Goal: Task Accomplishment & Management: Use online tool/utility

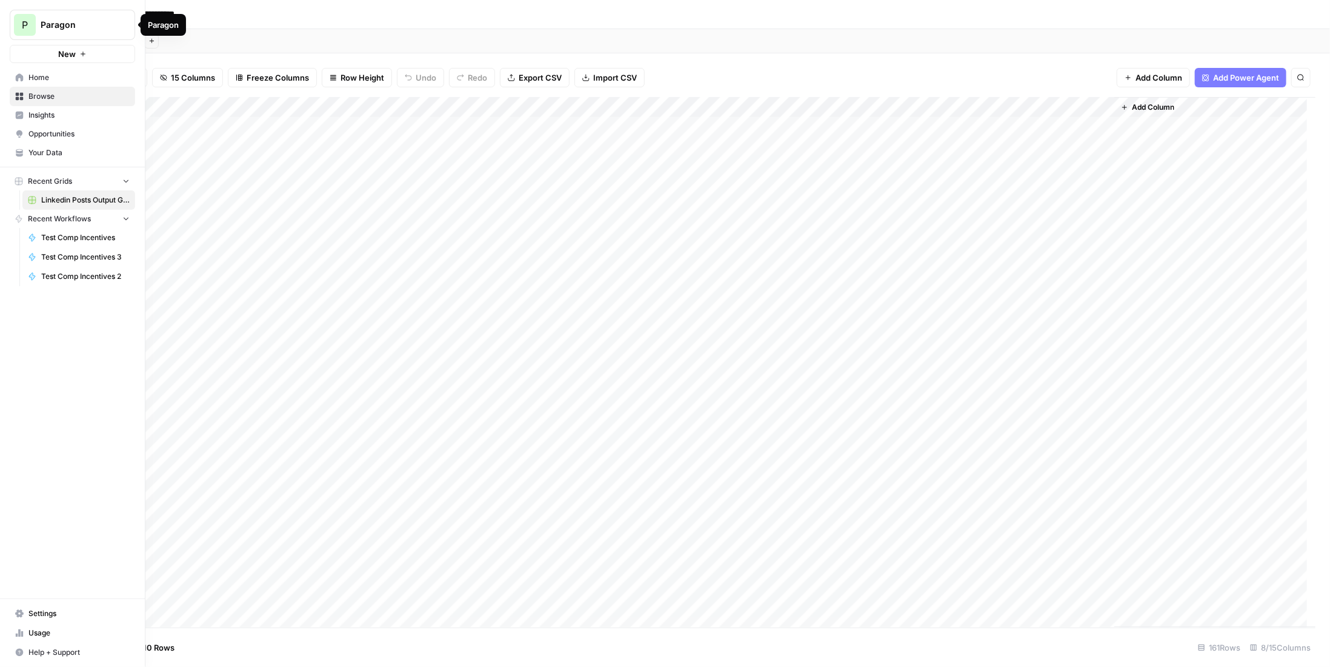
click at [44, 25] on span "Paragon" at bounding box center [77, 25] width 73 height 12
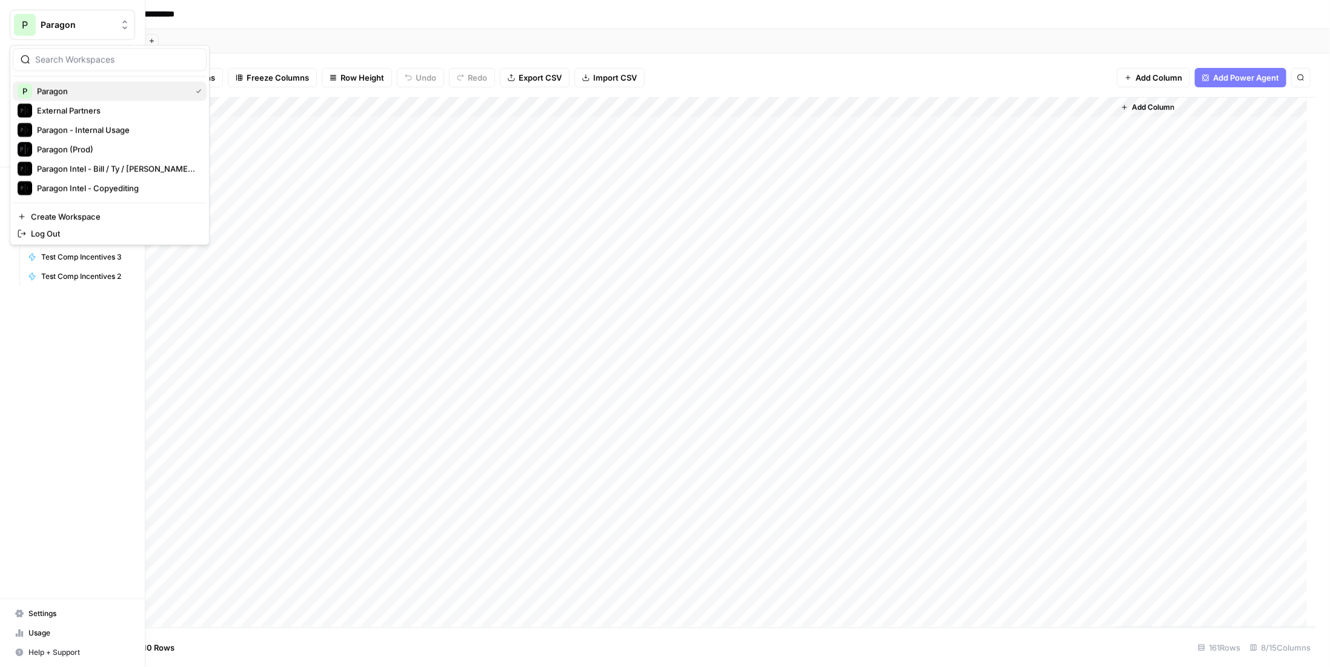
click at [87, 87] on span "Paragon" at bounding box center [111, 91] width 149 height 12
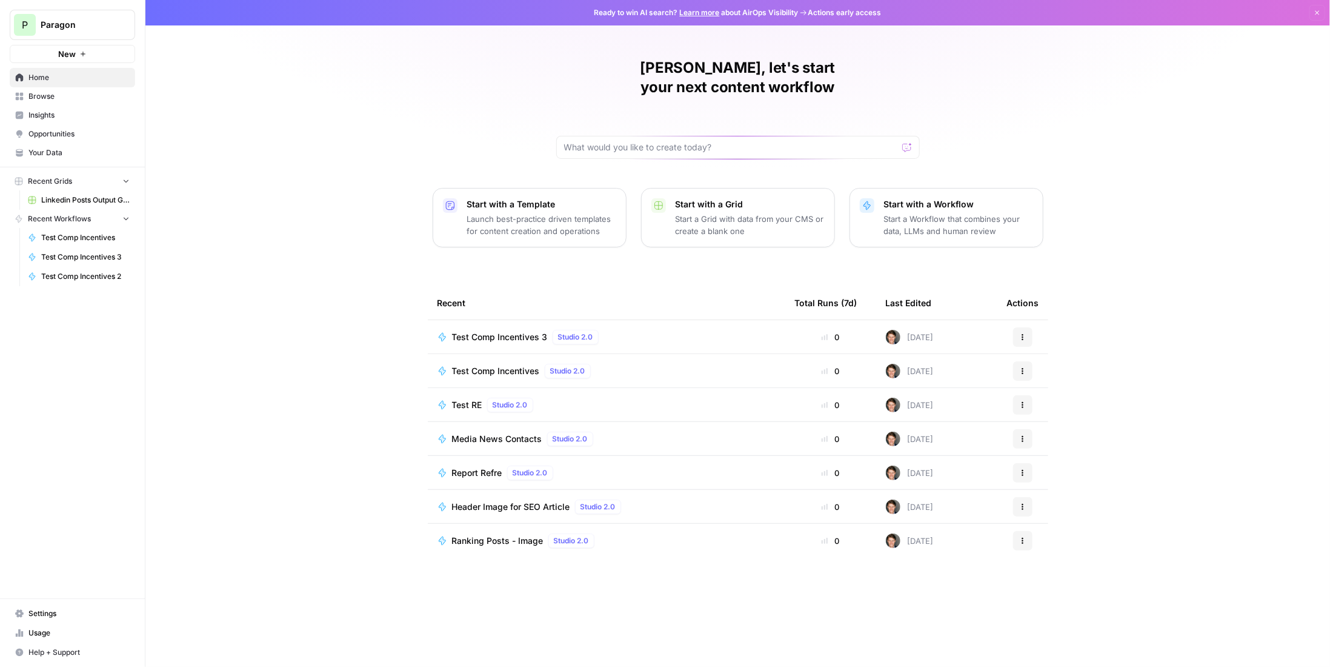
click at [473, 399] on span "Test RE" at bounding box center [467, 405] width 30 height 12
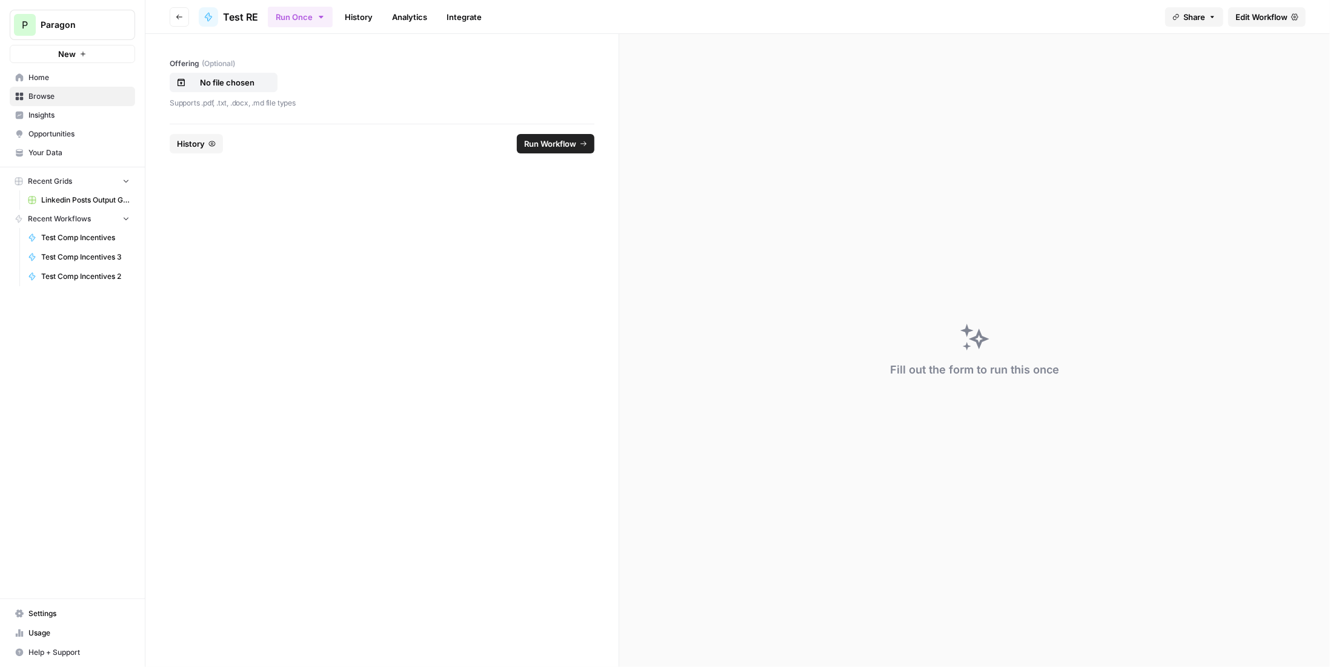
click at [1266, 6] on header "Go back Test RE Run Once History Analytics Integrate Share Edit Workflow" at bounding box center [737, 17] width 1185 height 34
click at [1269, 15] on span "Edit Workflow" at bounding box center [1262, 17] width 52 height 12
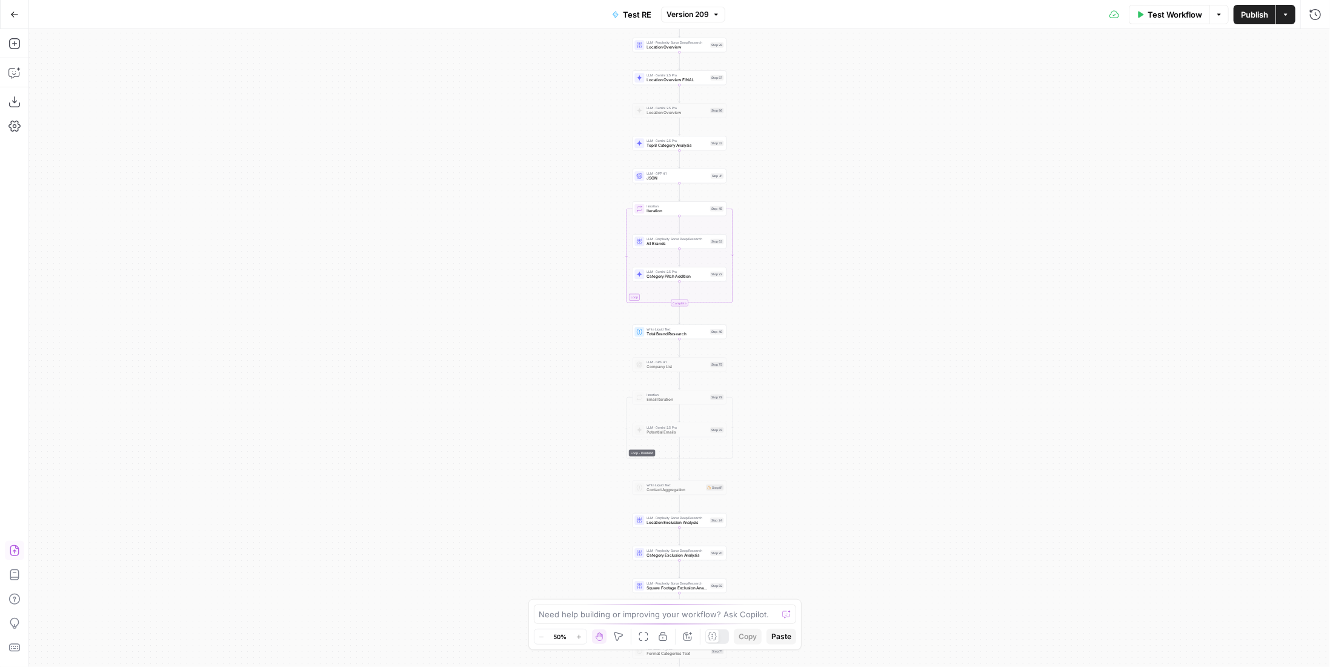
click at [10, 554] on icon "button" at bounding box center [14, 550] width 9 height 11
click at [1253, 17] on span "Publish" at bounding box center [1254, 14] width 27 height 12
drag, startPoint x: 778, startPoint y: 185, endPoint x: 774, endPoint y: 243, distance: 57.7
click at [774, 243] on div "Workflow Set Inputs Inputs LLM · Gemini 2.5 Pro PDF Extractions Step 1 LLM · GP…" at bounding box center [679, 348] width 1301 height 638
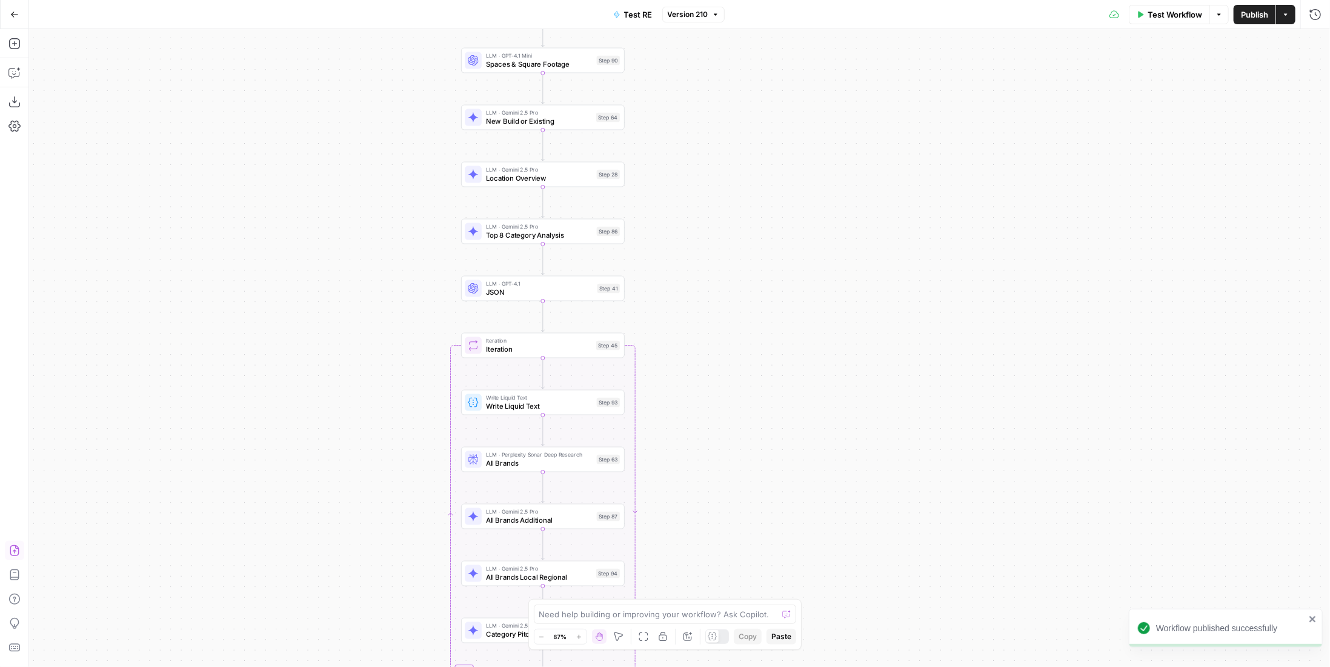
drag, startPoint x: 791, startPoint y: 247, endPoint x: 789, endPoint y: 338, distance: 90.3
click at [776, 350] on div "Workflow Set Inputs Inputs LLM · Gemini 2.5 Pro PDF Extractions Step 1 LLM · GP…" at bounding box center [679, 348] width 1301 height 638
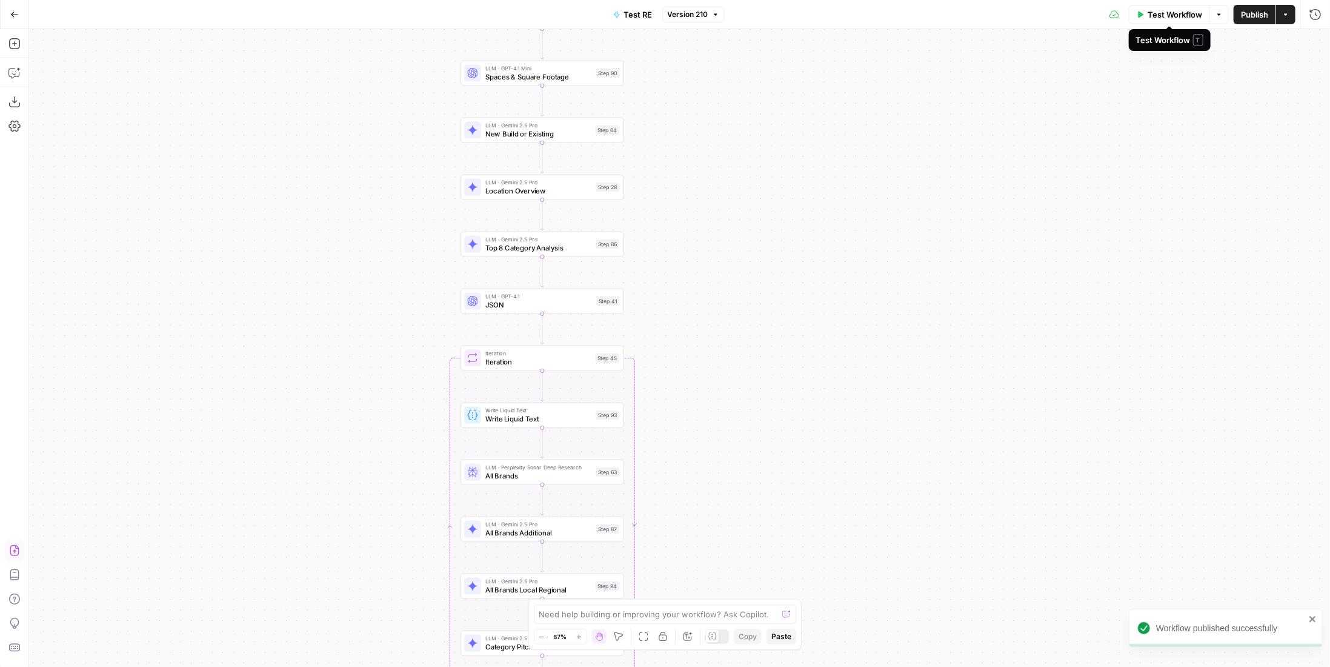
click at [1181, 10] on span "Test Workflow" at bounding box center [1175, 14] width 55 height 12
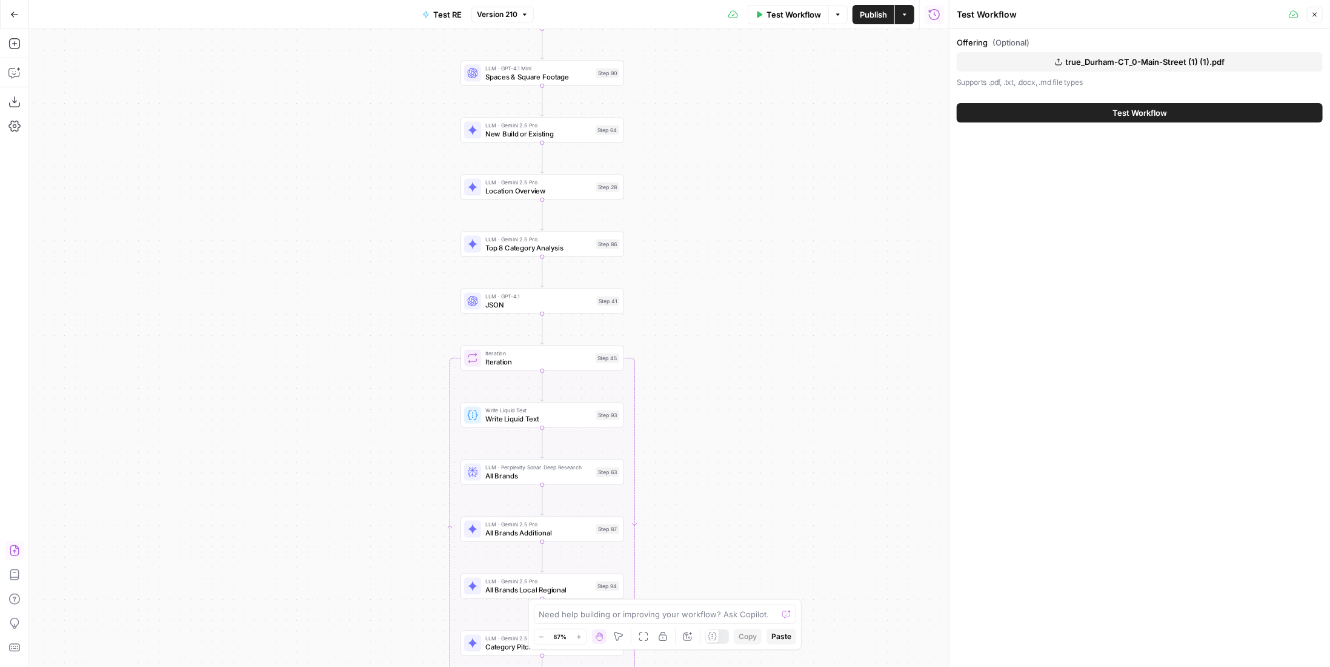
click at [1130, 116] on span "Test Workflow" at bounding box center [1140, 113] width 55 height 12
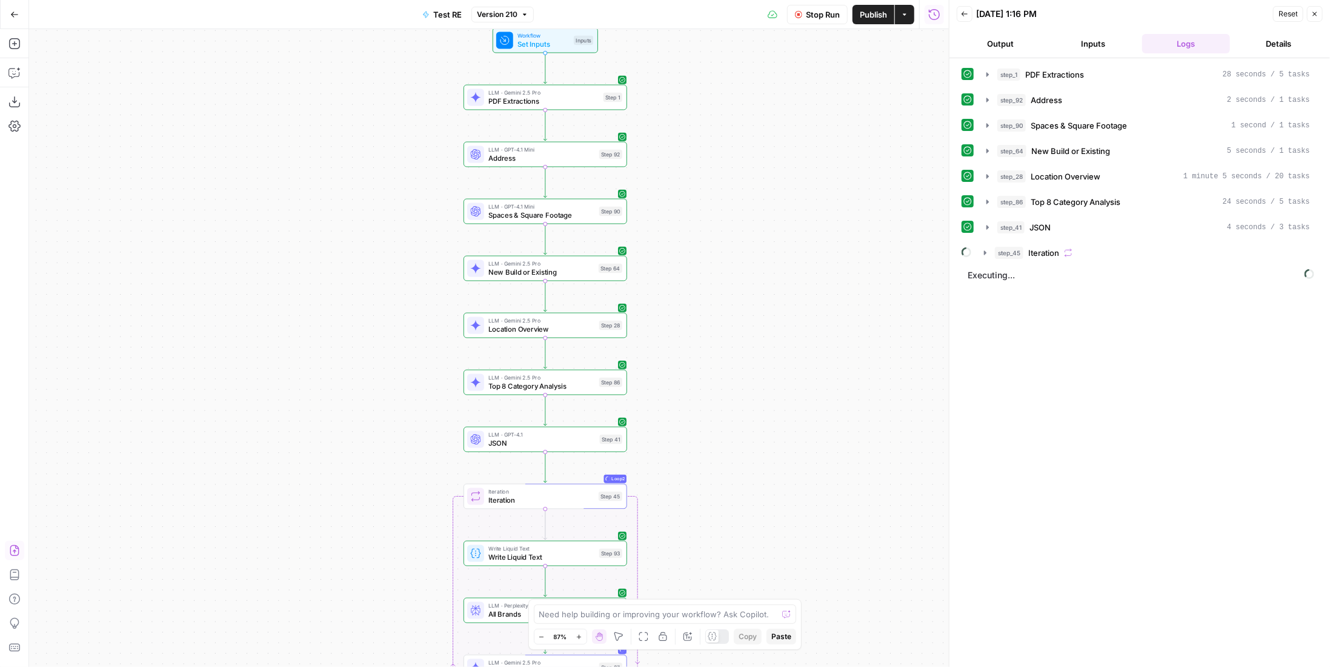
drag, startPoint x: 757, startPoint y: 157, endPoint x: 758, endPoint y: 165, distance: 8.5
click at [758, 165] on div "Workflow Set Inputs Inputs LLM · Gemini 2.5 Pro PDF Extractions Step 1 LLM · GP…" at bounding box center [489, 348] width 920 height 638
click at [1067, 243] on button "step_45 Iteration" at bounding box center [1147, 252] width 341 height 19
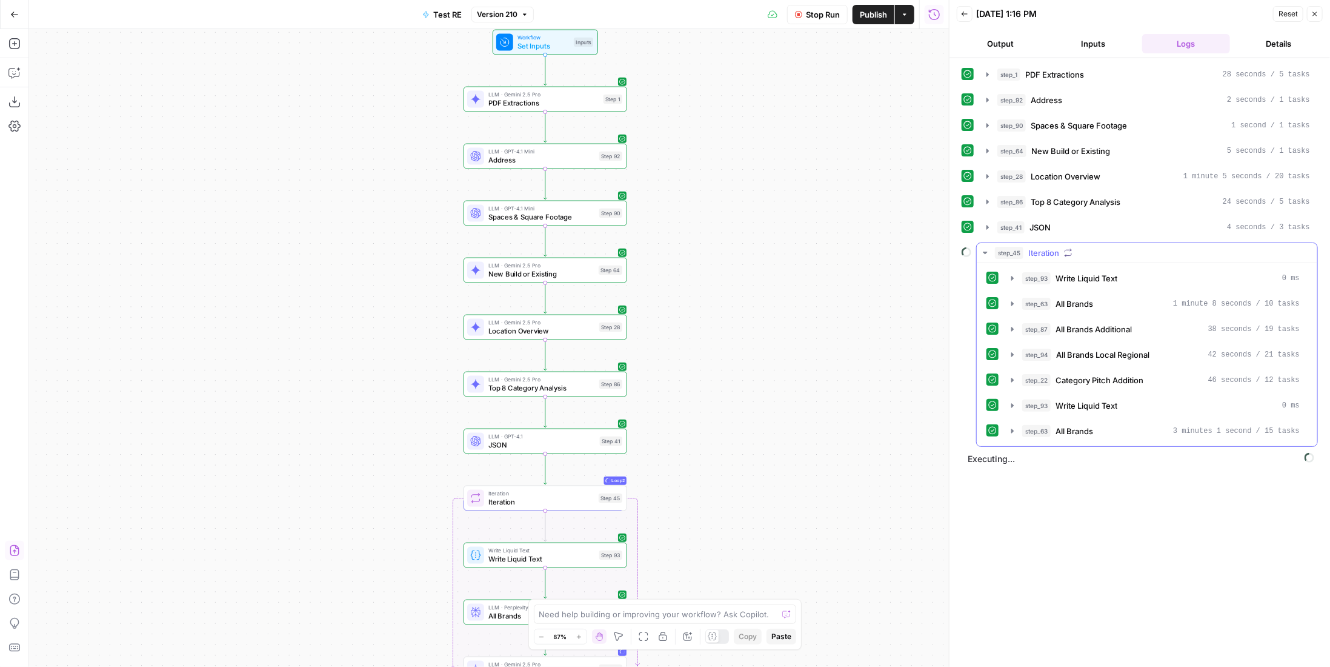
click at [1067, 247] on div "step_45 Iteration" at bounding box center [1152, 253] width 315 height 12
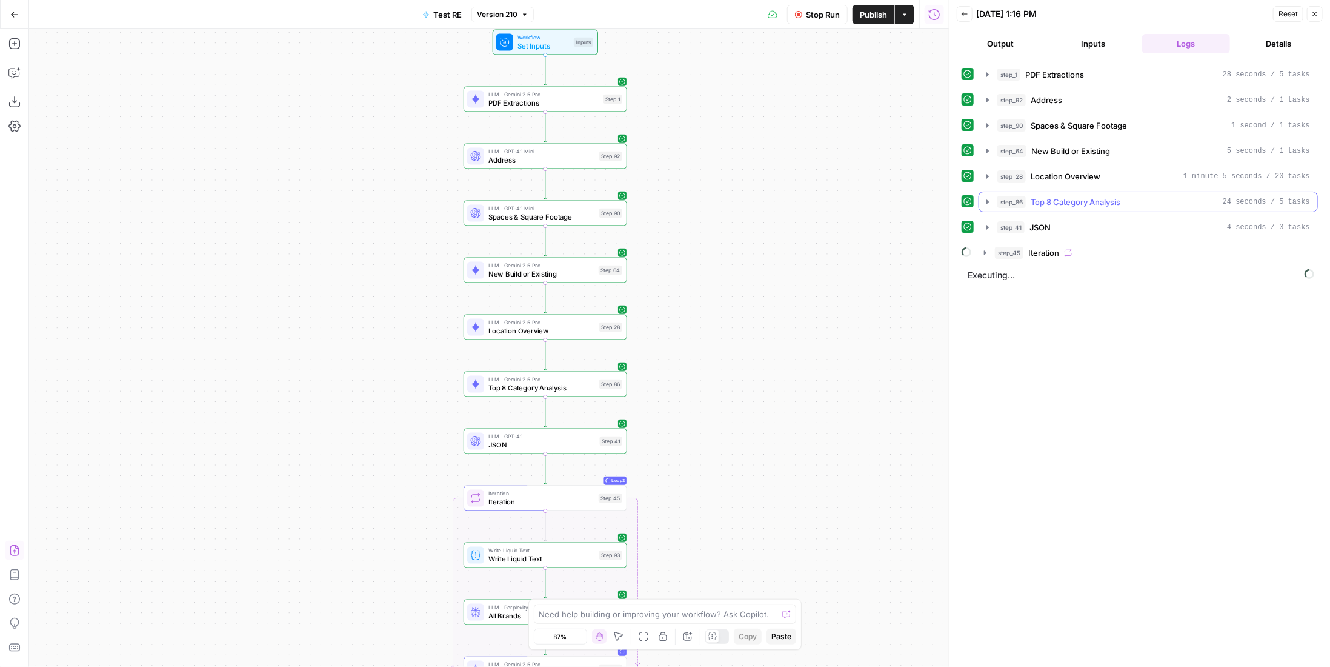
click at [1096, 202] on span "Top 8 Category Analysis" at bounding box center [1076, 202] width 90 height 12
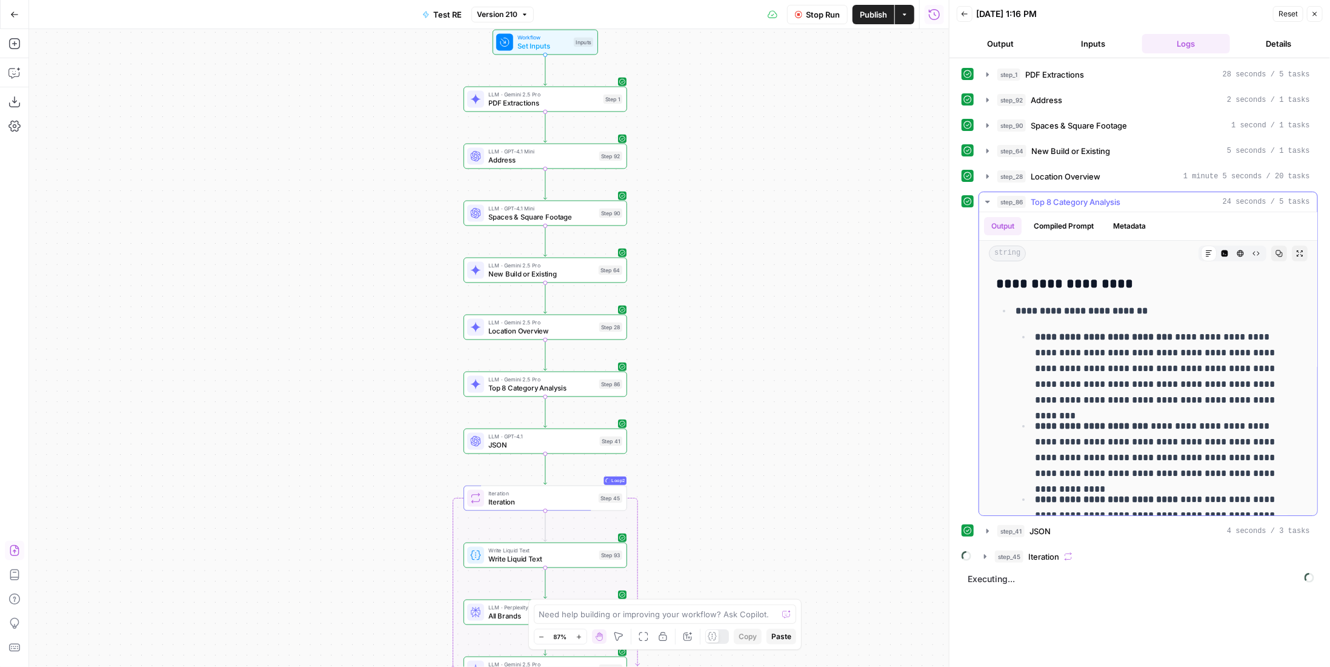
click at [1096, 196] on span "Top 8 Category Analysis" at bounding box center [1076, 202] width 90 height 12
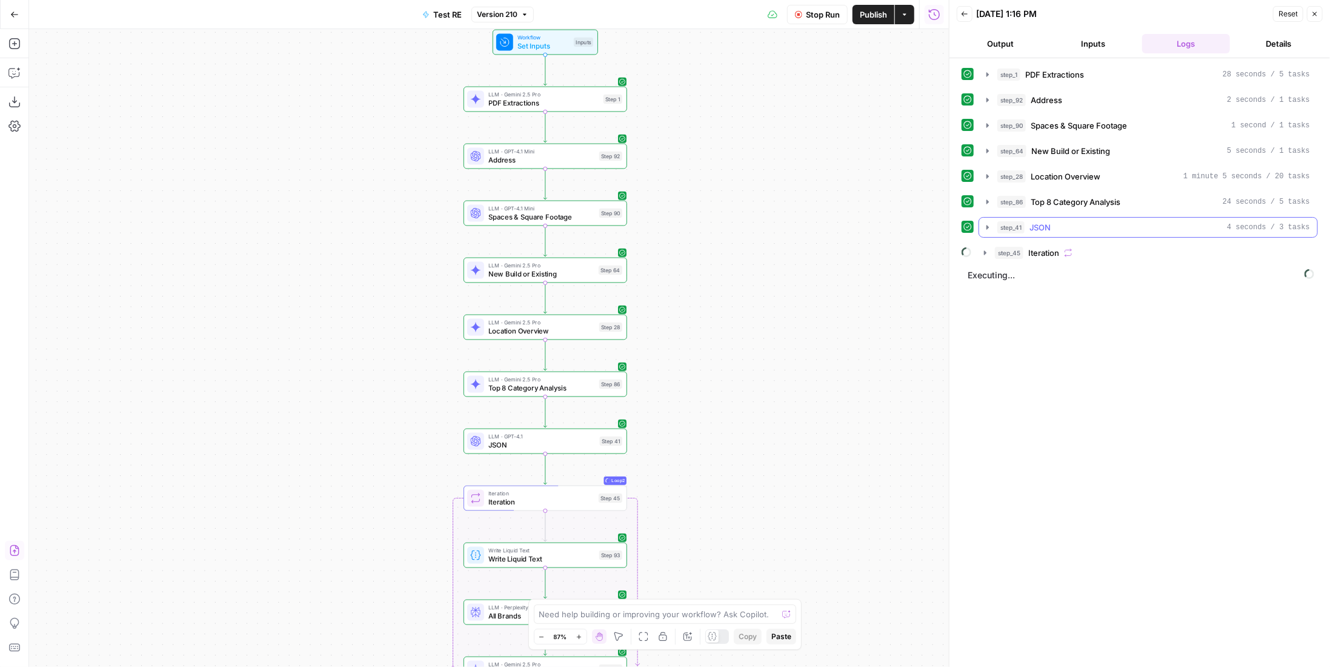
click at [1082, 230] on button "step_41 JSON 4 seconds / 3 tasks" at bounding box center [1148, 227] width 338 height 19
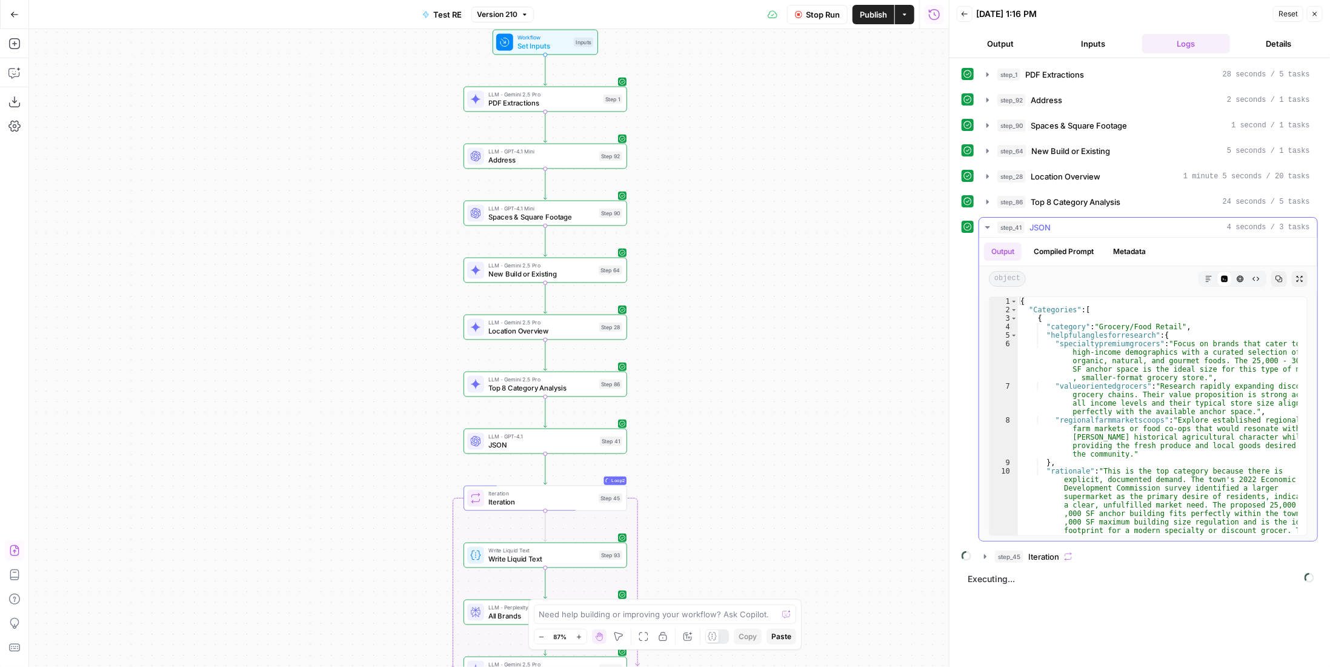
click at [1076, 221] on div "step_41 JSON 4 seconds / 3 tasks" at bounding box center [1154, 227] width 313 height 12
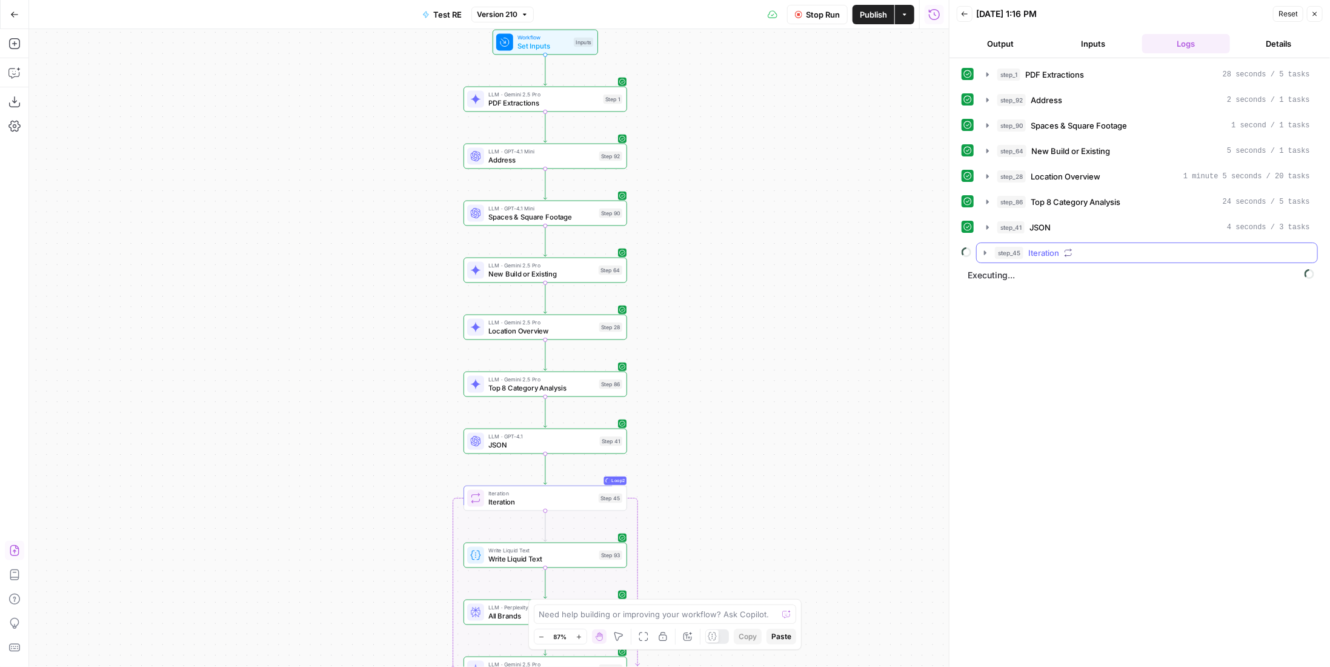
click at [1079, 248] on div "step_45 Iteration" at bounding box center [1152, 253] width 315 height 12
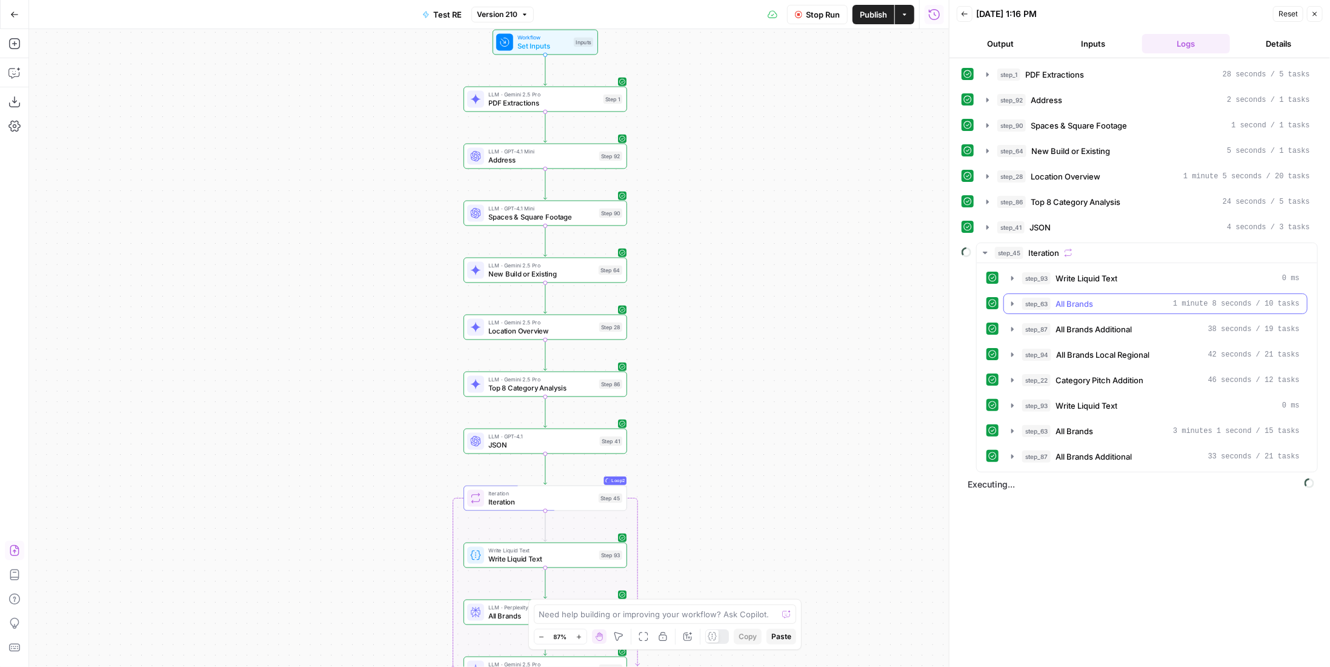
click at [1115, 294] on button "step_63 All Brands 1 minute 8 seconds / 10 tasks" at bounding box center [1155, 303] width 303 height 19
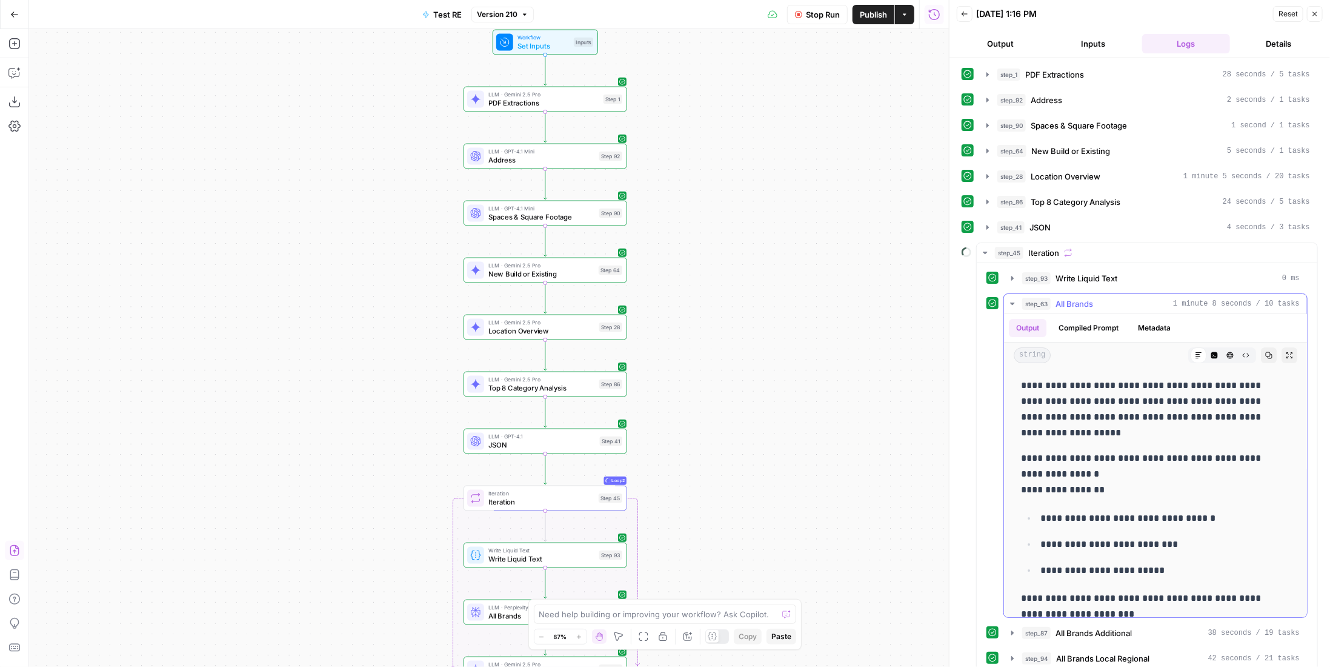
click at [1119, 298] on div "step_63 All Brands 1 minute 8 seconds / 10 tasks" at bounding box center [1161, 304] width 278 height 12
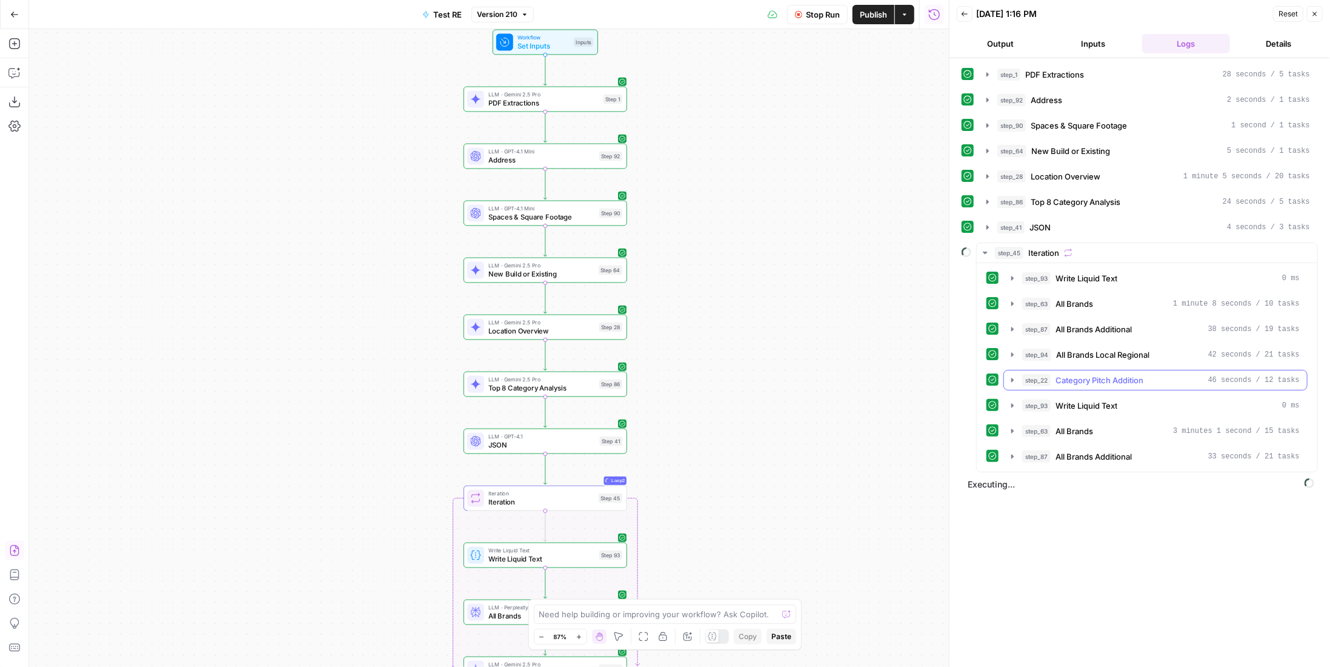
click at [1125, 375] on span "Category Pitch Addition" at bounding box center [1100, 380] width 88 height 12
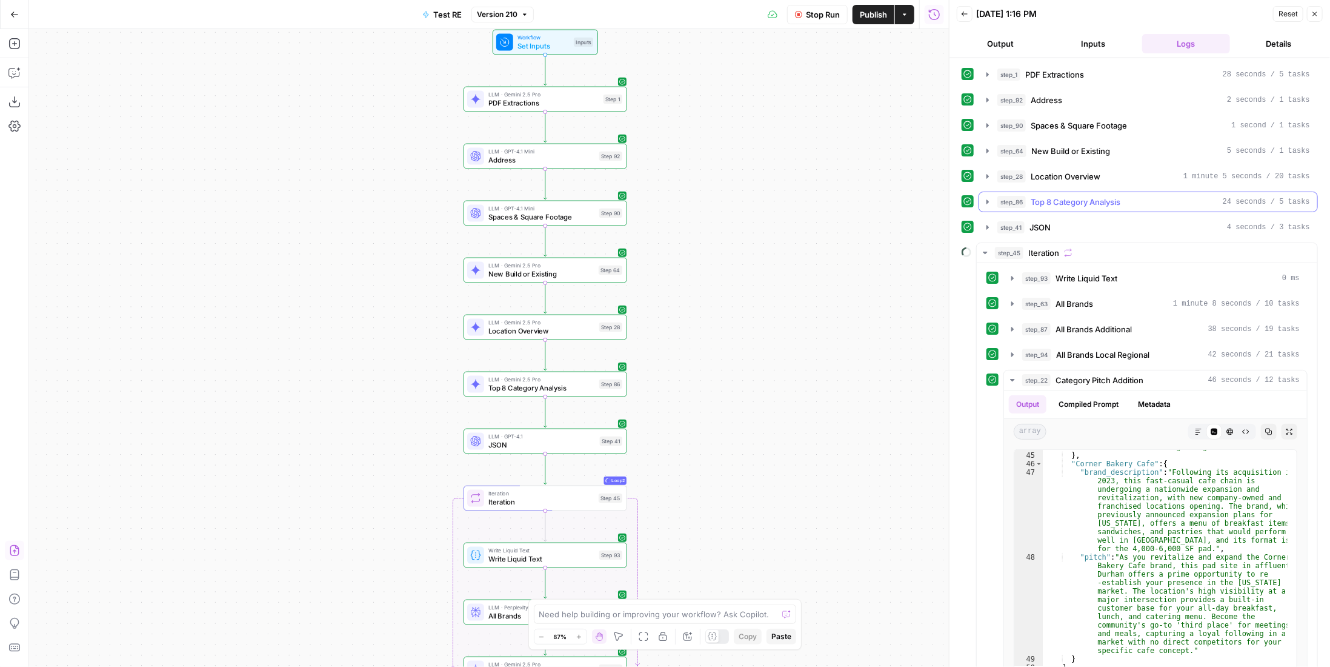
click at [1102, 201] on span "Top 8 Category Analysis" at bounding box center [1076, 202] width 90 height 12
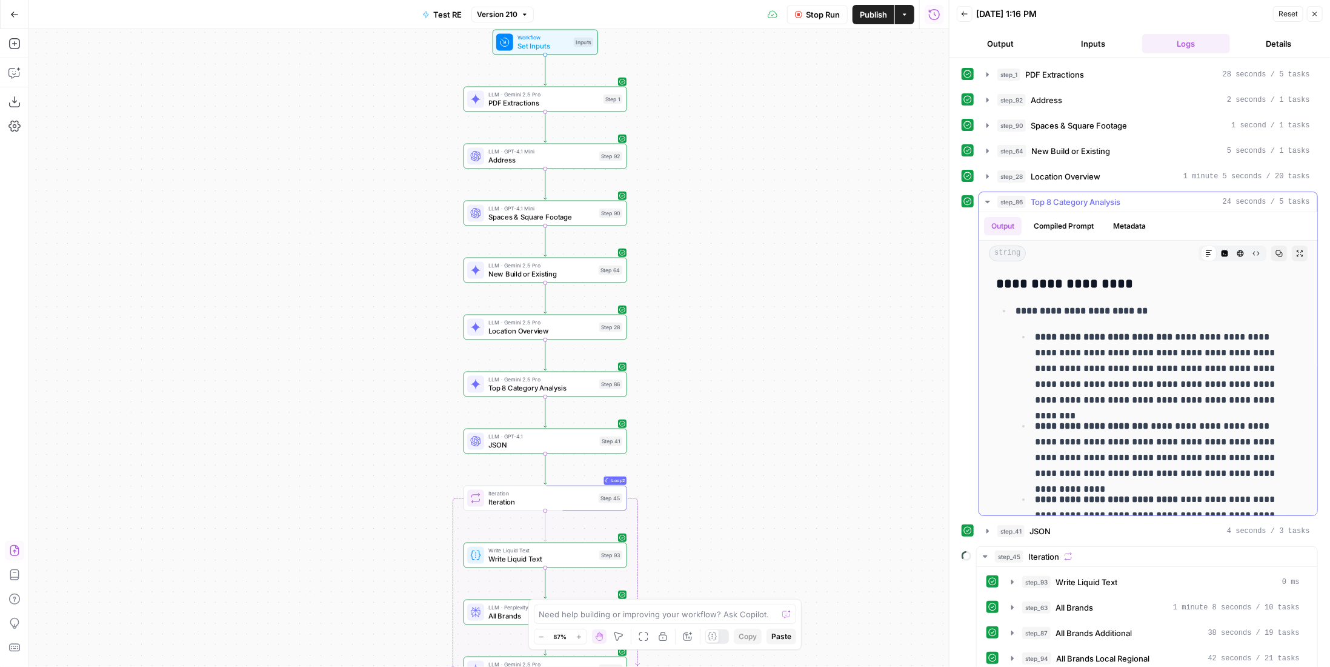
scroll to position [121, 0]
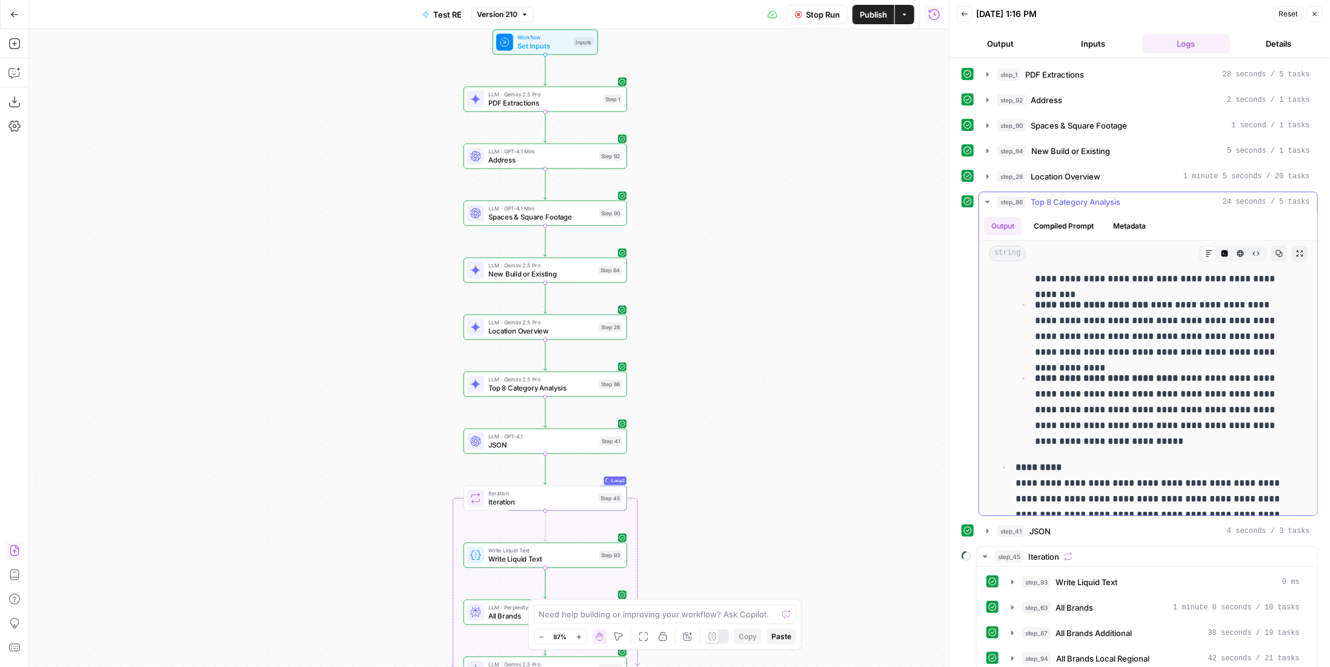
click at [1094, 196] on span "Top 8 Category Analysis" at bounding box center [1076, 202] width 90 height 12
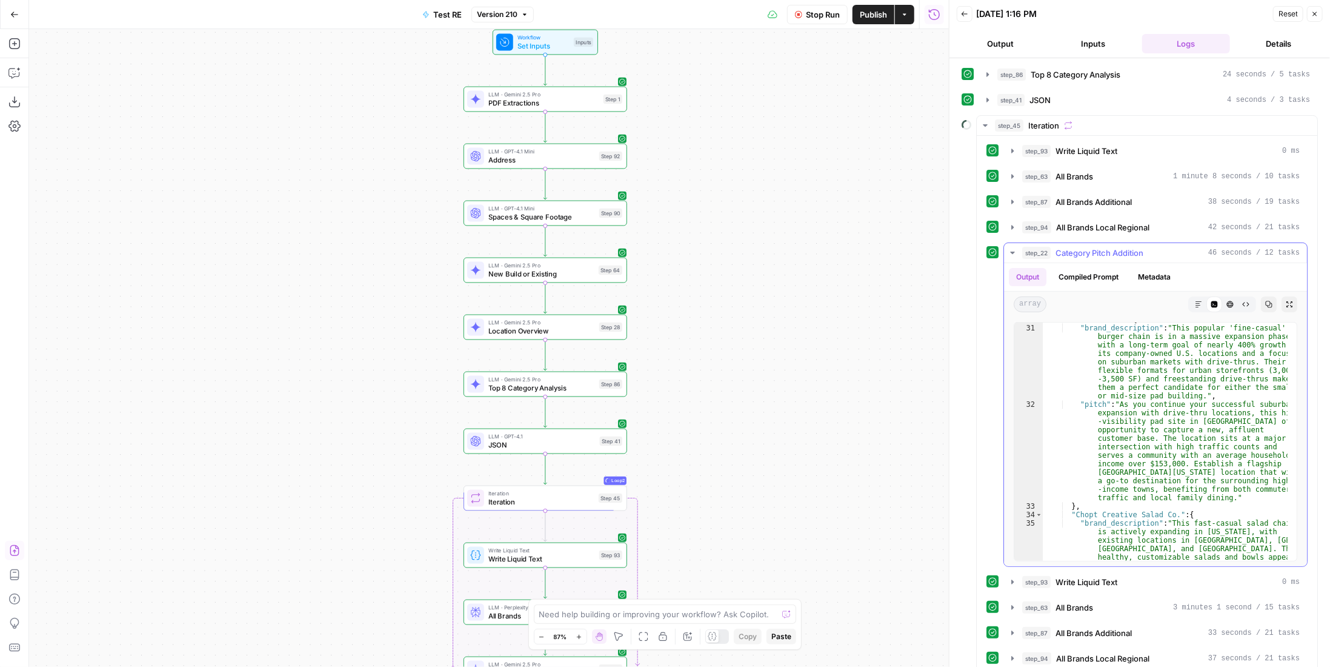
scroll to position [1213, 0]
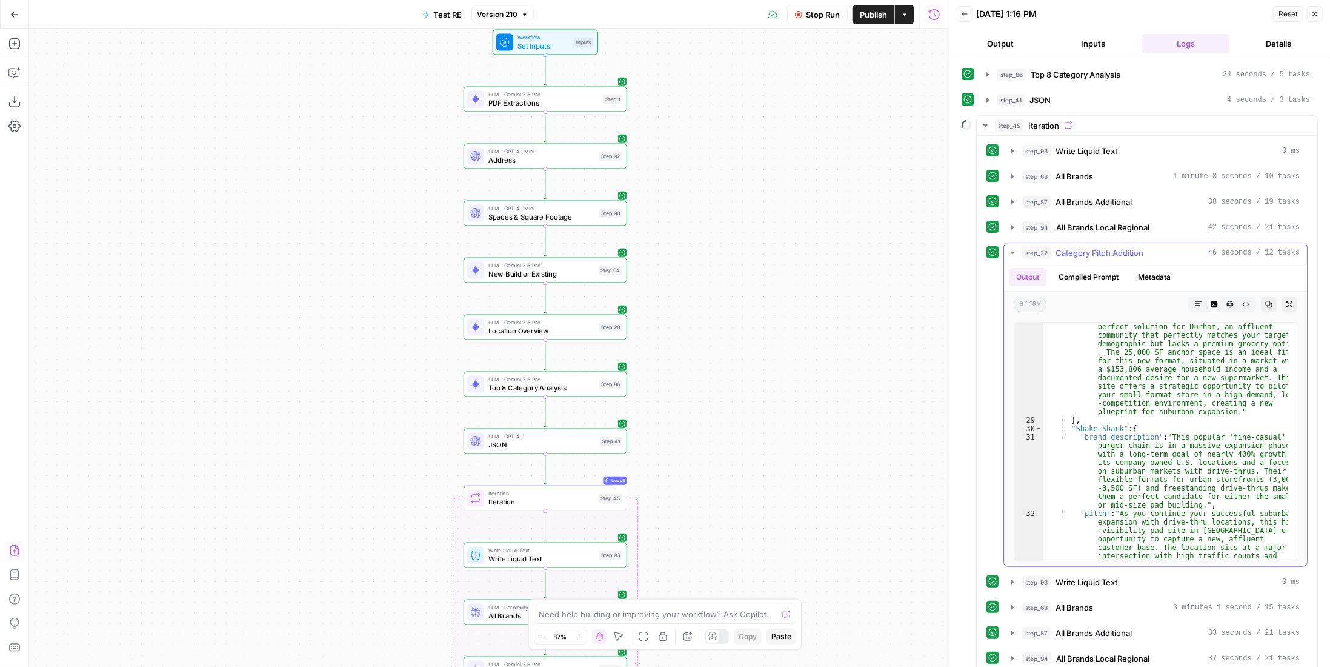
click at [1093, 247] on span "Category Pitch Addition" at bounding box center [1100, 253] width 88 height 12
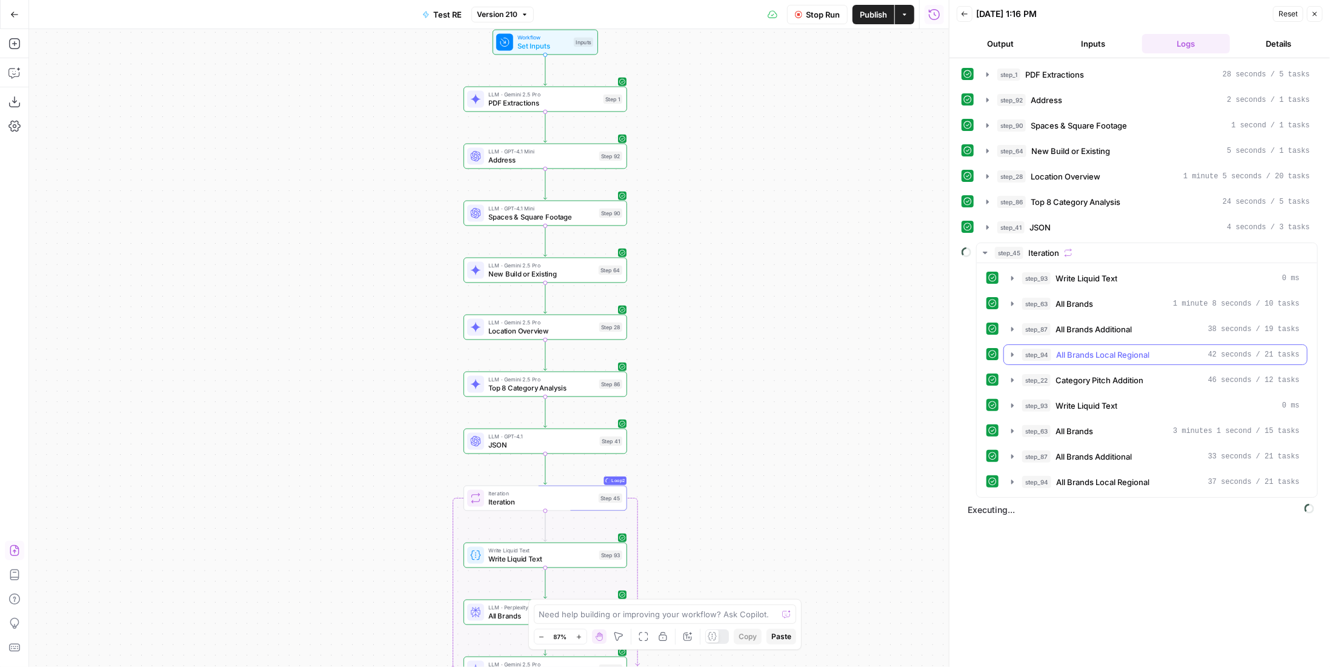
click at [1156, 354] on button "step_94 All Brands Local Regional 42 seconds / 21 tasks" at bounding box center [1155, 354] width 303 height 19
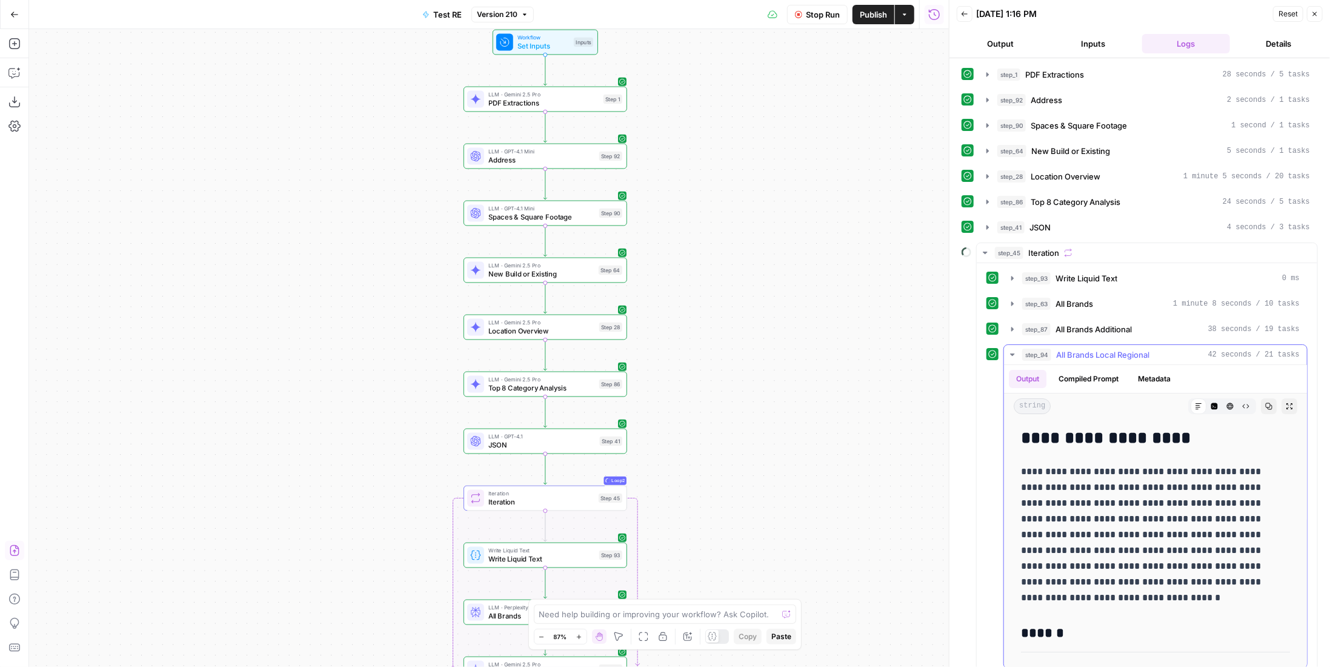
click at [1138, 348] on span "All Brands Local Regional" at bounding box center [1102, 354] width 93 height 12
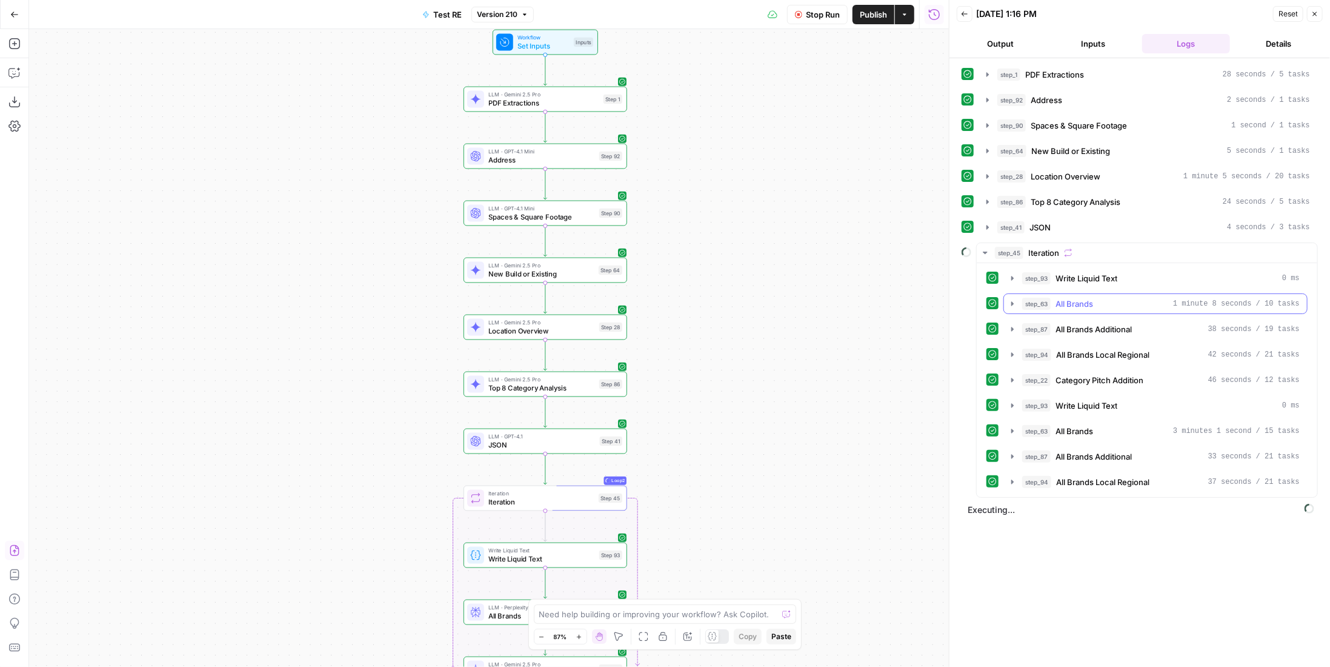
click at [1112, 299] on div "step_63 All Brands 1 minute 8 seconds / 10 tasks" at bounding box center [1161, 304] width 278 height 12
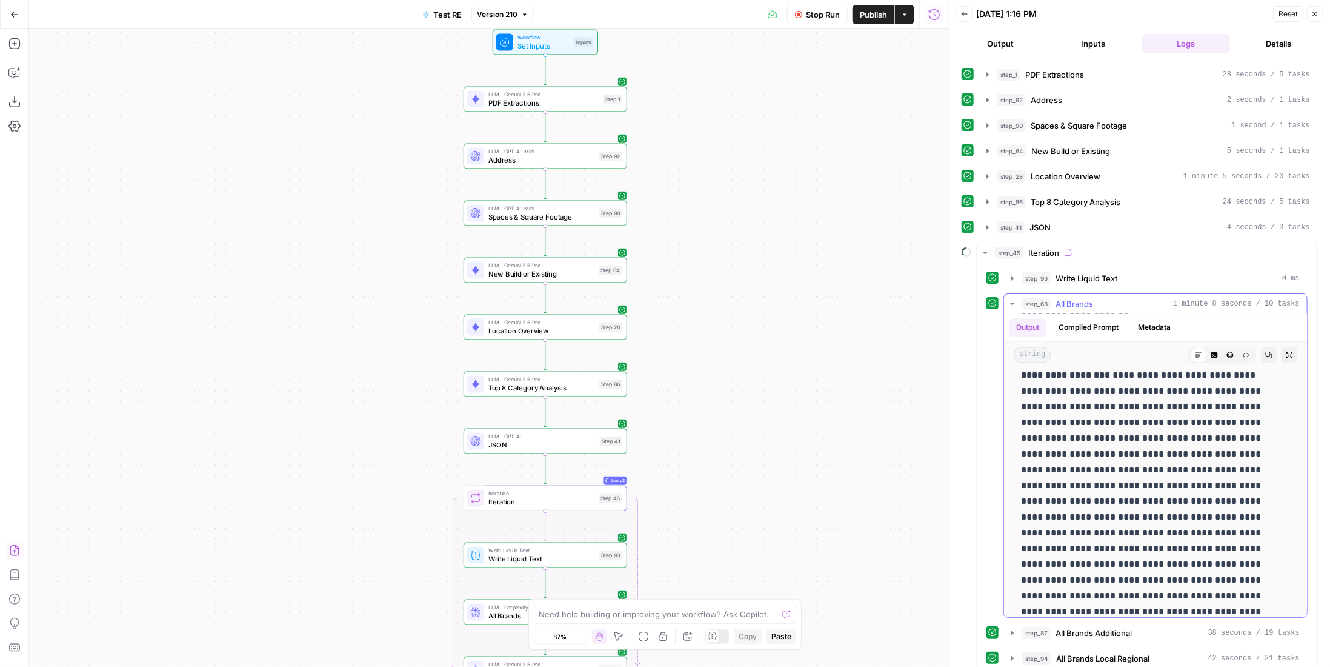
scroll to position [4803, 0]
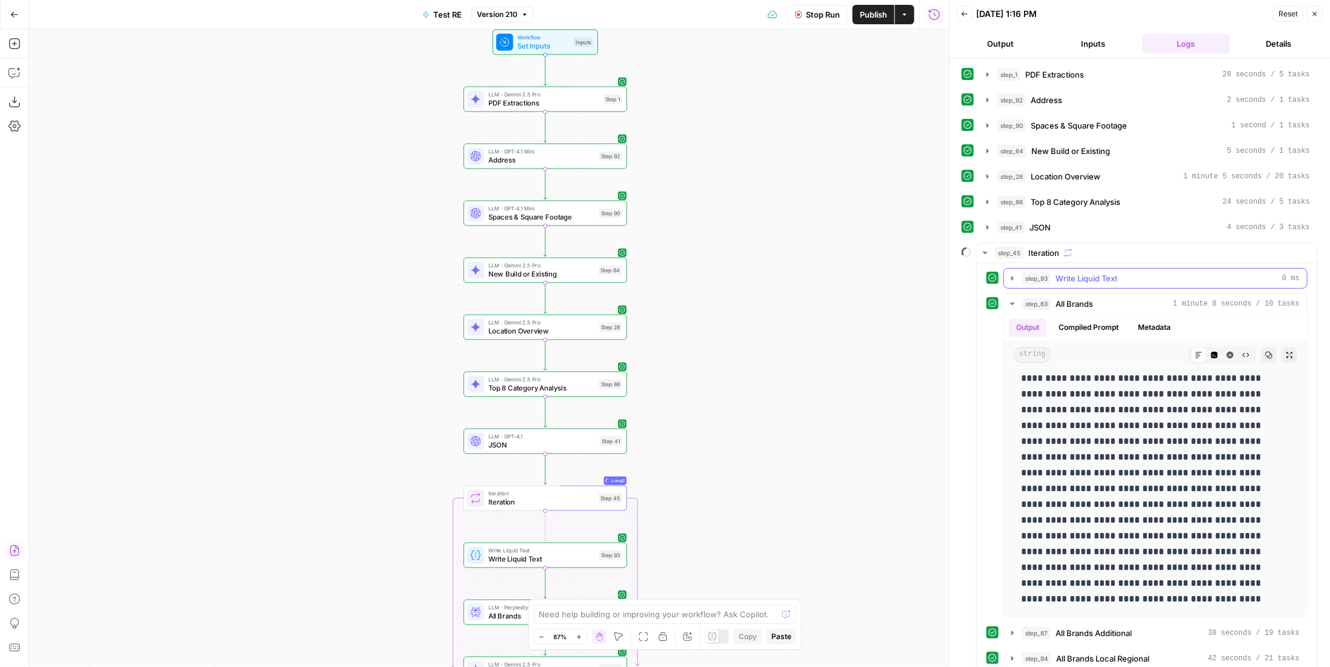
click at [1125, 301] on div "step_63 All Brands 1 minute 8 seconds / 10 tasks" at bounding box center [1161, 304] width 278 height 12
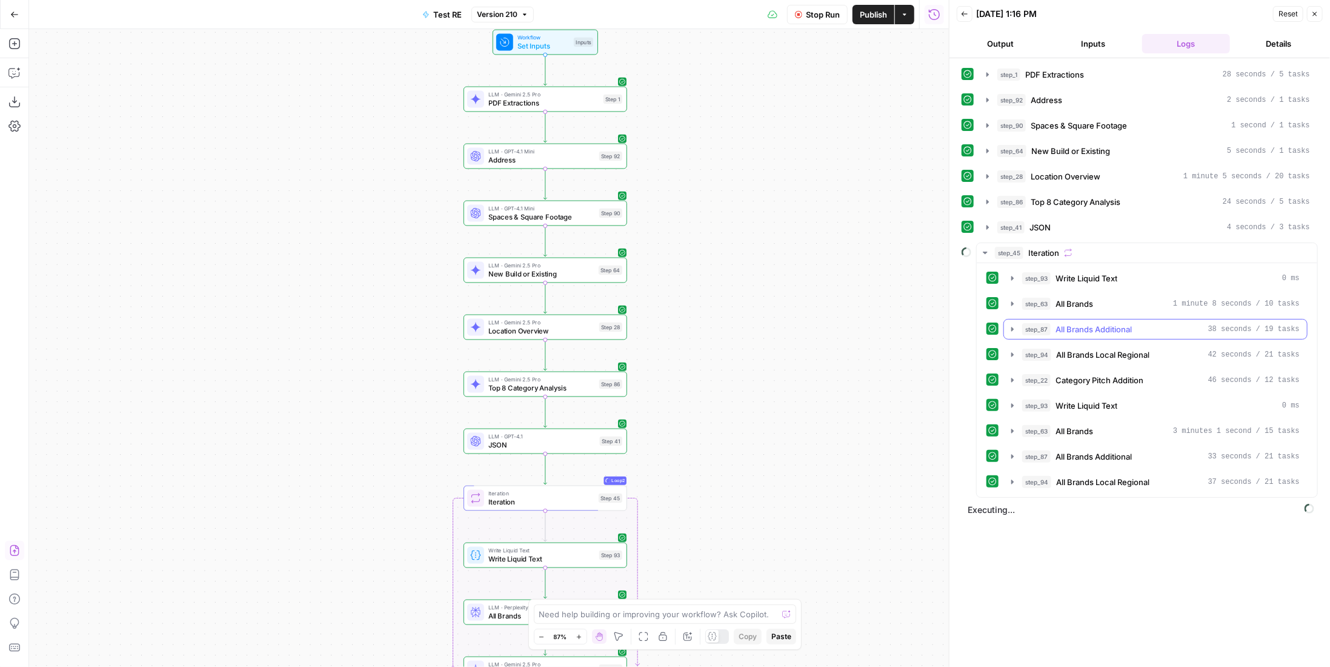
click at [1116, 327] on span "All Brands Additional" at bounding box center [1094, 329] width 76 height 12
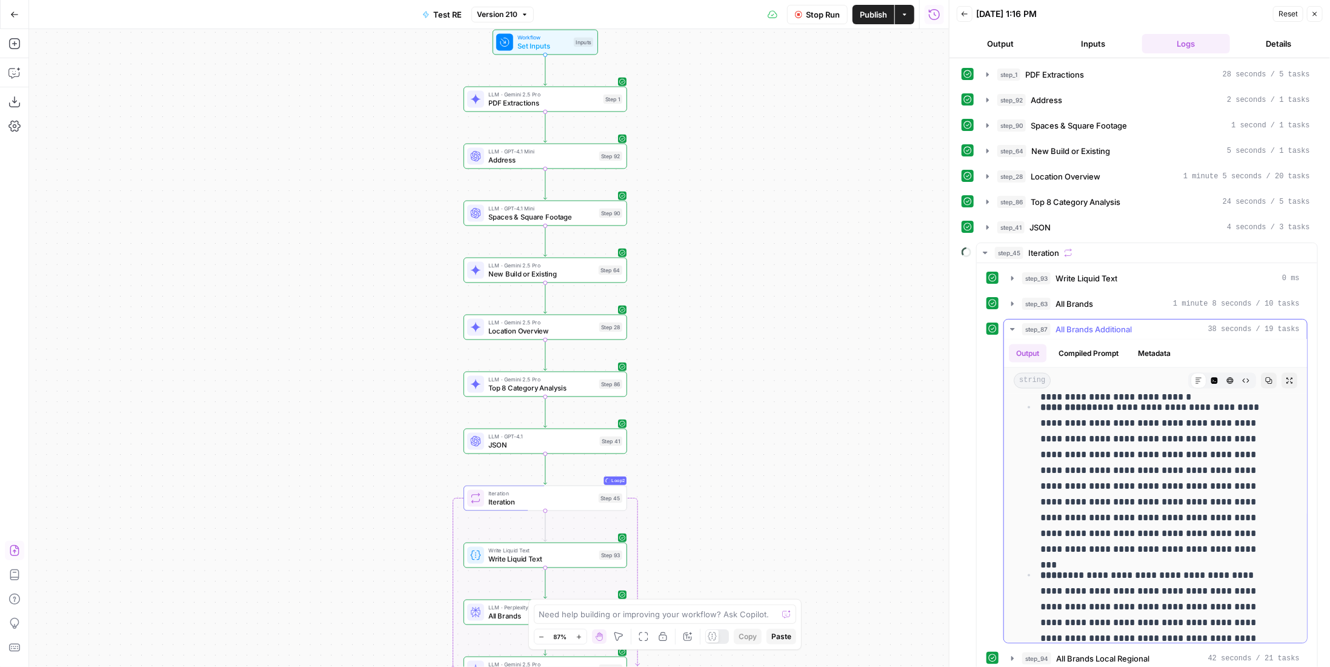
scroll to position [1324, 0]
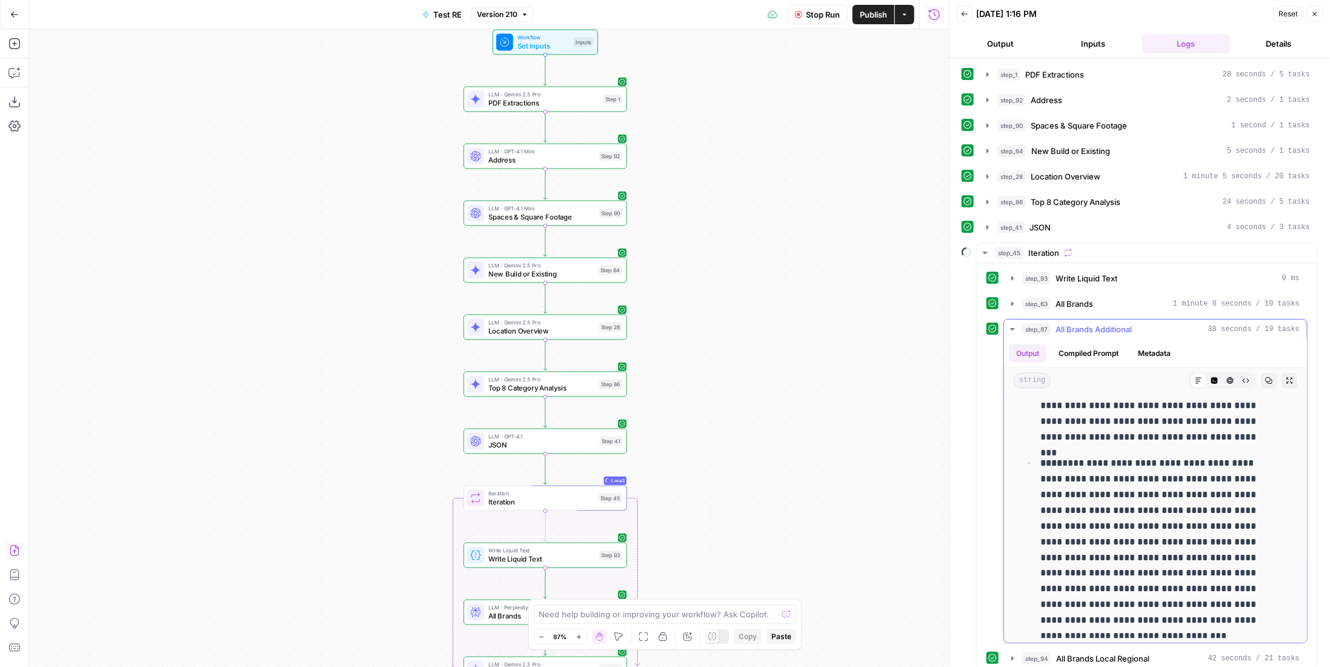
click at [1108, 323] on span "All Brands Additional" at bounding box center [1094, 329] width 76 height 12
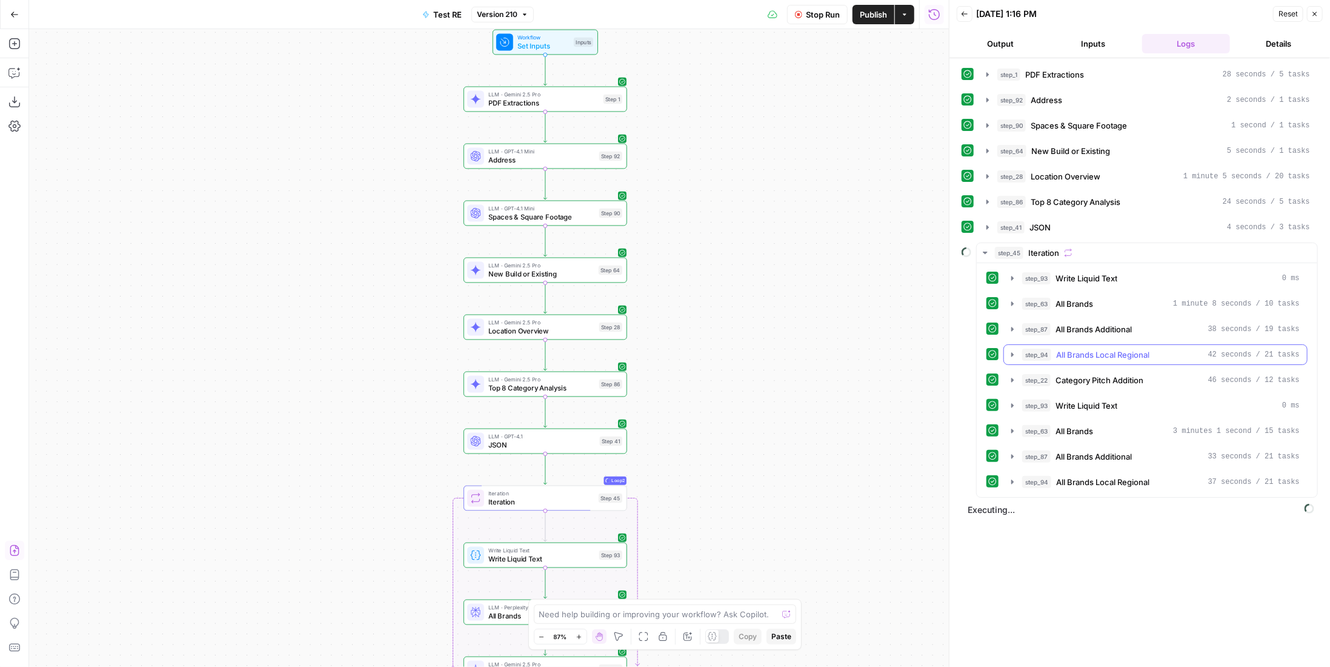
click at [1109, 352] on span "All Brands Local Regional" at bounding box center [1102, 354] width 93 height 12
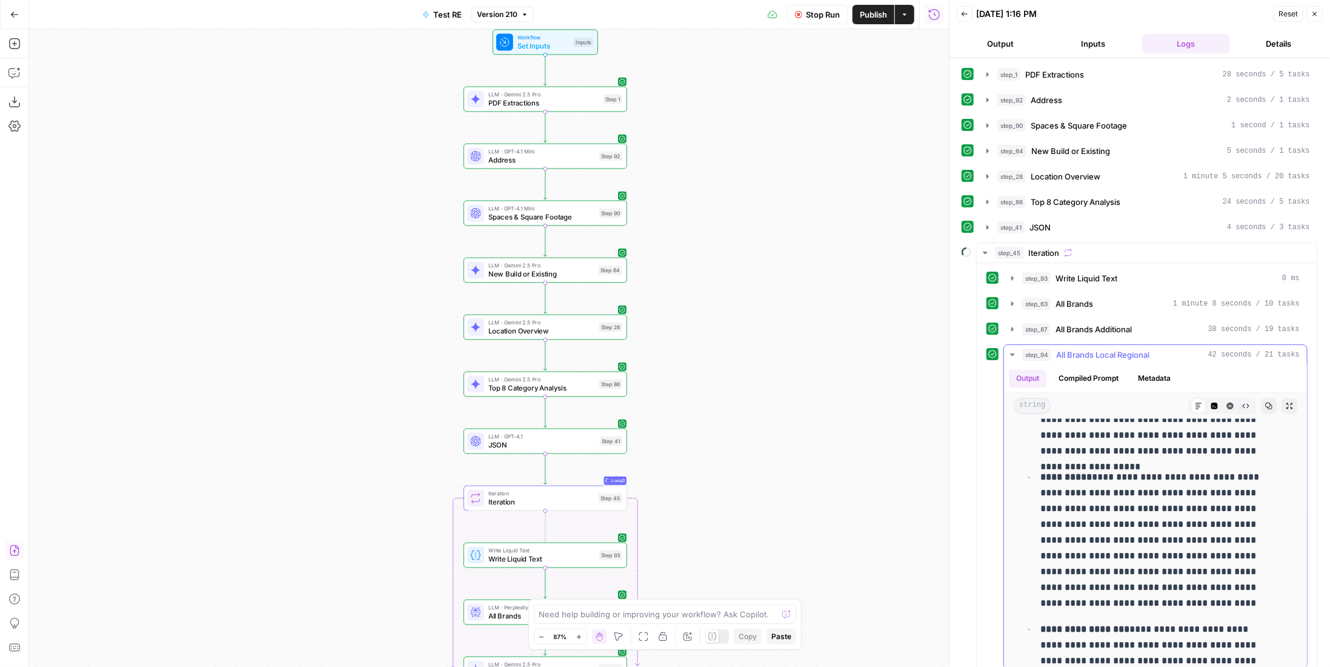
scroll to position [1807, 0]
click at [1125, 351] on span "All Brands Local Regional" at bounding box center [1102, 354] width 93 height 12
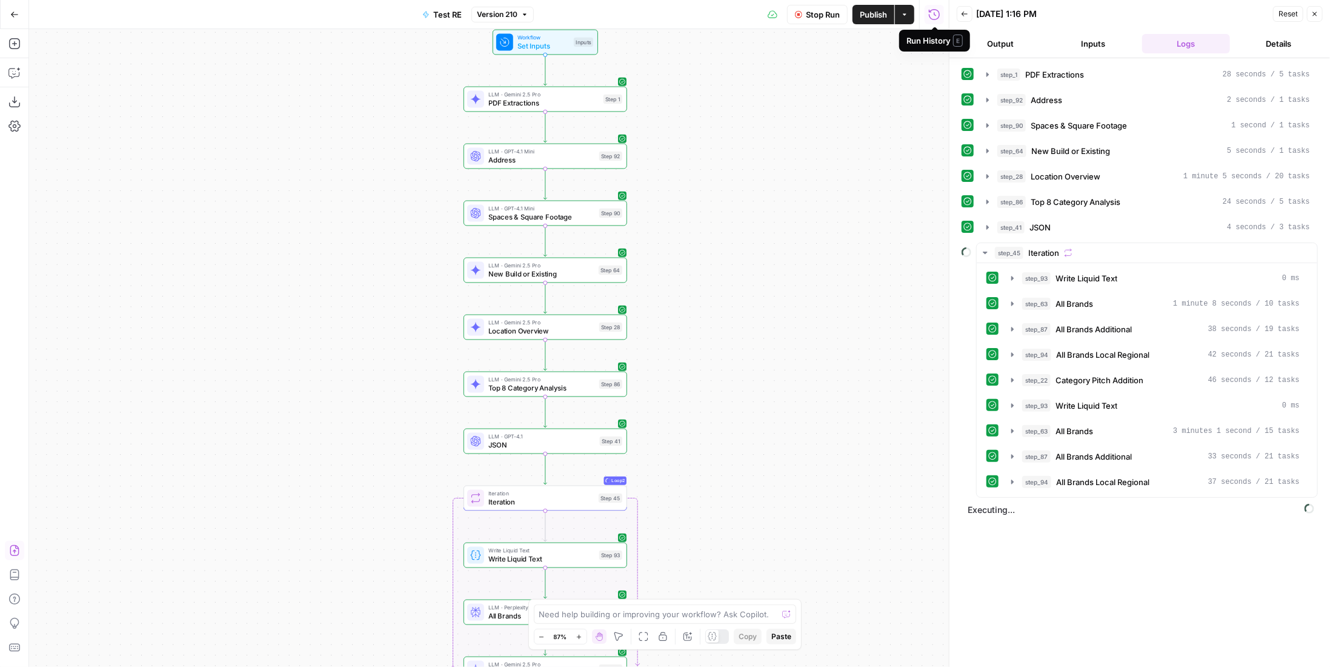
click at [828, 15] on span "Stop Run" at bounding box center [823, 14] width 34 height 12
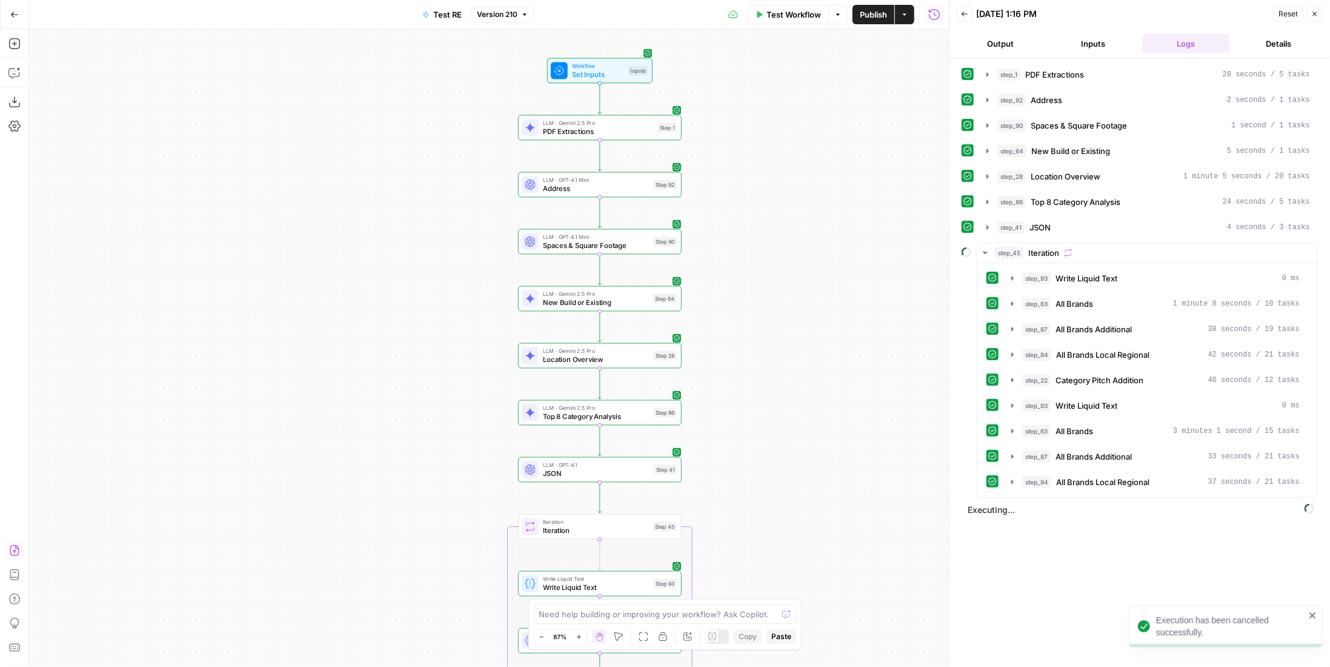
drag, startPoint x: 755, startPoint y: 182, endPoint x: 810, endPoint y: 210, distance: 61.5
click at [810, 210] on div "Workflow Set Inputs Inputs LLM · Gemini 2.5 Pro PDF Extractions Step 1 LLM · GP…" at bounding box center [489, 348] width 920 height 638
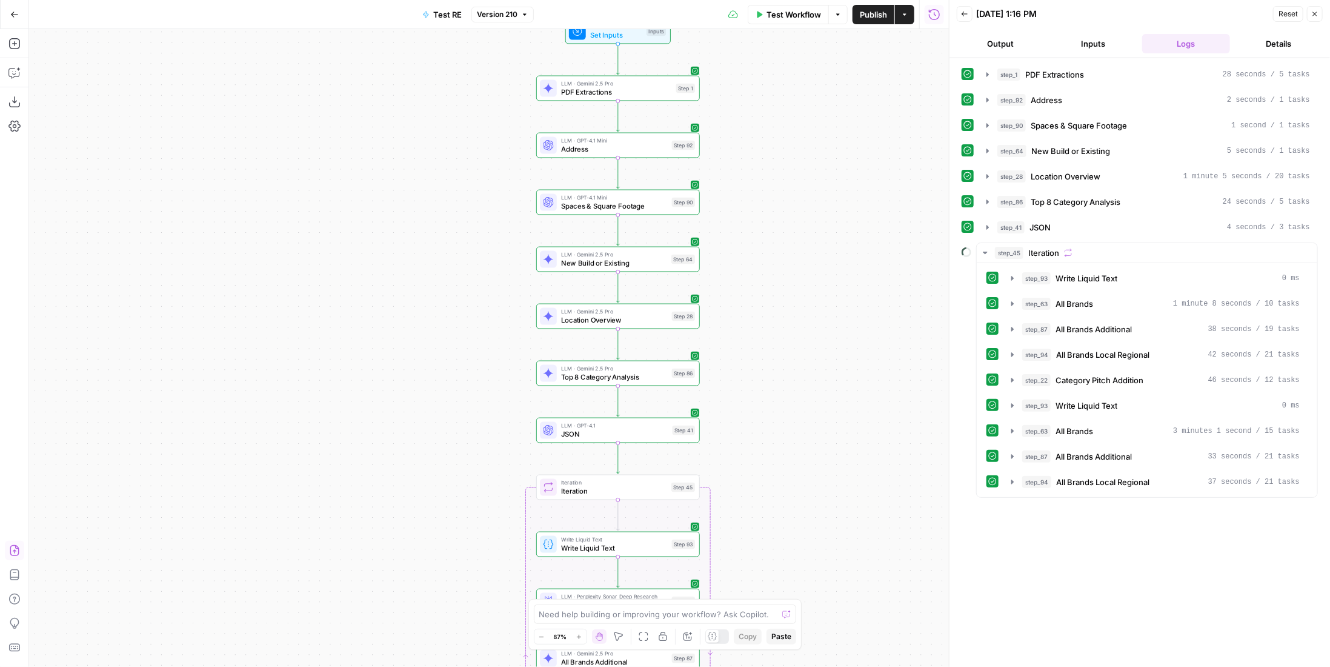
drag, startPoint x: 785, startPoint y: 430, endPoint x: 803, endPoint y: 392, distance: 41.7
click at [803, 392] on div "Workflow Set Inputs Inputs LLM · Gemini 2.5 Pro PDF Extractions Step 1 LLM · GP…" at bounding box center [489, 348] width 920 height 638
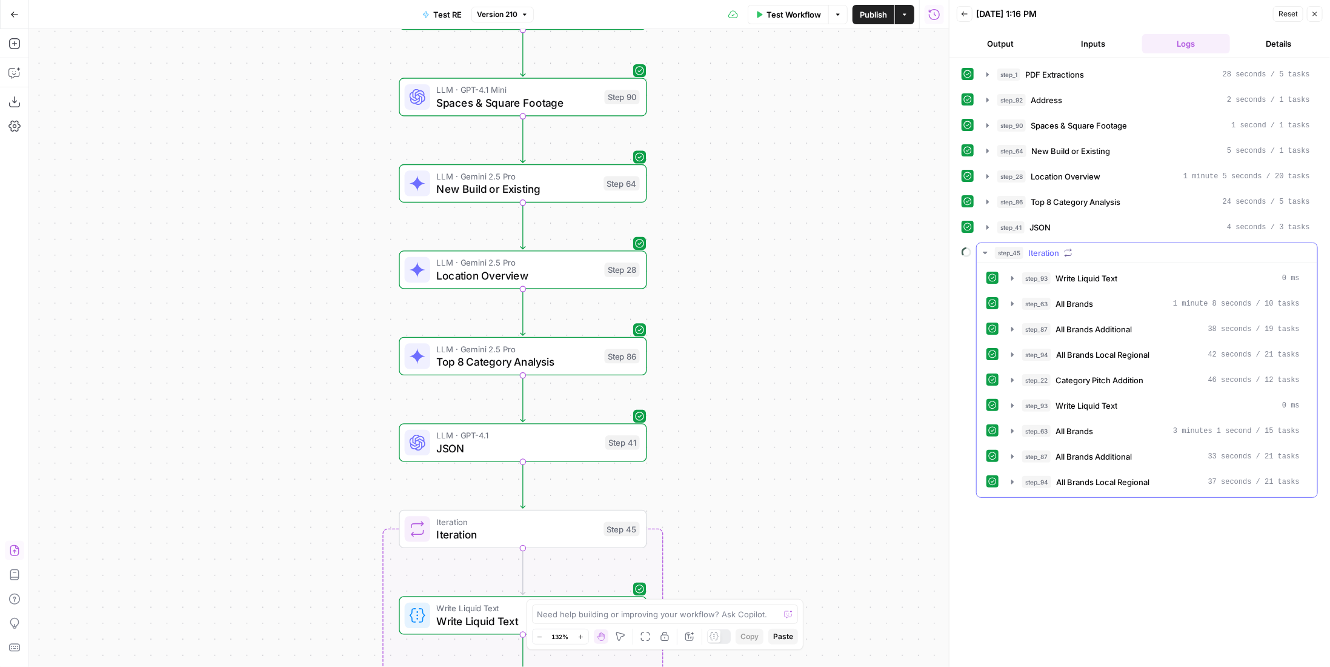
click at [1025, 252] on div "step_45 Iteration" at bounding box center [1152, 253] width 315 height 12
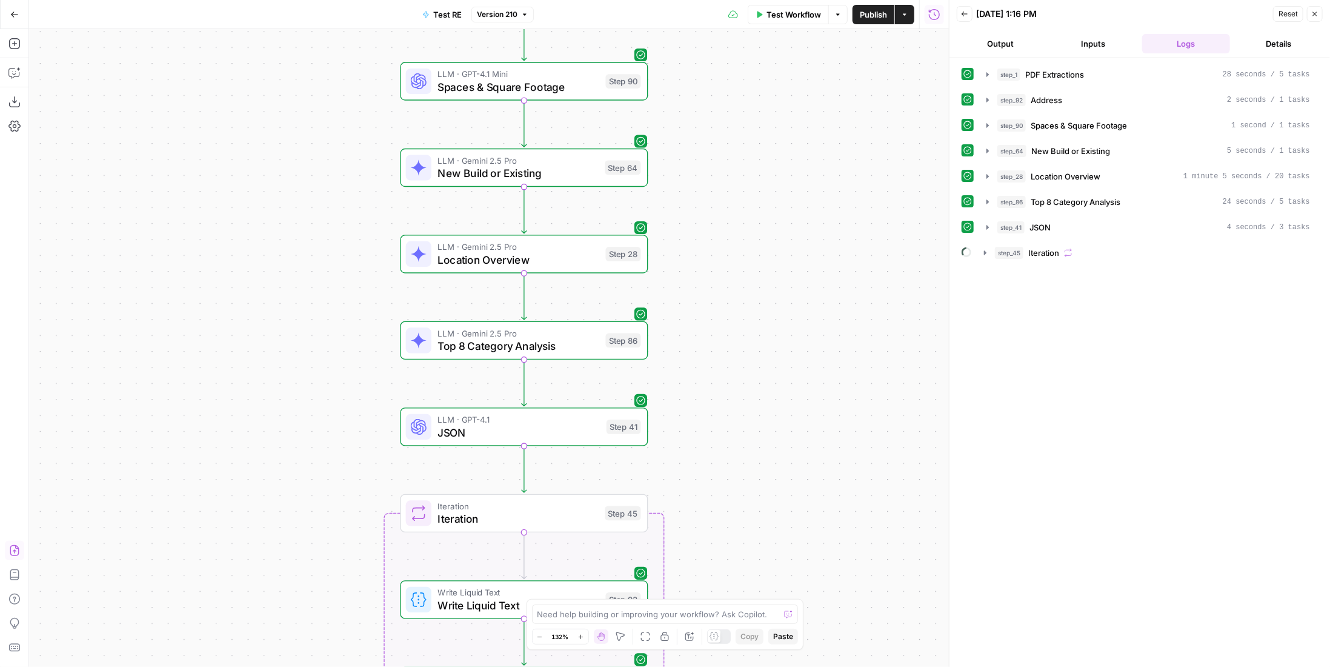
drag, startPoint x: 813, startPoint y: 301, endPoint x: 897, endPoint y: 38, distance: 276.6
click at [897, 38] on div "Workflow Set Inputs Inputs LLM · Gemini 2.5 Pro PDF Extractions Step 1 LLM · GP…" at bounding box center [489, 348] width 920 height 638
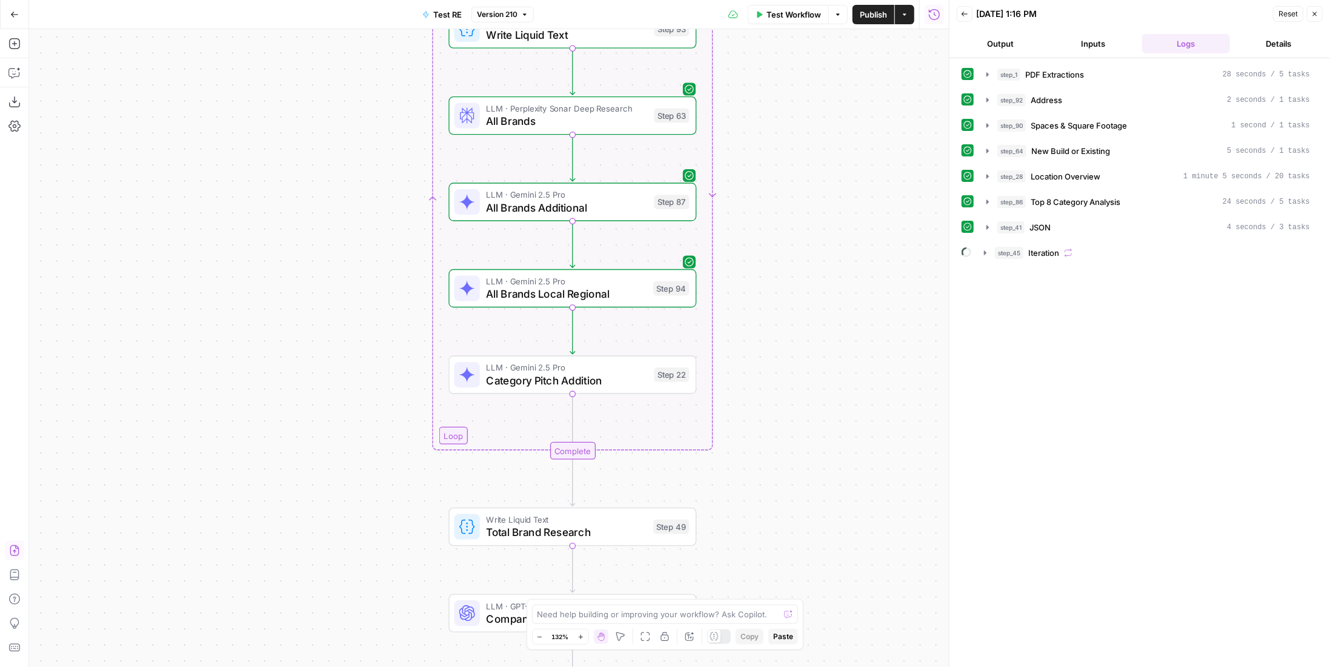
drag, startPoint x: 872, startPoint y: 350, endPoint x: 815, endPoint y: 382, distance: 64.6
click at [816, 387] on div "Workflow Set Inputs Inputs LLM · Gemini 2.5 Pro PDF Extractions Step 1 LLM · GP…" at bounding box center [489, 348] width 920 height 638
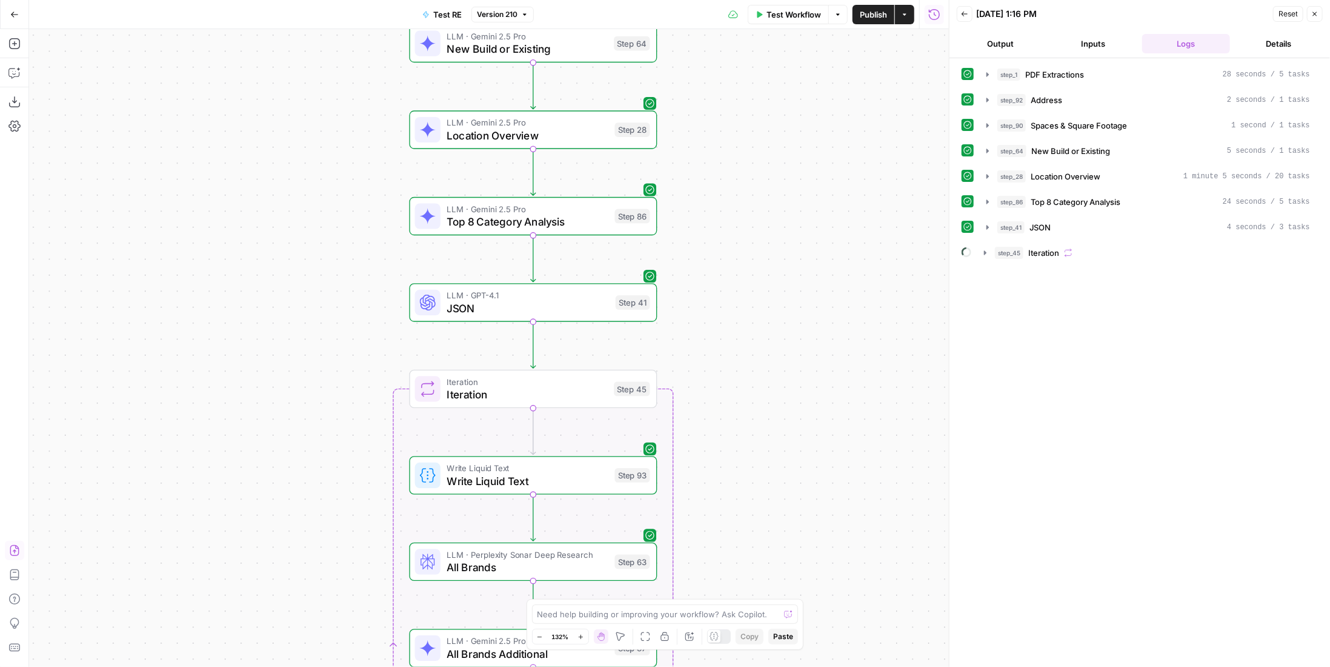
drag, startPoint x: 836, startPoint y: 322, endPoint x: 851, endPoint y: 405, distance: 85.0
click at [851, 409] on div "Workflow Set Inputs Inputs LLM · Gemini 2.5 Pro PDF Extractions Step 1 LLM · GP…" at bounding box center [489, 348] width 920 height 638
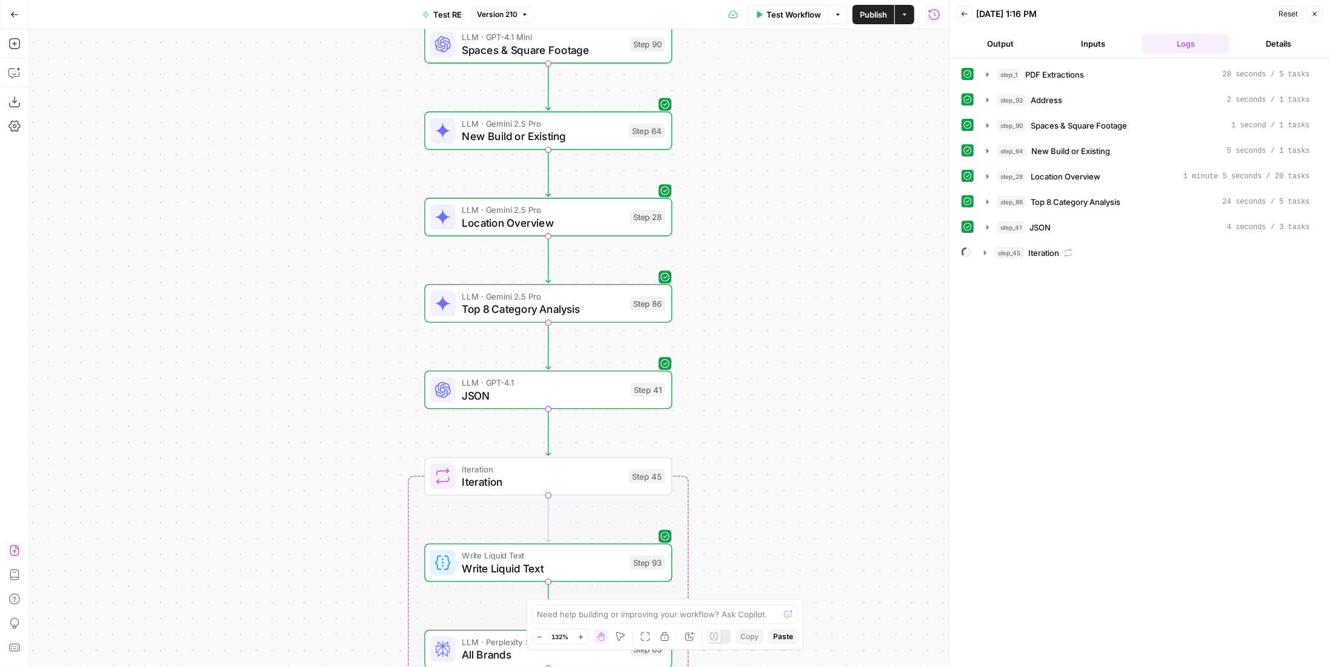
drag, startPoint x: 828, startPoint y: 438, endPoint x: 829, endPoint y: 430, distance: 8.0
click at [829, 430] on div "Workflow Set Inputs Inputs LLM · Gemini 2.5 Pro PDF Extractions Step 1 LLM · GP…" at bounding box center [489, 348] width 920 height 638
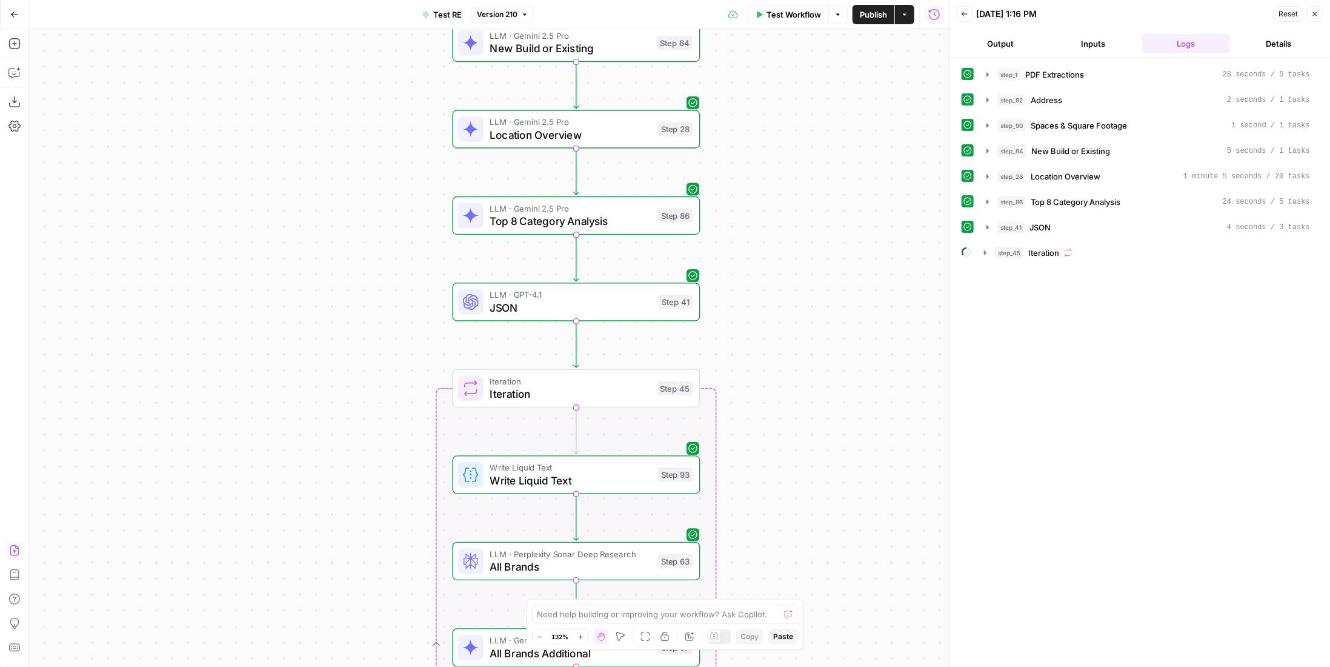
drag, startPoint x: 797, startPoint y: 421, endPoint x: 822, endPoint y: 342, distance: 82.2
click at [822, 342] on div "Workflow Set Inputs Inputs LLM · Gemini 2.5 Pro PDF Extractions Step 1 LLM · GP…" at bounding box center [489, 348] width 920 height 638
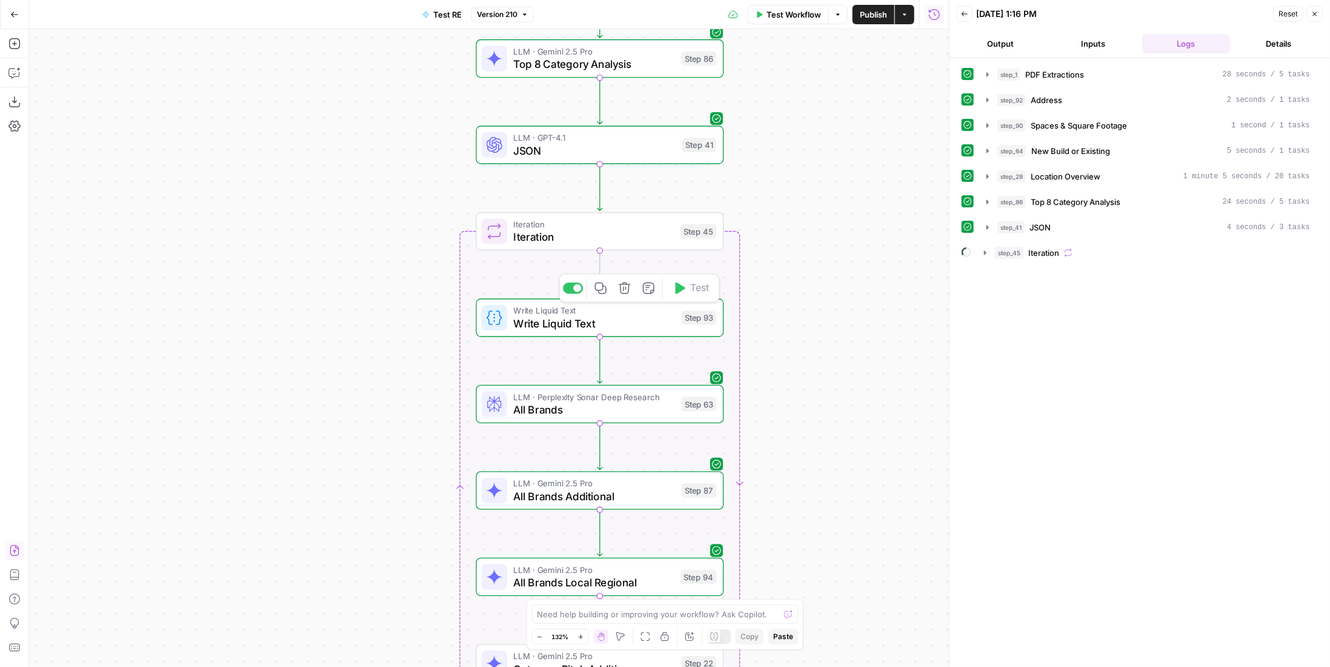
drag, startPoint x: 805, startPoint y: 321, endPoint x: 750, endPoint y: 298, distance: 60.0
click at [815, 272] on div "Workflow Set Inputs Inputs LLM · Gemini 2.5 Pro PDF Extractions Step 1 LLM · GP…" at bounding box center [489, 348] width 920 height 638
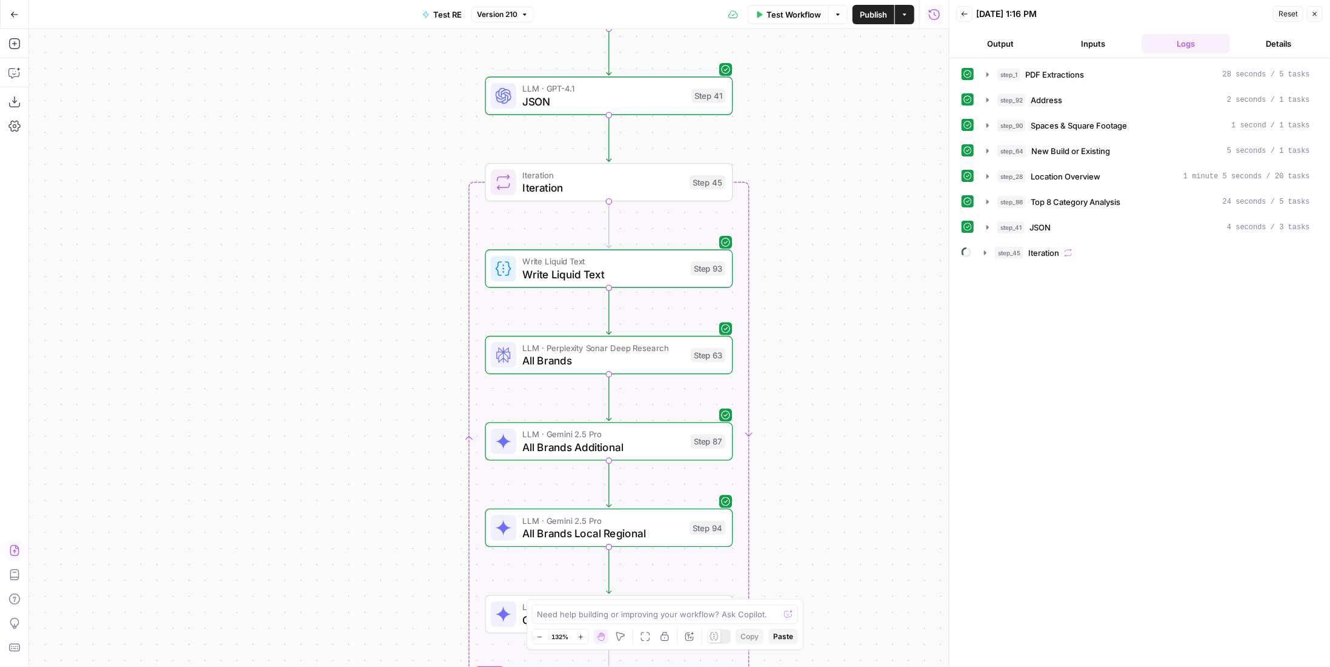
click at [661, 280] on span "Write Liquid Text" at bounding box center [604, 274] width 162 height 16
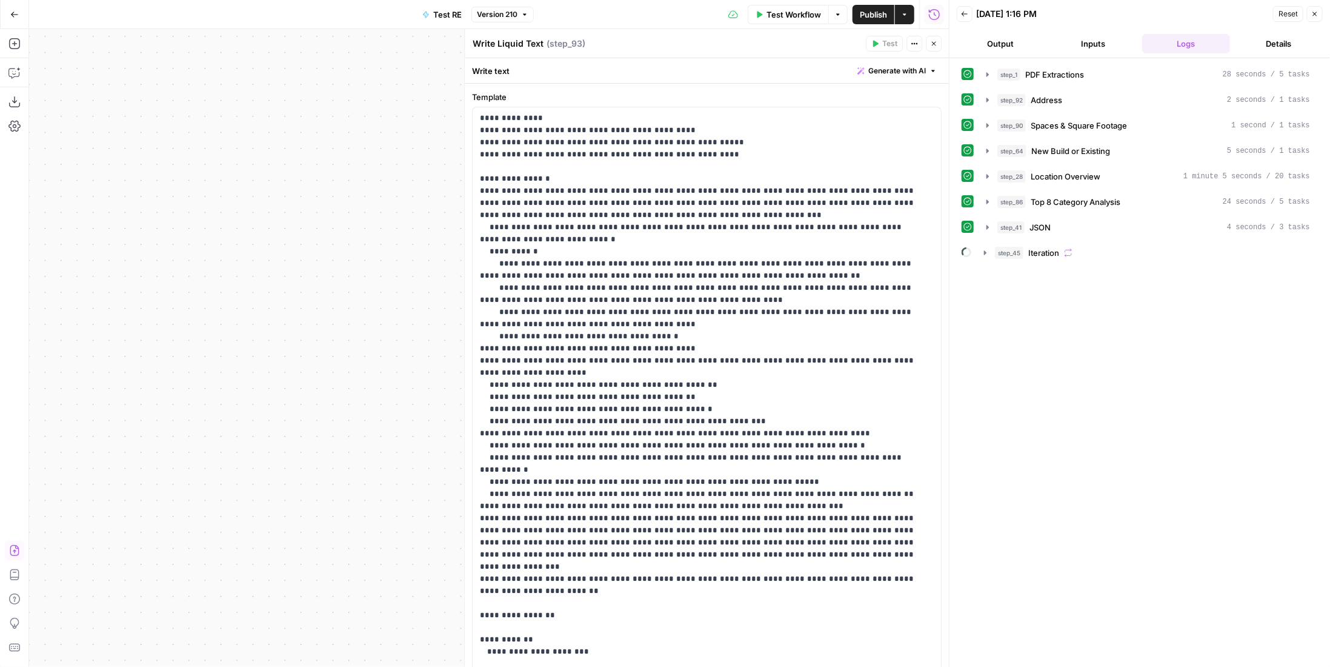
click at [933, 38] on button "Close" at bounding box center [934, 44] width 16 height 16
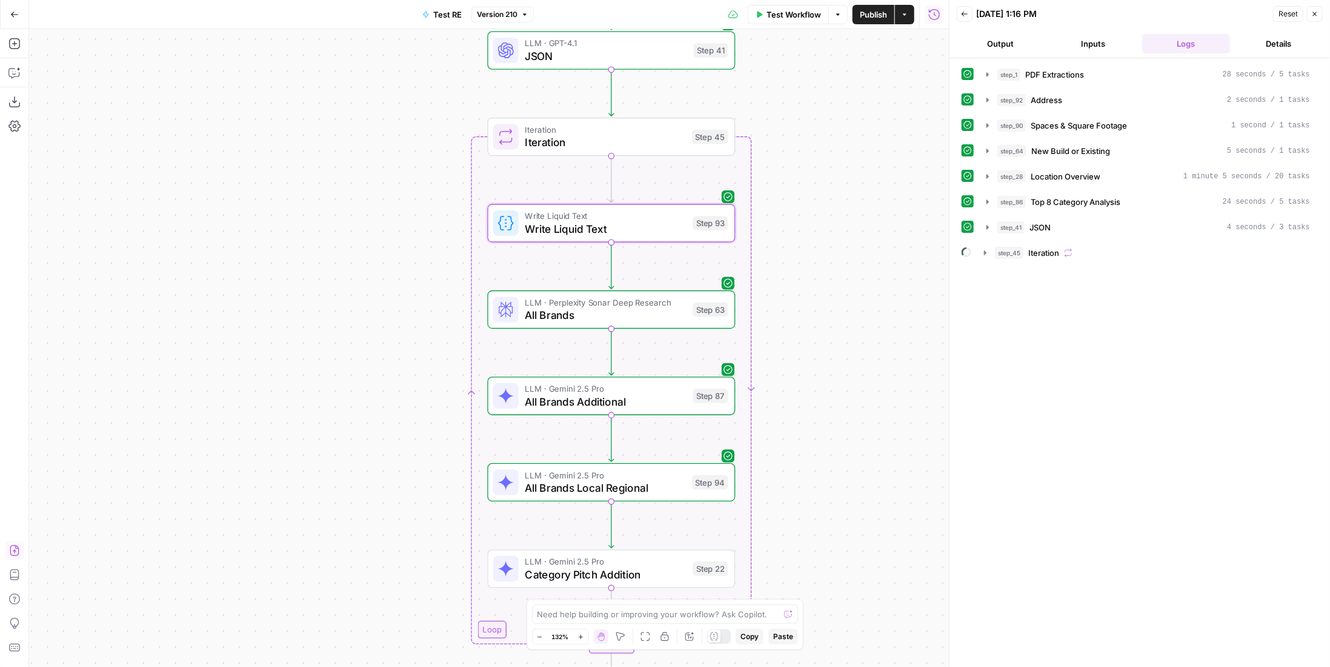
drag, startPoint x: 824, startPoint y: 331, endPoint x: 755, endPoint y: 299, distance: 75.4
click at [825, 233] on div "Workflow Set Inputs Inputs LLM · Gemini 2.5 Pro PDF Extractions Step 1 LLM · GP…" at bounding box center [489, 348] width 920 height 638
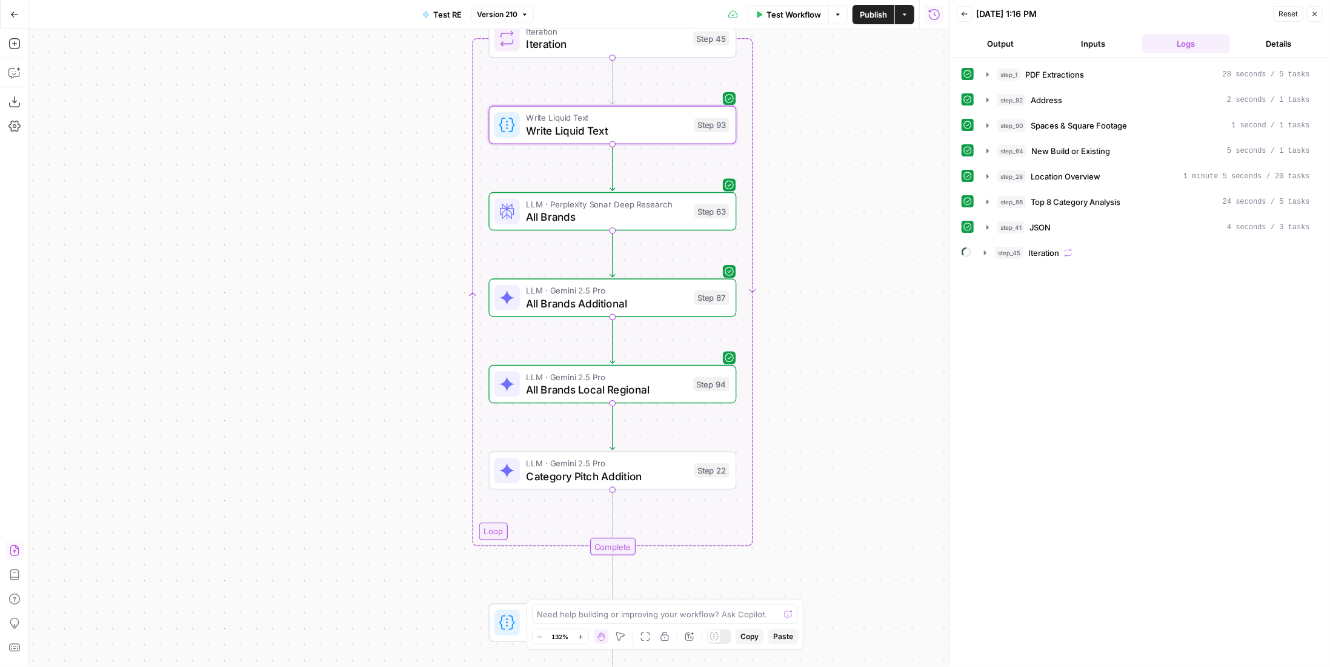
click at [667, 299] on span "All Brands Additional" at bounding box center [608, 303] width 162 height 16
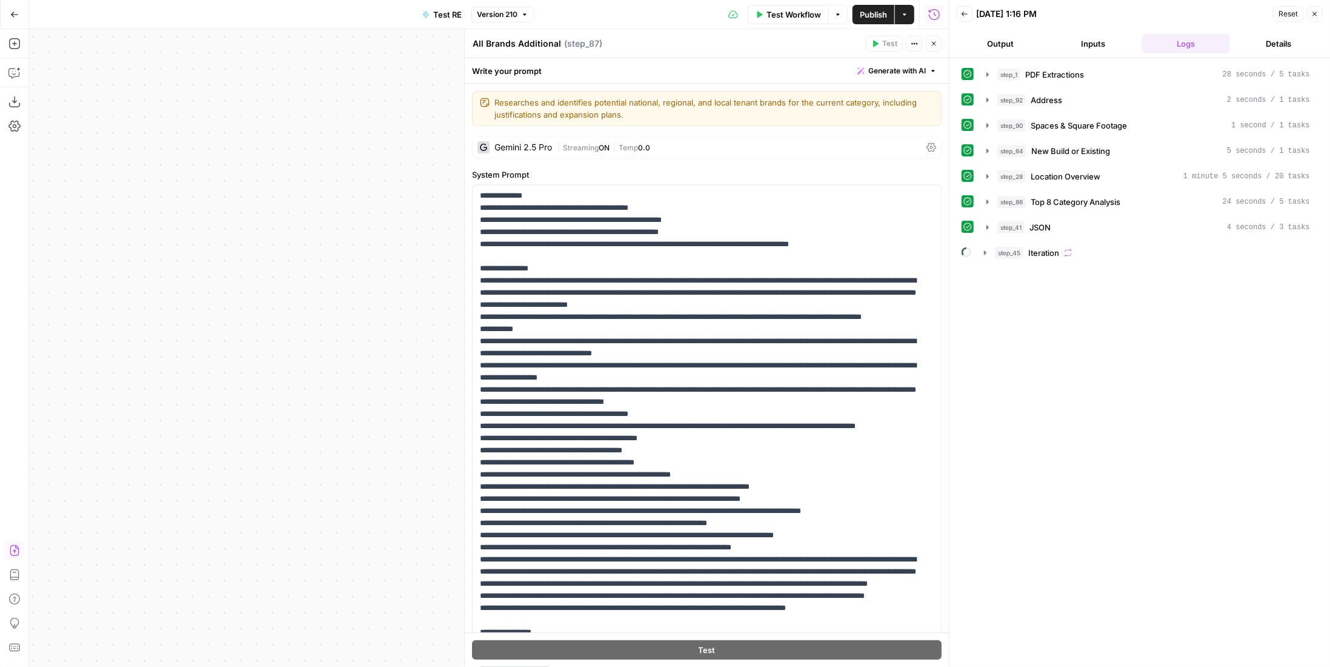
click at [930, 47] on button "Close" at bounding box center [934, 44] width 16 height 16
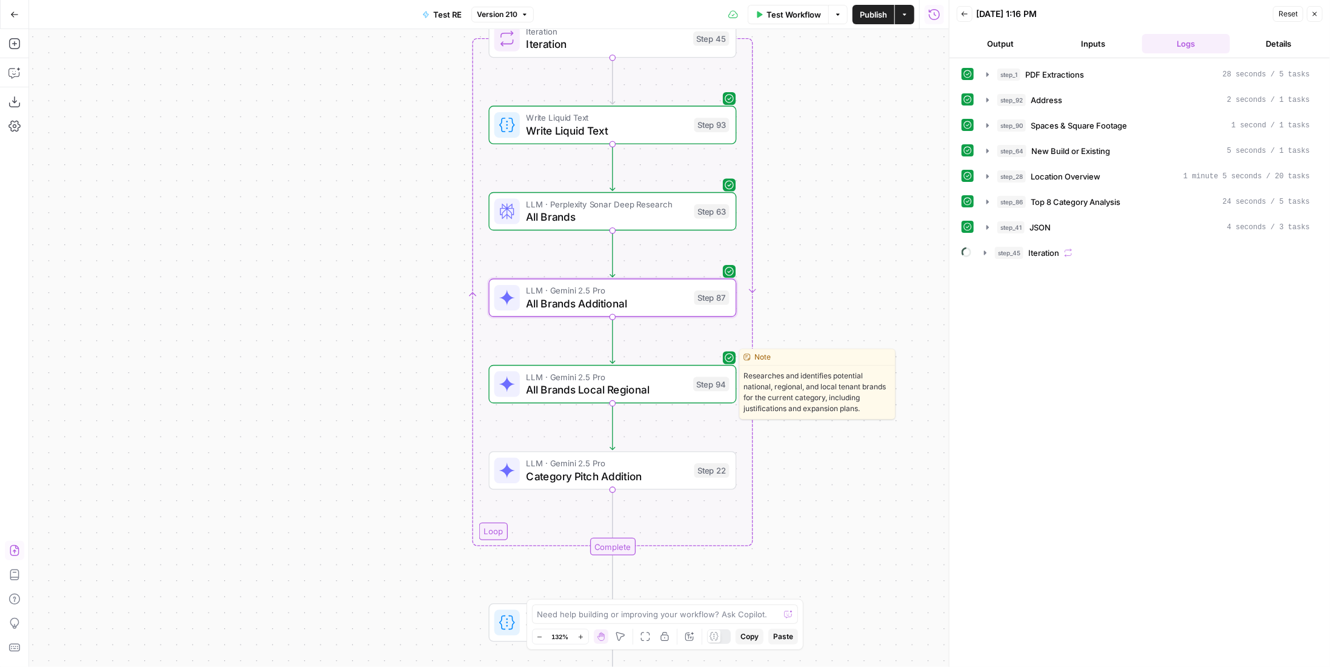
click at [659, 399] on div "LLM · Gemini 2.5 Pro All Brands Local Regional Step 94 Copy step Delete step Ed…" at bounding box center [613, 384] width 248 height 38
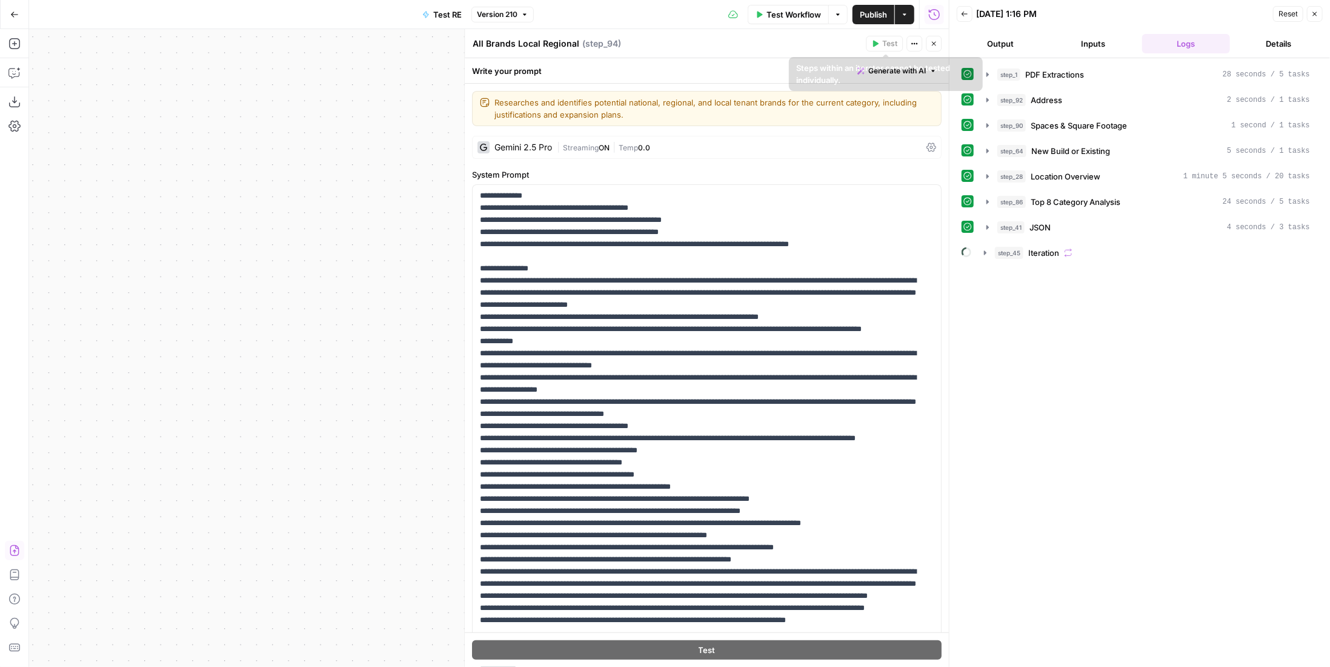
click at [930, 32] on header "All Brands Local Regional All Brands Local Regional ( step_94 ) Test Actions Cl…" at bounding box center [707, 43] width 484 height 29
click at [939, 45] on button "Close" at bounding box center [934, 44] width 16 height 16
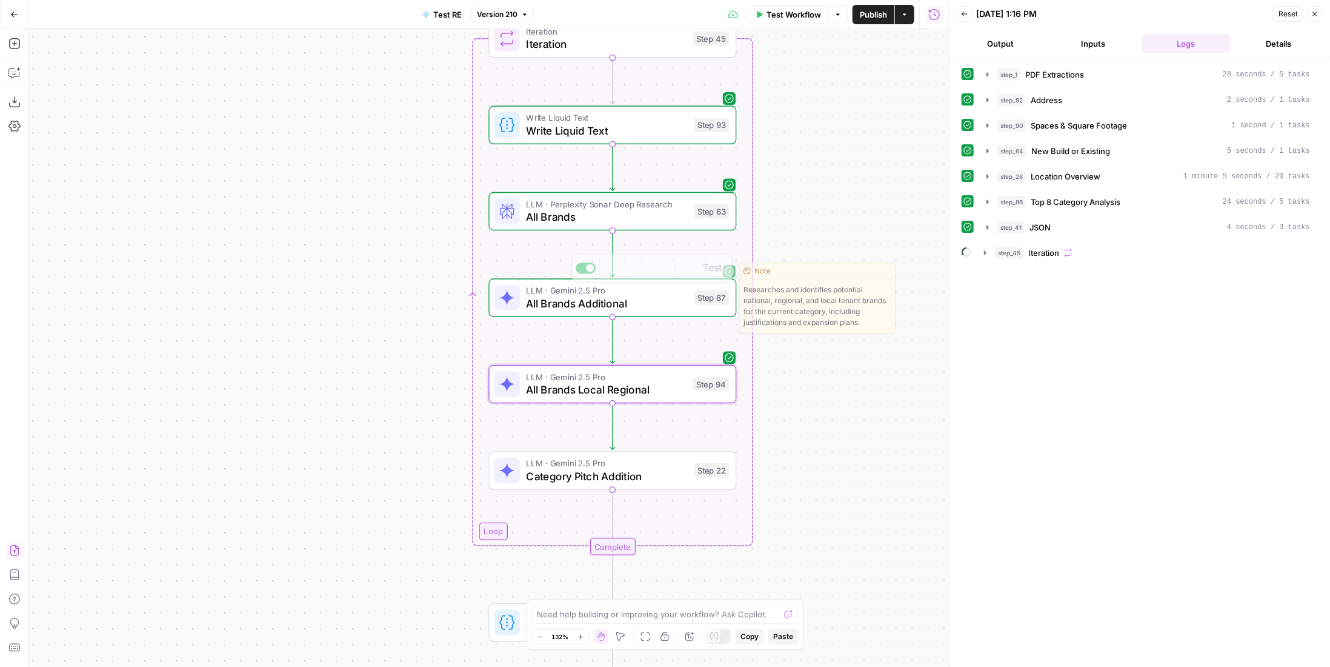
click at [657, 218] on span "All Brands" at bounding box center [608, 217] width 162 height 16
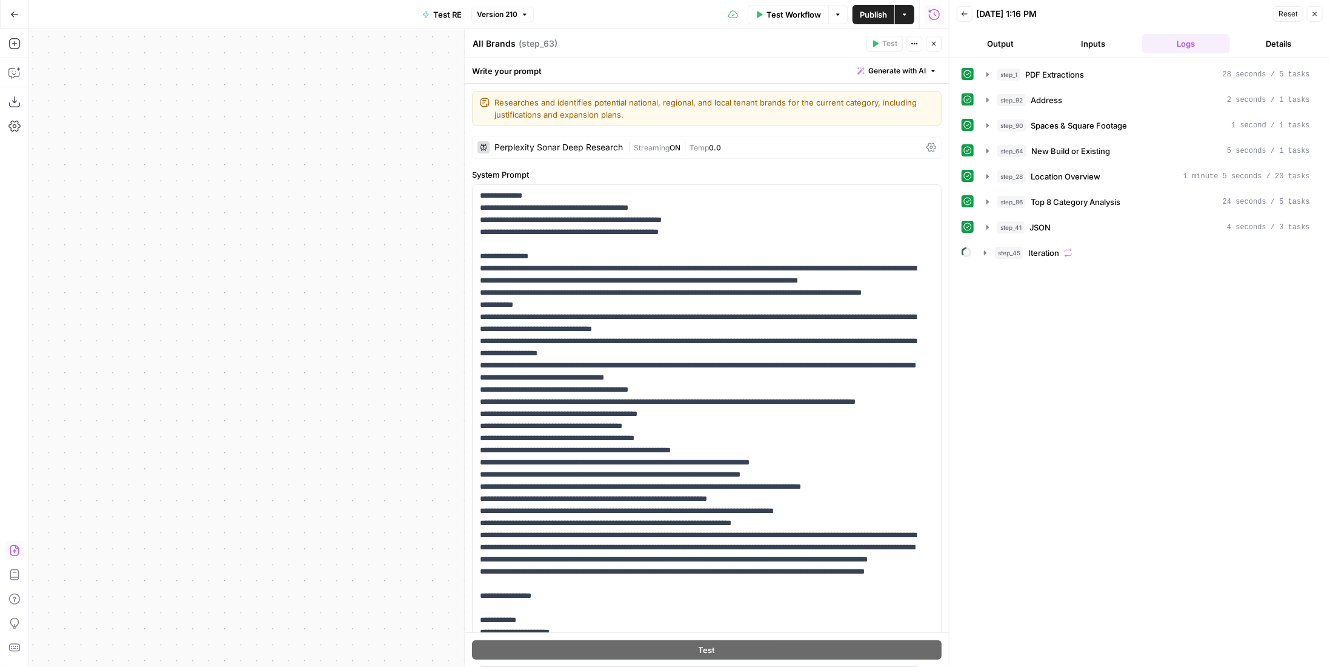
click at [928, 35] on header "All Brands All Brands ( step_63 ) Test Actions Close" at bounding box center [707, 43] width 484 height 29
click at [929, 39] on button "Close" at bounding box center [934, 44] width 16 height 16
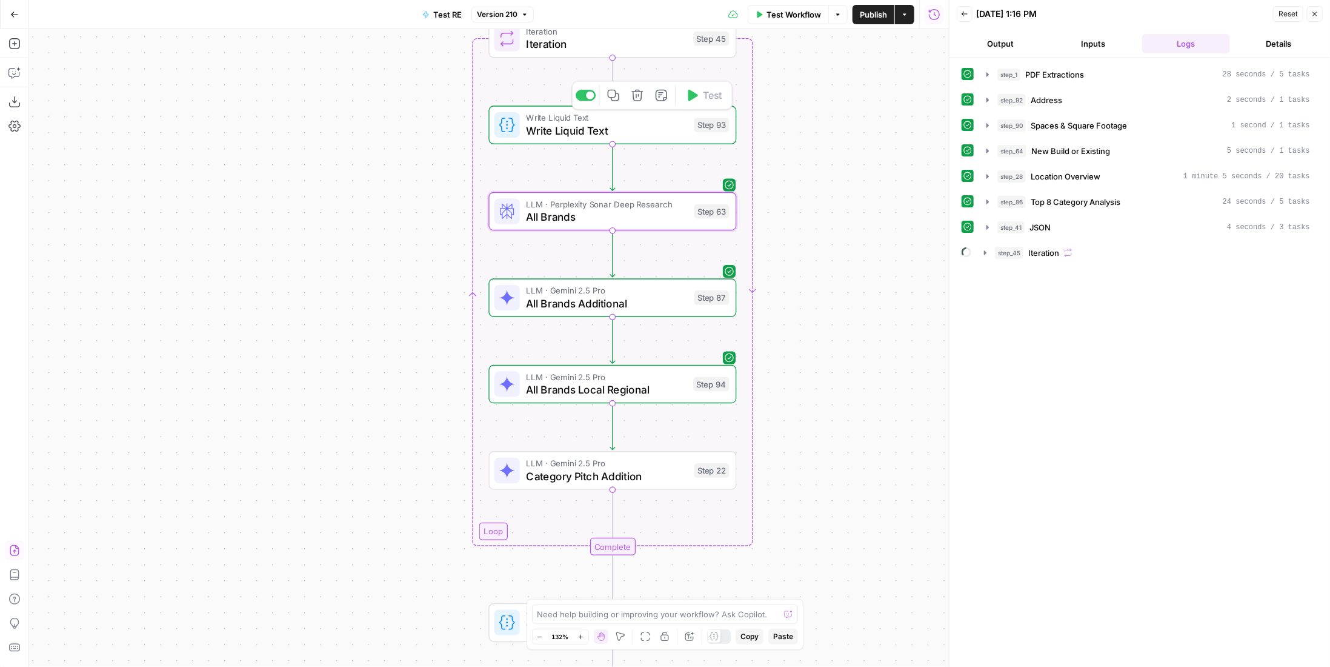
click at [633, 102] on button "Delete step" at bounding box center [637, 95] width 21 height 21
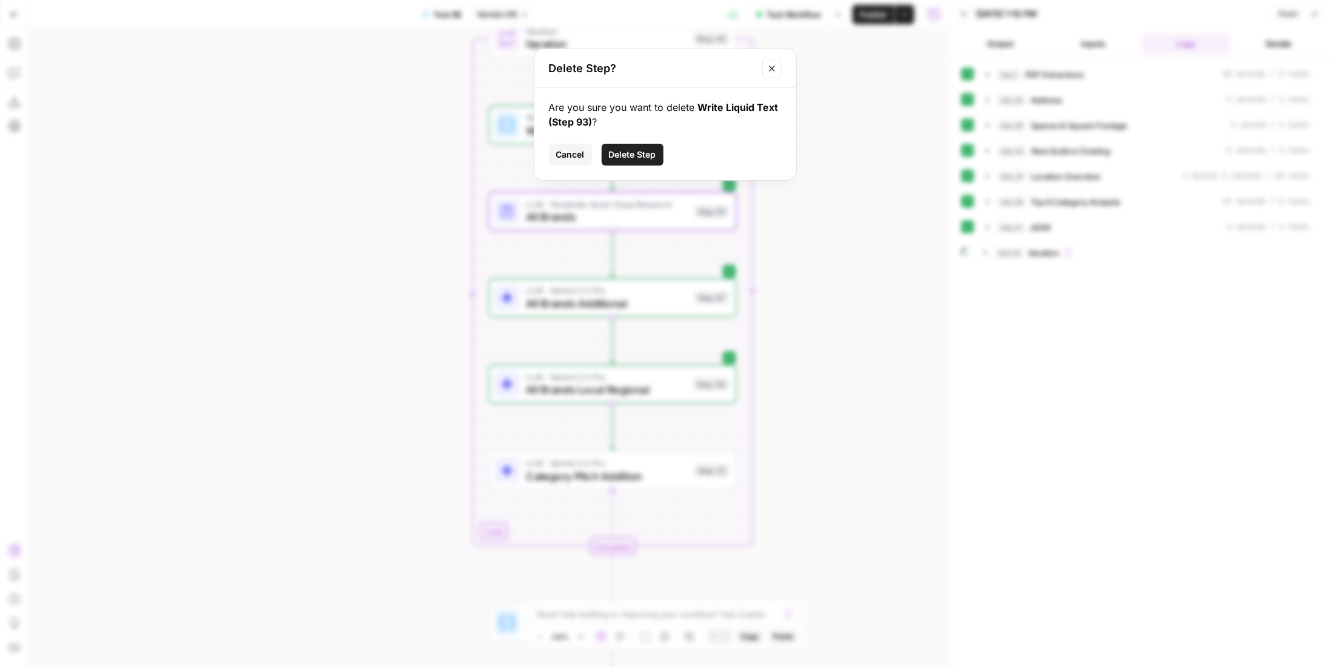
click at [647, 158] on span "Delete Step" at bounding box center [632, 154] width 47 height 12
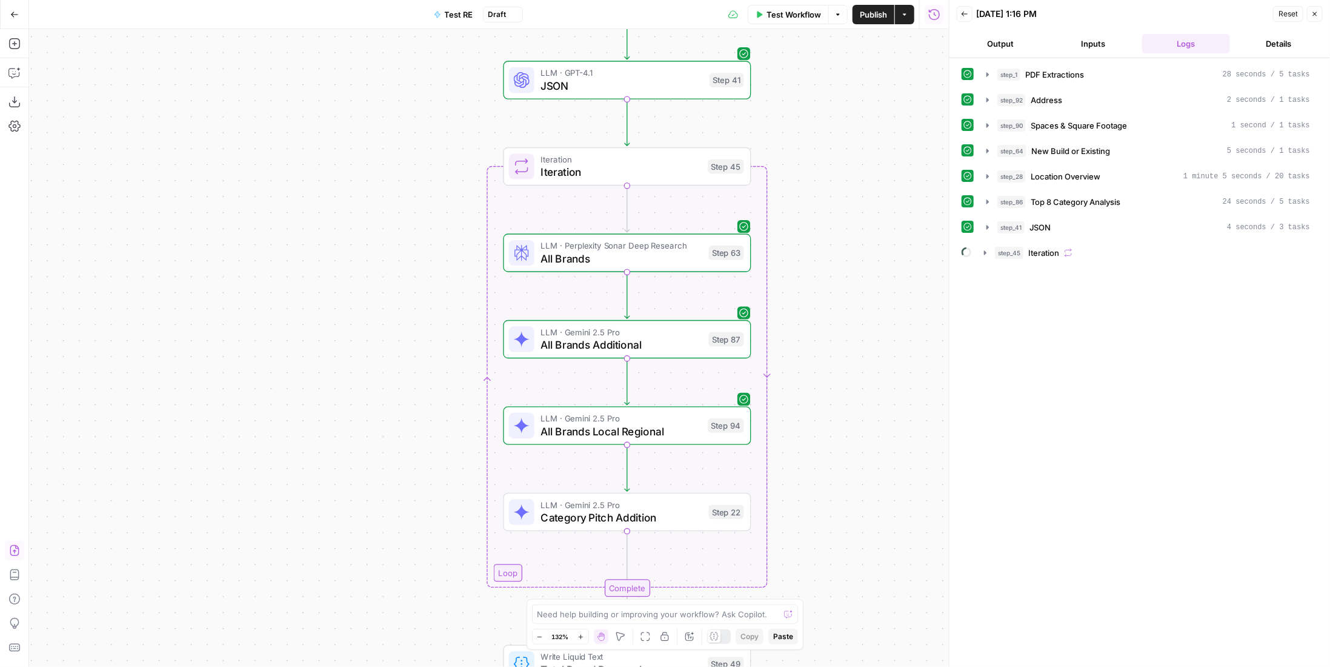
drag, startPoint x: 776, startPoint y: 168, endPoint x: 789, endPoint y: 290, distance: 122.5
click at [789, 290] on div "Workflow Set Inputs Inputs LLM · Gemini 2.5 Pro PDF Extractions Step 1 LLM · GP…" at bounding box center [489, 348] width 920 height 638
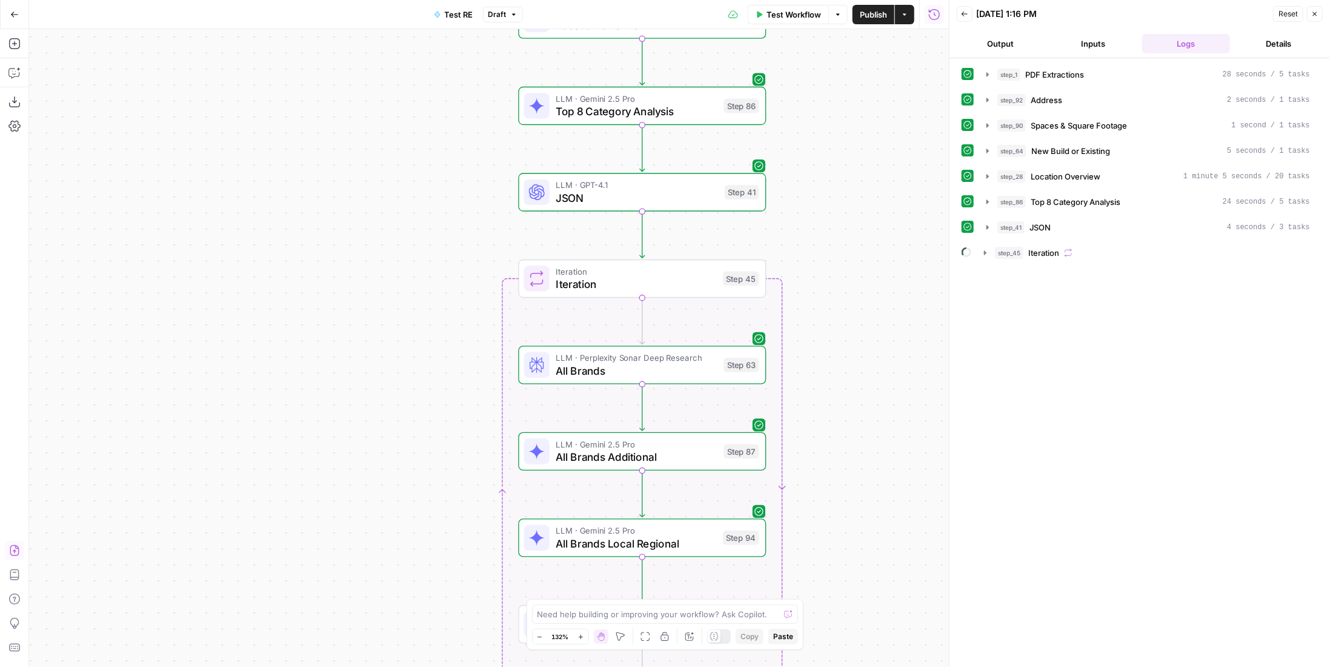
drag, startPoint x: 789, startPoint y: 221, endPoint x: 801, endPoint y: 310, distance: 89.8
click at [801, 310] on div "Workflow Set Inputs Inputs LLM · Gemini 2.5 Pro PDF Extractions Step 1 LLM · GP…" at bounding box center [489, 348] width 920 height 638
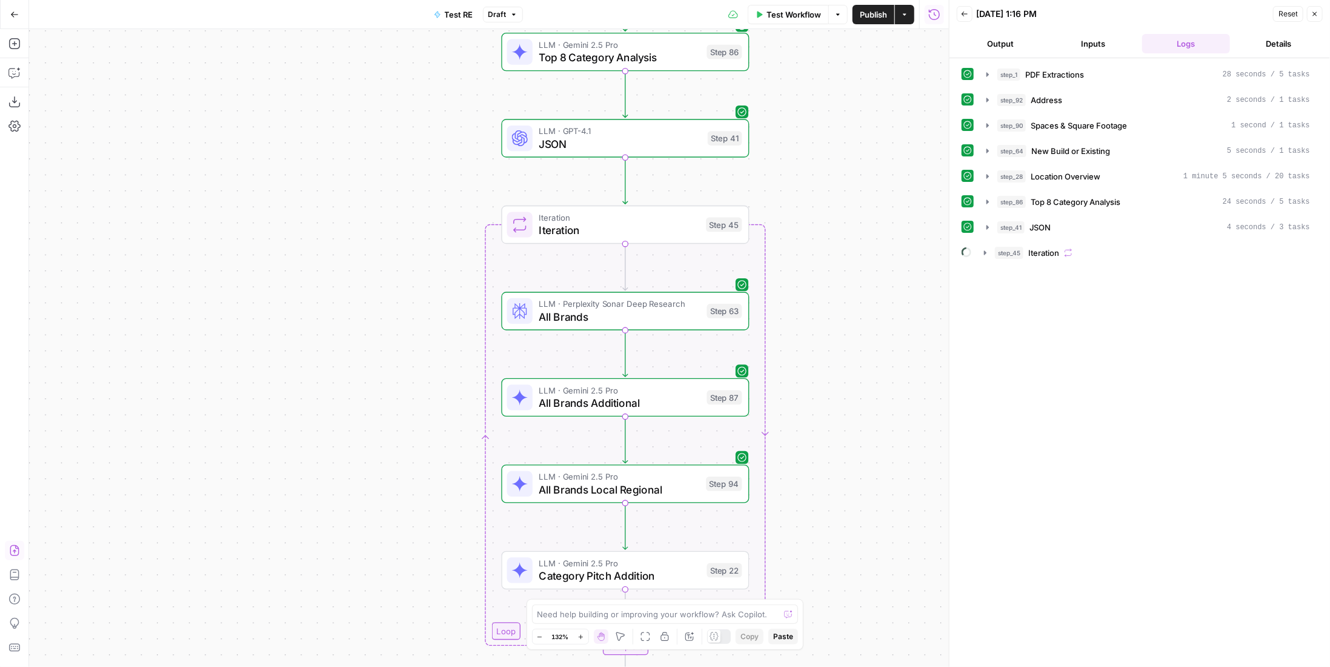
drag, startPoint x: 268, startPoint y: 450, endPoint x: 281, endPoint y: 395, distance: 57.2
click at [281, 395] on div "Workflow Set Inputs Inputs LLM · Gemini 2.5 Pro PDF Extractions Step 1 LLM · GP…" at bounding box center [489, 348] width 920 height 638
click at [16, 75] on icon "button" at bounding box center [14, 73] width 12 height 12
click at [115, 616] on div "Write your question here Auto Mode Send" at bounding box center [145, 634] width 212 height 45
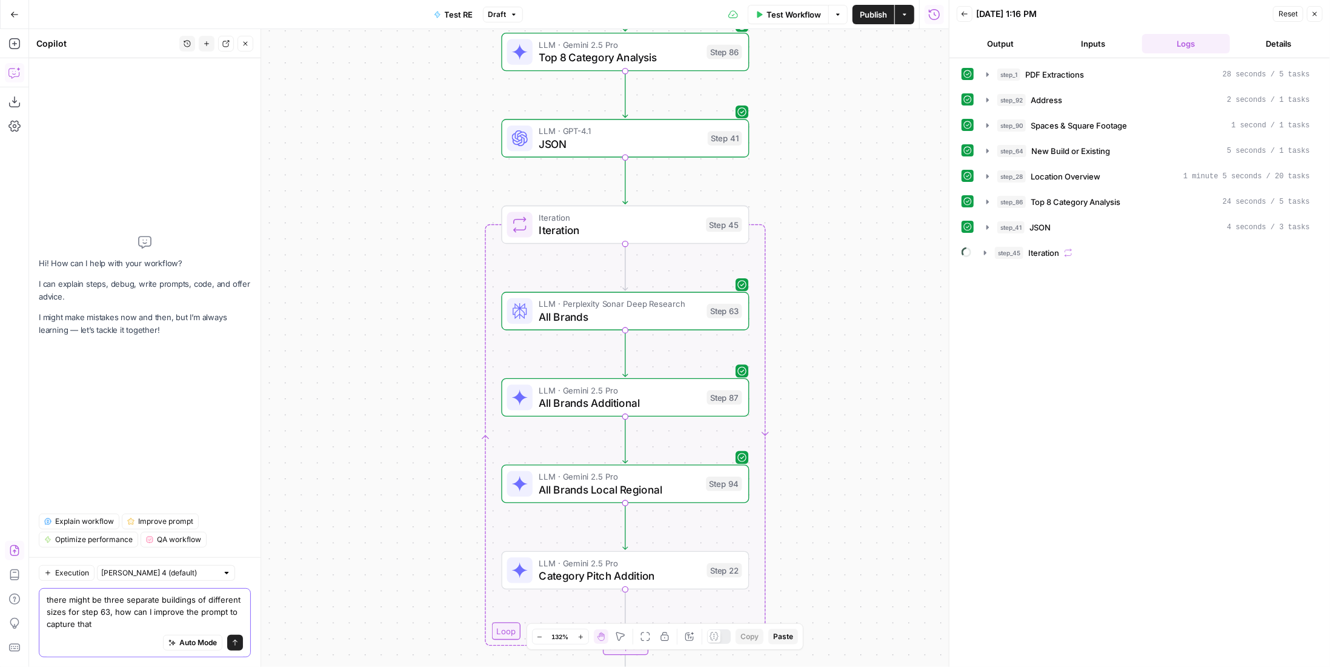
type textarea "there might be three separate buildings of different sizes for step 63, how can…"
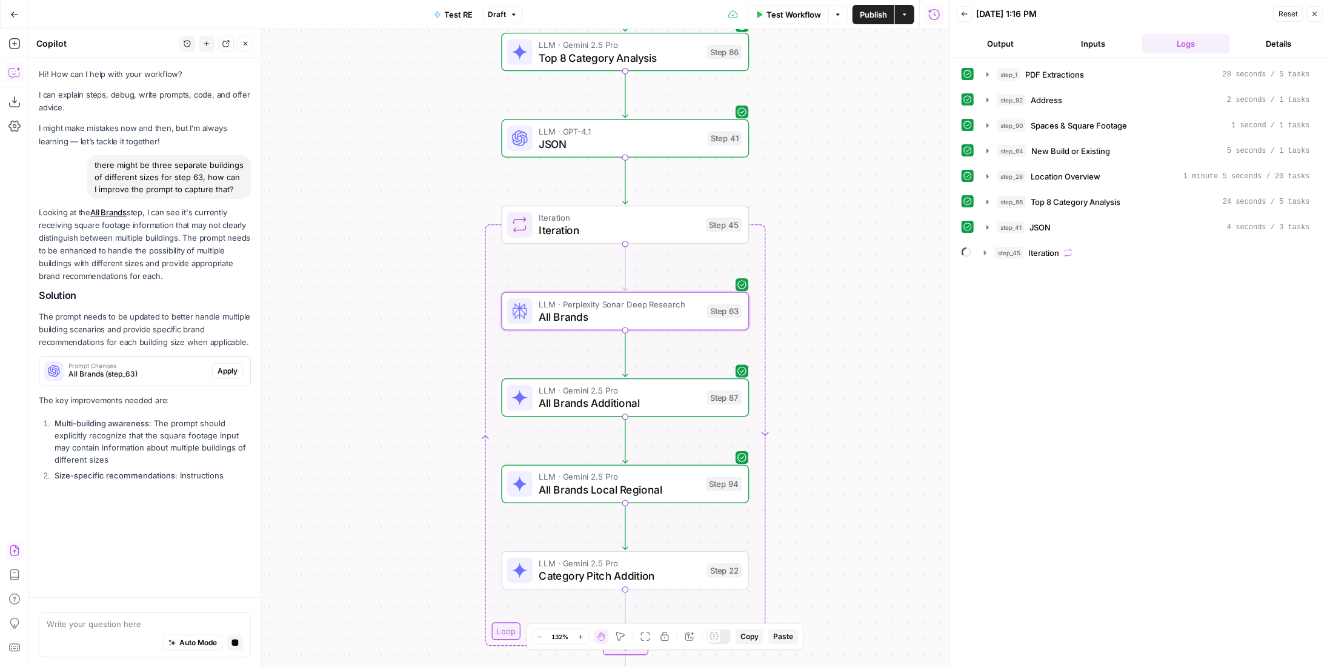
click at [47, 380] on div "Prompt Changes All Brands (step_63)" at bounding box center [125, 370] width 173 height 29
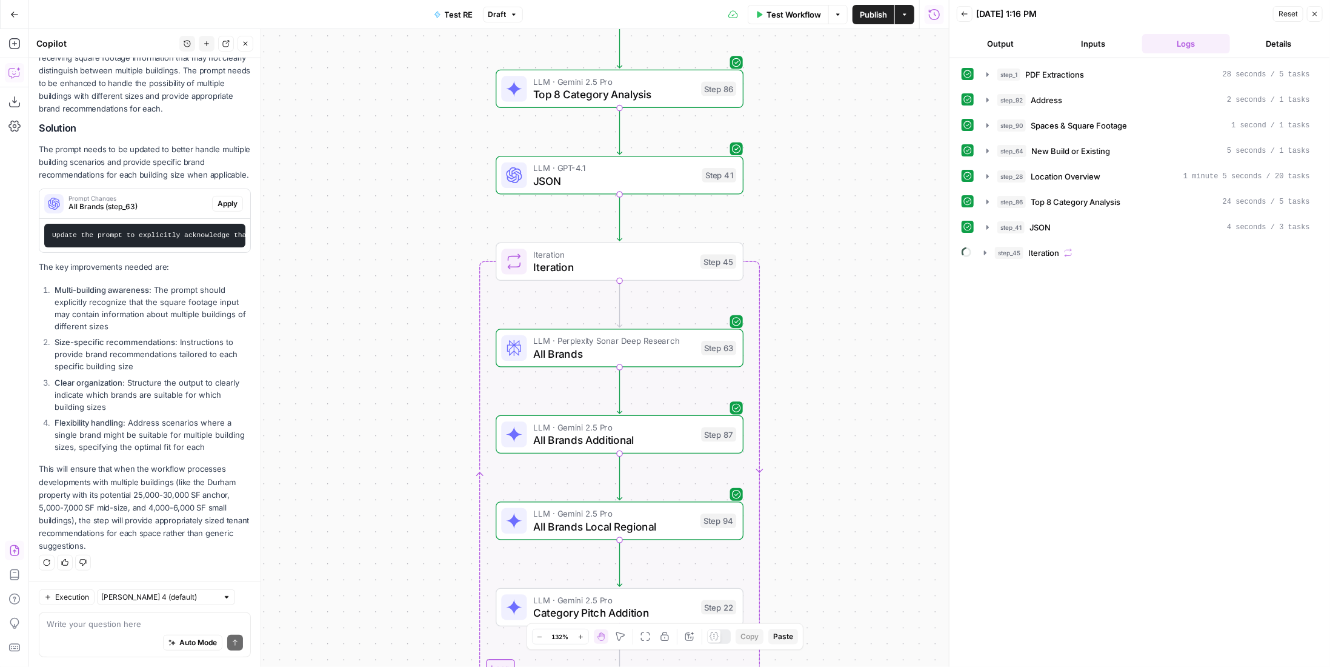
scroll to position [139, 0]
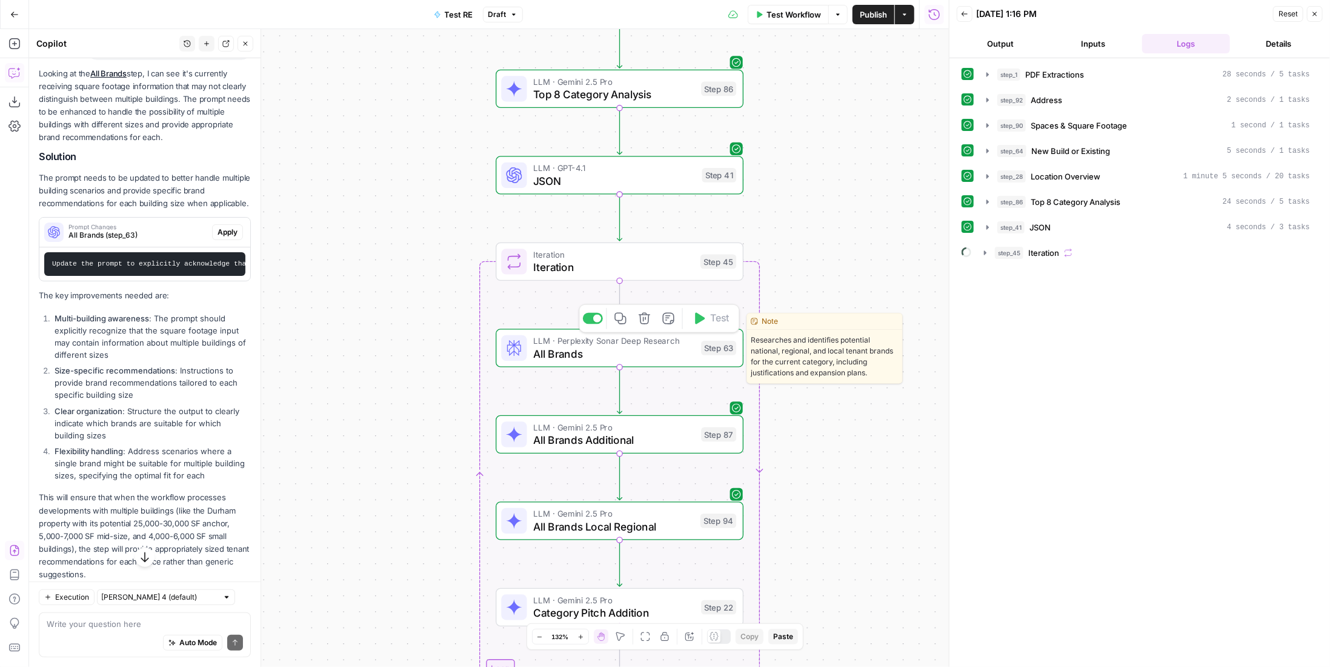
click at [601, 347] on span "All Brands" at bounding box center [614, 353] width 162 height 16
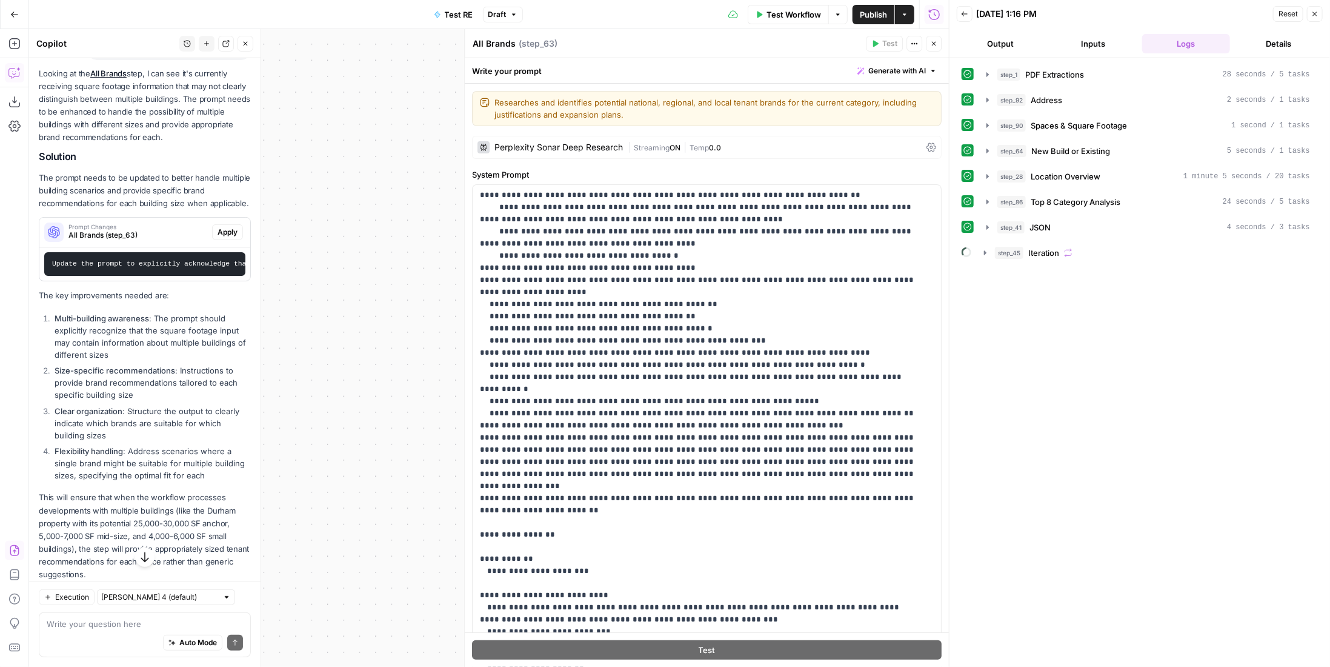
scroll to position [61, 0]
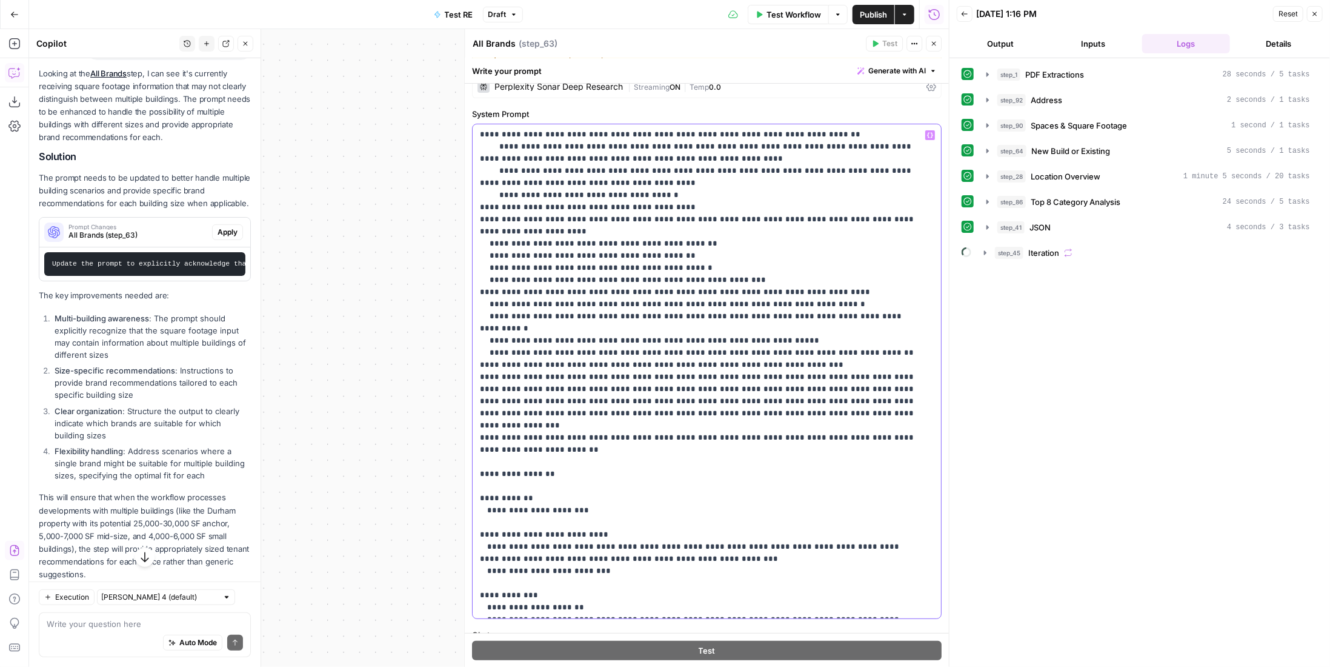
click at [684, 422] on p "**********" at bounding box center [698, 292] width 437 height 642
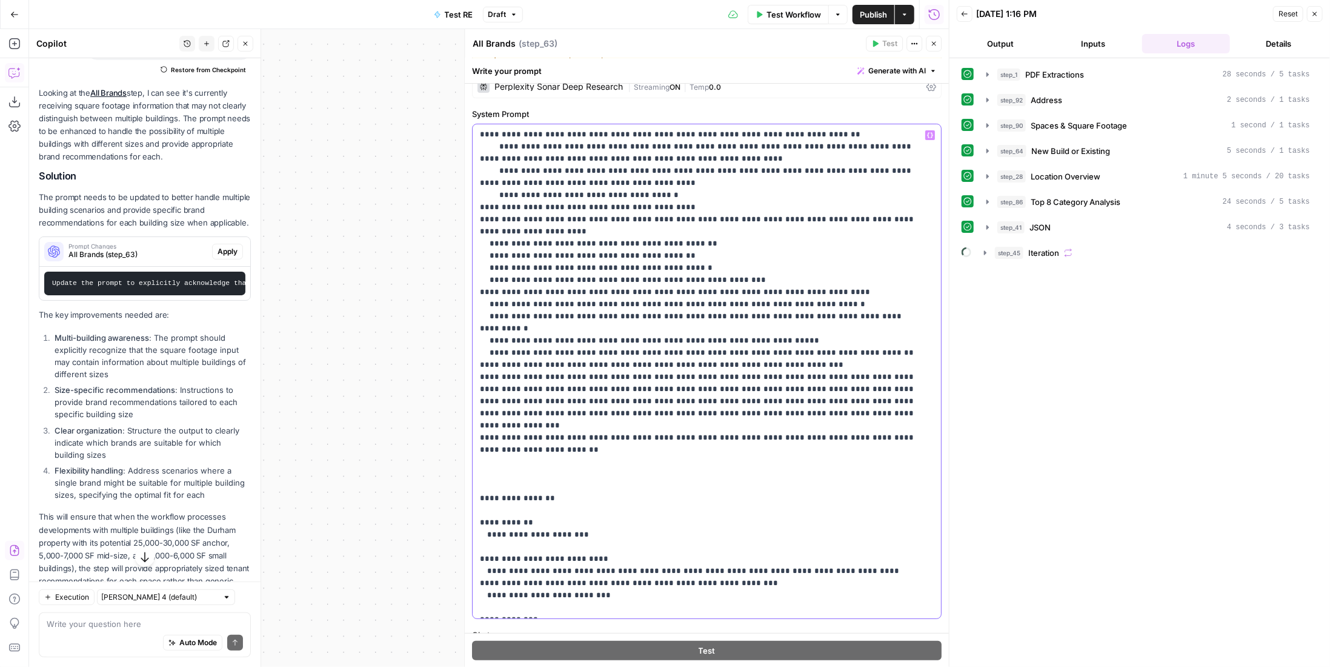
scroll to position [37, 0]
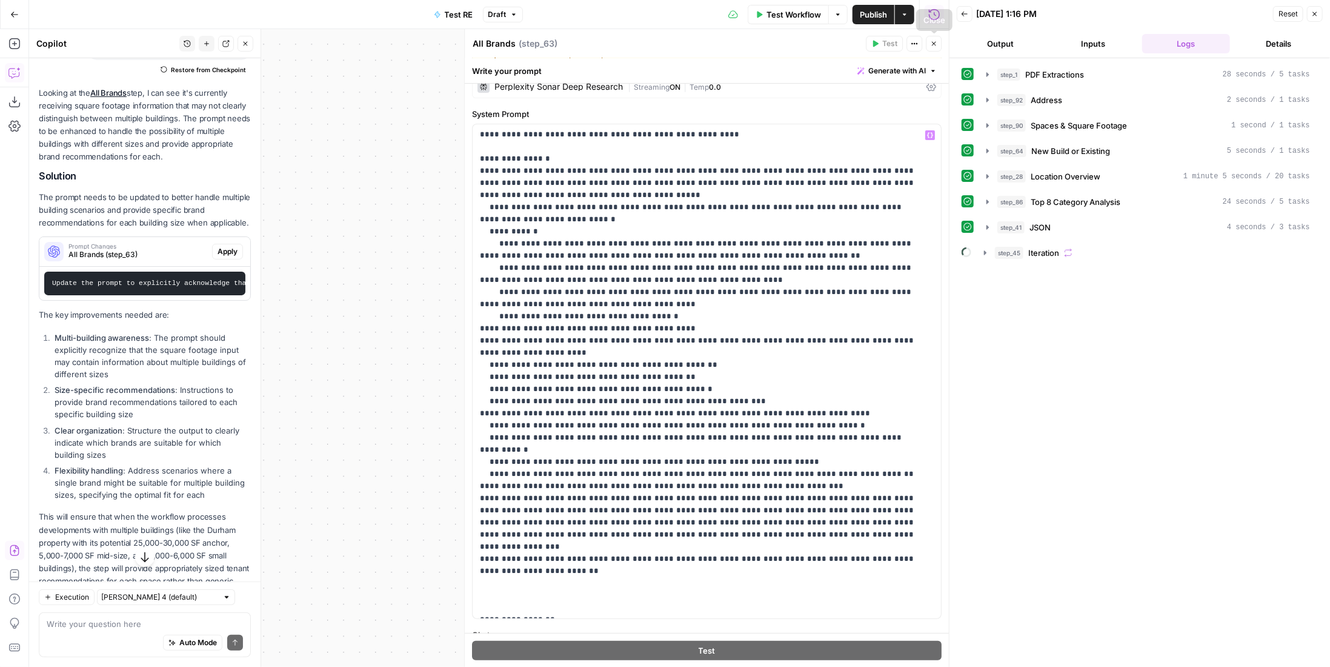
click at [937, 44] on icon "button" at bounding box center [933, 43] width 7 height 7
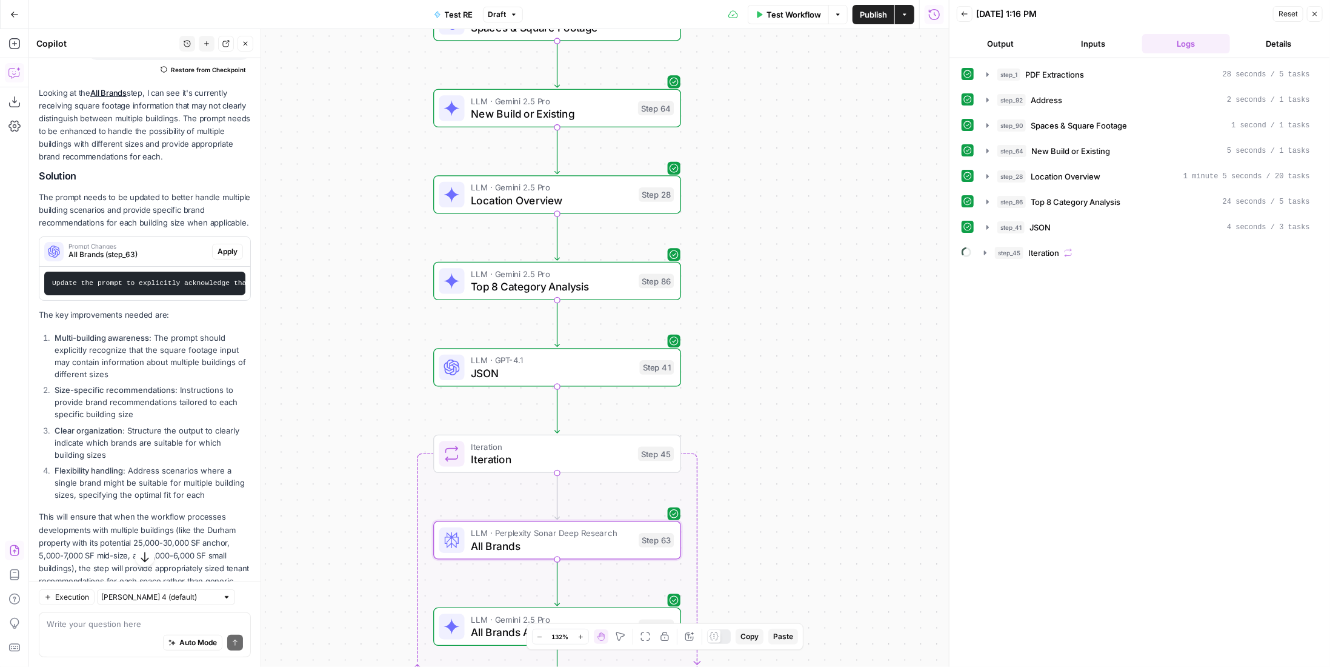
drag, startPoint x: 725, startPoint y: 472, endPoint x: 728, endPoint y: 488, distance: 16.5
click at [728, 490] on div "Workflow Set Inputs Inputs LLM · Gemini 2.5 Pro PDF Extractions Step 1 LLM · GP…" at bounding box center [489, 348] width 920 height 638
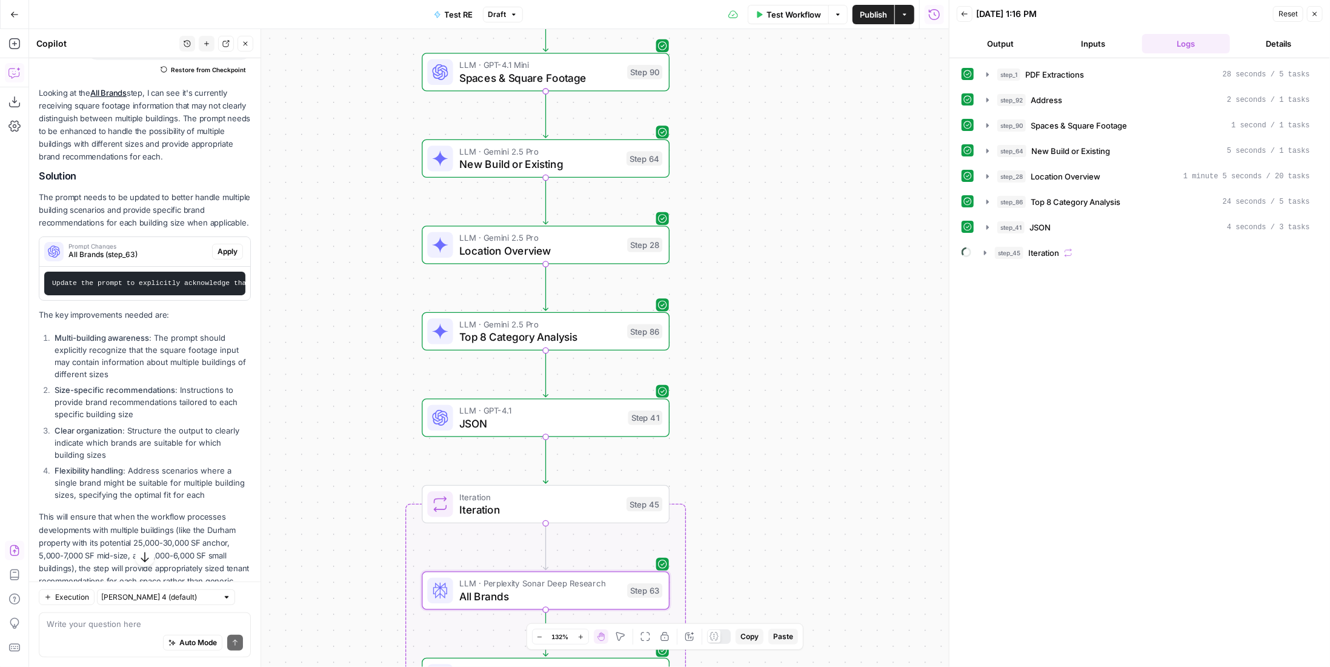
drag, startPoint x: 739, startPoint y: 361, endPoint x: 733, endPoint y: 387, distance: 26.6
click at [733, 387] on div "Workflow Set Inputs Inputs LLM · Gemini 2.5 Pro PDF Extractions Step 1 LLM · GP…" at bounding box center [489, 348] width 920 height 638
click at [619, 315] on div "Copy step Delete step Edit Note Test" at bounding box center [585, 301] width 161 height 29
click at [617, 332] on span "Top 8 Category Analysis" at bounding box center [540, 337] width 162 height 16
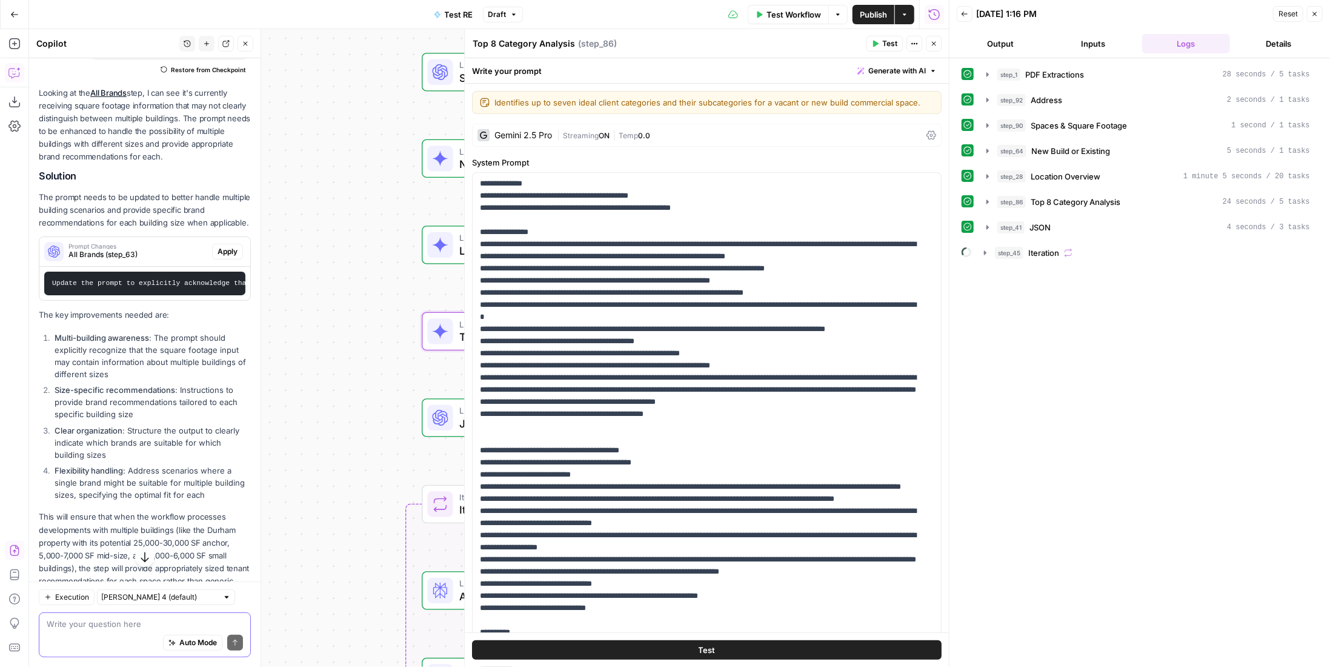
click at [130, 624] on textarea at bounding box center [145, 624] width 196 height 12
click at [182, 599] on input "text" at bounding box center [159, 597] width 116 height 12
type input "Claude Sonnet 4 (default)"
click at [81, 632] on div "Auto Mode Send" at bounding box center [145, 643] width 196 height 27
click at [86, 628] on textarea at bounding box center [145, 624] width 196 height 12
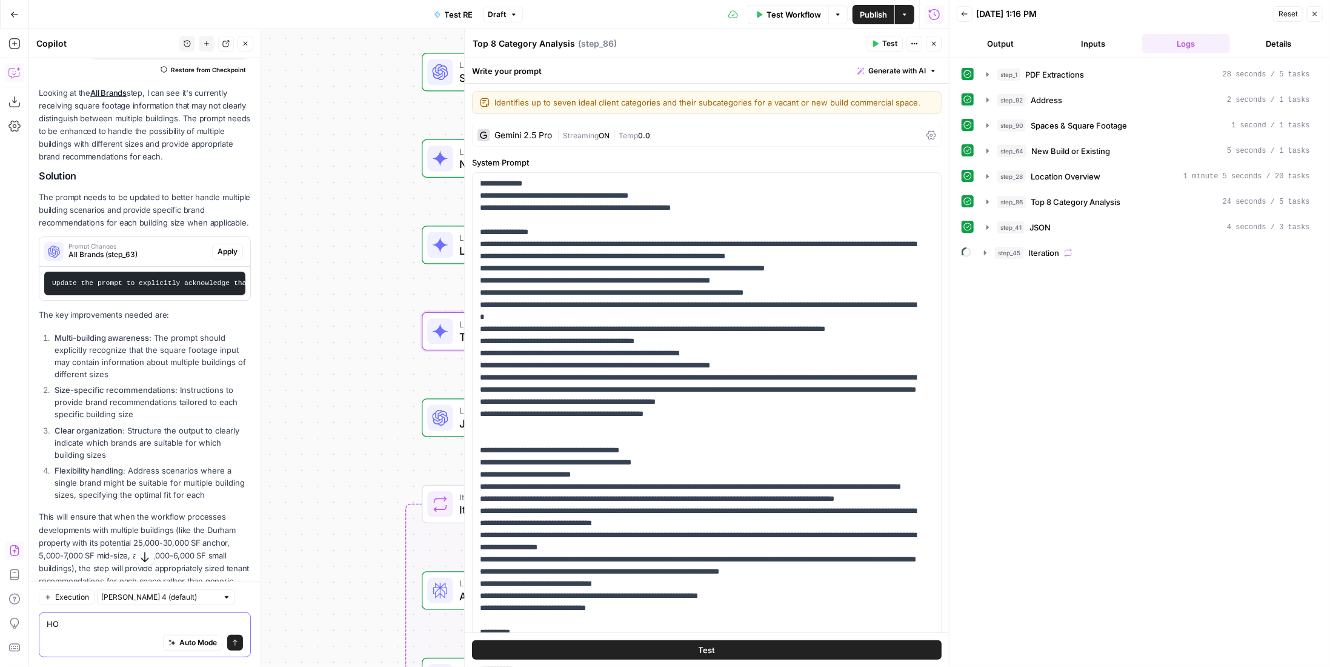
type textarea "H"
type textarea "how should I think about adding in that consideration to step 86"
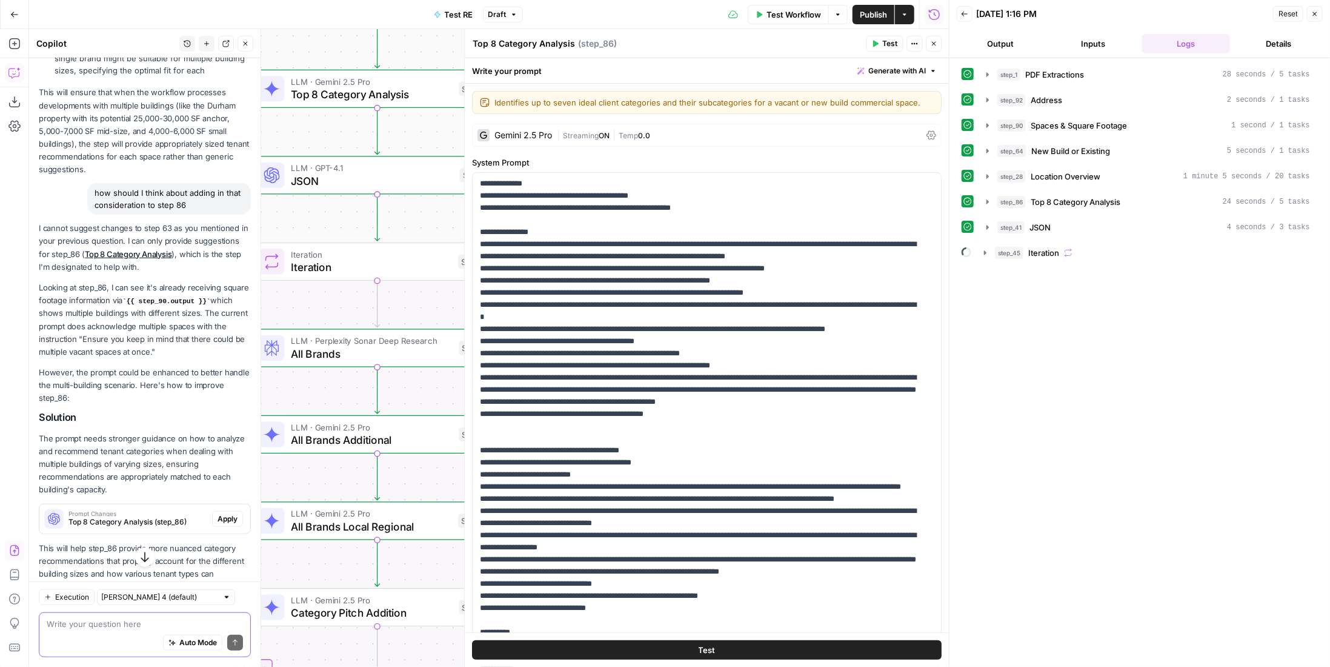
scroll to position [647, 0]
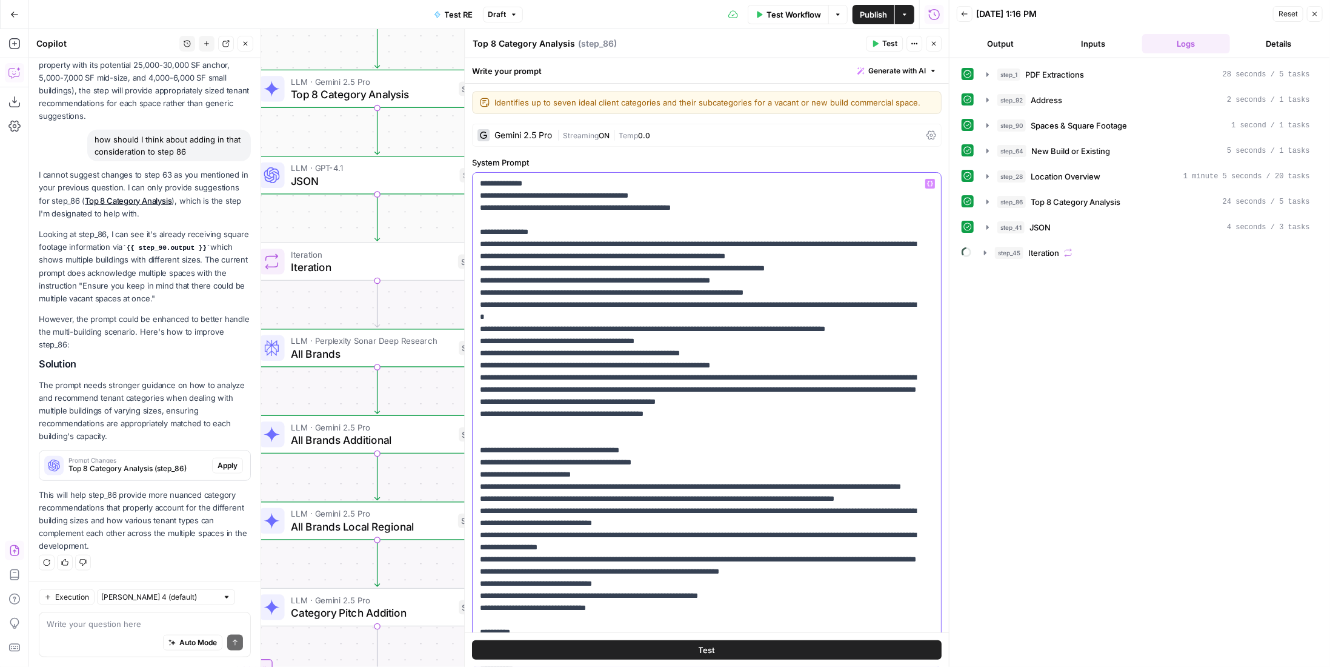
click at [756, 294] on p "**********" at bounding box center [698, 457] width 437 height 558
drag, startPoint x: 819, startPoint y: 259, endPoint x: 833, endPoint y: 255, distance: 14.0
click at [819, 259] on p "**********" at bounding box center [698, 457] width 437 height 558
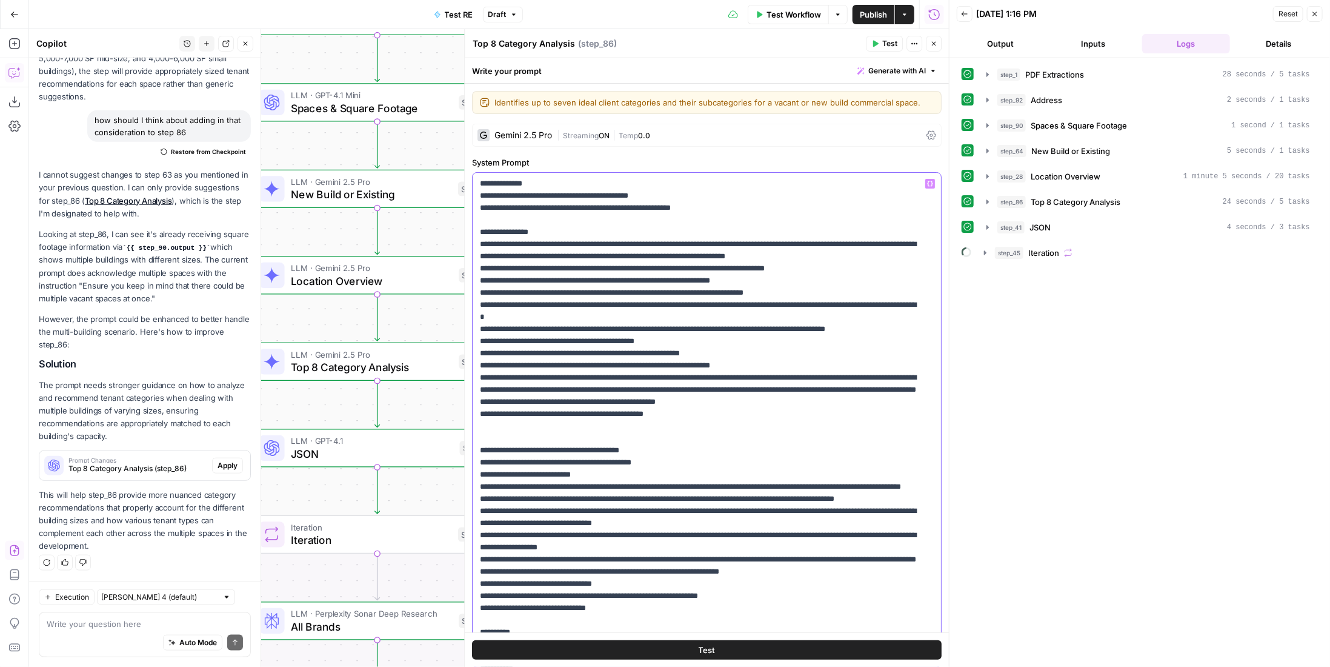
click at [781, 273] on p "**********" at bounding box center [698, 457] width 437 height 558
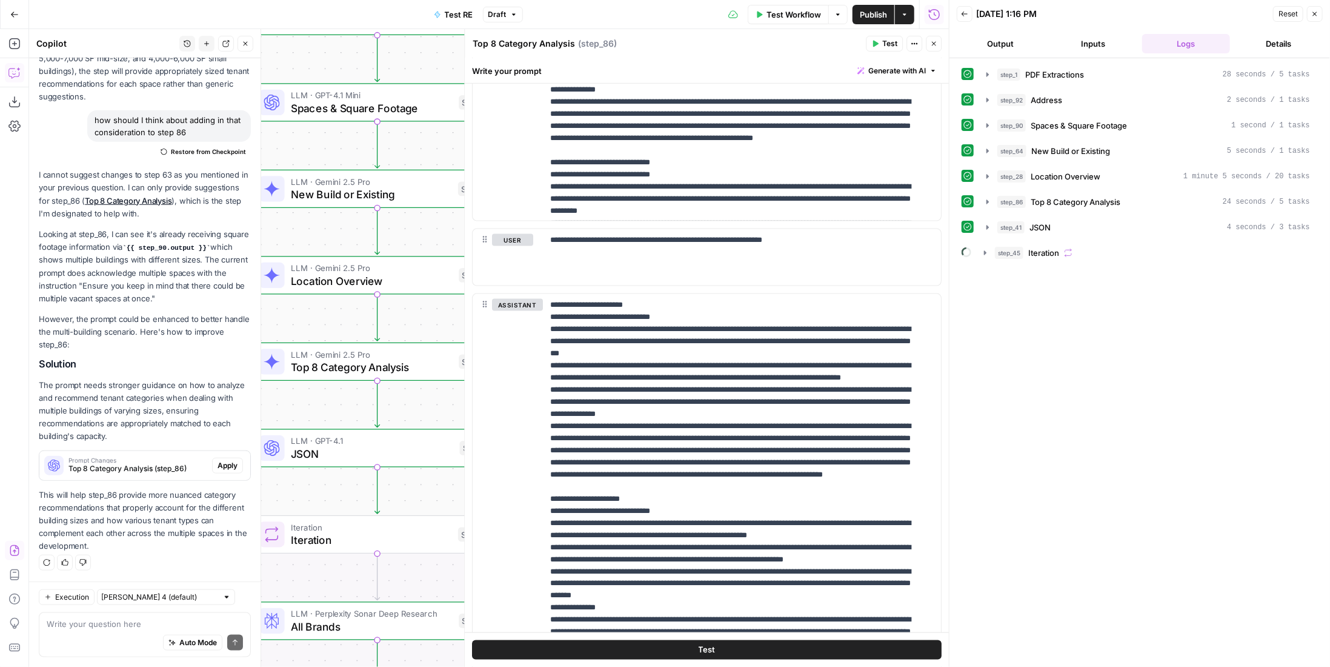
scroll to position [1432, 0]
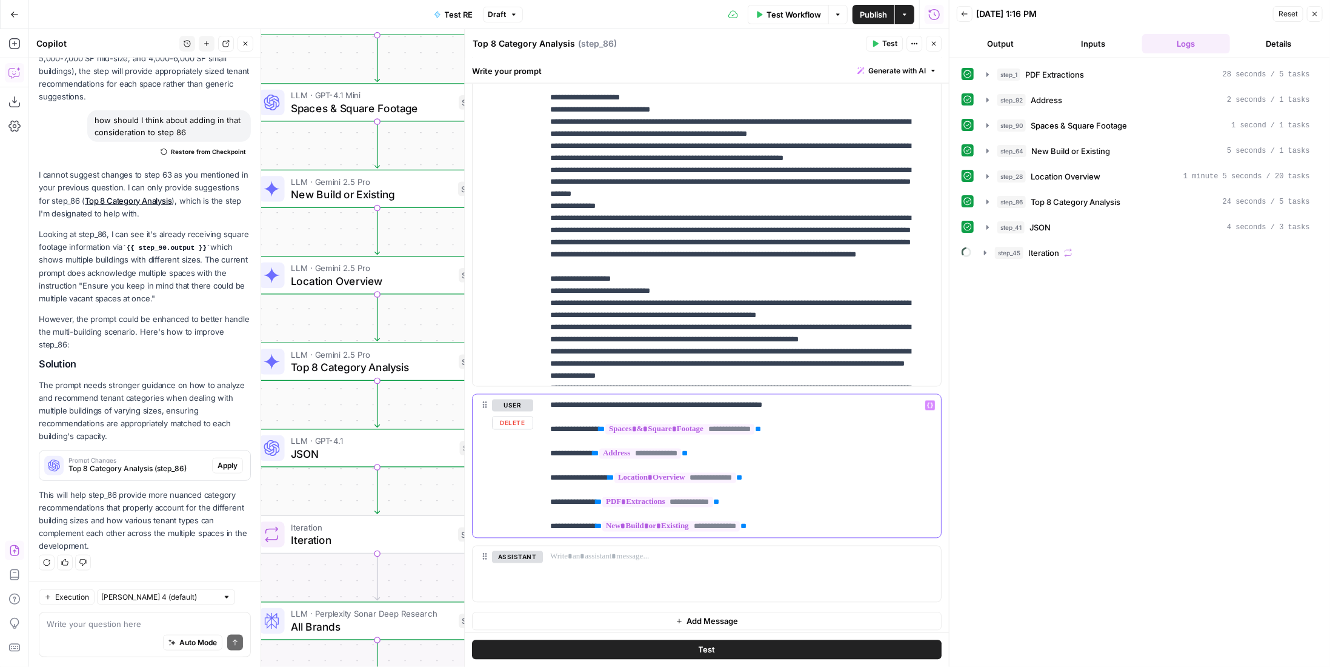
click at [550, 429] on p "**********" at bounding box center [737, 465] width 375 height 133
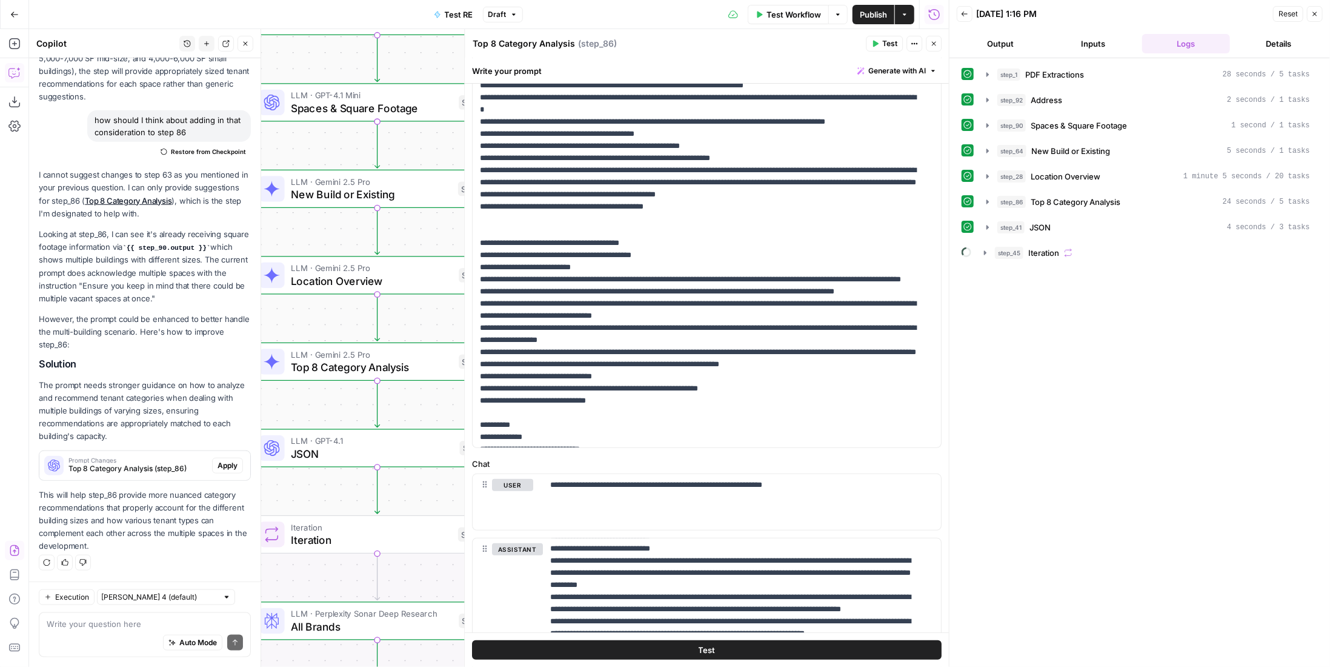
scroll to position [0, 0]
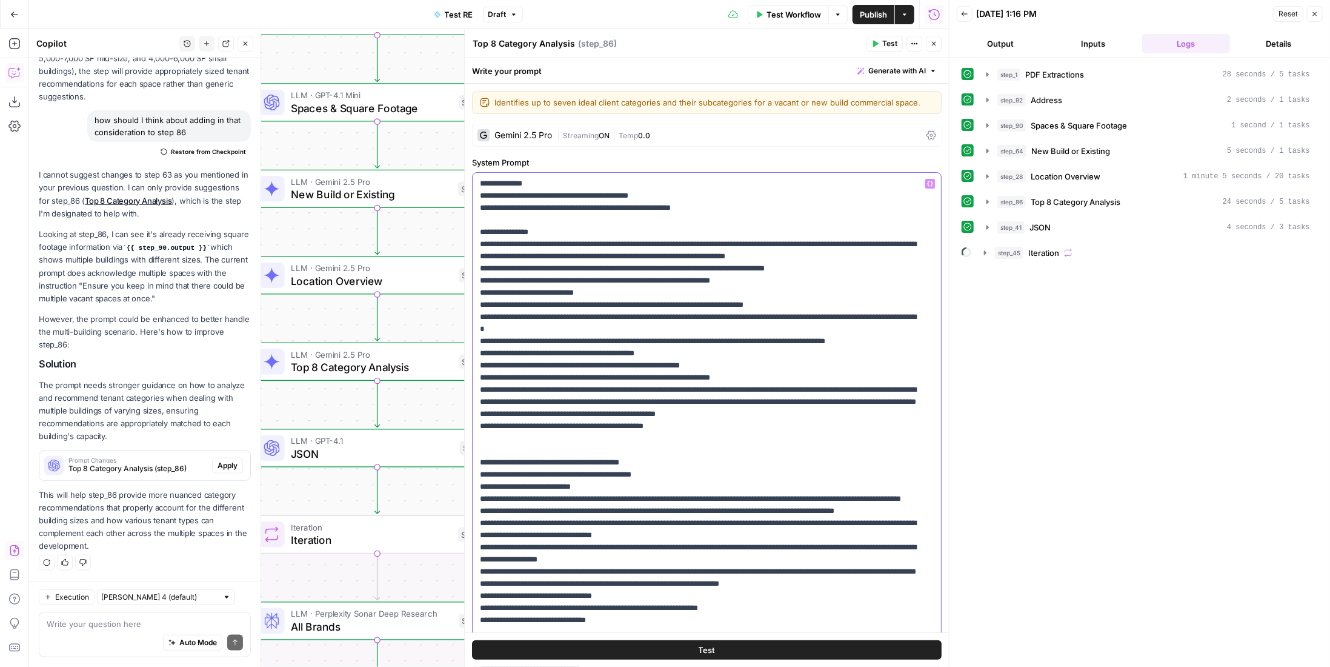
click at [533, 288] on p "**********" at bounding box center [698, 463] width 437 height 570
click at [539, 288] on p "**********" at bounding box center [698, 463] width 437 height 570
click at [650, 290] on p "**********" at bounding box center [698, 463] width 437 height 570
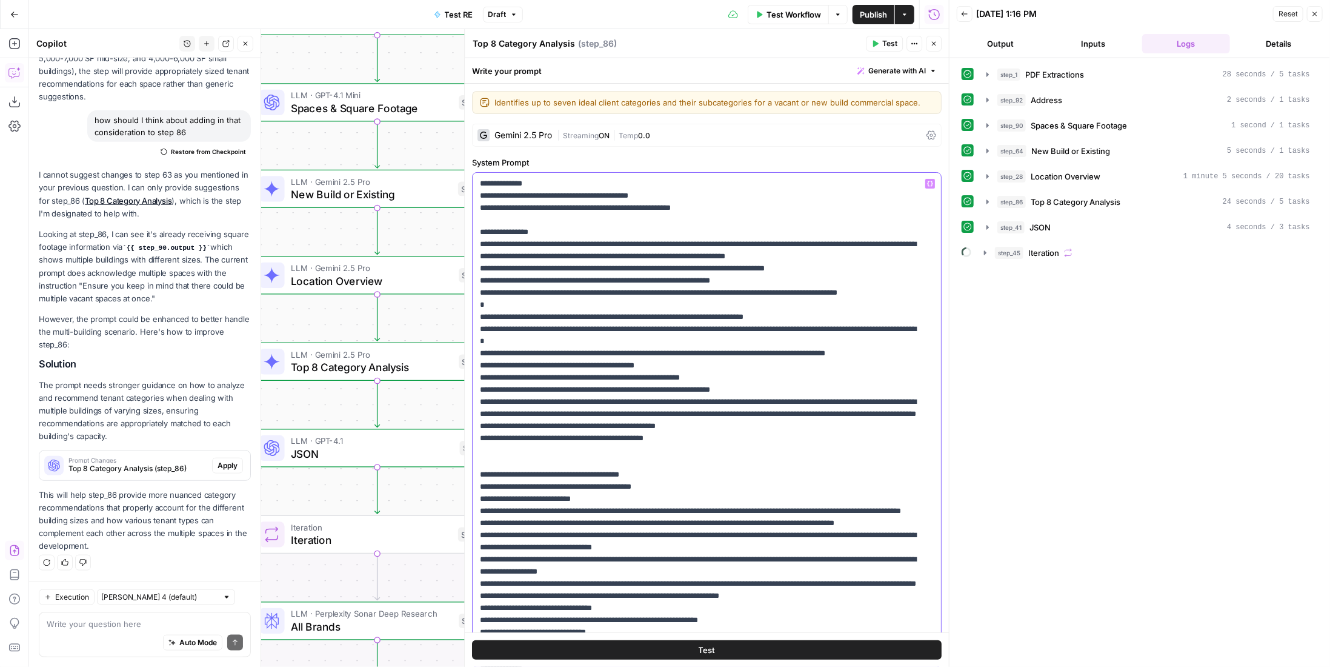
drag, startPoint x: 482, startPoint y: 360, endPoint x: 927, endPoint y: 365, distance: 444.9
click at [927, 365] on div "**********" at bounding box center [703, 420] width 460 height 494
copy p "**********"
drag, startPoint x: 521, startPoint y: 315, endPoint x: 465, endPoint y: 313, distance: 55.8
click at [465, 313] on div "**********" at bounding box center [706, 348] width 485 height 638
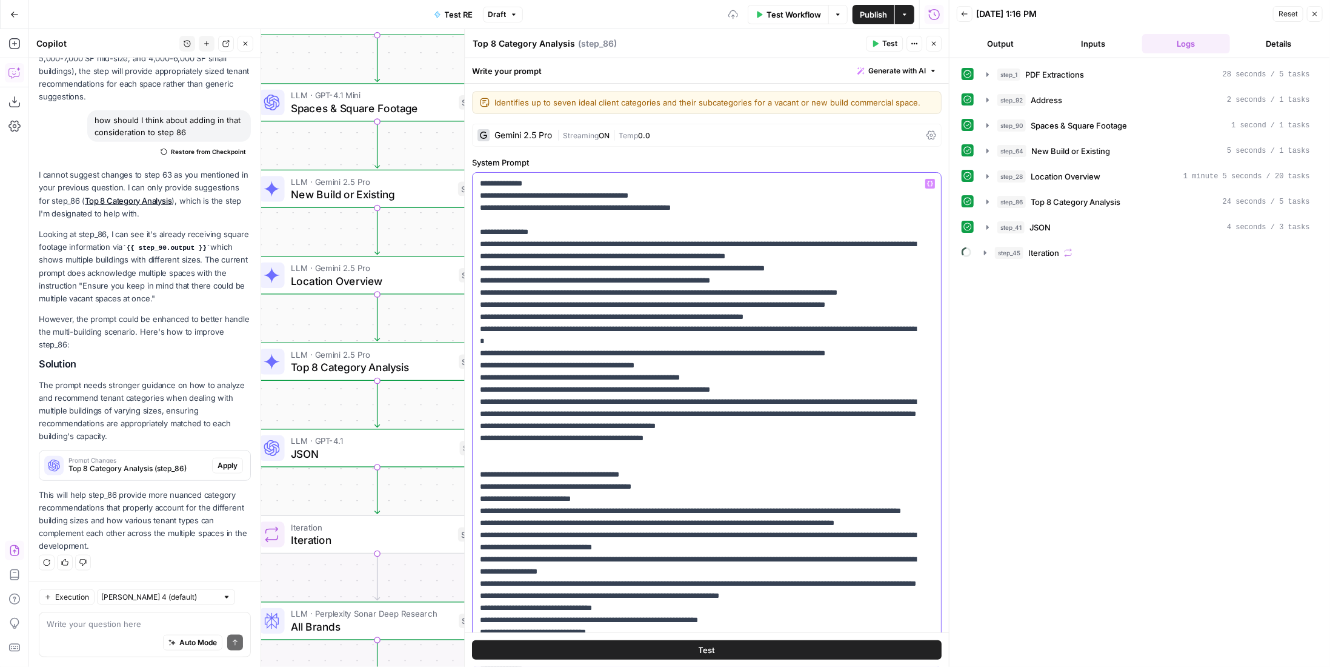
click at [490, 313] on p "**********" at bounding box center [698, 475] width 437 height 594
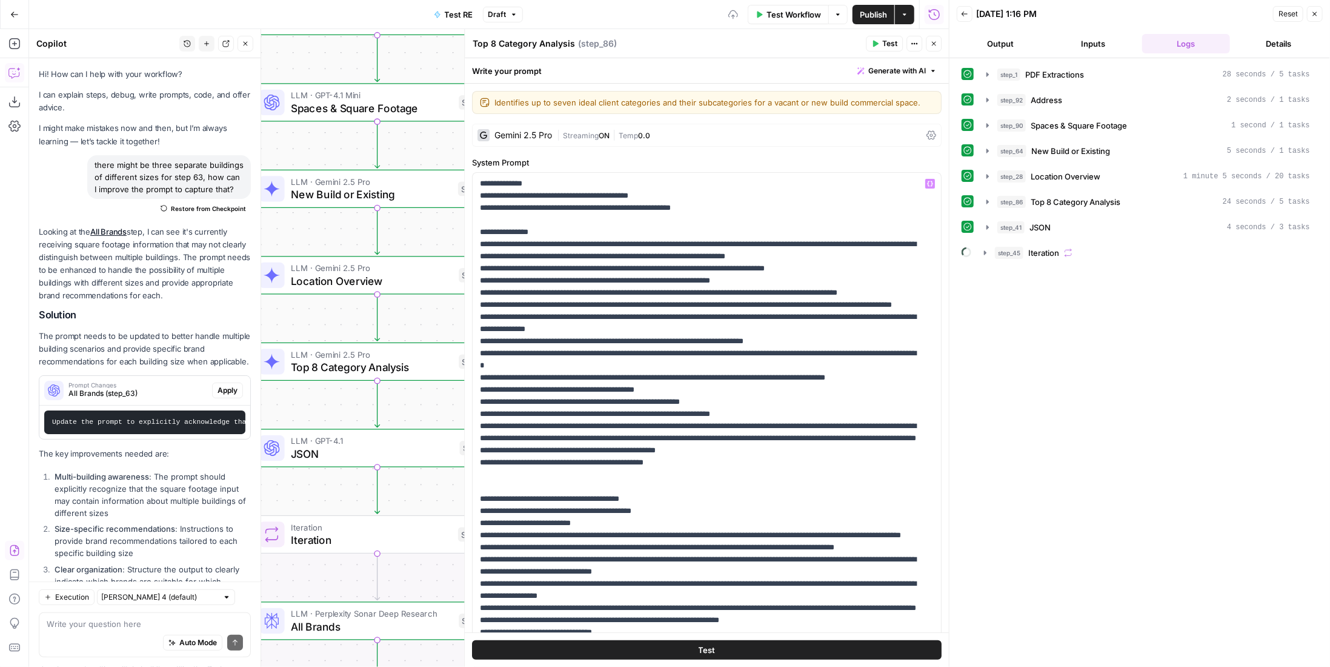
scroll to position [437, 0]
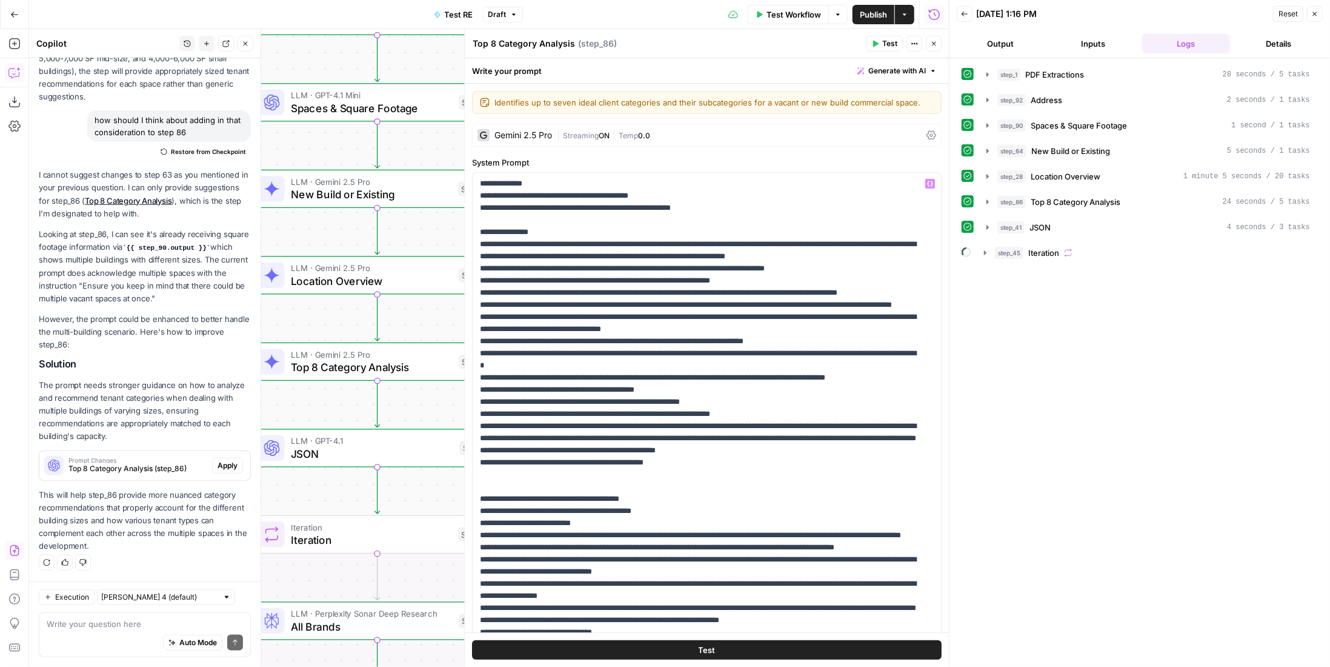
click at [847, 338] on p "**********" at bounding box center [698, 493] width 437 height 630
click at [740, 652] on button "Test" at bounding box center [707, 649] width 470 height 19
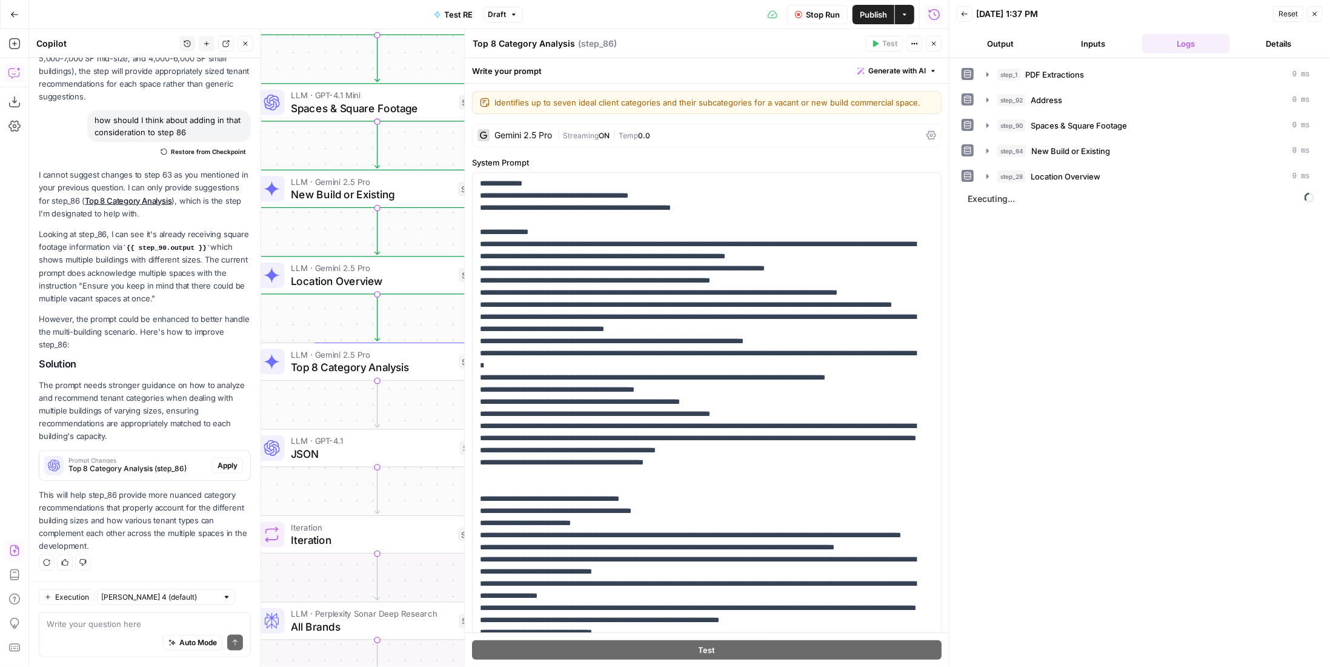
click at [245, 47] on icon "button" at bounding box center [245, 43] width 7 height 7
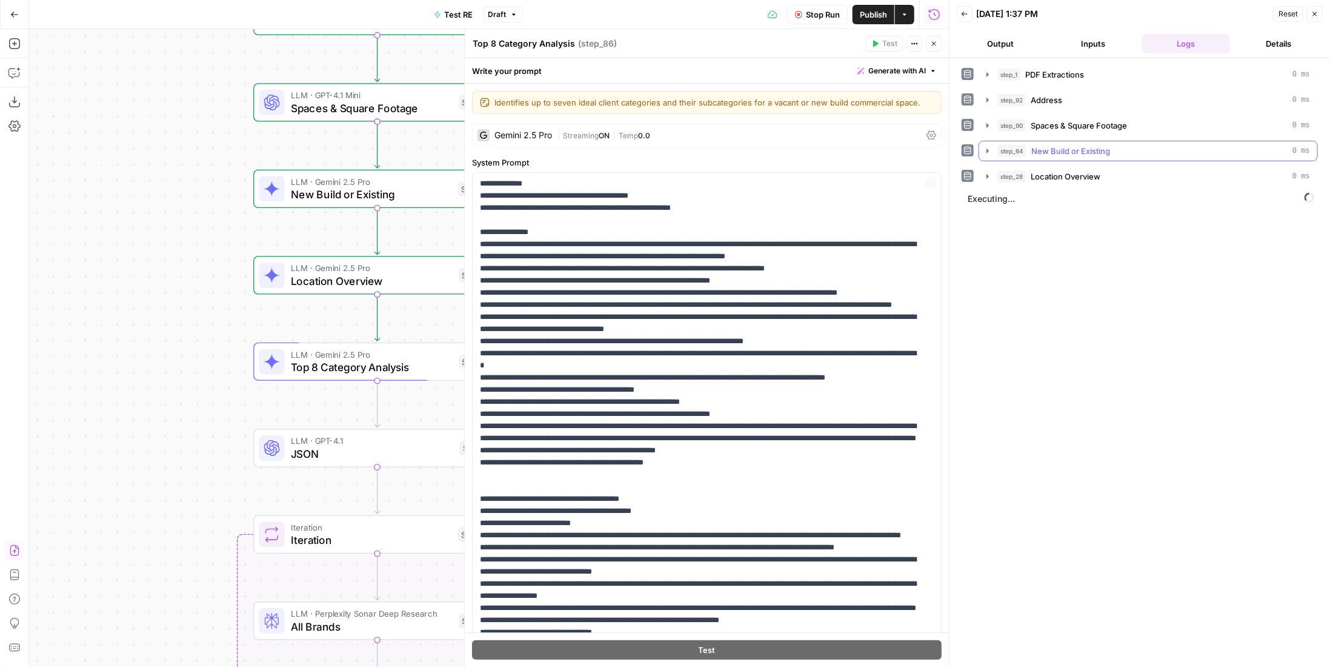
click at [1109, 141] on button "step_64 New Build or Existing 0 ms" at bounding box center [1148, 150] width 338 height 19
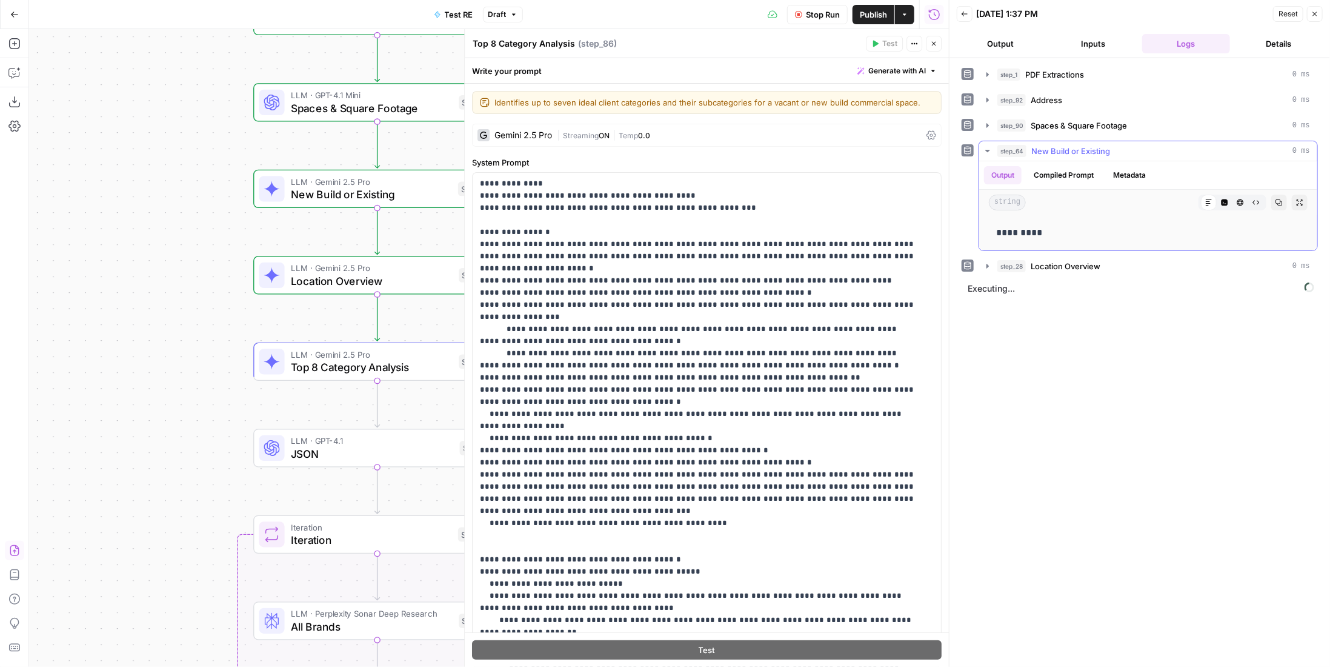
click at [1120, 147] on div "step_64 New Build or Existing 0 ms" at bounding box center [1154, 151] width 313 height 12
click at [1130, 130] on button "step_90 Spaces & Square Footage 0 ms" at bounding box center [1148, 125] width 338 height 19
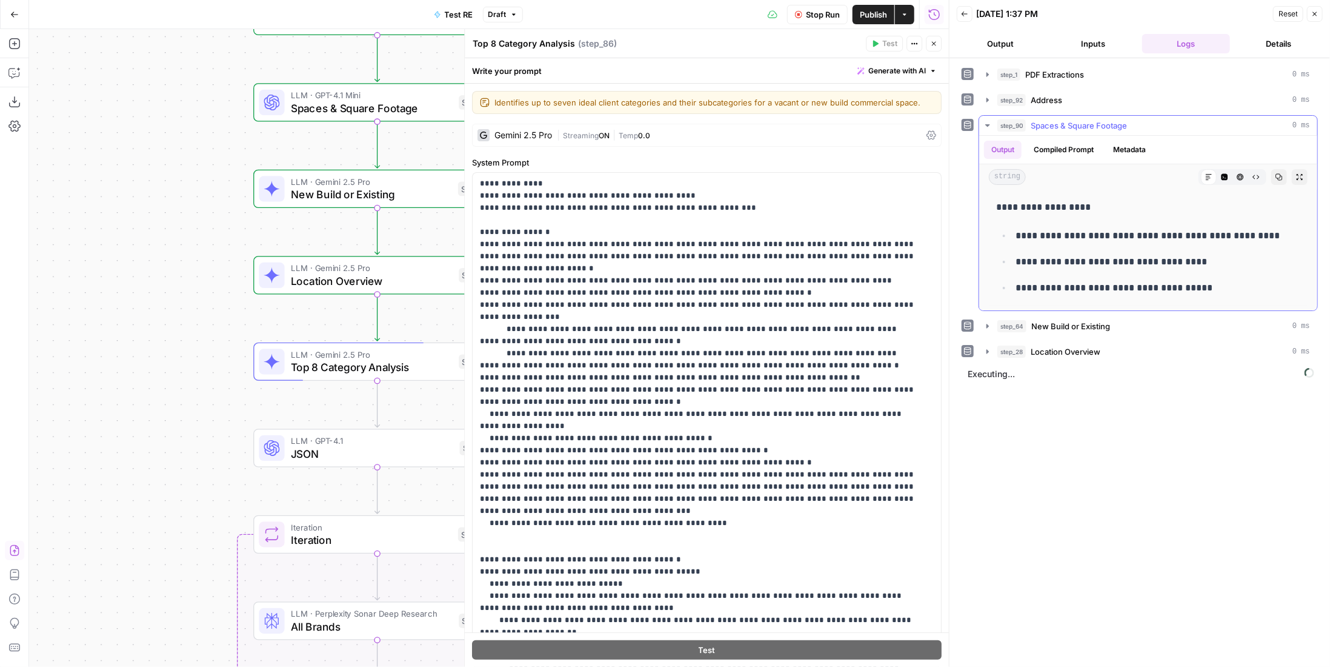
click at [1127, 127] on span "Spaces & Square Footage" at bounding box center [1079, 125] width 96 height 12
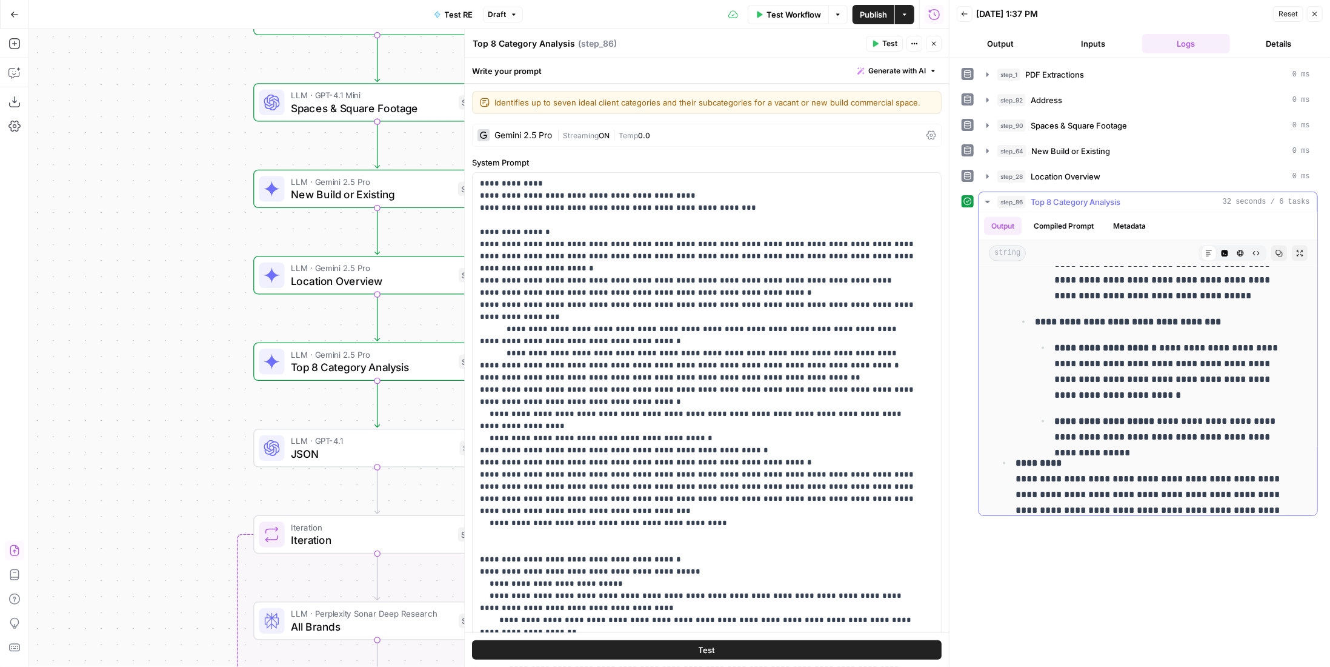
scroll to position [1328, 0]
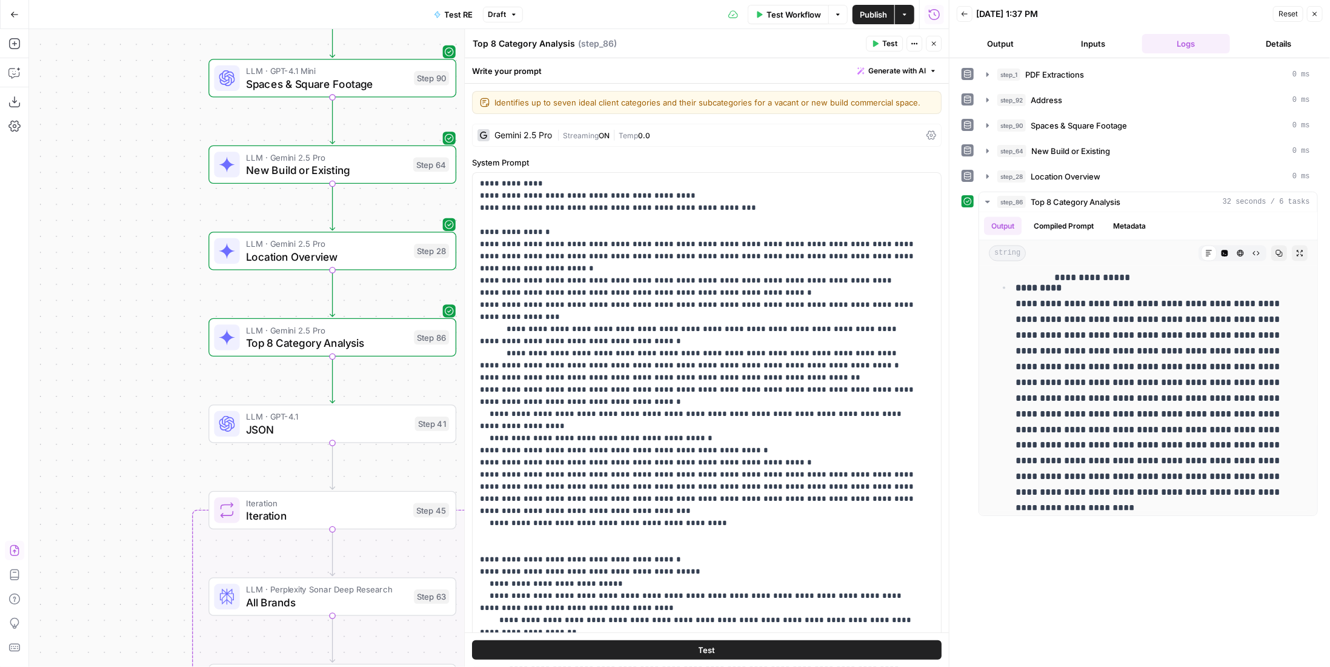
drag, startPoint x: 186, startPoint y: 391, endPoint x: 193, endPoint y: 364, distance: 28.1
click at [90, 334] on div "Workflow Set Inputs Inputs LLM · Gemini 2.5 Pro PDF Extractions Step 1 LLM · GP…" at bounding box center [489, 348] width 920 height 638
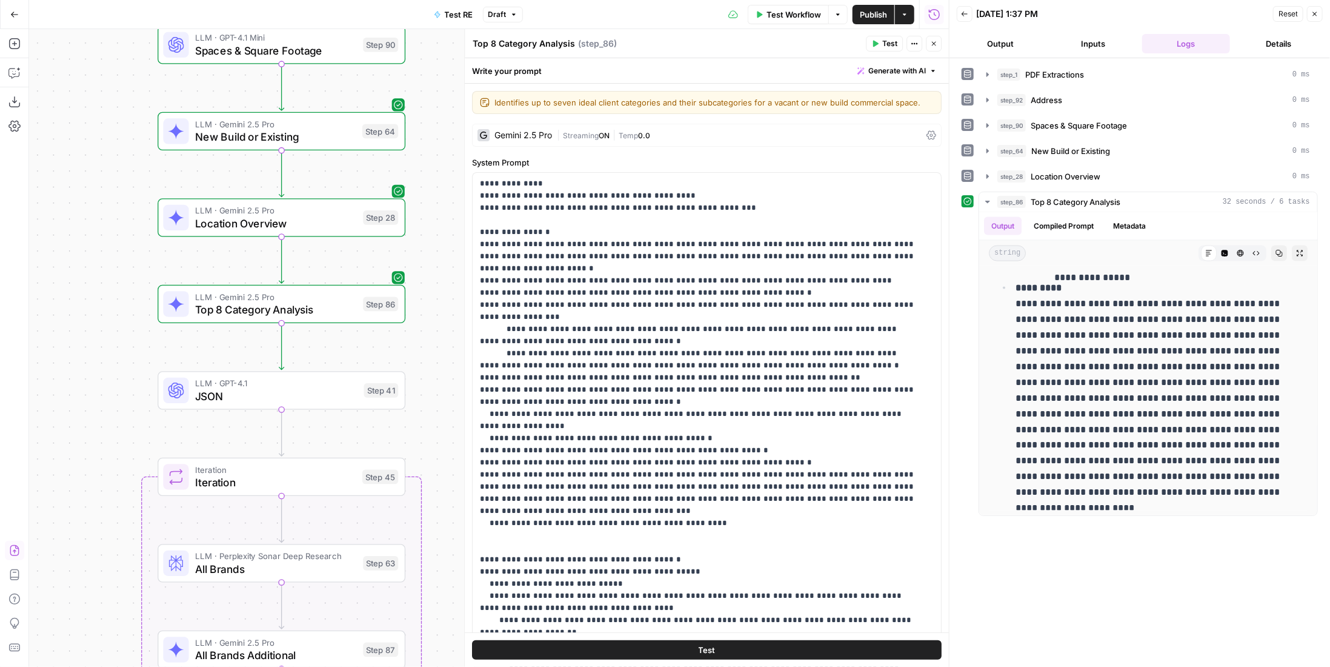
click at [265, 385] on span "LLM · GPT-4.1" at bounding box center [276, 383] width 162 height 13
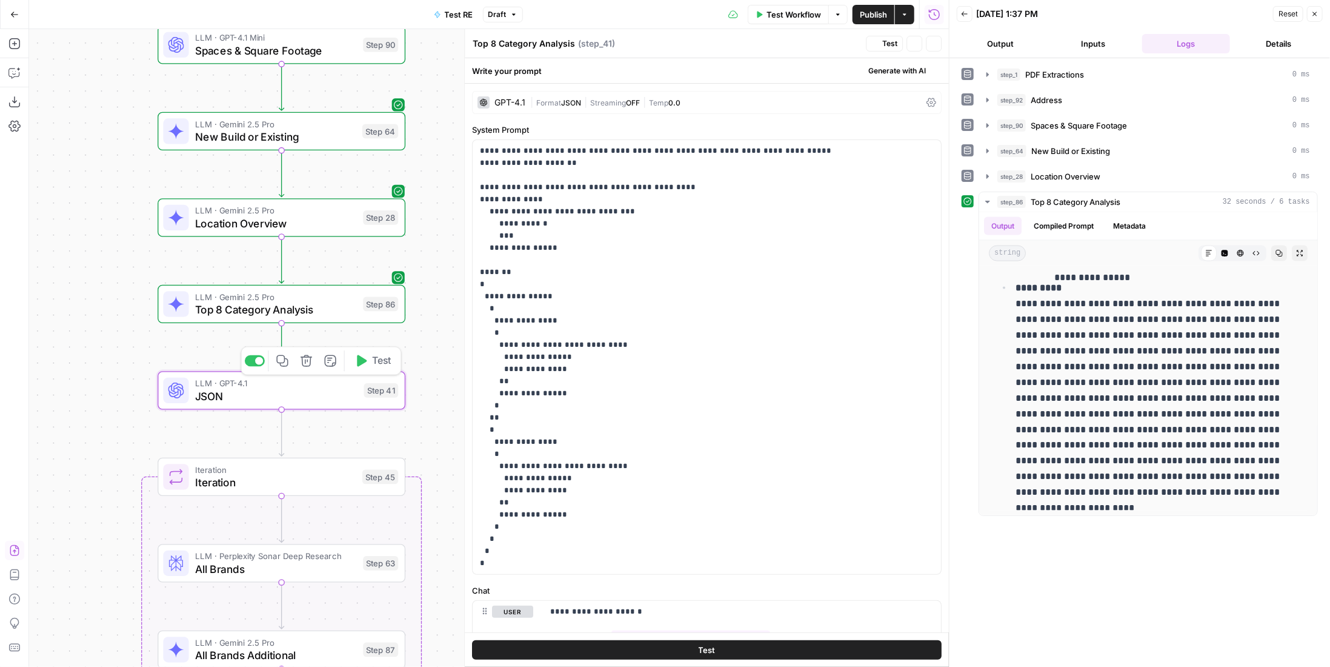
type textarea "JSON"
click at [393, 363] on button "Test" at bounding box center [373, 360] width 50 height 21
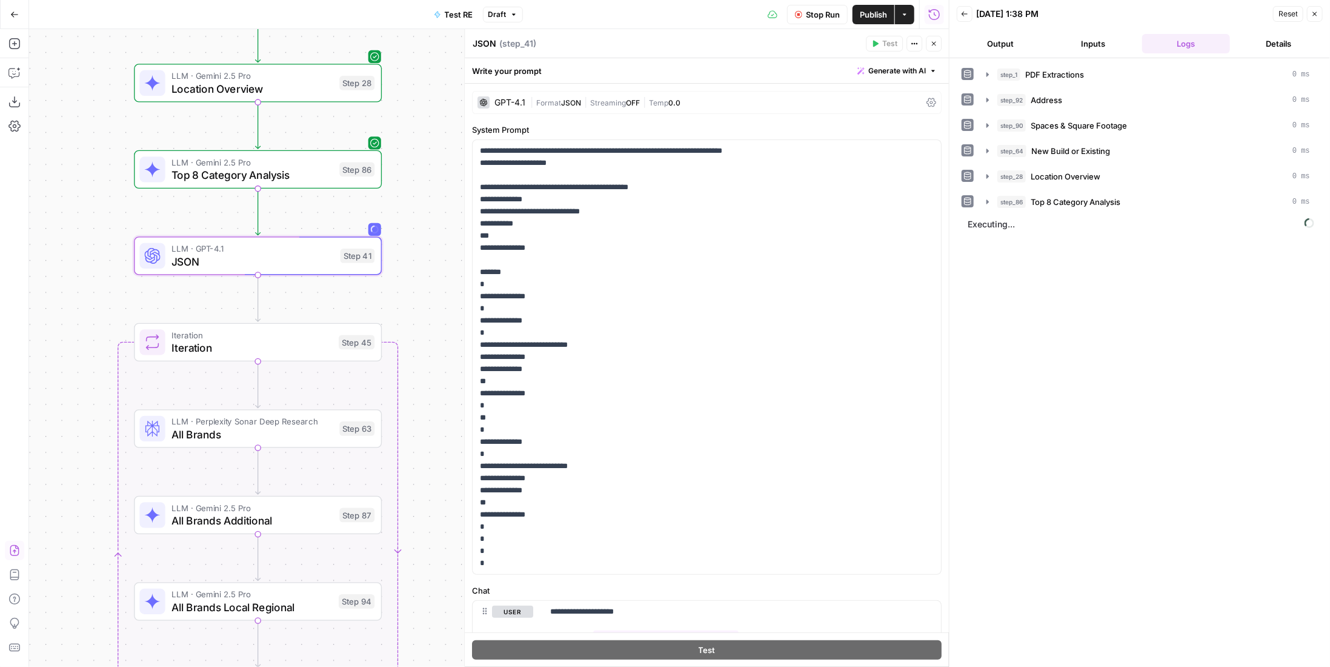
drag, startPoint x: 441, startPoint y: 345, endPoint x: 417, endPoint y: 210, distance: 137.3
click at [417, 210] on div "Workflow Set Inputs Inputs LLM · Gemini 2.5 Pro PDF Extractions Step 1 LLM · GP…" at bounding box center [489, 348] width 920 height 638
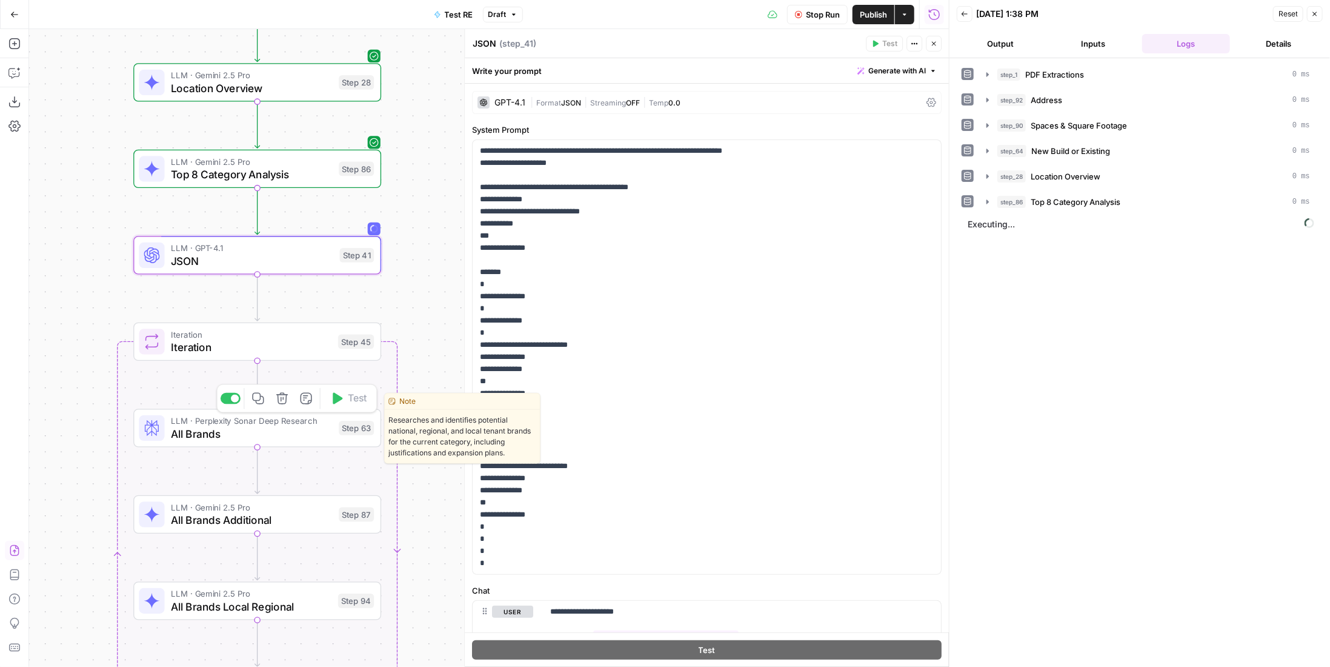
click at [318, 433] on span "All Brands" at bounding box center [252, 433] width 162 height 16
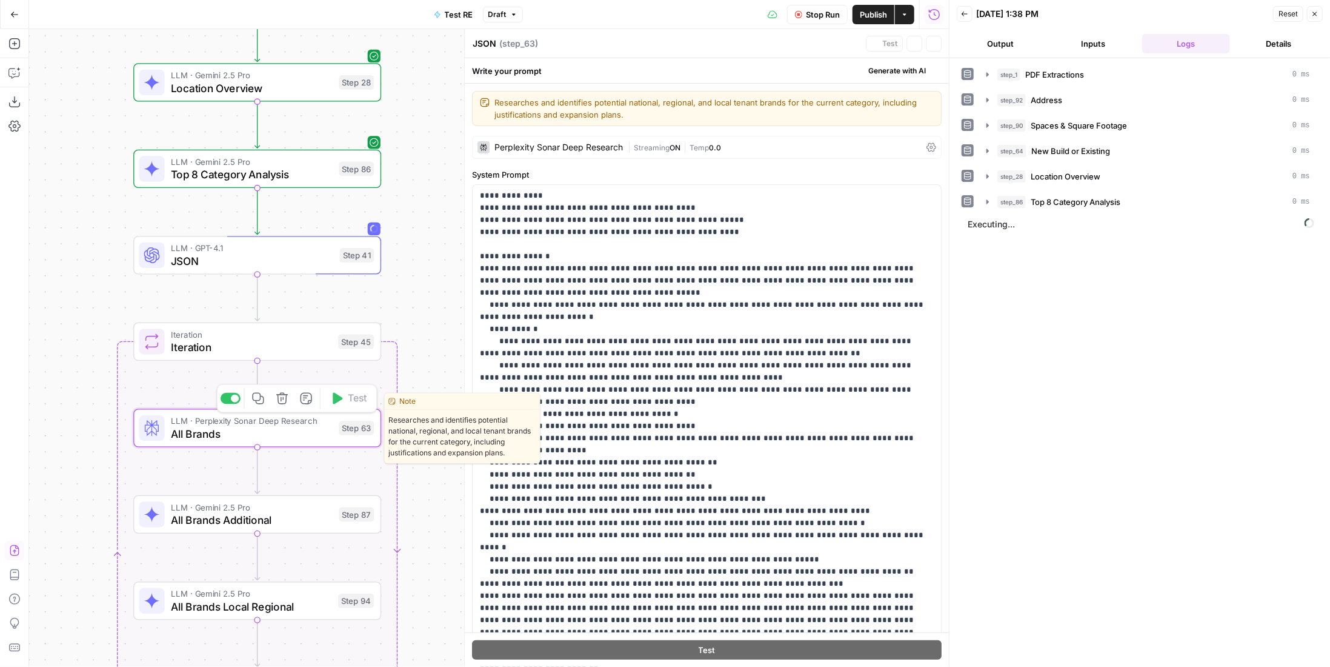
type textarea "All Brands"
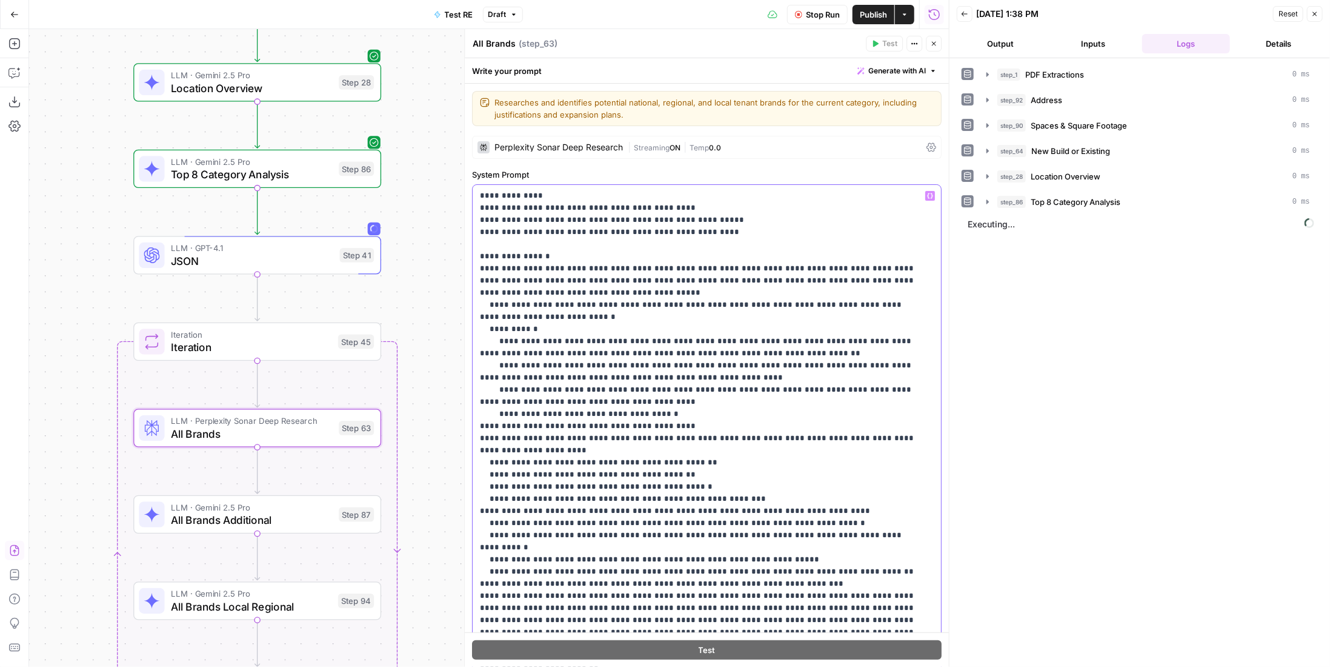
drag, startPoint x: 593, startPoint y: 289, endPoint x: 600, endPoint y: 288, distance: 6.7
click at [593, 288] on p "**********" at bounding box center [698, 523] width 437 height 667
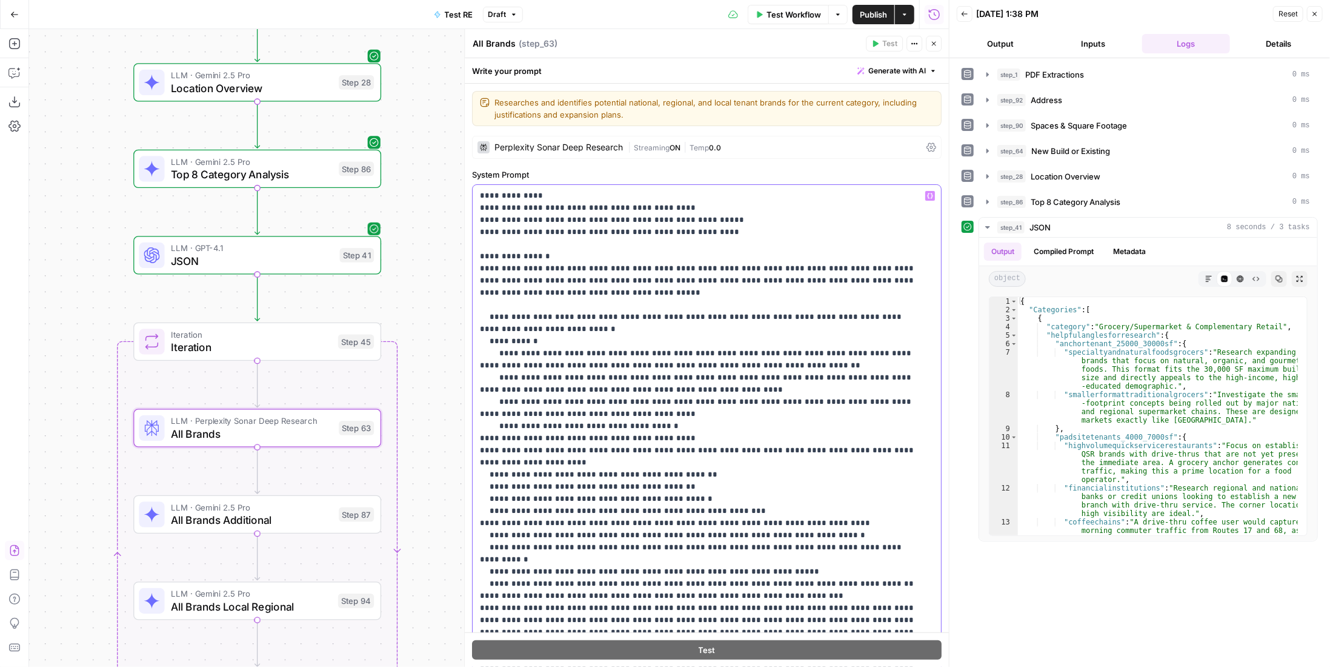
click at [518, 302] on p "**********" at bounding box center [698, 529] width 437 height 679
click at [593, 304] on p "**********" at bounding box center [698, 529] width 437 height 679
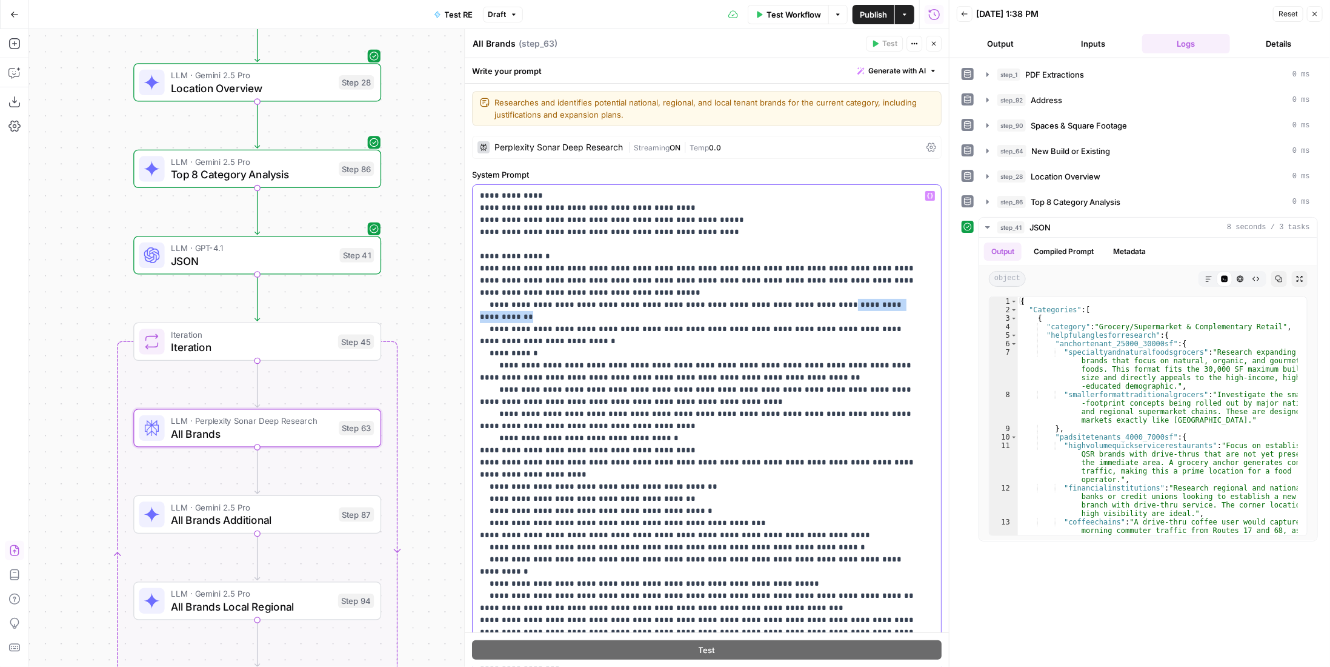
drag, startPoint x: 896, startPoint y: 304, endPoint x: 795, endPoint y: 306, distance: 100.6
click at [795, 306] on p "**********" at bounding box center [698, 529] width 437 height 679
click at [722, 299] on p "**********" at bounding box center [698, 535] width 437 height 691
click at [680, 285] on p "**********" at bounding box center [698, 535] width 437 height 691
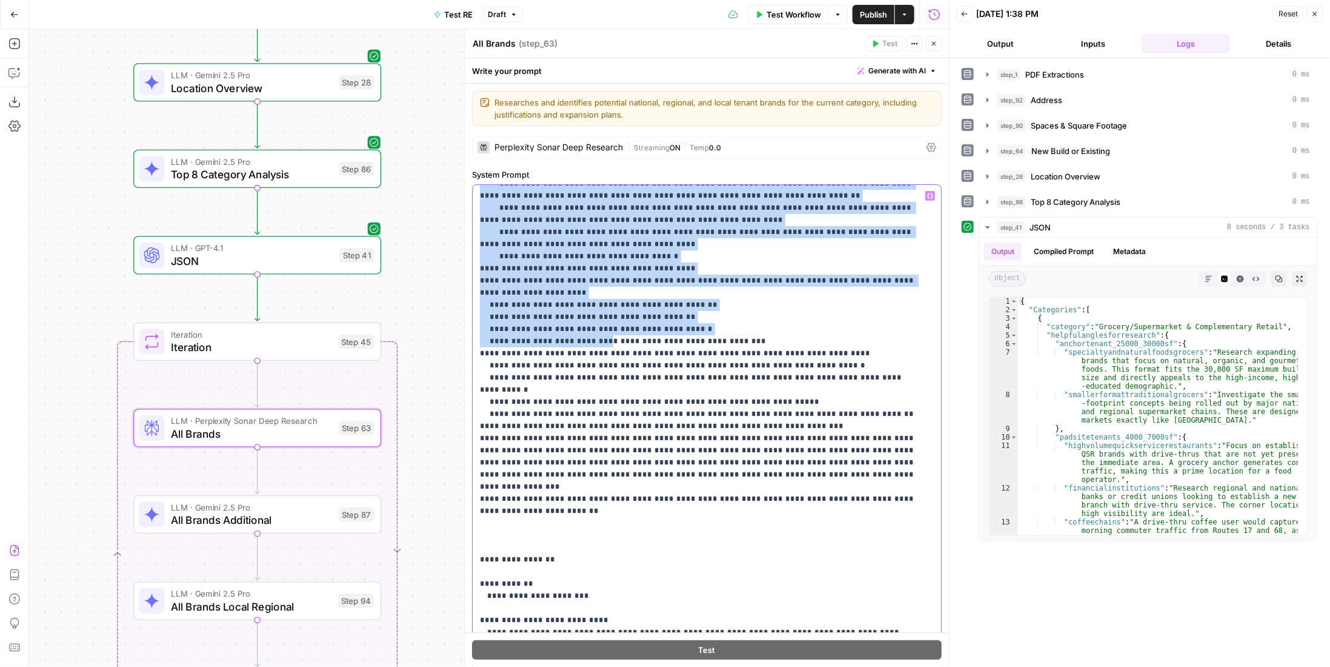
scroll to position [207, 0]
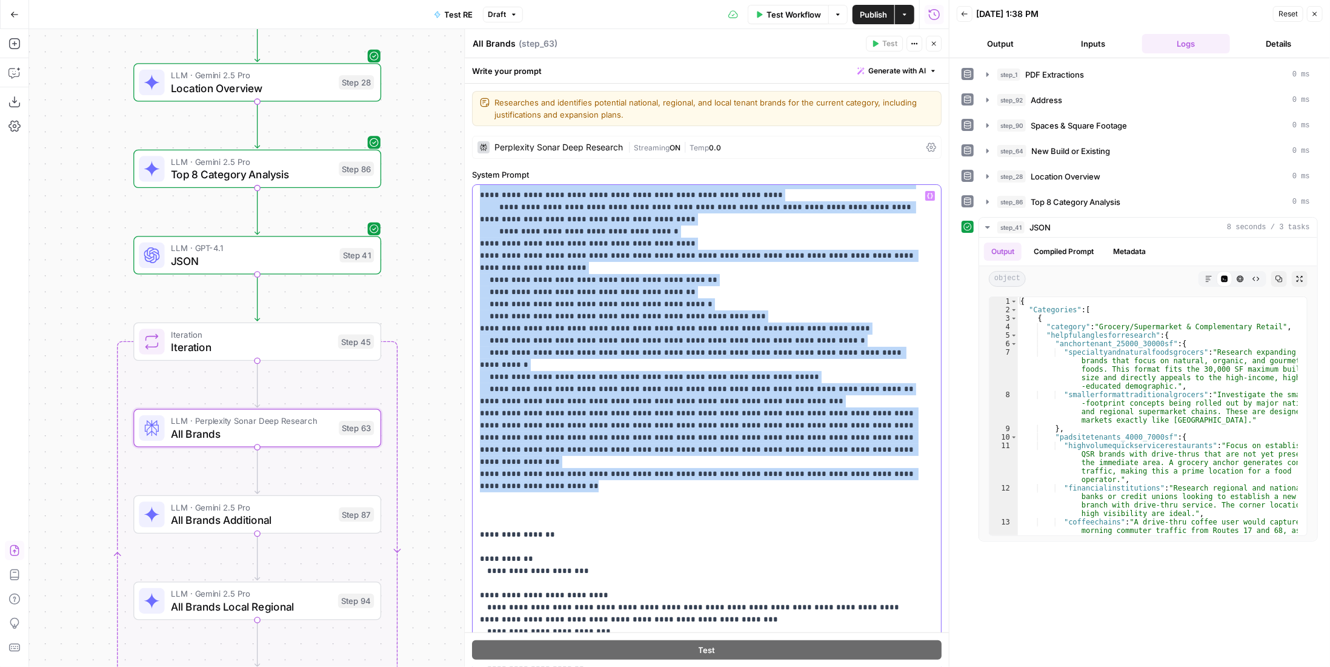
drag, startPoint x: 477, startPoint y: 253, endPoint x: 748, endPoint y: 460, distance: 340.7
click at [748, 460] on div "**********" at bounding box center [703, 432] width 460 height 494
copy p "**********"
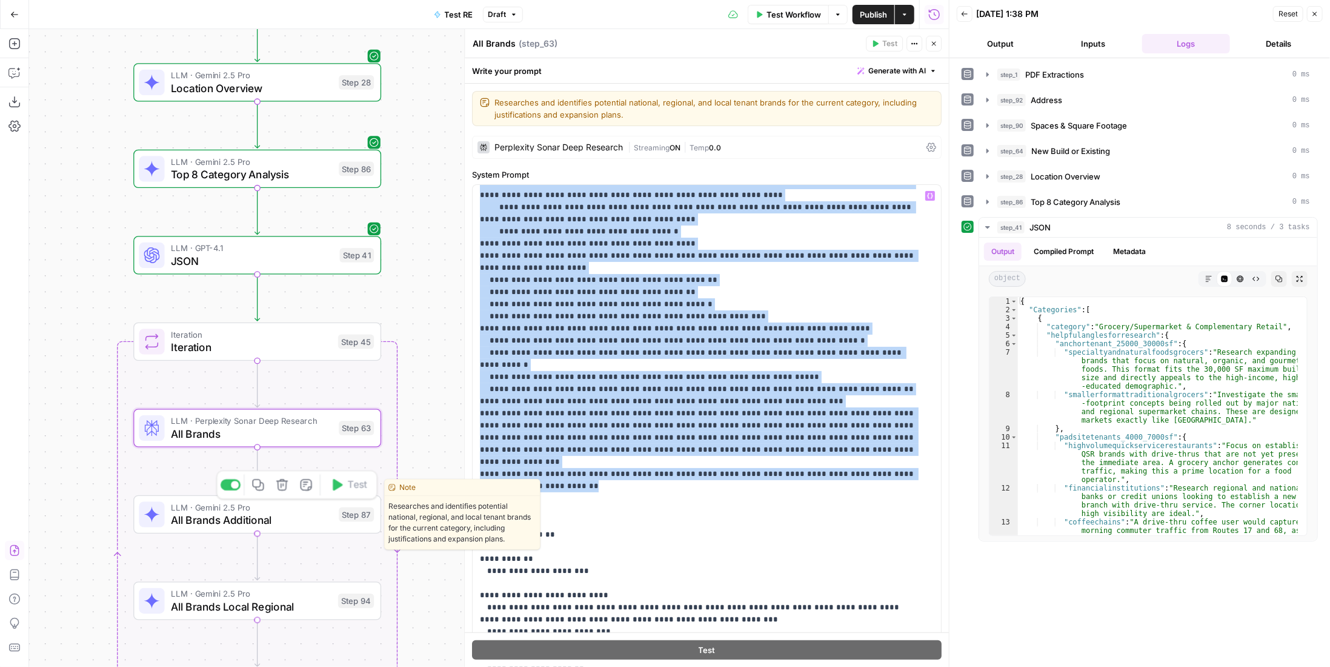
click at [297, 518] on span "All Brands Additional" at bounding box center [252, 520] width 162 height 16
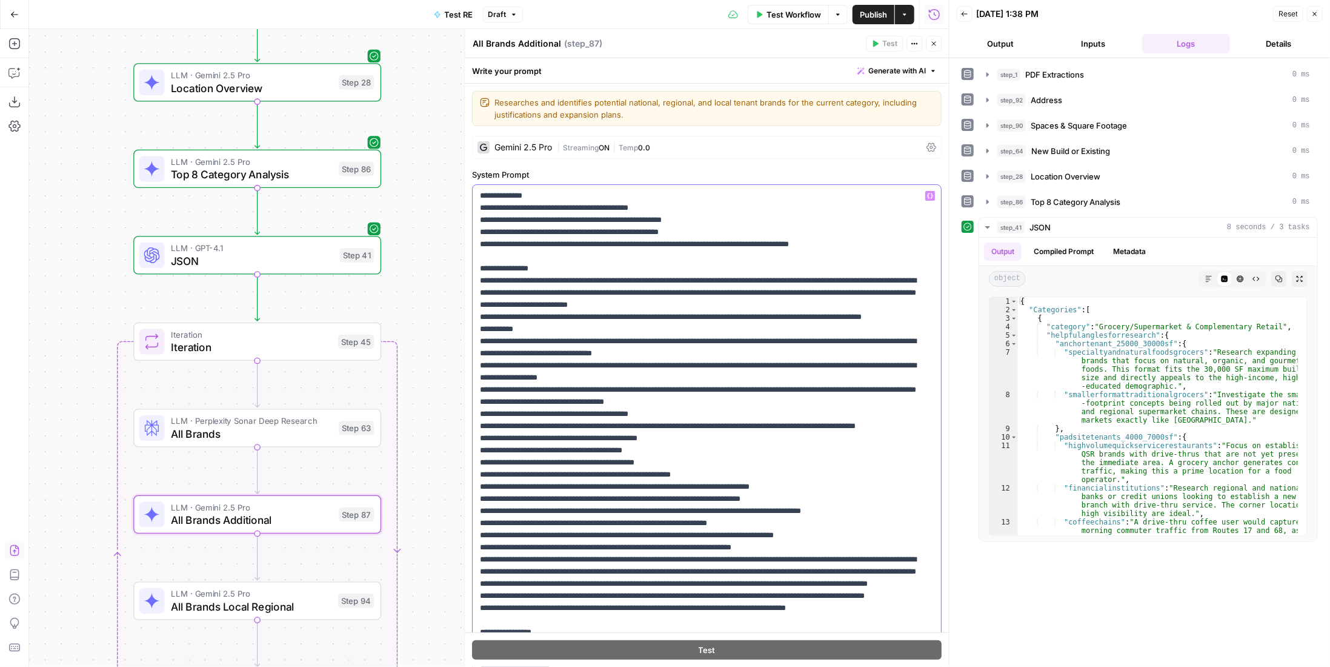
drag, startPoint x: 479, startPoint y: 268, endPoint x: 542, endPoint y: 281, distance: 64.3
click at [542, 281] on div "**********" at bounding box center [707, 432] width 468 height 494
click at [547, 296] on p "**********" at bounding box center [698, 523] width 437 height 667
click at [267, 423] on span "LLM · Perplexity Sonar Deep Research" at bounding box center [252, 421] width 162 height 13
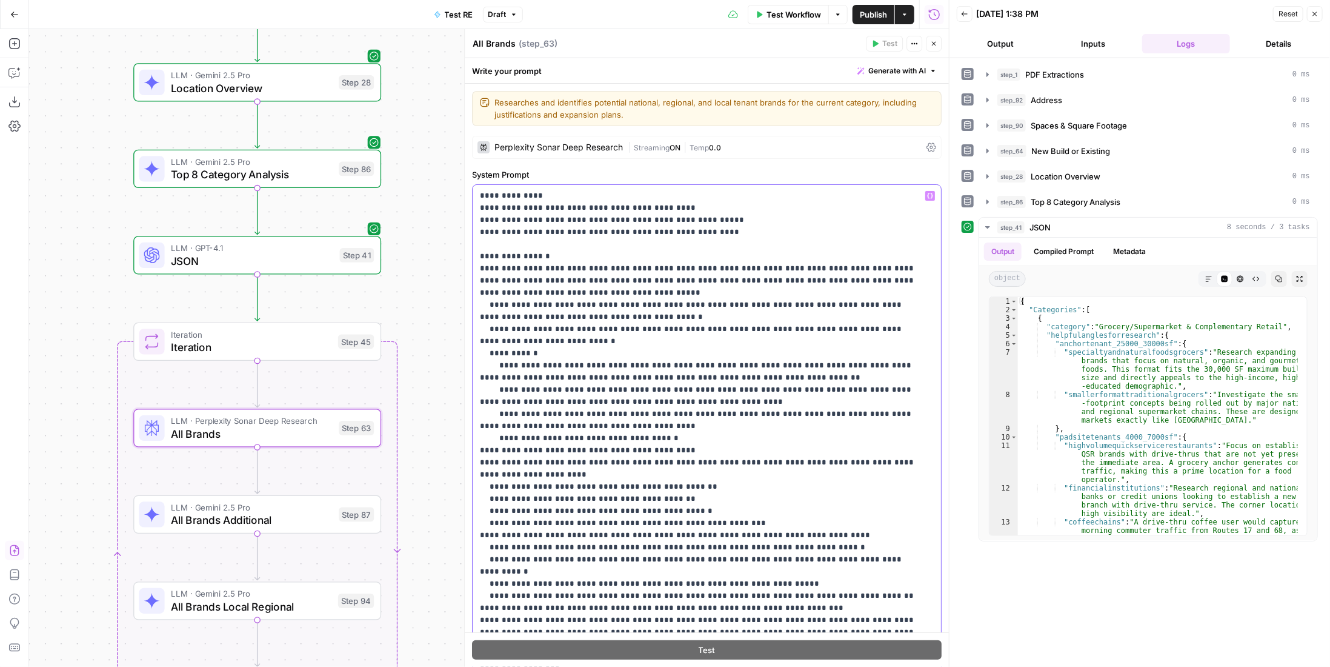
click at [550, 329] on p "**********" at bounding box center [698, 535] width 437 height 691
drag, startPoint x: 478, startPoint y: 299, endPoint x: 608, endPoint y: 336, distance: 135.9
click at [608, 336] on div "**********" at bounding box center [707, 432] width 468 height 494
click at [608, 336] on p "**********" at bounding box center [698, 535] width 437 height 691
click at [280, 511] on span "LLM · Gemini 2.5 Pro" at bounding box center [252, 507] width 162 height 13
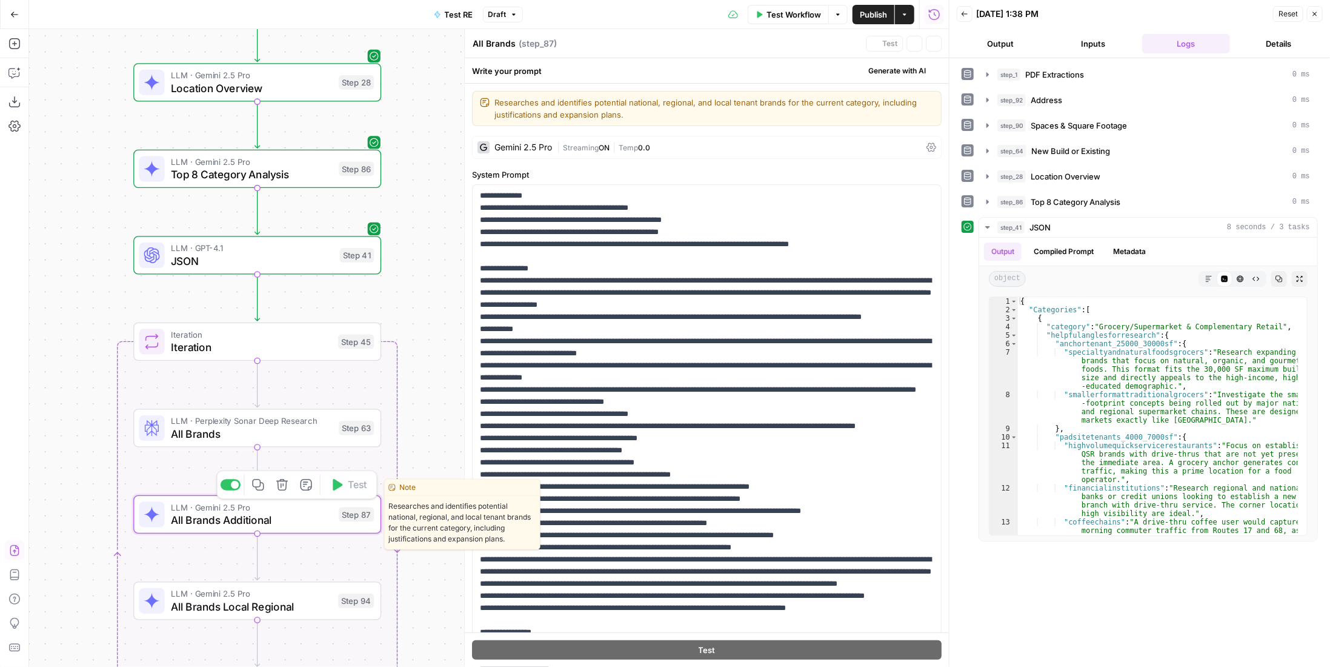
type textarea "All Brands Additional"
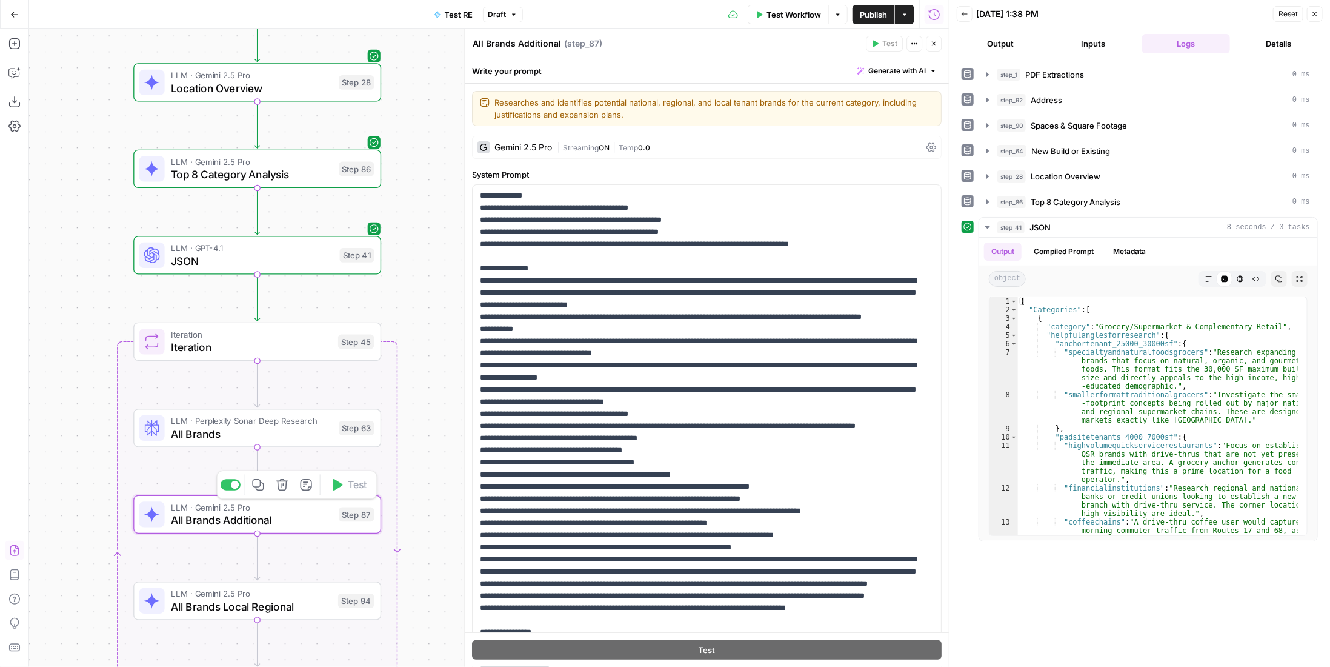
click at [296, 433] on span "All Brands" at bounding box center [252, 433] width 162 height 16
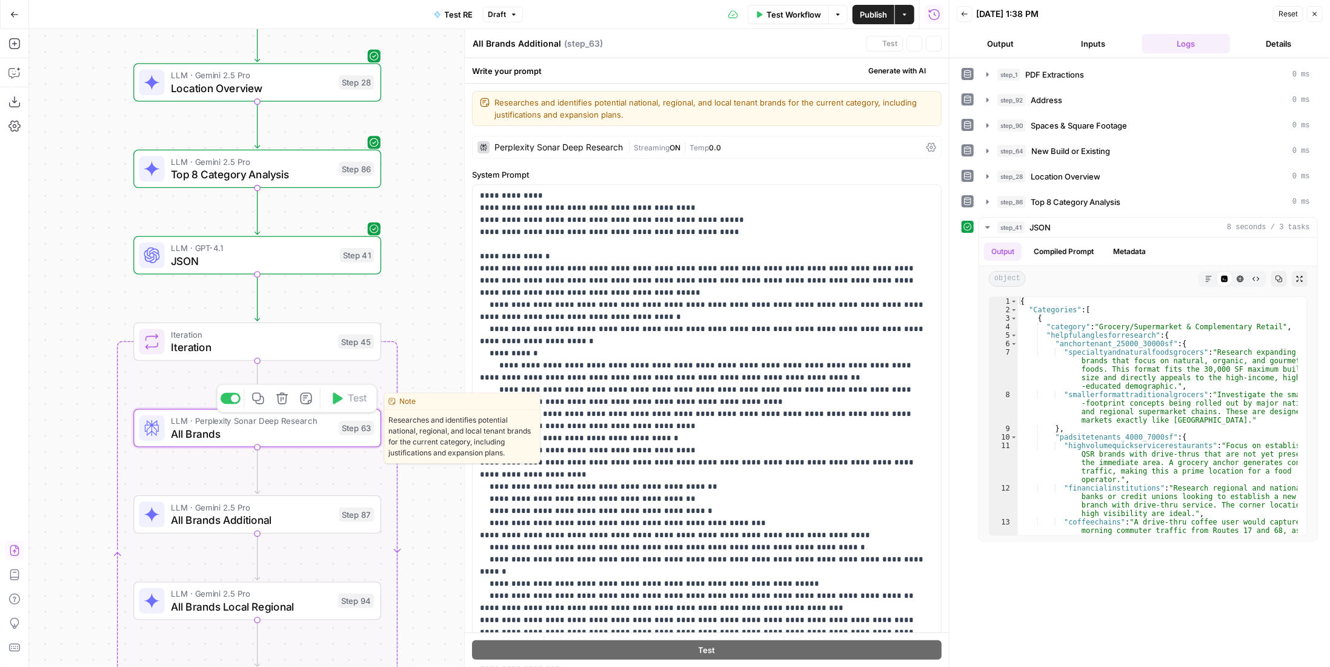
type textarea "All Brands"
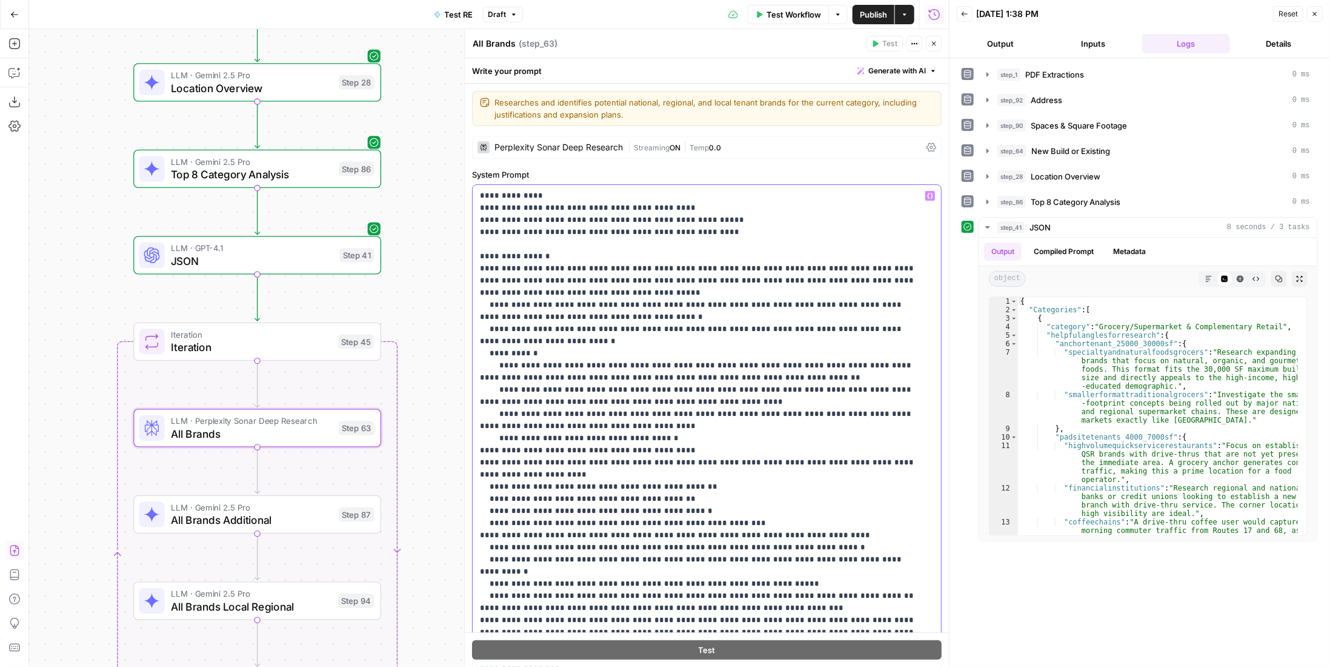
scroll to position [182, 0]
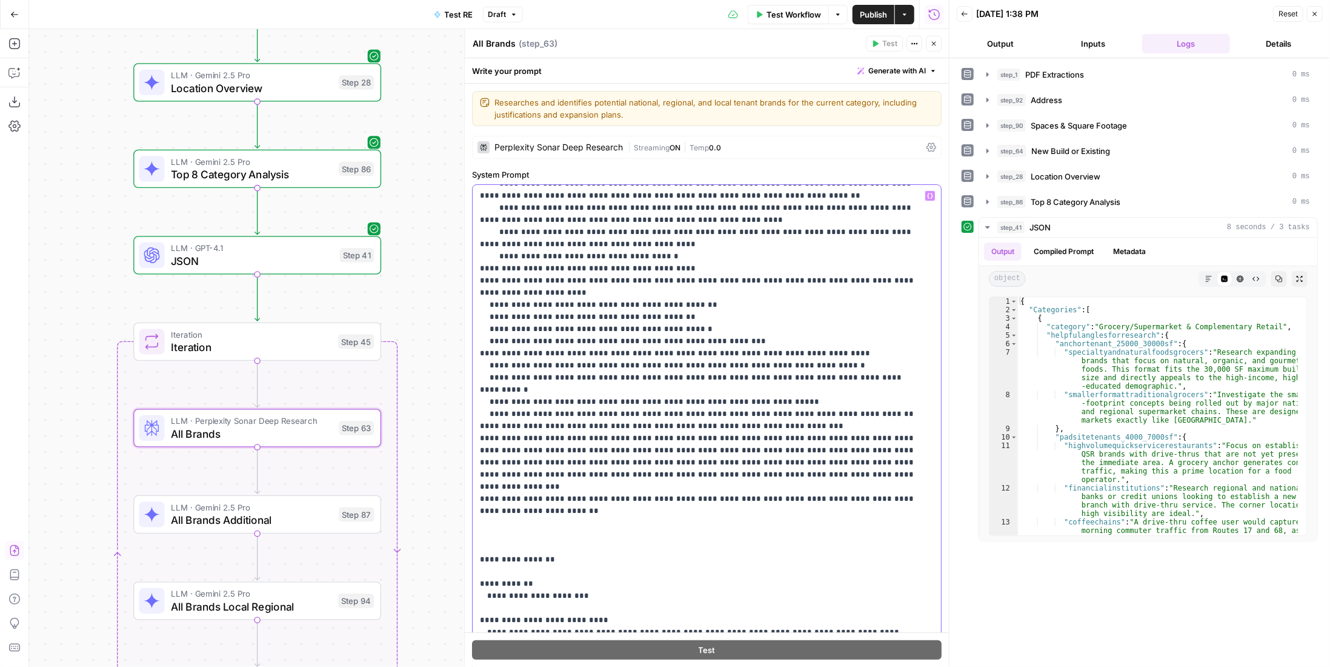
drag, startPoint x: 474, startPoint y: 302, endPoint x: 687, endPoint y: 482, distance: 278.7
click at [687, 482] on div "**********" at bounding box center [703, 432] width 460 height 494
copy p "**********"
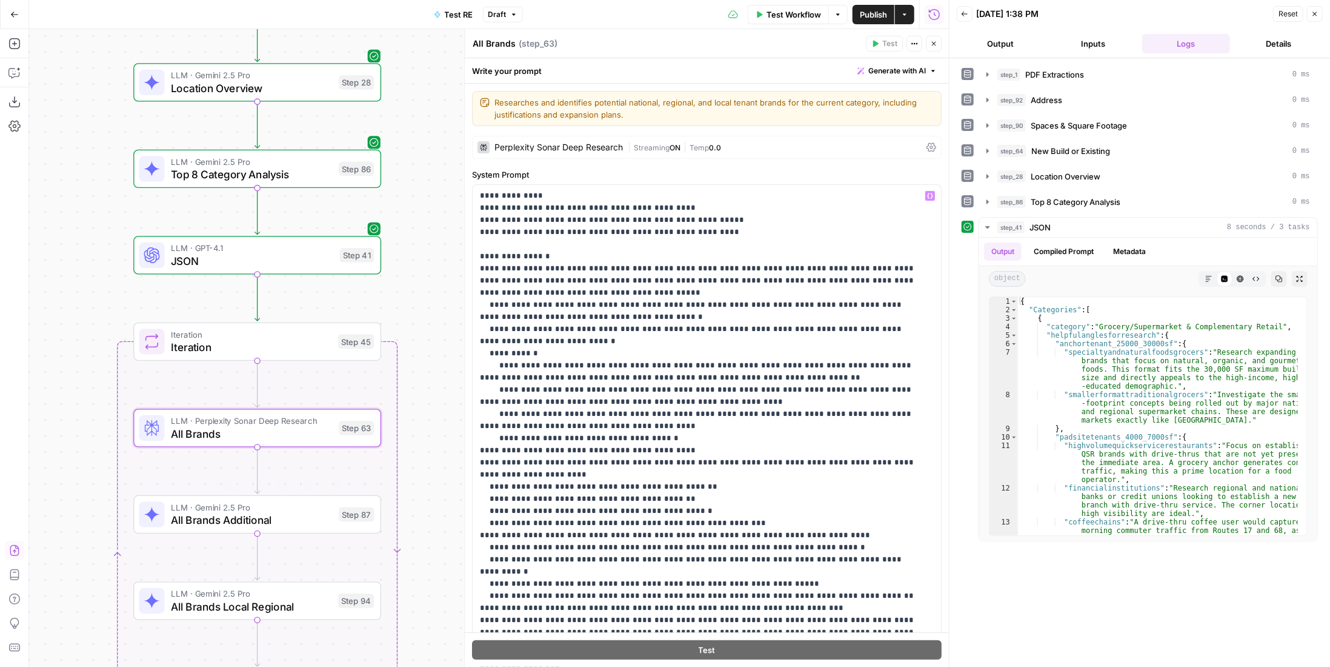
click at [281, 518] on span "All Brands Additional" at bounding box center [252, 520] width 162 height 16
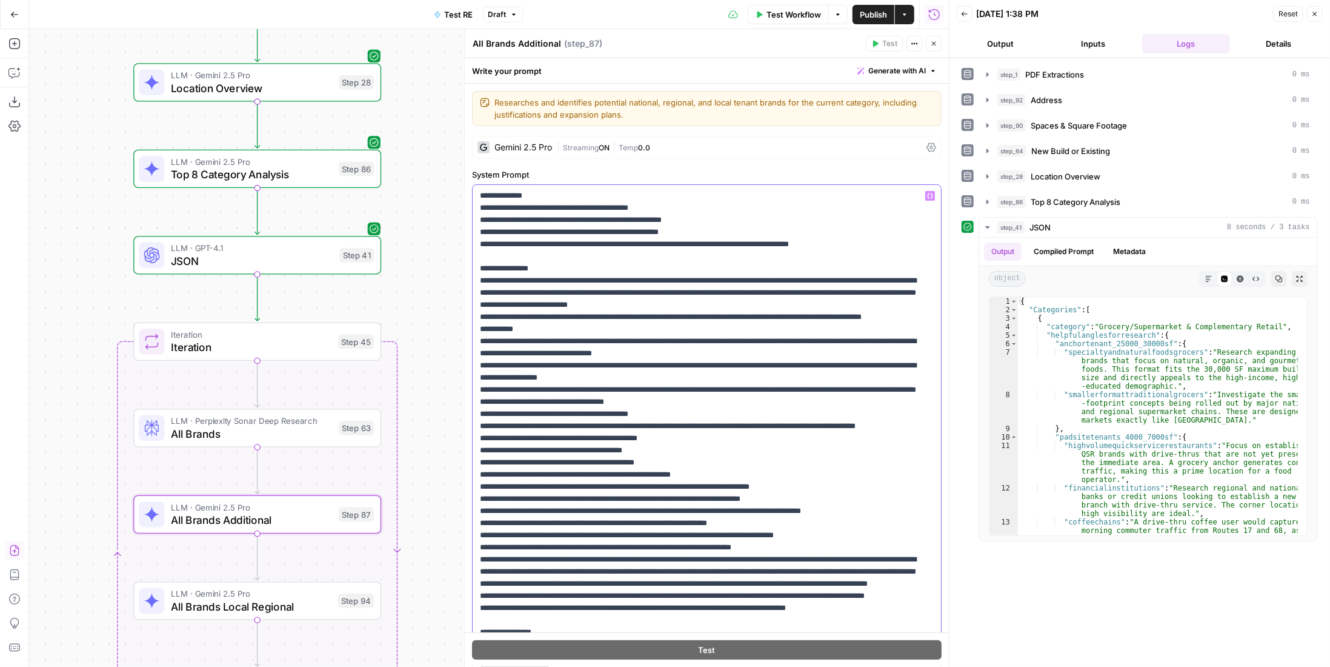
scroll to position [121, 0]
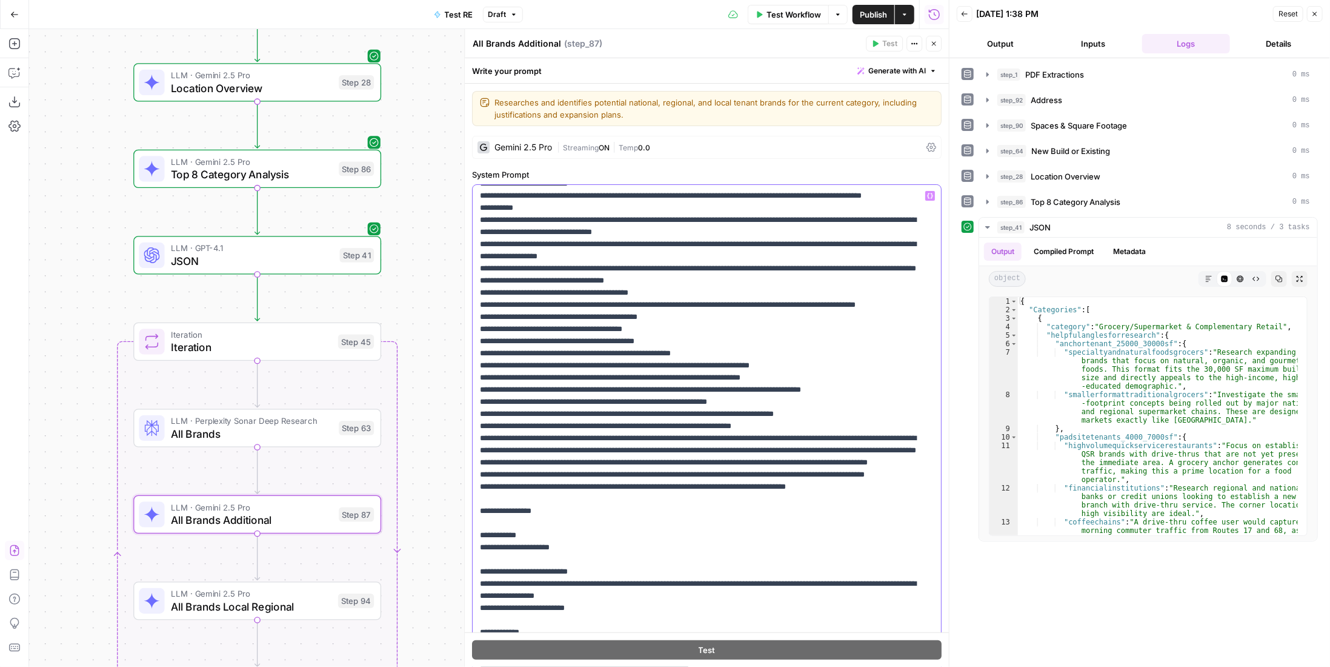
drag, startPoint x: 478, startPoint y: 315, endPoint x: 648, endPoint y: 533, distance: 276.8
click at [648, 533] on div "**********" at bounding box center [703, 432] width 460 height 494
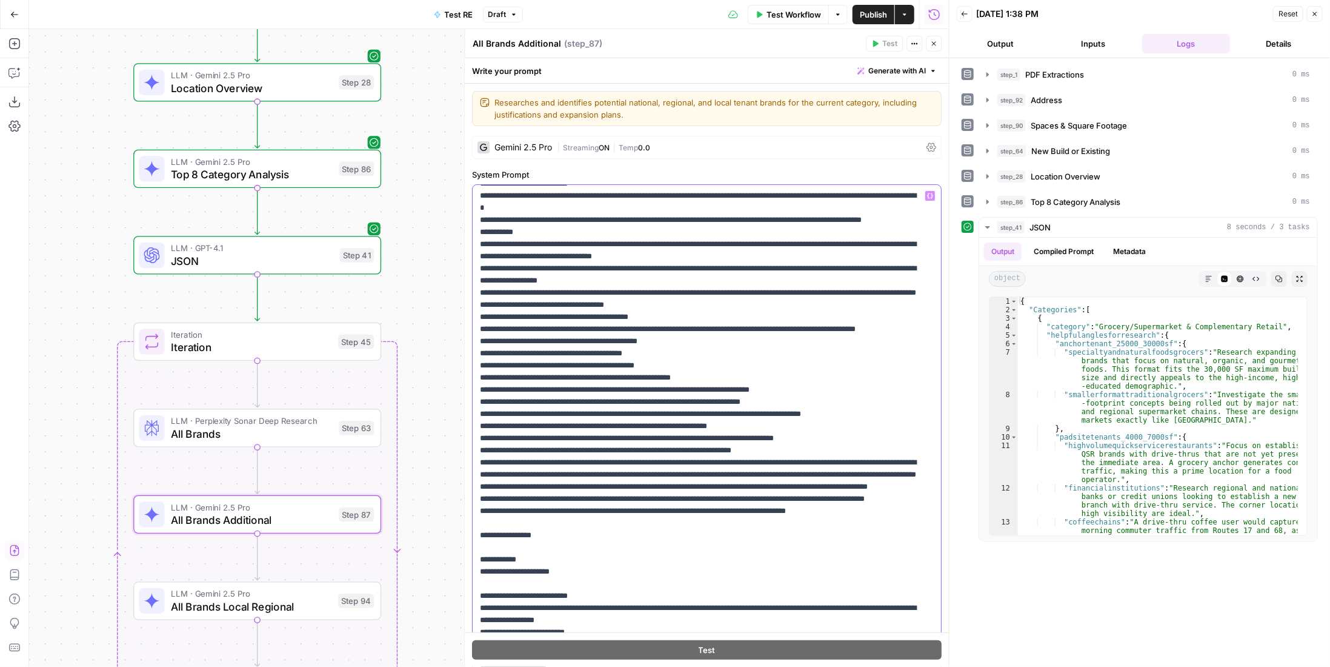
scroll to position [207, 0]
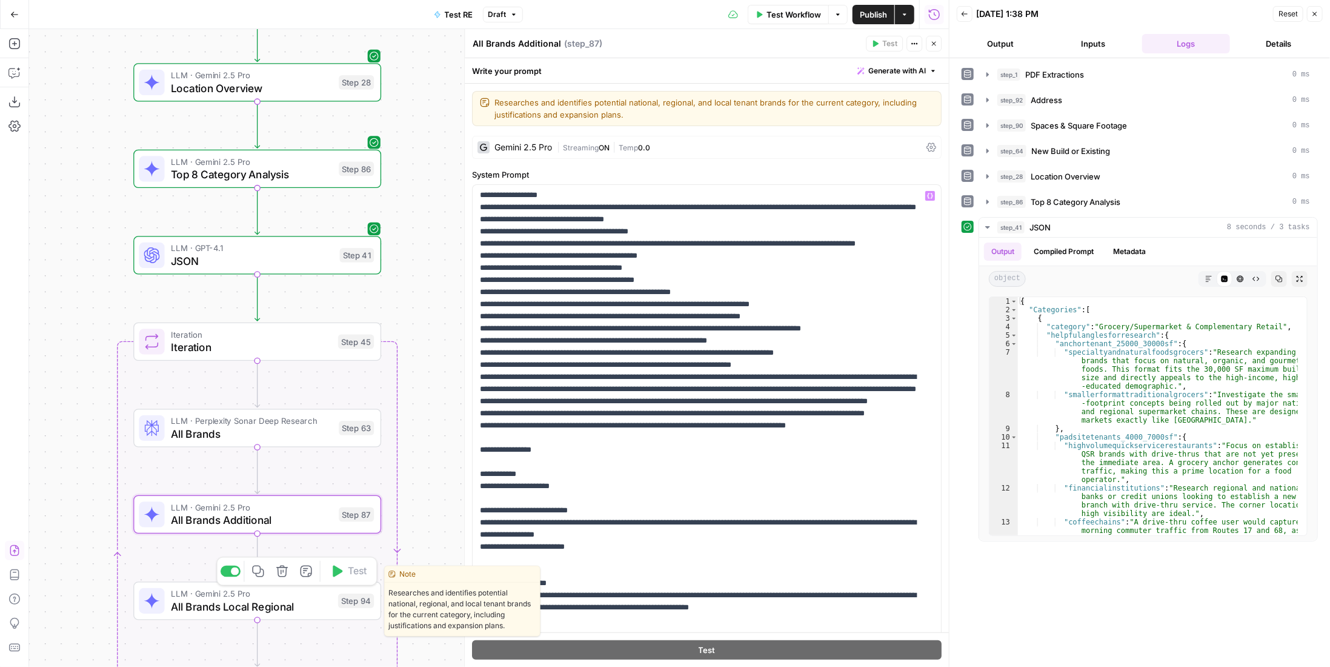
click at [324, 602] on span "All Brands Local Regional" at bounding box center [251, 606] width 161 height 16
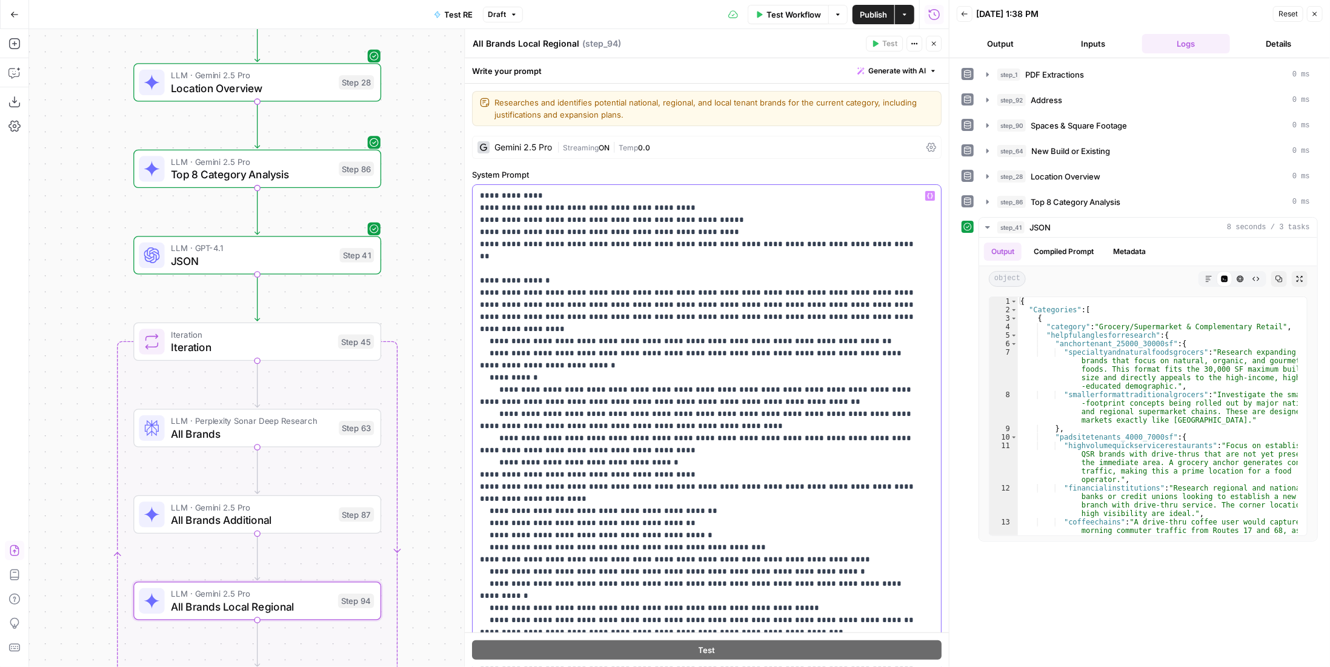
scroll to position [182, 0]
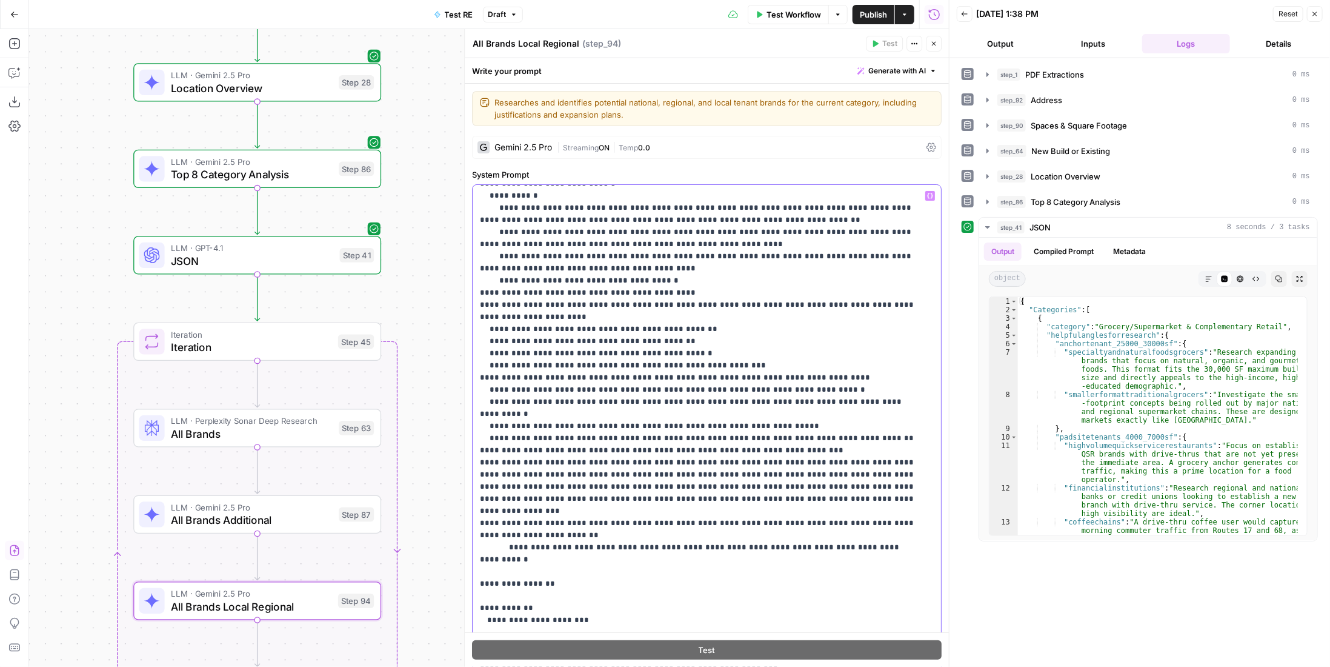
drag, startPoint x: 478, startPoint y: 314, endPoint x: 687, endPoint y: 483, distance: 268.9
click at [687, 483] on div "**********" at bounding box center [703, 432] width 460 height 494
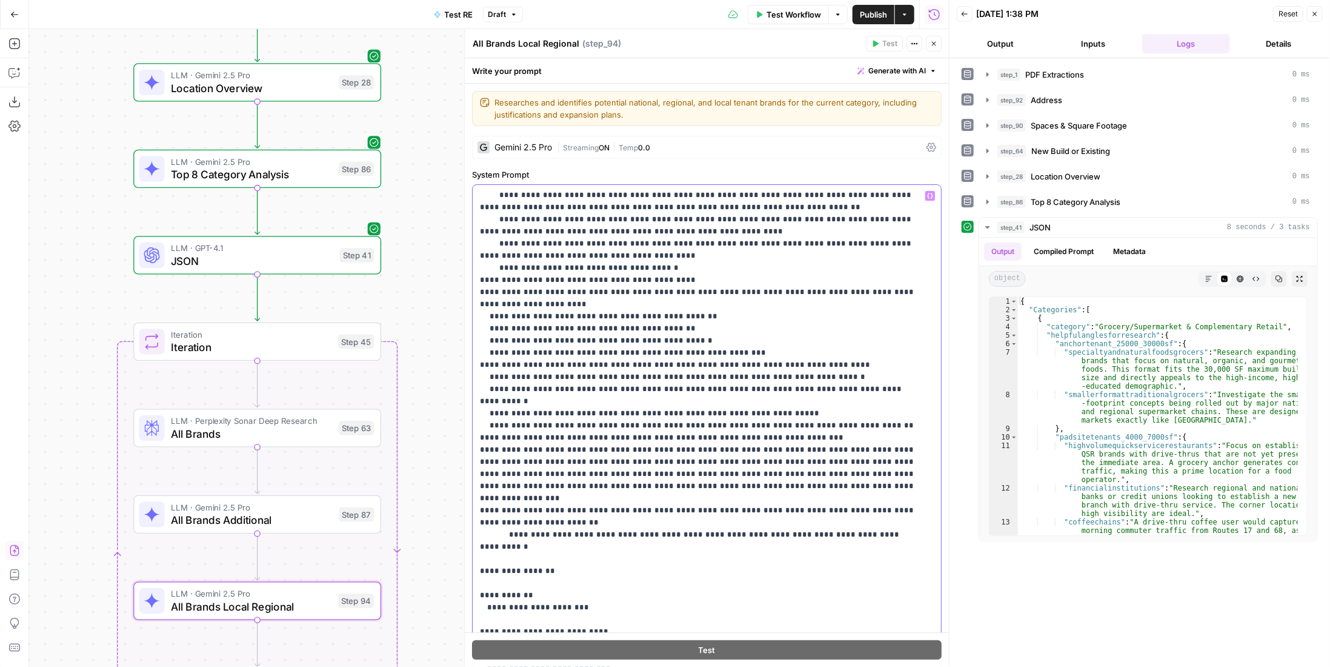
scroll to position [303, 0]
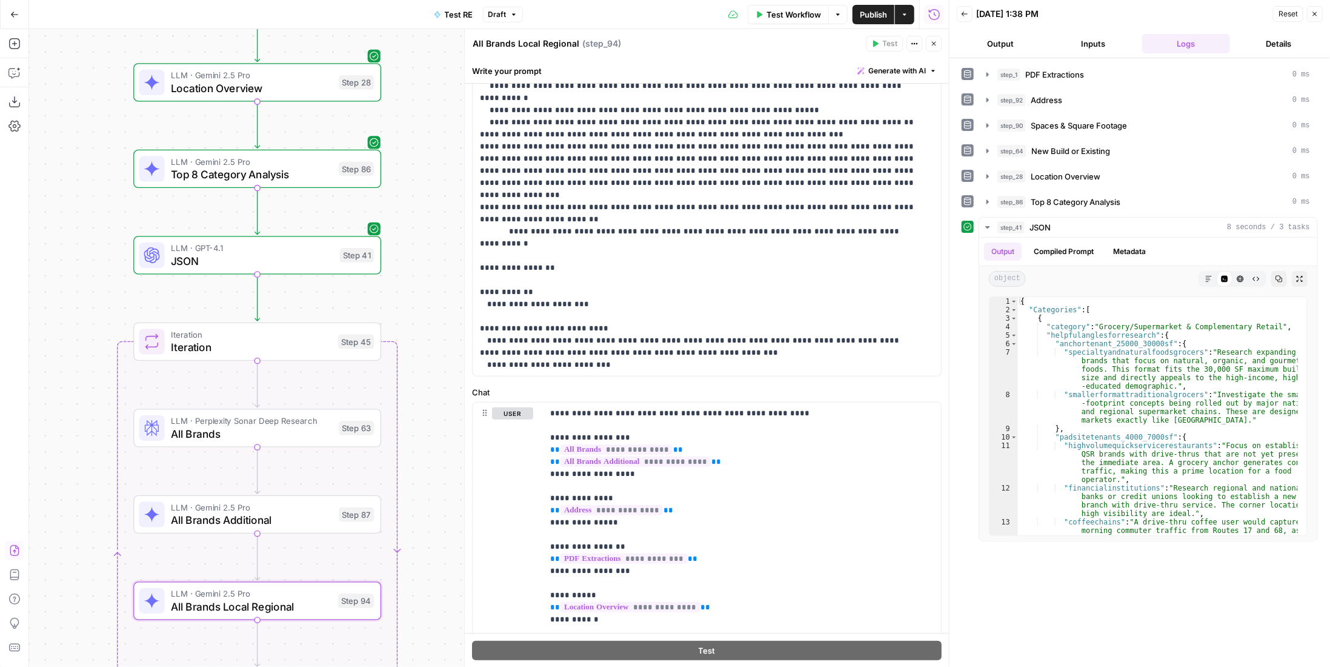
click at [295, 530] on div "LLM · Gemini 2.5 Pro All Brands Additional Step 87 Copy step Delete step Edit N…" at bounding box center [257, 514] width 248 height 38
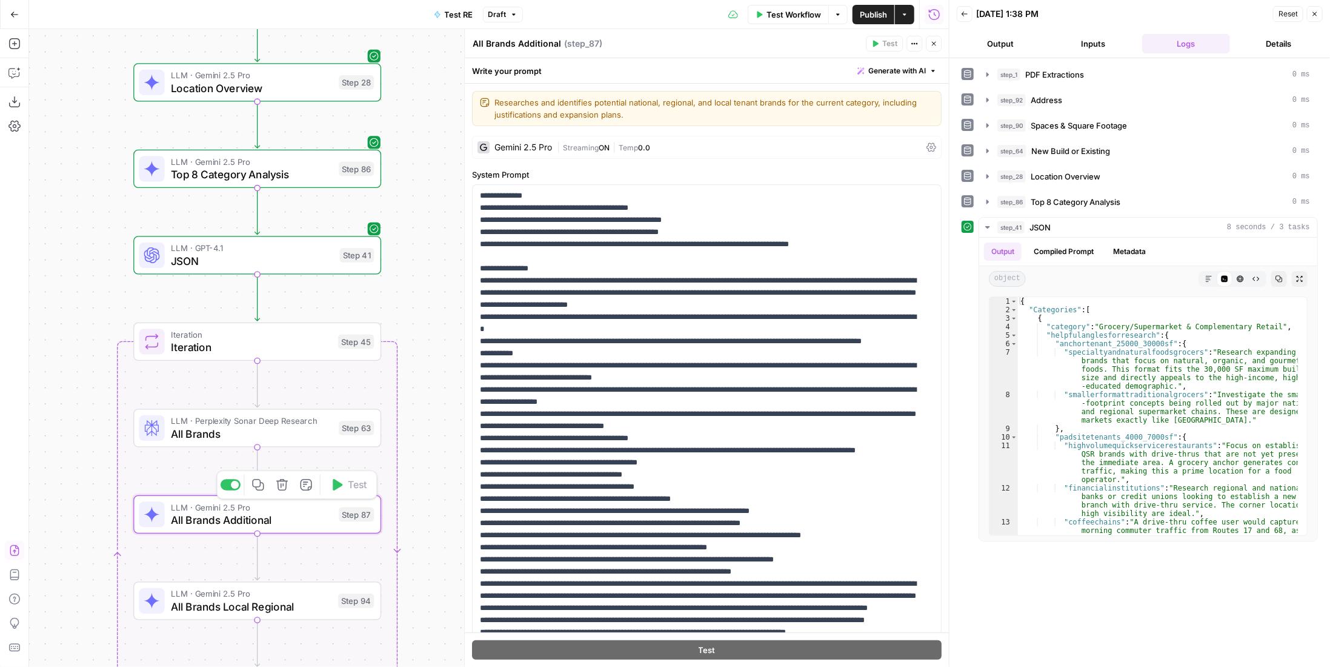
click at [298, 439] on span "All Brands" at bounding box center [252, 433] width 162 height 16
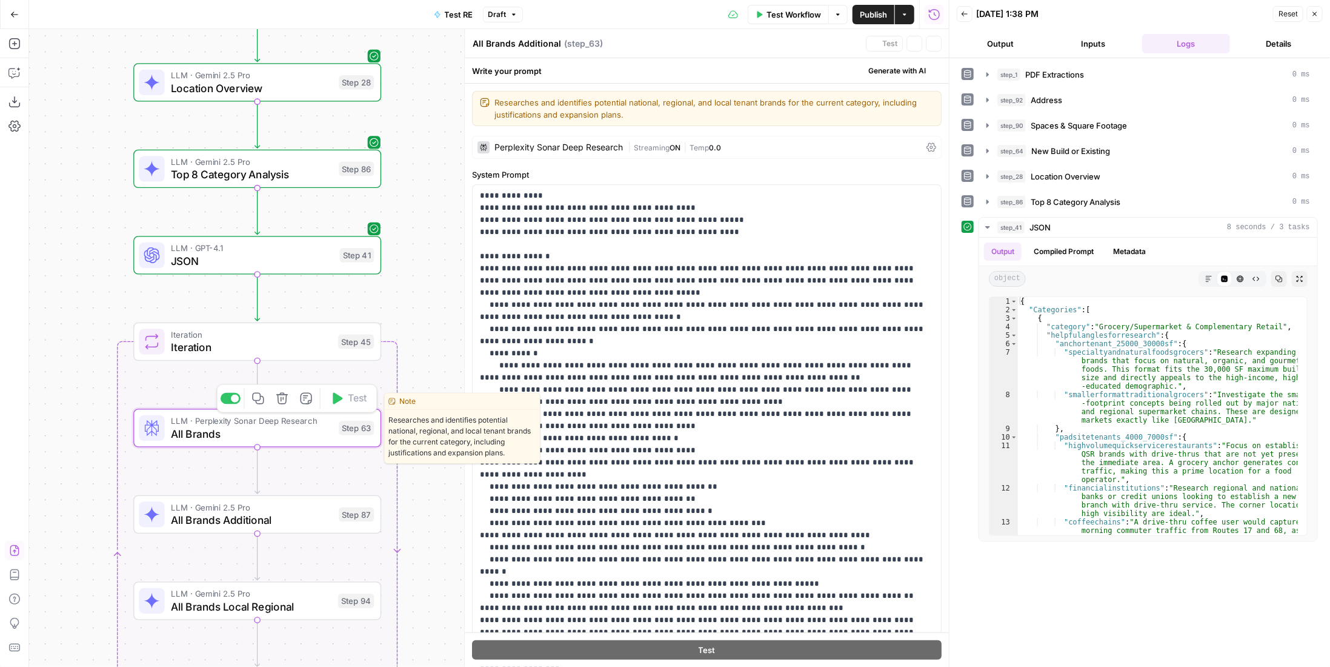
type textarea "All Brands"
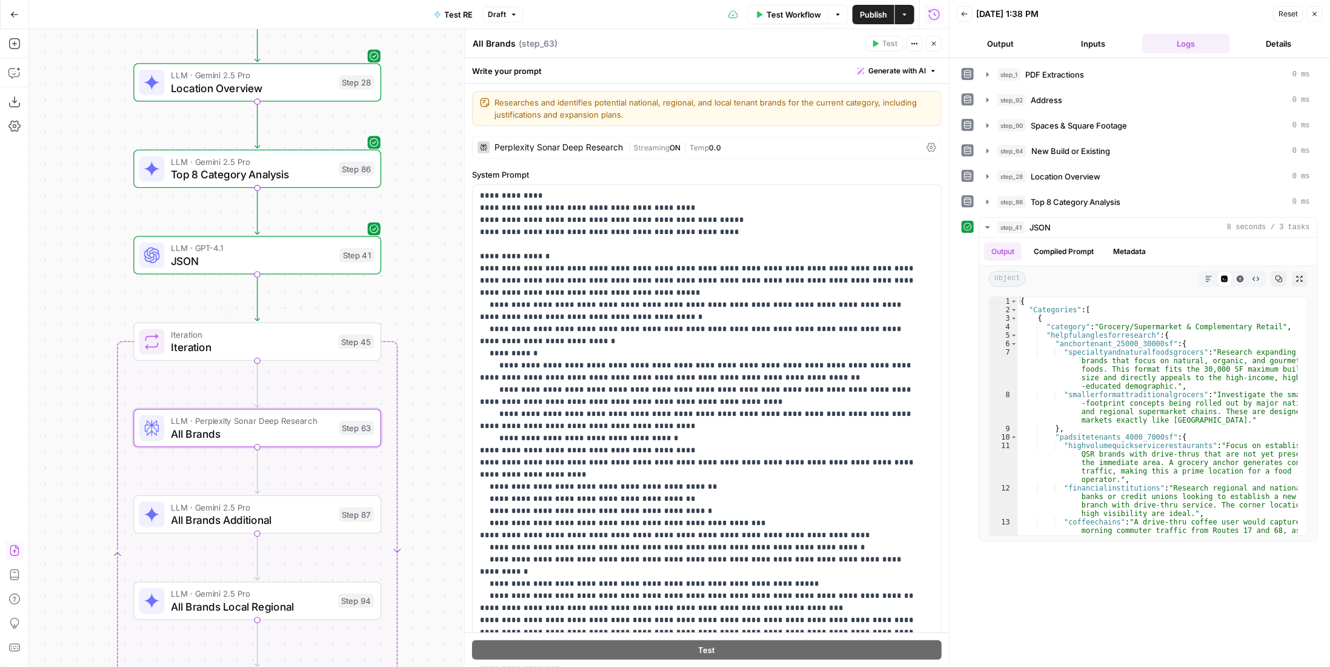
click at [293, 341] on span "Iteration" at bounding box center [251, 347] width 161 height 16
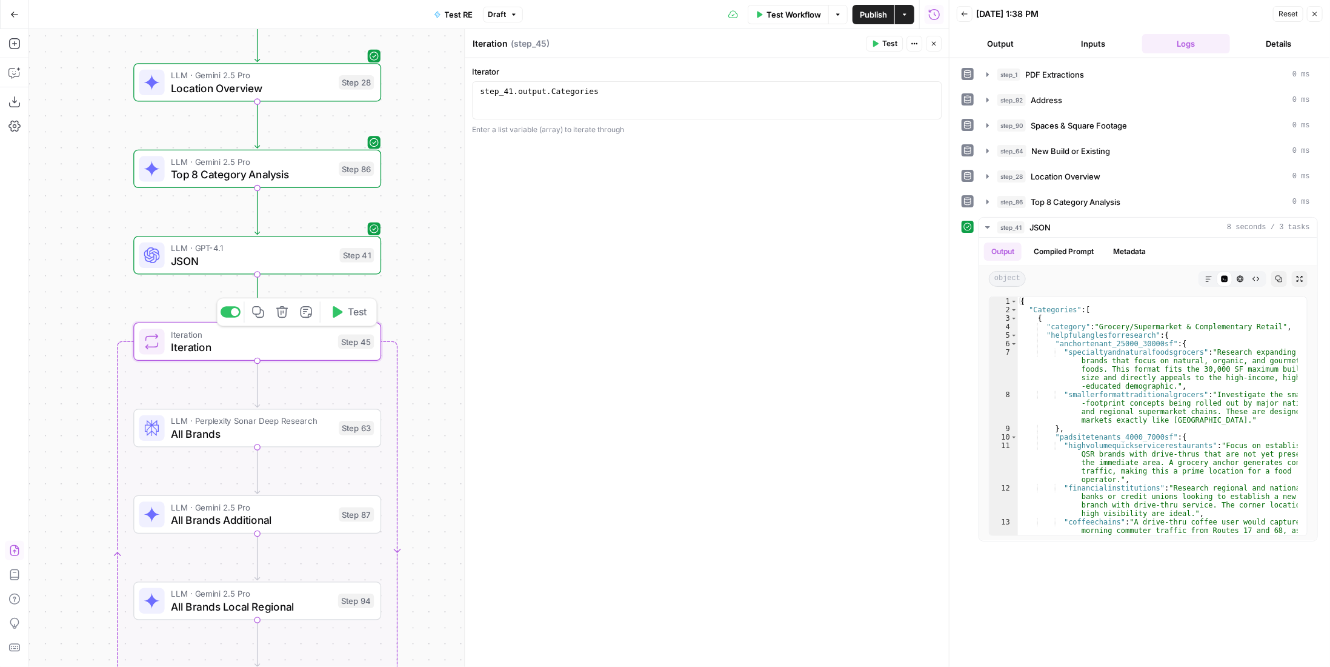
click at [357, 315] on span "Test" at bounding box center [357, 312] width 19 height 15
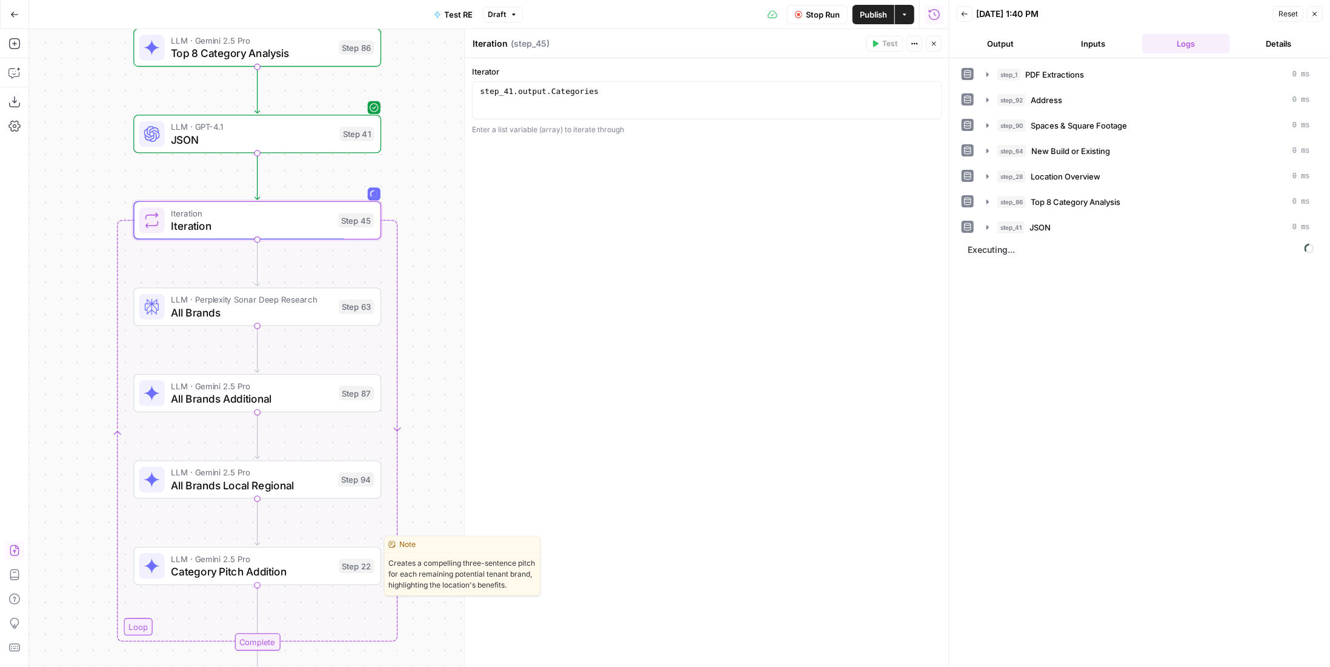
click at [302, 565] on span "Category Pitch Addition" at bounding box center [252, 572] width 162 height 16
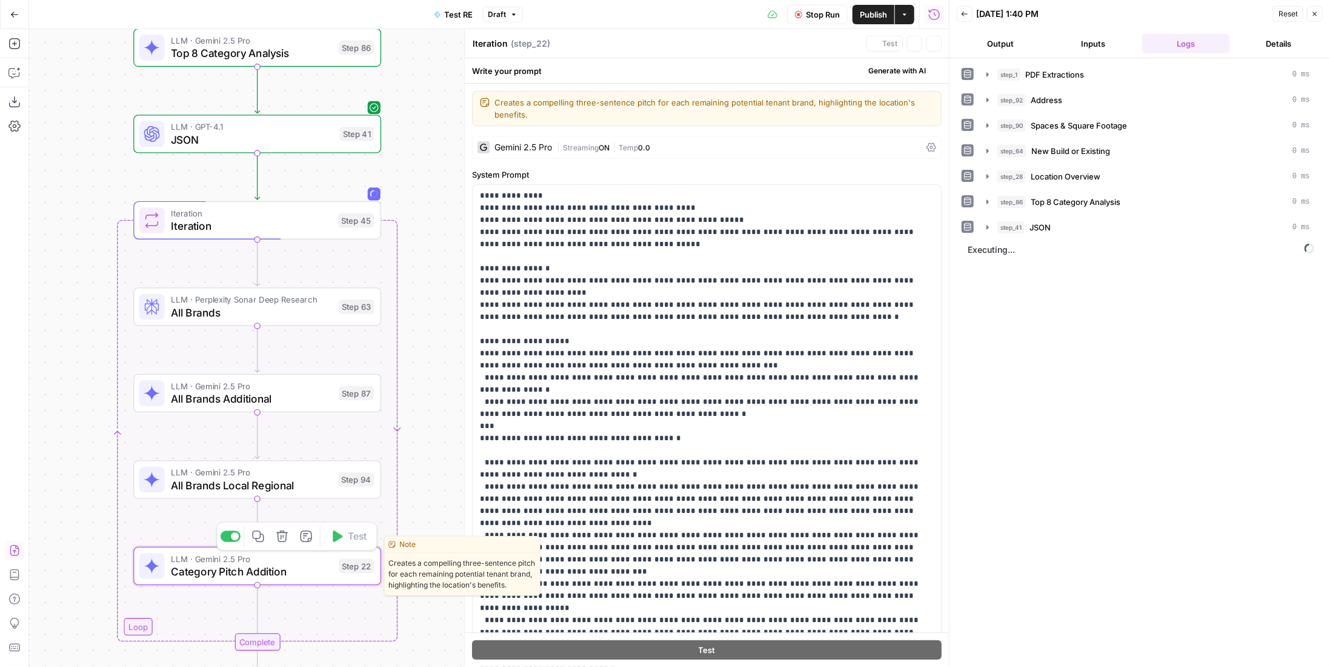
type textarea "Category Pitch Addition"
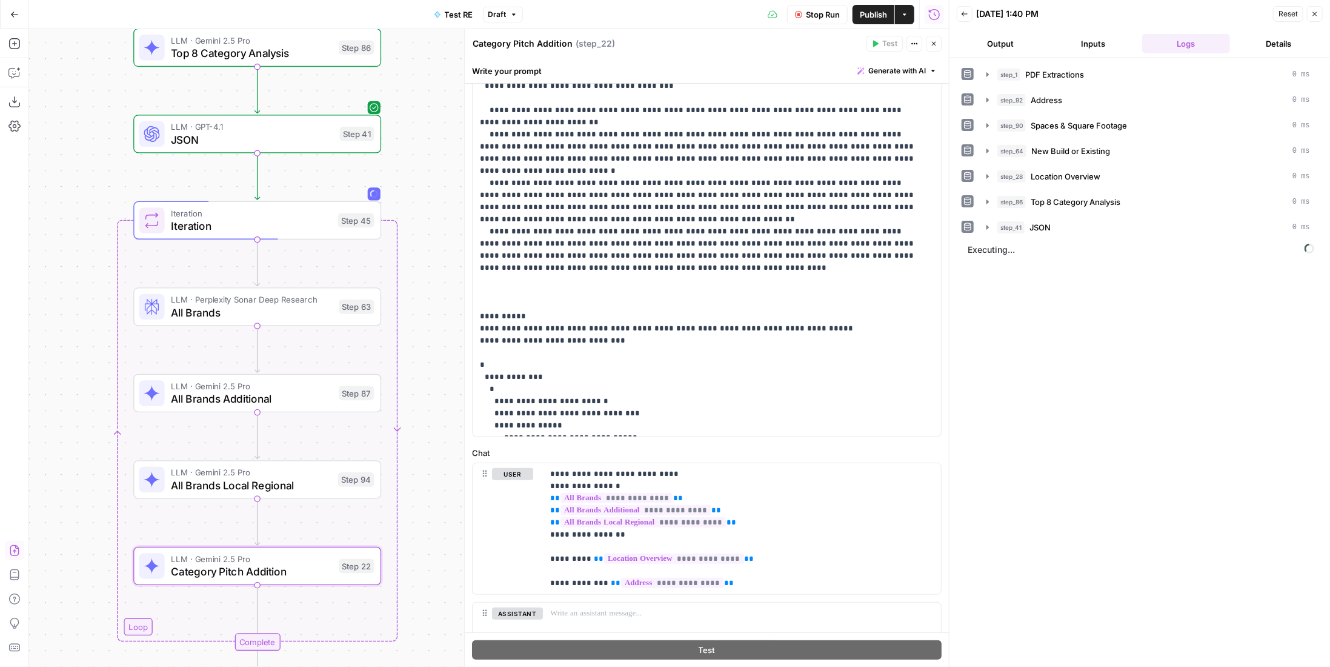
scroll to position [121, 0]
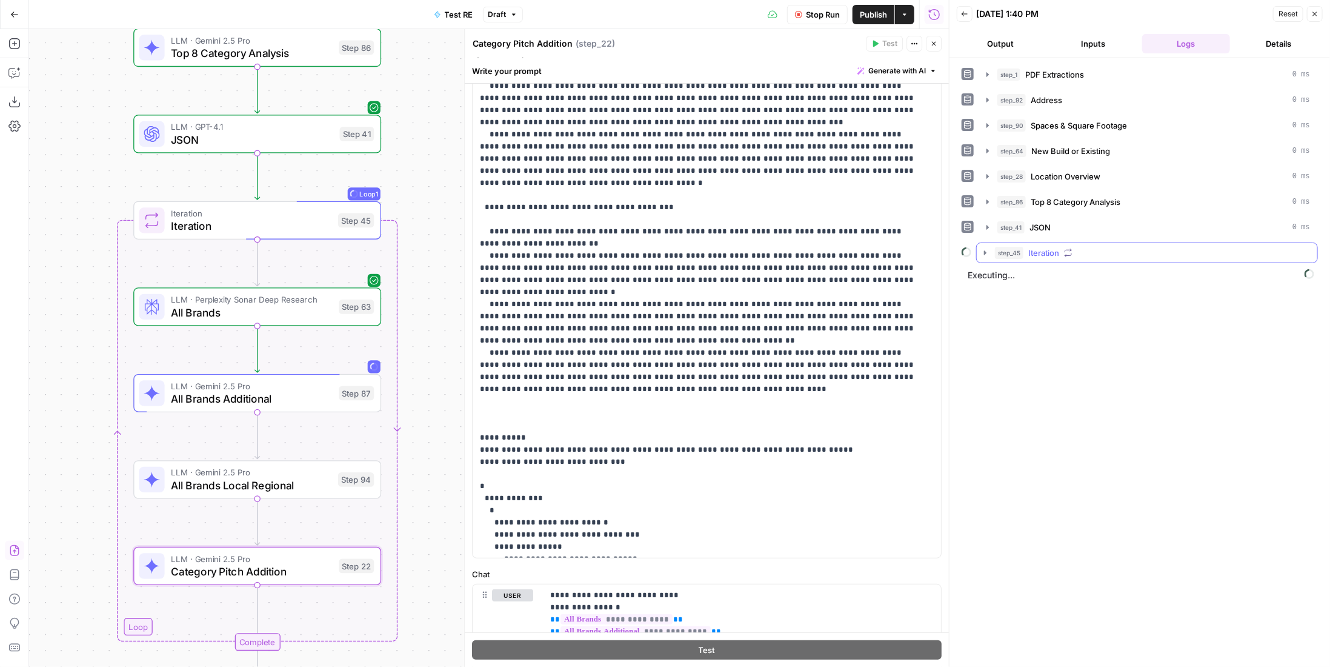
click at [1109, 243] on button "step_45 Iteration" at bounding box center [1147, 252] width 341 height 19
click at [1118, 273] on div "step_63 All Brands 1 minute 38 seconds / 10 tasks" at bounding box center [1161, 278] width 278 height 12
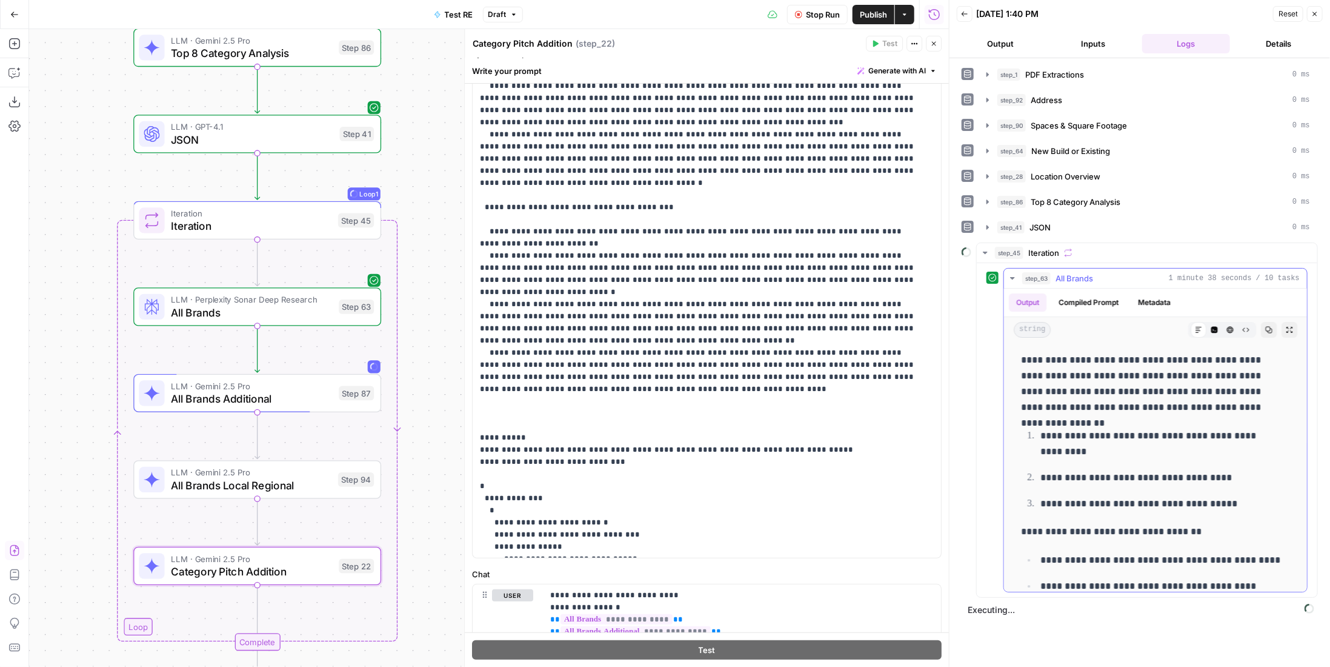
click at [1118, 273] on div "step_63 All Brands 1 minute 38 seconds / 10 tasks" at bounding box center [1161, 278] width 278 height 12
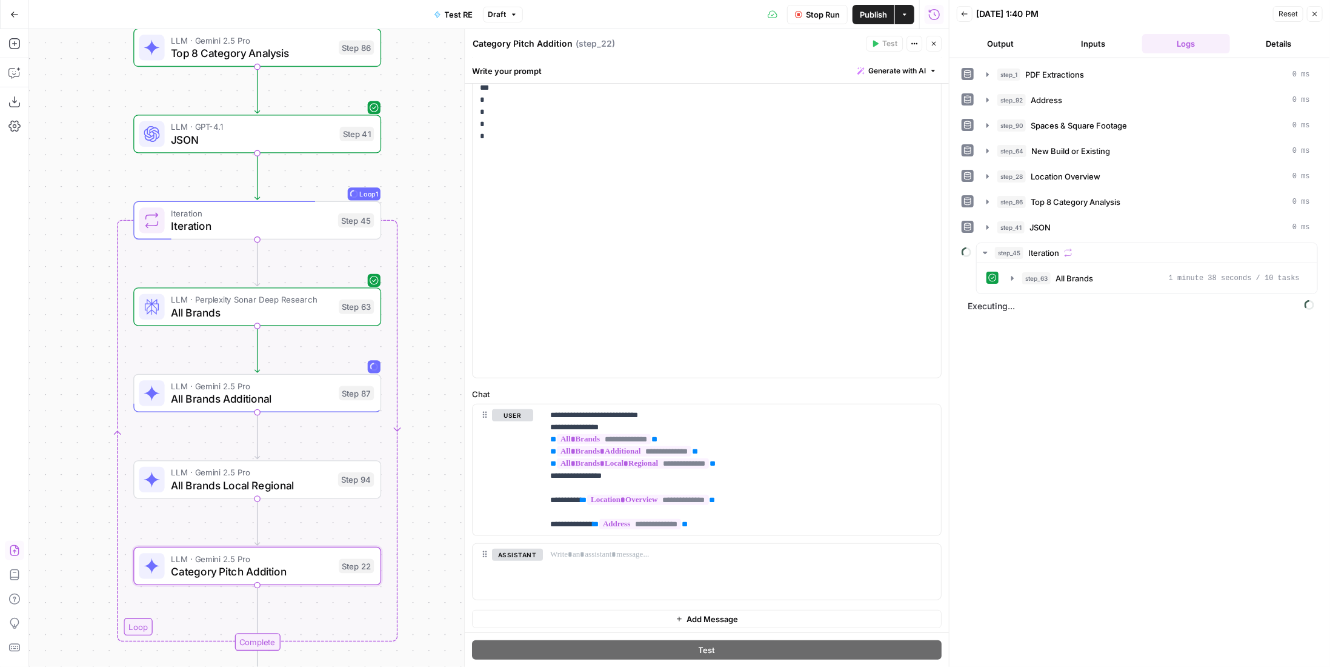
scroll to position [0, 0]
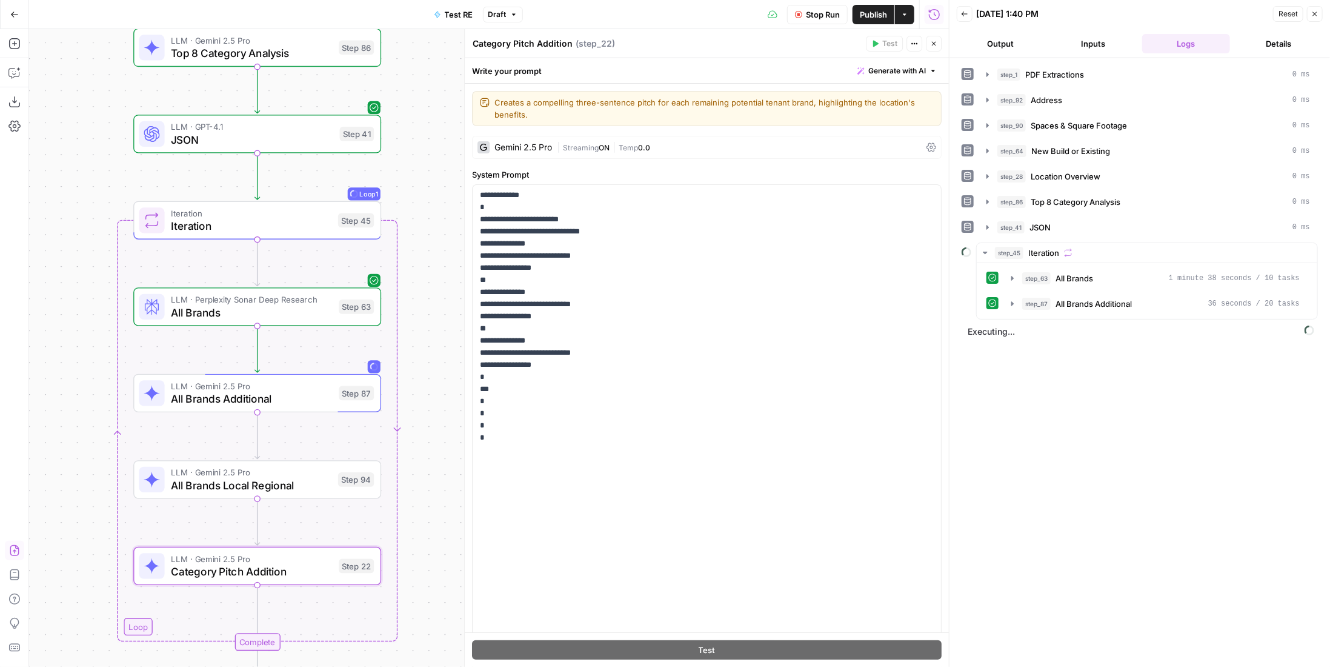
drag, startPoint x: 312, startPoint y: 315, endPoint x: 352, endPoint y: 323, distance: 40.8
click at [312, 315] on span "All Brands" at bounding box center [252, 312] width 162 height 16
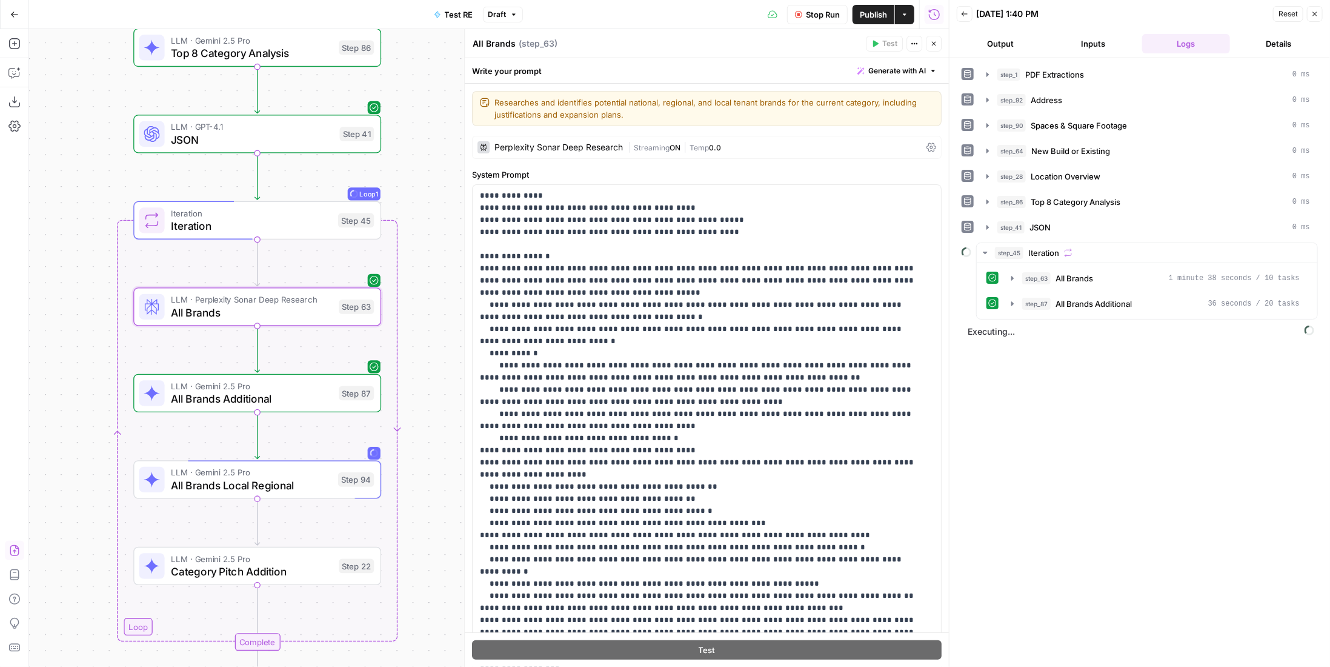
click at [824, 15] on span "Stop Run" at bounding box center [823, 14] width 34 height 12
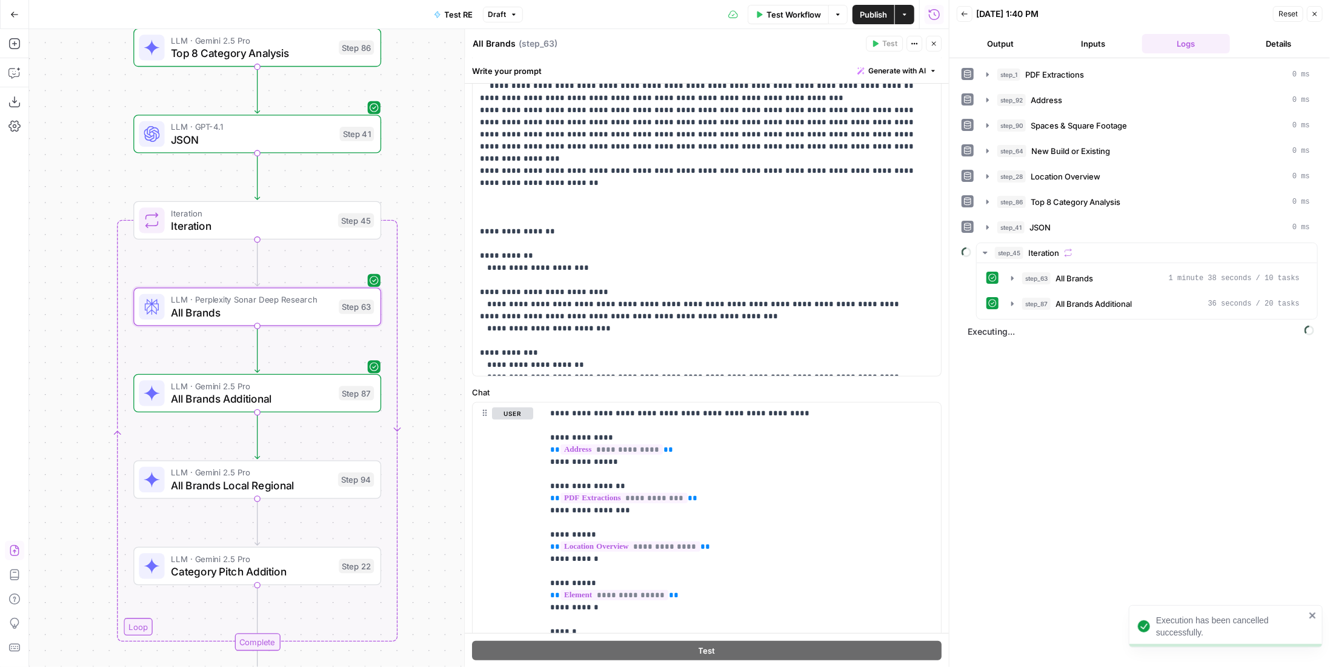
scroll to position [419, 0]
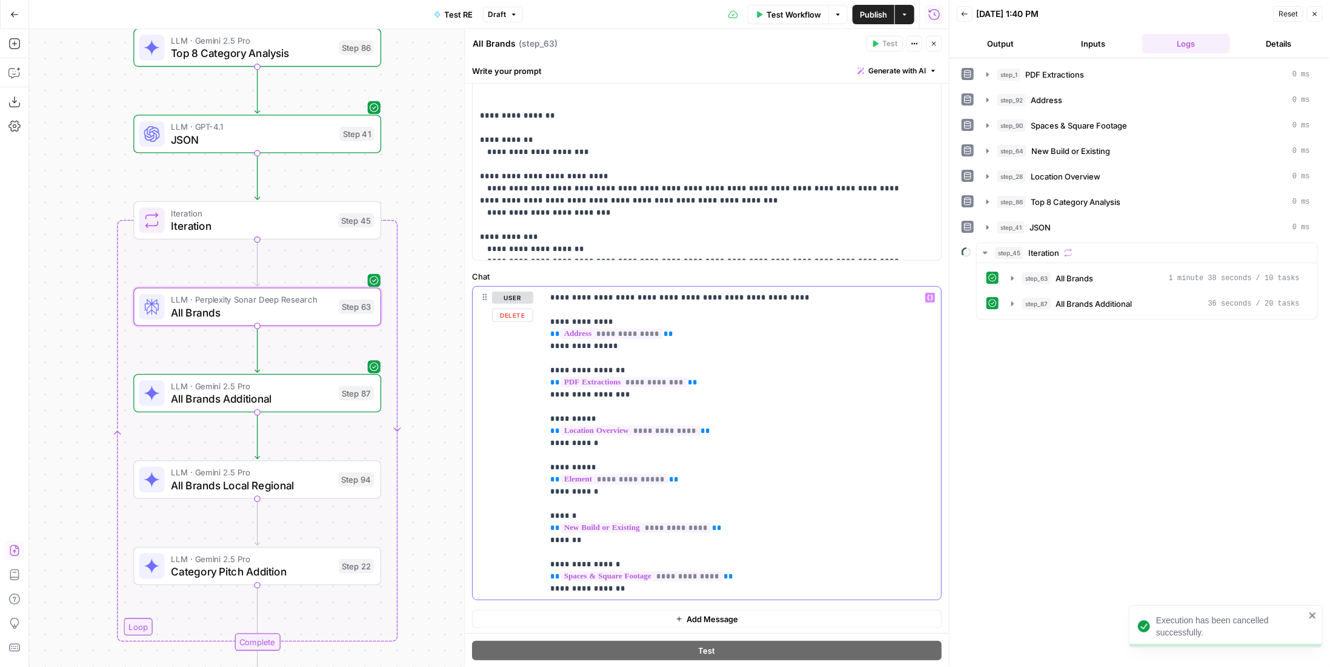
drag, startPoint x: 730, startPoint y: 591, endPoint x: 538, endPoint y: 561, distance: 194.5
click at [538, 561] on div "**********" at bounding box center [707, 443] width 468 height 313
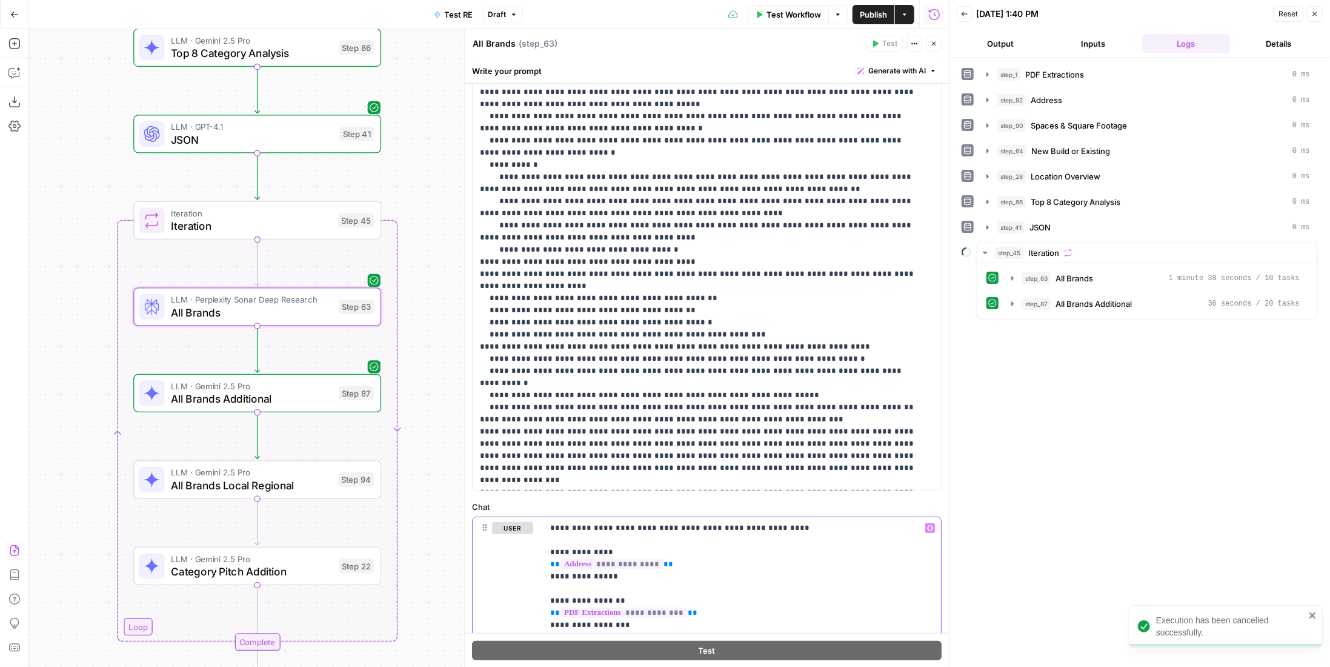
scroll to position [0, 0]
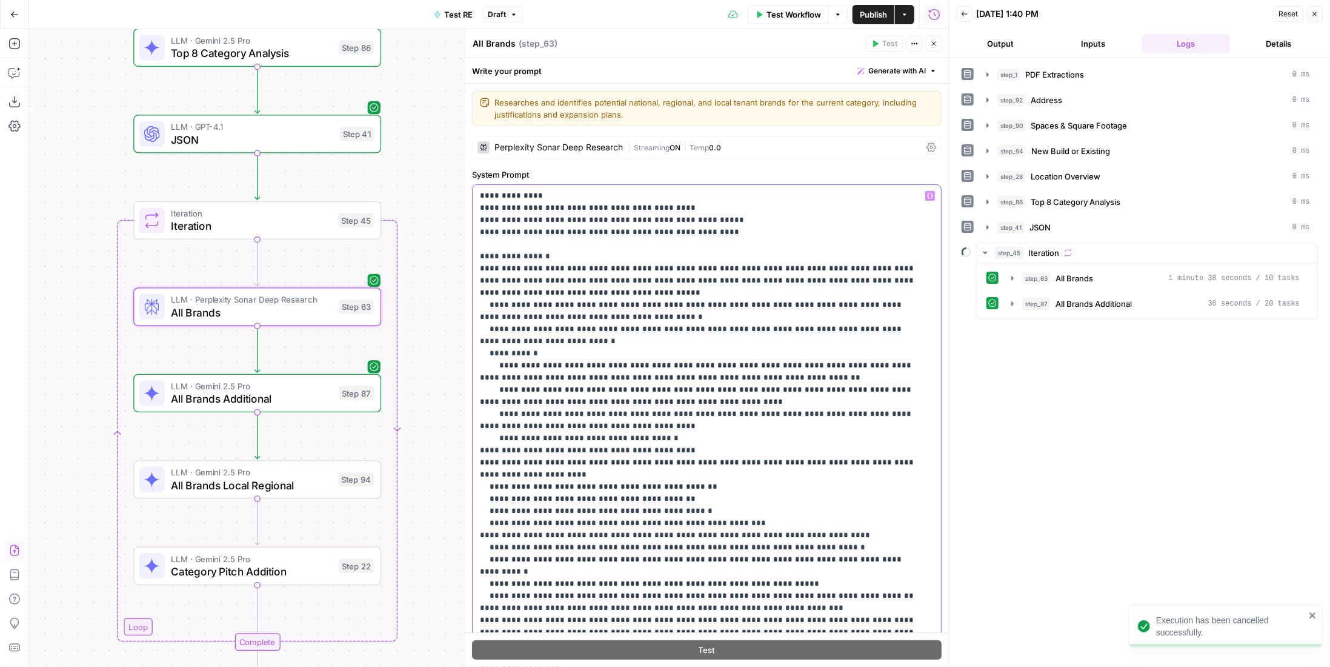
drag, startPoint x: 723, startPoint y: 396, endPoint x: 717, endPoint y: 402, distance: 8.2
click at [722, 398] on p "**********" at bounding box center [698, 535] width 437 height 691
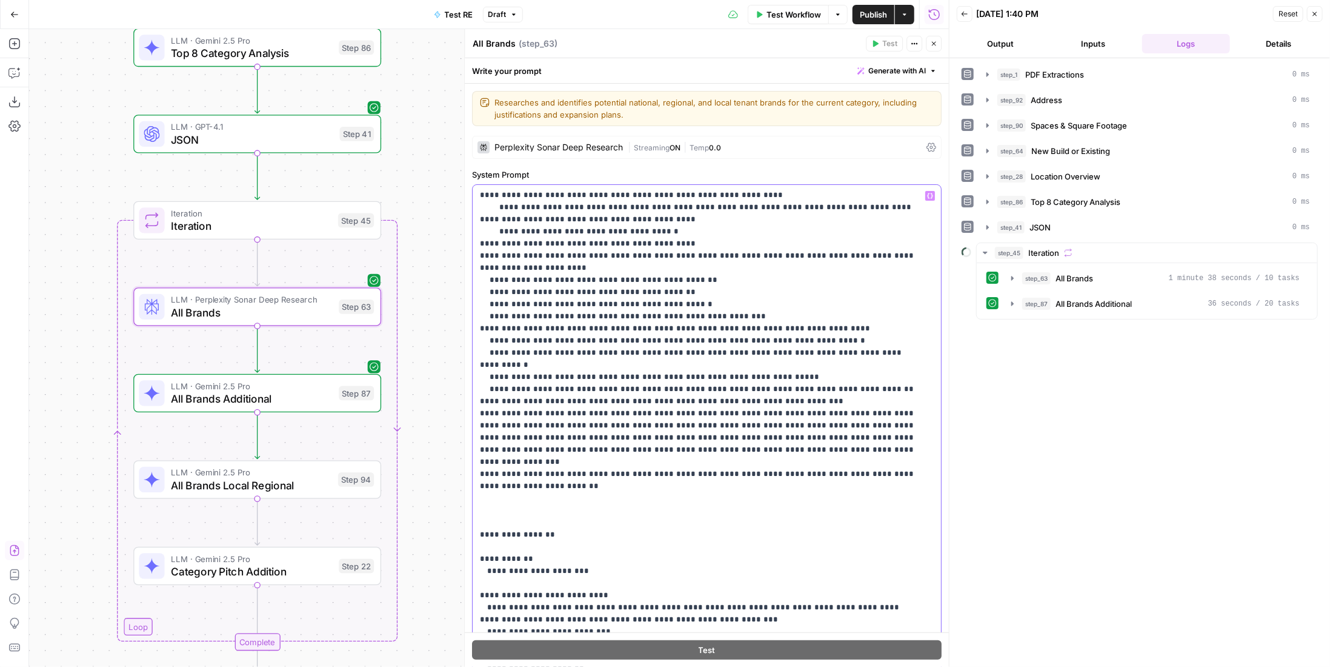
drag, startPoint x: 696, startPoint y: 398, endPoint x: 757, endPoint y: 397, distance: 60.6
click at [757, 397] on p "**********" at bounding box center [698, 328] width 437 height 691
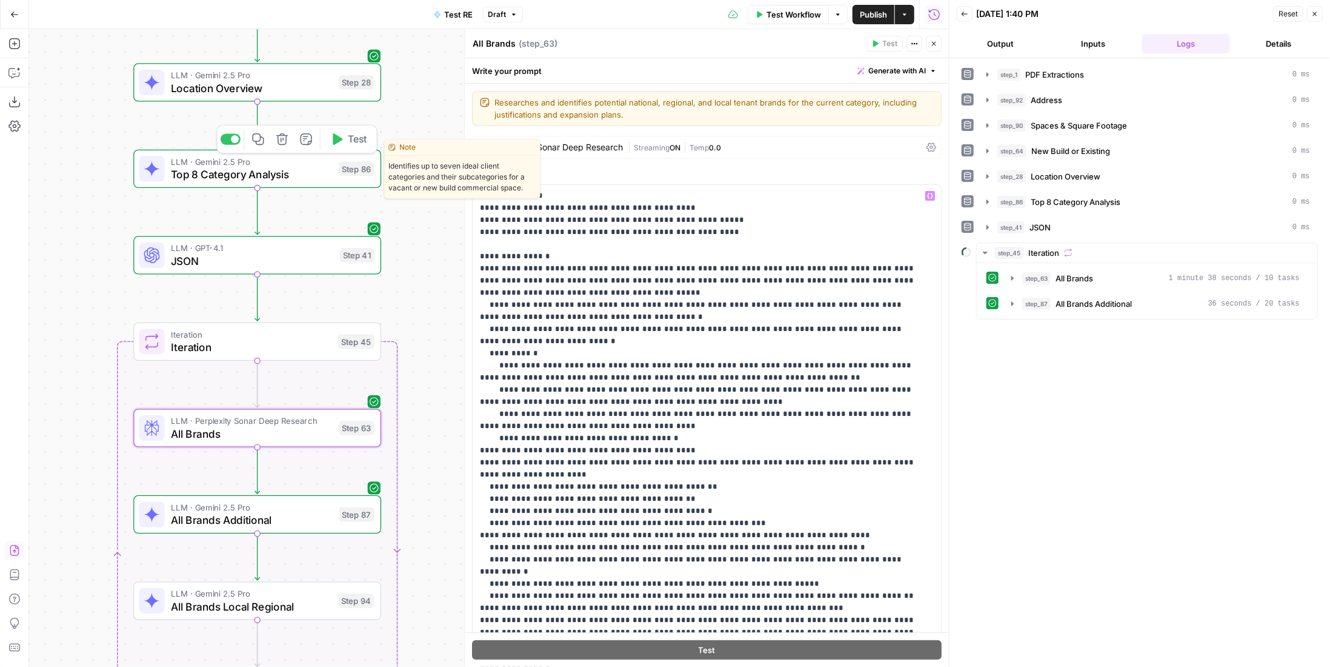
click at [295, 167] on span "Top 8 Category Analysis" at bounding box center [252, 175] width 162 height 16
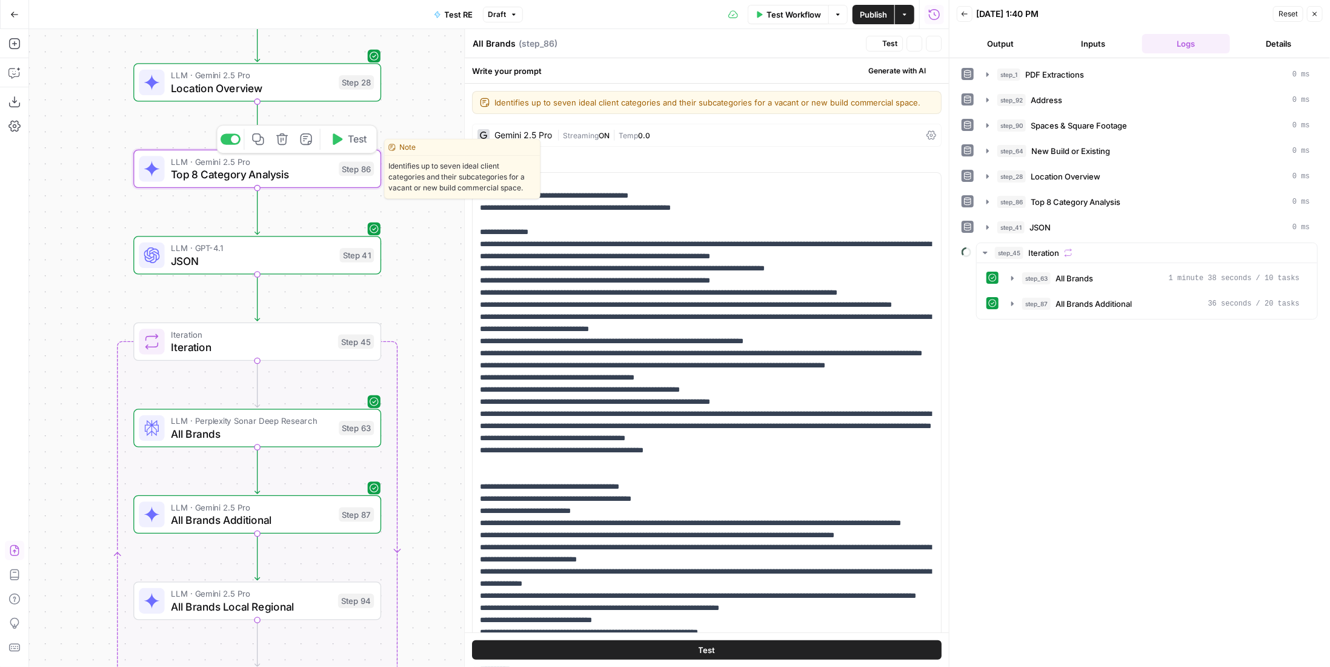
type textarea "Top 8 Category Analysis"
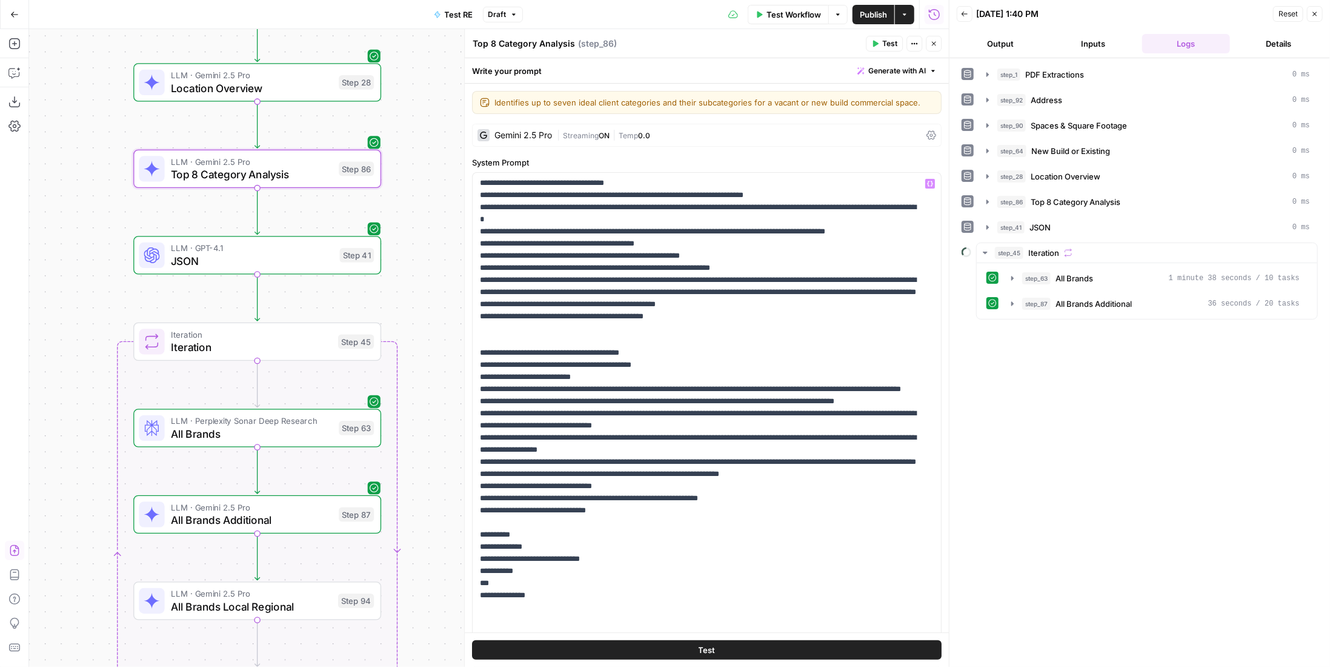
scroll to position [121, 0]
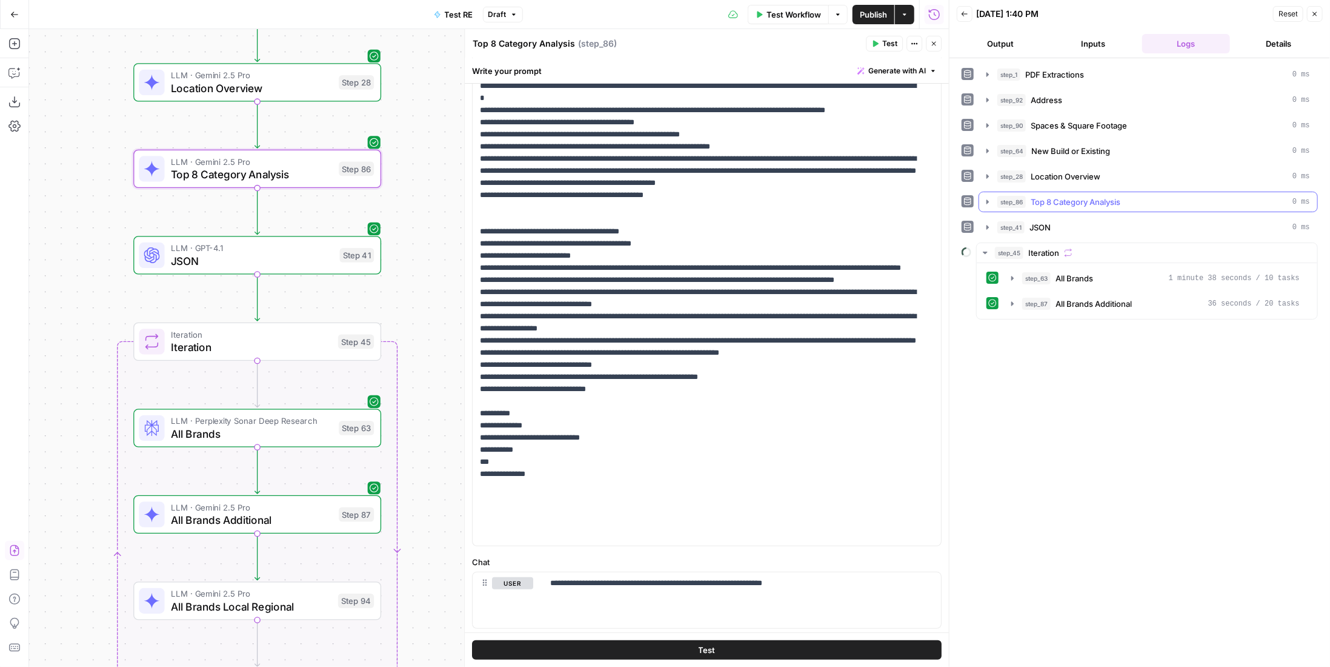
click at [1167, 201] on div "step_86 Top 8 Category Analysis 0 ms" at bounding box center [1154, 202] width 313 height 12
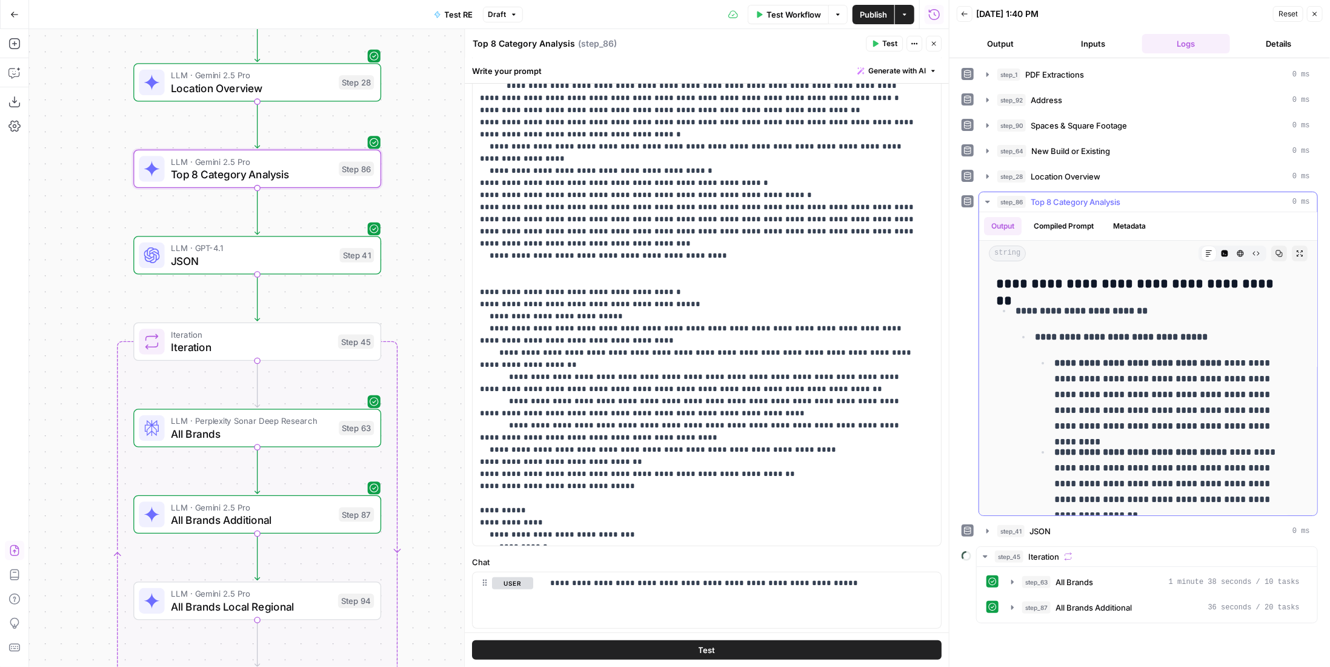
click at [1167, 201] on div "step_86 Top 8 Category Analysis 0 ms" at bounding box center [1154, 202] width 313 height 12
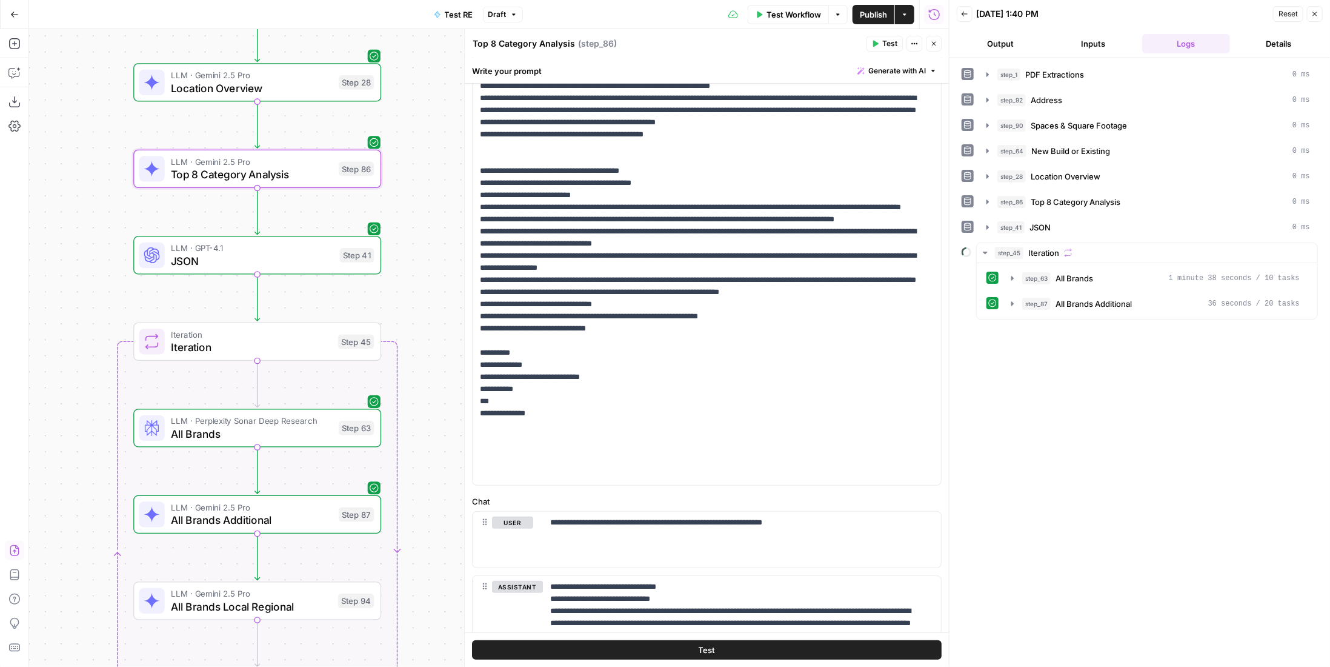
scroll to position [242, 0]
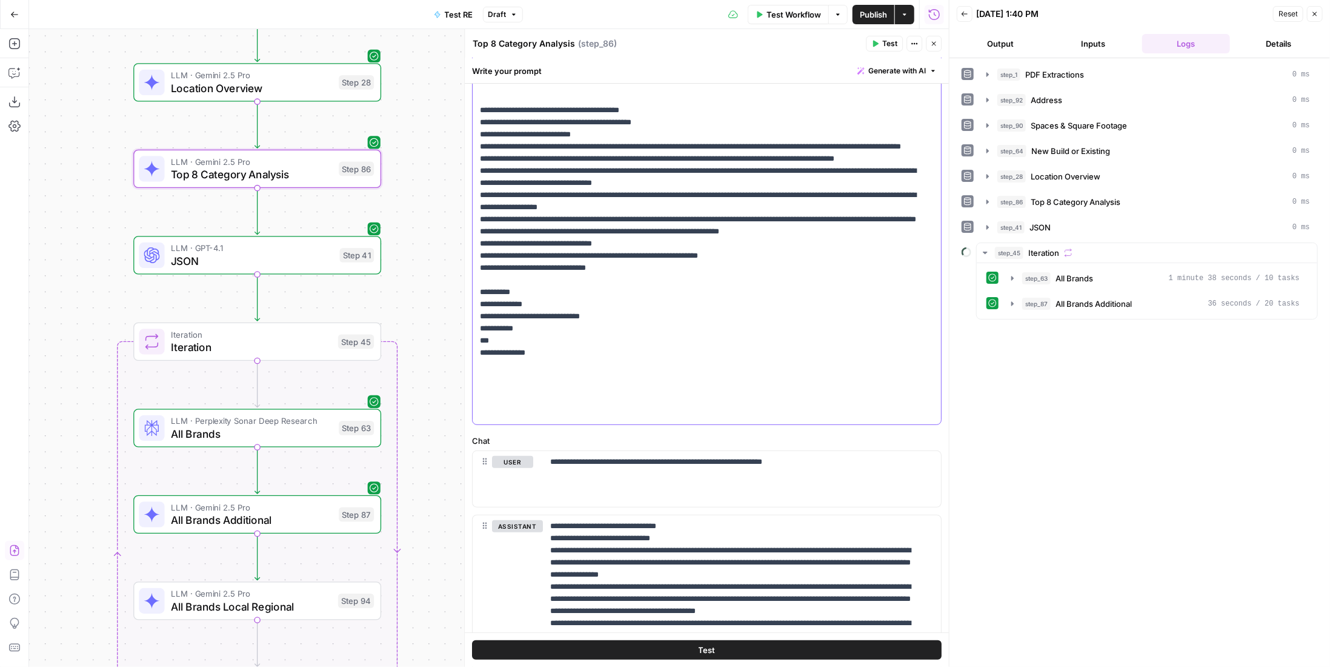
drag, startPoint x: 483, startPoint y: 388, endPoint x: 566, endPoint y: 416, distance: 87.6
click at [566, 416] on p "**********" at bounding box center [698, 104] width 437 height 630
click at [1126, 200] on div "step_86 Top 8 Category Analysis 0 ms" at bounding box center [1154, 202] width 313 height 12
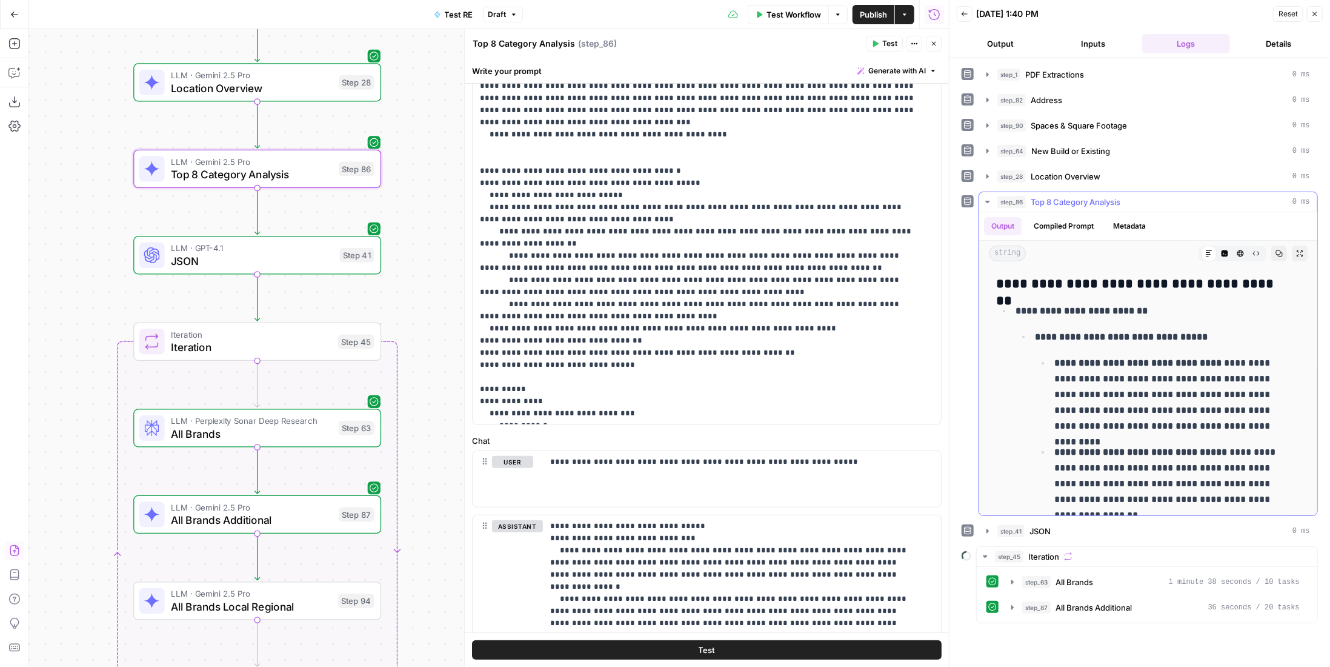
click at [1222, 250] on icon "button" at bounding box center [1225, 253] width 7 height 7
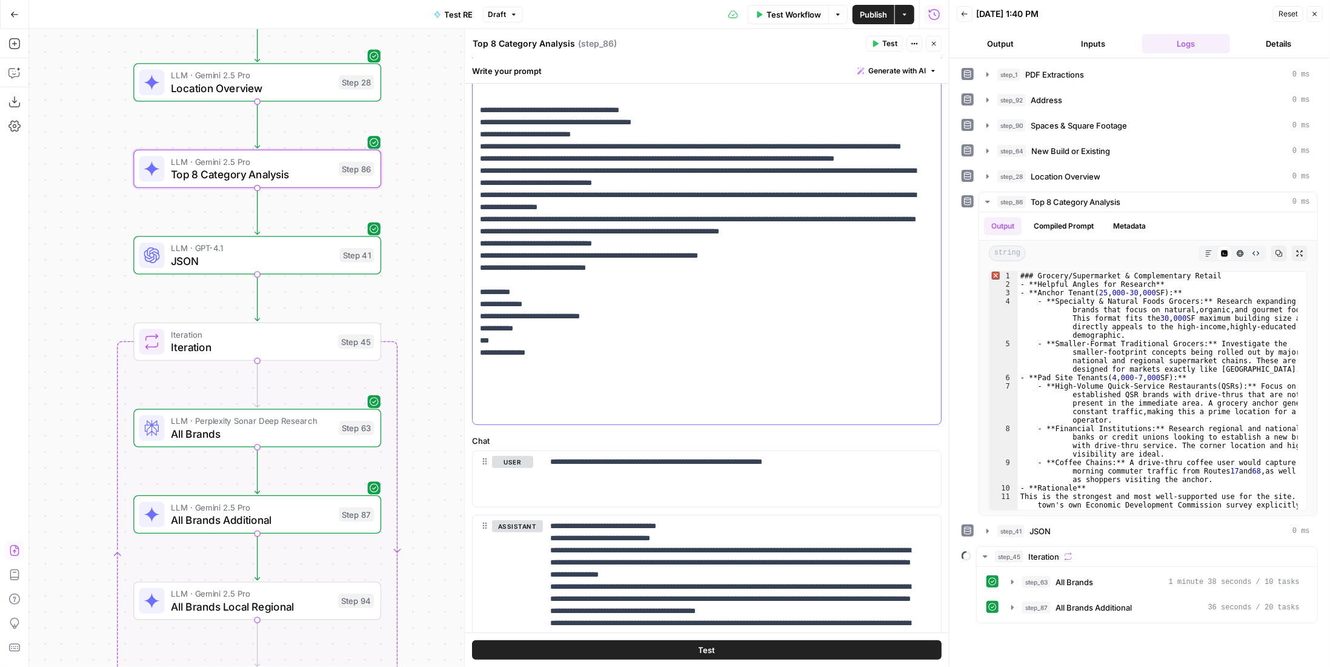
click at [552, 387] on p "**********" at bounding box center [698, 104] width 437 height 630
drag, startPoint x: 572, startPoint y: 403, endPoint x: 610, endPoint y: 399, distance: 37.8
click at [610, 399] on div "**********" at bounding box center [703, 177] width 460 height 494
click at [502, 387] on p "**********" at bounding box center [698, 104] width 437 height 630
drag, startPoint x: 496, startPoint y: 386, endPoint x: 552, endPoint y: 398, distance: 56.5
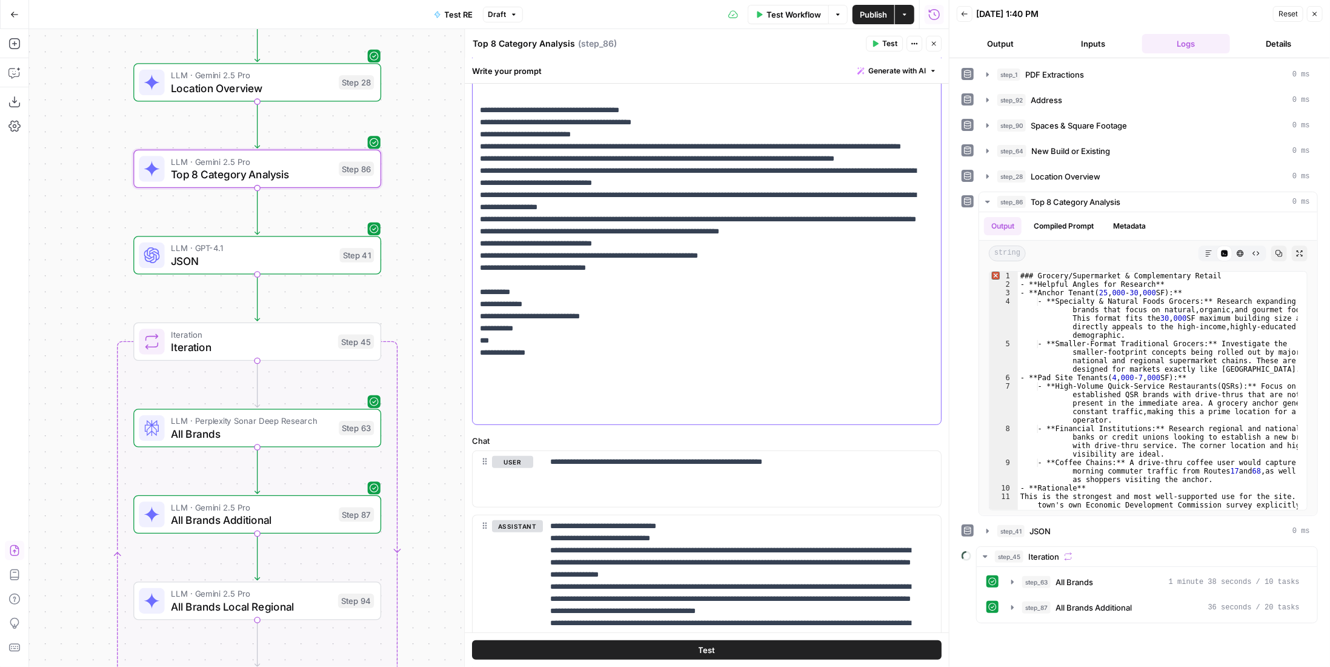
click at [552, 398] on p "**********" at bounding box center [698, 104] width 437 height 630
click at [487, 382] on p "**********" at bounding box center [698, 104] width 437 height 630
click at [496, 383] on p "**********" at bounding box center [698, 104] width 437 height 630
drag, startPoint x: 512, startPoint y: 386, endPoint x: 565, endPoint y: 389, distance: 53.4
click at [513, 388] on p "**********" at bounding box center [698, 104] width 437 height 630
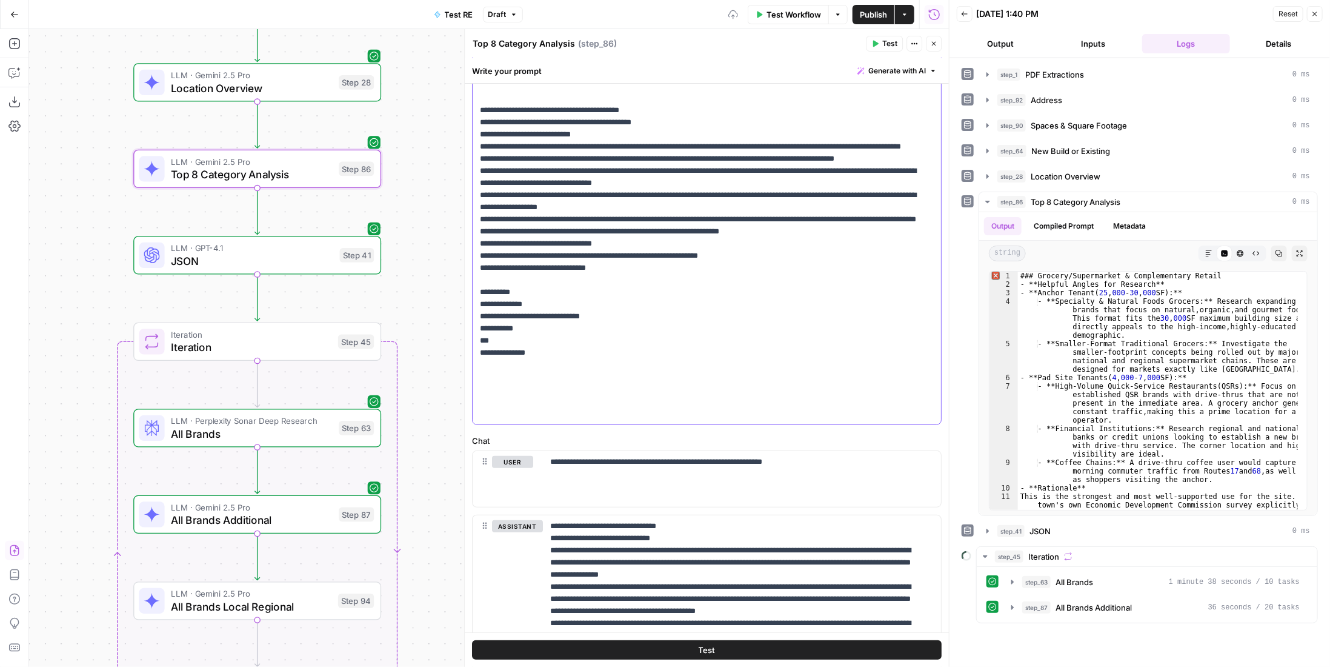
click at [499, 382] on p "**********" at bounding box center [698, 104] width 437 height 630
click at [496, 382] on p "**********" at bounding box center [698, 104] width 437 height 630
drag, startPoint x: 558, startPoint y: 411, endPoint x: 565, endPoint y: 411, distance: 6.7
click at [565, 411] on p "**********" at bounding box center [698, 110] width 437 height 642
drag, startPoint x: 535, startPoint y: 406, endPoint x: 530, endPoint y: 393, distance: 14.2
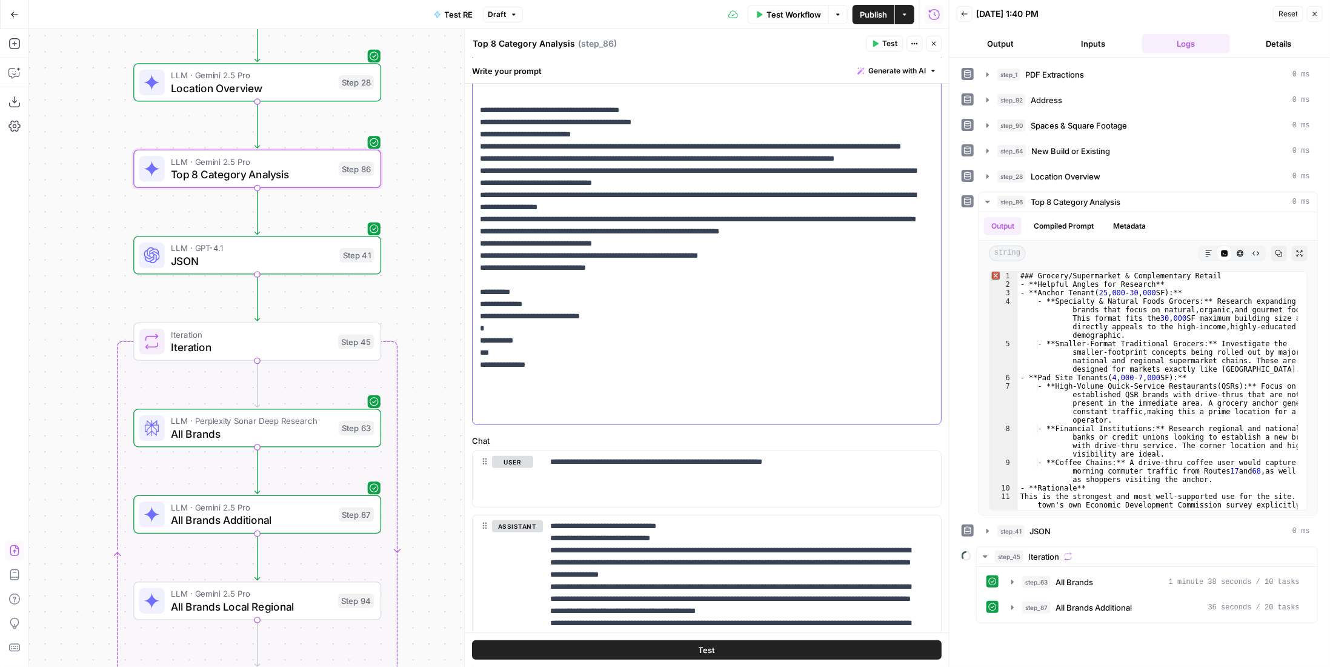
click at [536, 405] on p "**********" at bounding box center [698, 110] width 437 height 642
click at [530, 384] on p "**********" at bounding box center [698, 110] width 437 height 642
click at [534, 388] on p "**********" at bounding box center [698, 110] width 437 height 642
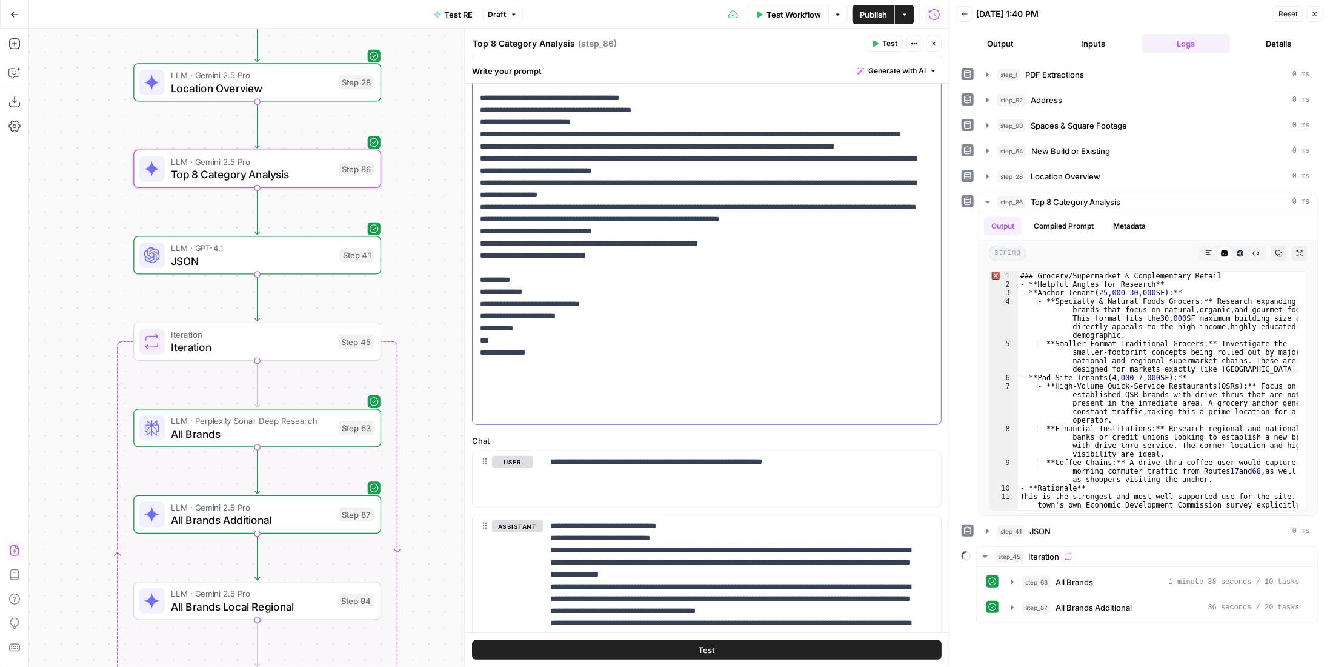
scroll to position [364, 0]
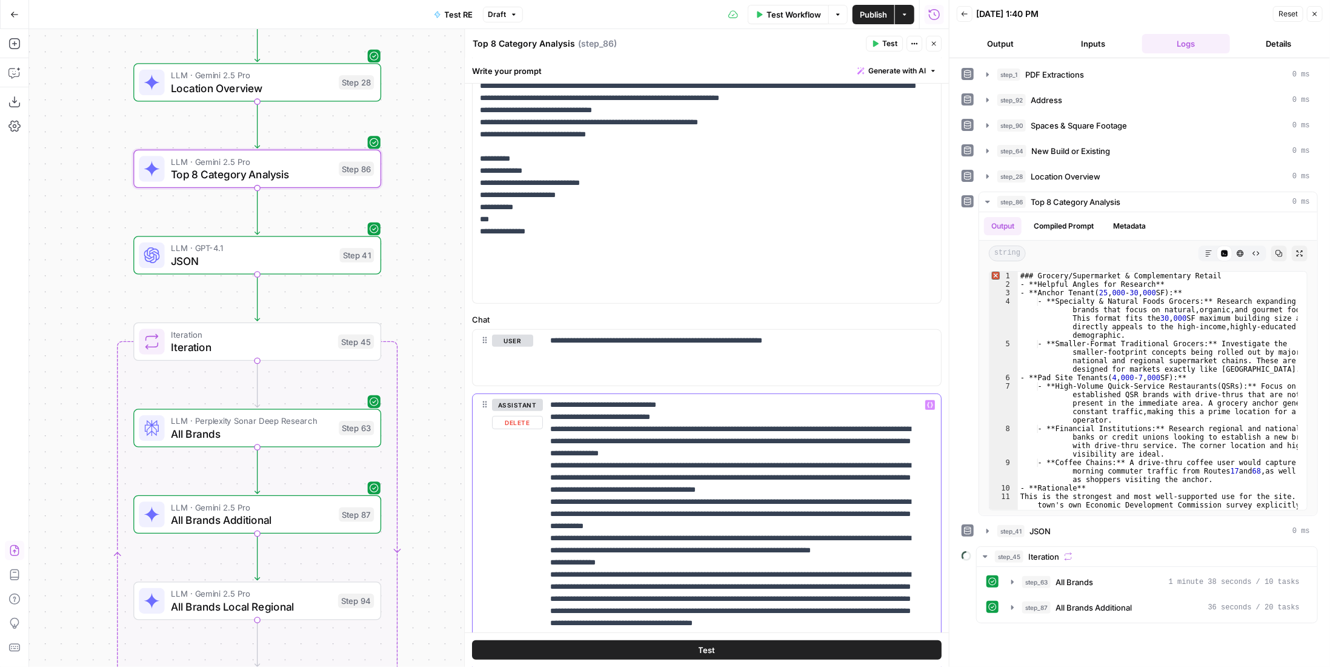
drag, startPoint x: 636, startPoint y: 436, endPoint x: 675, endPoint y: 444, distance: 39.1
click at [675, 444] on div "**********" at bounding box center [742, 641] width 398 height 494
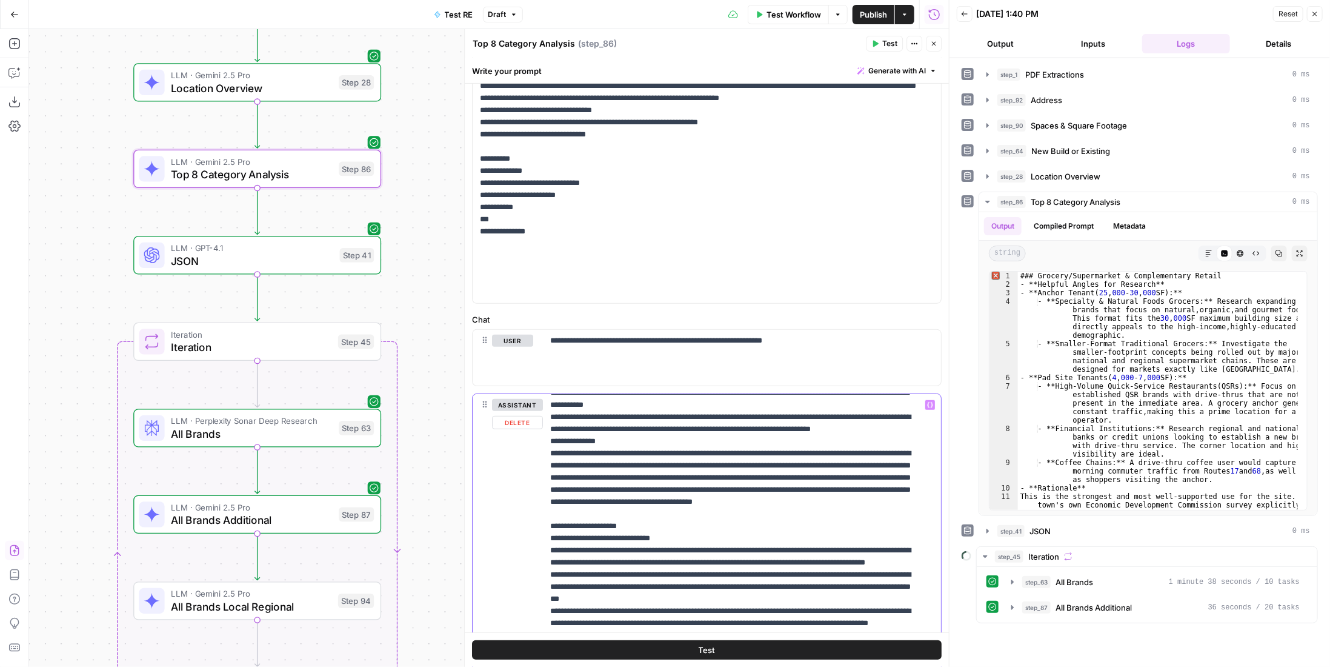
drag, startPoint x: 552, startPoint y: 424, endPoint x: 758, endPoint y: 455, distance: 208.5
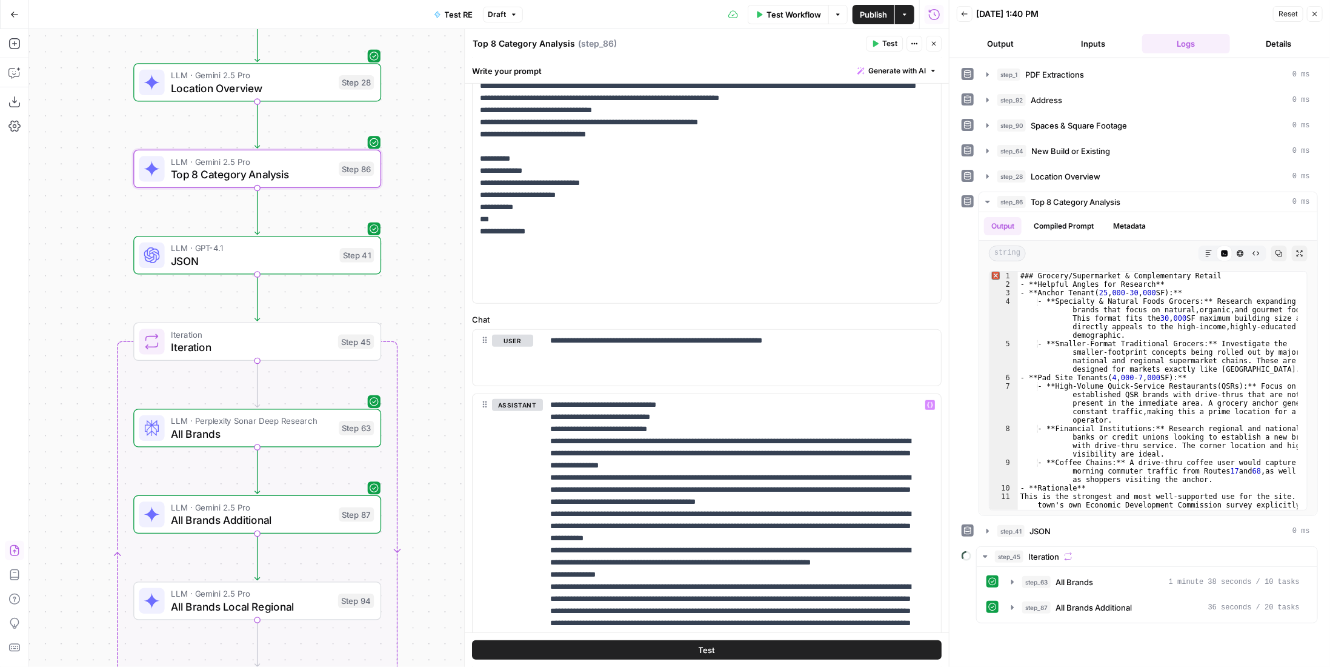
click at [861, 21] on button "Publish" at bounding box center [874, 14] width 42 height 19
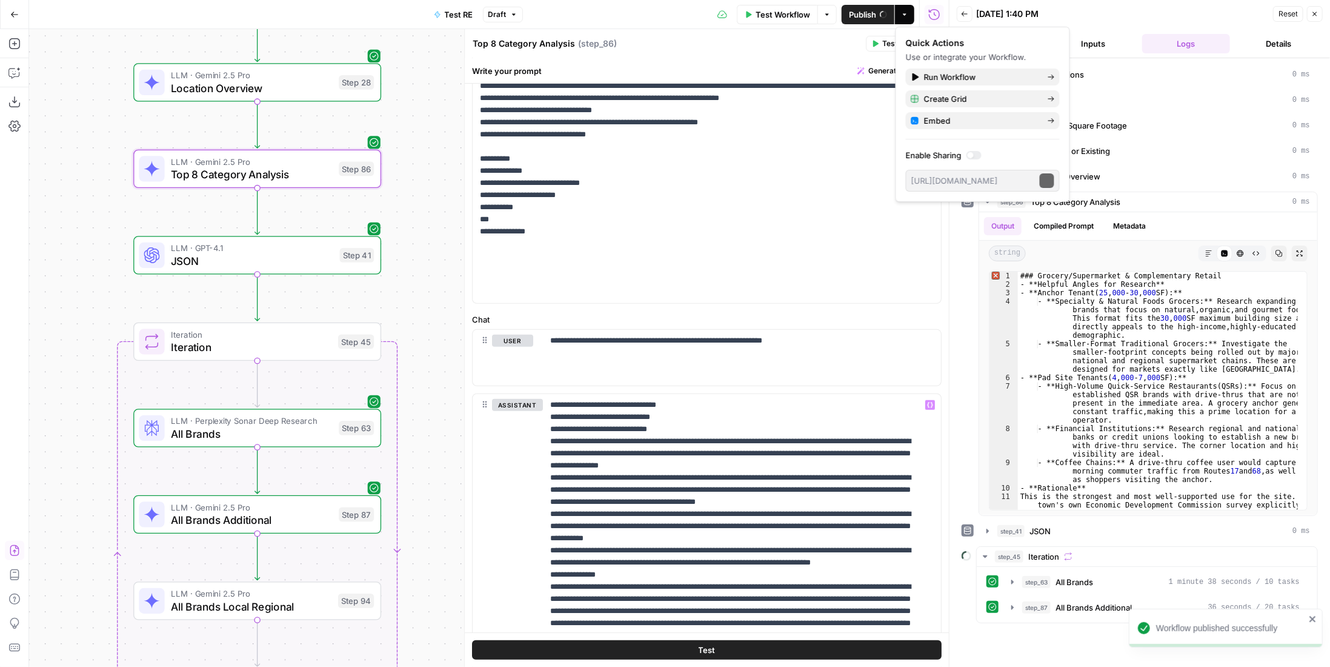
click at [526, 493] on div "assistant Delete" at bounding box center [517, 641] width 51 height 484
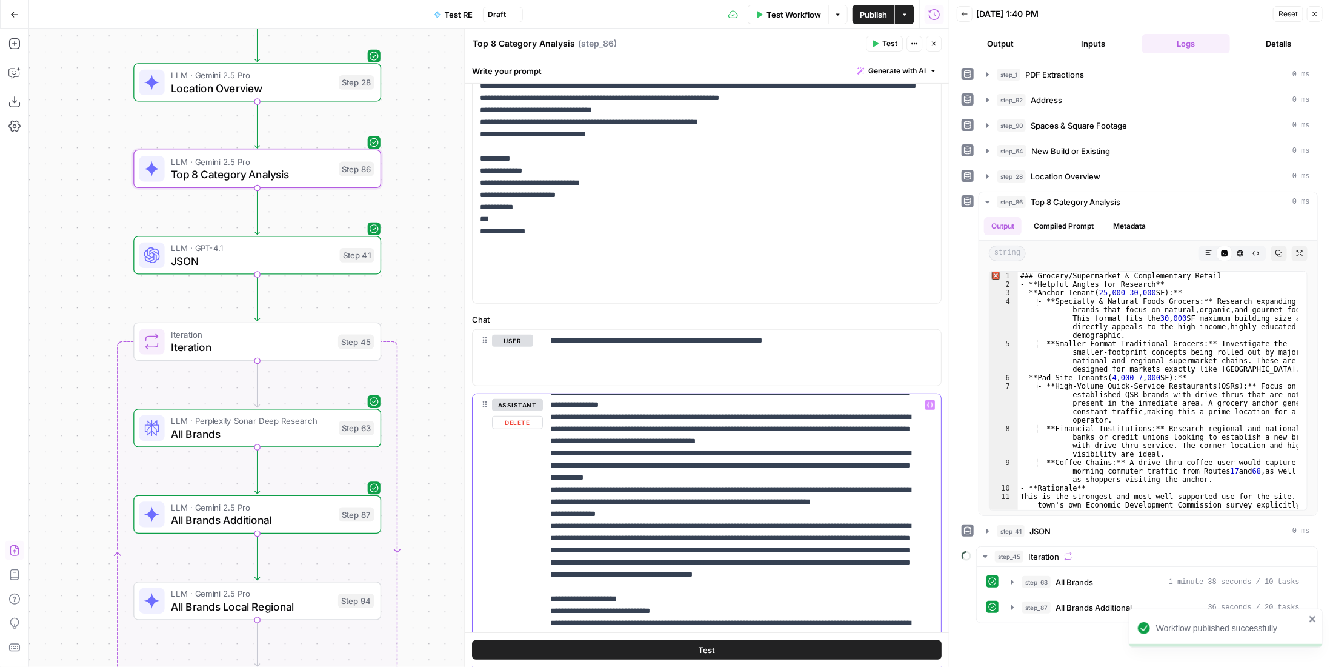
scroll to position [121, 0]
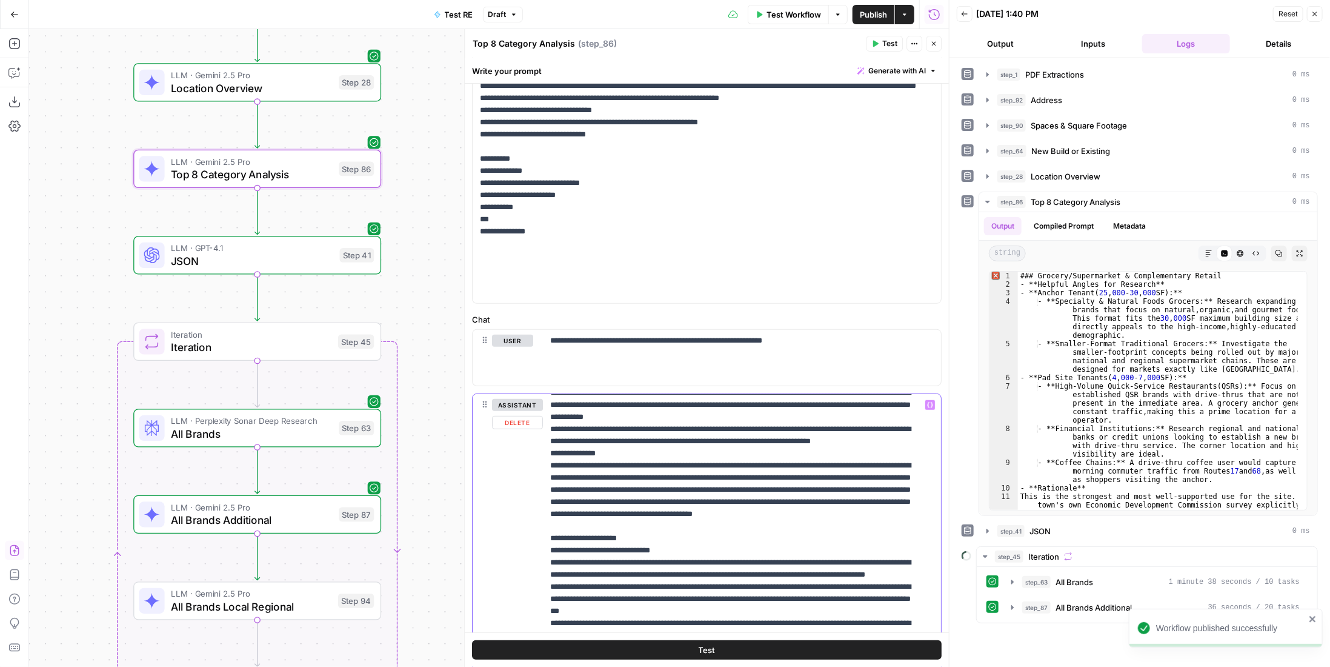
drag, startPoint x: 551, startPoint y: 437, endPoint x: 778, endPoint y: 553, distance: 254.8
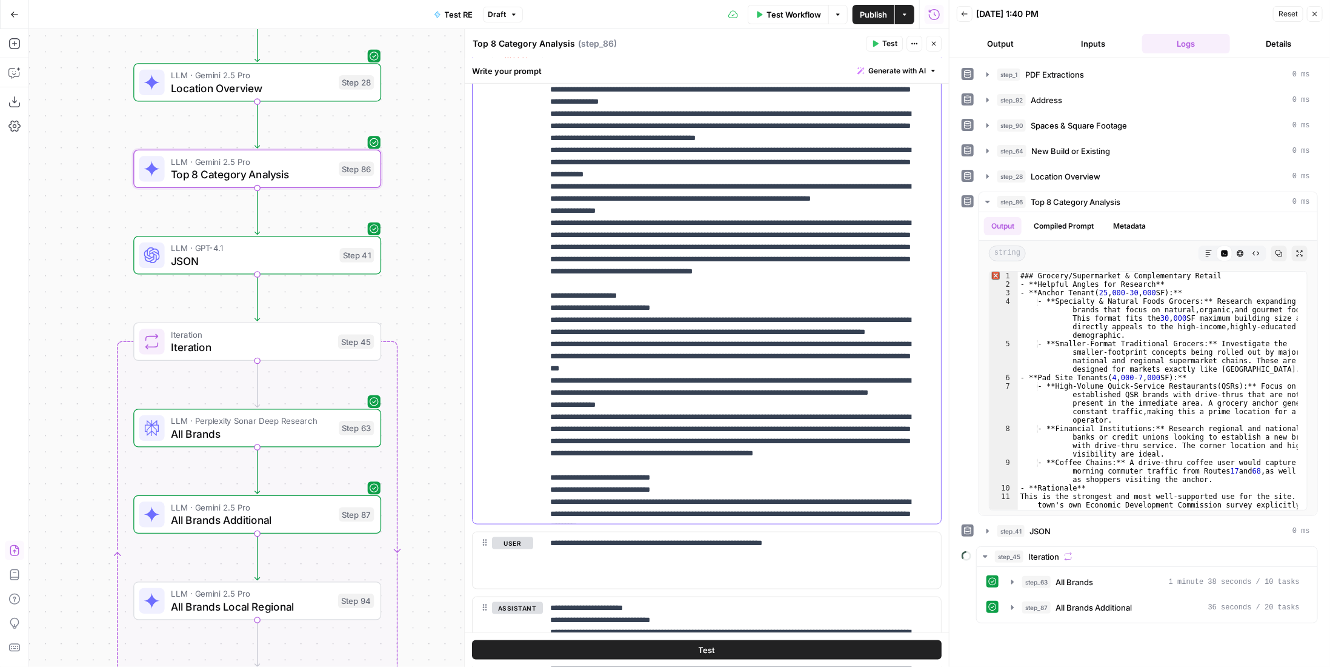
scroll to position [424, 0]
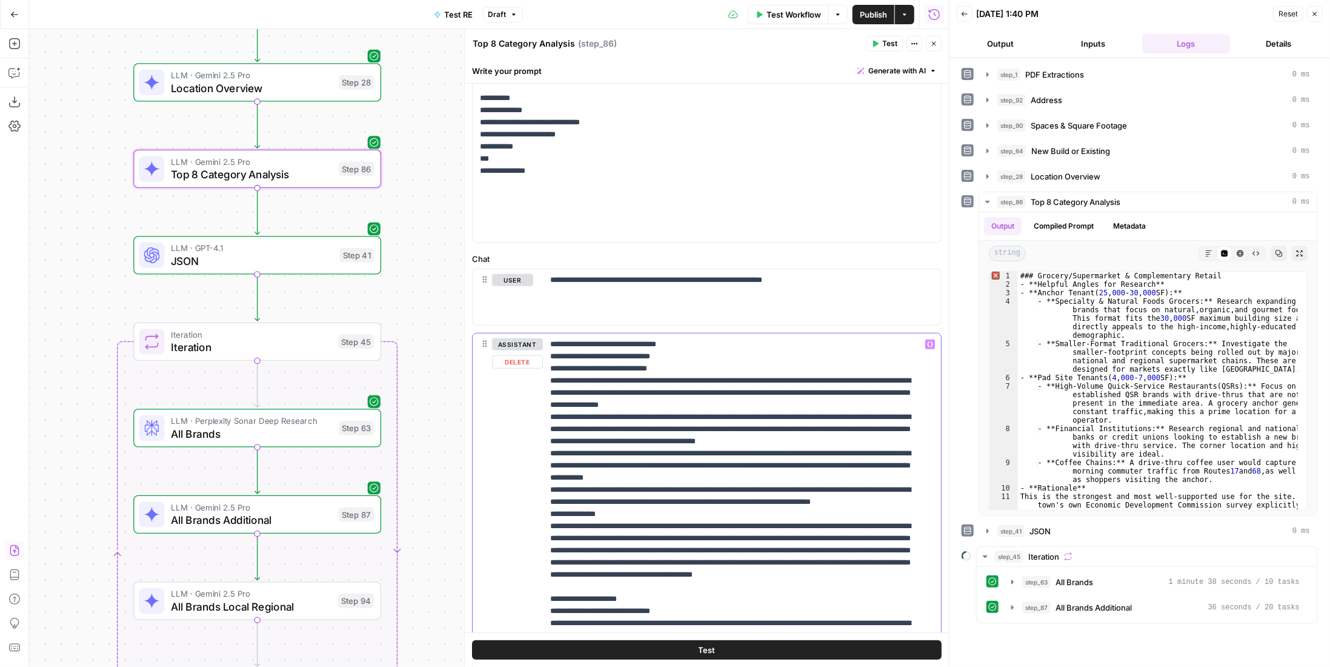
drag, startPoint x: 548, startPoint y: 379, endPoint x: 720, endPoint y: 402, distance: 173.6
click at [720, 402] on div "**********" at bounding box center [738, 580] width 390 height 494
click at [547, 363] on div "**********" at bounding box center [738, 580] width 390 height 494
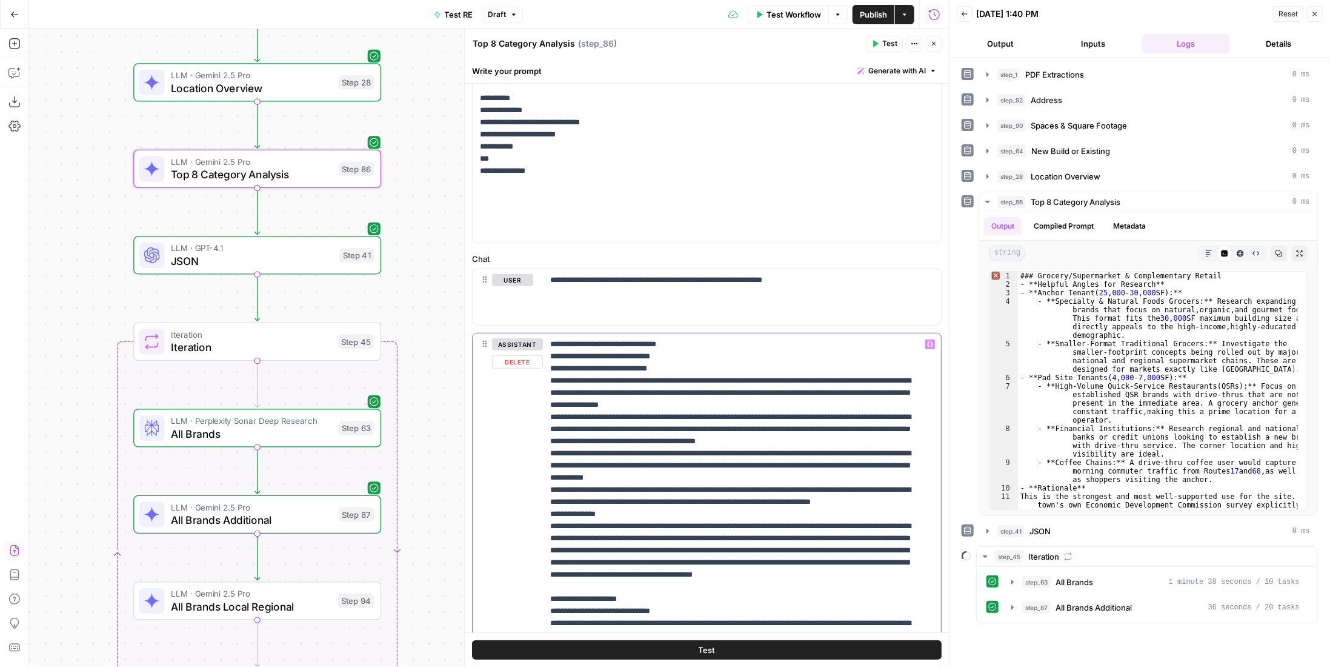
drag, startPoint x: 559, startPoint y: 369, endPoint x: 832, endPoint y: 521, distance: 312.3
click at [832, 521] on div "**********" at bounding box center [738, 580] width 390 height 494
click at [876, 16] on span "Publish" at bounding box center [873, 14] width 27 height 12
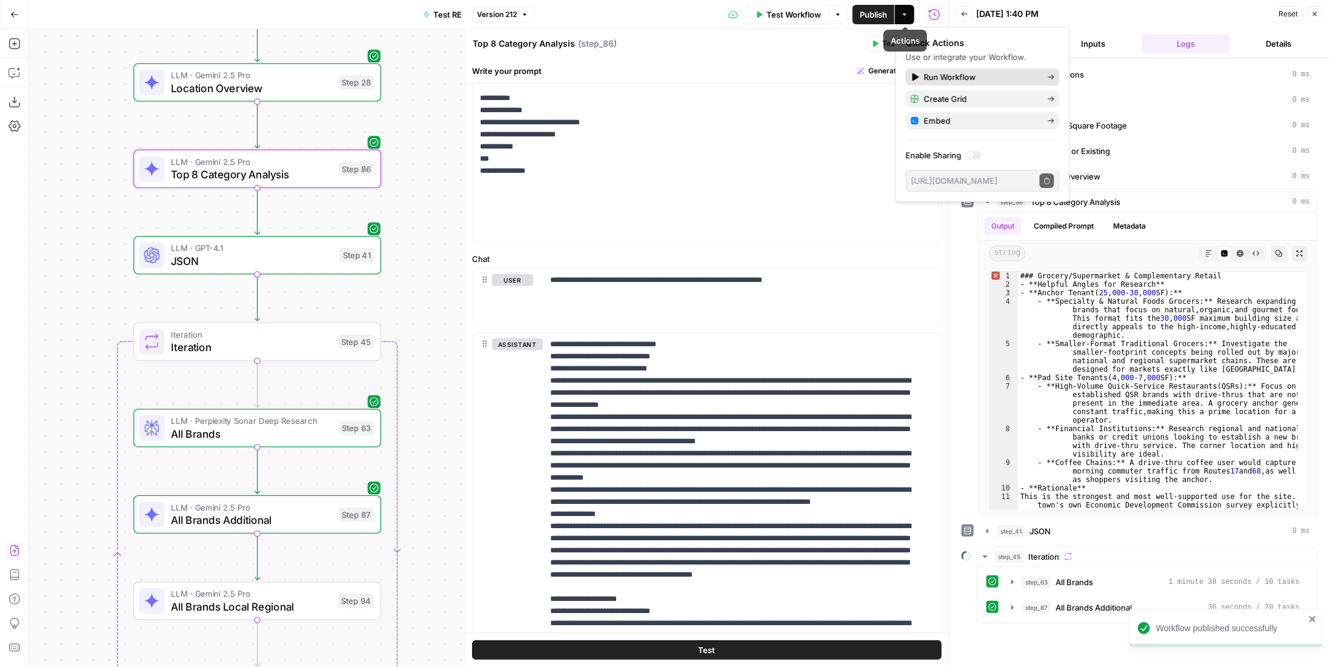
click at [965, 74] on span "Run Workflow" at bounding box center [981, 77] width 114 height 12
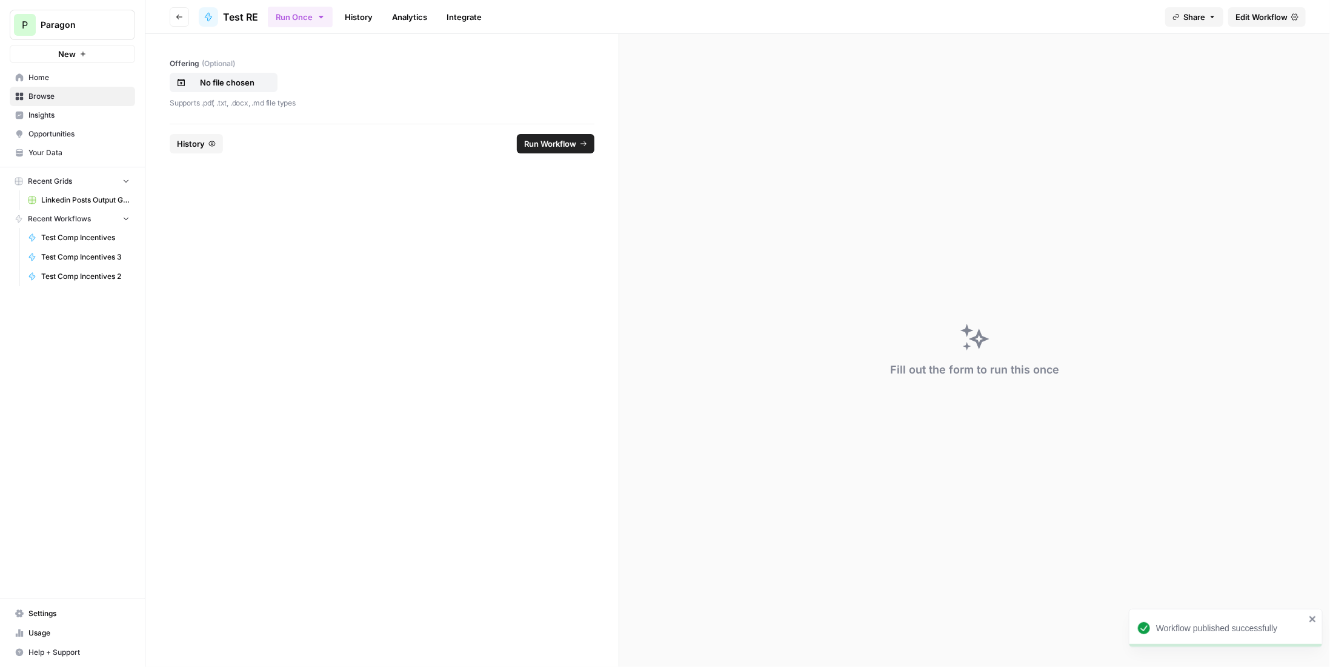
click at [1267, 18] on span "Edit Workflow" at bounding box center [1262, 17] width 52 height 12
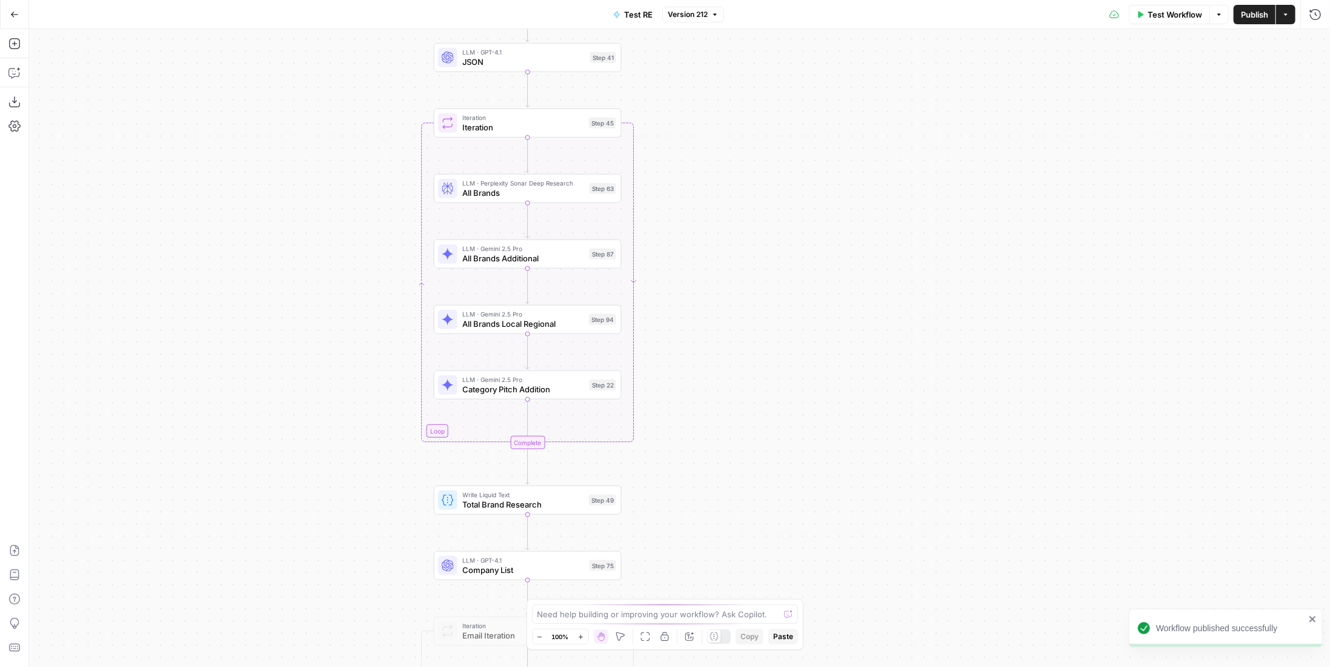
click at [782, 219] on div "Workflow Set Inputs Inputs LLM · Gemini 2.5 Pro PDF Extractions Step 1 LLM · GP…" at bounding box center [679, 348] width 1301 height 638
click at [544, 195] on span "All Brands" at bounding box center [523, 193] width 122 height 12
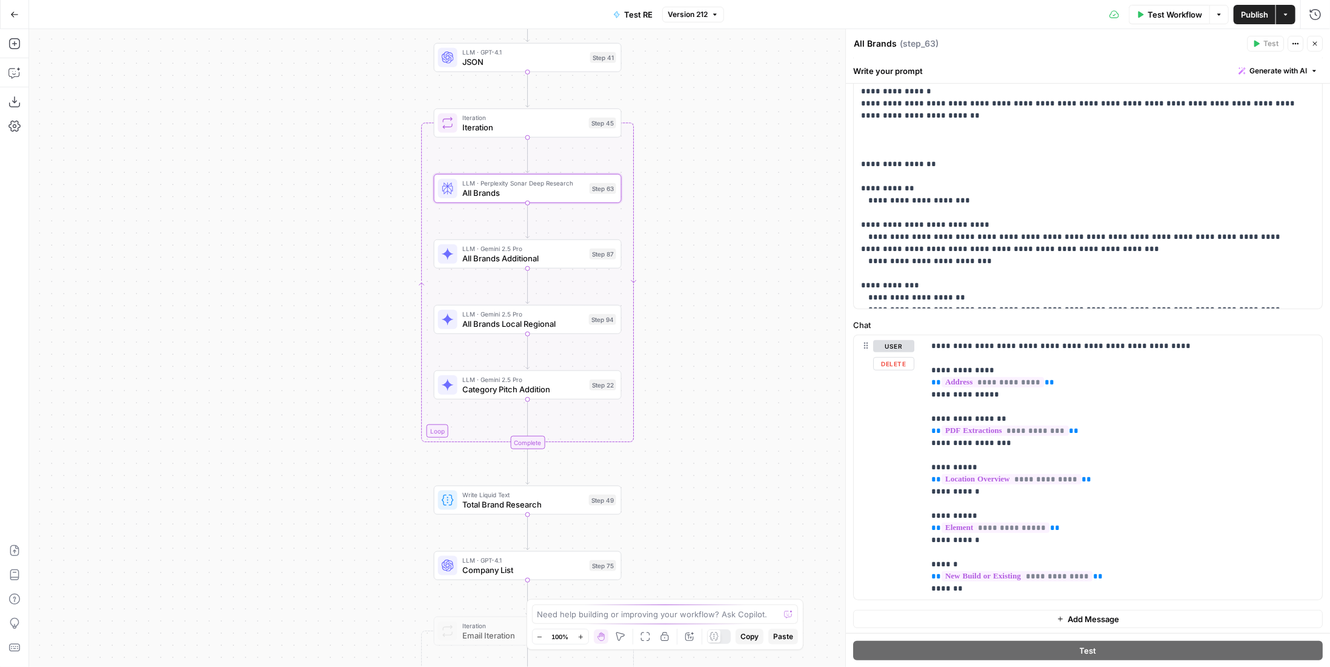
scroll to position [128, 0]
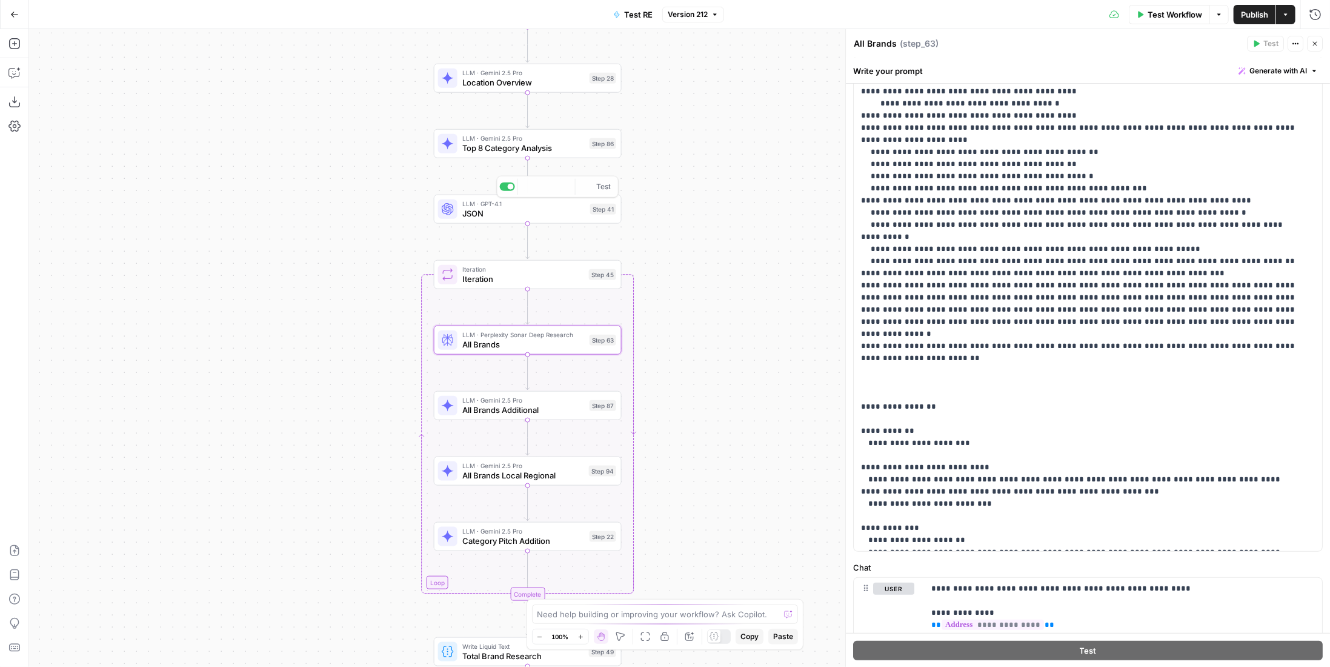
click at [563, 152] on span "Top 8 Category Analysis" at bounding box center [523, 148] width 122 height 12
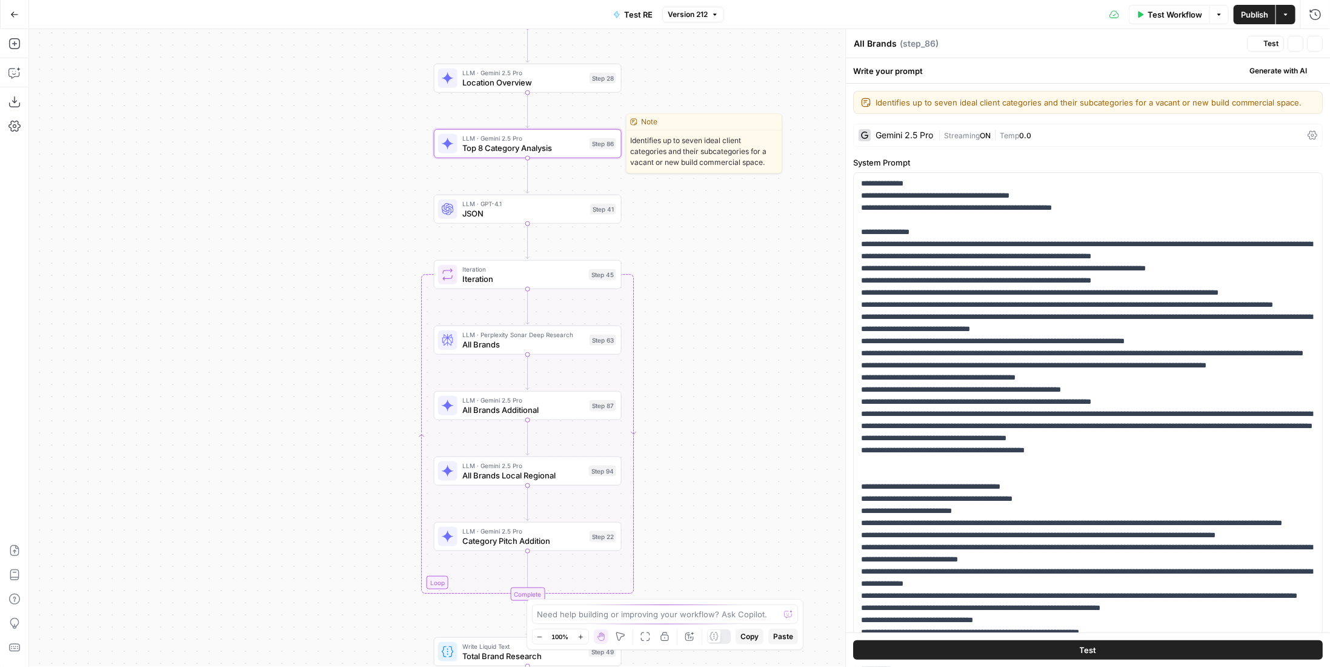
type textarea "Top 8 Category Analysis"
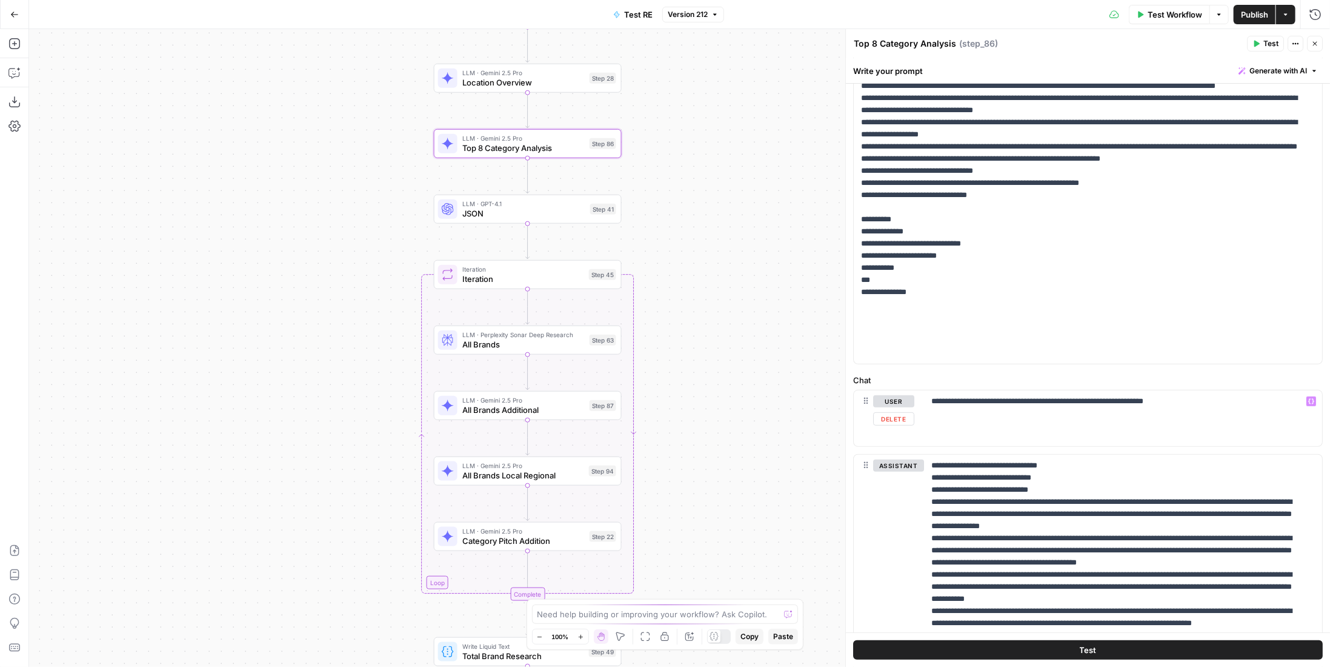
scroll to position [364, 0]
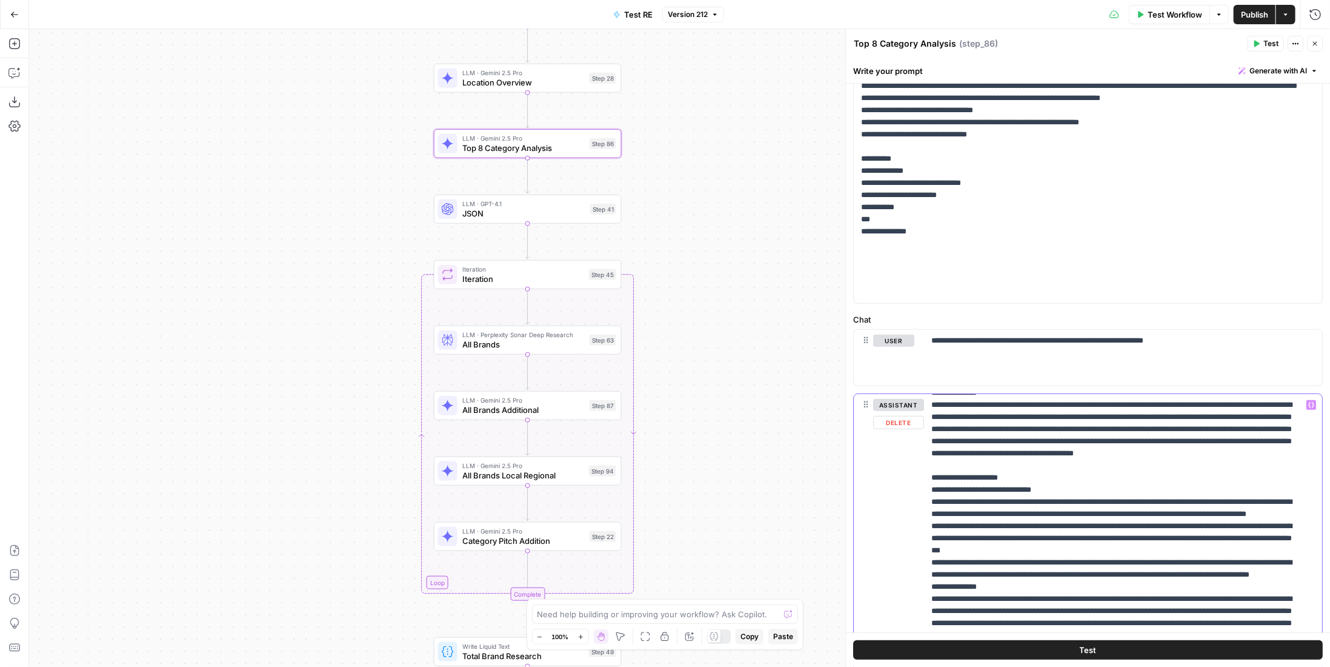
scroll to position [121, 0]
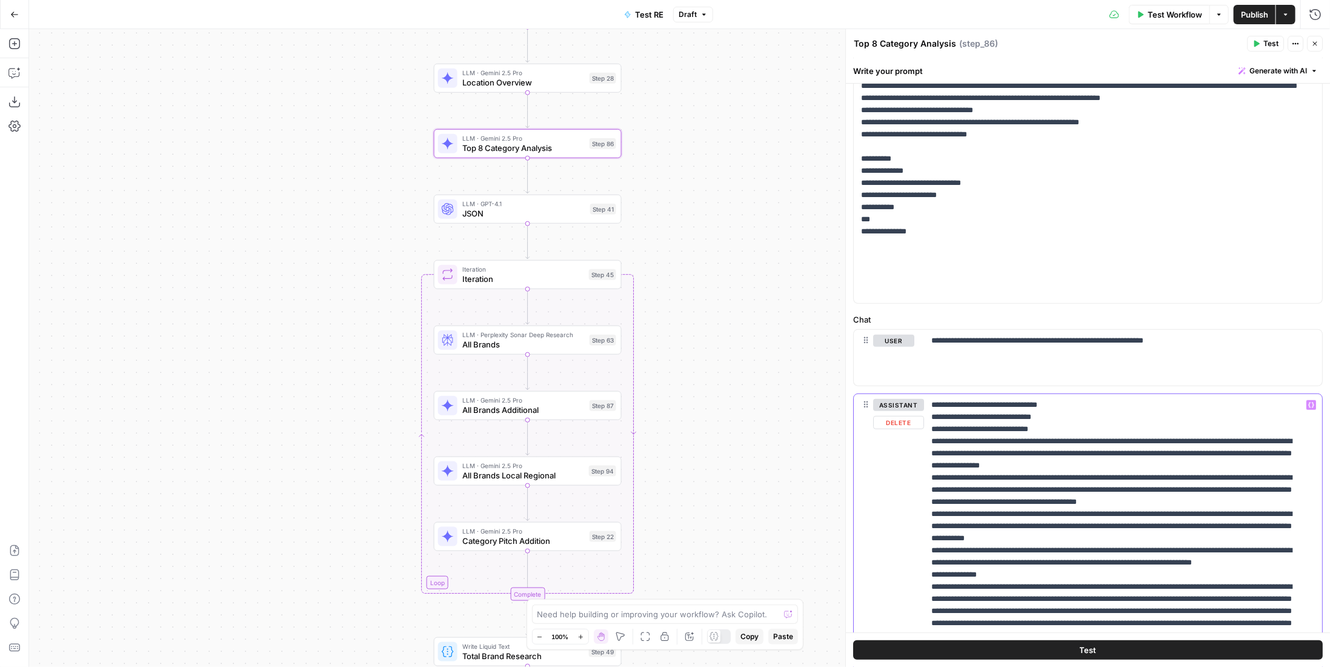
drag, startPoint x: 1049, startPoint y: 464, endPoint x: 921, endPoint y: 428, distance: 132.2
click at [921, 428] on div "**********" at bounding box center [1088, 641] width 468 height 494
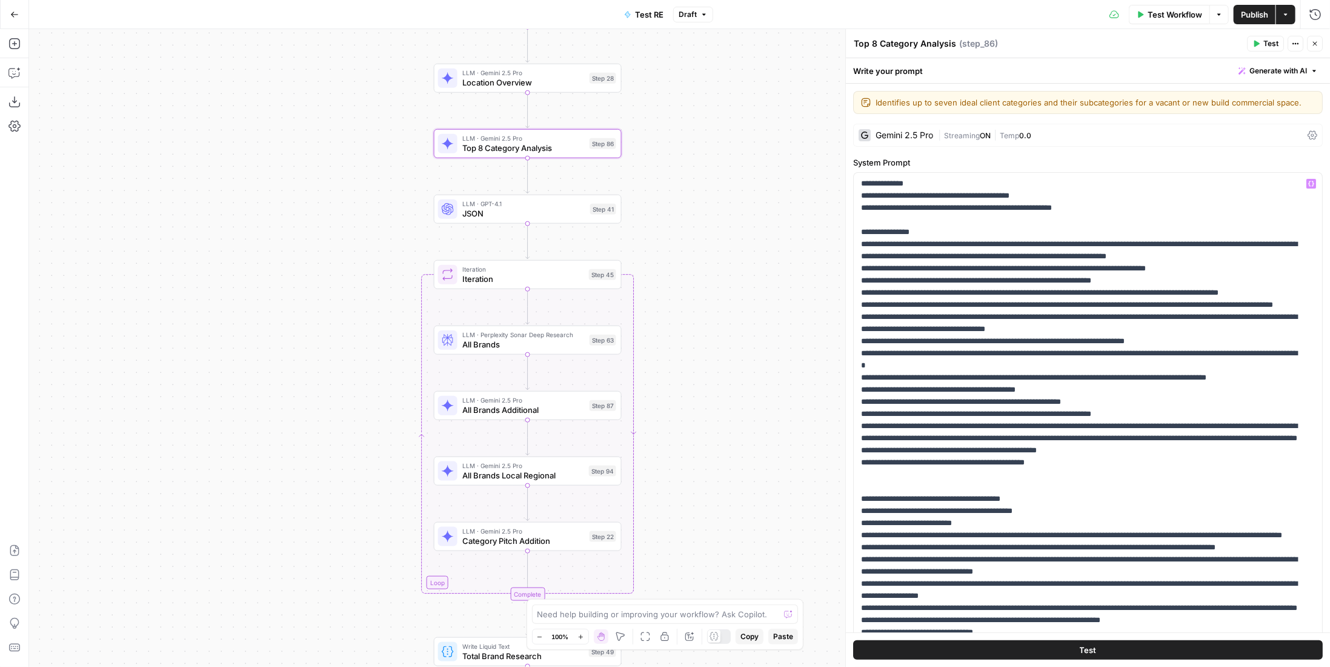
scroll to position [158, 0]
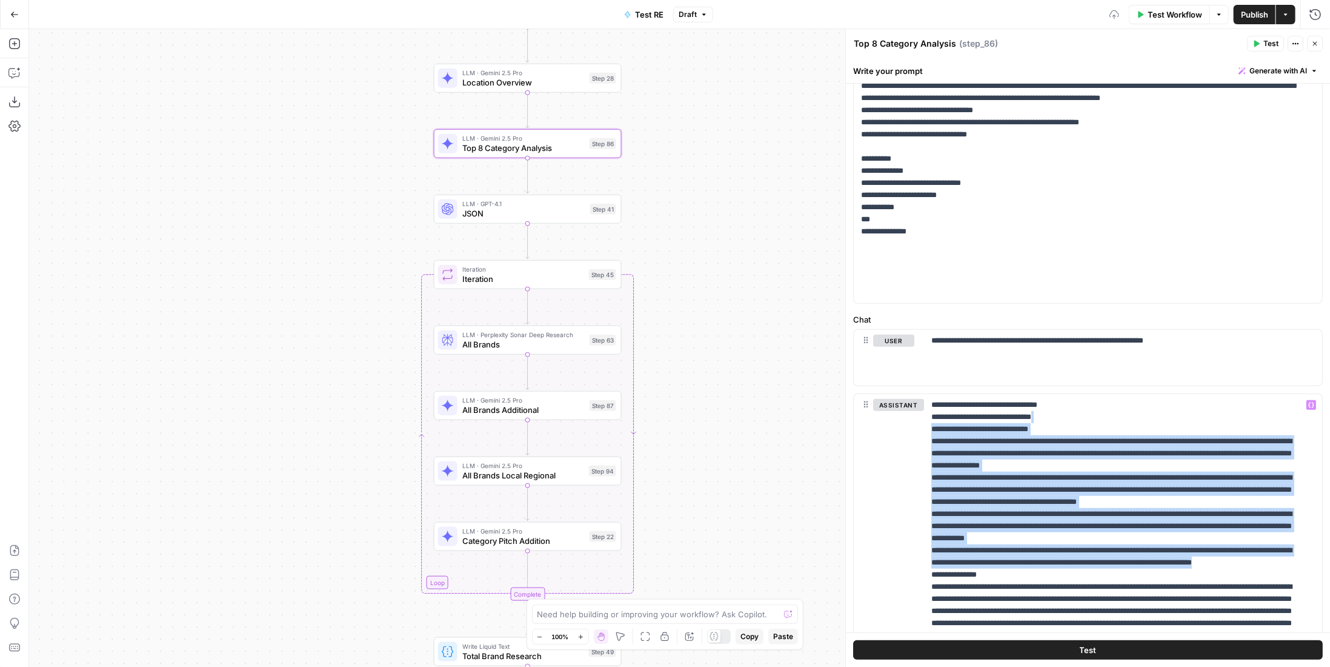
drag, startPoint x: 926, startPoint y: 476, endPoint x: 1243, endPoint y: 581, distance: 334.1
click at [1243, 581] on div "**********" at bounding box center [1123, 641] width 398 height 494
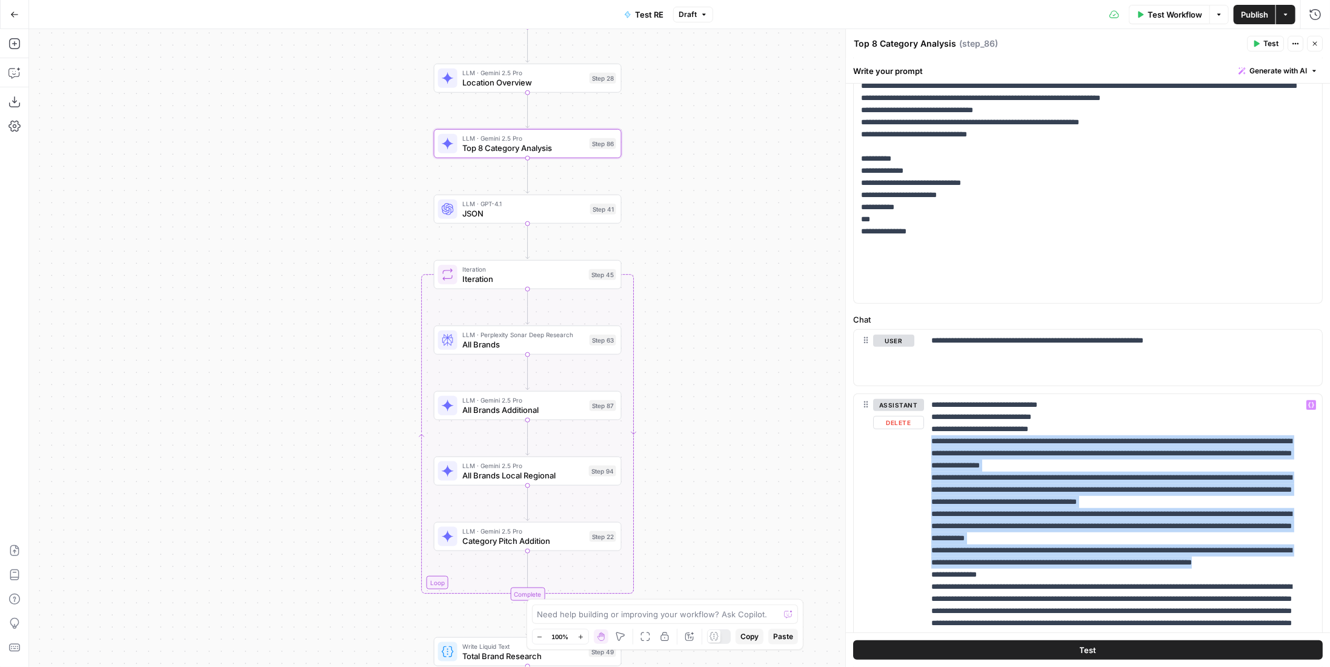
drag, startPoint x: 1030, startPoint y: 582, endPoint x: 922, endPoint y: 444, distance: 175.4
click at [922, 444] on div "**********" at bounding box center [1088, 641] width 468 height 494
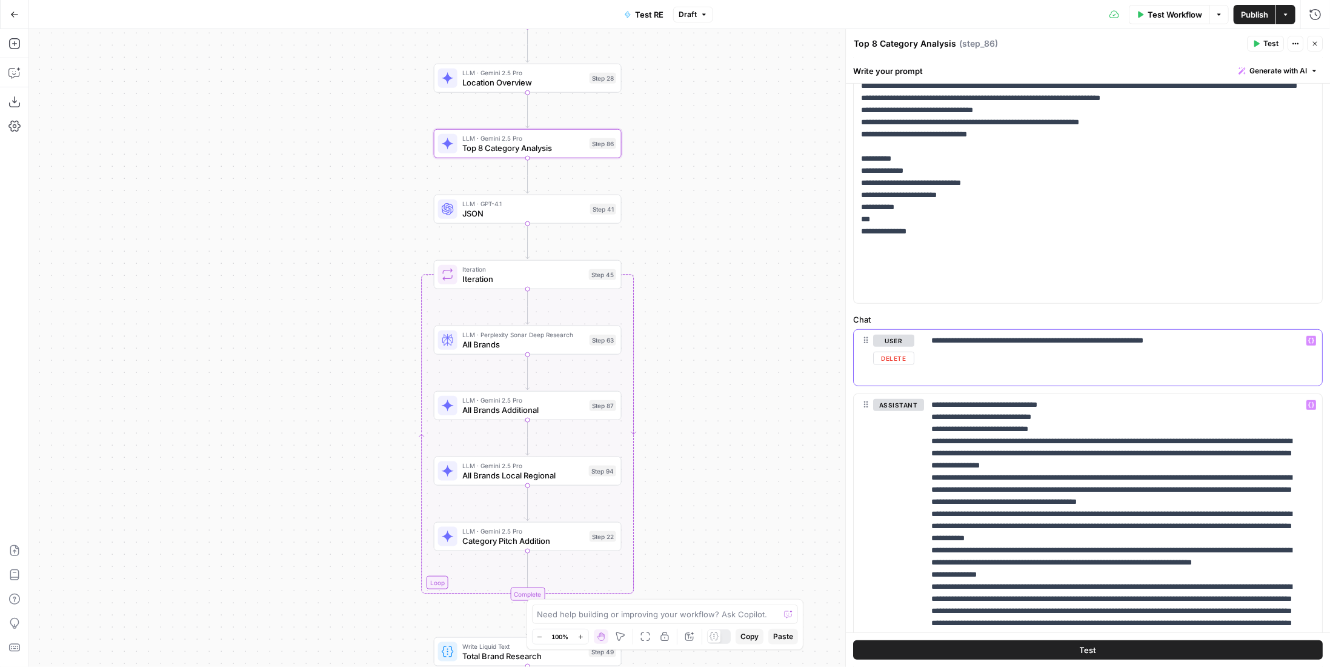
click at [1050, 379] on div "**********" at bounding box center [1123, 358] width 398 height 56
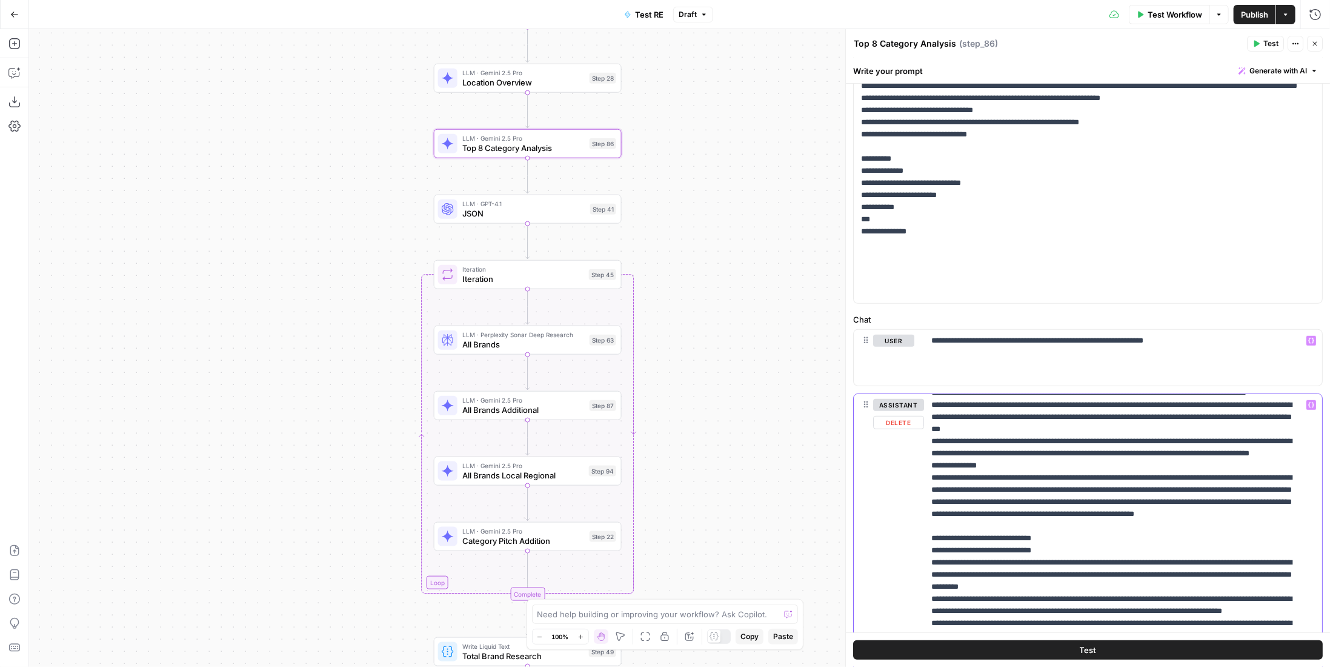
scroll to position [0, 0]
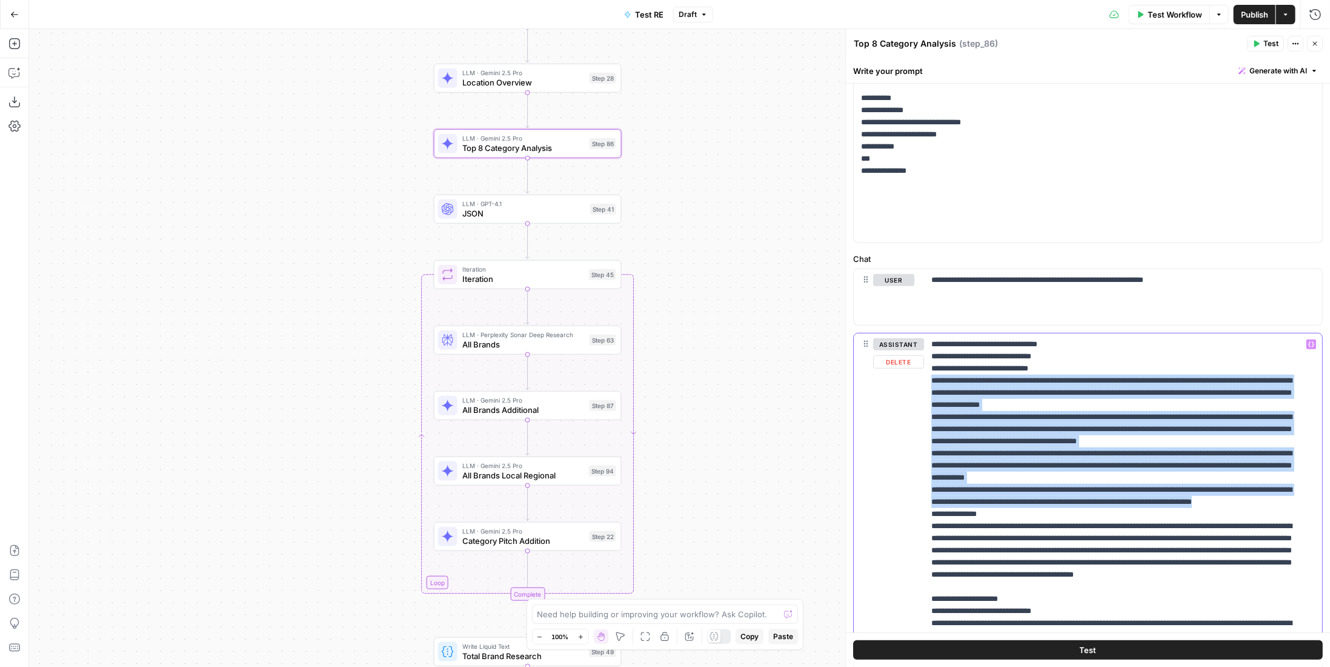
drag, startPoint x: 946, startPoint y: 389, endPoint x: 1081, endPoint y: 521, distance: 188.6
click at [1081, 521] on div "**********" at bounding box center [1119, 580] width 390 height 494
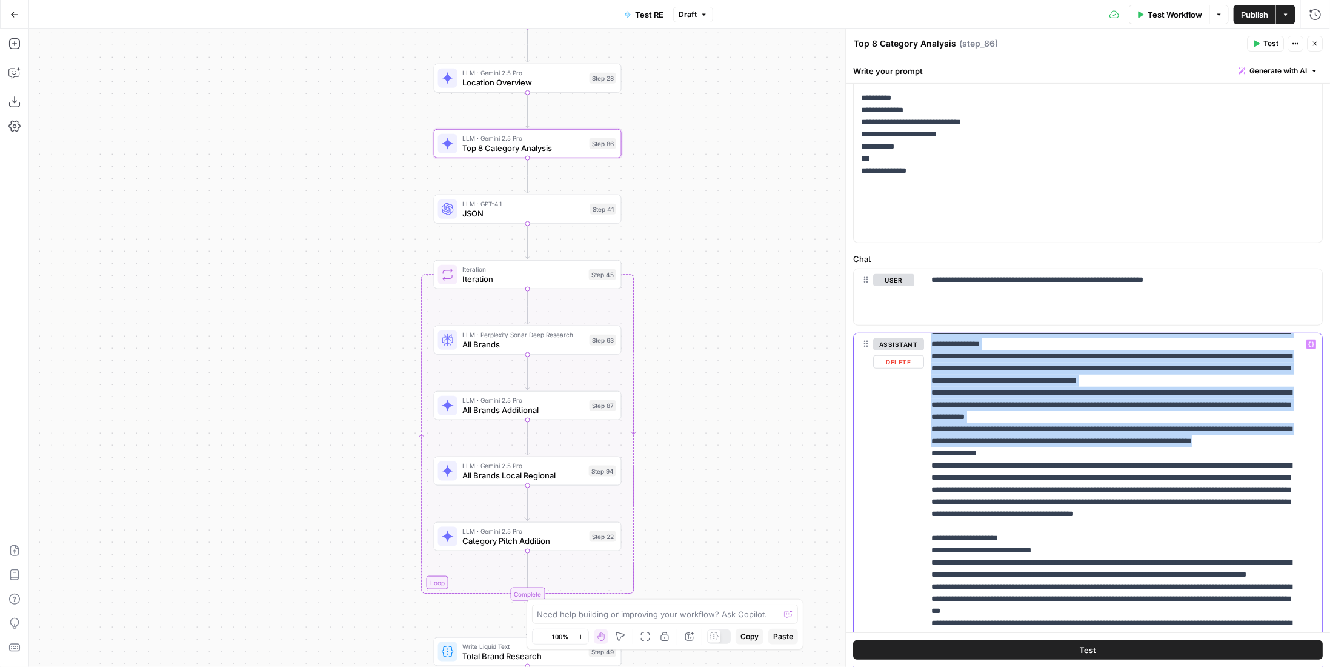
scroll to position [0, 0]
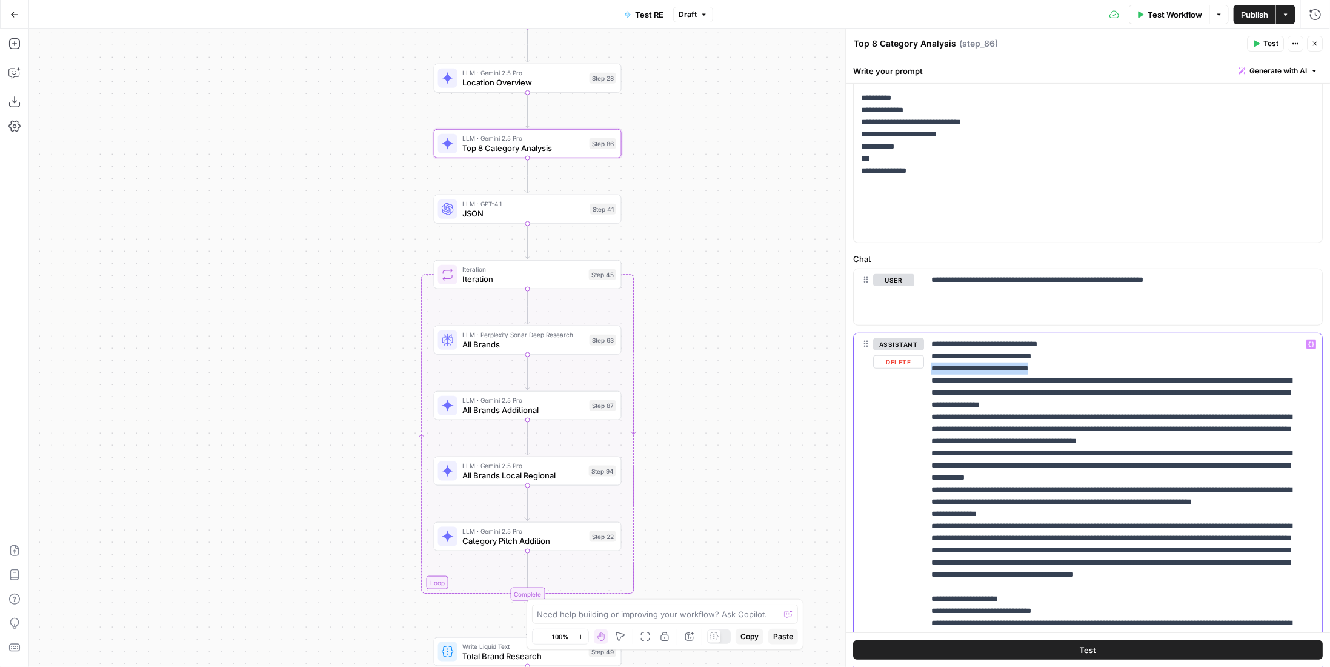
drag, startPoint x: 1094, startPoint y: 362, endPoint x: 902, endPoint y: 360, distance: 192.1
click at [902, 360] on div "**********" at bounding box center [1088, 580] width 468 height 494
drag, startPoint x: 1106, startPoint y: 364, endPoint x: 930, endPoint y: 365, distance: 176.4
click at [930, 365] on div "**********" at bounding box center [1119, 580] width 390 height 494
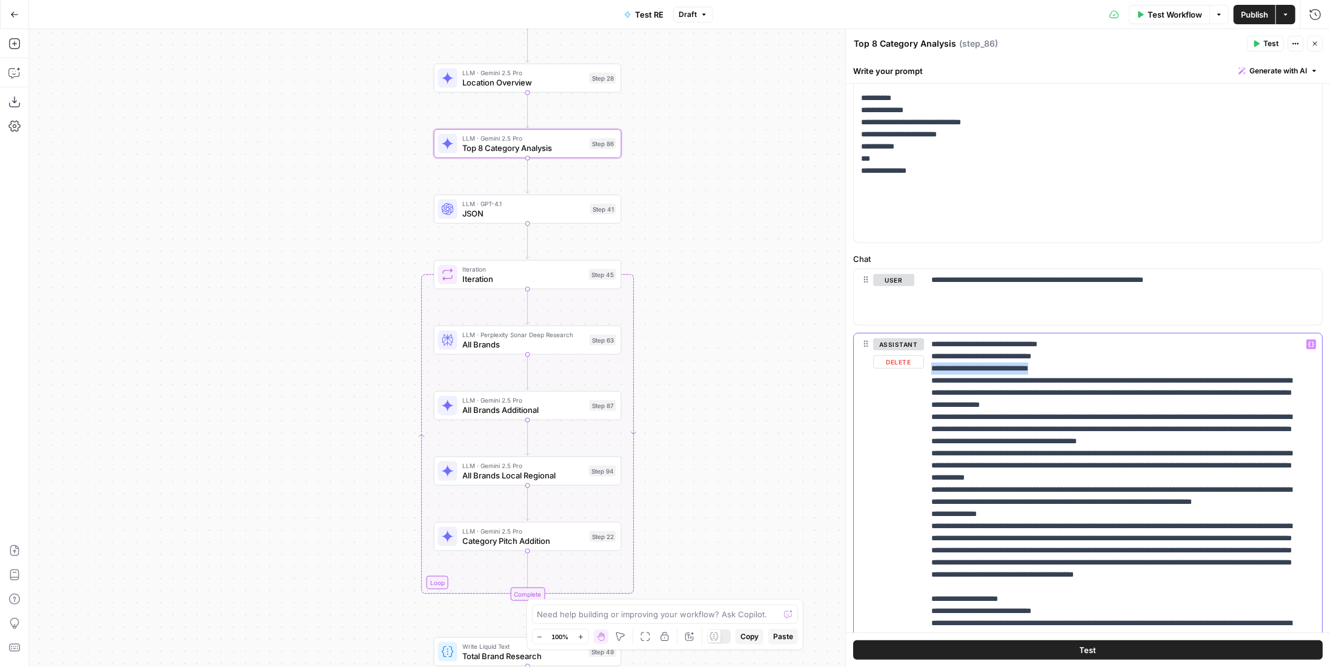
scroll to position [182, 0]
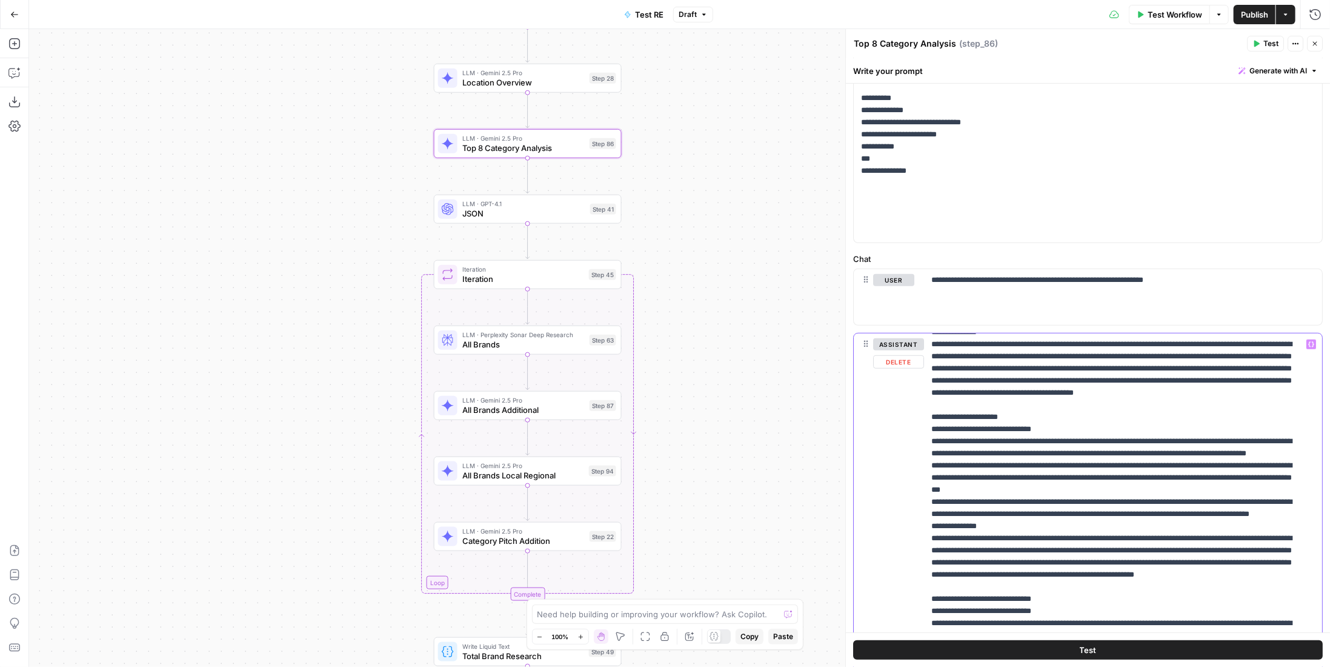
click at [1079, 462] on p "**********" at bounding box center [1115, 622] width 366 height 933
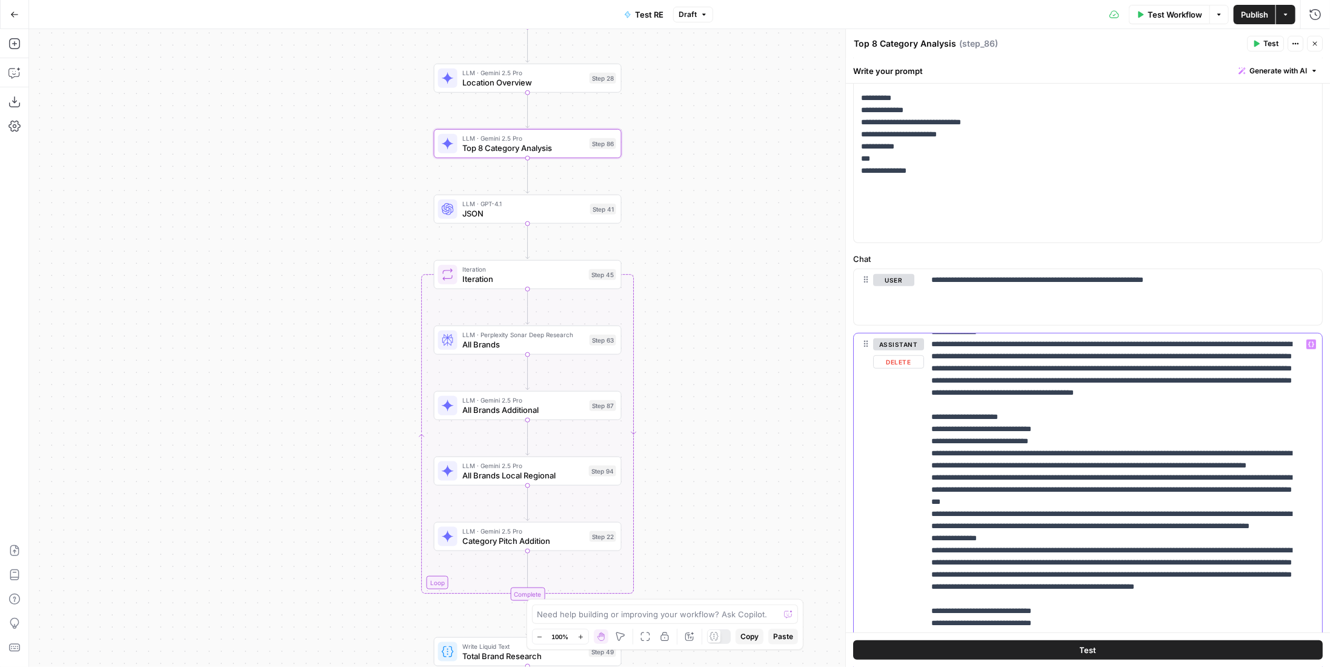
scroll to position [242, 0]
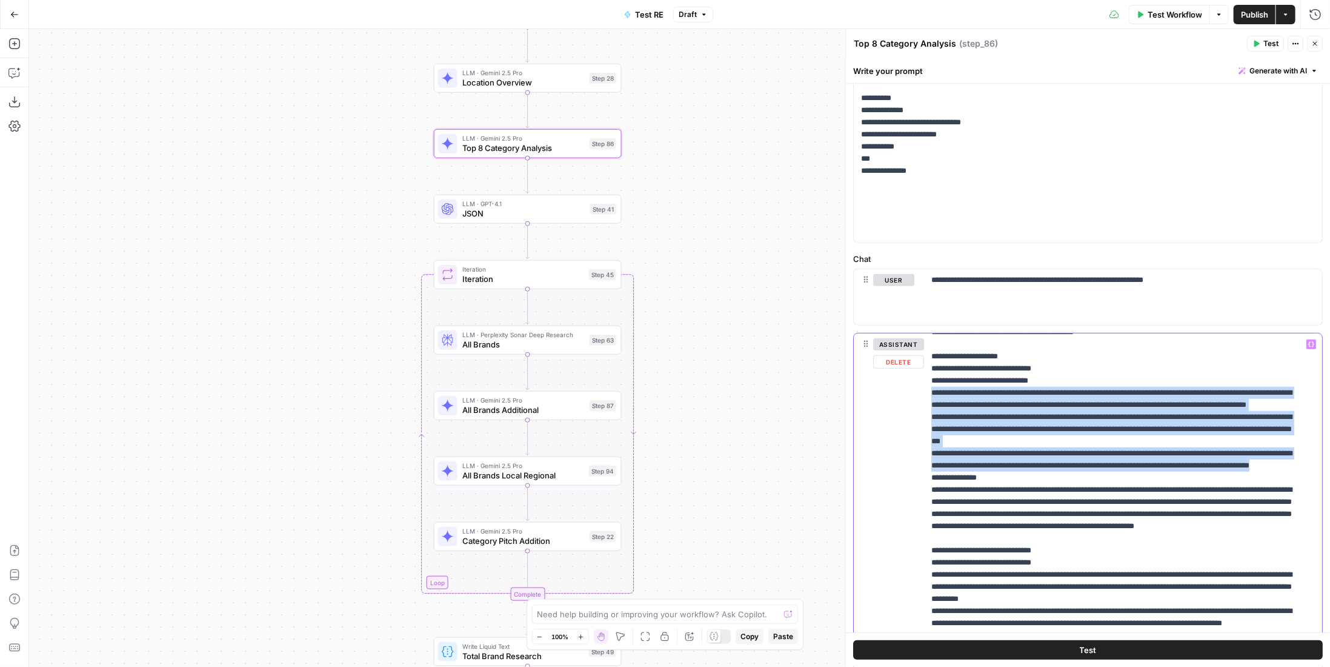
drag, startPoint x: 936, startPoint y: 425, endPoint x: 1135, endPoint y: 520, distance: 220.1
click at [1135, 520] on p "**********" at bounding box center [1115, 568] width 366 height 945
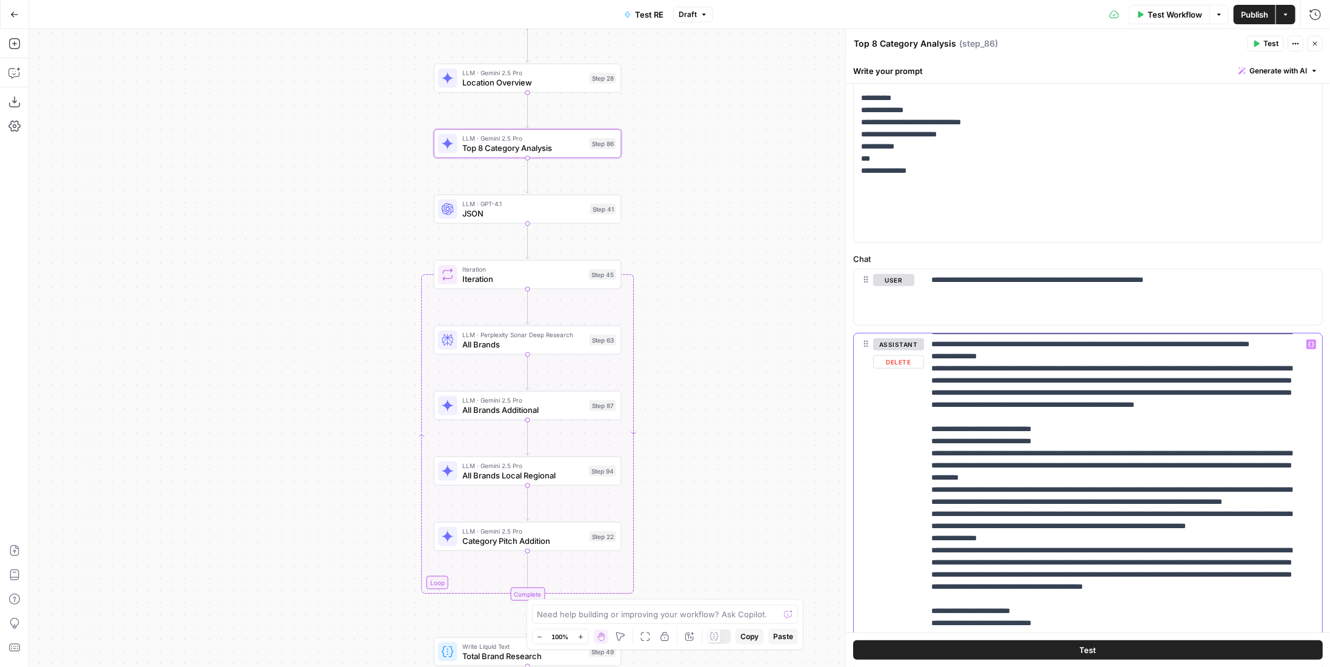
click at [1072, 507] on p "**********" at bounding box center [1115, 447] width 366 height 945
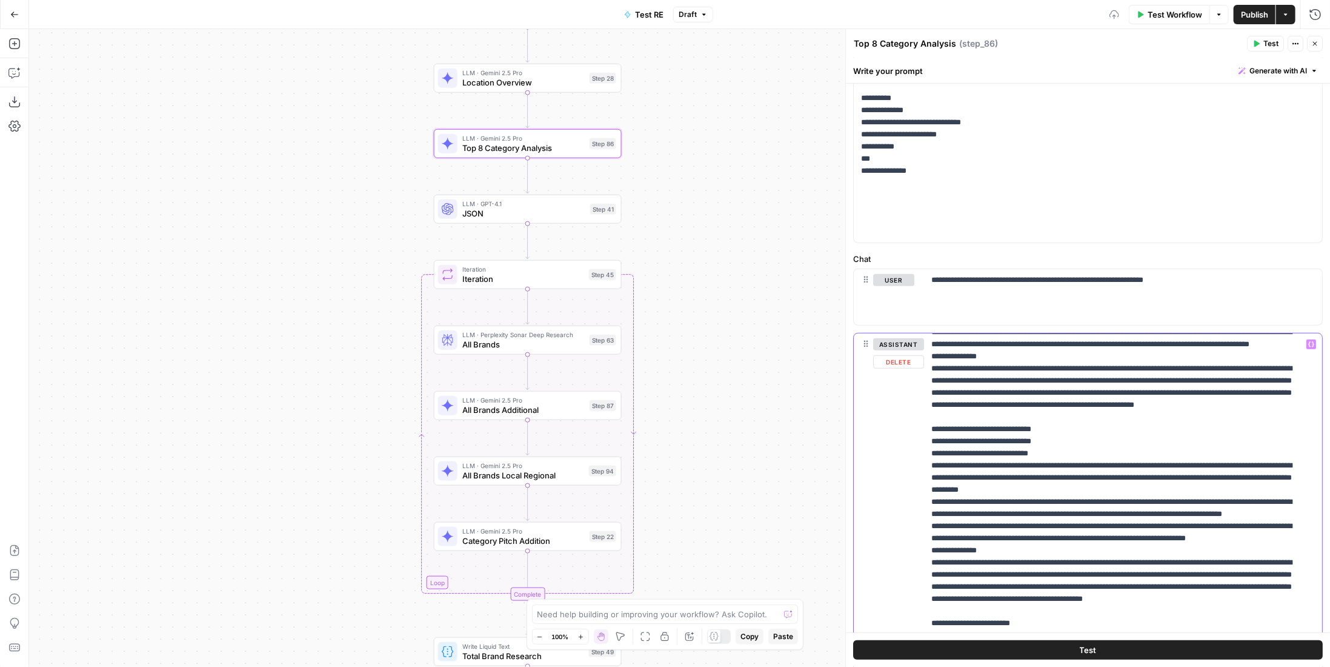
scroll to position [473, 0]
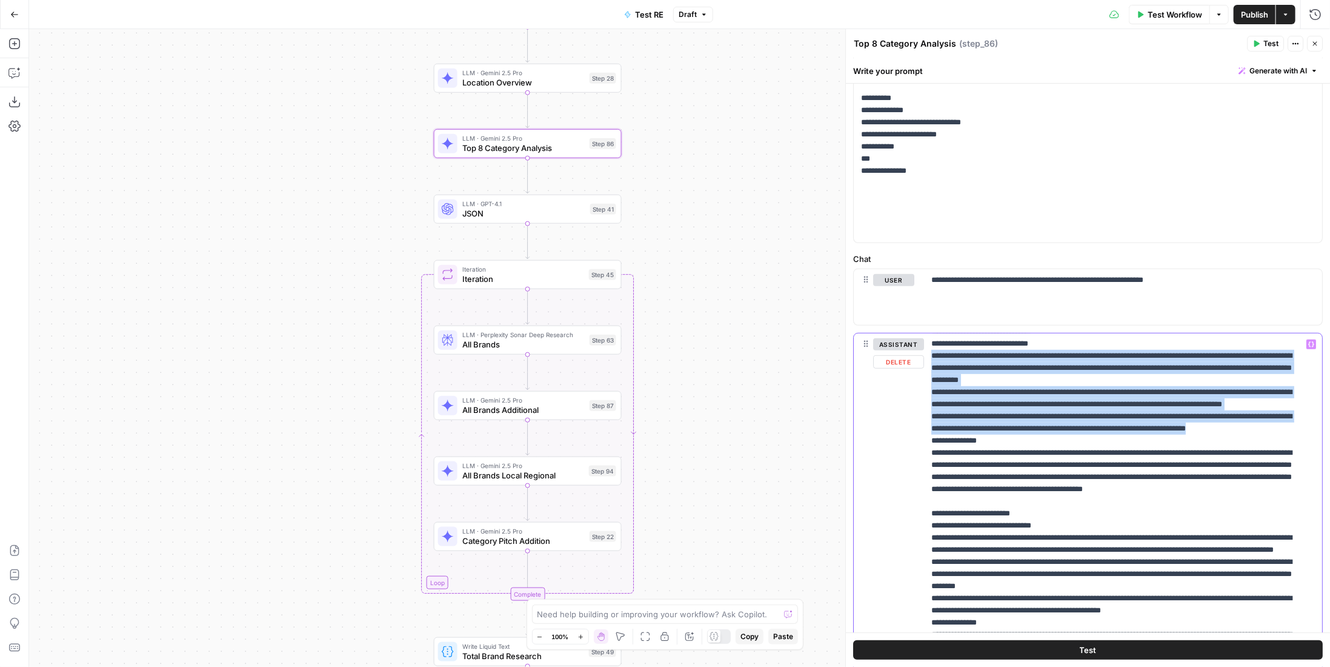
drag, startPoint x: 935, startPoint y: 425, endPoint x: 1103, endPoint y: 524, distance: 194.8
click at [1103, 524] on p "**********" at bounding box center [1115, 344] width 366 height 958
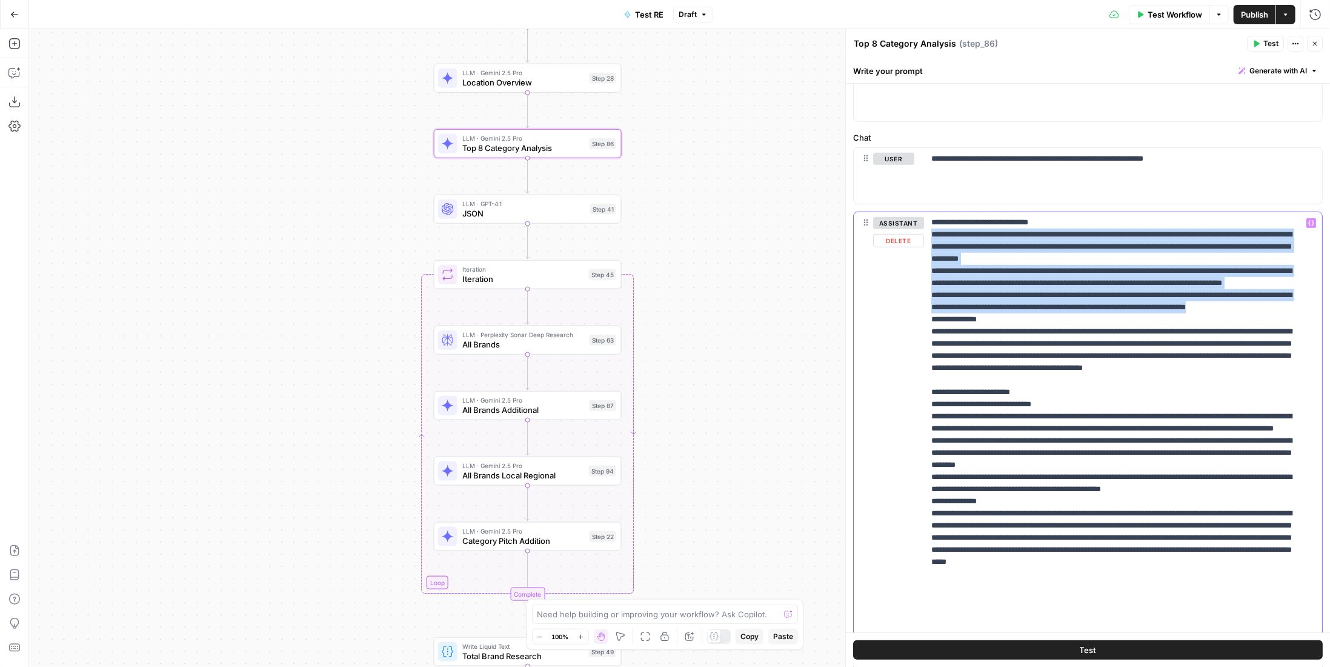
scroll to position [606, 0]
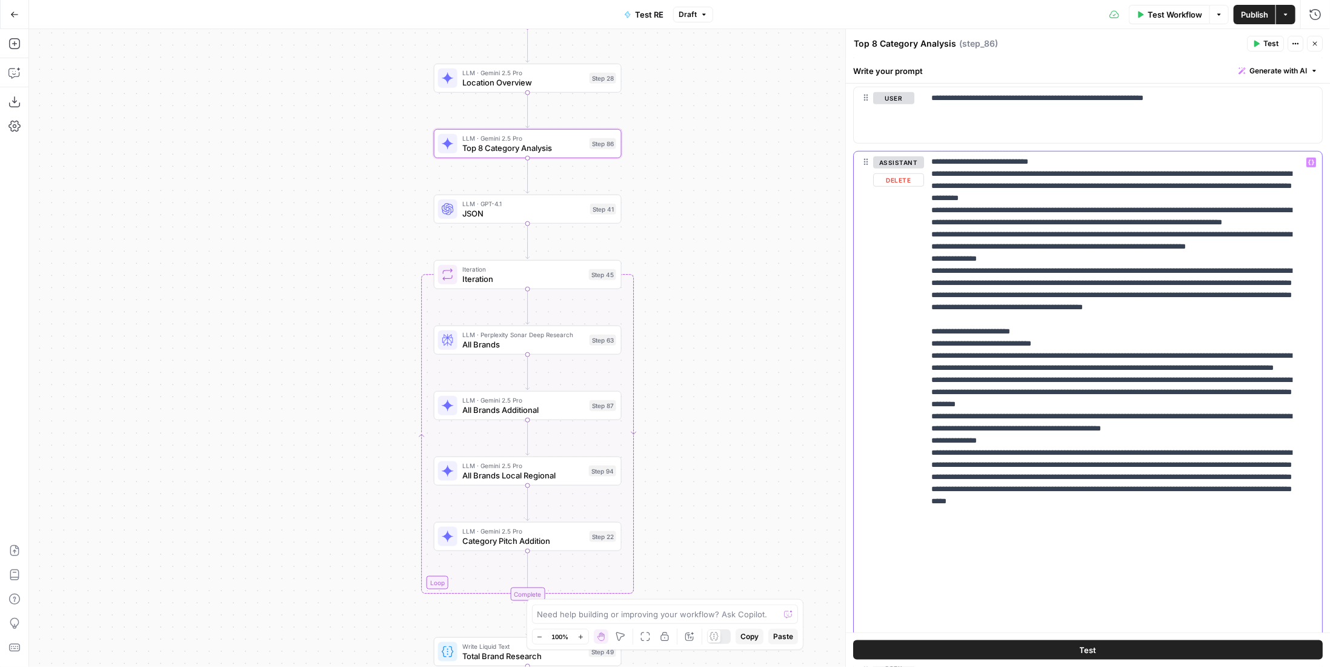
click at [1075, 450] on p "**********" at bounding box center [1115, 162] width 366 height 958
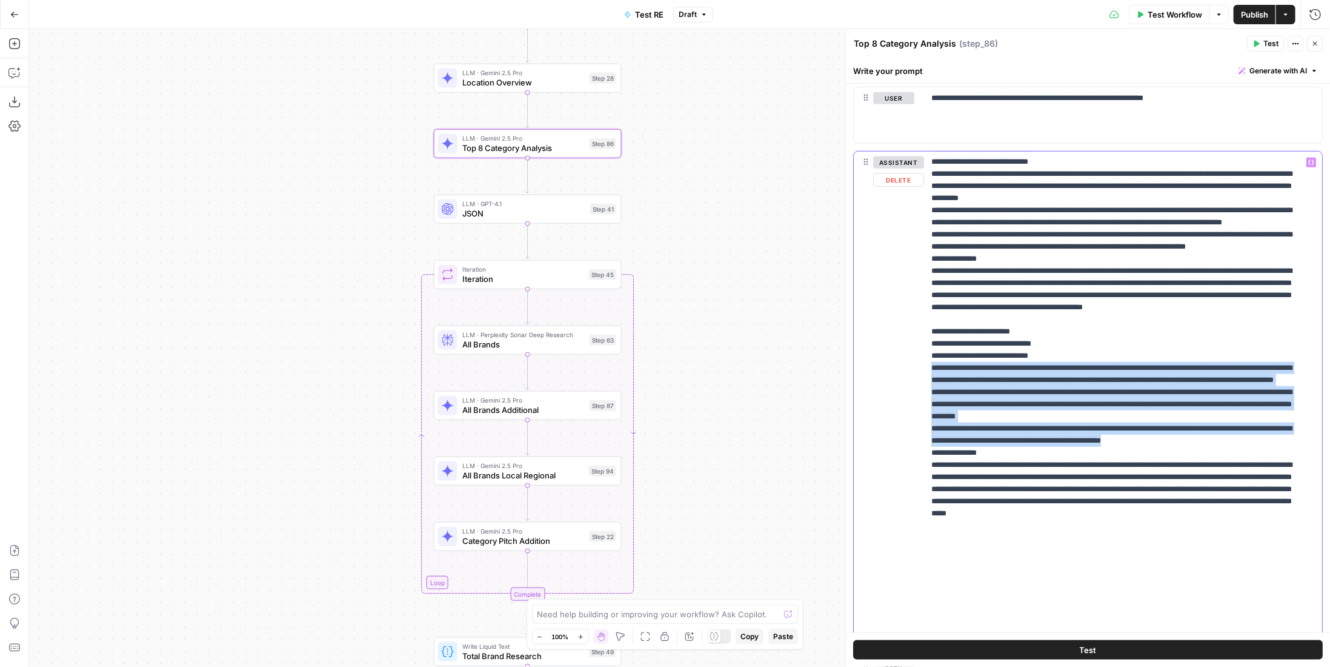
drag, startPoint x: 1012, startPoint y: 489, endPoint x: 1259, endPoint y: 564, distance: 258.8
click at [1259, 564] on div "**********" at bounding box center [1119, 399] width 390 height 494
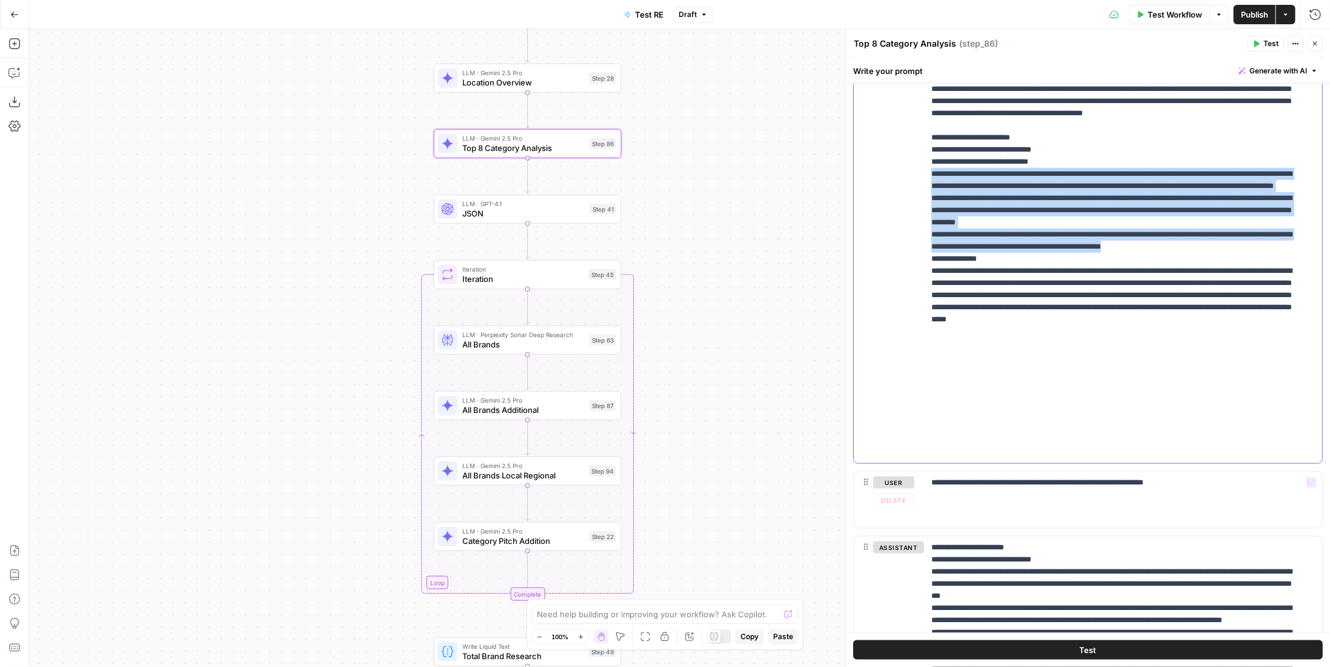
scroll to position [970, 0]
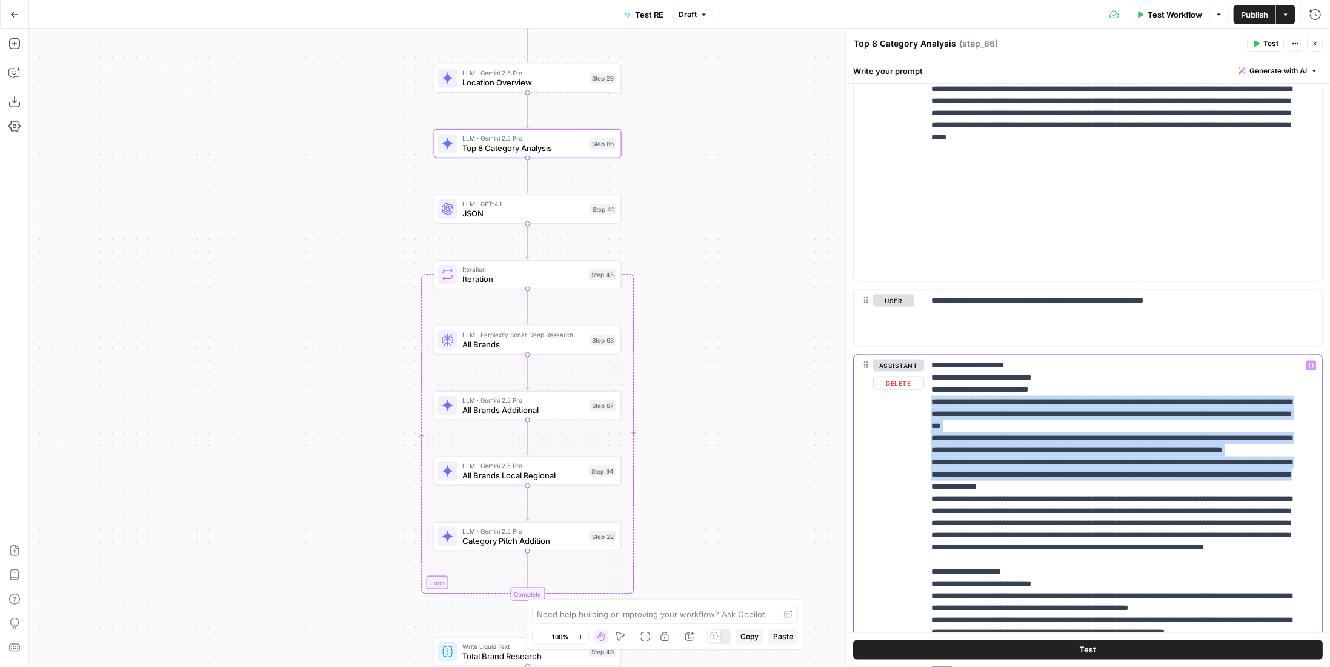
drag, startPoint x: 934, startPoint y: 400, endPoint x: 1234, endPoint y: 491, distance: 313.5
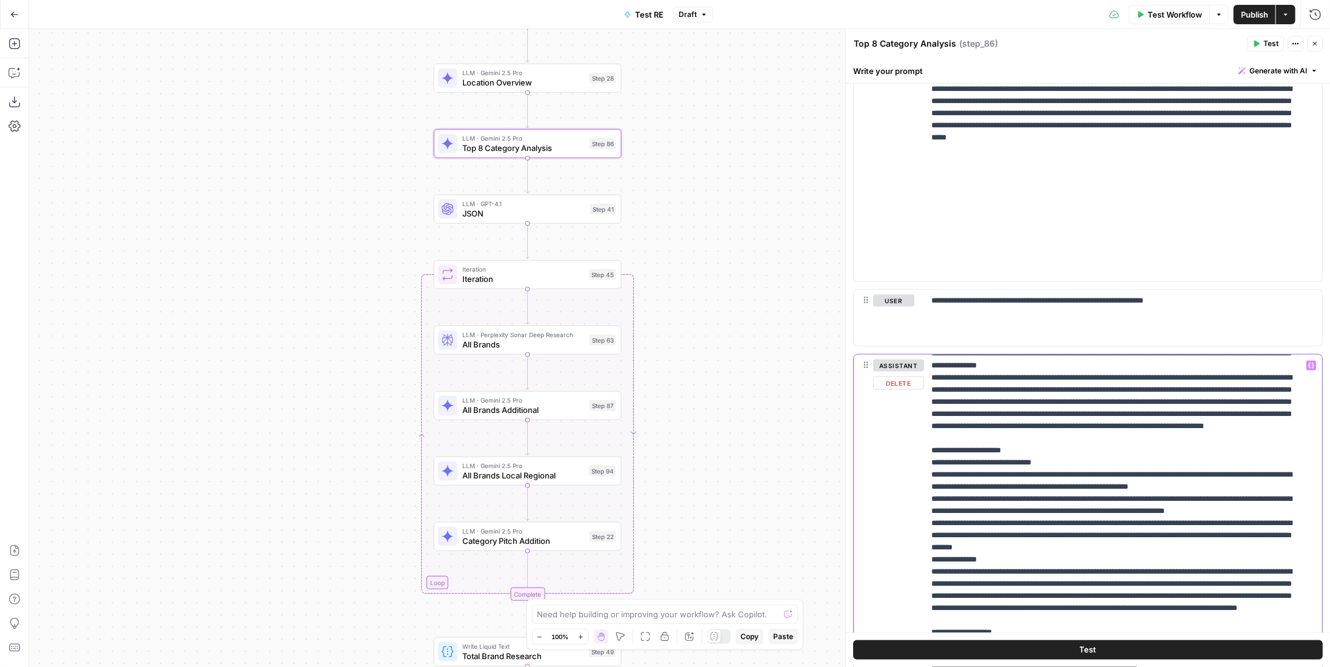
click at [1089, 503] on p "**********" at bounding box center [1115, 662] width 366 height 848
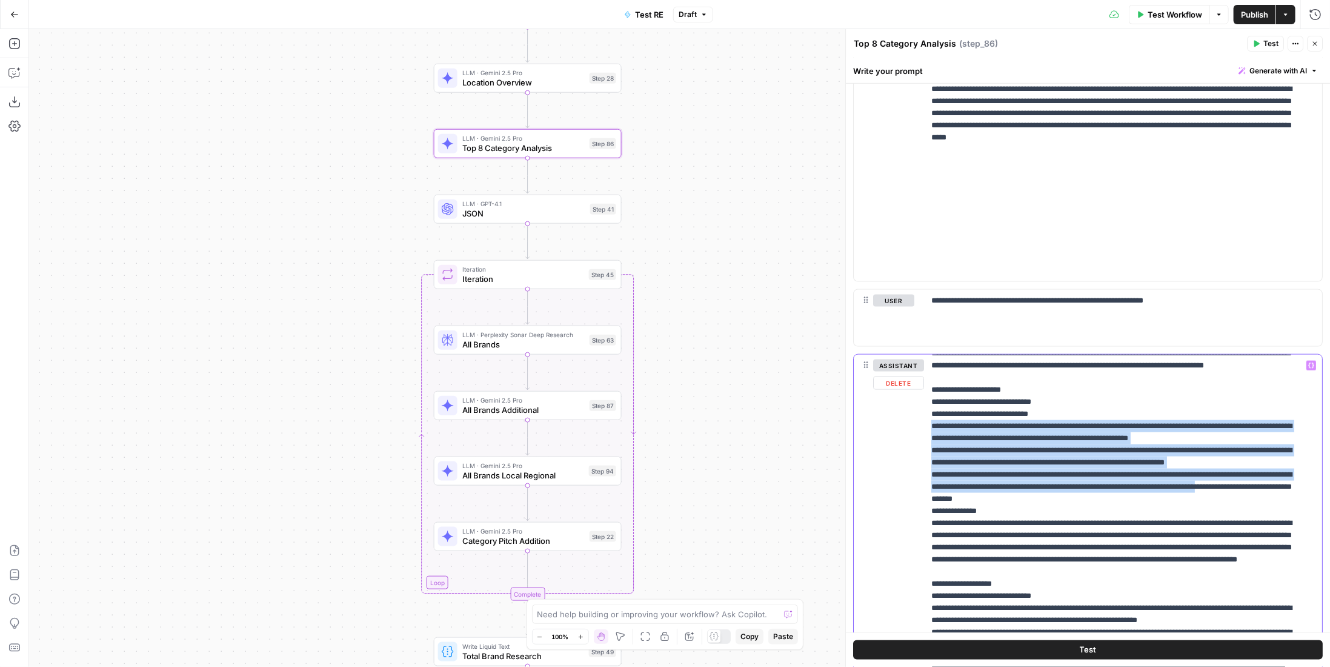
scroll to position [242, 0]
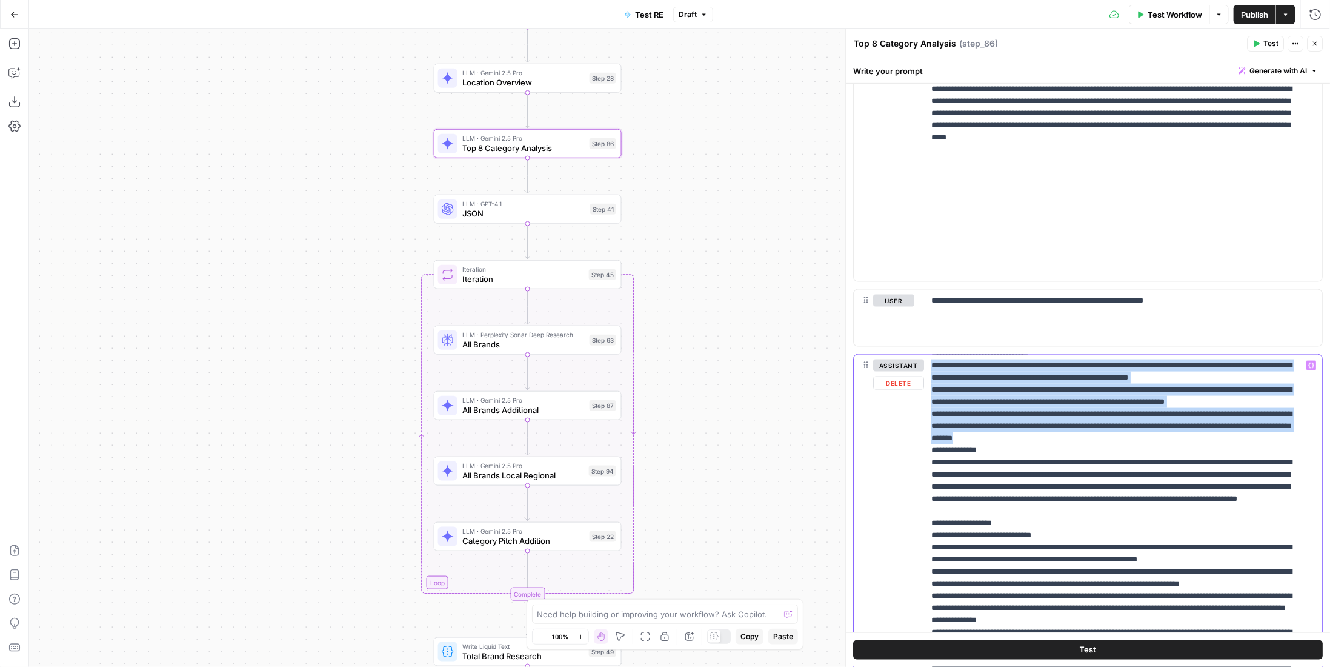
drag, startPoint x: 932, startPoint y: 472, endPoint x: 1221, endPoint y: 501, distance: 290.5
click at [1221, 501] on p "**********" at bounding box center [1115, 547] width 366 height 861
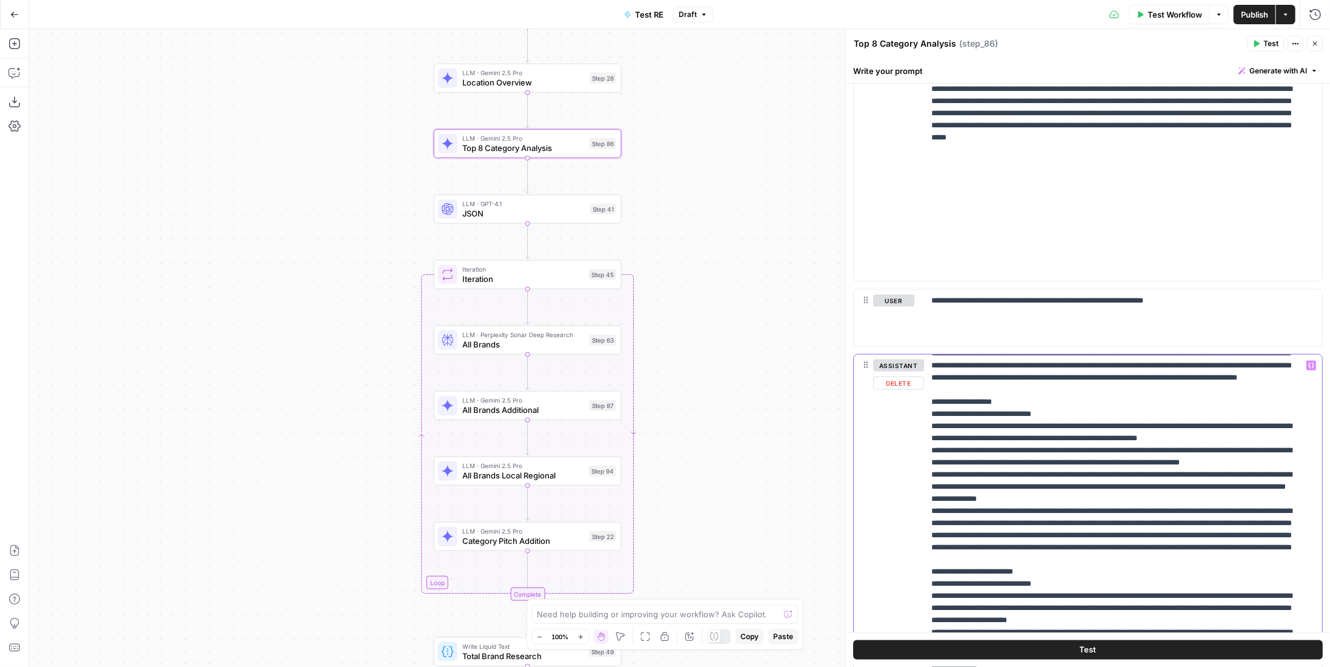
scroll to position [376, 0]
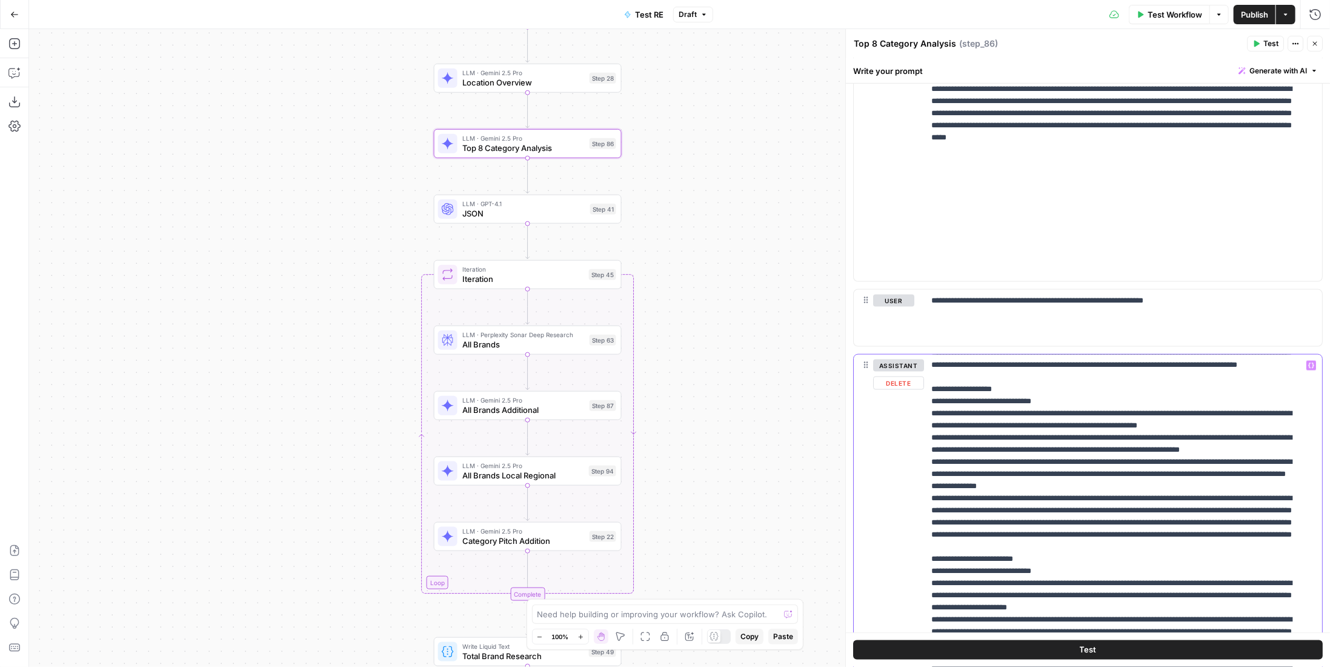
click at [1081, 471] on p "**********" at bounding box center [1115, 413] width 366 height 861
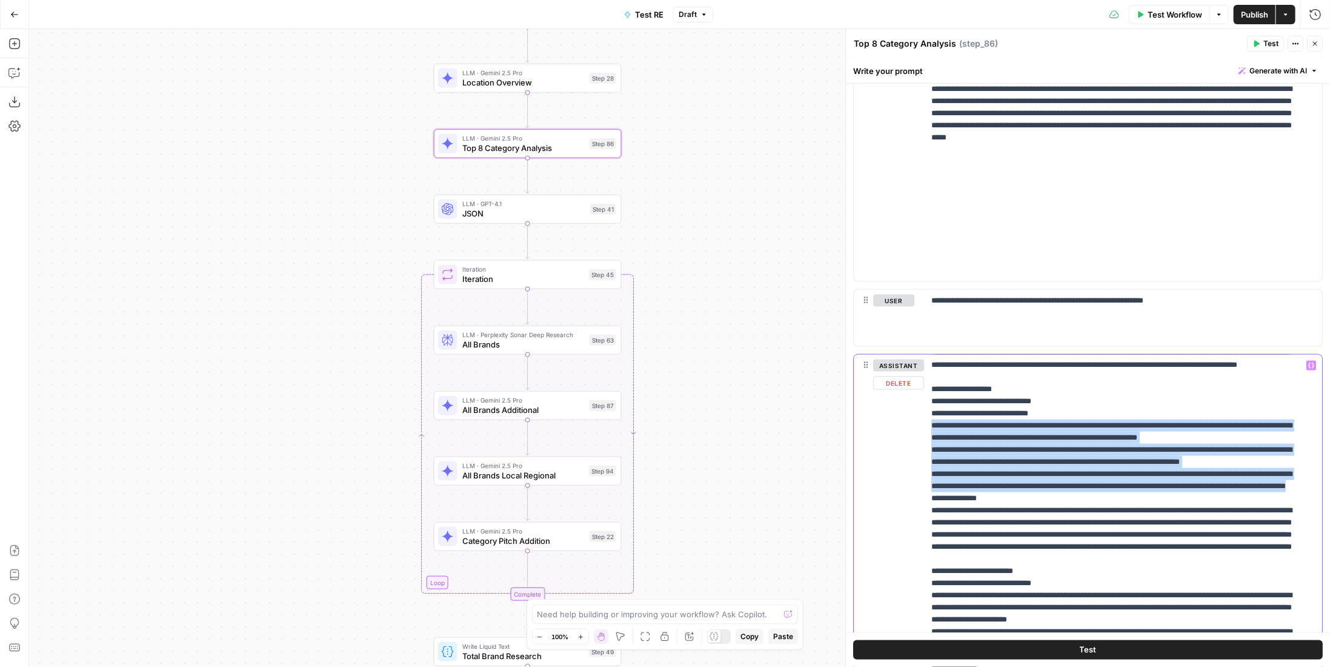
drag, startPoint x: 934, startPoint y: 496, endPoint x: 1141, endPoint y: 576, distance: 221.6
click at [1141, 576] on p "**********" at bounding box center [1115, 419] width 366 height 873
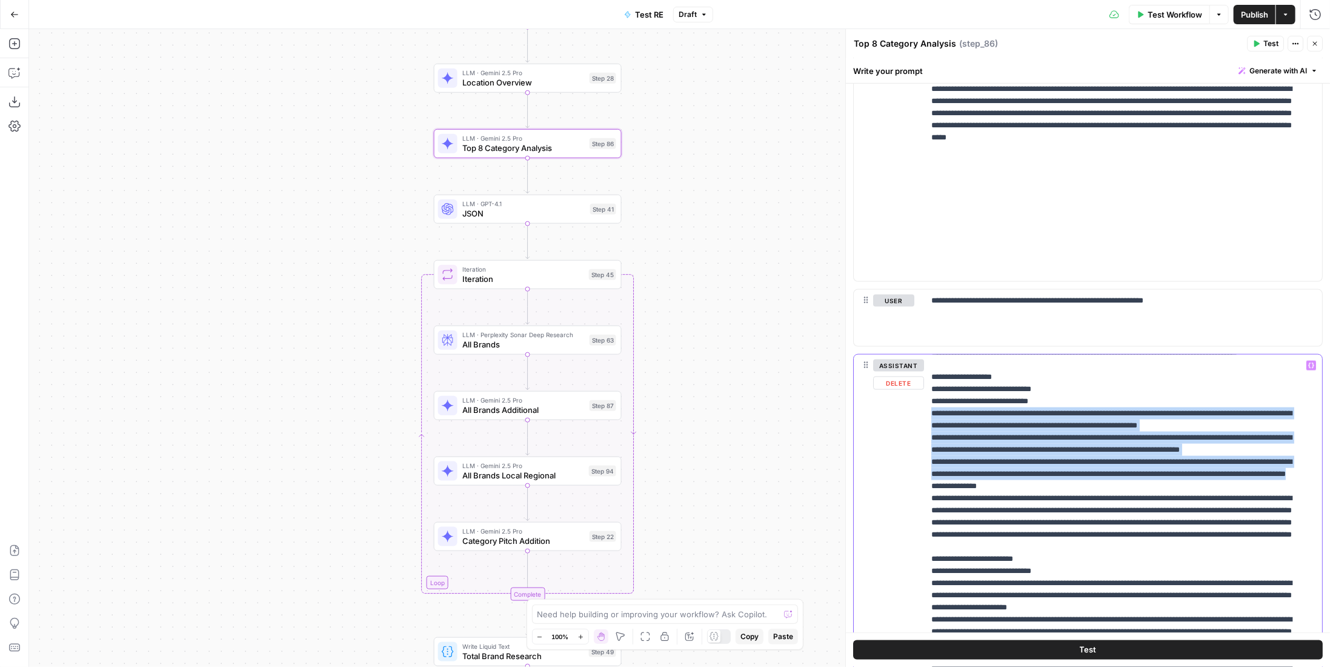
scroll to position [1152, 0]
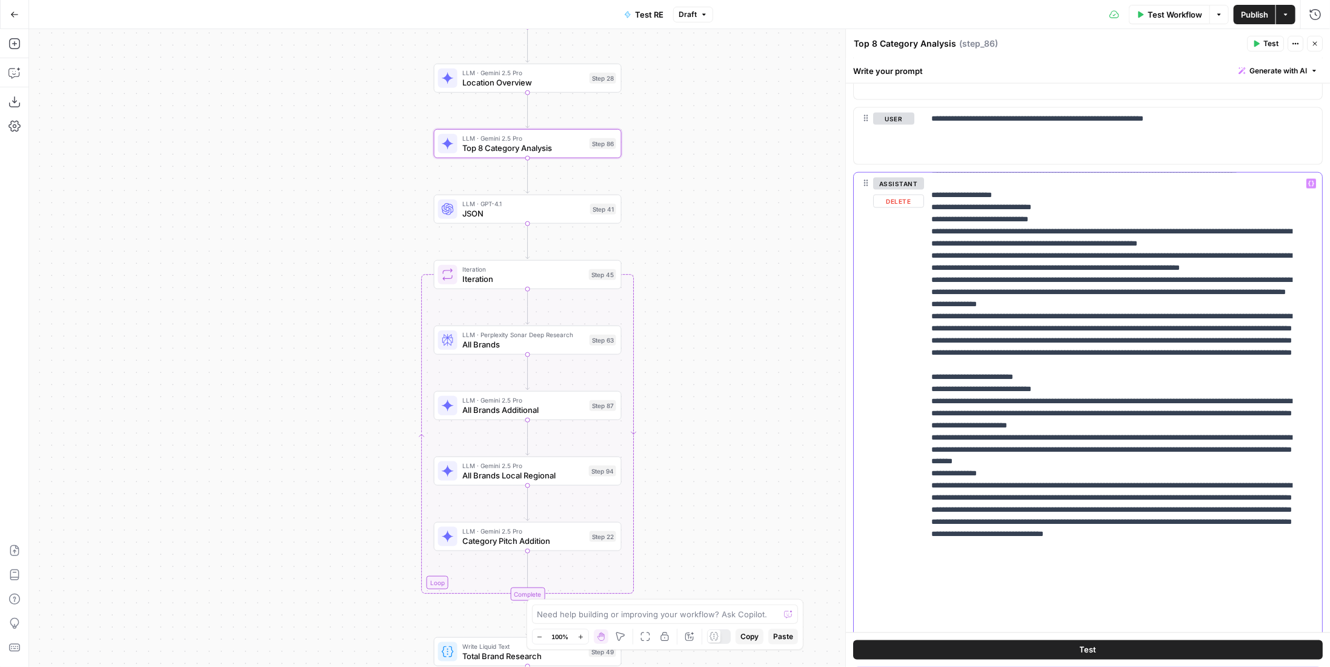
click at [1083, 488] on p "**********" at bounding box center [1115, 225] width 366 height 873
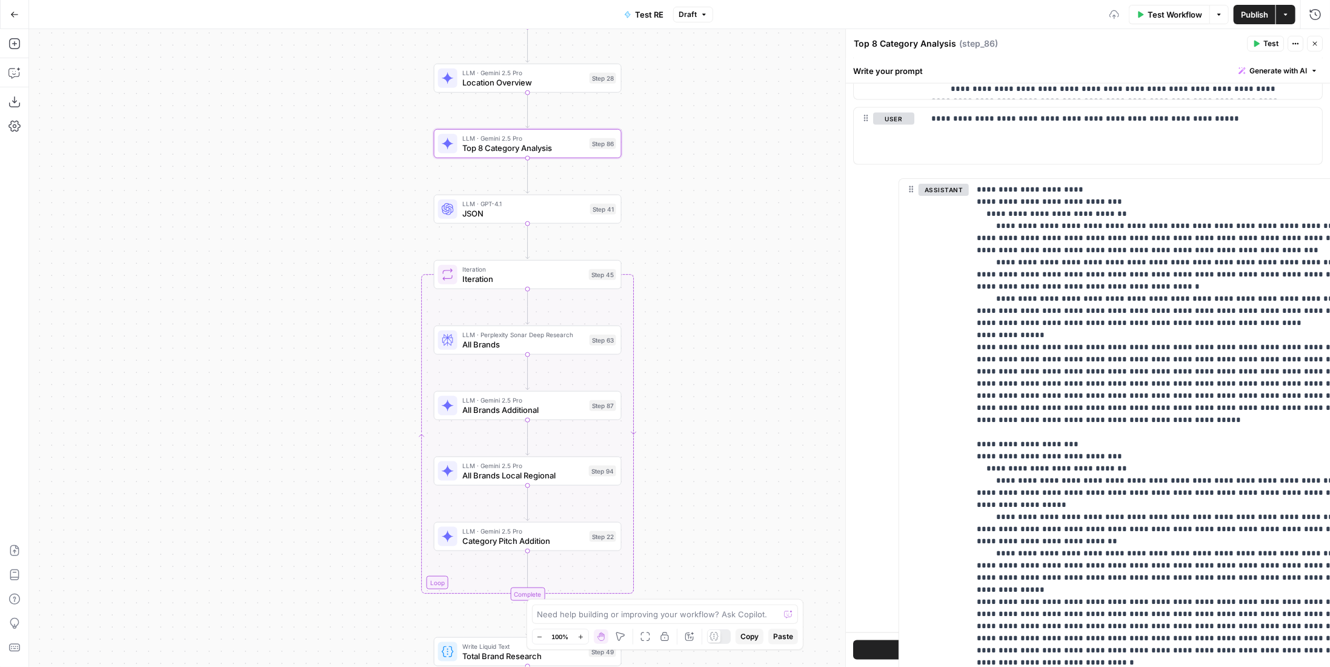
scroll to position [1152, 0]
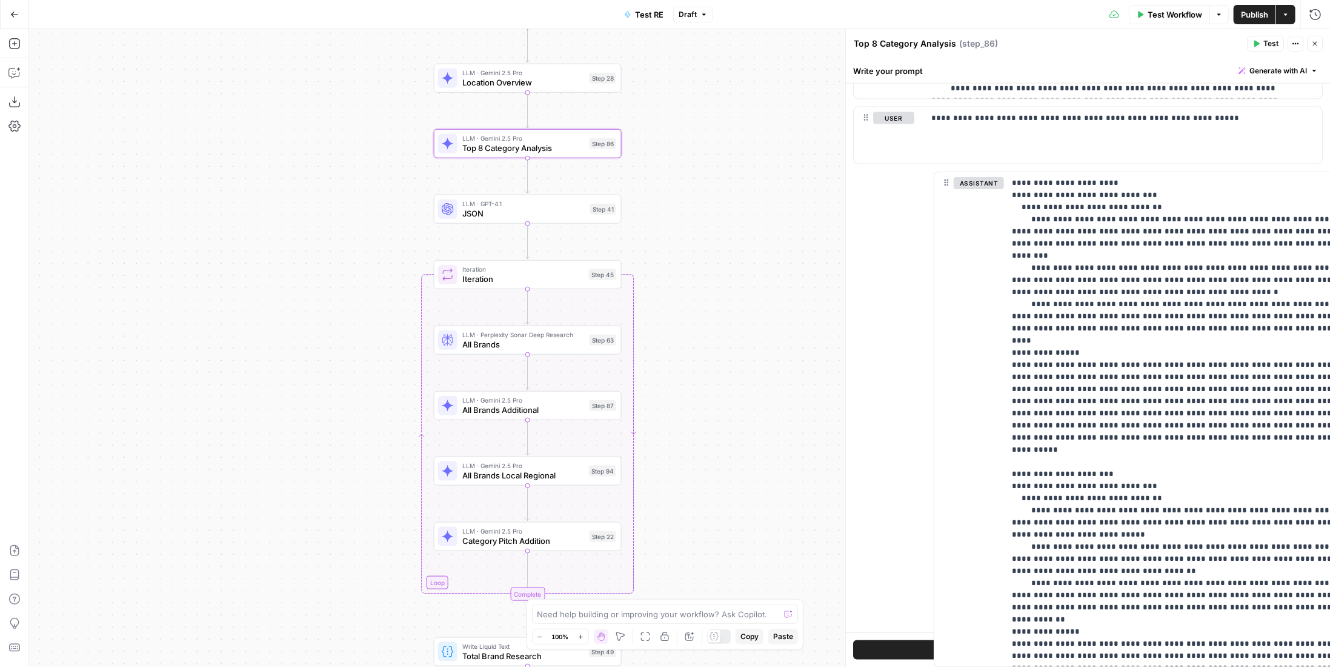
drag, startPoint x: 922, startPoint y: 519, endPoint x: 1021, endPoint y: 525, distance: 99.5
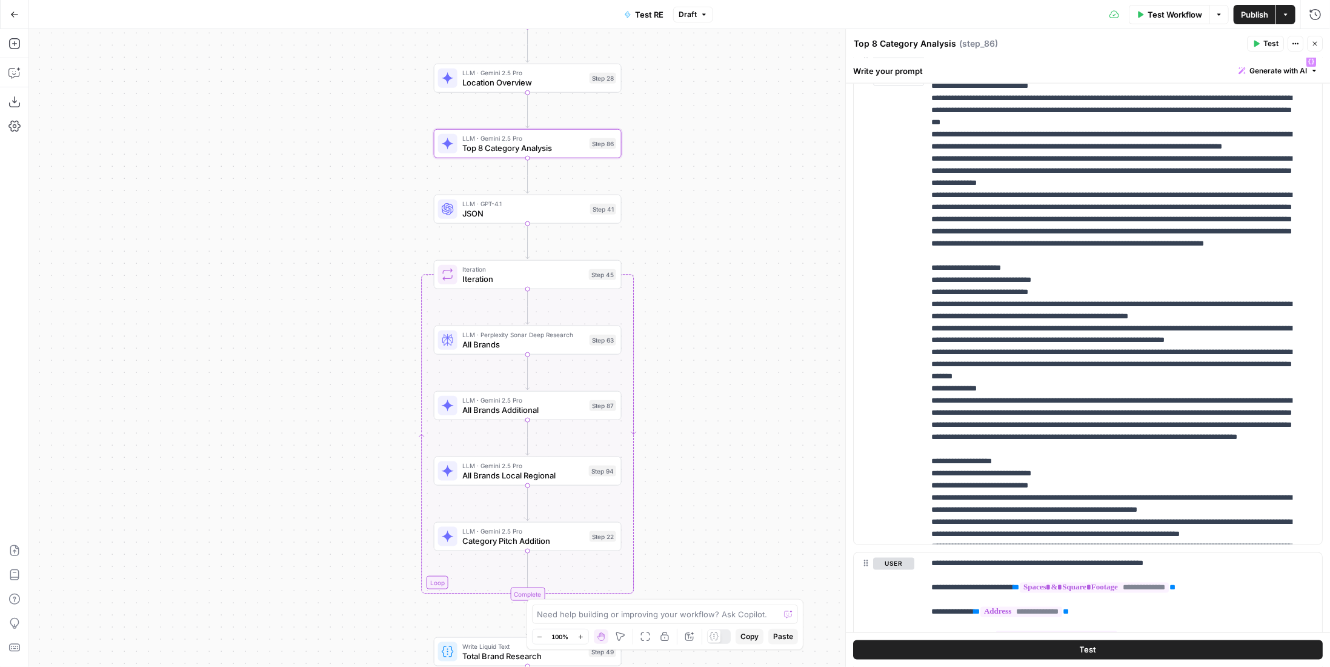
scroll to position [1092, 0]
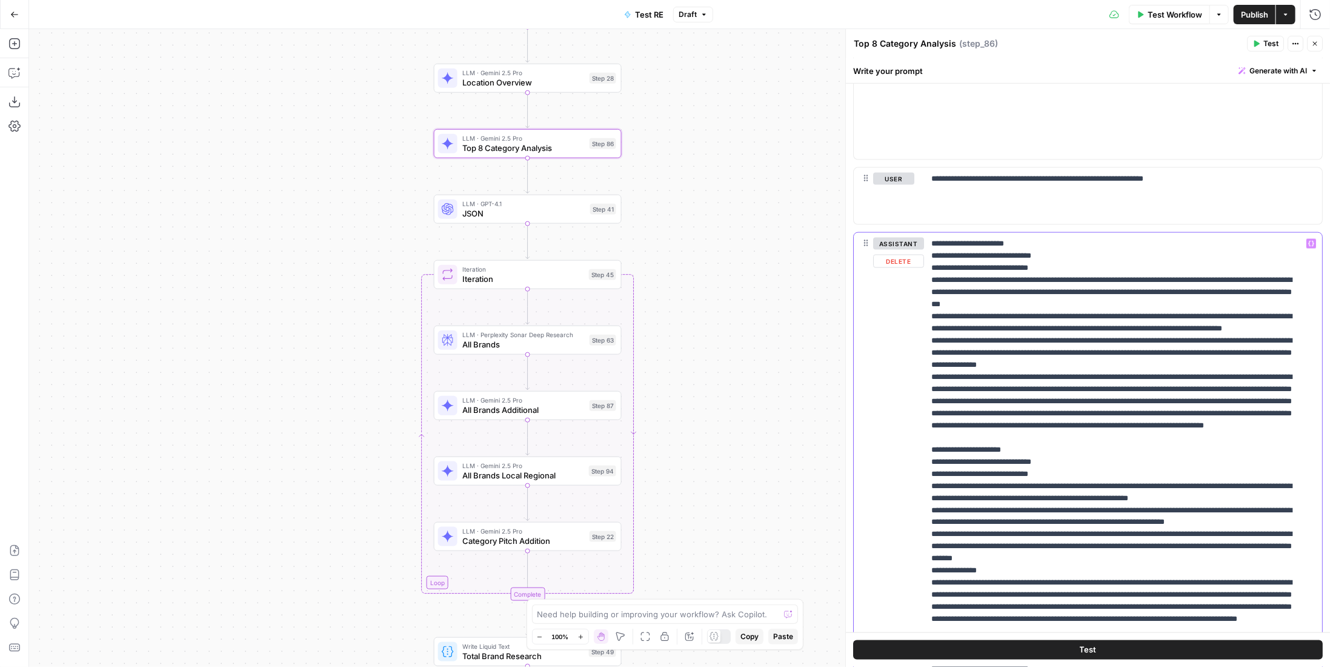
click at [1042, 261] on p "**********" at bounding box center [1115, 680] width 366 height 885
click at [1042, 519] on p "**********" at bounding box center [1115, 680] width 366 height 885
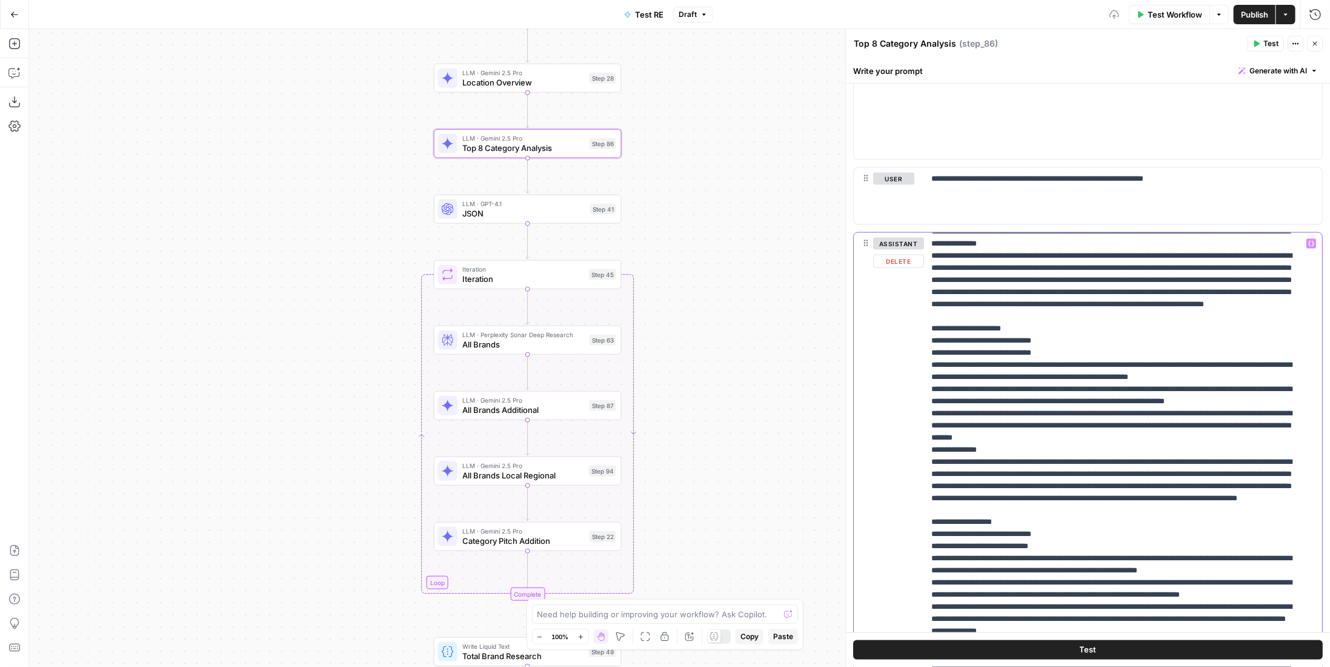
scroll to position [303, 0]
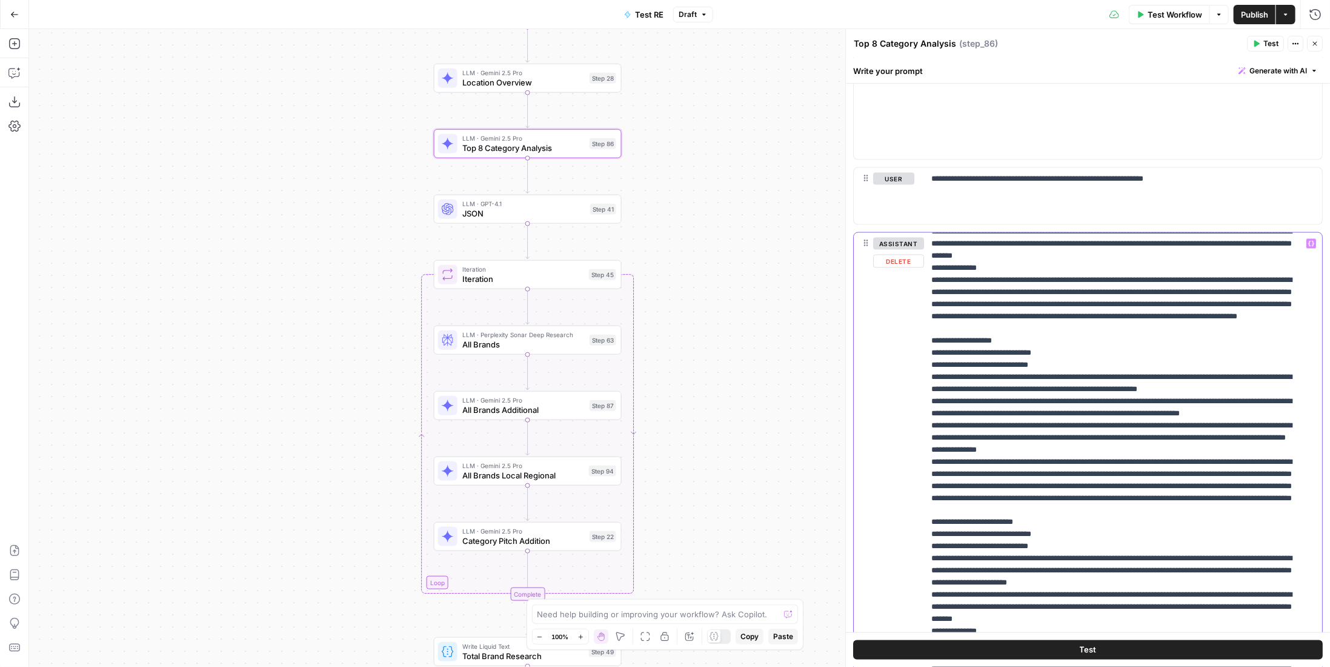
click at [1045, 437] on p "**********" at bounding box center [1115, 377] width 366 height 885
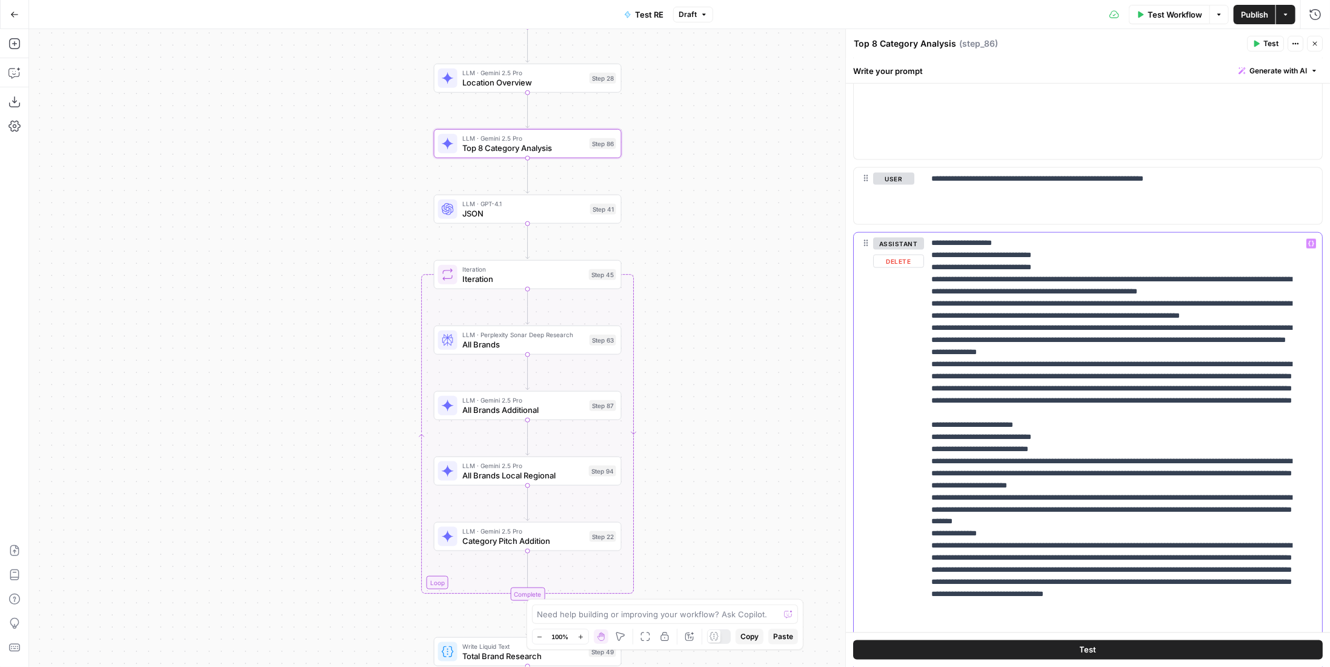
scroll to position [1213, 0]
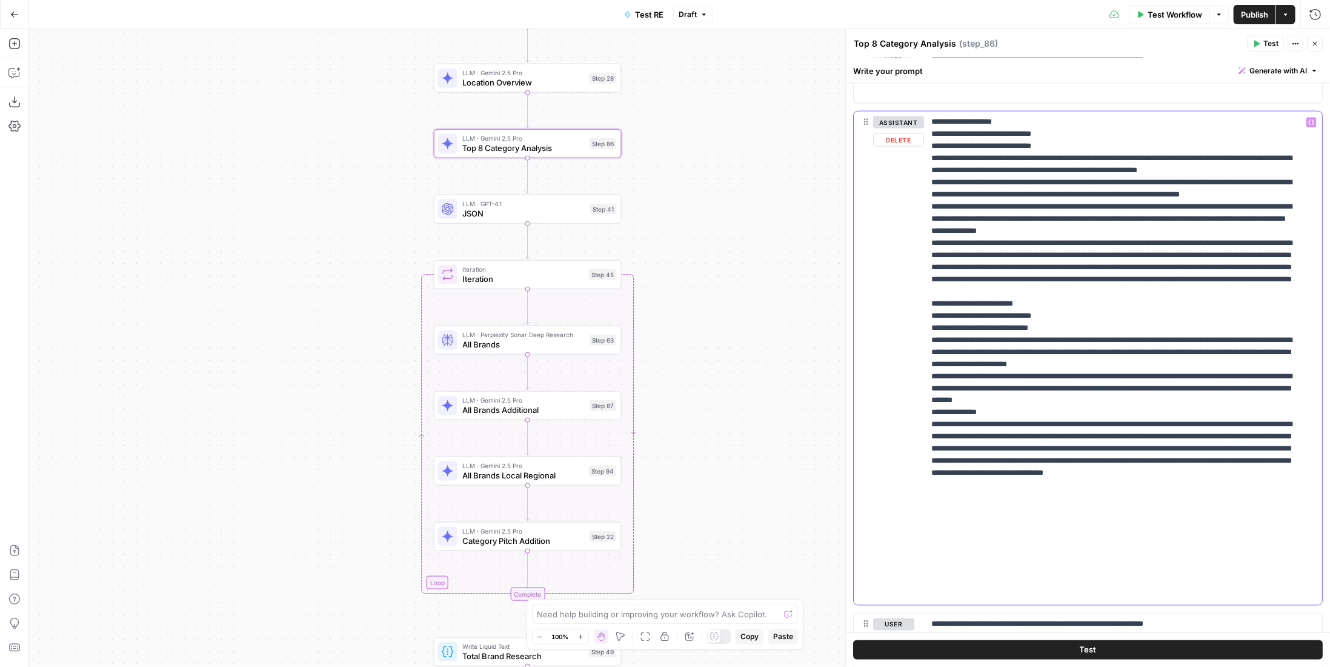
click at [1045, 432] on p "**********" at bounding box center [1115, 158] width 366 height 885
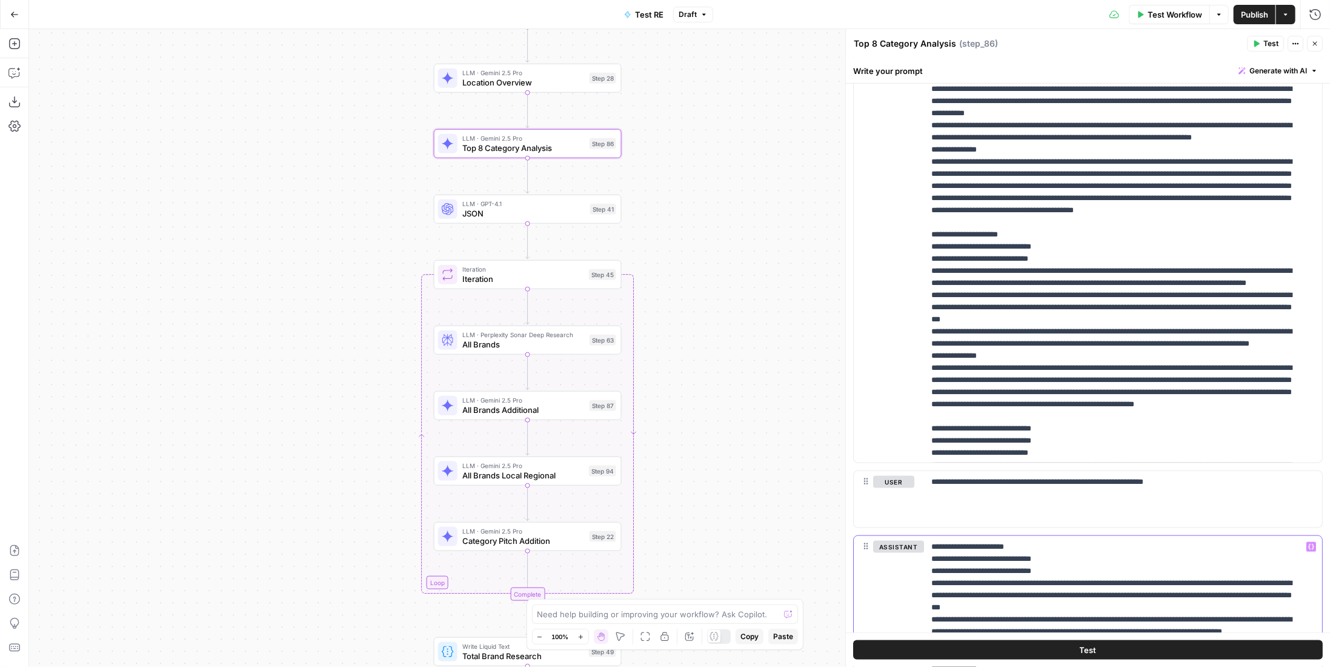
scroll to position [485, 0]
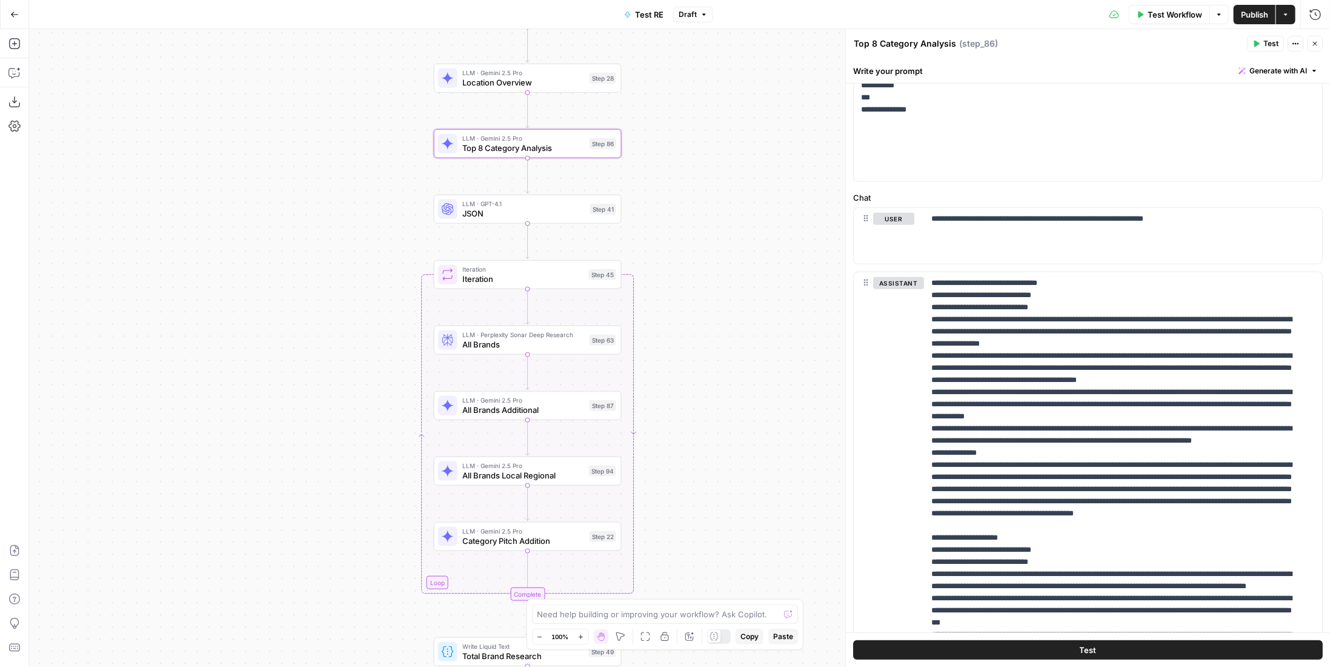
click at [1252, 17] on span "Publish" at bounding box center [1254, 14] width 27 height 12
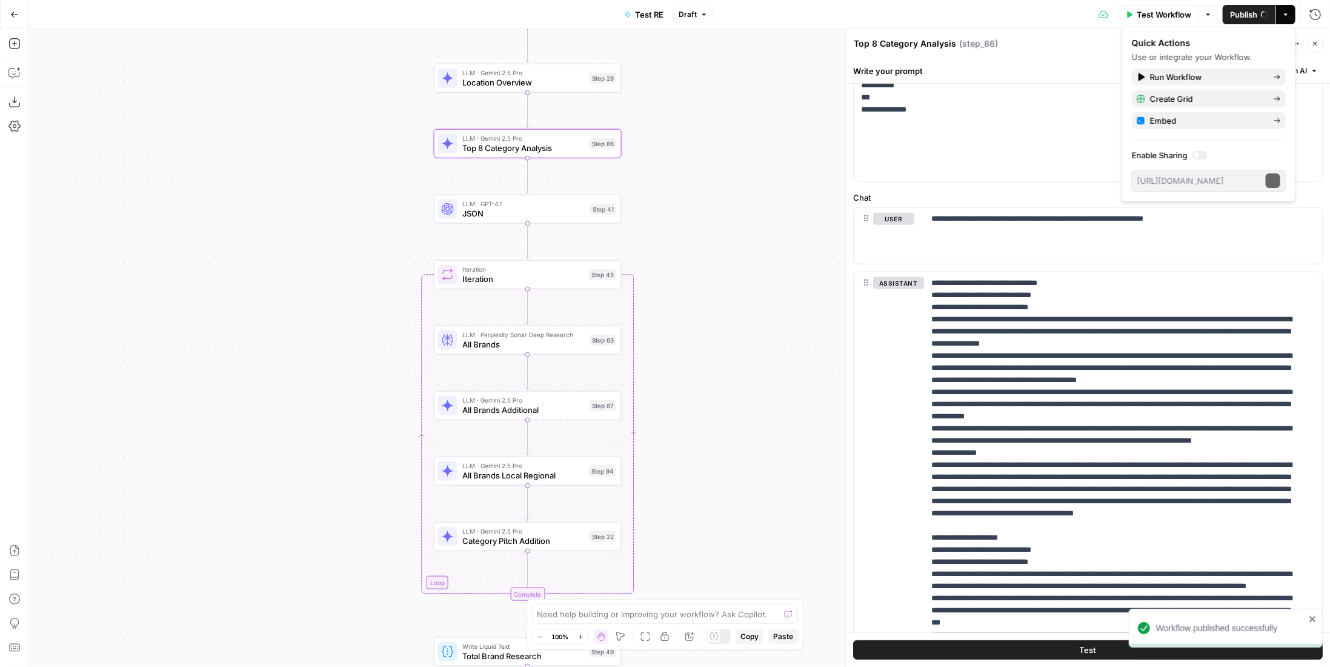
click at [1287, 16] on icon "button" at bounding box center [1285, 14] width 7 height 7
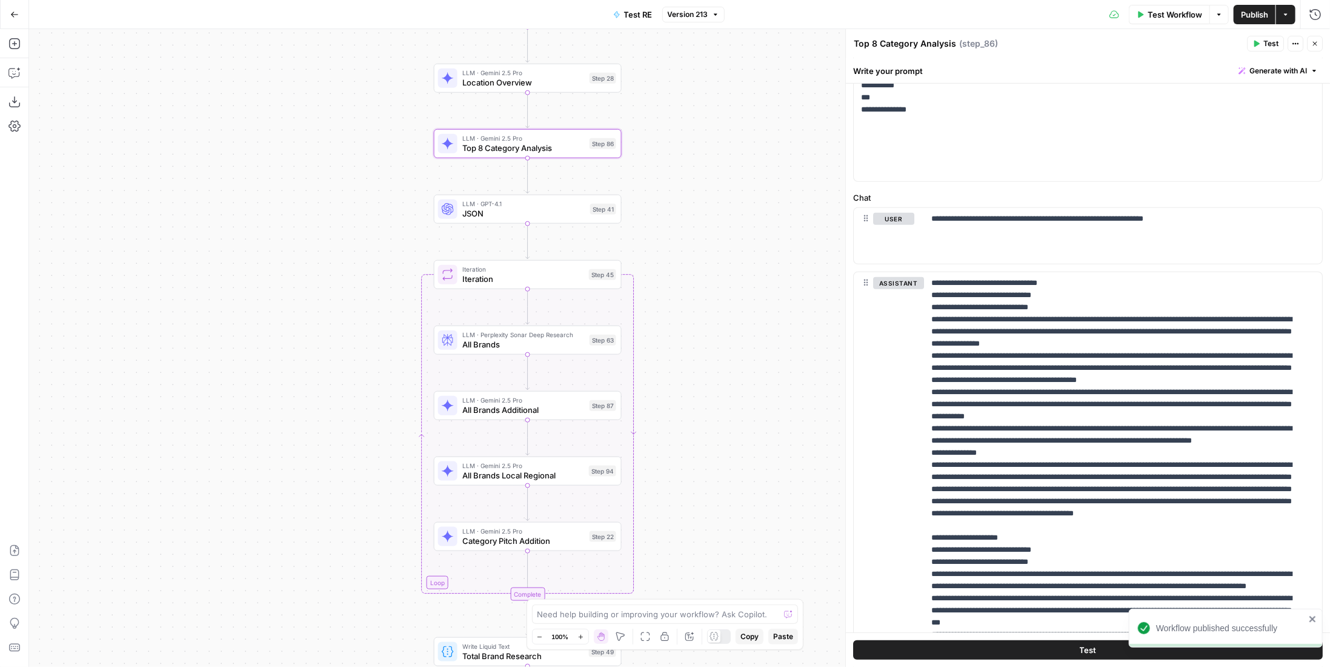
click at [1284, 20] on button "Actions" at bounding box center [1285, 14] width 19 height 19
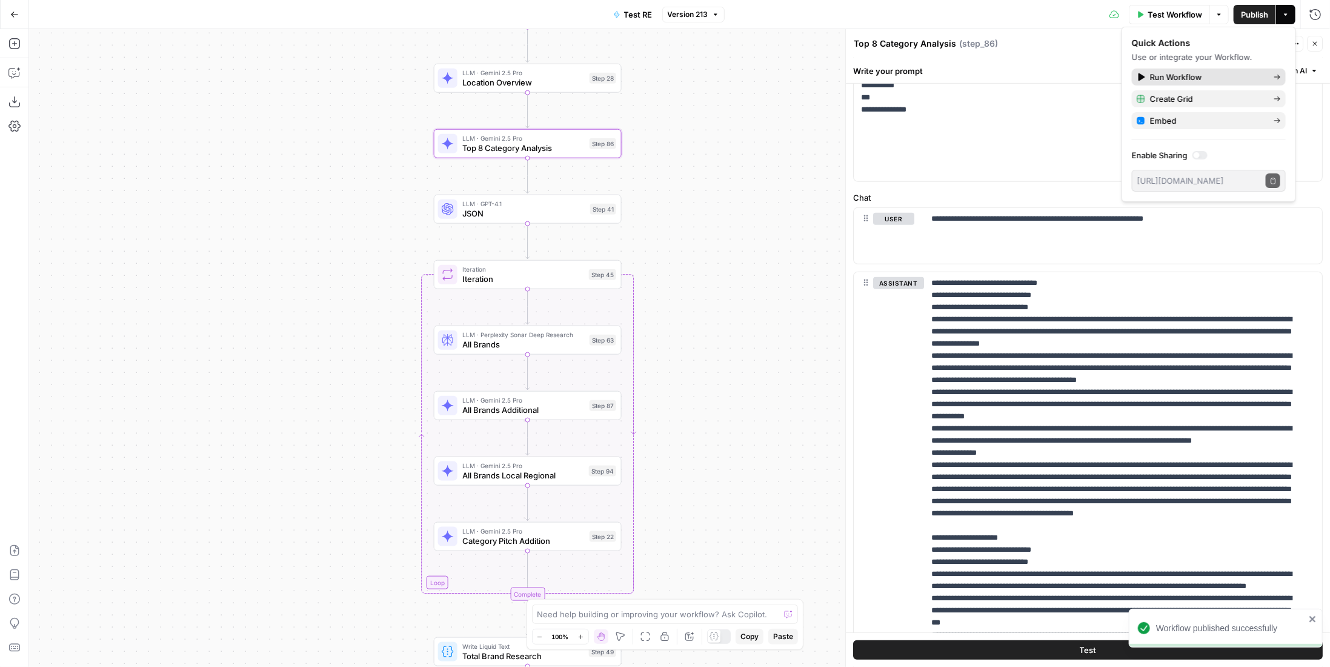
click at [1209, 78] on span "Run Workflow" at bounding box center [1207, 77] width 114 height 12
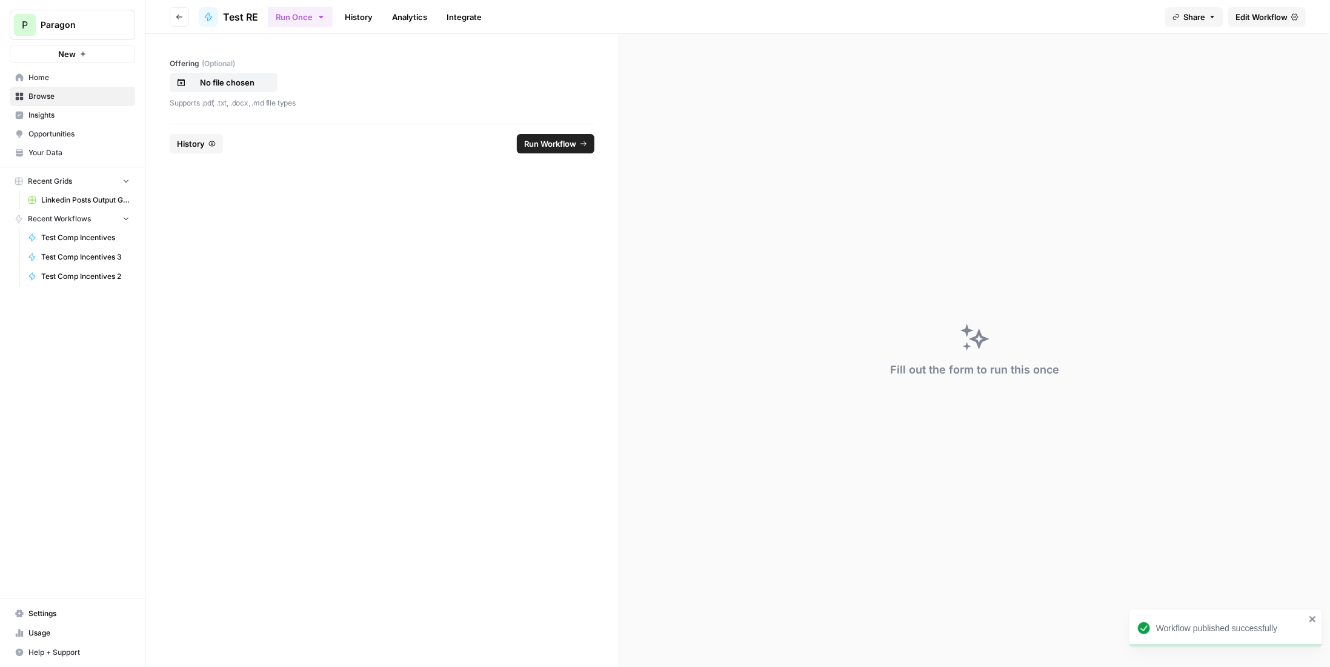
click at [1251, 15] on span "Edit Workflow" at bounding box center [1262, 17] width 52 height 12
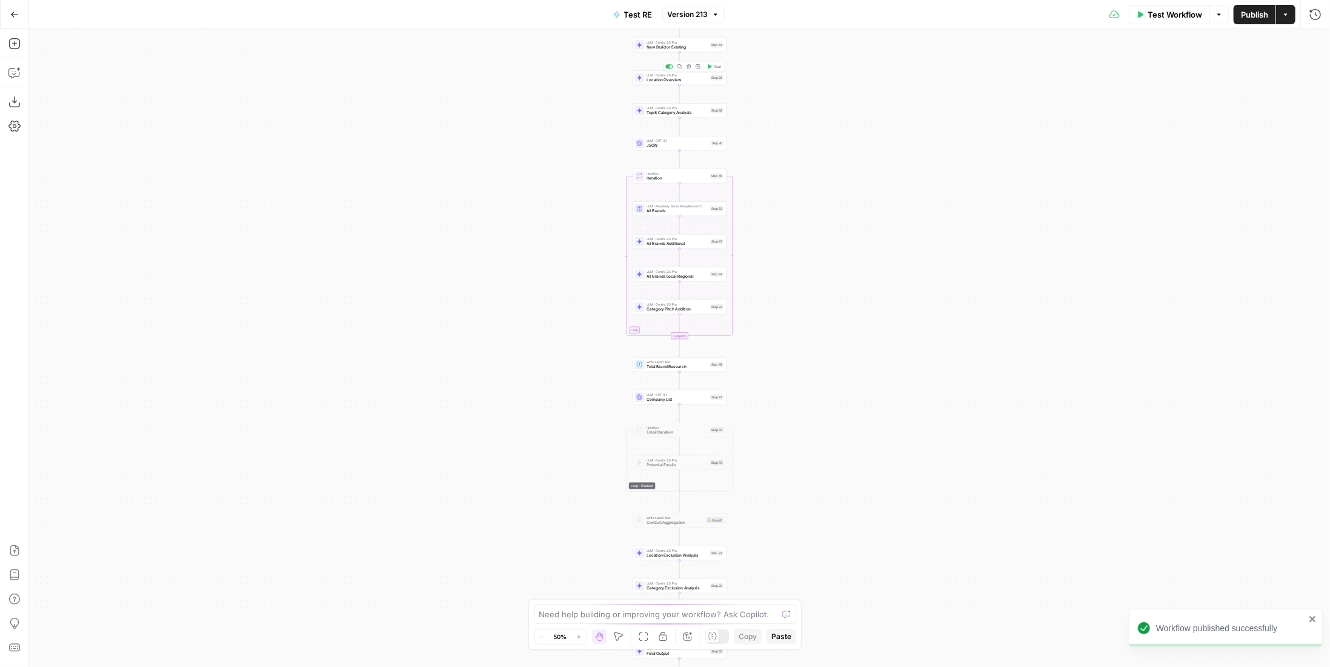
click at [667, 110] on span "Top 8 Category Analysis" at bounding box center [677, 113] width 61 height 6
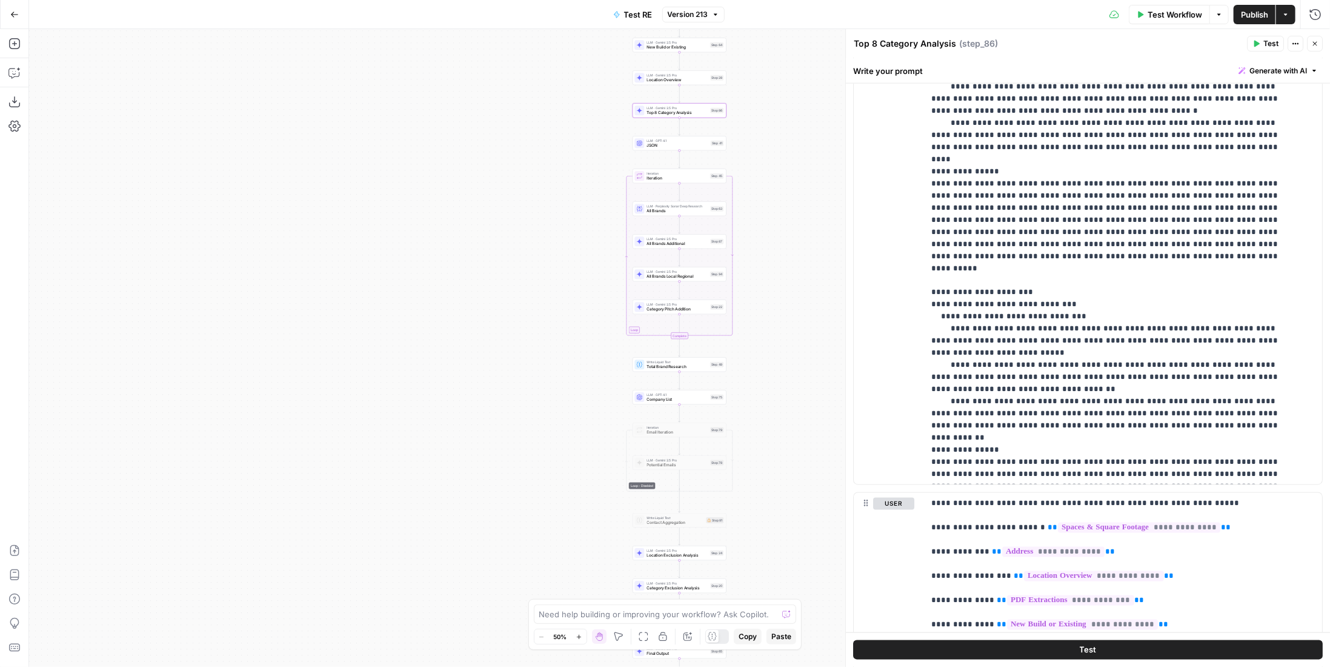
scroll to position [242, 0]
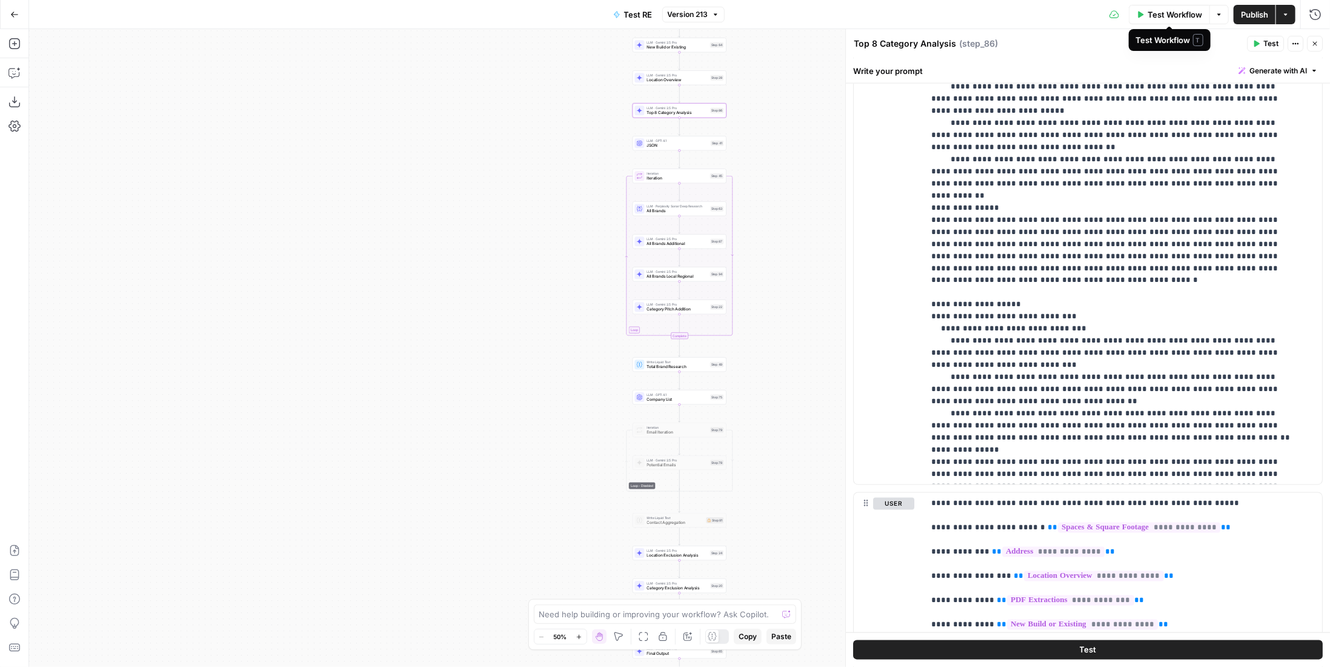
drag, startPoint x: 799, startPoint y: 119, endPoint x: 731, endPoint y: 241, distance: 140.0
click at [732, 241] on div "Workflow Set Inputs Inputs LLM · Gemini 2.5 Pro PDF Extractions Step 1 LLM · GP…" at bounding box center [679, 348] width 1301 height 638
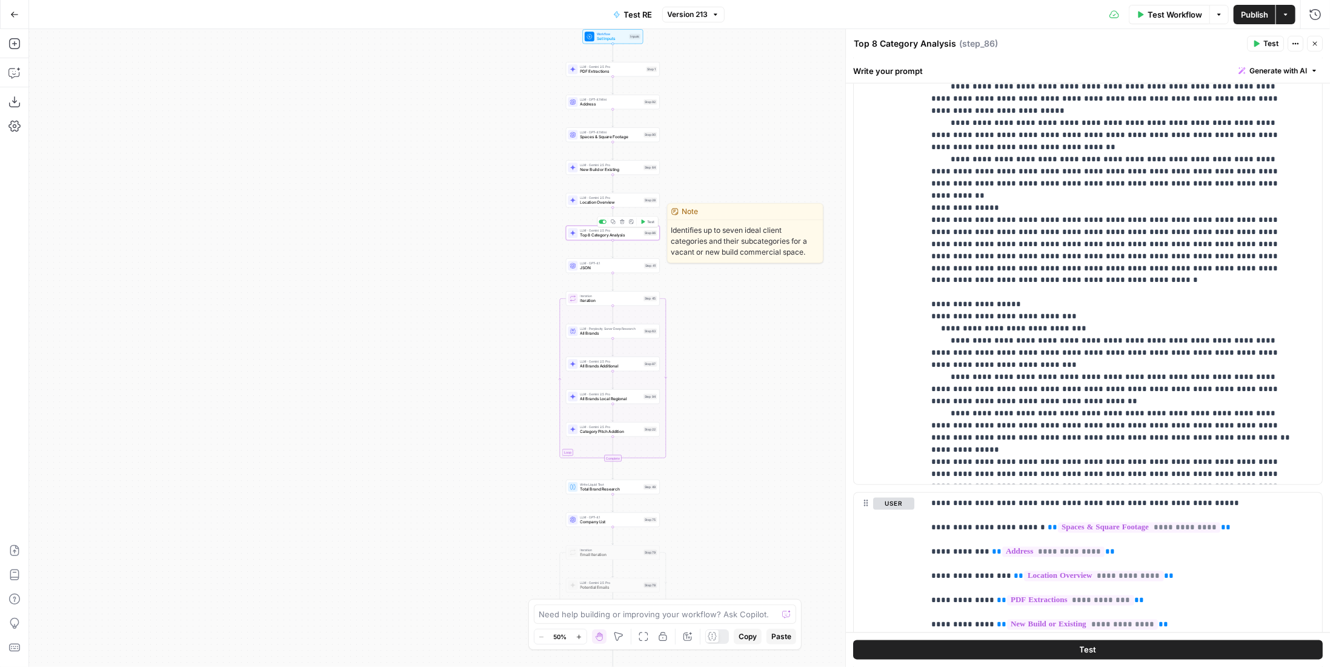
click at [646, 224] on button "Test" at bounding box center [647, 222] width 19 height 8
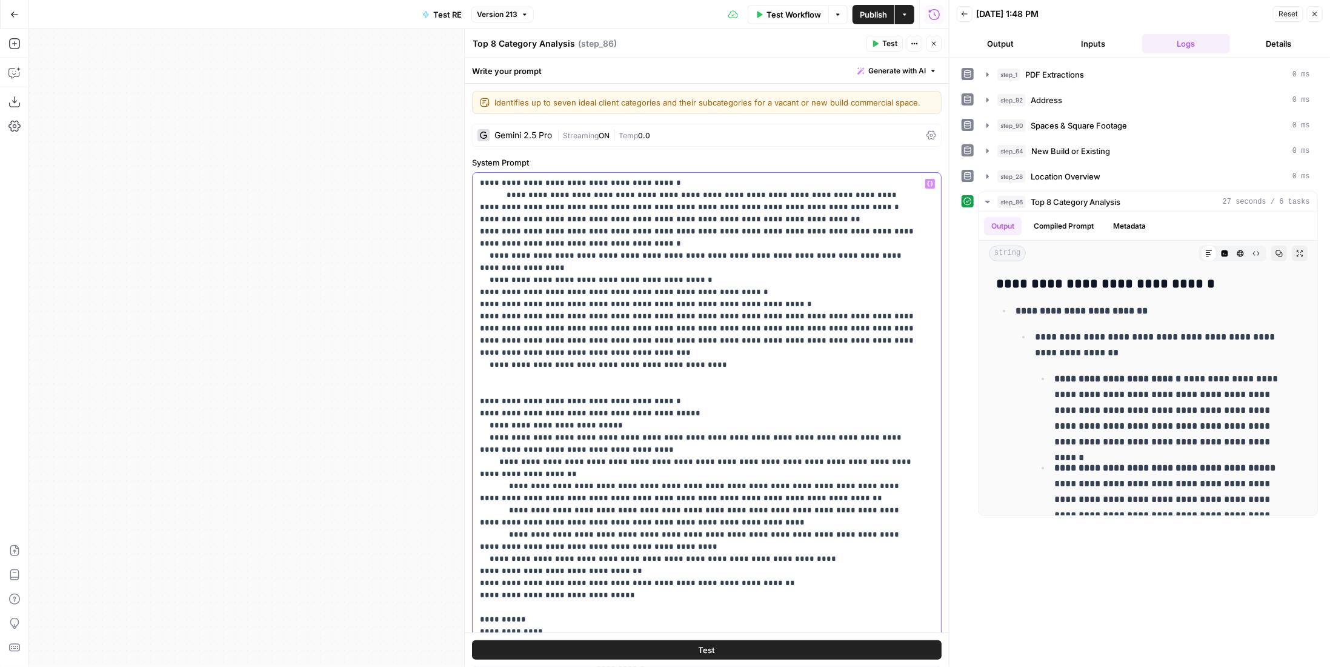
click at [559, 312] on p "**********" at bounding box center [698, 340] width 437 height 642
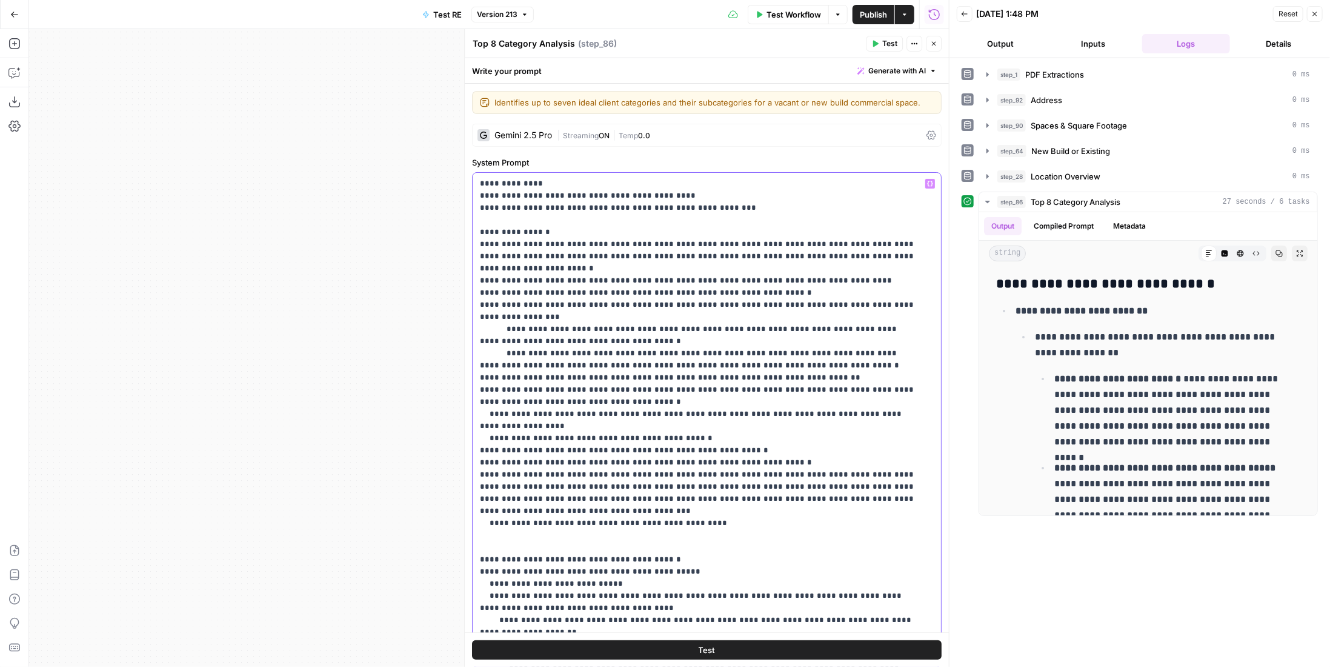
drag, startPoint x: 777, startPoint y: 353, endPoint x: 511, endPoint y: 336, distance: 266.6
click at [511, 336] on p "**********" at bounding box center [698, 499] width 437 height 642
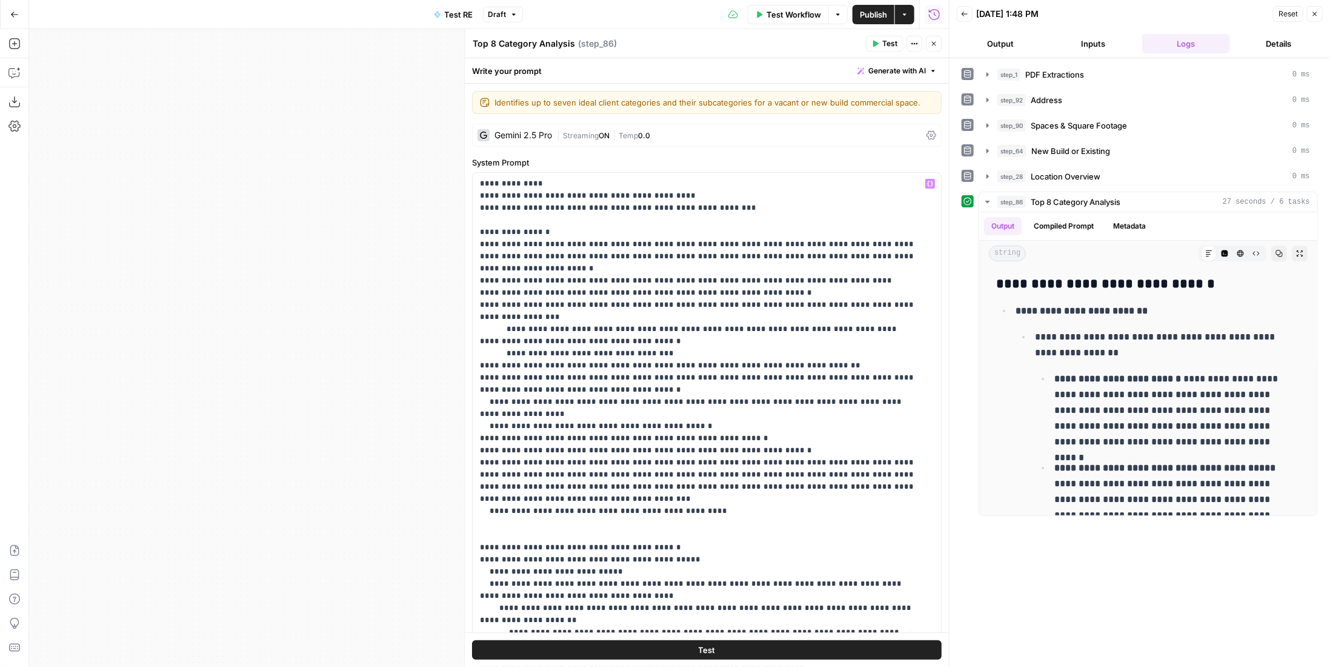
click at [767, 641] on button "Test" at bounding box center [707, 649] width 470 height 19
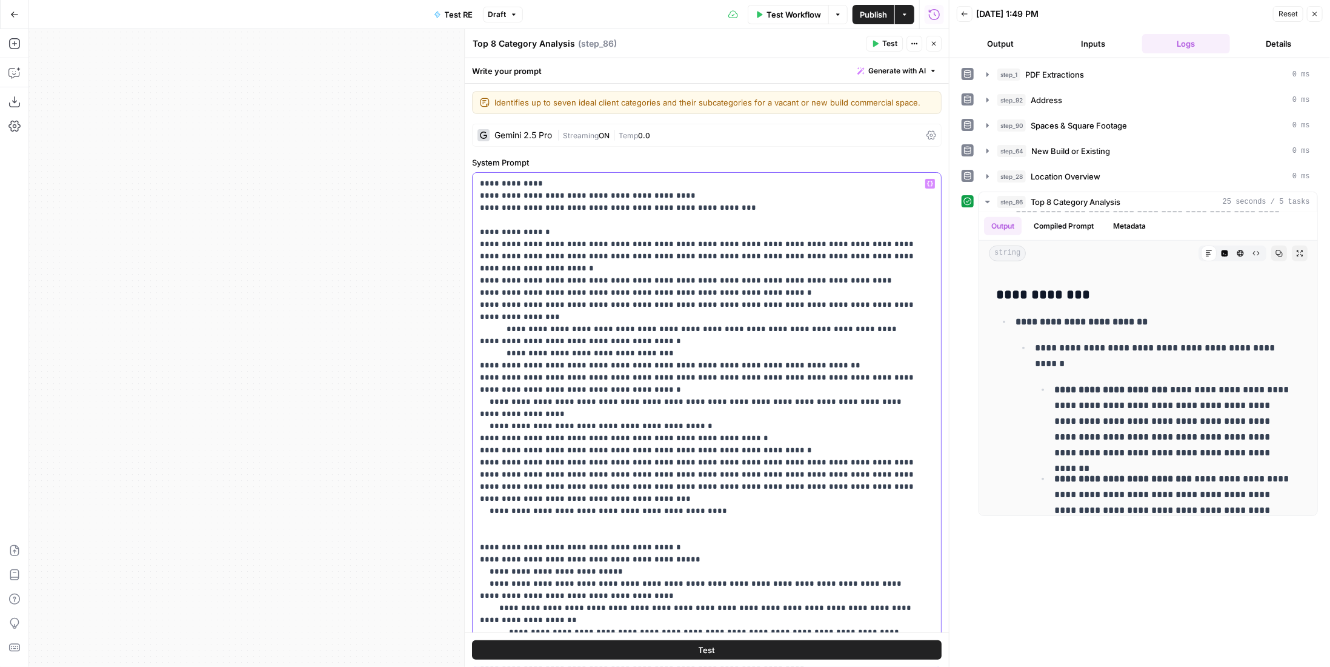
click at [699, 334] on p "**********" at bounding box center [698, 493] width 437 height 630
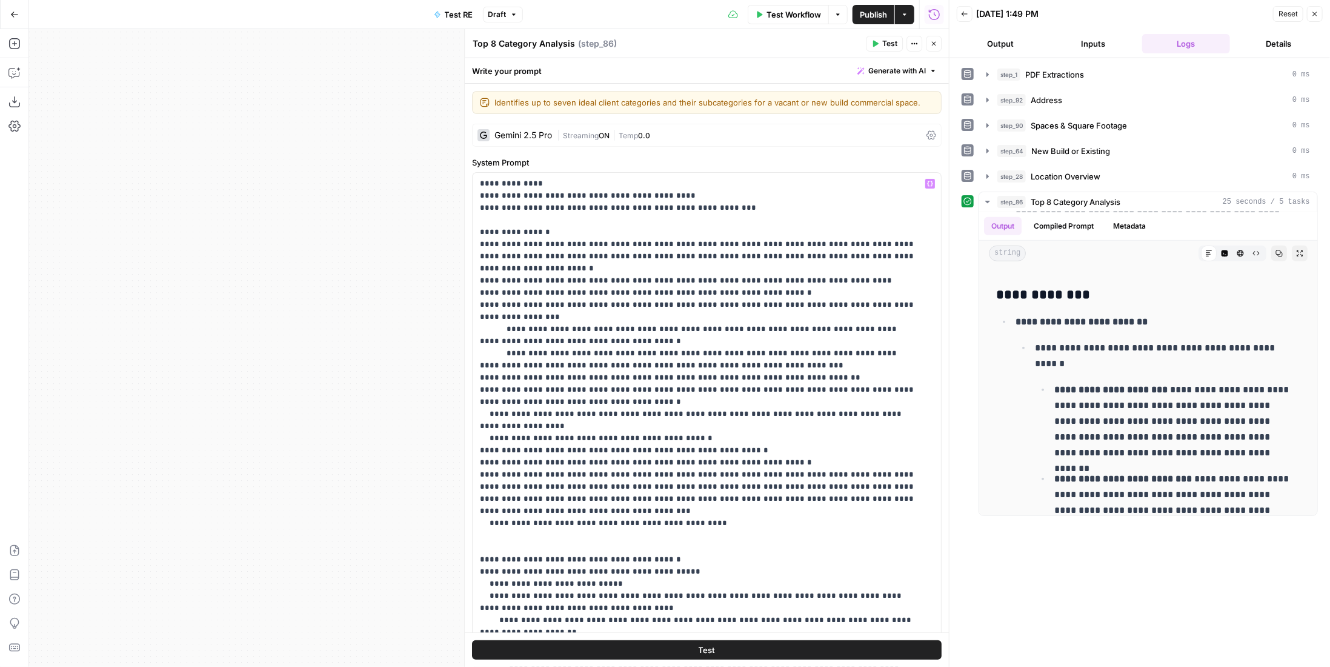
click at [690, 646] on button "Test" at bounding box center [707, 649] width 470 height 19
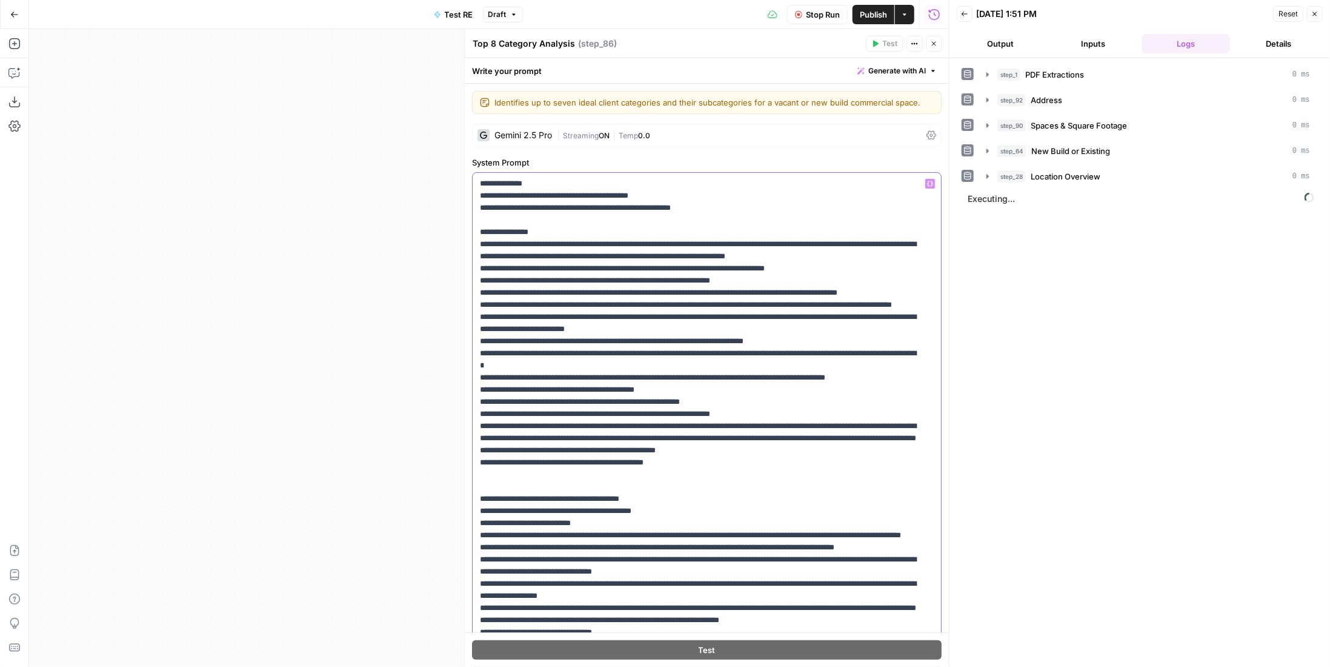
click at [758, 353] on p "**********" at bounding box center [698, 499] width 437 height 642
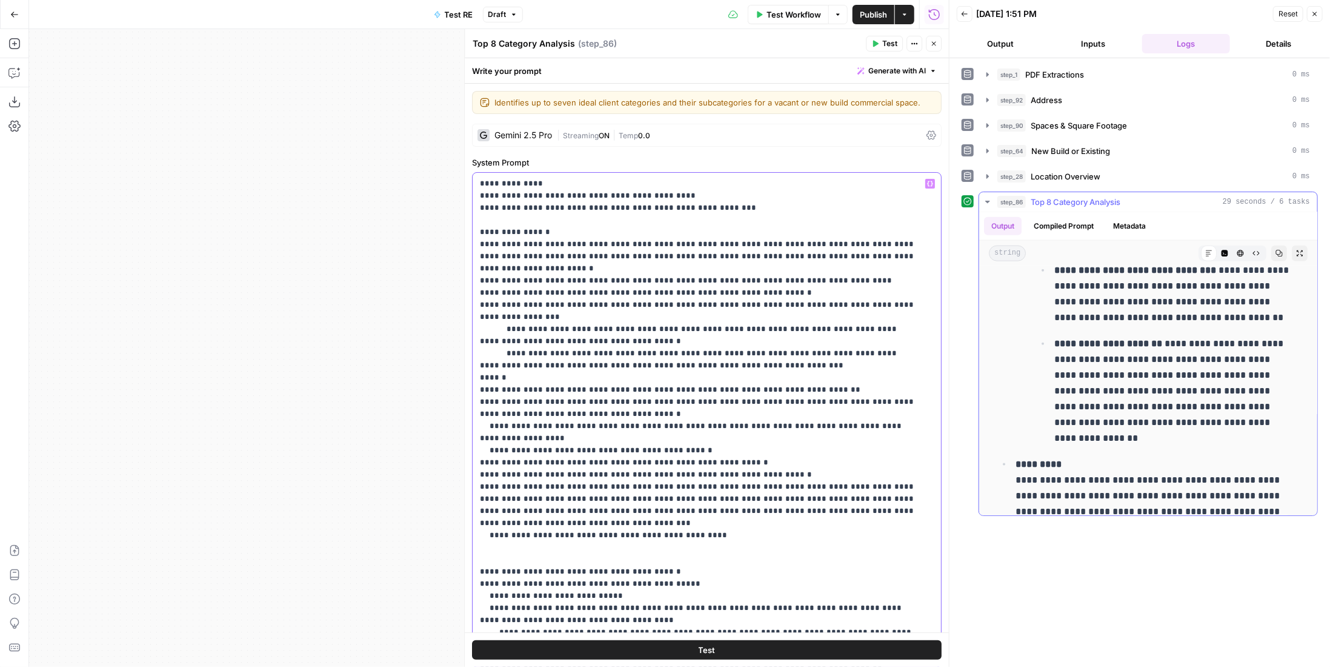
scroll to position [848, 0]
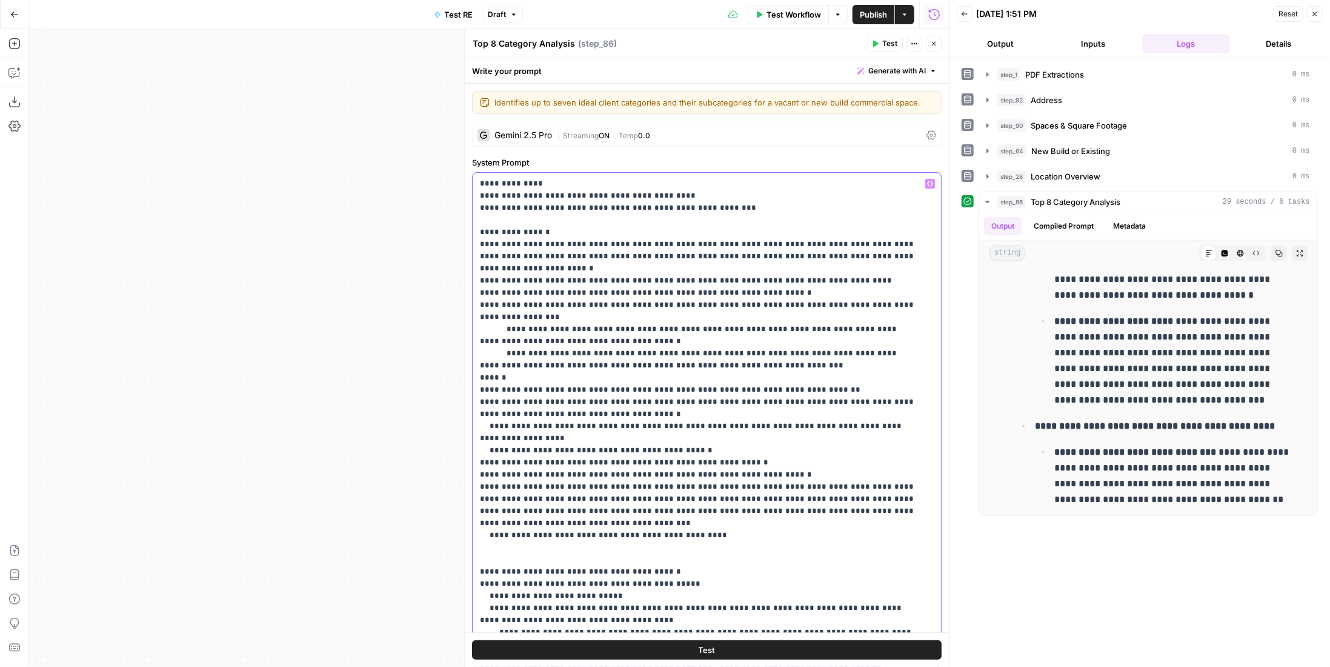
click at [648, 326] on p "**********" at bounding box center [698, 505] width 437 height 655
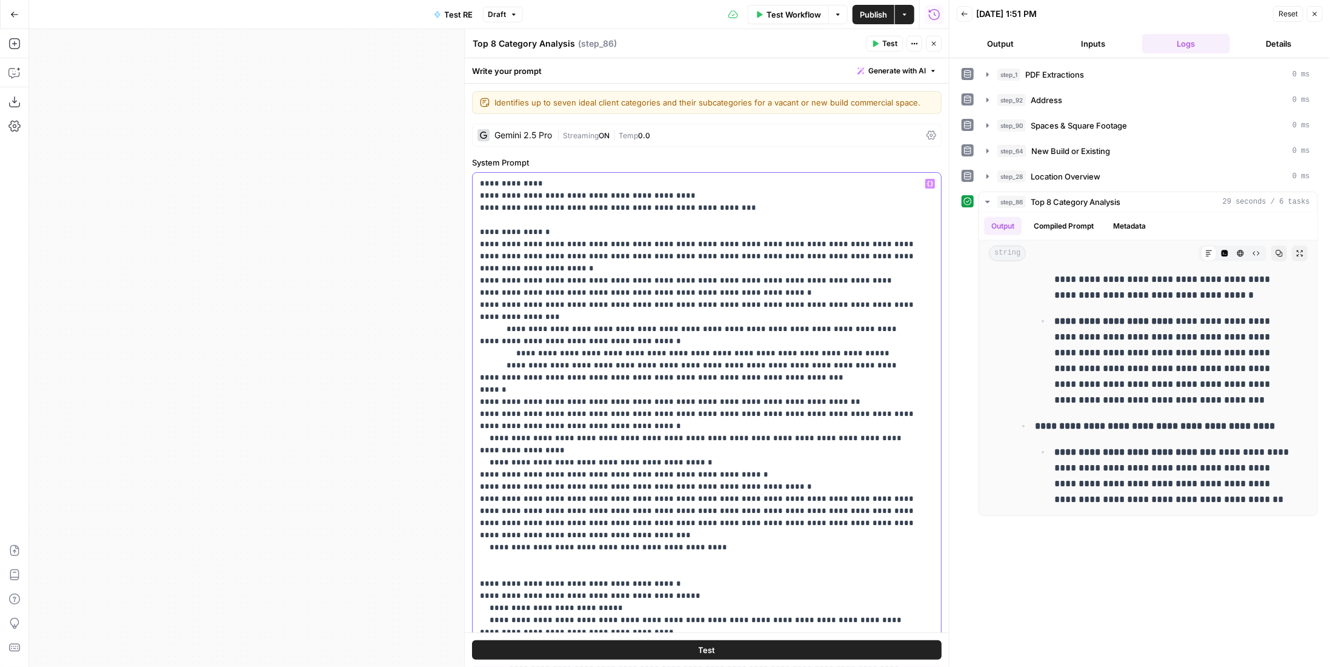
drag, startPoint x: 718, startPoint y: 348, endPoint x: 747, endPoint y: 341, distance: 29.3
click at [718, 346] on p "**********" at bounding box center [698, 511] width 437 height 667
click at [857, 338] on p "**********" at bounding box center [698, 511] width 437 height 667
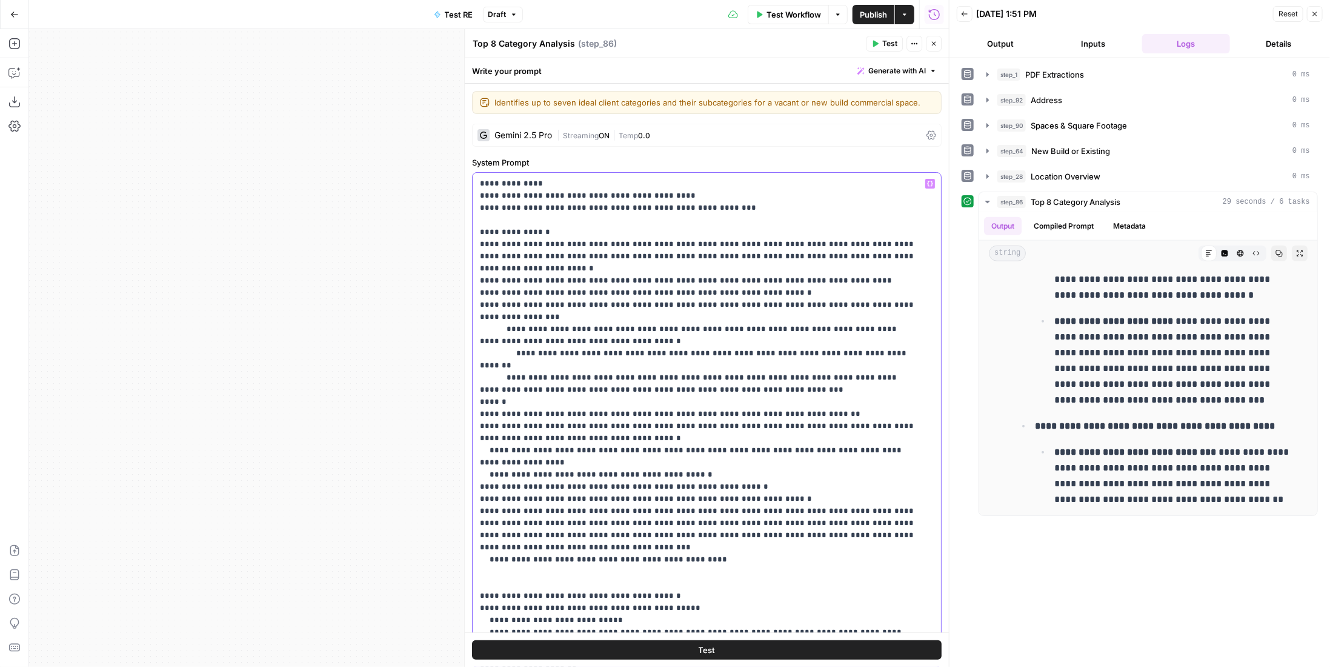
click at [564, 374] on p "**********" at bounding box center [698, 511] width 437 height 667
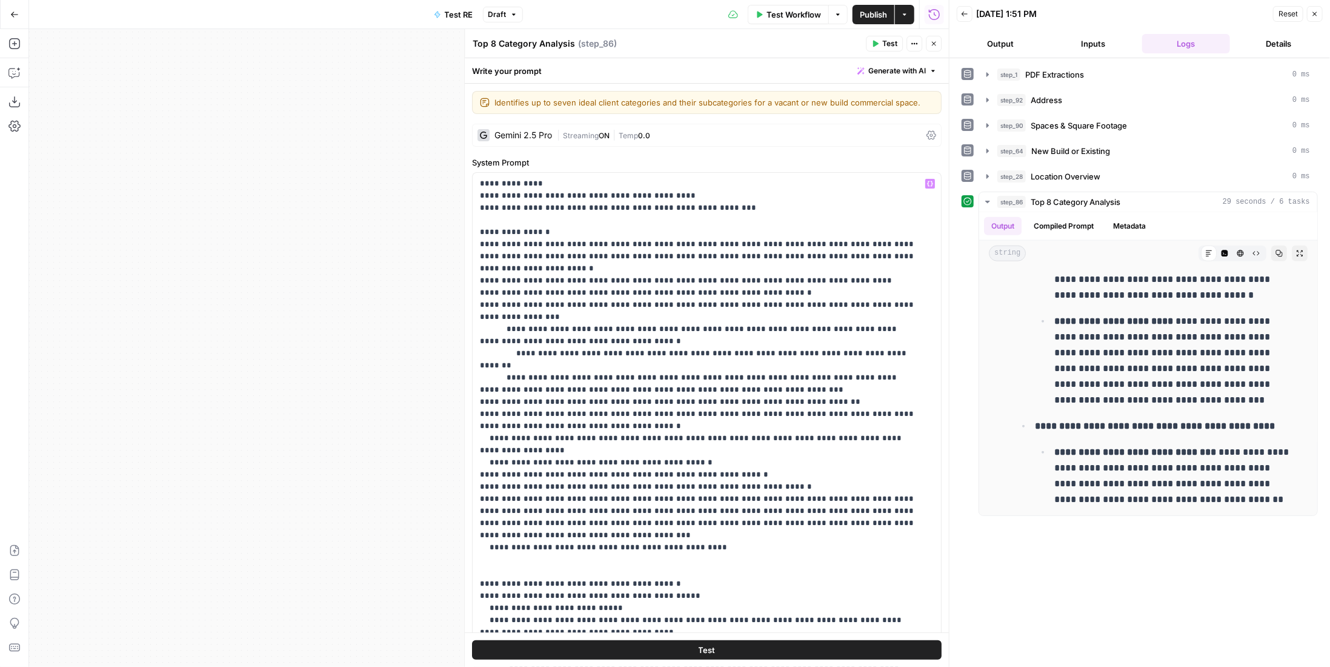
click at [834, 655] on button "Test" at bounding box center [707, 649] width 470 height 19
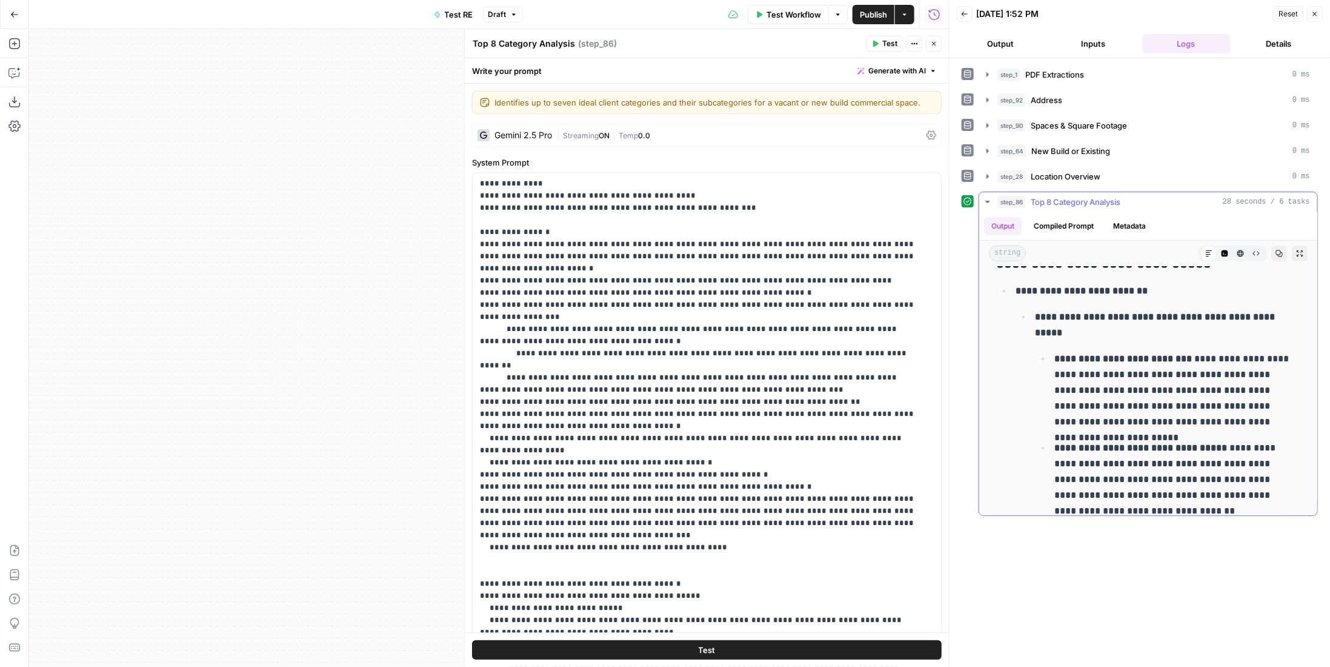
scroll to position [0, 0]
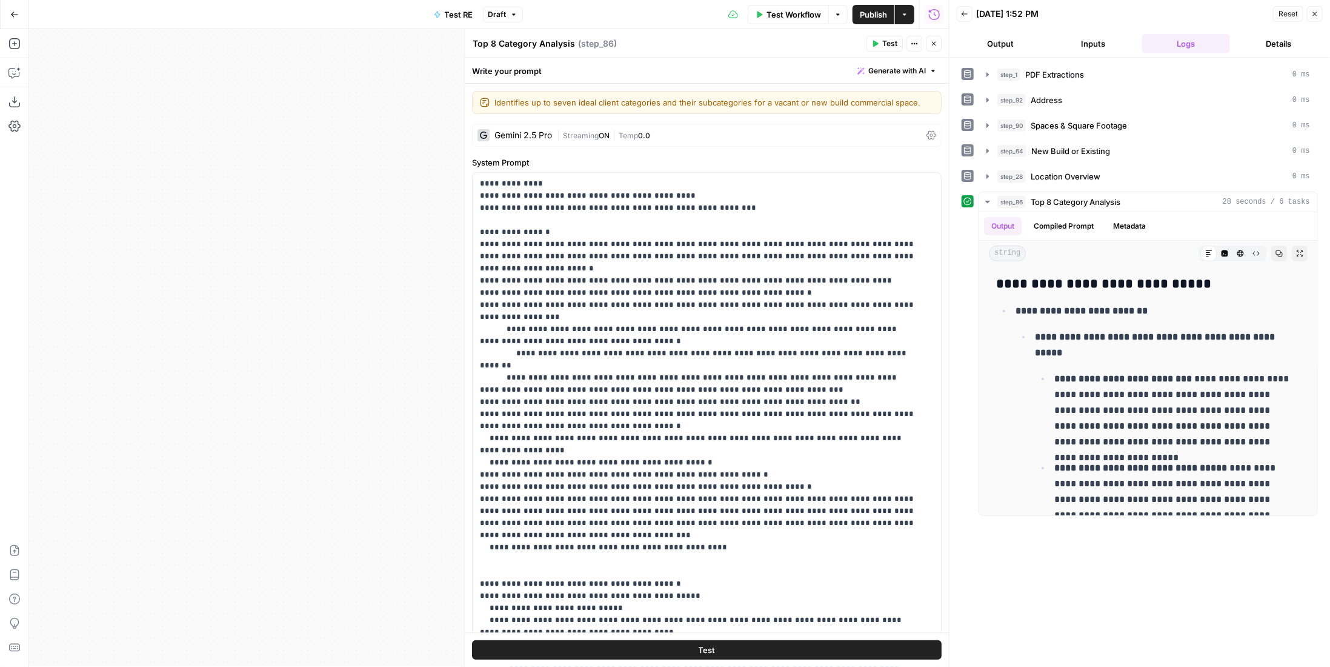
click at [936, 49] on button "Close" at bounding box center [934, 44] width 16 height 16
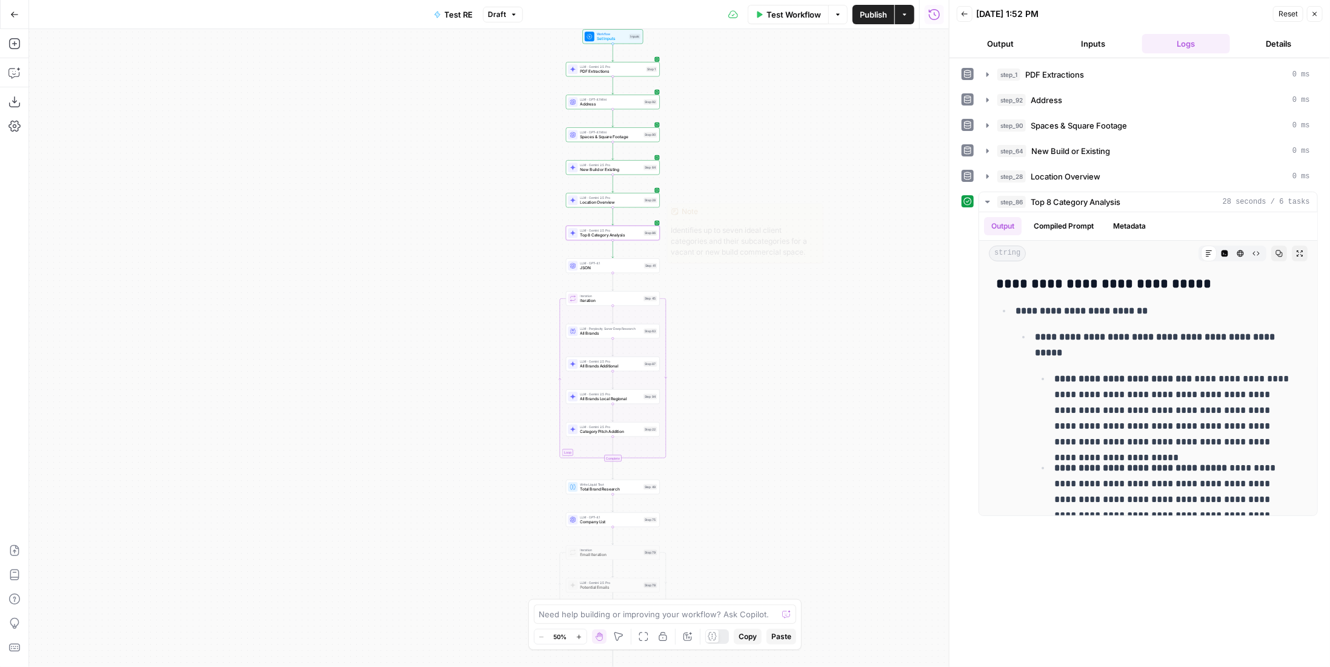
click at [648, 232] on div "Step 86" at bounding box center [650, 232] width 13 height 5
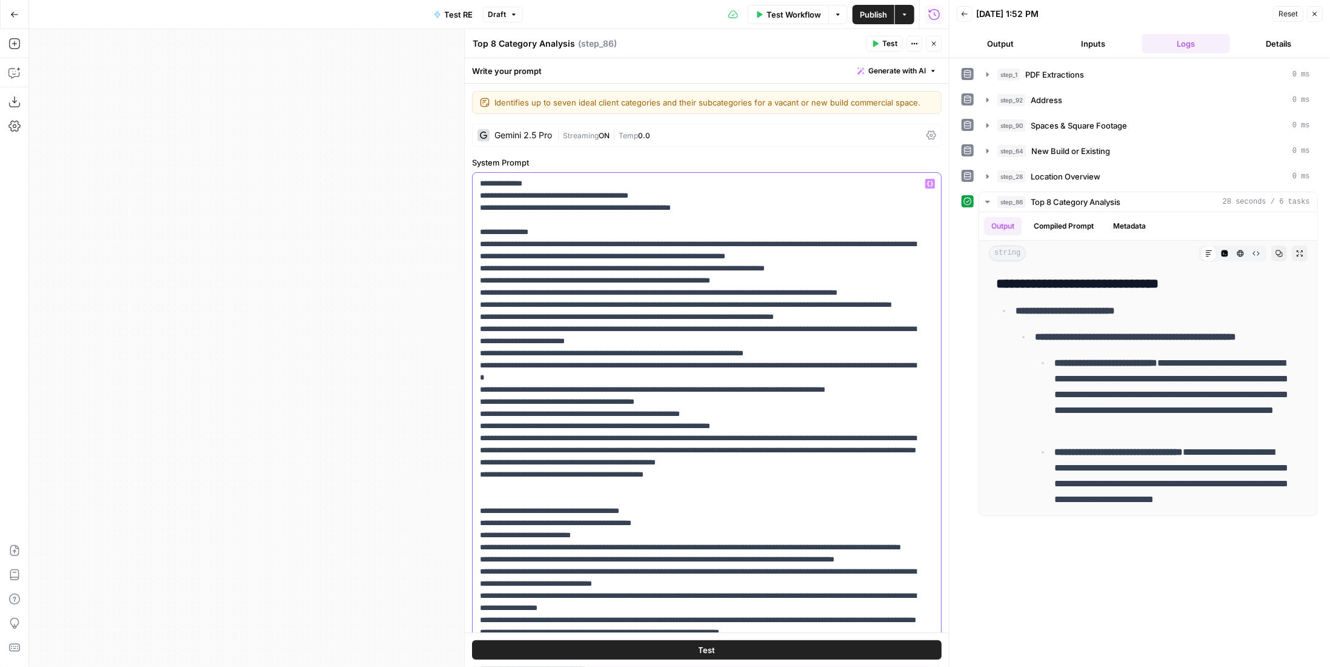
click at [584, 378] on p "**********" at bounding box center [698, 505] width 437 height 655
click at [852, 648] on button "Test" at bounding box center [707, 649] width 470 height 19
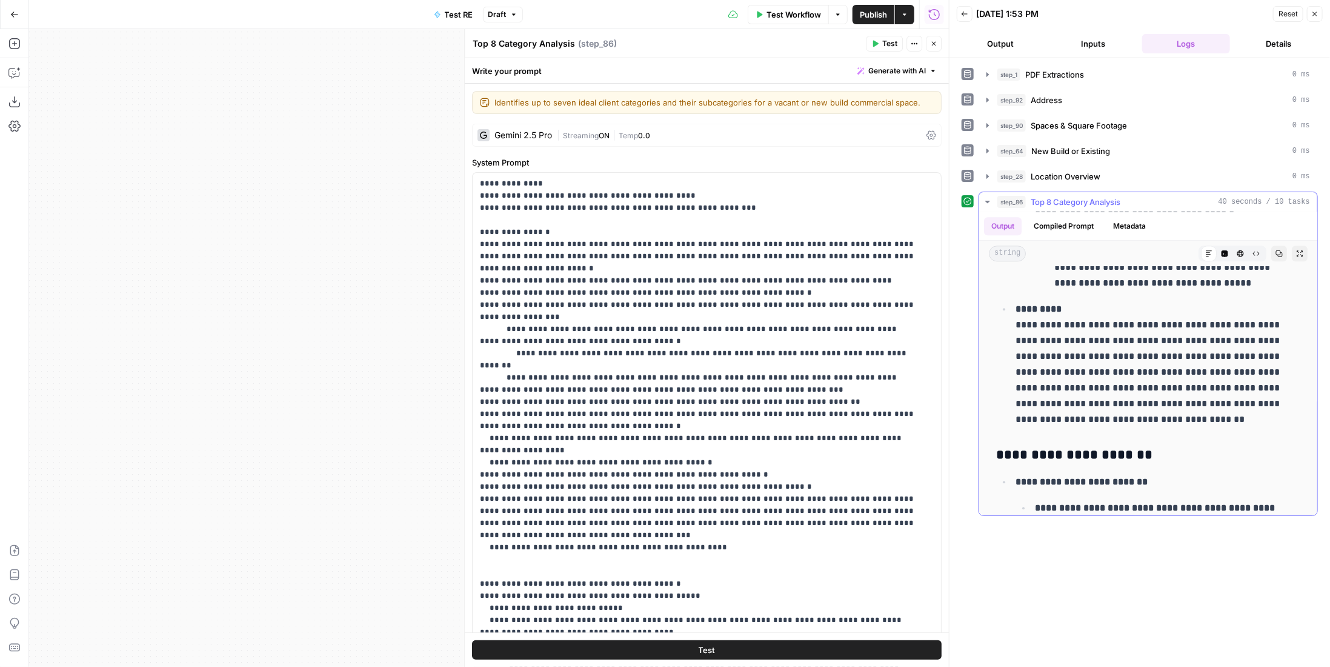
scroll to position [2303, 0]
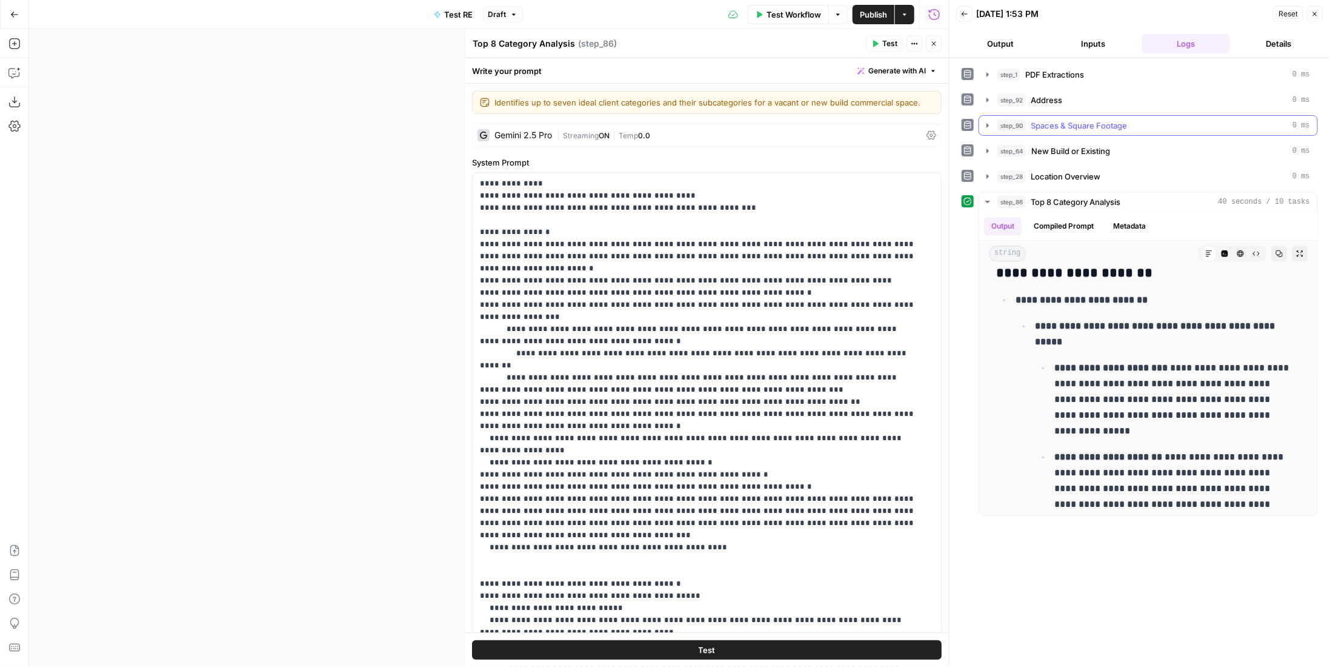
click at [1092, 122] on span "Spaces & Square Footage" at bounding box center [1079, 125] width 96 height 12
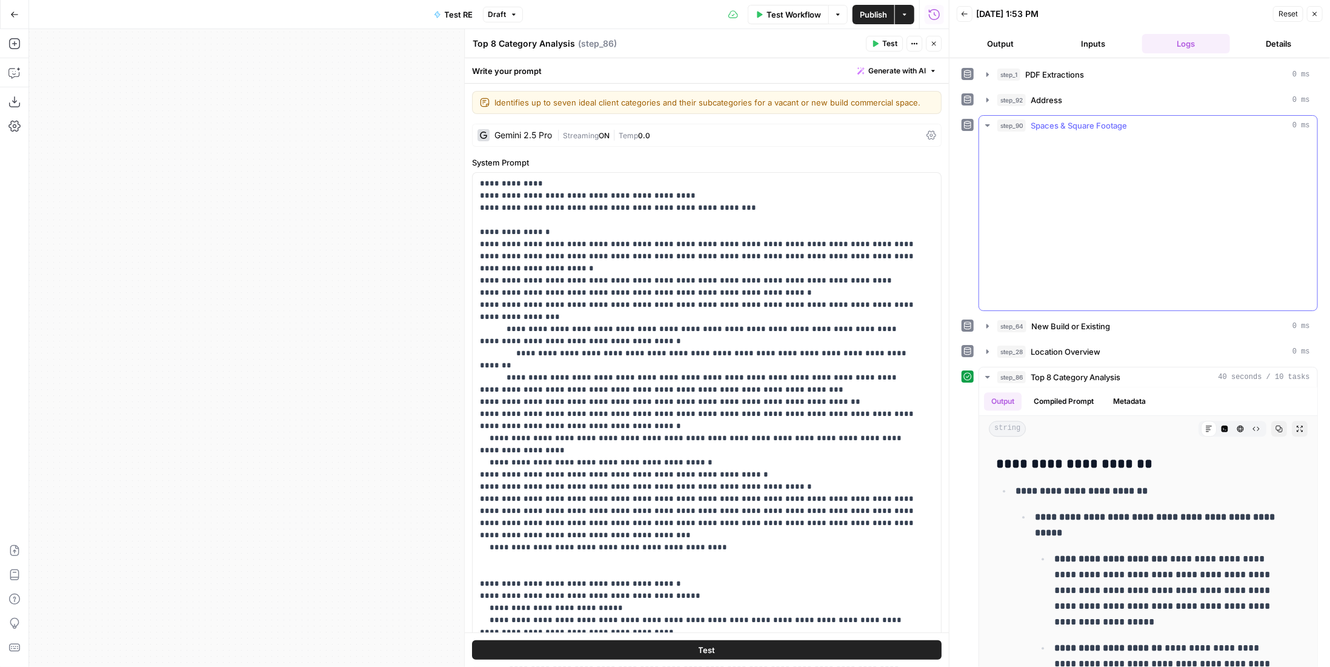
scroll to position [2319, 0]
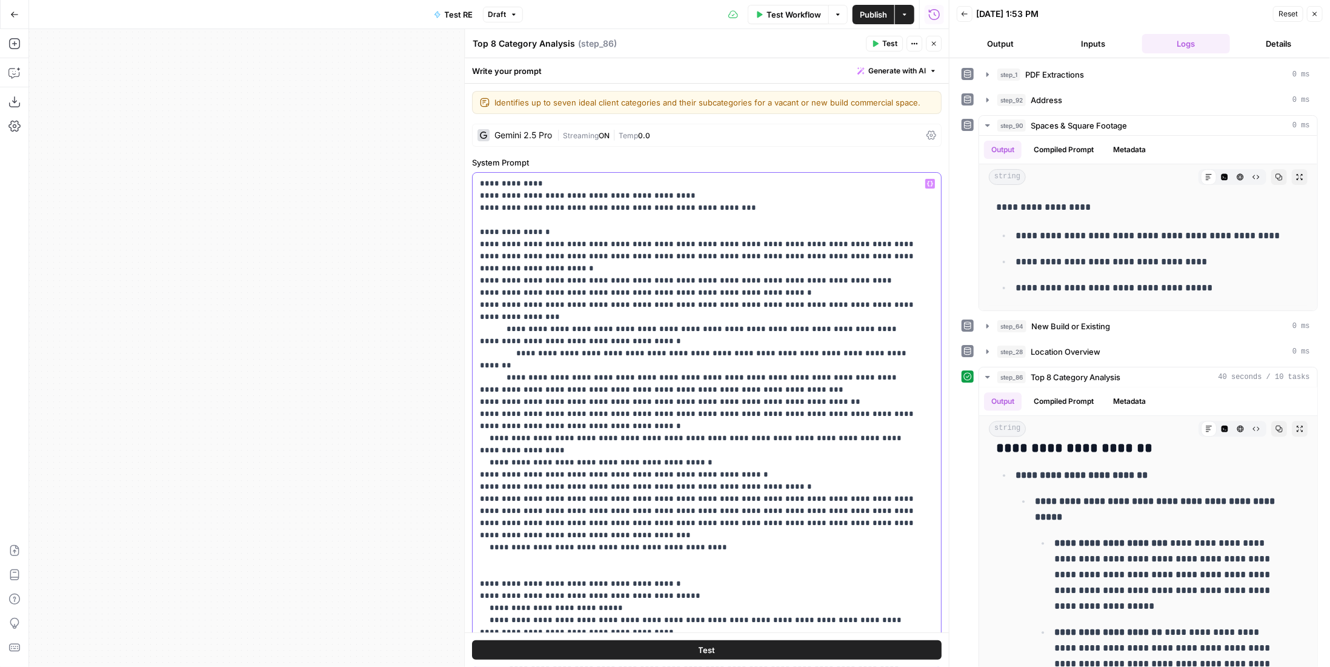
drag, startPoint x: 885, startPoint y: 340, endPoint x: 472, endPoint y: 338, distance: 413.3
click at [472, 338] on div "**********" at bounding box center [707, 419] width 470 height 495
drag, startPoint x: 571, startPoint y: 313, endPoint x: 561, endPoint y: 328, distance: 18.8
click at [571, 313] on p "**********" at bounding box center [698, 505] width 437 height 655
drag, startPoint x: 587, startPoint y: 329, endPoint x: 744, endPoint y: 316, distance: 156.9
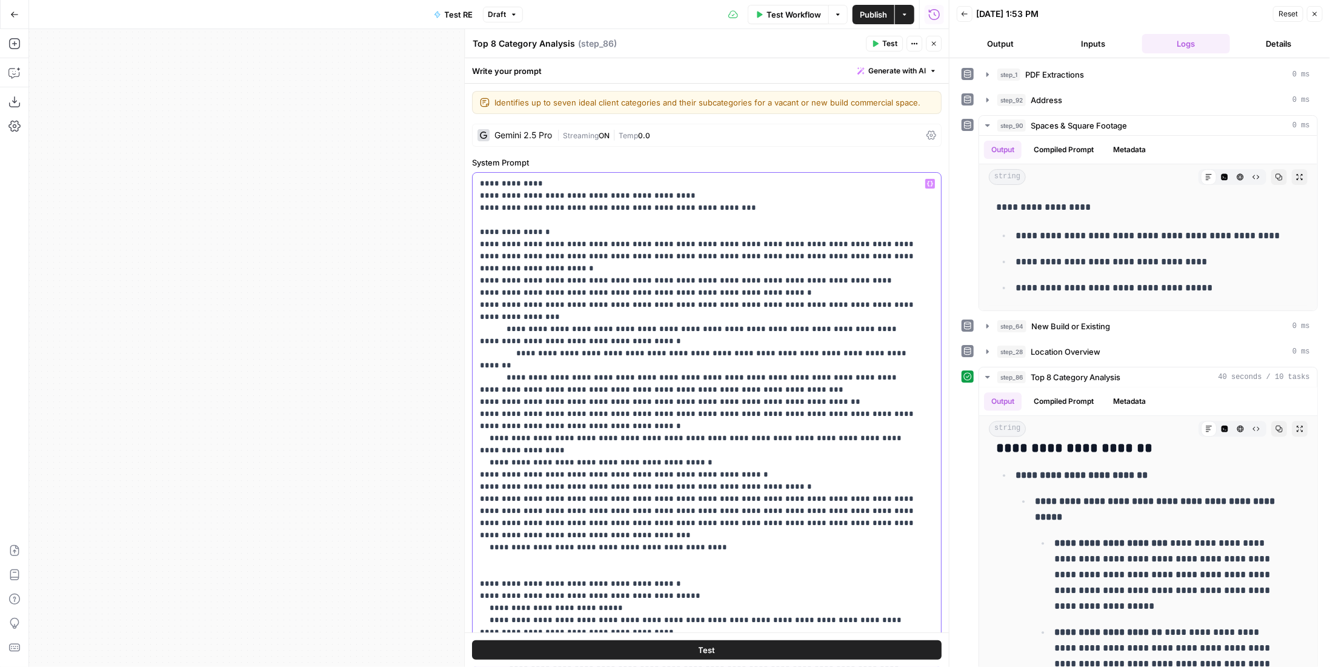
click at [744, 316] on p "**********" at bounding box center [698, 505] width 437 height 655
drag, startPoint x: 887, startPoint y: 325, endPoint x: 464, endPoint y: 322, distance: 423.7
click at [464, 322] on div "**********" at bounding box center [706, 348] width 485 height 638
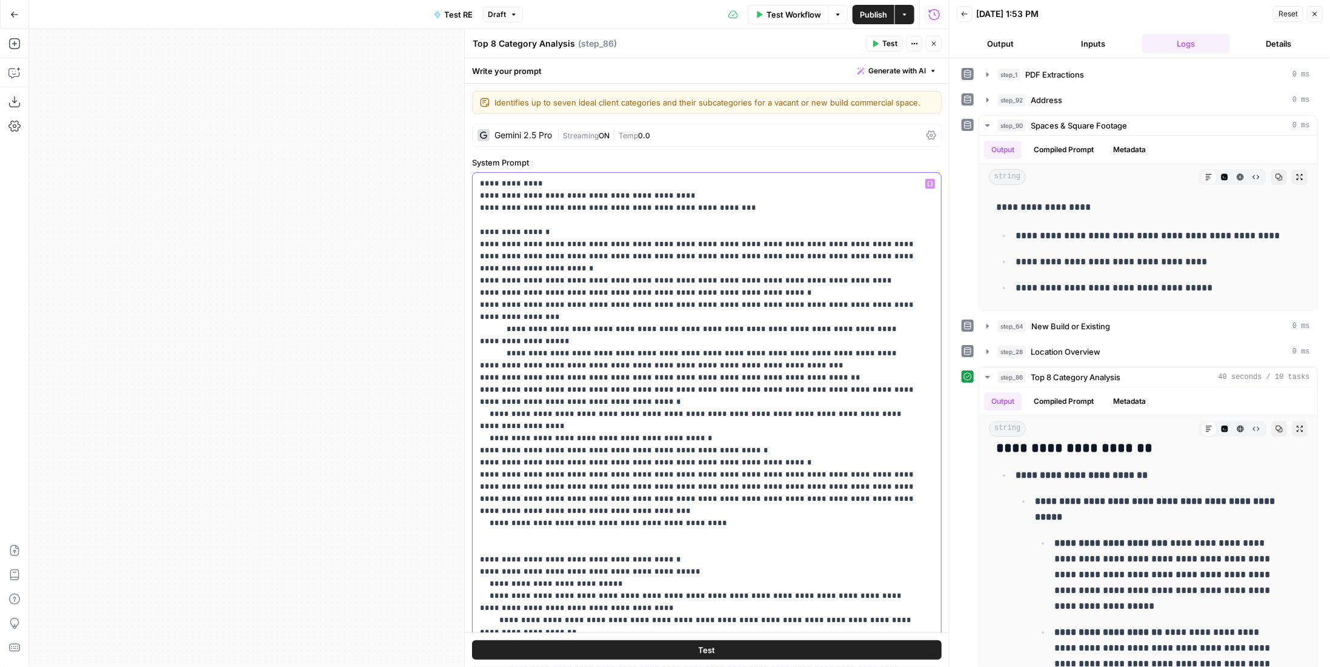
drag, startPoint x: 656, startPoint y: 332, endPoint x: 476, endPoint y: 327, distance: 180.1
click at [476, 327] on div "**********" at bounding box center [707, 420] width 468 height 494
click at [870, 364] on p "**********" at bounding box center [698, 493] width 437 height 630
click at [914, 316] on p "**********" at bounding box center [698, 493] width 437 height 630
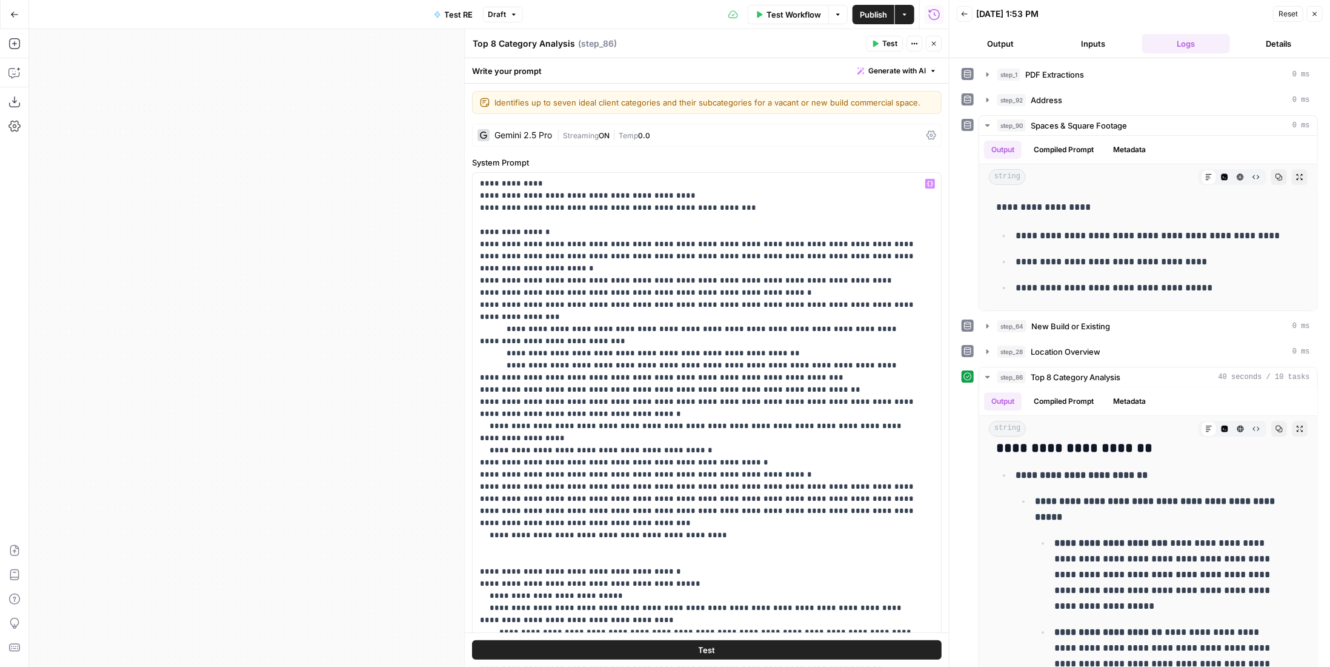
click at [887, 47] on span "Test" at bounding box center [889, 43] width 15 height 11
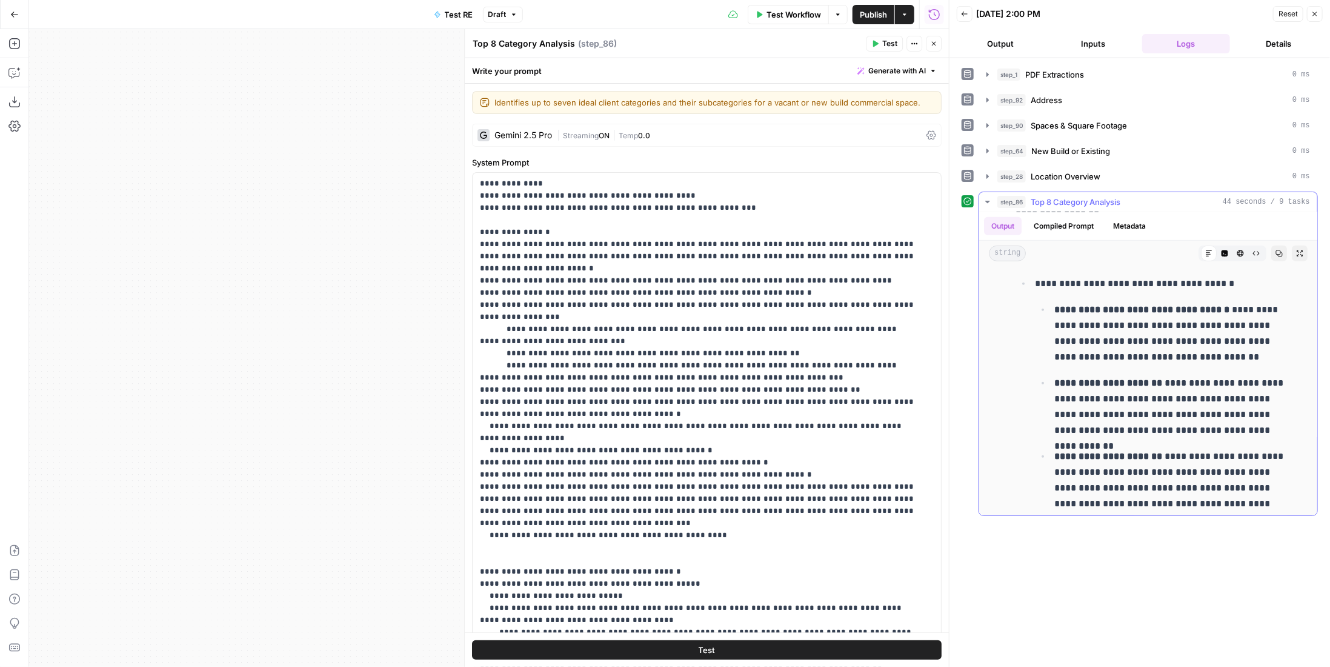
scroll to position [606, 0]
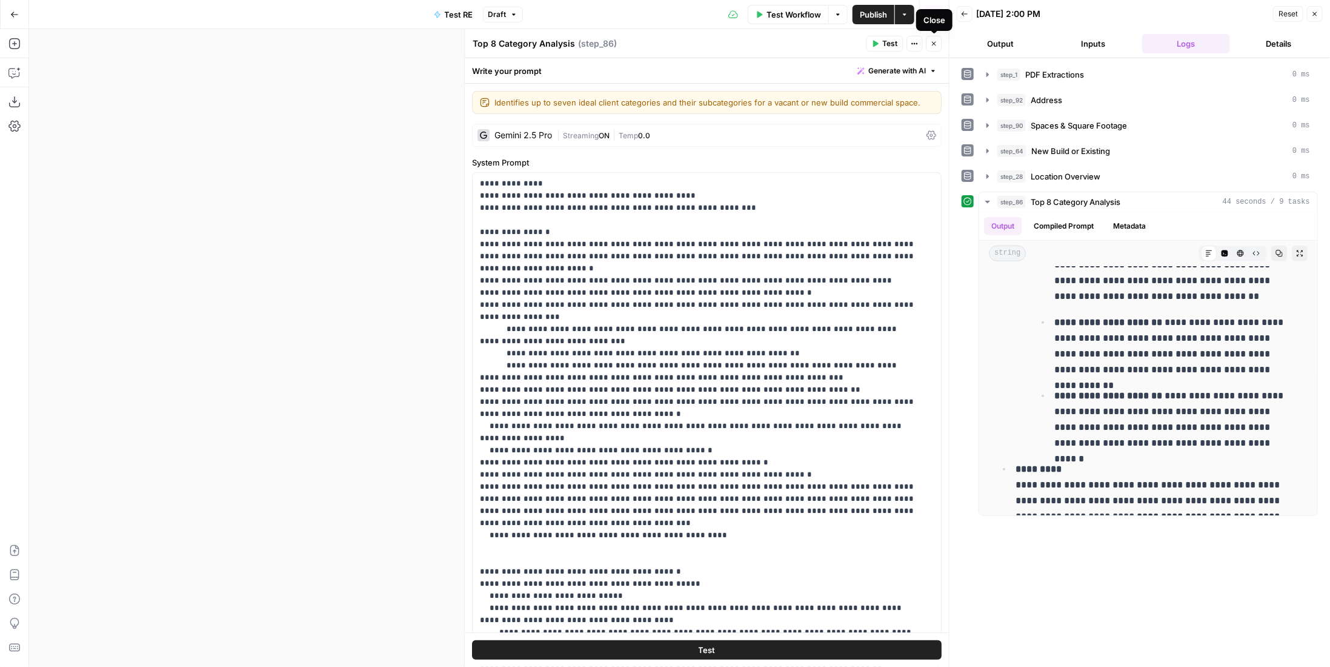
click at [933, 42] on icon "button" at bounding box center [934, 44] width 4 height 4
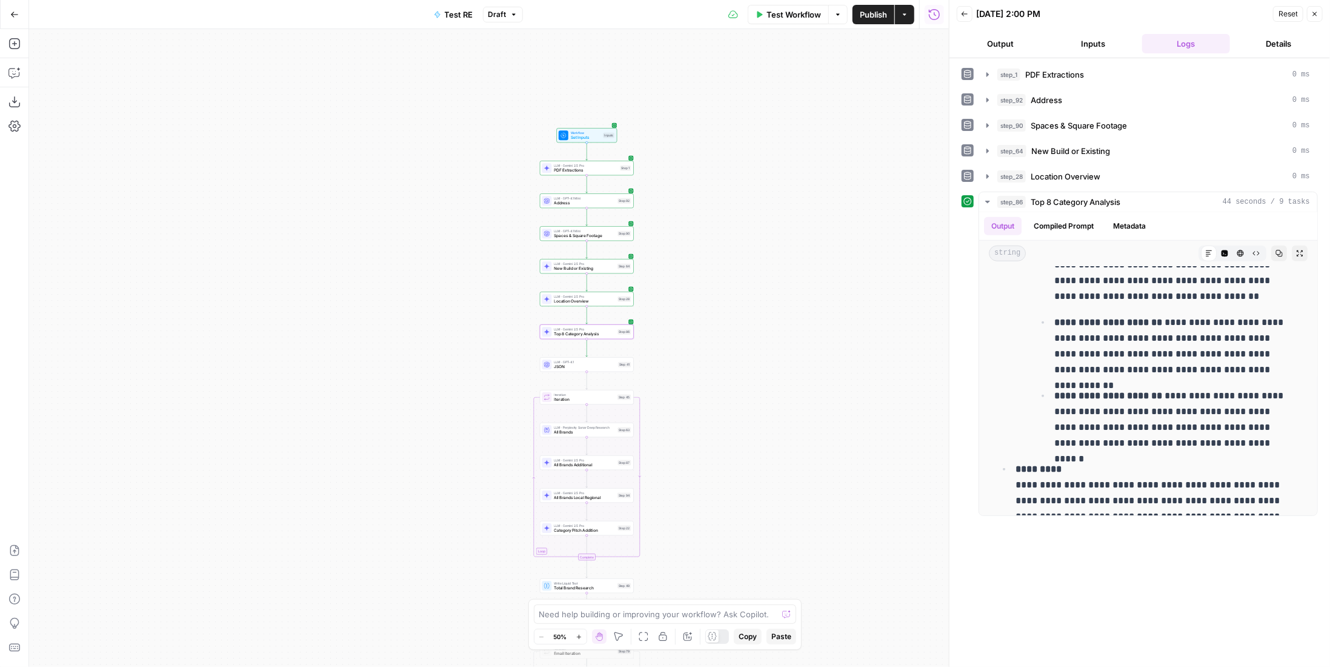
drag, startPoint x: 827, startPoint y: 190, endPoint x: 807, endPoint y: 276, distance: 88.2
click at [807, 276] on div "Workflow Set Inputs Inputs LLM · Gemini 2.5 Pro PDF Extractions Step 1 LLM · GP…" at bounding box center [489, 348] width 920 height 638
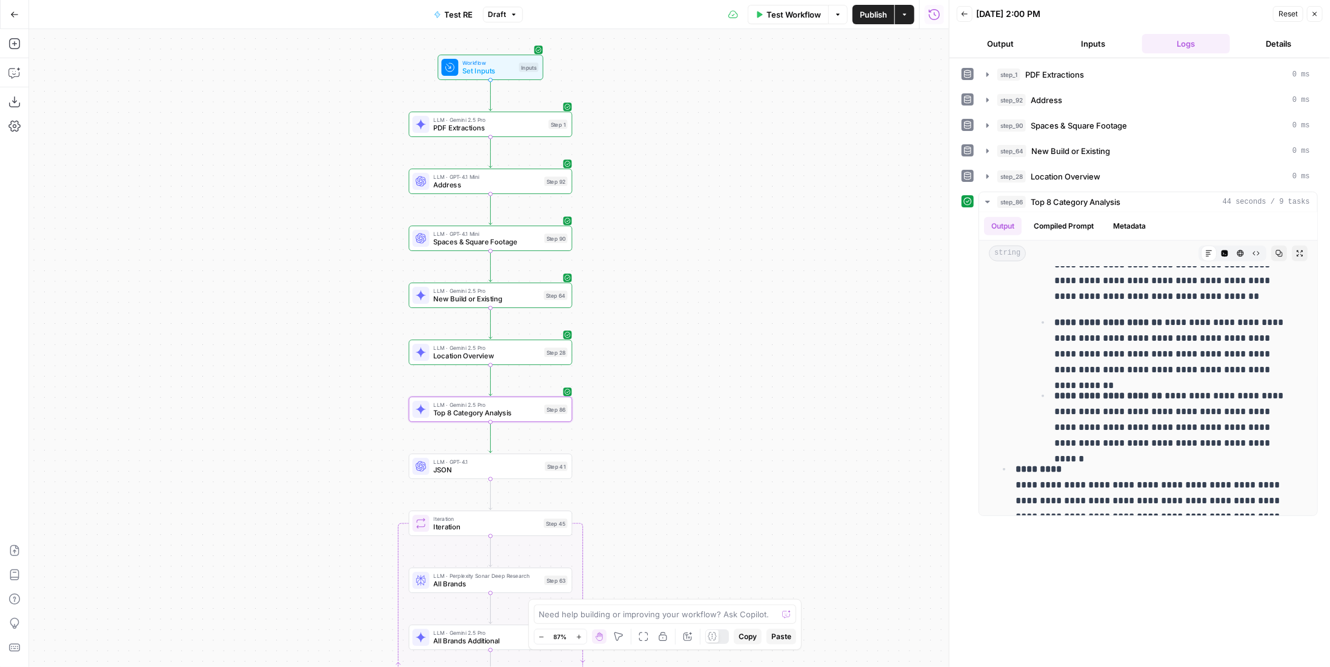
click at [516, 234] on span "LLM · GPT-4.1 Mini" at bounding box center [487, 233] width 107 height 8
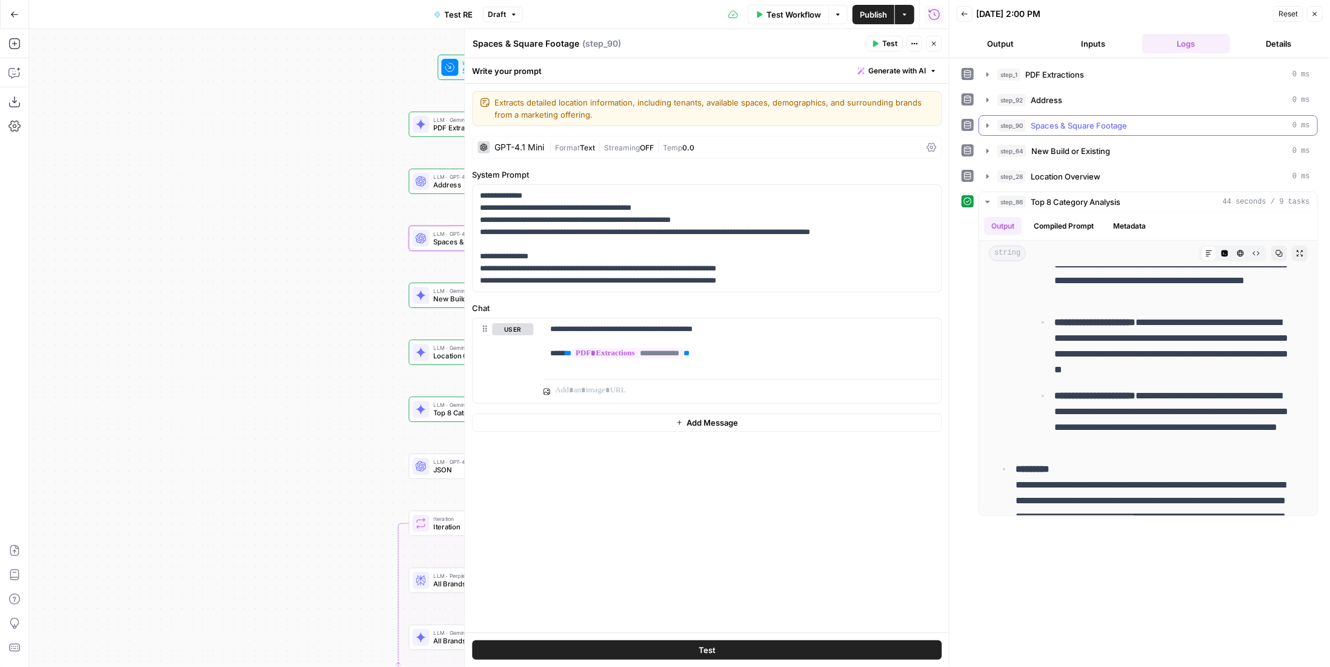
click at [1140, 128] on div "step_90 Spaces & Square Footage 0 ms" at bounding box center [1154, 125] width 313 height 12
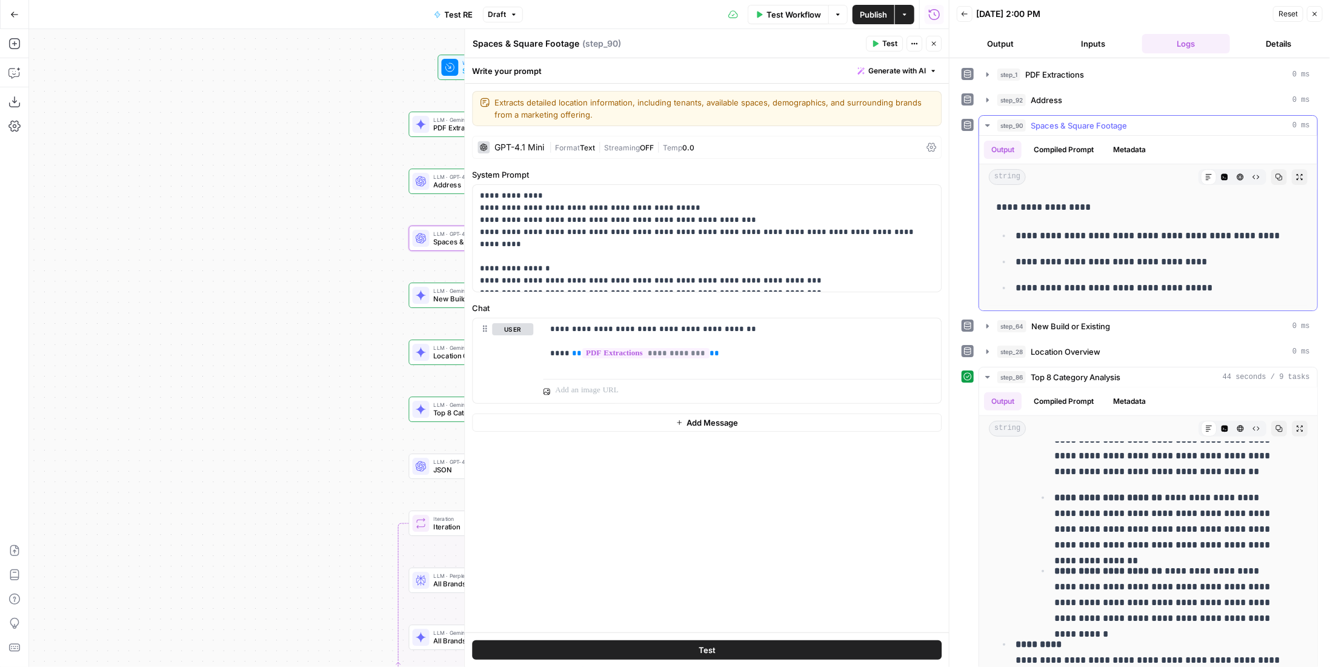
click at [1130, 119] on div "step_90 Spaces & Square Footage 0 ms" at bounding box center [1154, 125] width 313 height 12
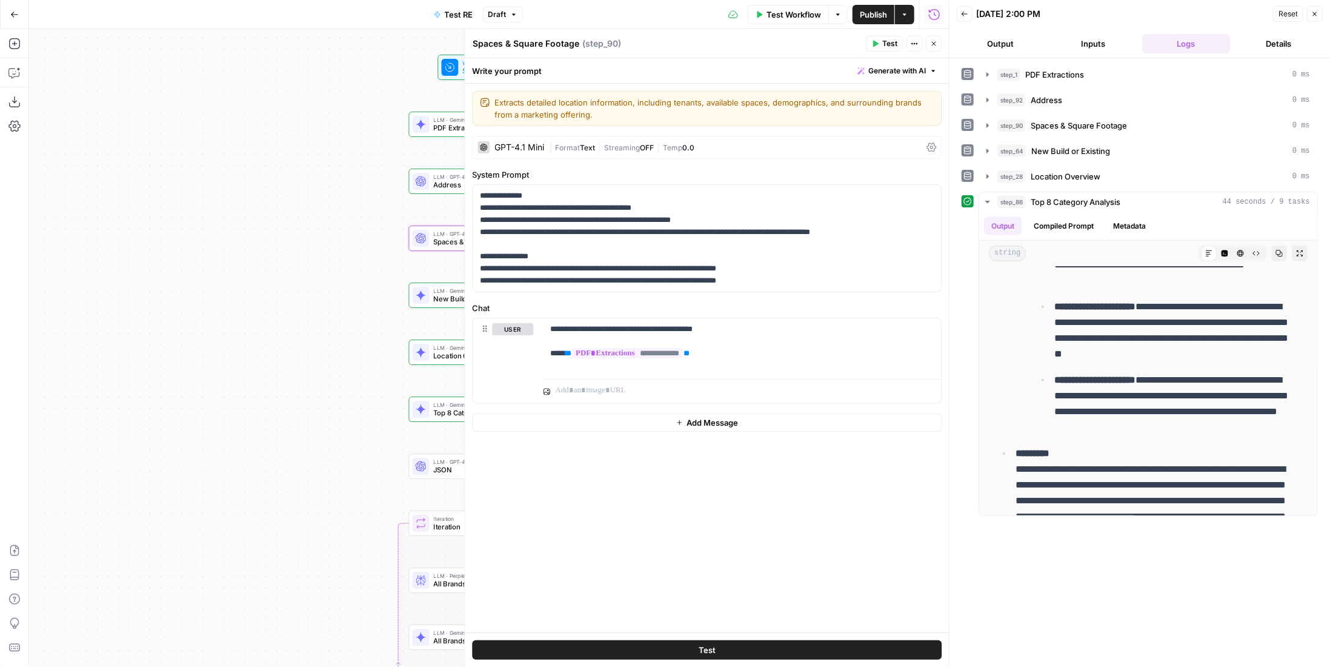
click at [931, 44] on icon "button" at bounding box center [933, 43] width 7 height 7
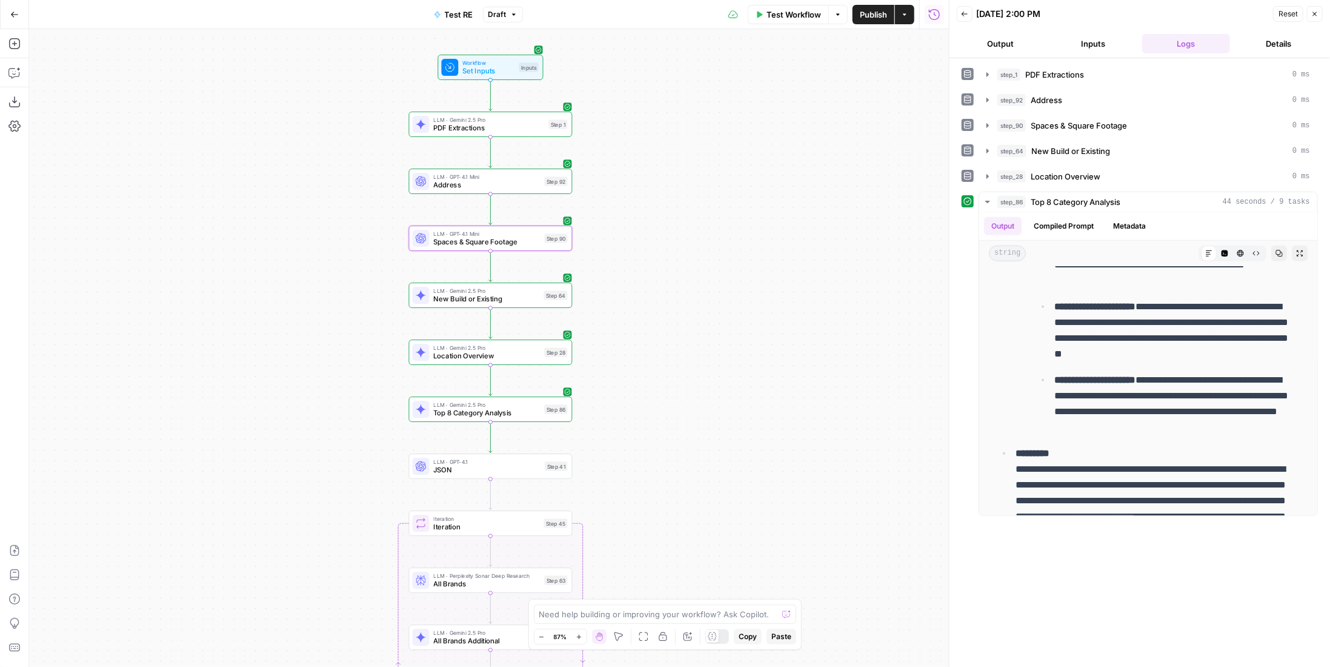
click at [539, 356] on span "Location Overview" at bounding box center [487, 356] width 107 height 10
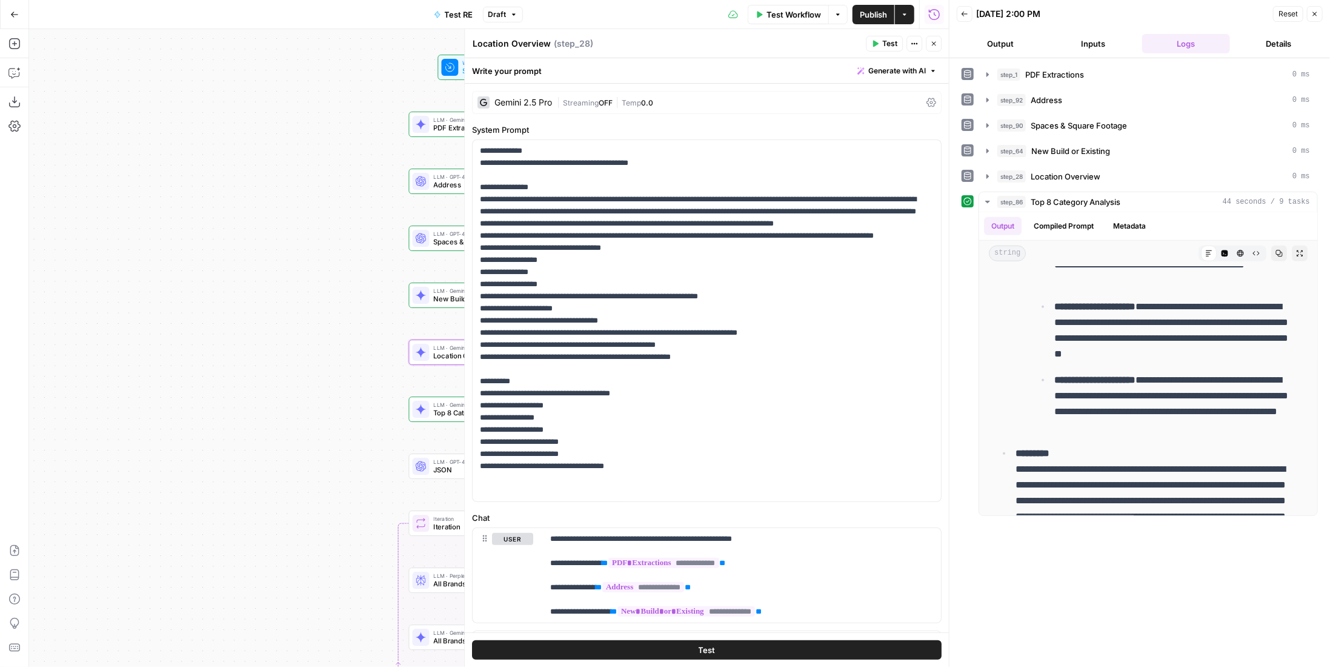
click at [939, 42] on button "Close" at bounding box center [934, 44] width 16 height 16
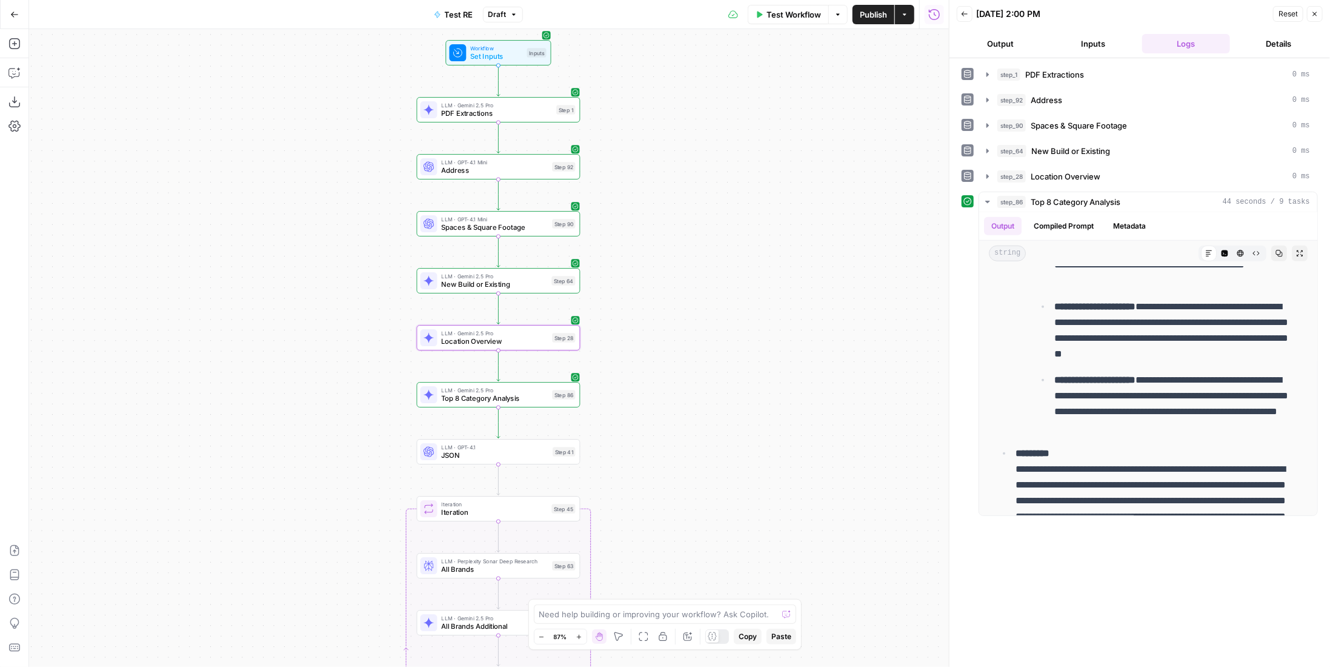
drag, startPoint x: 725, startPoint y: 338, endPoint x: 765, endPoint y: 278, distance: 71.8
click at [765, 278] on div "Workflow Set Inputs Inputs LLM · Gemini 2.5 Pro PDF Extractions Step 1 LLM · GP…" at bounding box center [489, 348] width 920 height 638
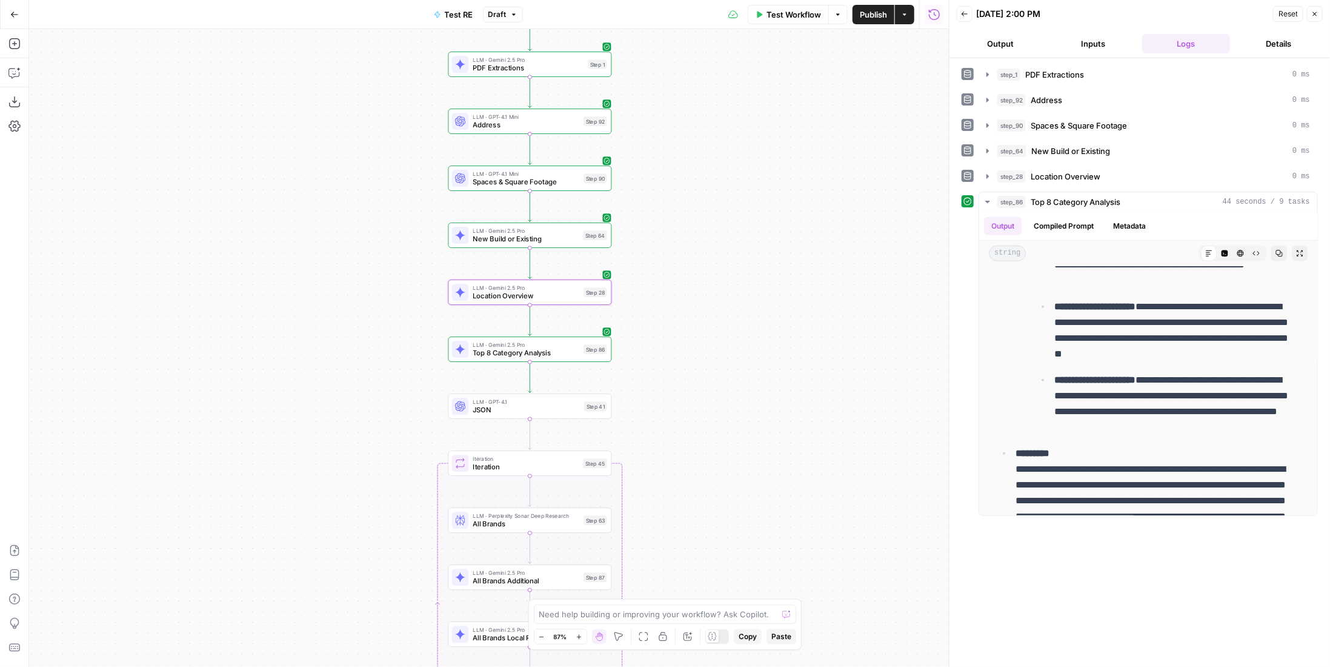
click at [586, 167] on div "Copy step Delete step Edit Note Test" at bounding box center [556, 158] width 106 height 19
click at [584, 176] on div "Step 90" at bounding box center [595, 178] width 23 height 10
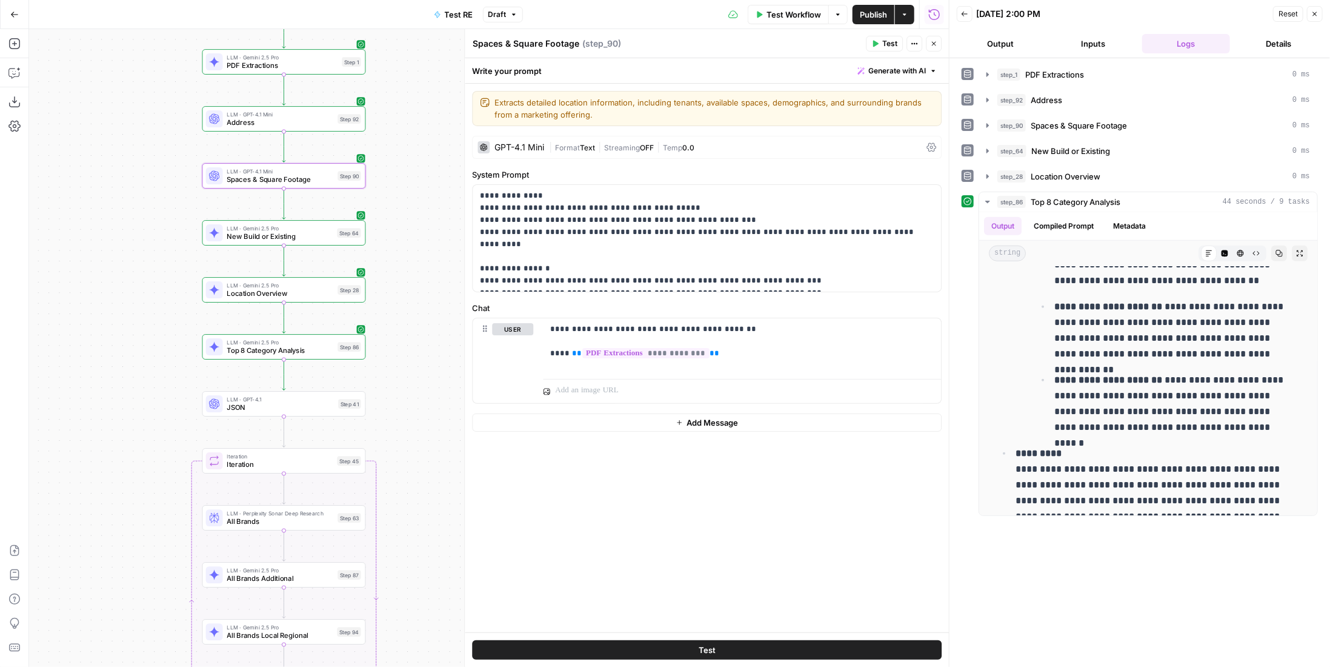
drag, startPoint x: 356, startPoint y: 161, endPoint x: 124, endPoint y: 160, distance: 232.1
click at [124, 160] on div "Workflow Set Inputs Inputs LLM · Gemini 2.5 Pro PDF Extractions Step 1 LLM · GP…" at bounding box center [489, 348] width 920 height 638
click at [310, 66] on span "PDF Extractions" at bounding box center [282, 65] width 111 height 10
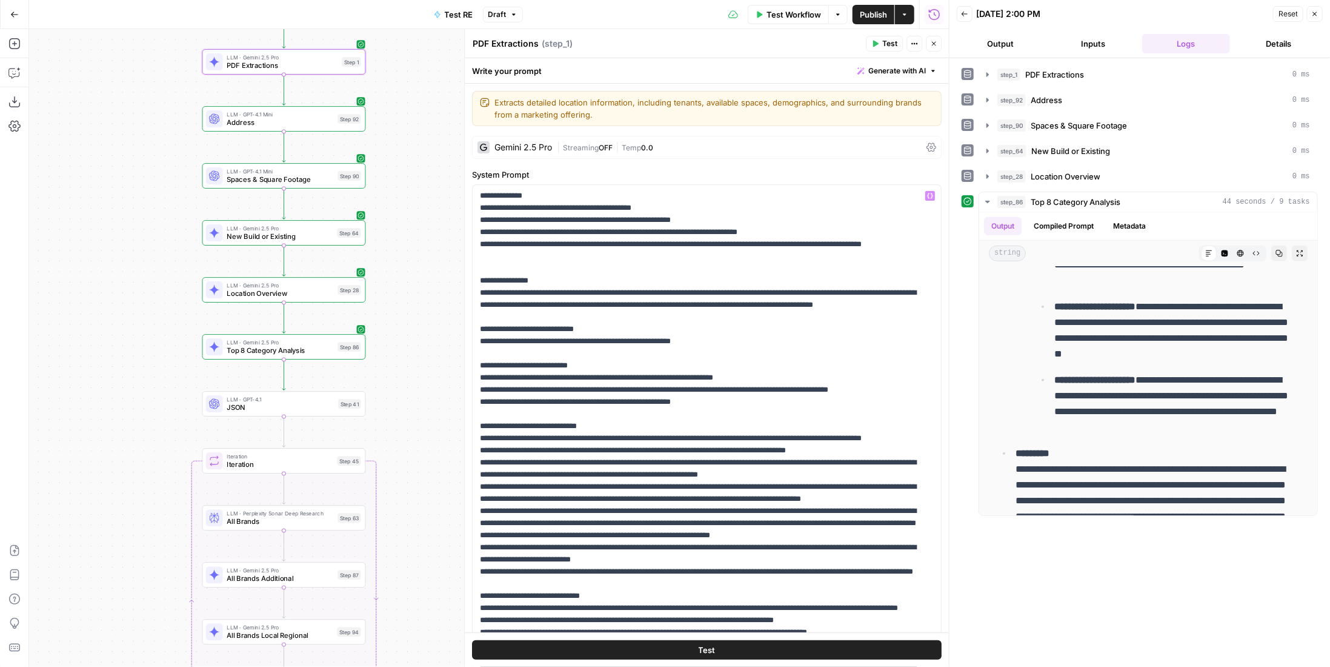
scroll to position [121, 0]
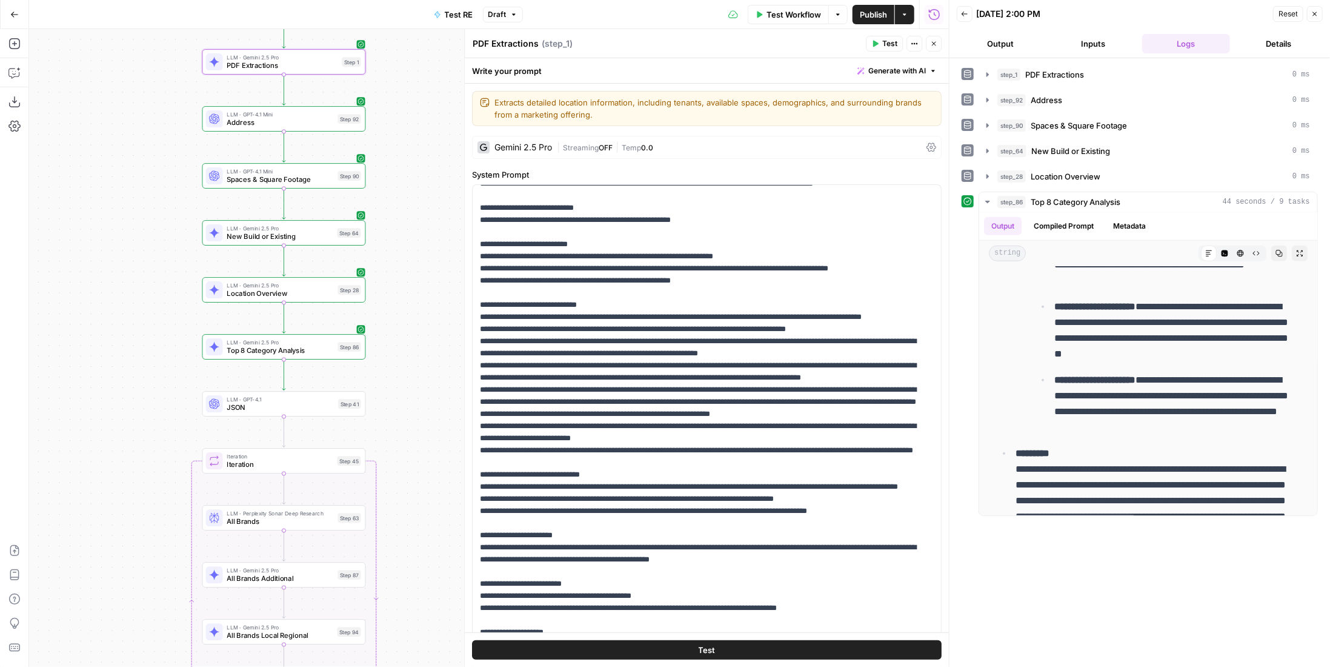
drag, startPoint x: 938, startPoint y: 42, endPoint x: 924, endPoint y: 48, distance: 15.2
click at [937, 42] on icon "button" at bounding box center [933, 43] width 7 height 7
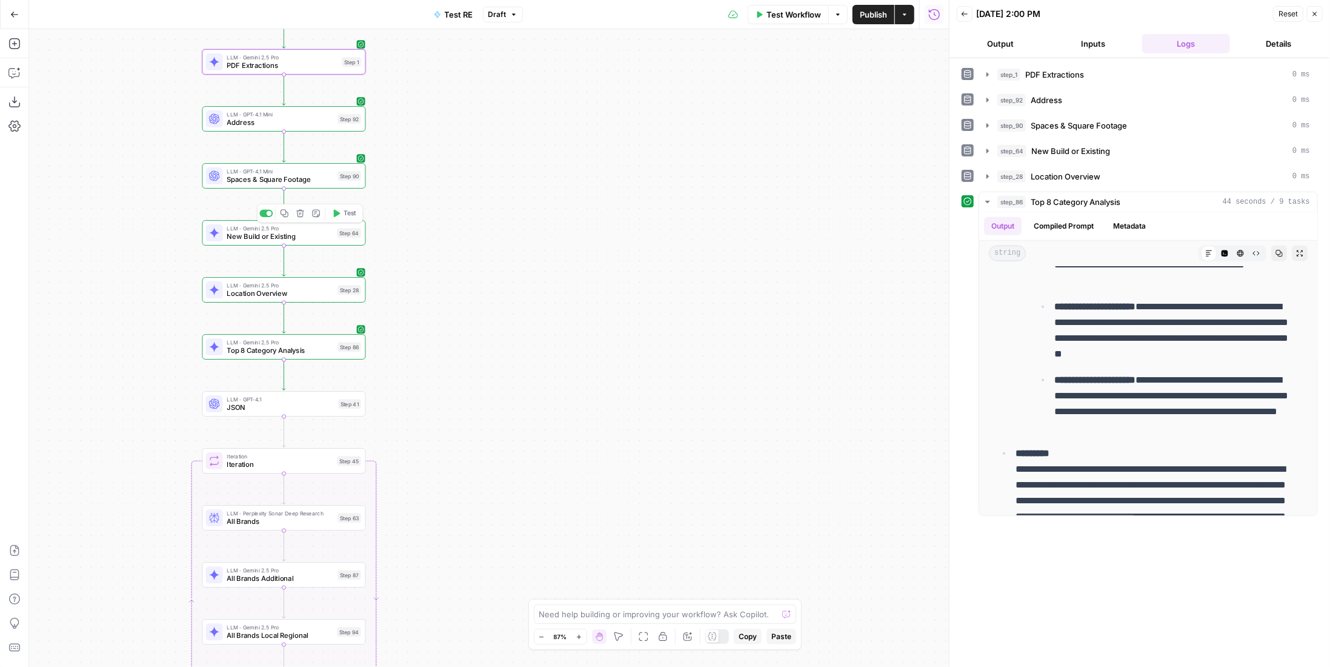
click at [324, 175] on span "Spaces & Square Footage" at bounding box center [280, 179] width 107 height 10
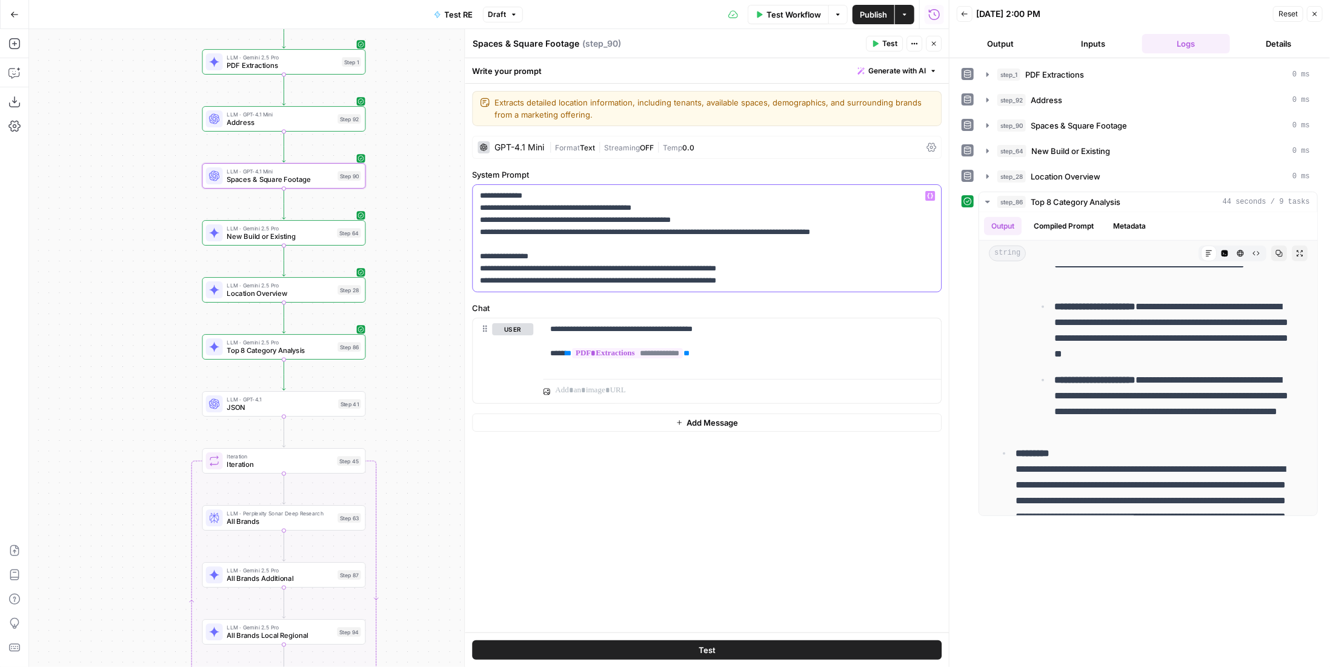
click at [780, 270] on p "**********" at bounding box center [707, 238] width 455 height 97
click at [935, 45] on icon "button" at bounding box center [933, 43] width 7 height 7
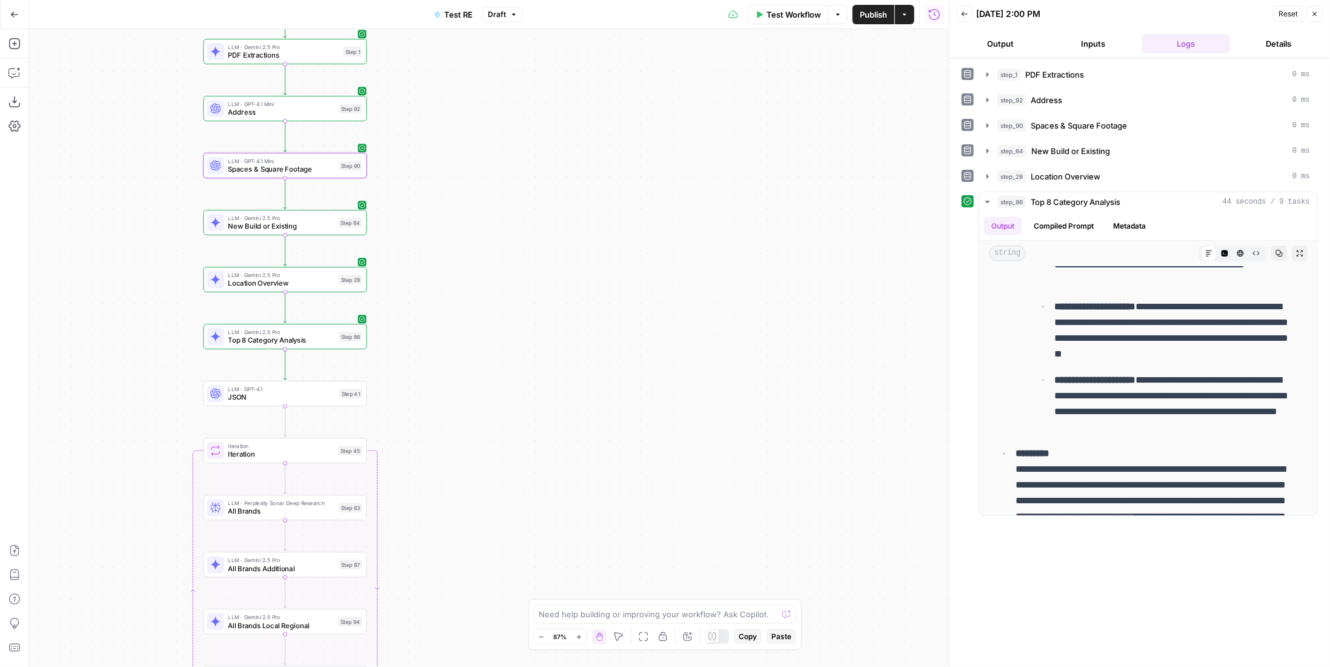
drag, startPoint x: 571, startPoint y: 322, endPoint x: 598, endPoint y: 252, distance: 74.6
click at [597, 278] on div "Workflow Set Inputs Inputs LLM · Gemini 2.5 Pro PDF Extractions Step 1 LLM · GP…" at bounding box center [489, 348] width 920 height 638
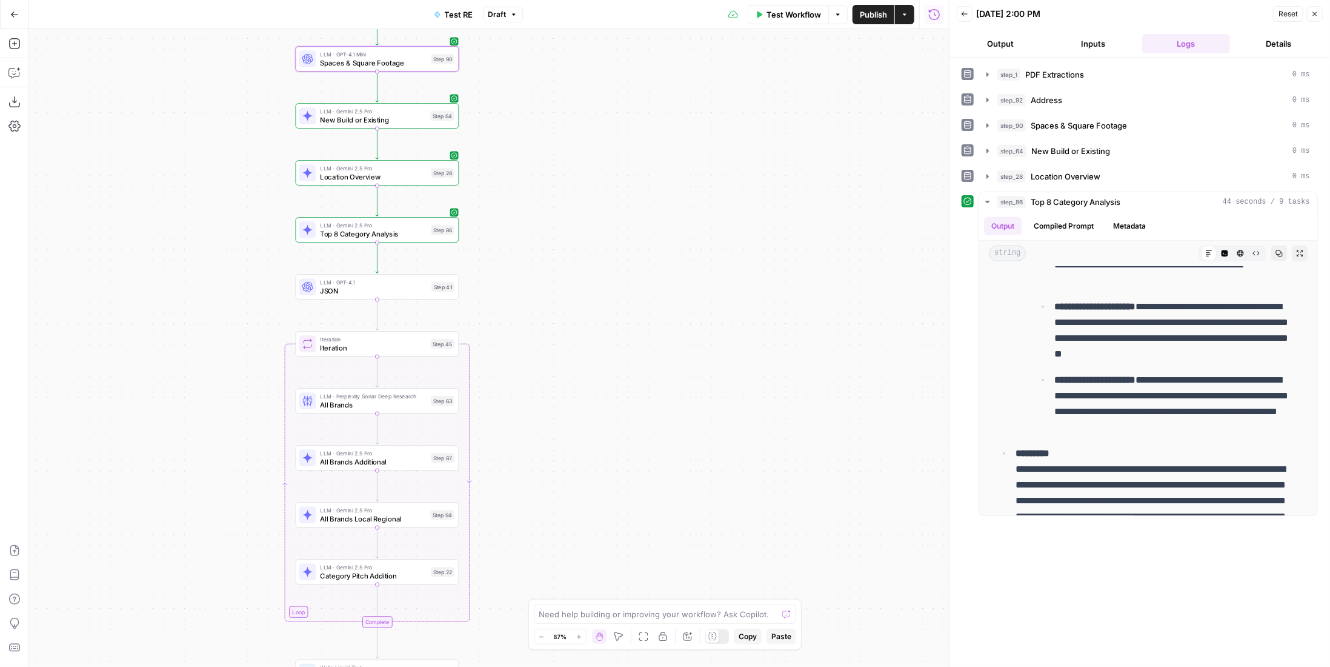
drag, startPoint x: 519, startPoint y: 335, endPoint x: 495, endPoint y: 313, distance: 32.6
click at [529, 323] on div "Workflow Set Inputs Inputs LLM · Gemini 2.5 Pro PDF Extractions Step 1 LLM · GP…" at bounding box center [489, 348] width 920 height 638
click at [413, 287] on span "JSON" at bounding box center [377, 286] width 107 height 10
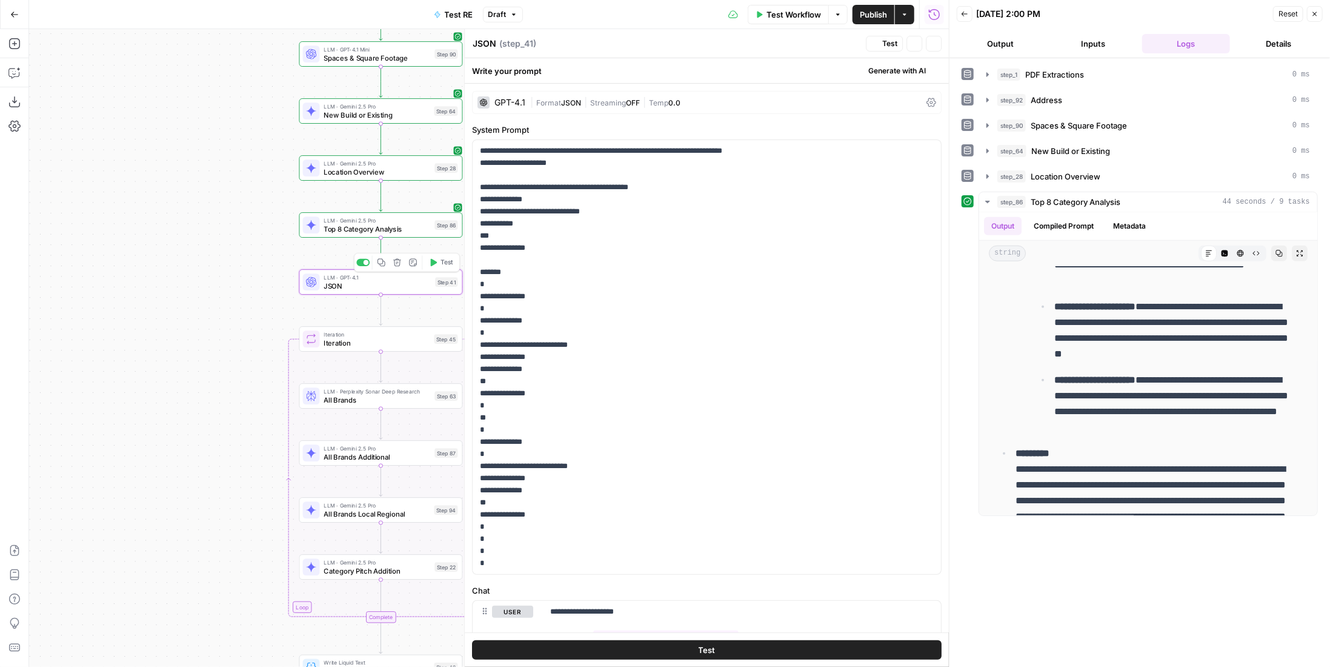
click at [444, 261] on span "Test" at bounding box center [447, 263] width 13 height 10
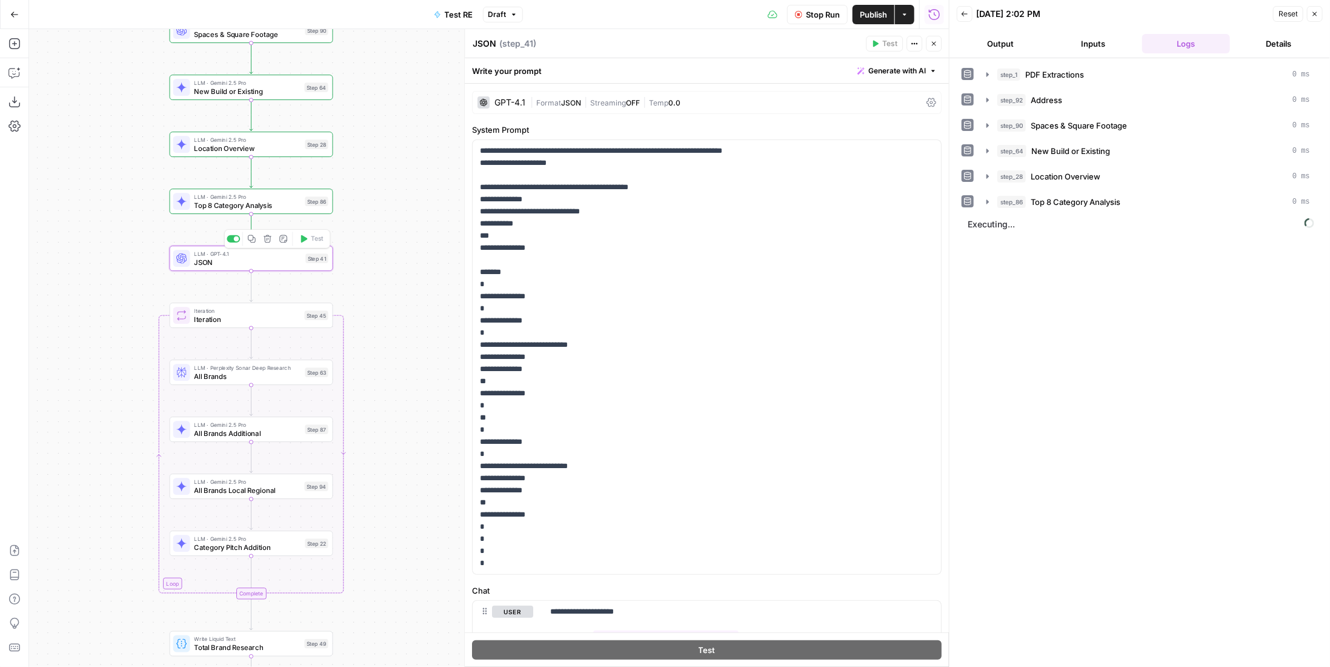
drag, startPoint x: 122, startPoint y: 297, endPoint x: 81, endPoint y: 292, distance: 41.6
click at [81, 292] on div "Workflow Set Inputs Inputs LLM · Gemini 2.5 Pro PDF Extractions Step 1 LLM · GP…" at bounding box center [489, 348] width 920 height 638
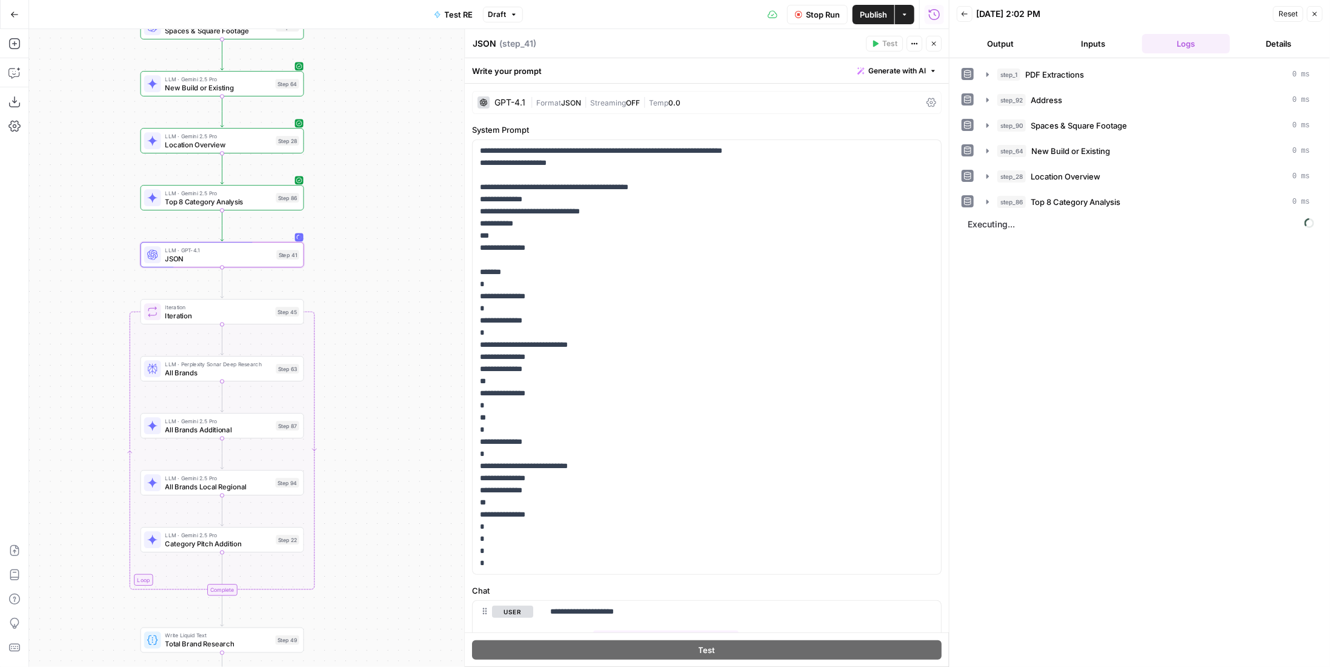
scroll to position [179, 0]
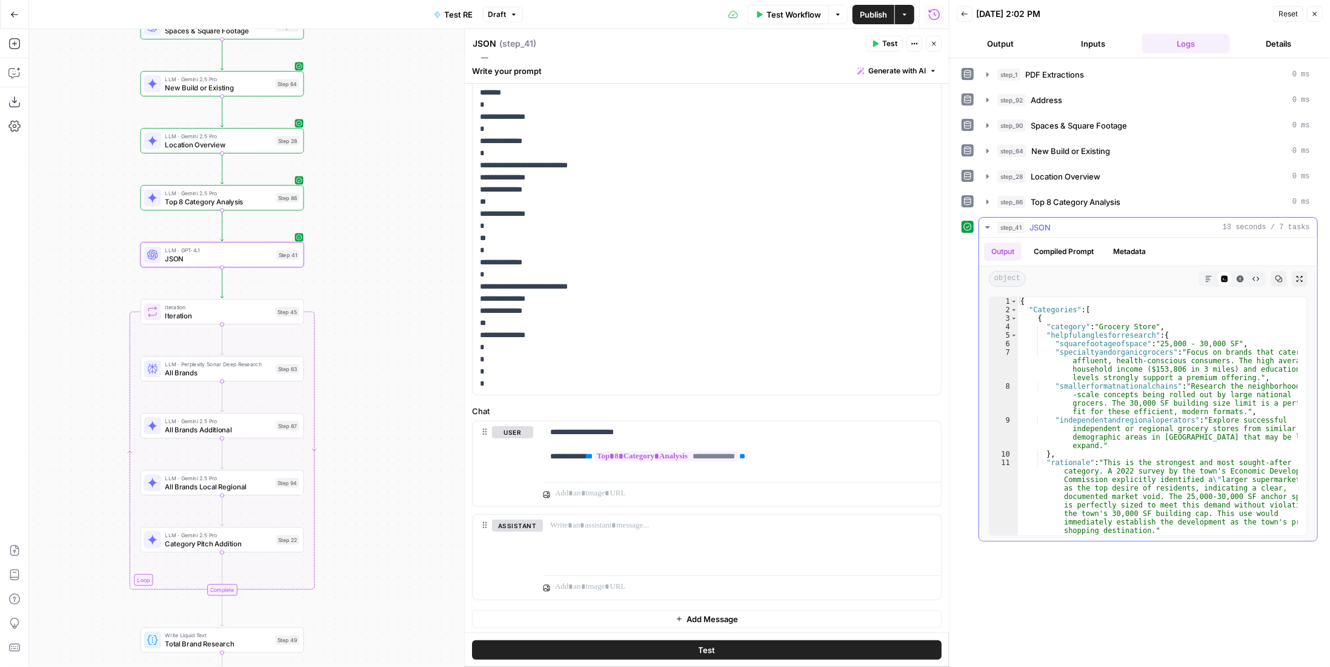
click at [1220, 271] on div "Code Editor" at bounding box center [1225, 279] width 16 height 16
click at [1213, 271] on button "Markdown" at bounding box center [1209, 279] width 16 height 16
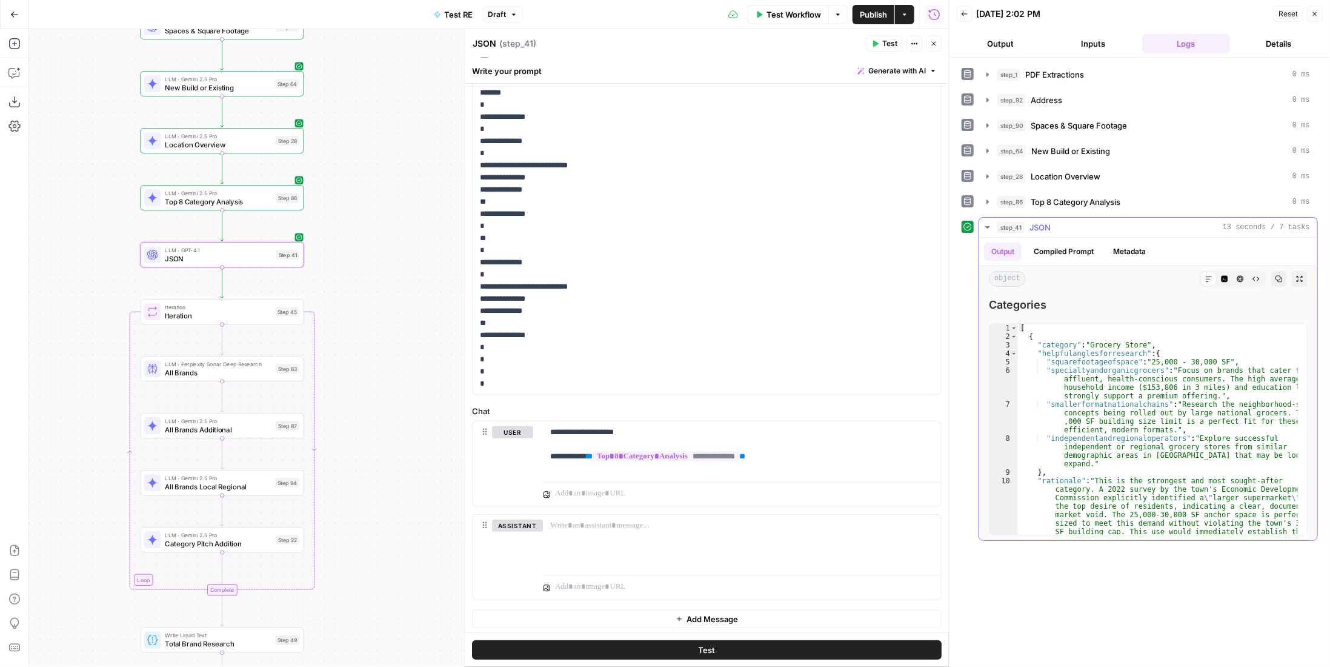
click at [1207, 271] on div "Markdown" at bounding box center [1209, 279] width 16 height 16
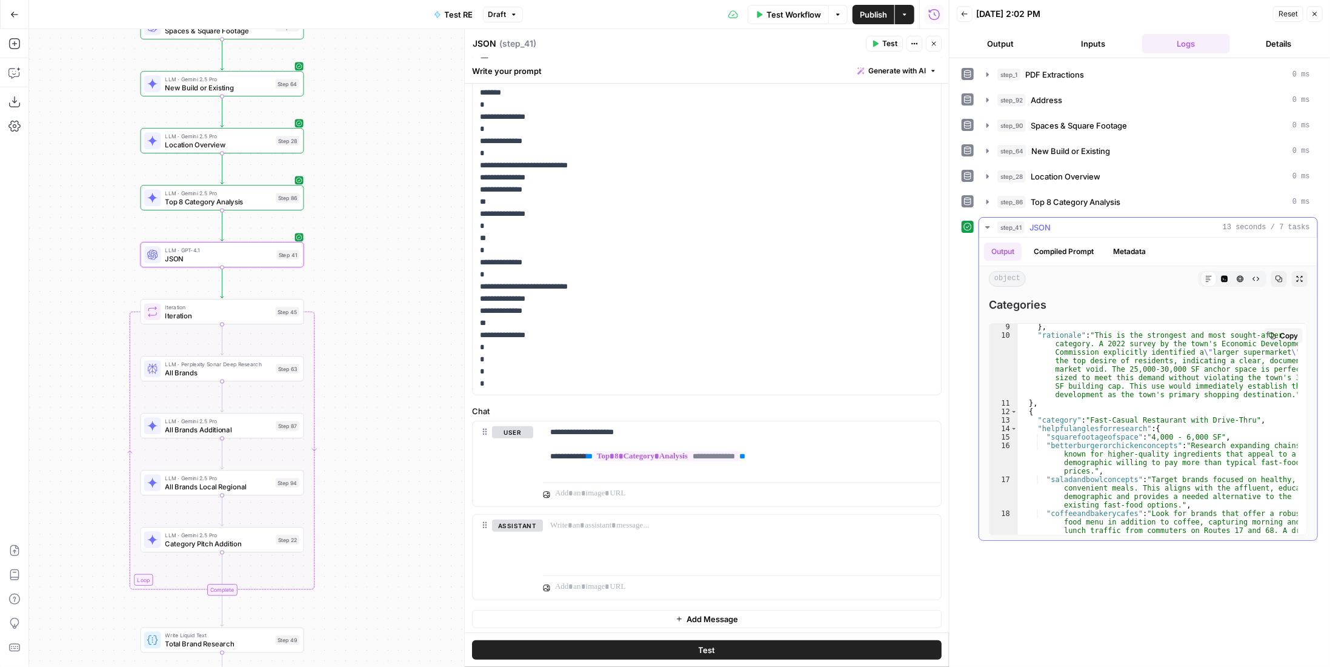
scroll to position [218, 0]
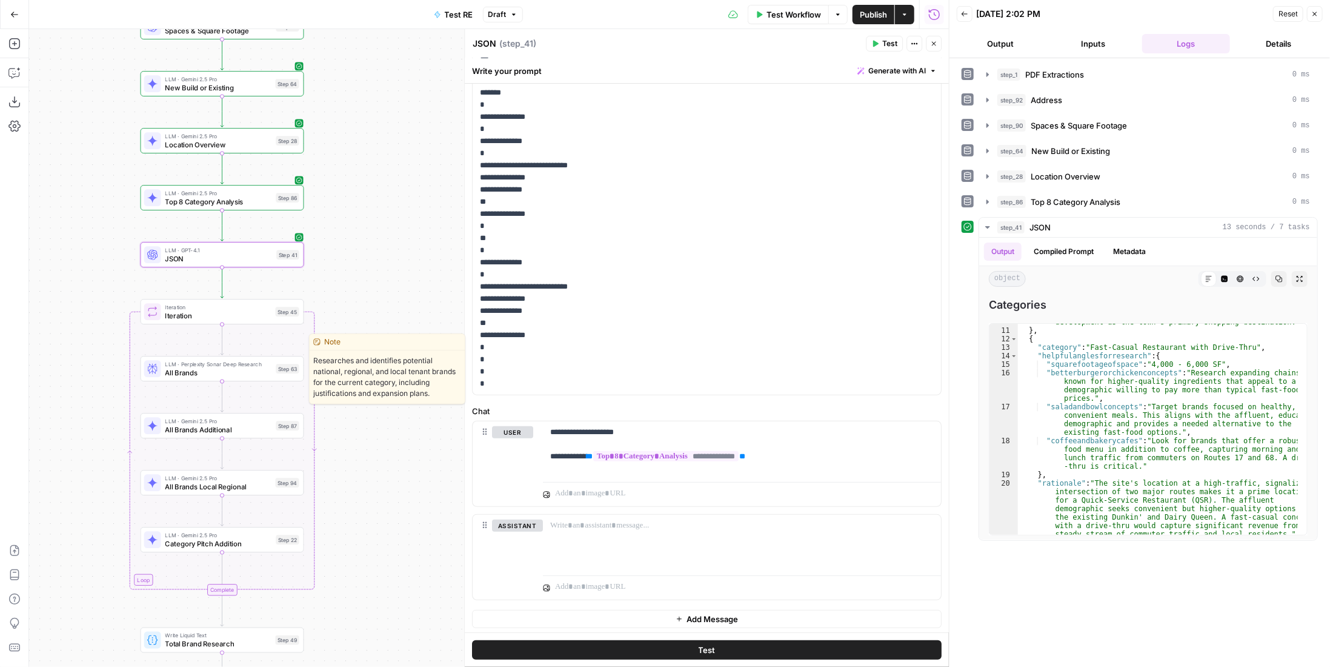
click at [264, 373] on span "All Brands" at bounding box center [218, 372] width 107 height 10
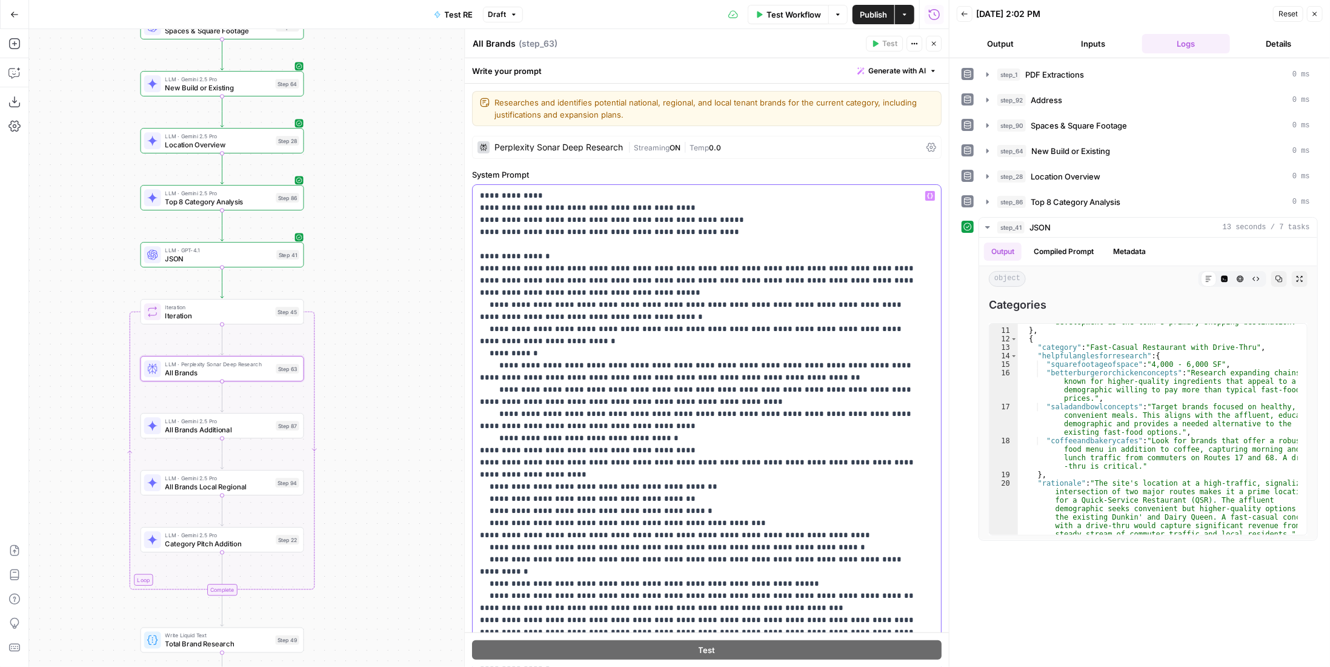
drag, startPoint x: 619, startPoint y: 318, endPoint x: 464, endPoint y: 299, distance: 156.9
click at [464, 299] on div "**********" at bounding box center [706, 348] width 485 height 638
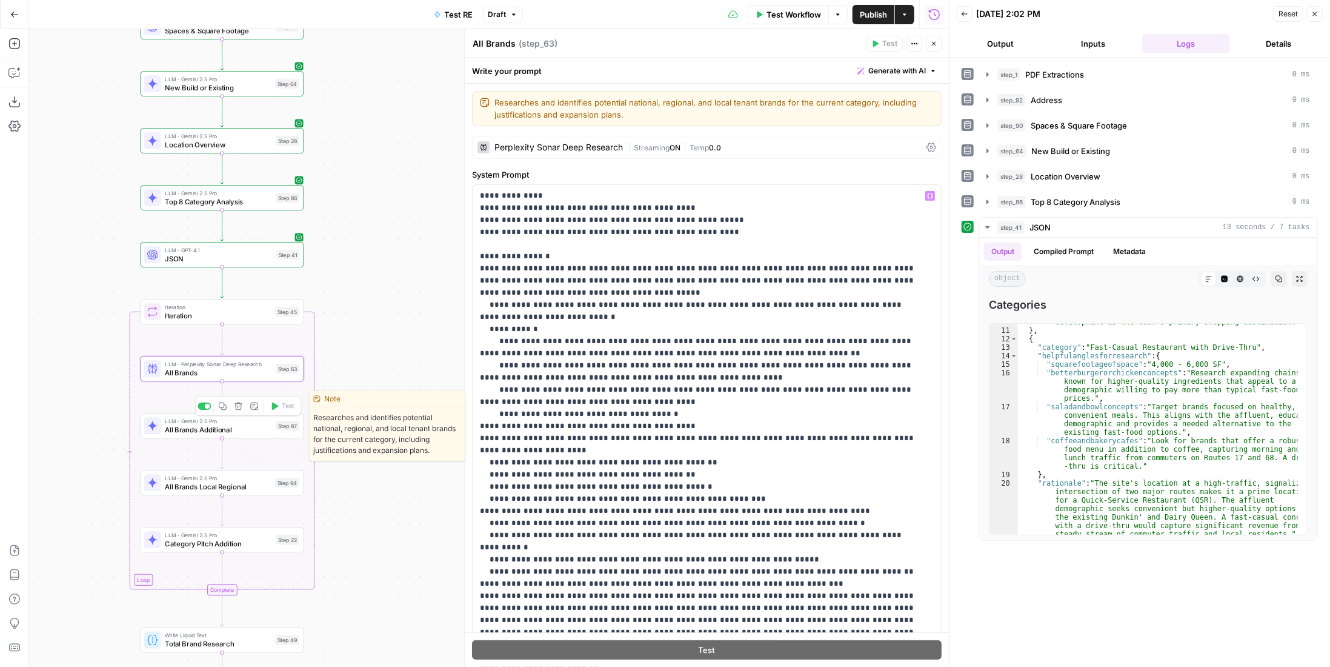
click at [237, 428] on span "All Brands Additional" at bounding box center [218, 429] width 107 height 10
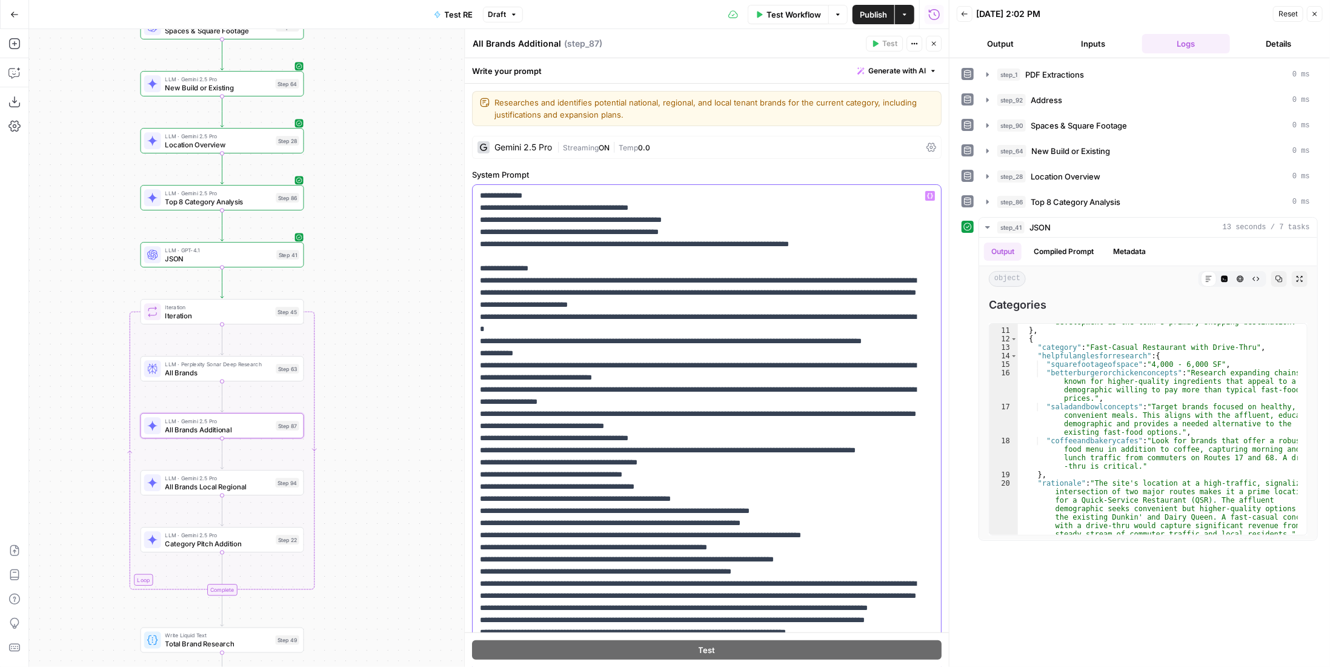
drag, startPoint x: 604, startPoint y: 330, endPoint x: 462, endPoint y: 310, distance: 143.9
click at [464, 310] on div "**********" at bounding box center [706, 348] width 485 height 638
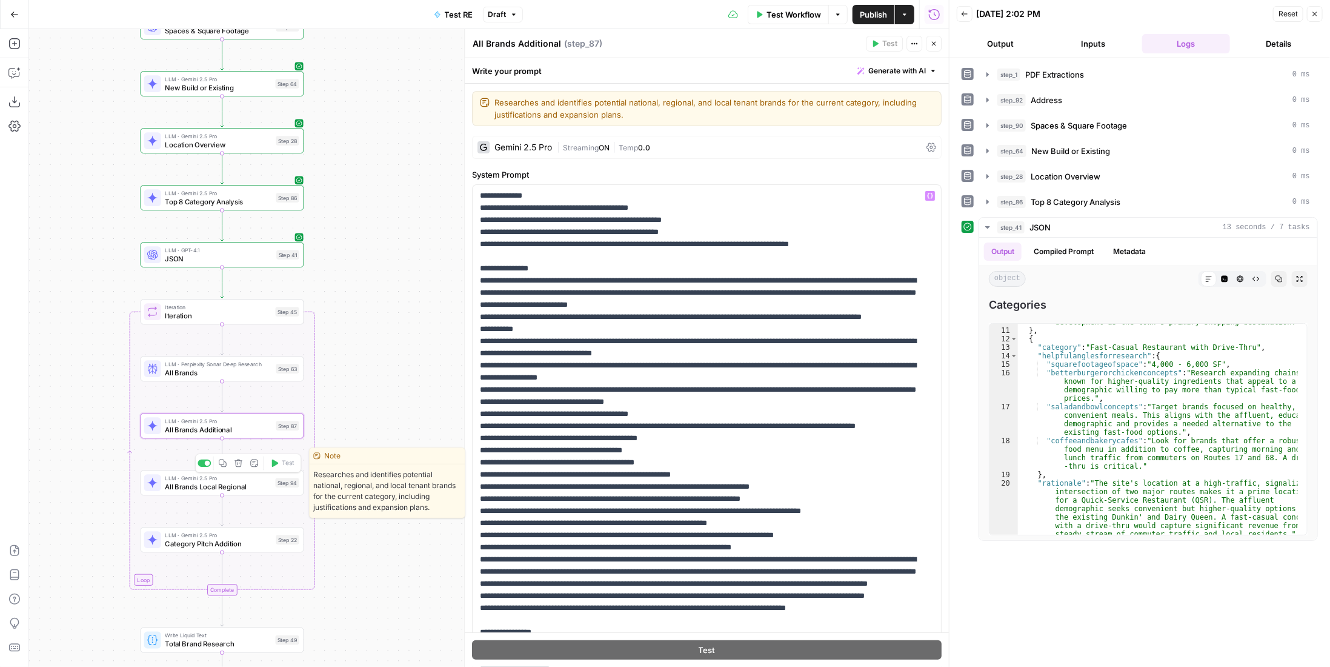
click at [260, 491] on span "All Brands Local Regional" at bounding box center [218, 486] width 106 height 10
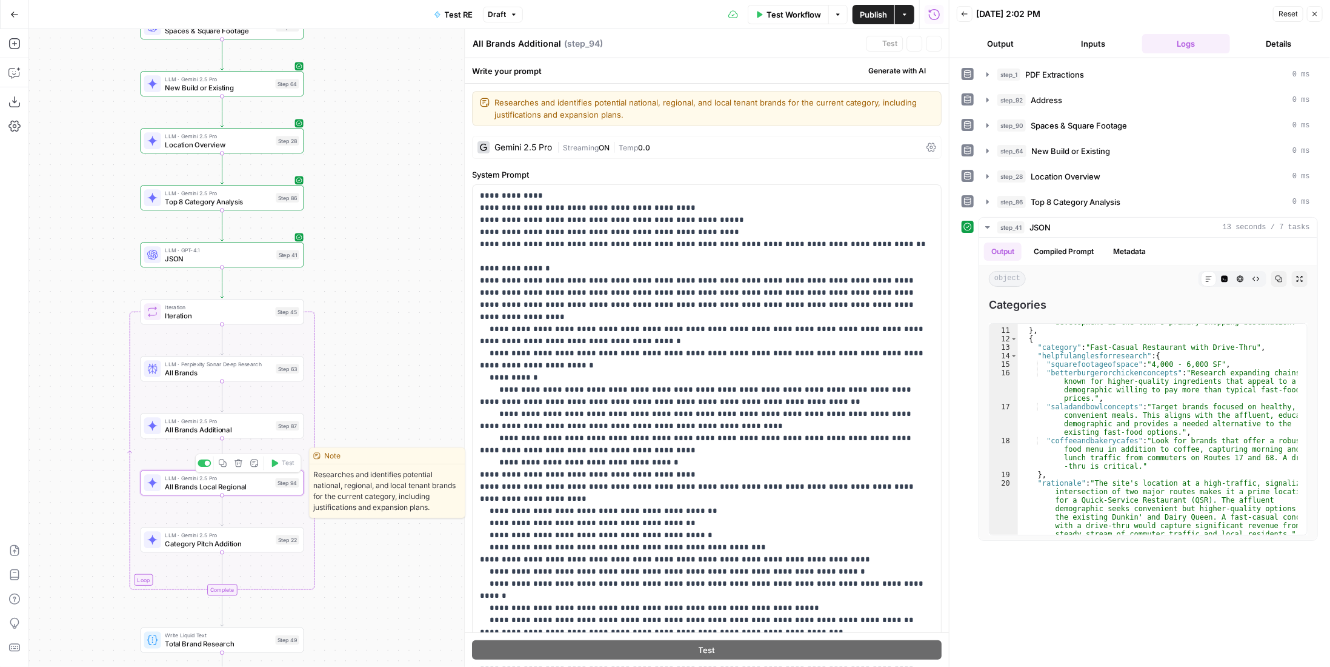
type textarea "All Brands Local Regional"
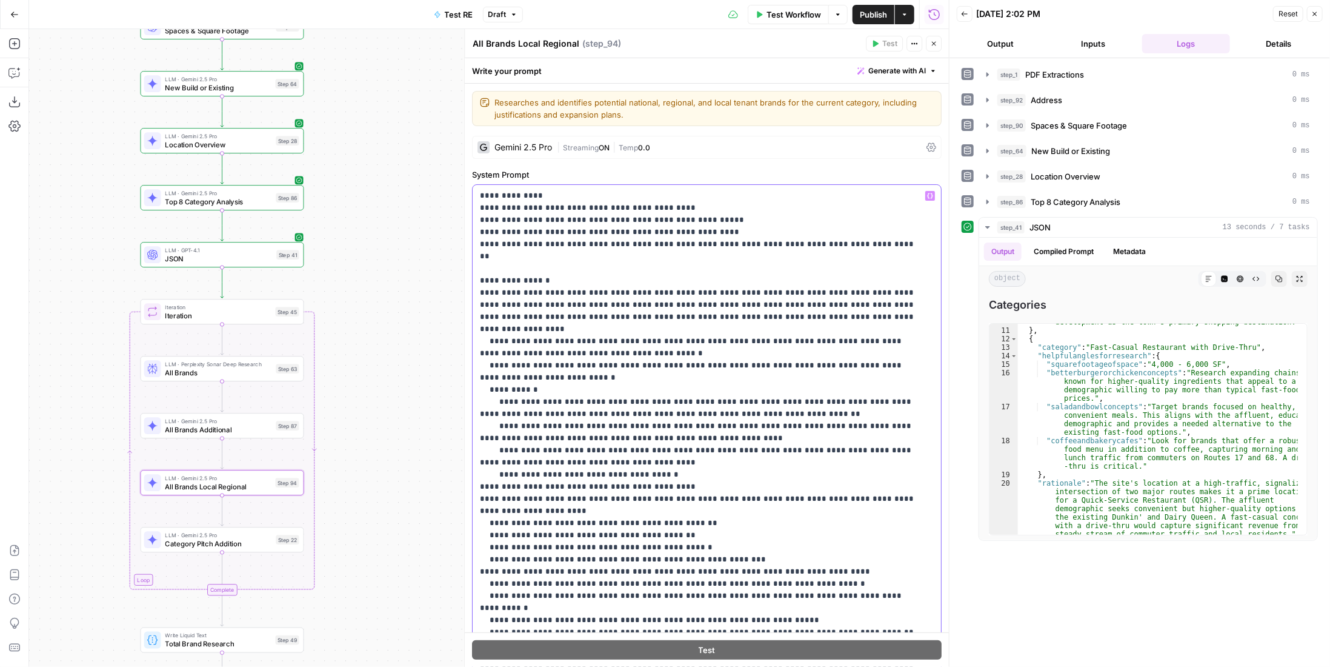
drag, startPoint x: 538, startPoint y: 356, endPoint x: 463, endPoint y: 325, distance: 81.3
click at [464, 325] on div "**********" at bounding box center [706, 348] width 485 height 638
click at [616, 330] on p "**********" at bounding box center [698, 535] width 437 height 691
drag, startPoint x: 628, startPoint y: 327, endPoint x: 471, endPoint y: 314, distance: 158.1
click at [471, 314] on div "**********" at bounding box center [706, 348] width 485 height 638
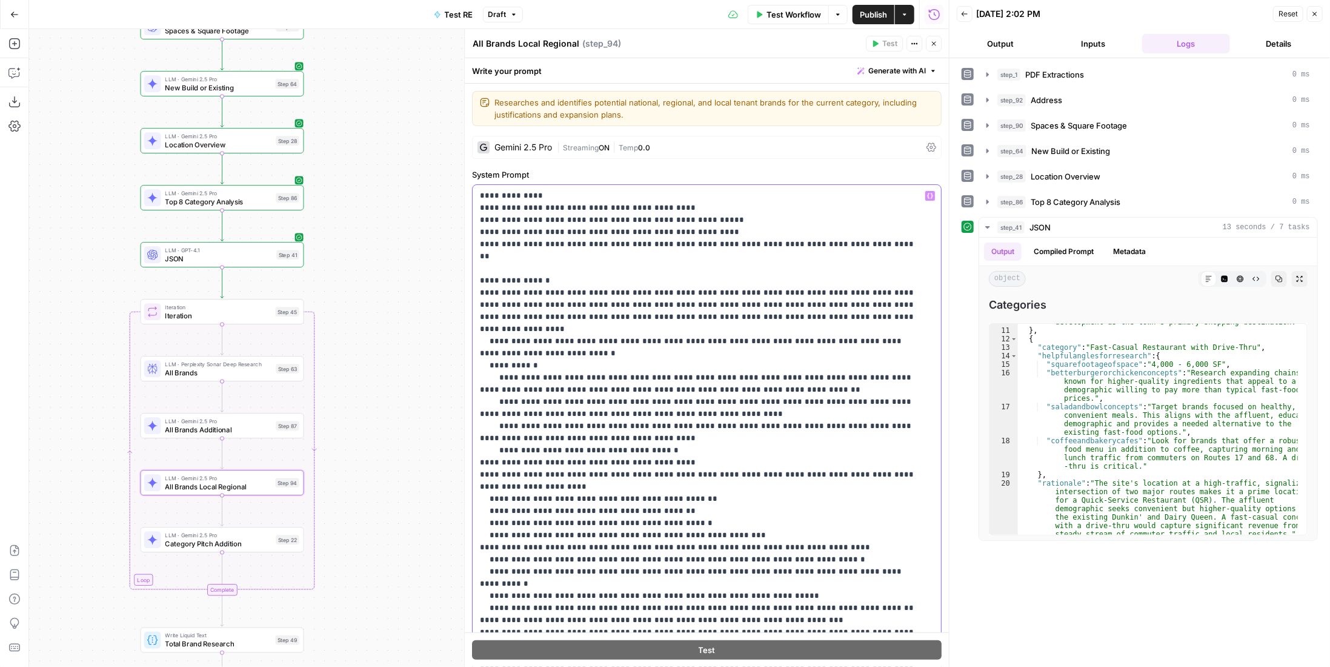
click at [851, 242] on p "**********" at bounding box center [698, 523] width 437 height 667
click at [779, 247] on p "**********" at bounding box center [698, 523] width 437 height 667
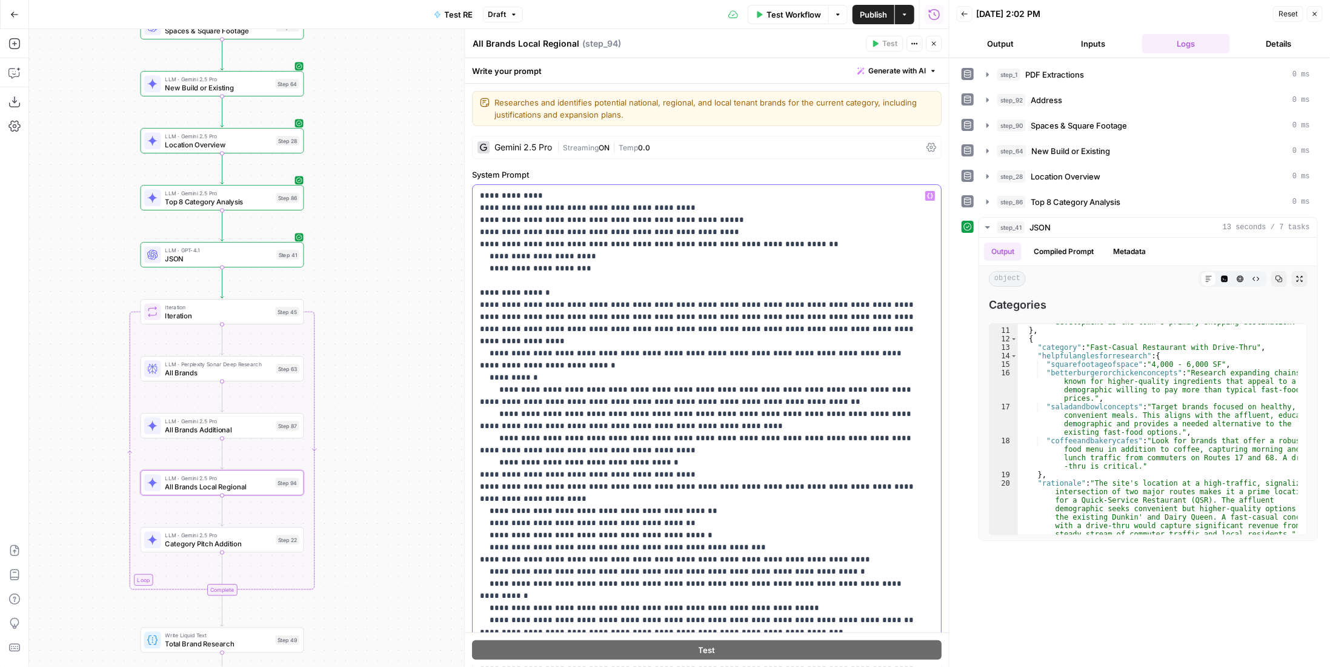
click at [495, 267] on p "**********" at bounding box center [698, 535] width 437 height 691
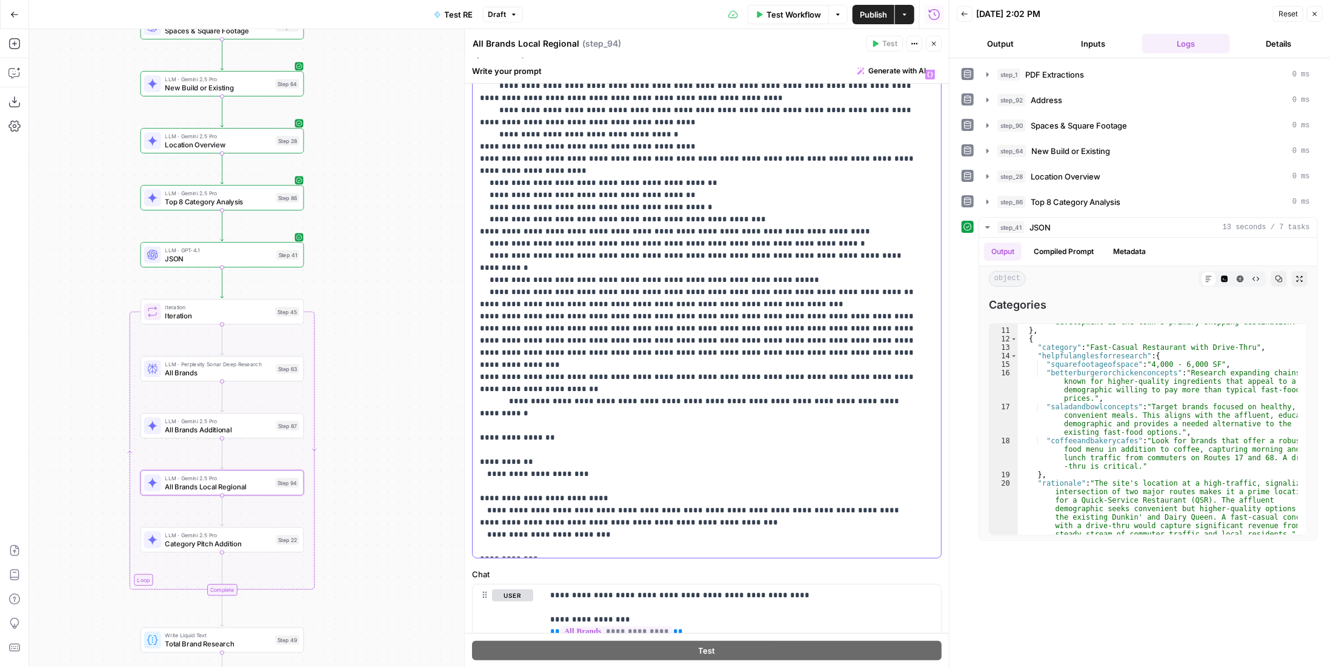
scroll to position [479, 0]
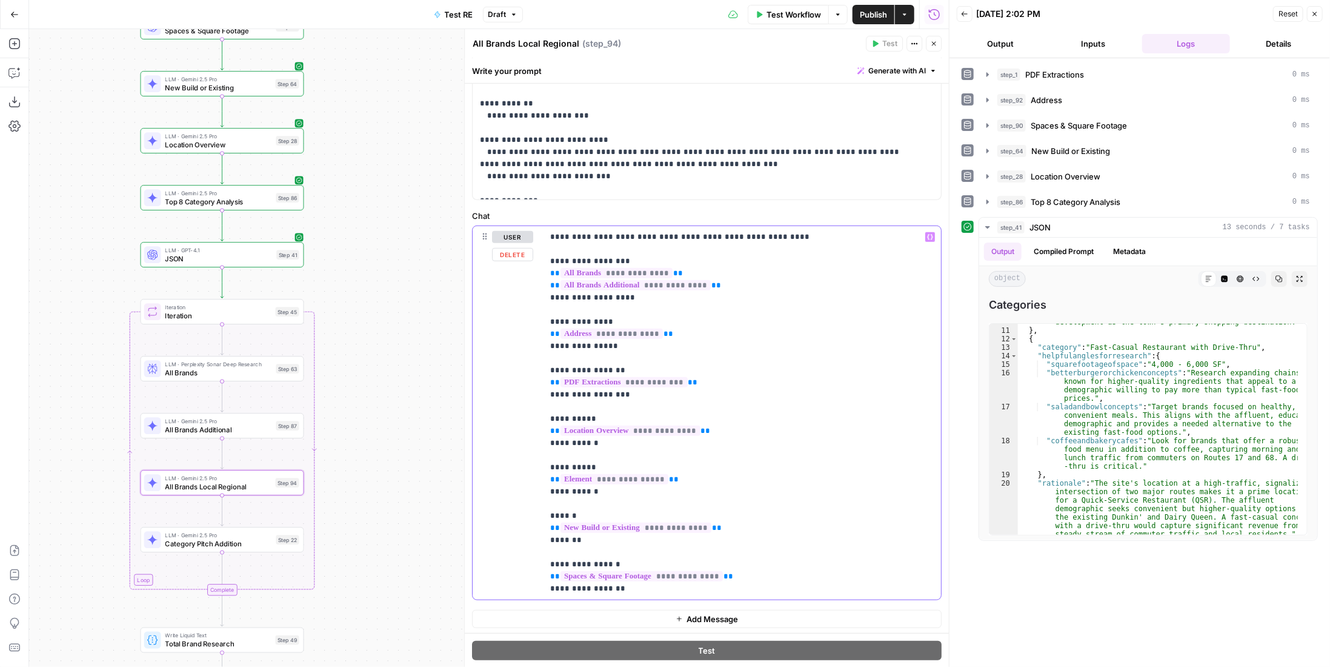
drag, startPoint x: 728, startPoint y: 280, endPoint x: 500, endPoint y: 262, distance: 228.6
click at [500, 262] on div "**********" at bounding box center [707, 412] width 468 height 373
click at [641, 293] on p "**********" at bounding box center [737, 413] width 375 height 364
drag, startPoint x: 601, startPoint y: 293, endPoint x: 531, endPoint y: 258, distance: 77.8
click at [531, 258] on div "**********" at bounding box center [707, 412] width 468 height 373
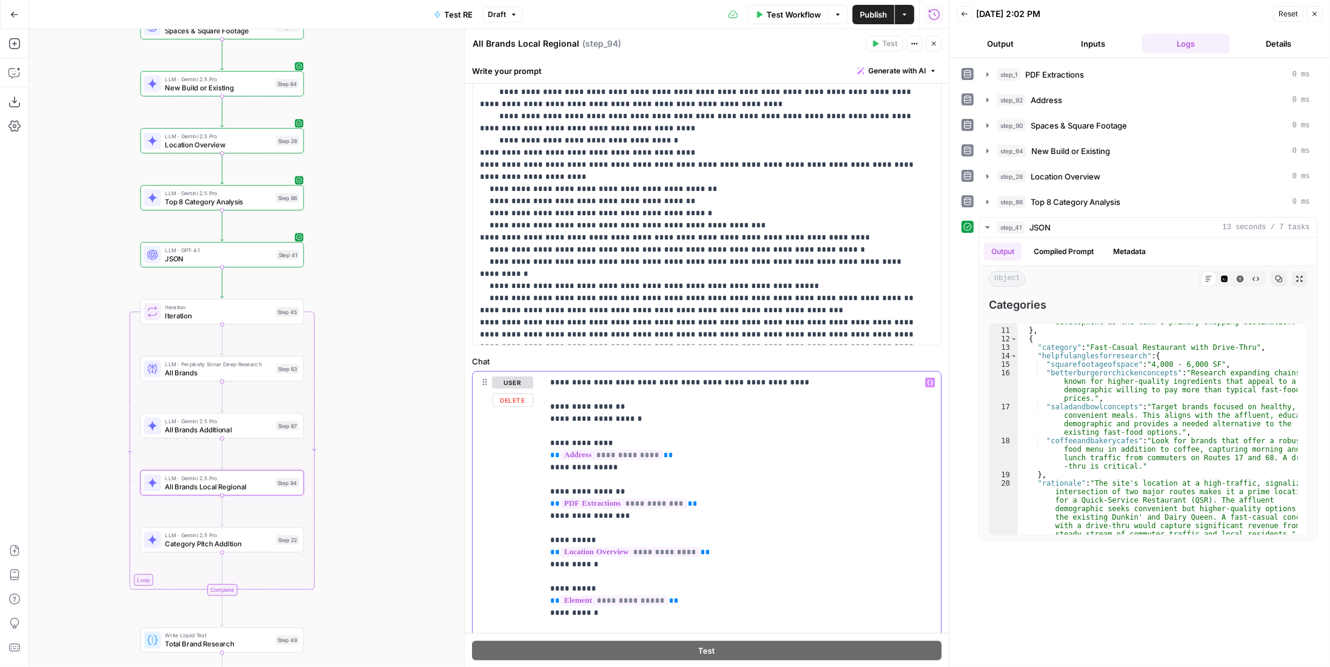
scroll to position [0, 0]
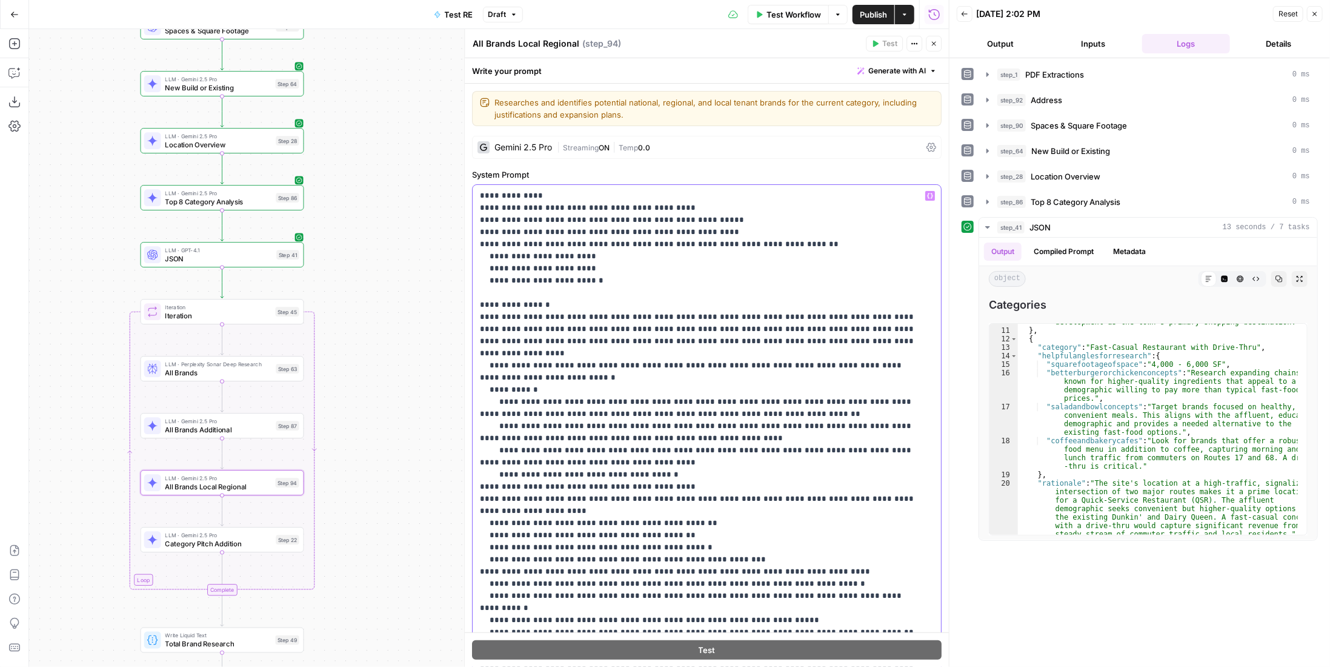
drag, startPoint x: 516, startPoint y: 281, endPoint x: 475, endPoint y: 275, distance: 41.7
click at [475, 275] on div "**********" at bounding box center [703, 432] width 460 height 494
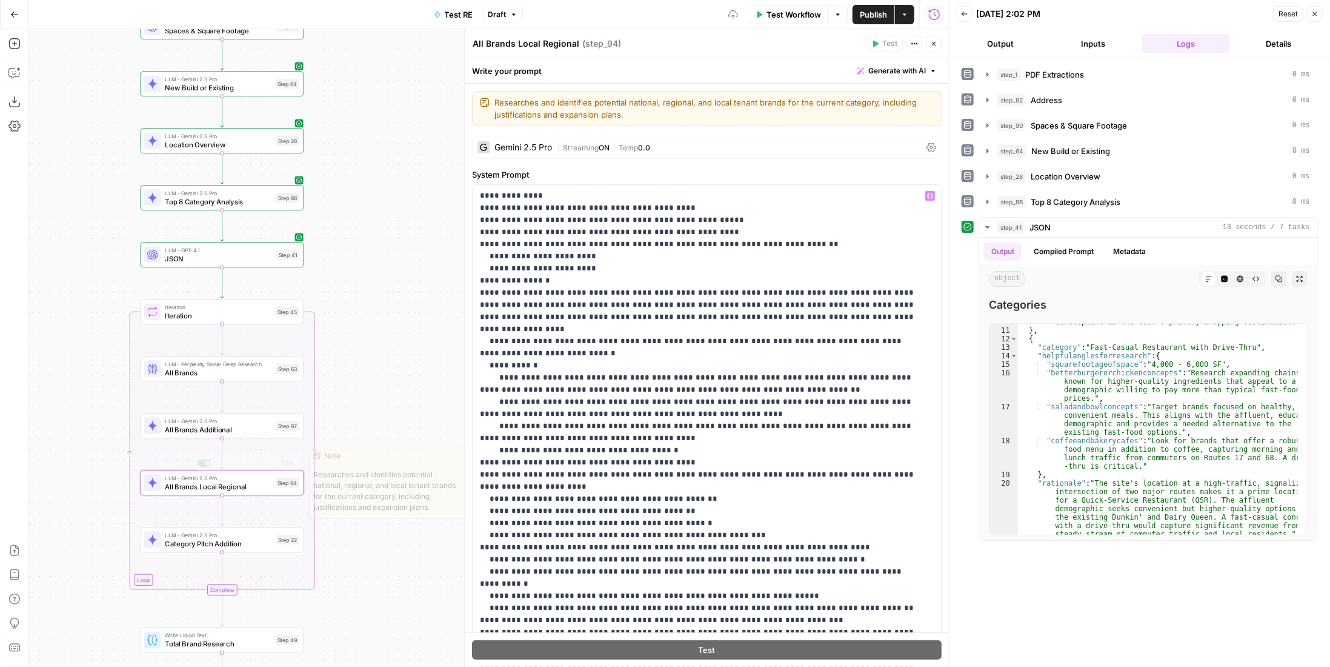
click at [245, 433] on span "All Brands Additional" at bounding box center [218, 429] width 107 height 10
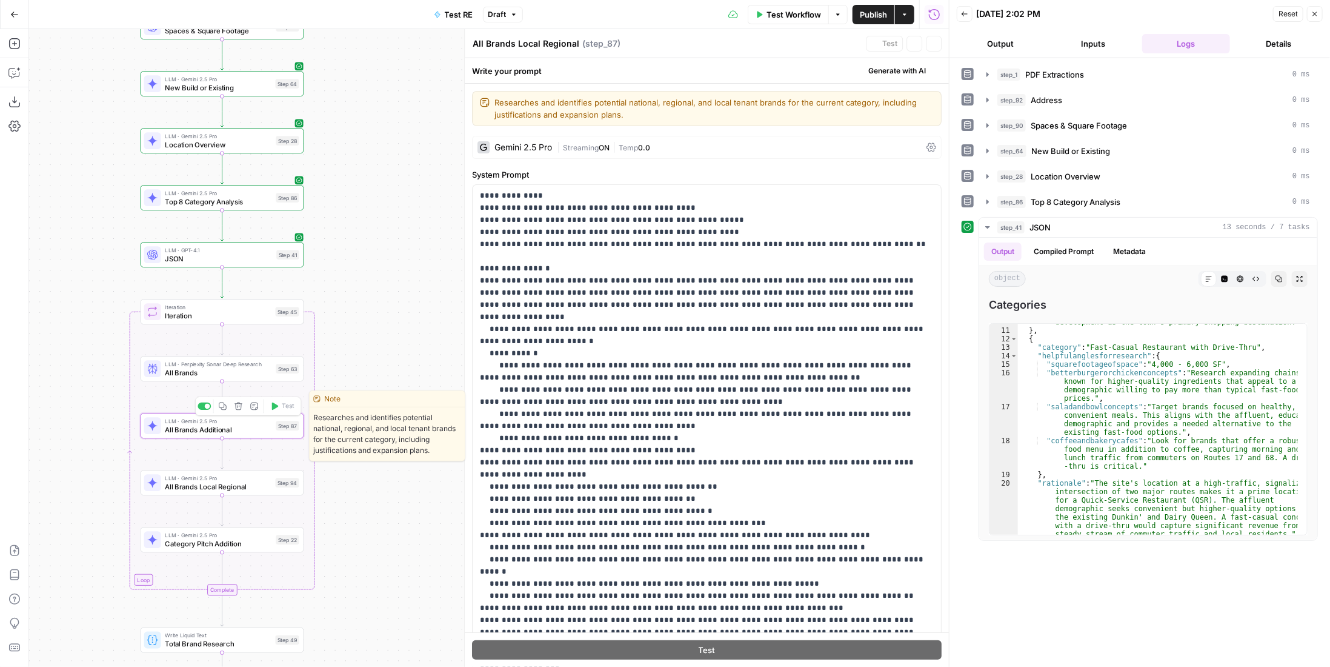
type textarea "All Brands Additional"
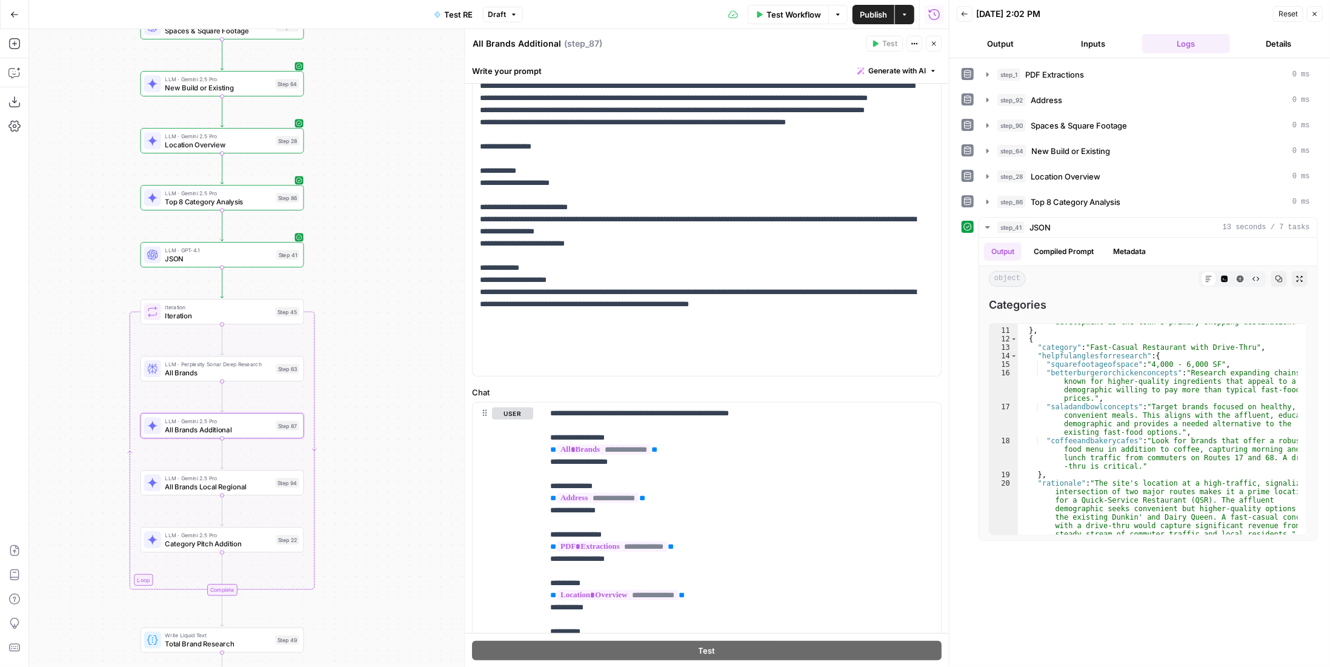
scroll to position [467, 0]
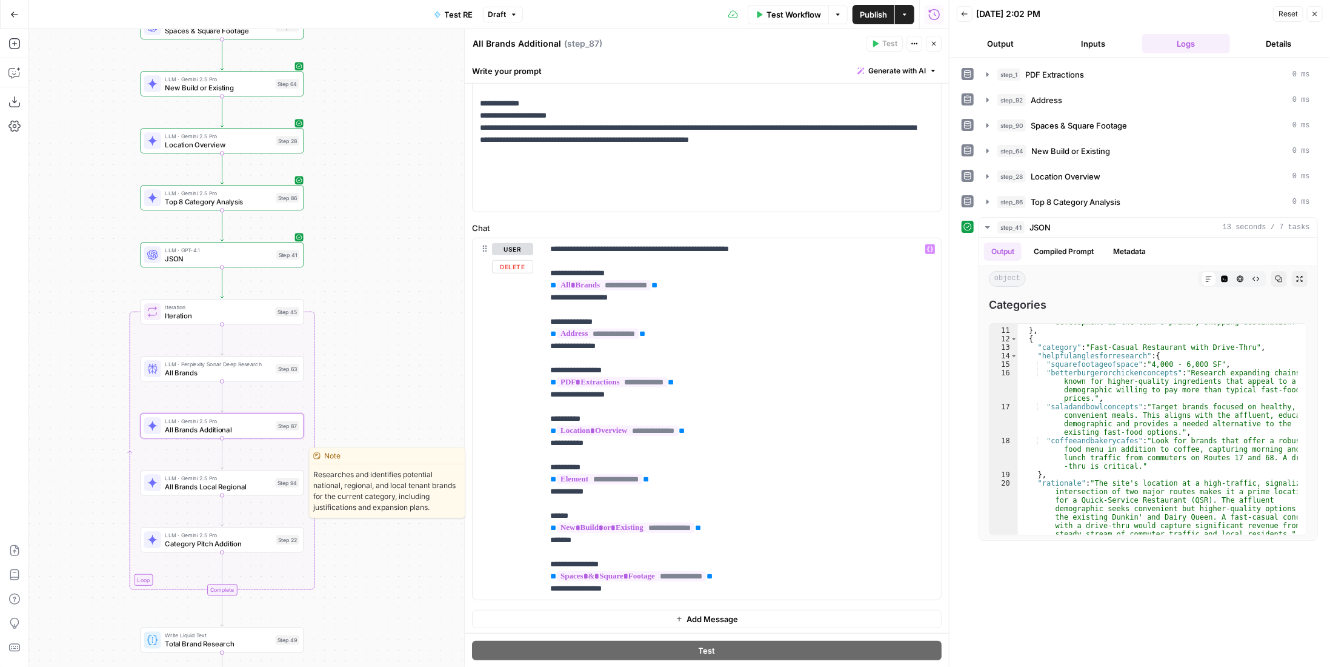
click at [242, 482] on span "All Brands Local Regional" at bounding box center [218, 486] width 106 height 10
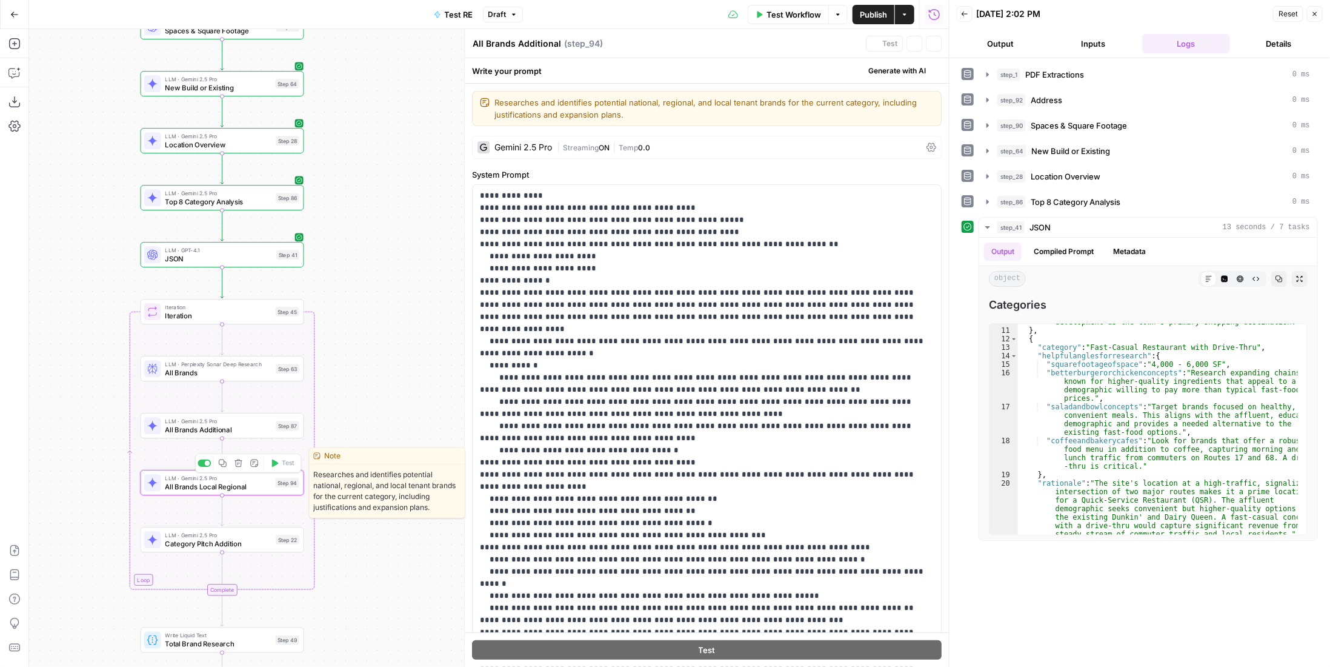
type textarea "All Brands Local Regional"
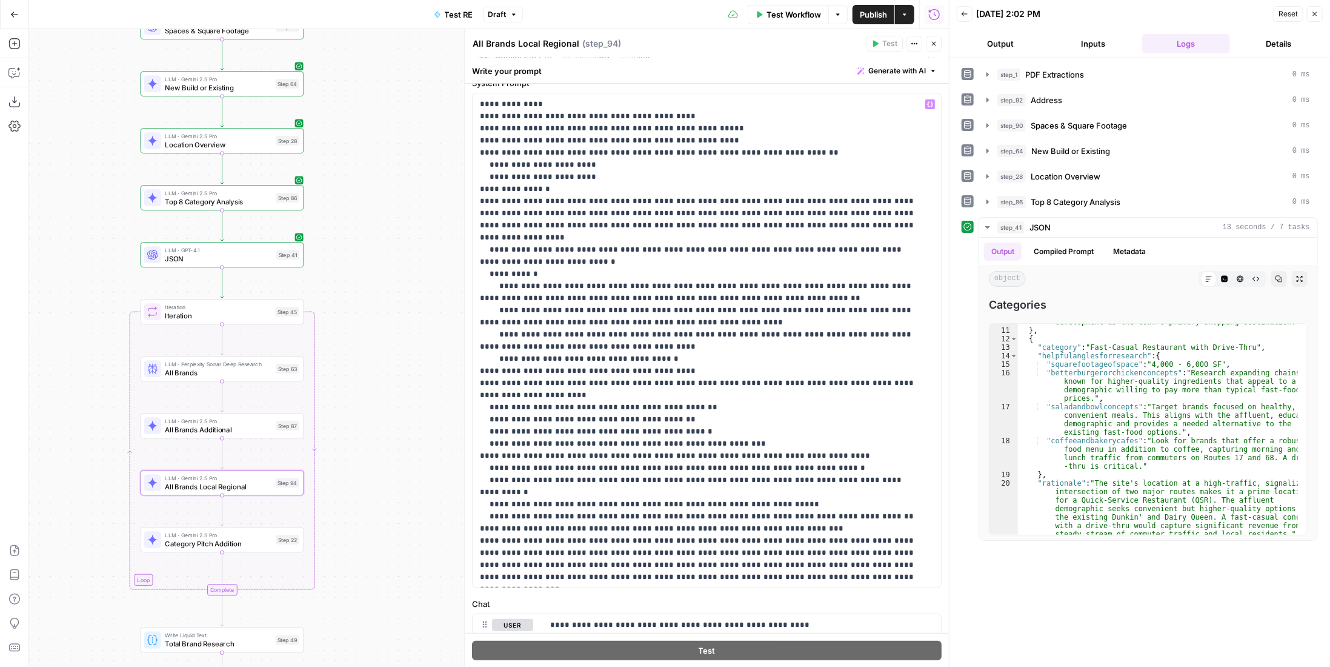
scroll to position [0, 0]
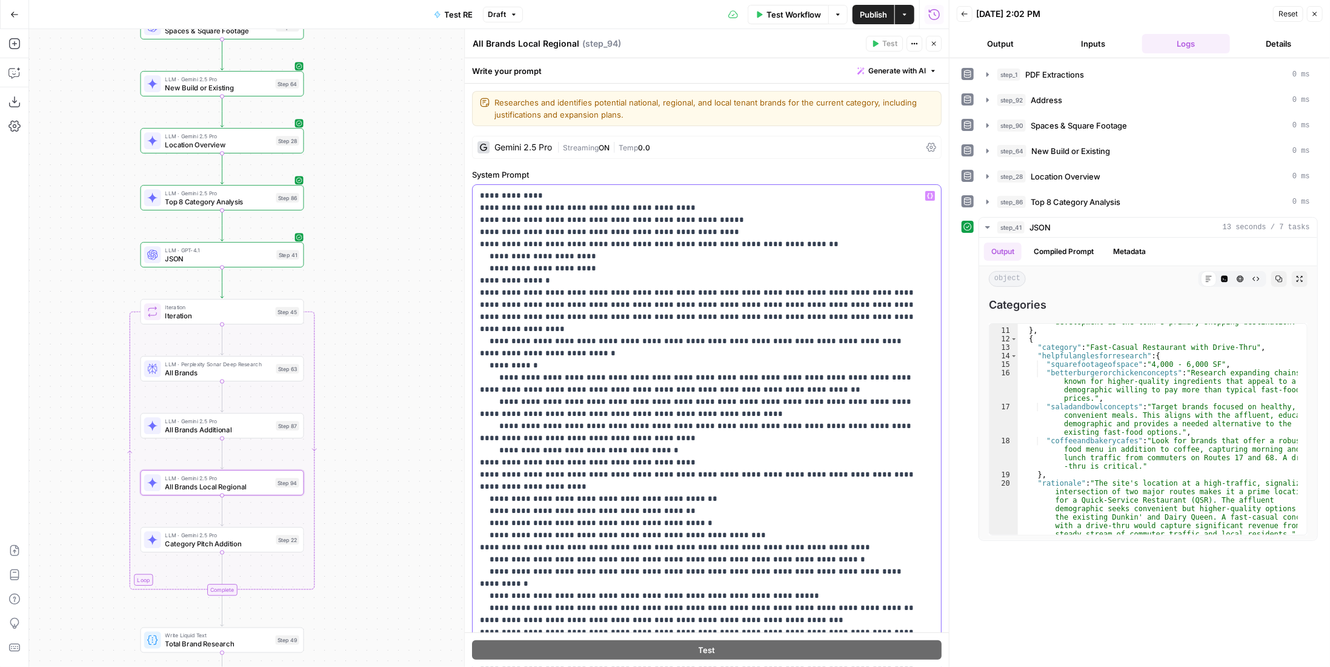
click at [598, 270] on p "**********" at bounding box center [698, 529] width 437 height 679
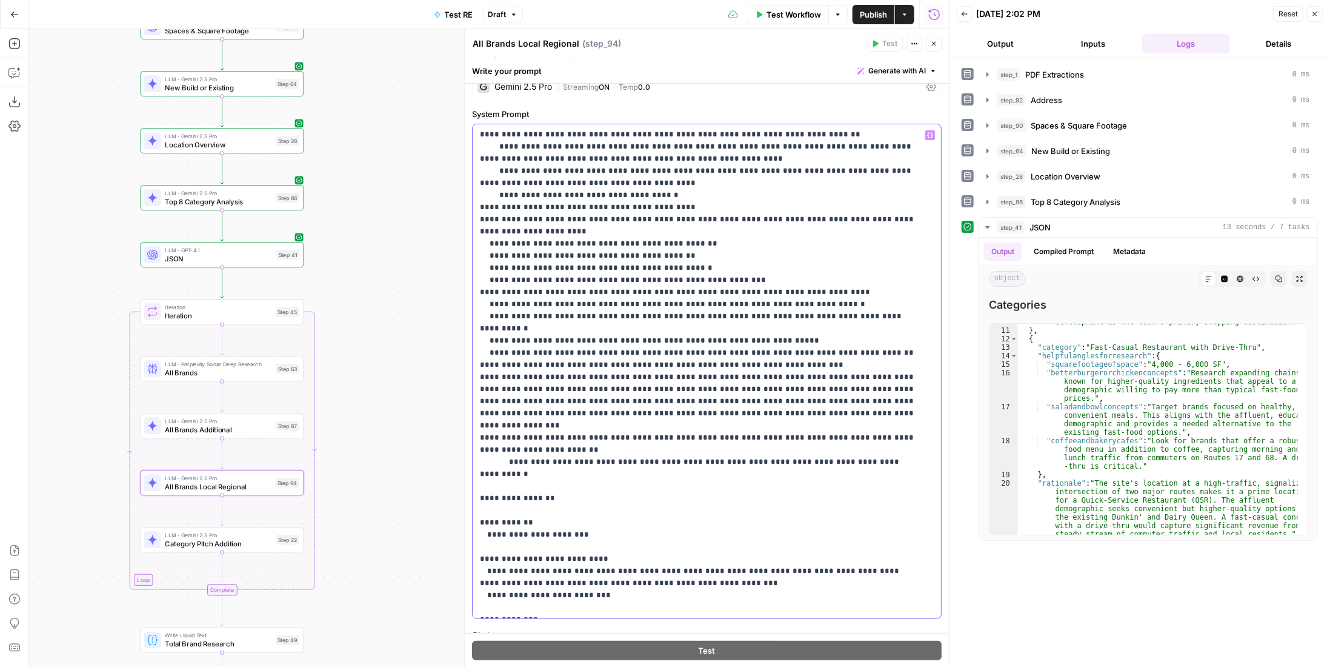
scroll to position [364, 0]
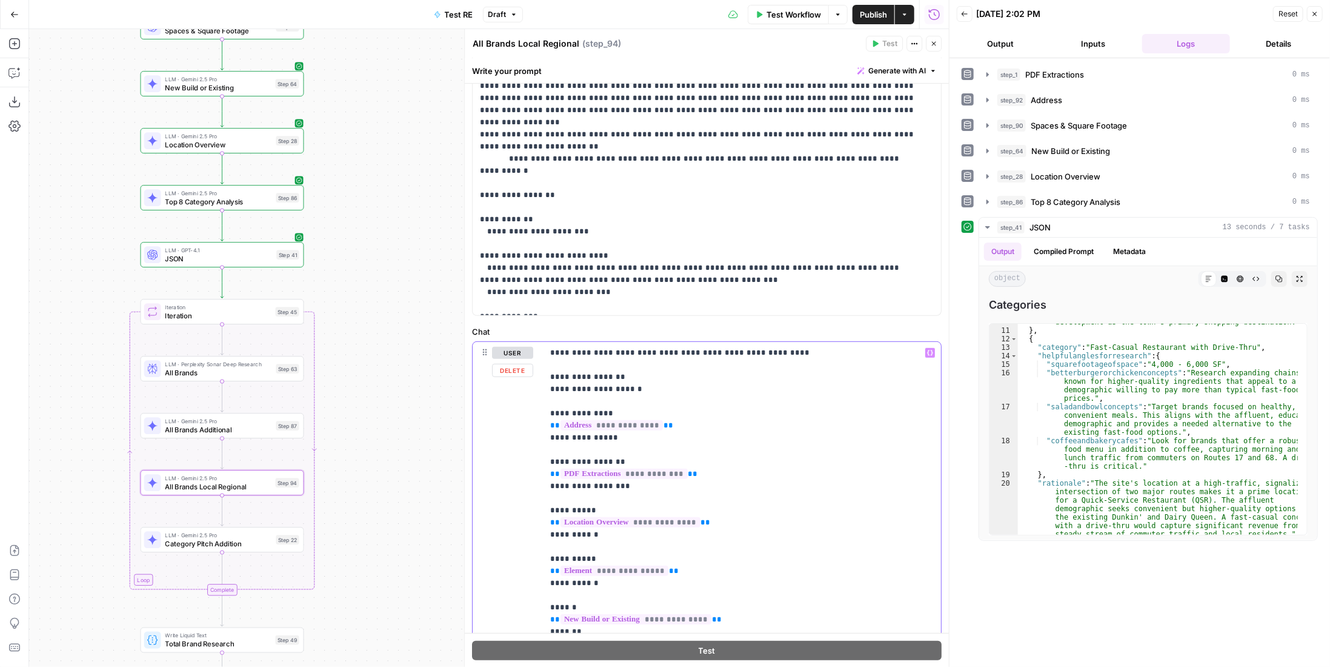
click at [664, 370] on p "**********" at bounding box center [737, 516] width 375 height 339
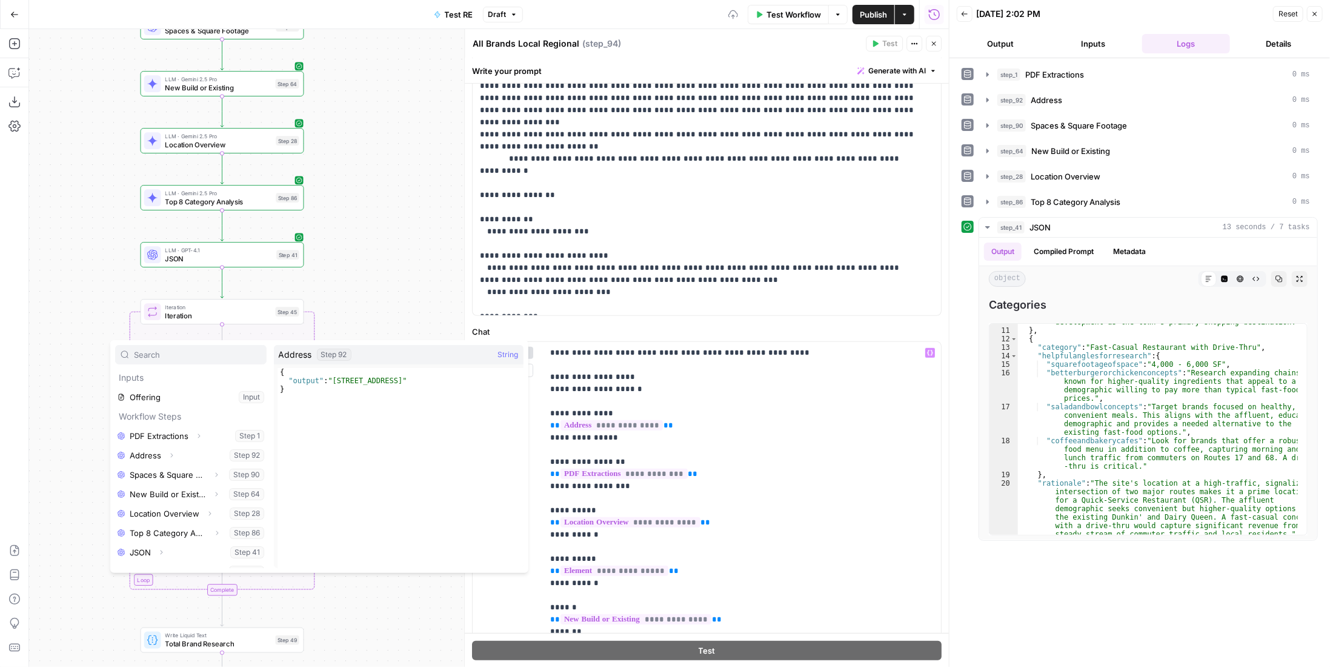
scroll to position [52, 0]
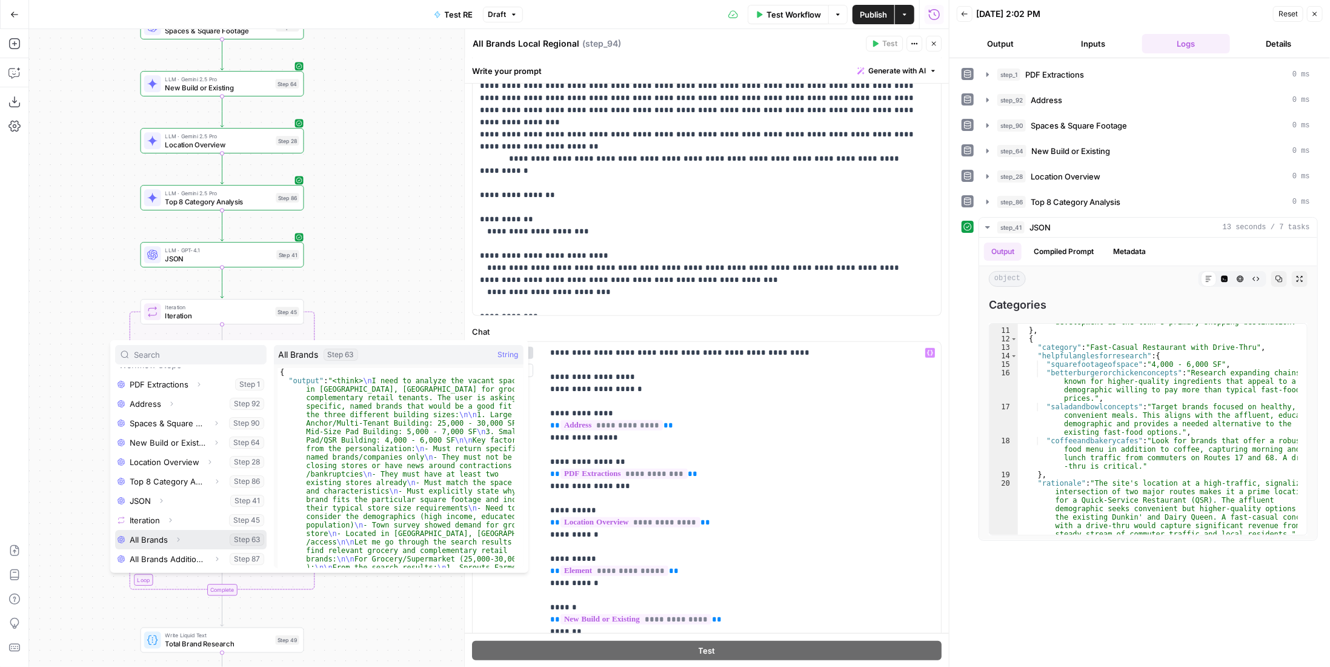
click at [144, 542] on button "Select variable All Brands" at bounding box center [191, 539] width 152 height 19
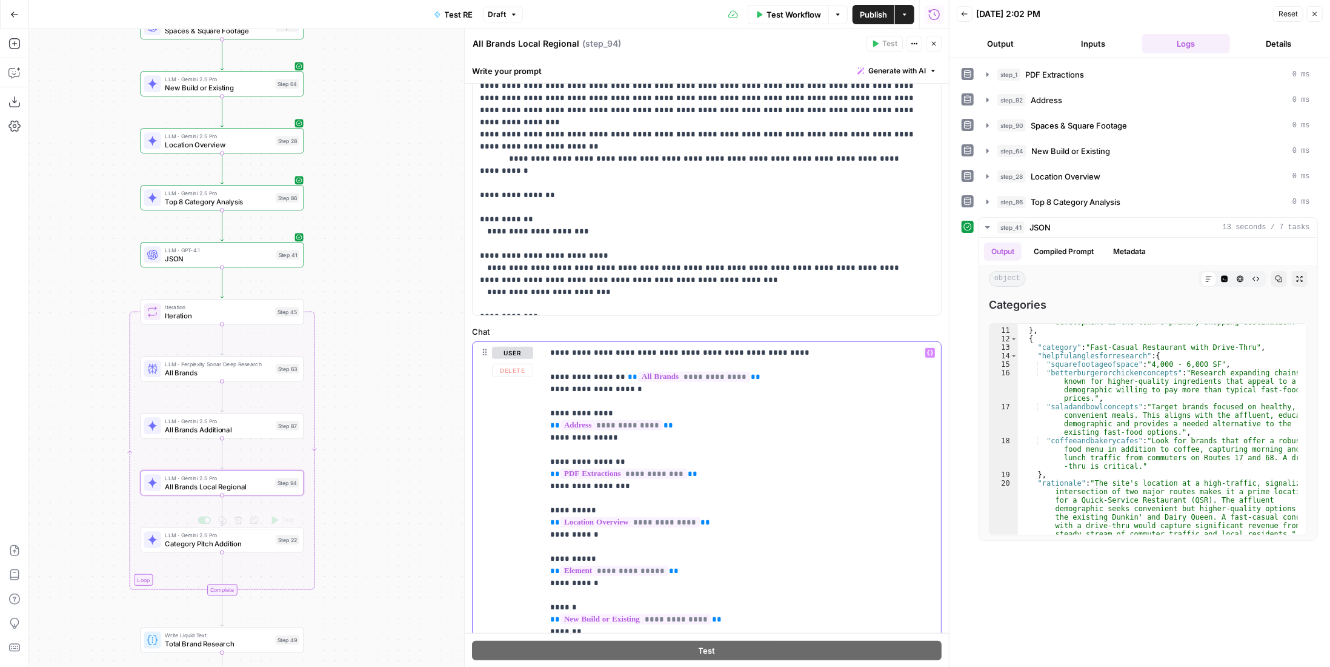
click at [727, 392] on p "**********" at bounding box center [737, 516] width 375 height 339
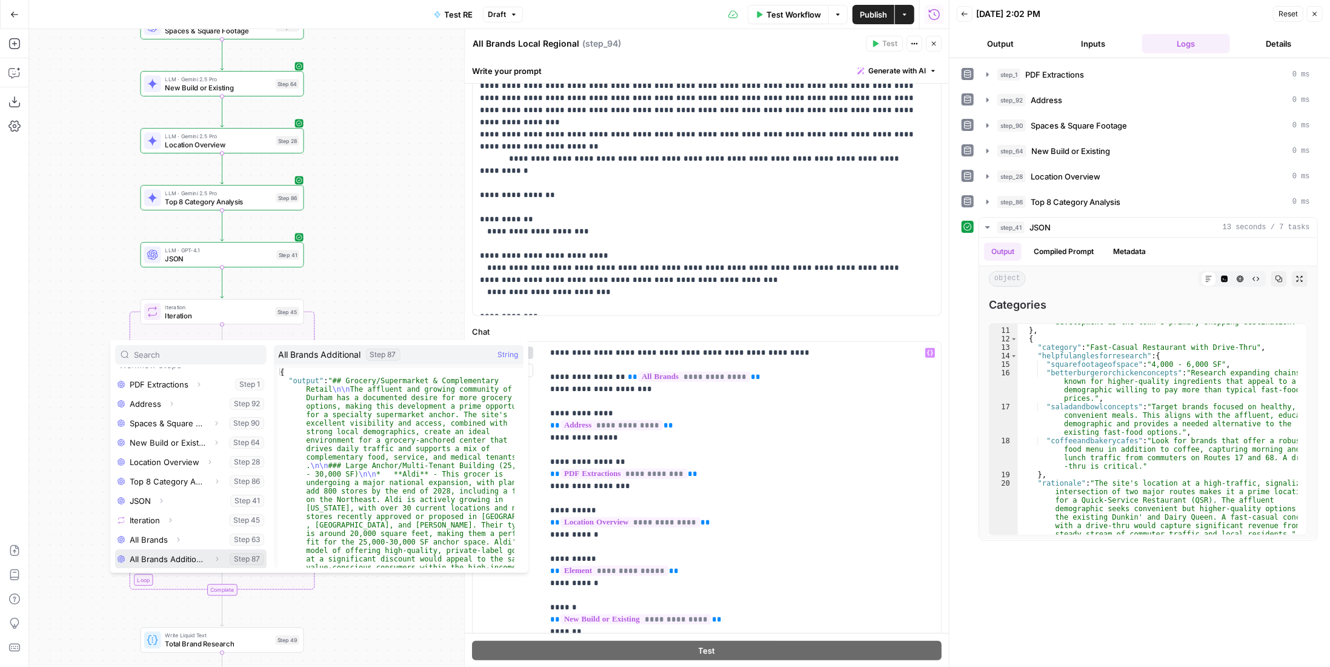
click at [170, 558] on button "Select variable All Brands Additional" at bounding box center [191, 558] width 152 height 19
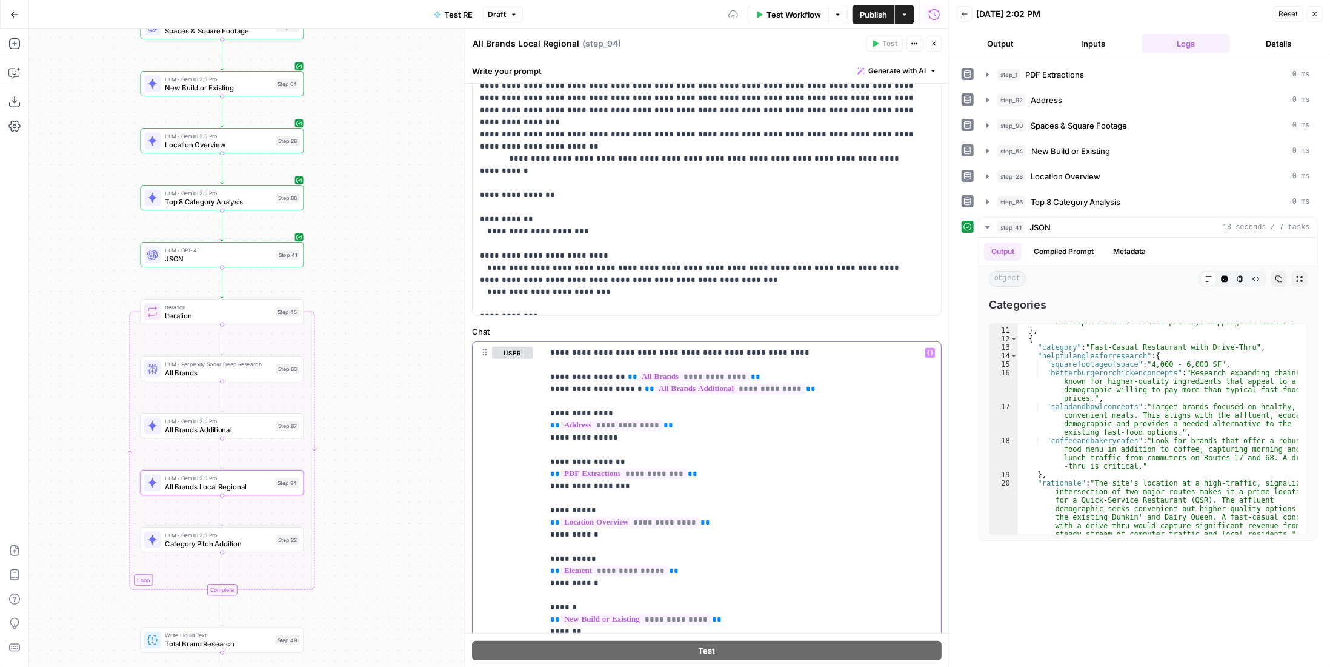
scroll to position [455, 0]
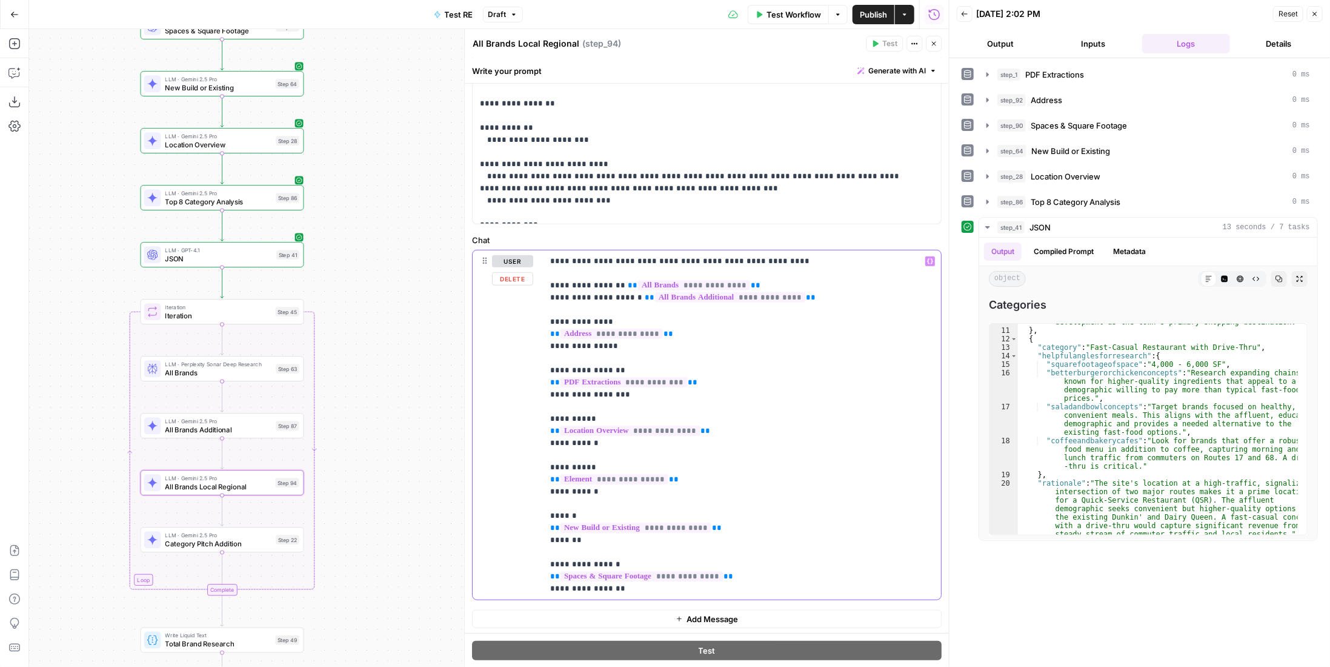
drag, startPoint x: 647, startPoint y: 585, endPoint x: 521, endPoint y: 555, distance: 129.7
click at [521, 555] on div "**********" at bounding box center [707, 424] width 468 height 349
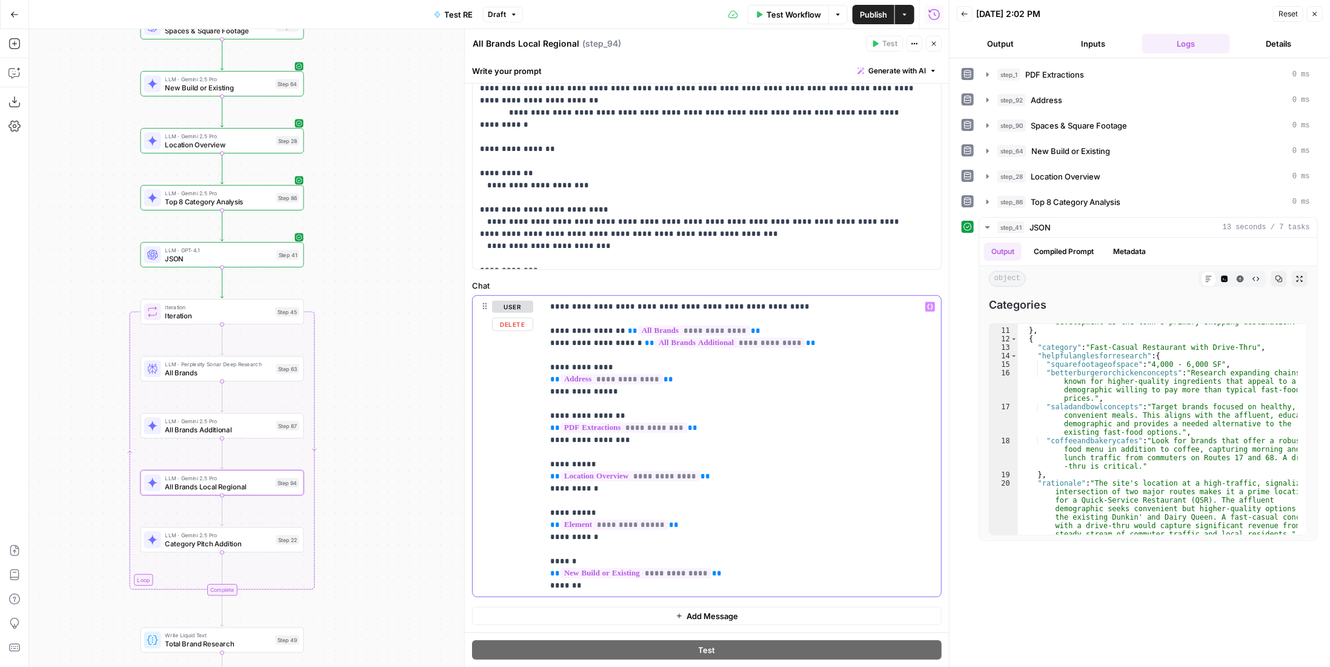
scroll to position [407, 0]
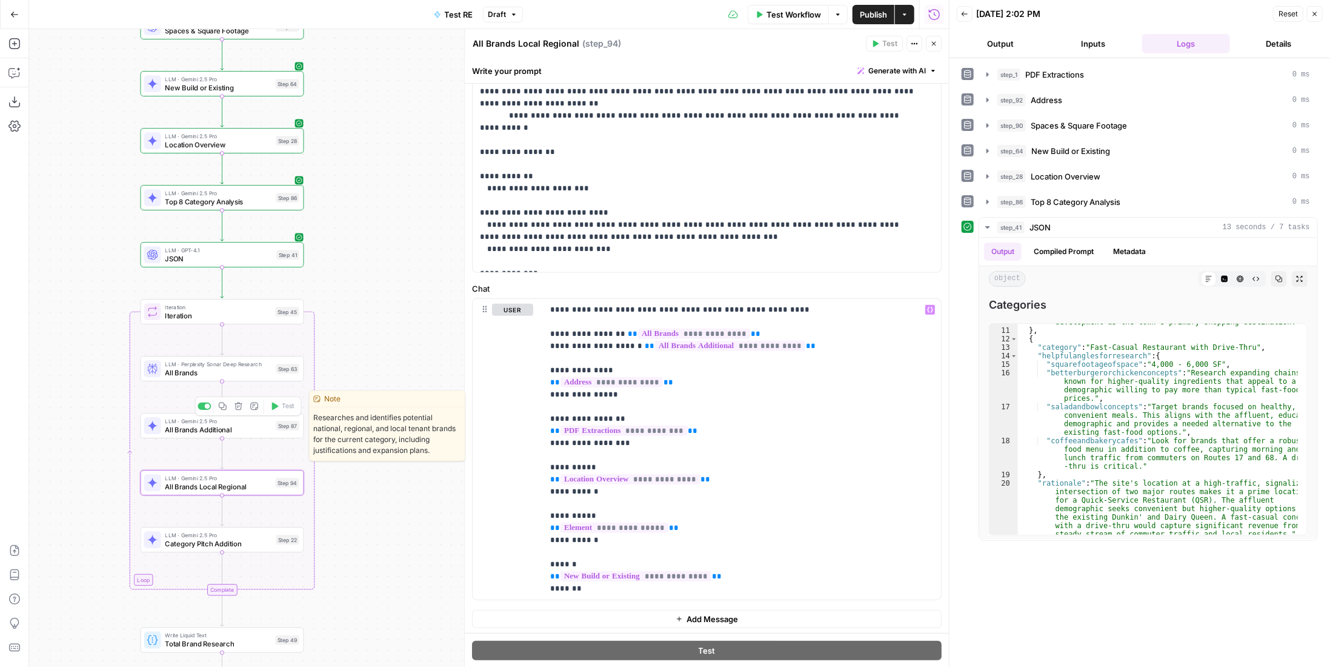
click at [252, 438] on div "Workflow Set Inputs Inputs LLM · Gemini 2.5 Pro PDF Extractions Step 1 LLM · GP…" at bounding box center [489, 348] width 920 height 638
click at [252, 428] on span "All Brands Additional" at bounding box center [218, 429] width 107 height 10
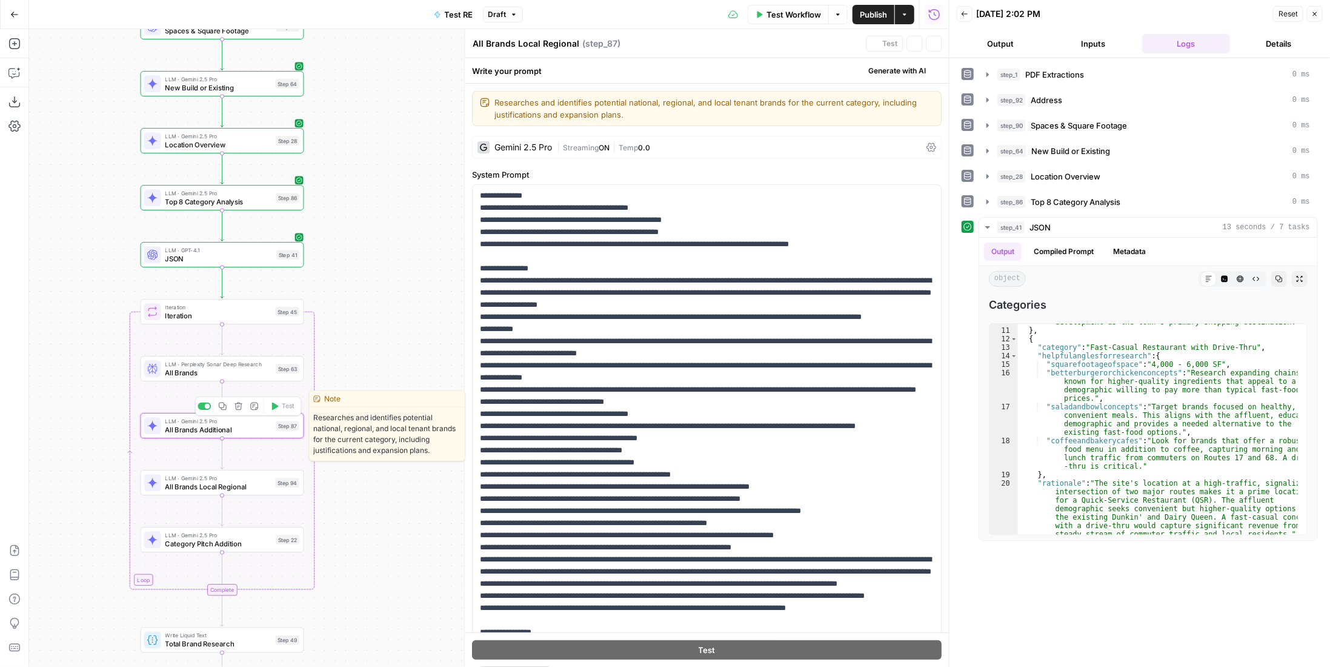
type textarea "All Brands Additional"
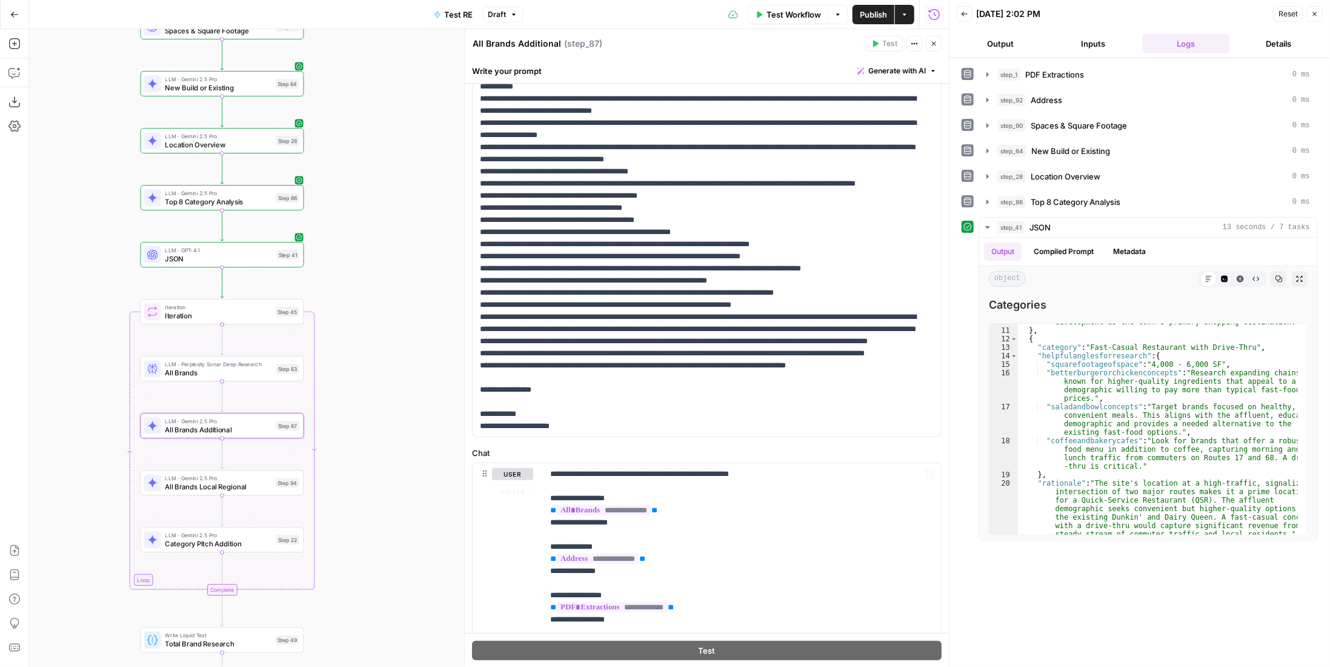
scroll to position [467, 0]
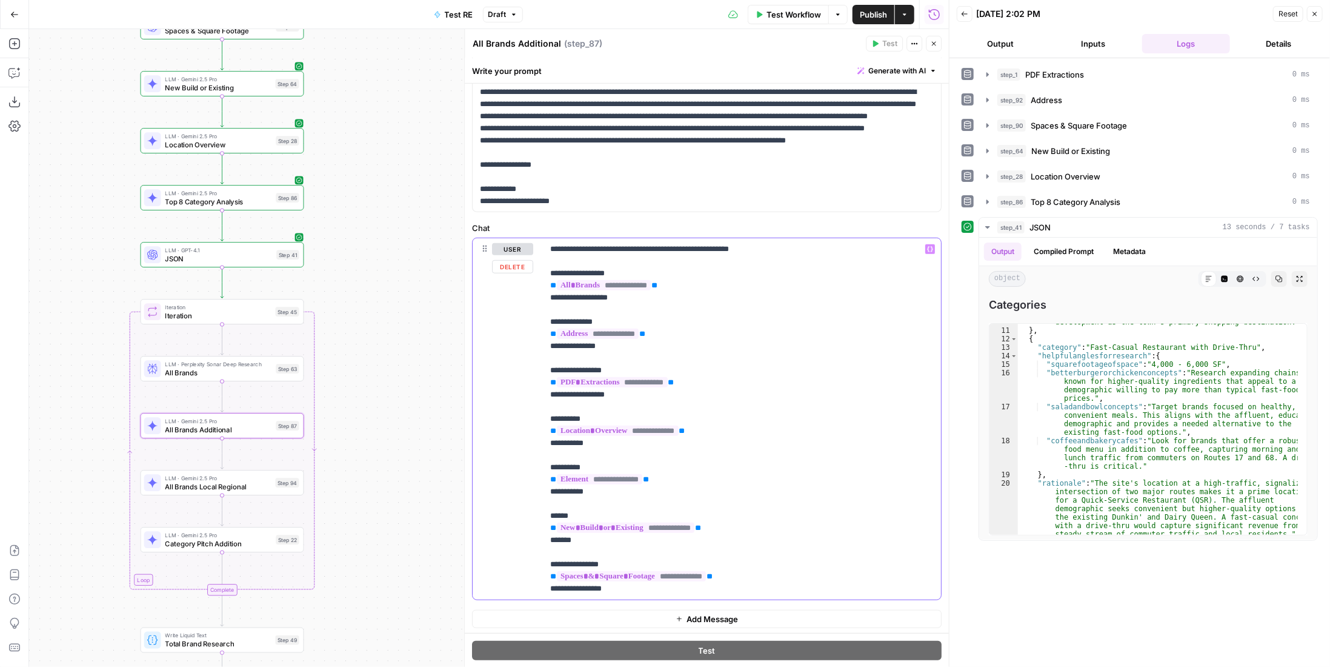
drag, startPoint x: 629, startPoint y: 588, endPoint x: 525, endPoint y: 558, distance: 108.1
click at [525, 558] on div "**********" at bounding box center [707, 418] width 468 height 361
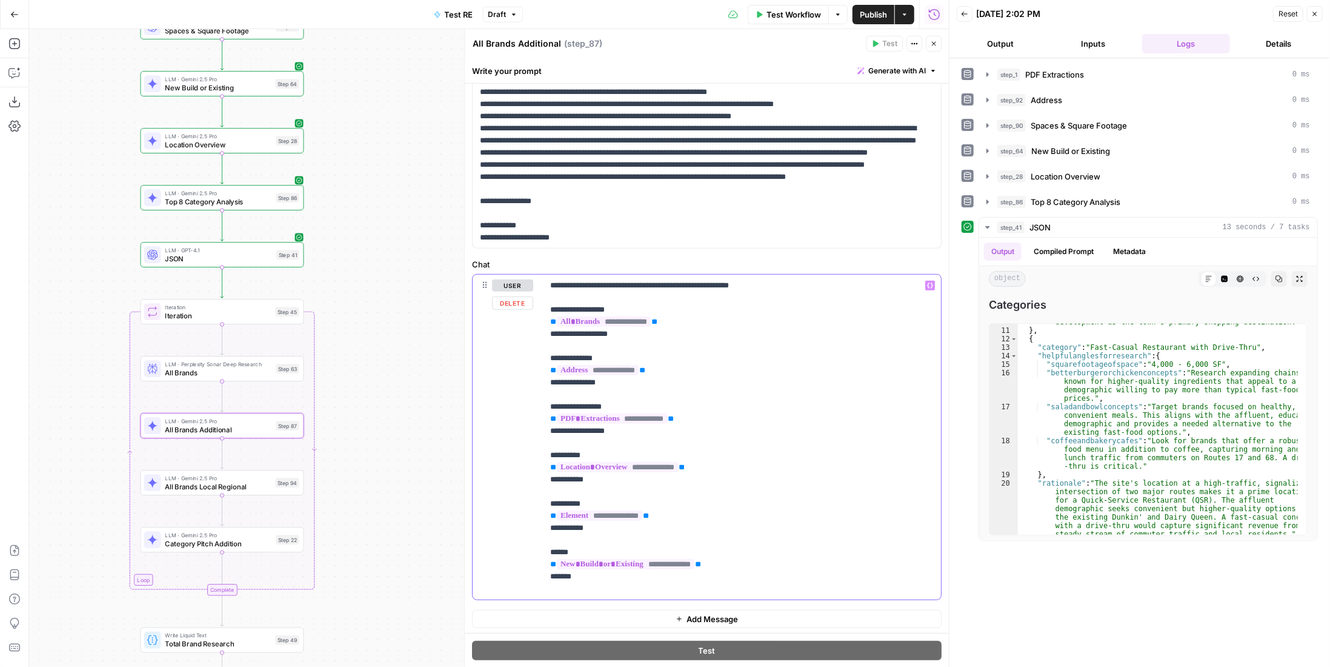
scroll to position [419, 0]
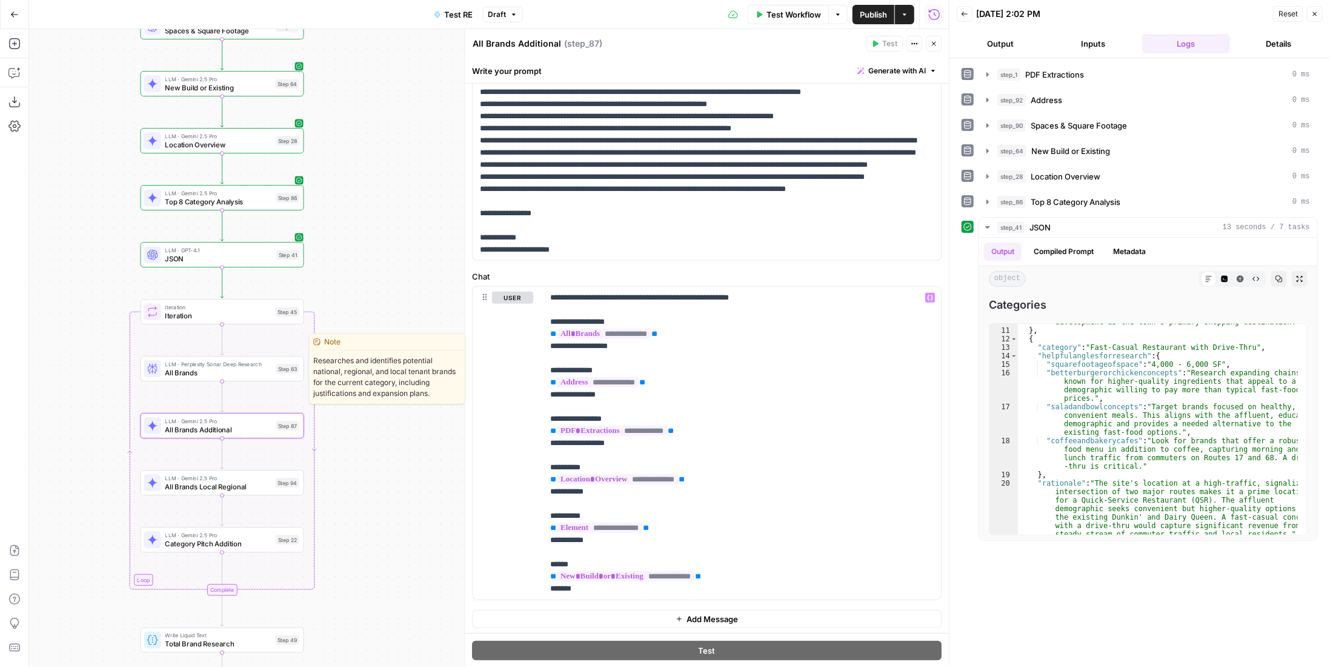
click at [270, 374] on span "All Brands" at bounding box center [218, 372] width 107 height 10
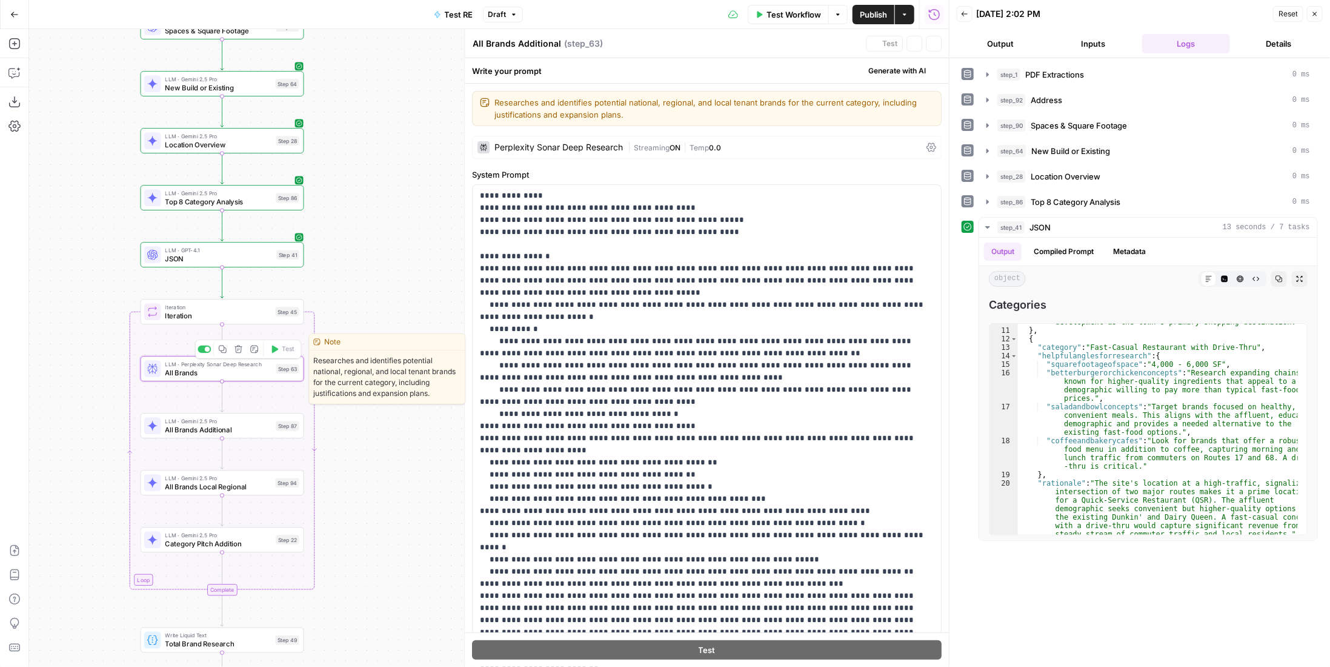
type textarea "All Brands"
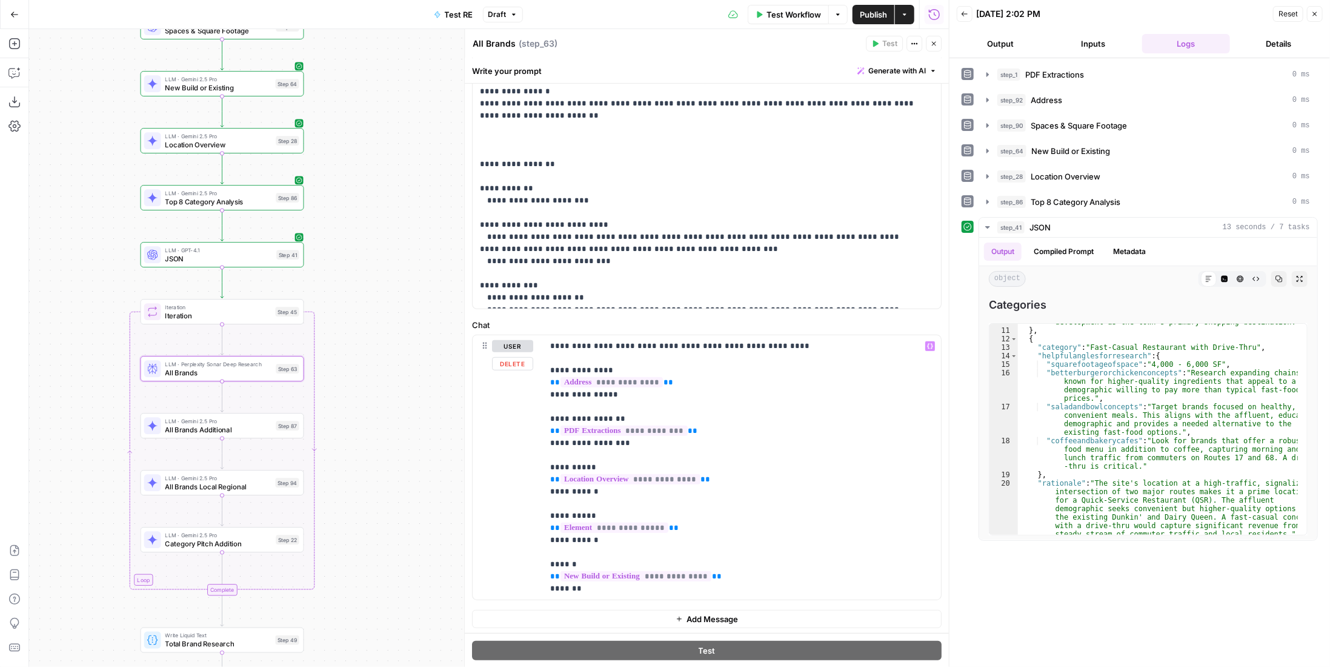
scroll to position [128, 0]
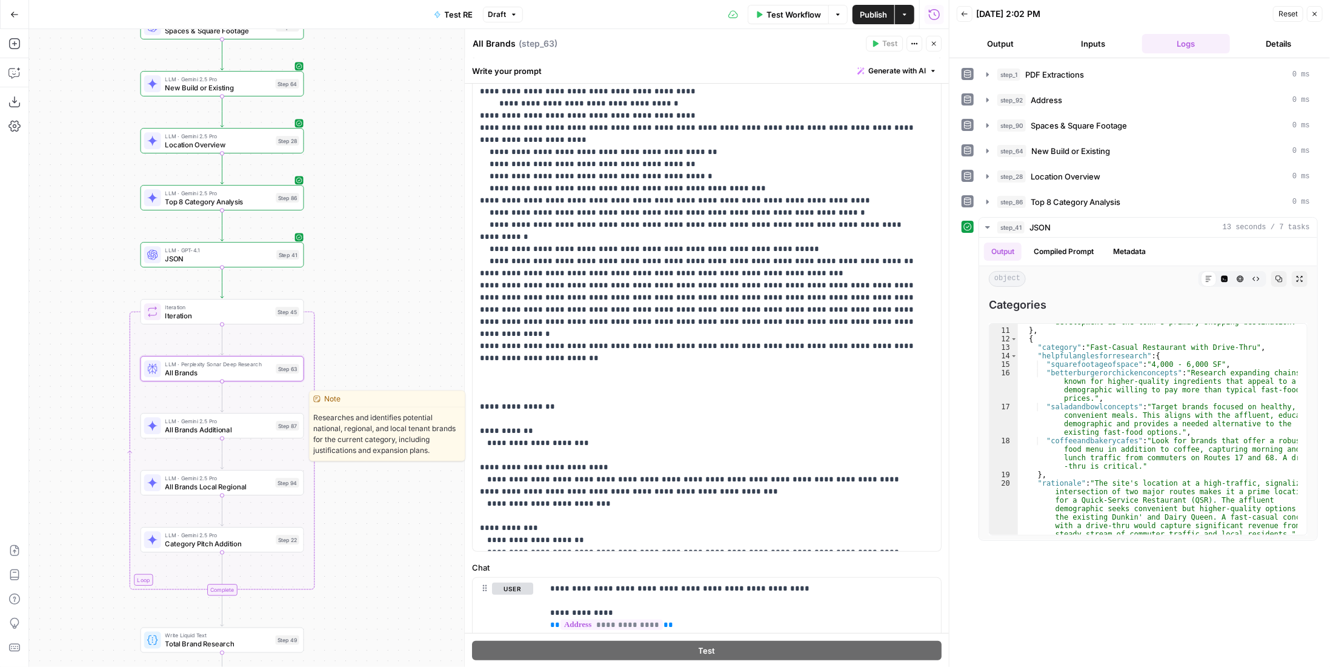
click at [219, 421] on span "LLM · Gemini 2.5 Pro" at bounding box center [218, 420] width 107 height 8
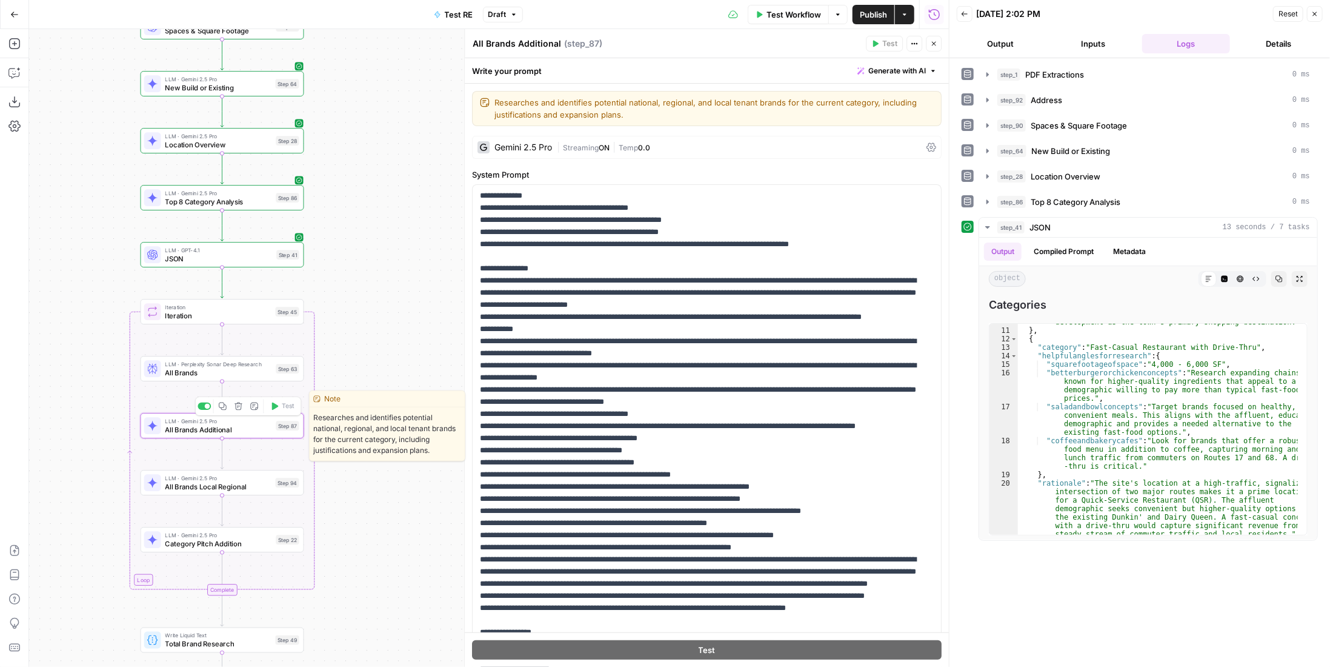
scroll to position [182, 0]
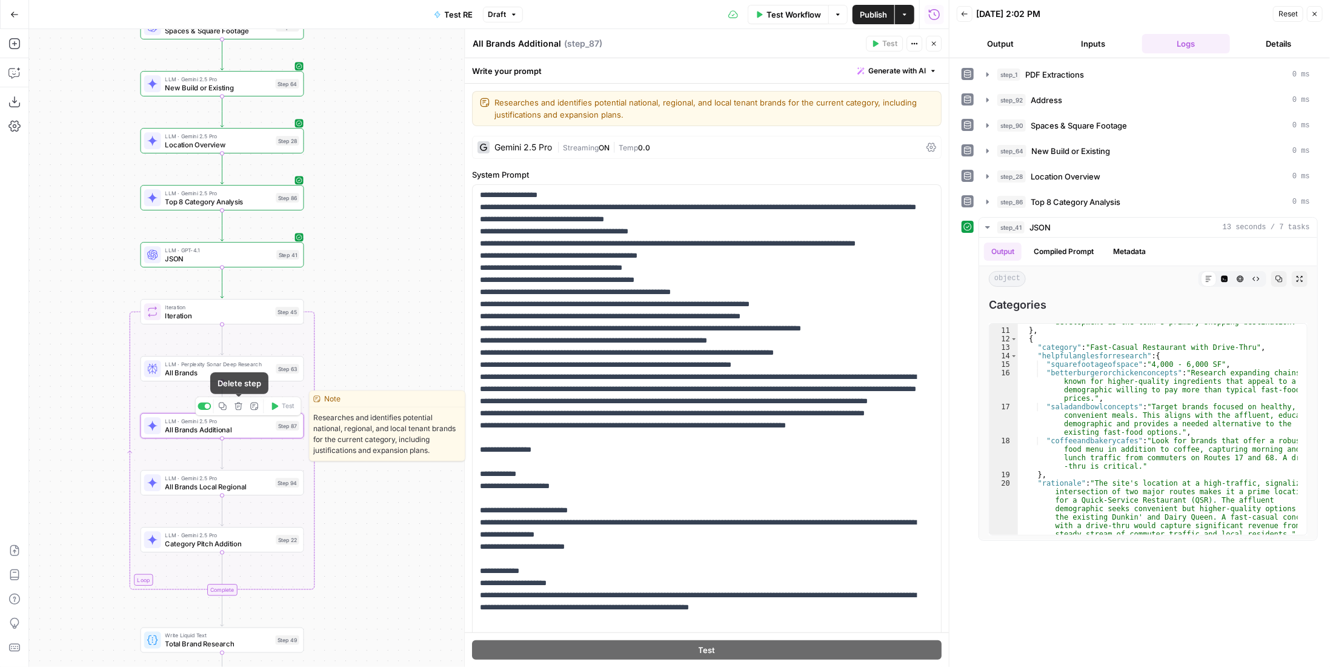
click at [238, 367] on span "All Brands" at bounding box center [218, 372] width 107 height 10
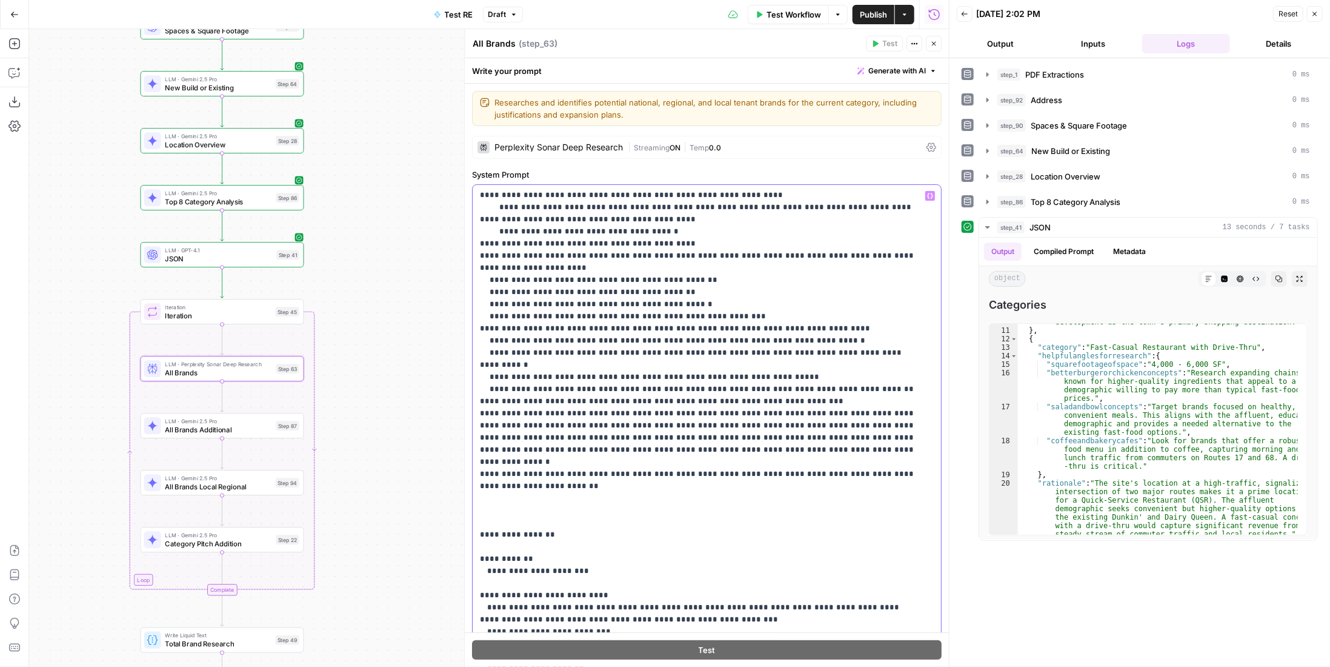
drag, startPoint x: 646, startPoint y: 401, endPoint x: 752, endPoint y: 436, distance: 111.2
click at [752, 436] on p "**********" at bounding box center [698, 340] width 437 height 667
copy p "**********"
click at [274, 425] on div "LLM · Gemini 2.5 Pro All Brands Additional Step 87 Copy step Delete step Edit N…" at bounding box center [221, 425] width 155 height 18
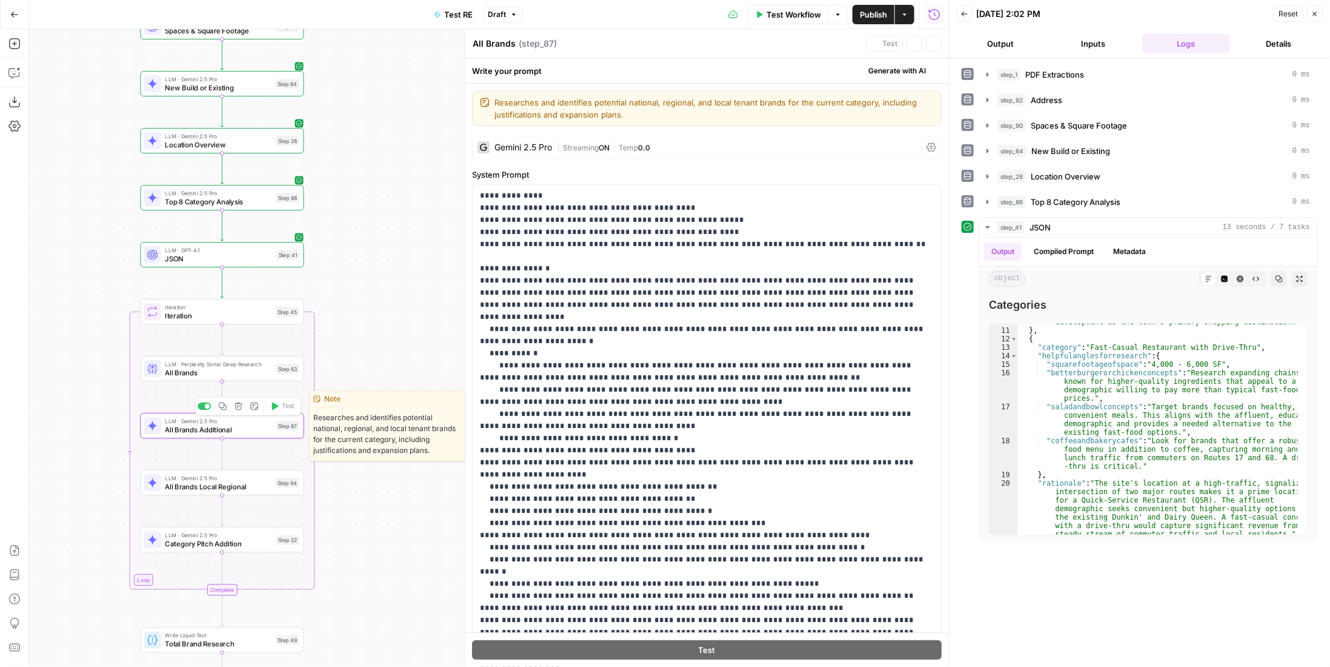
type textarea "All Brands Additional"
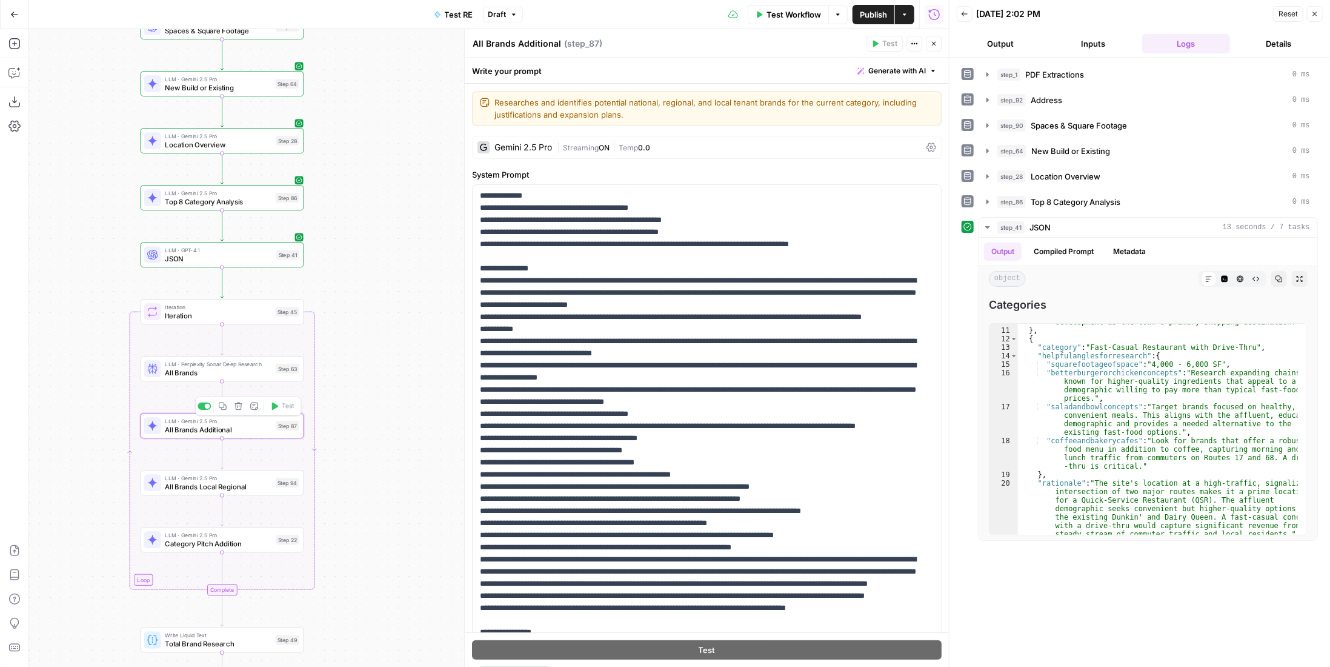
scroll to position [182, 0]
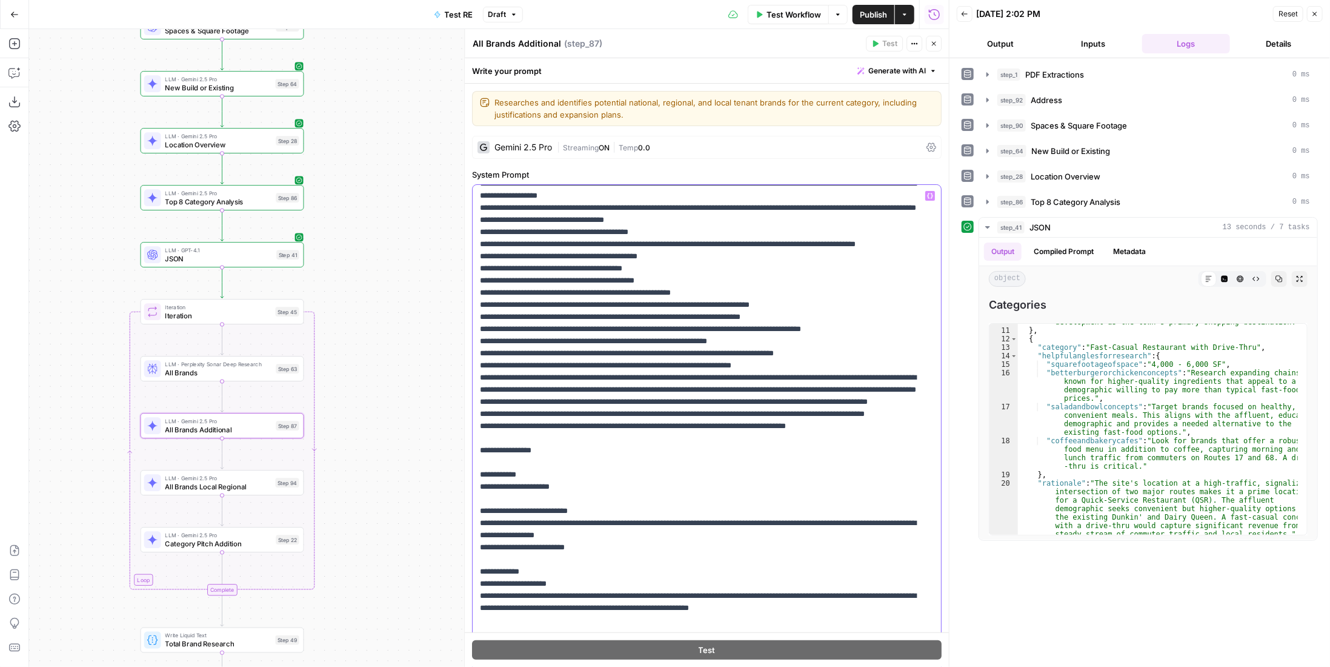
drag, startPoint x: 631, startPoint y: 410, endPoint x: 748, endPoint y: 445, distance: 122.1
click at [748, 445] on p "**********" at bounding box center [698, 341] width 437 height 667
click at [265, 481] on span "All Brands Local Regional" at bounding box center [218, 486] width 106 height 10
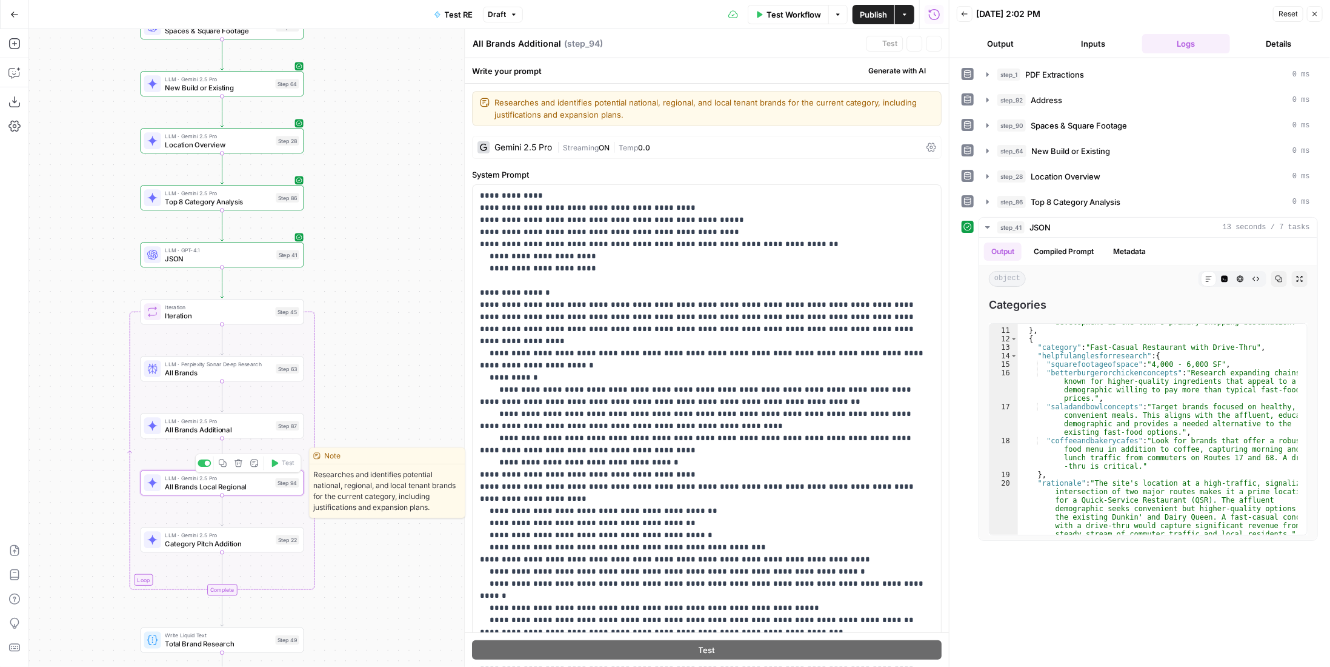
type textarea "All Brands Local Regional"
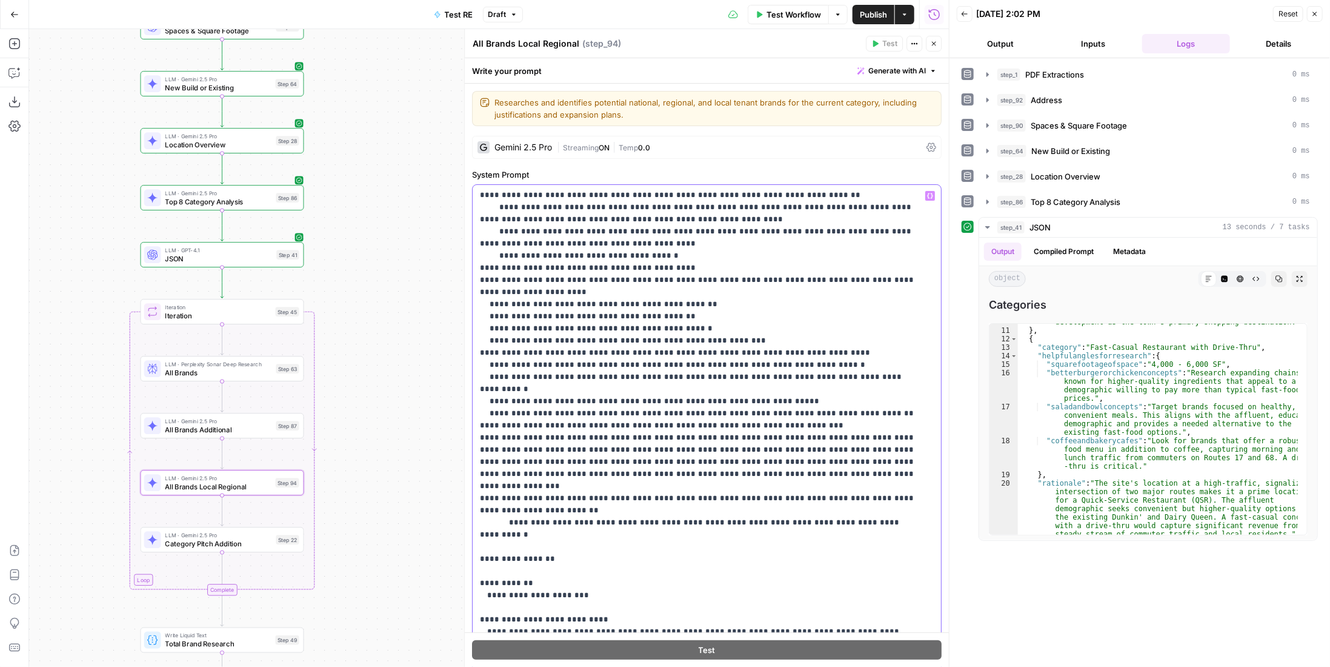
drag, startPoint x: 719, startPoint y: 427, endPoint x: 739, endPoint y: 444, distance: 25.8
click at [739, 444] on p "**********" at bounding box center [698, 328] width 437 height 691
click at [279, 295] on button "Test" at bounding box center [282, 292] width 33 height 14
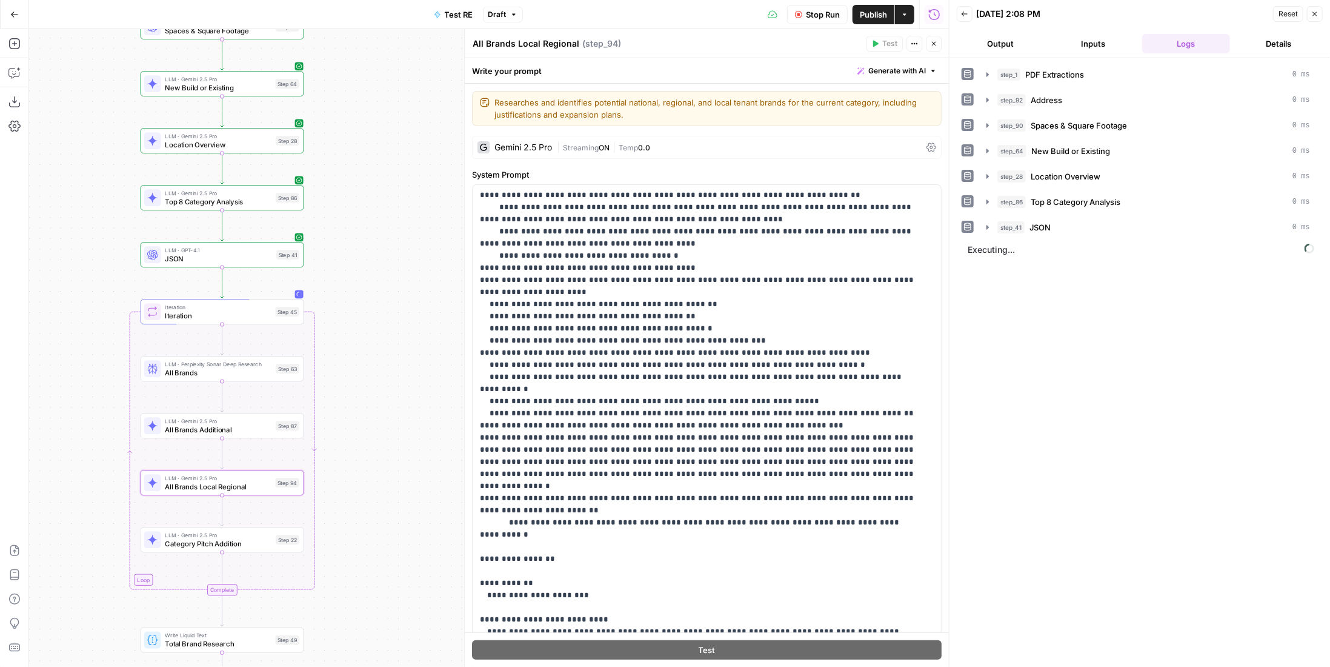
click at [881, 17] on span "Publish" at bounding box center [873, 14] width 27 height 12
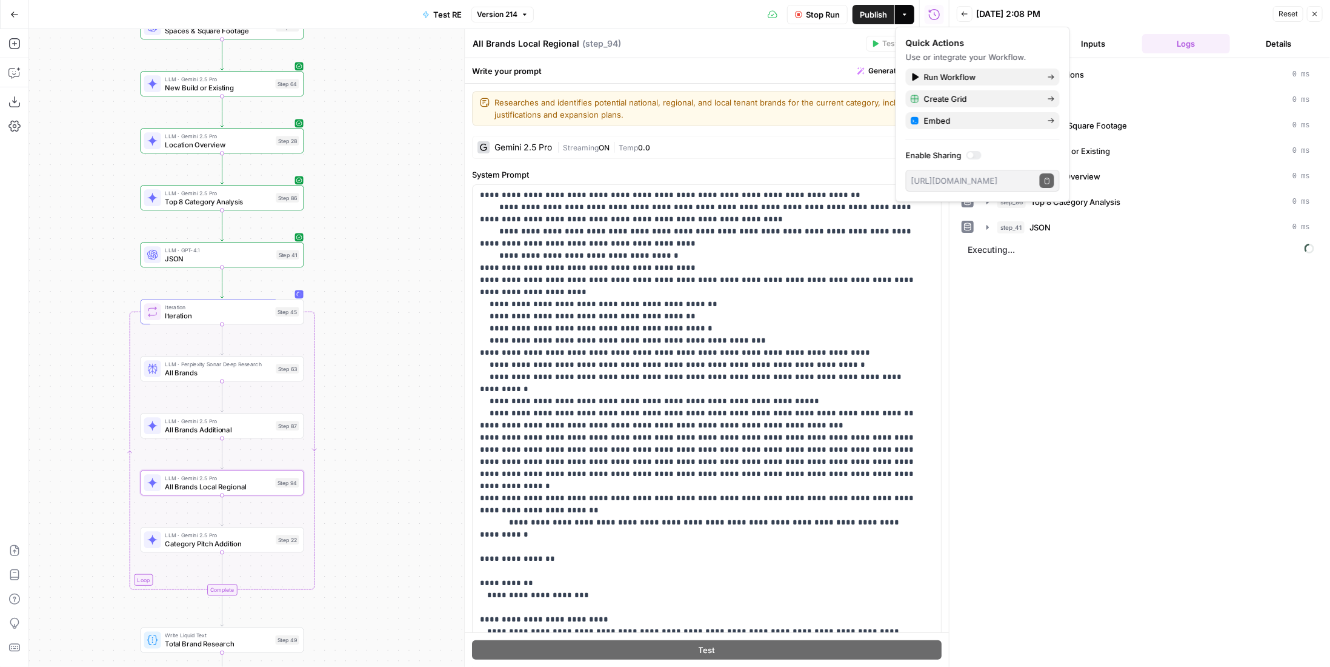
click at [1150, 28] on header "Back [DATE] 2:08 PM Reset Close Output Inputs Logs Details" at bounding box center [1140, 29] width 381 height 58
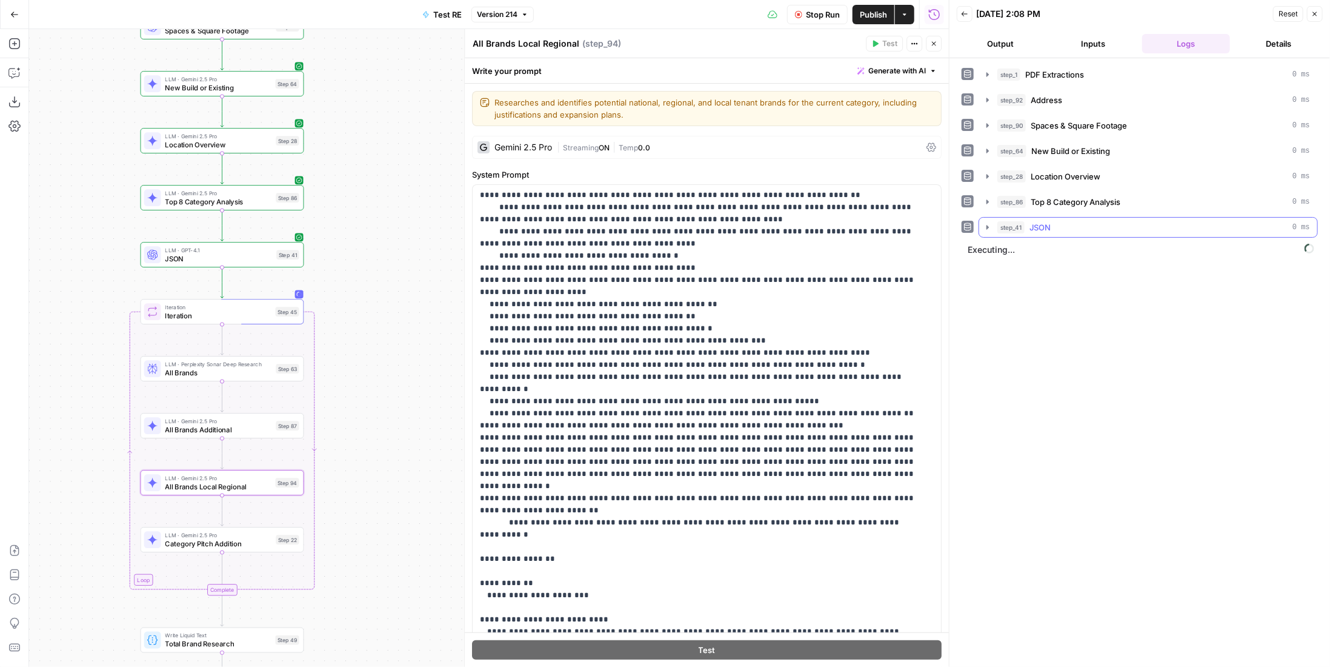
click at [1077, 221] on div "step_41 JSON 0 ms" at bounding box center [1154, 227] width 313 height 12
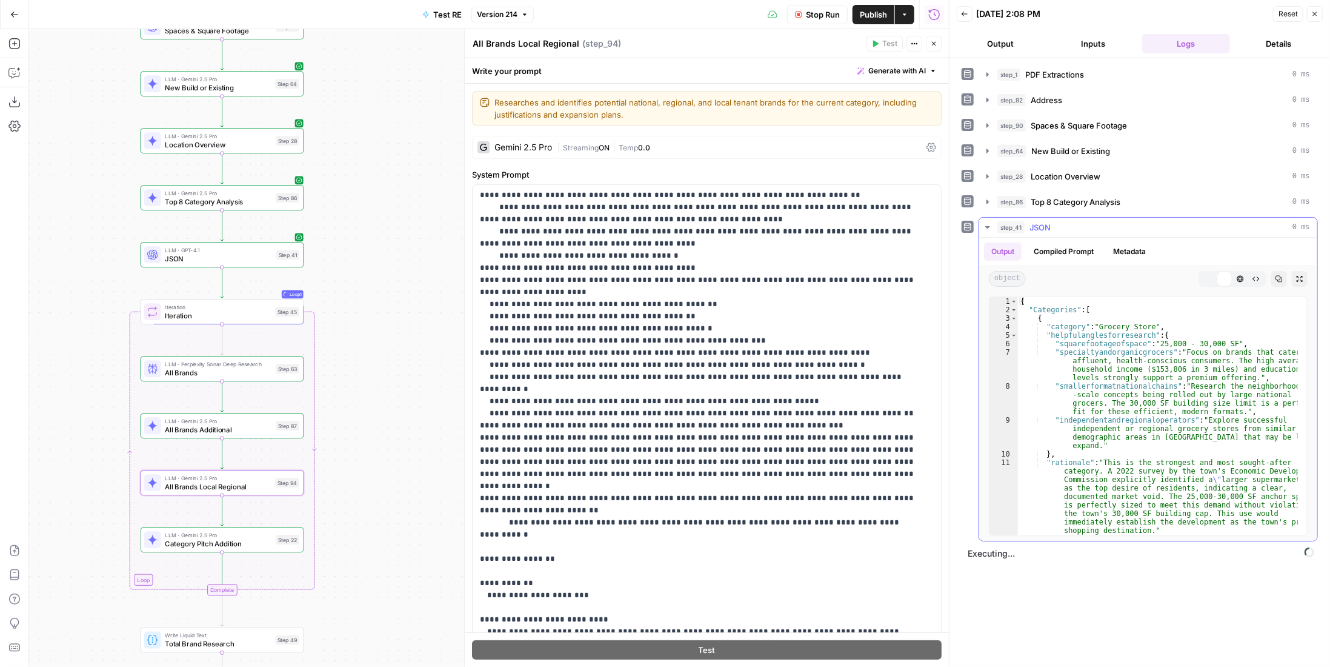
click at [1073, 226] on div "step_41 JSON 0 ms" at bounding box center [1154, 227] width 313 height 12
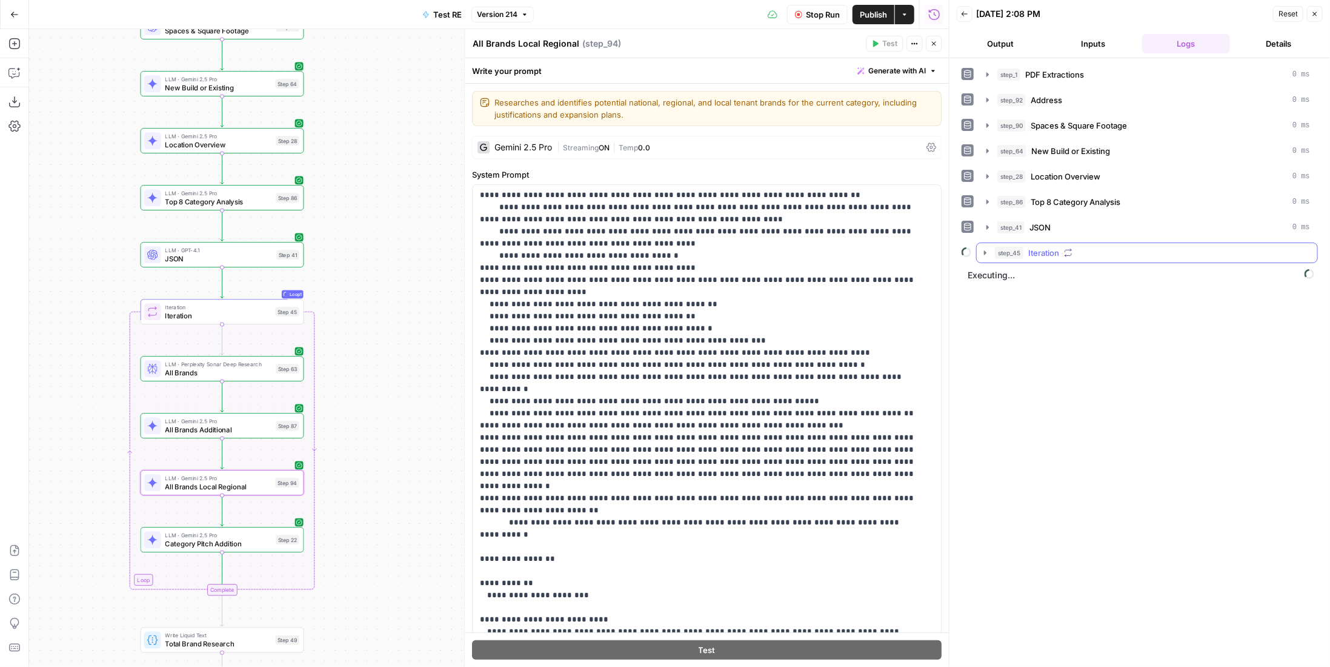
click at [1074, 251] on div "step_45 Iteration" at bounding box center [1152, 253] width 315 height 12
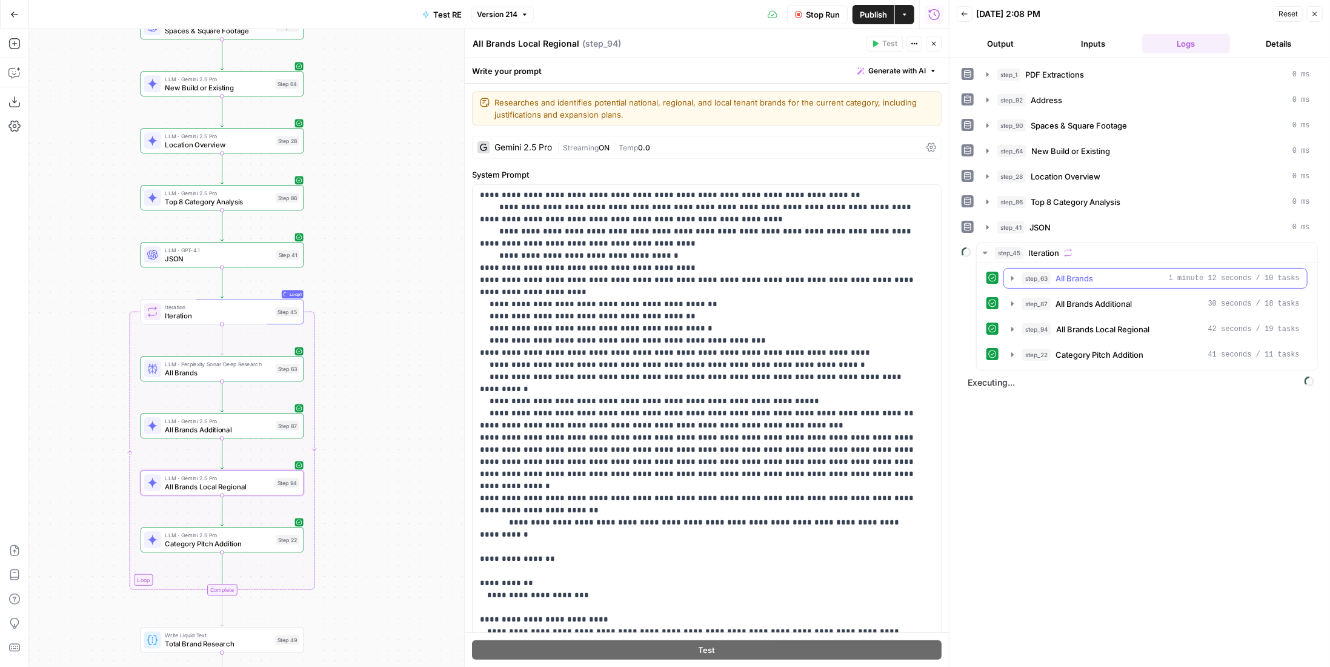
click at [1117, 275] on div "step_63 All Brands 1 minute 12 seconds / 10 tasks" at bounding box center [1161, 278] width 278 height 12
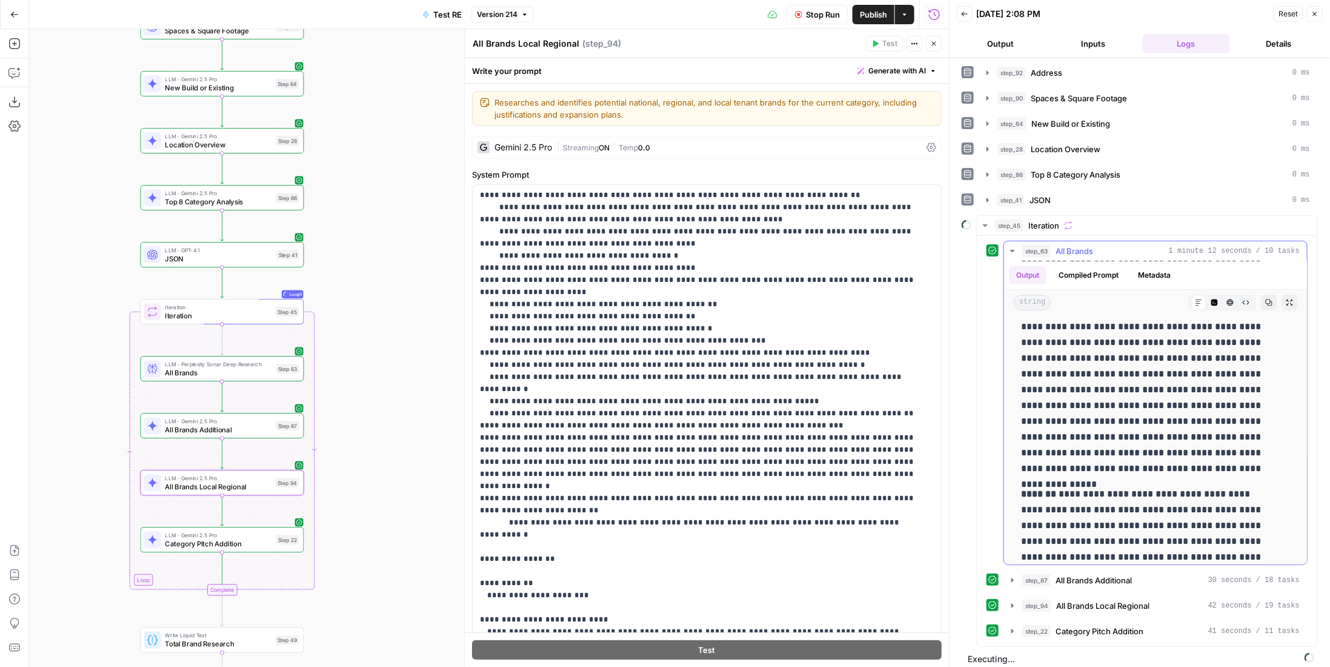
scroll to position [3623, 0]
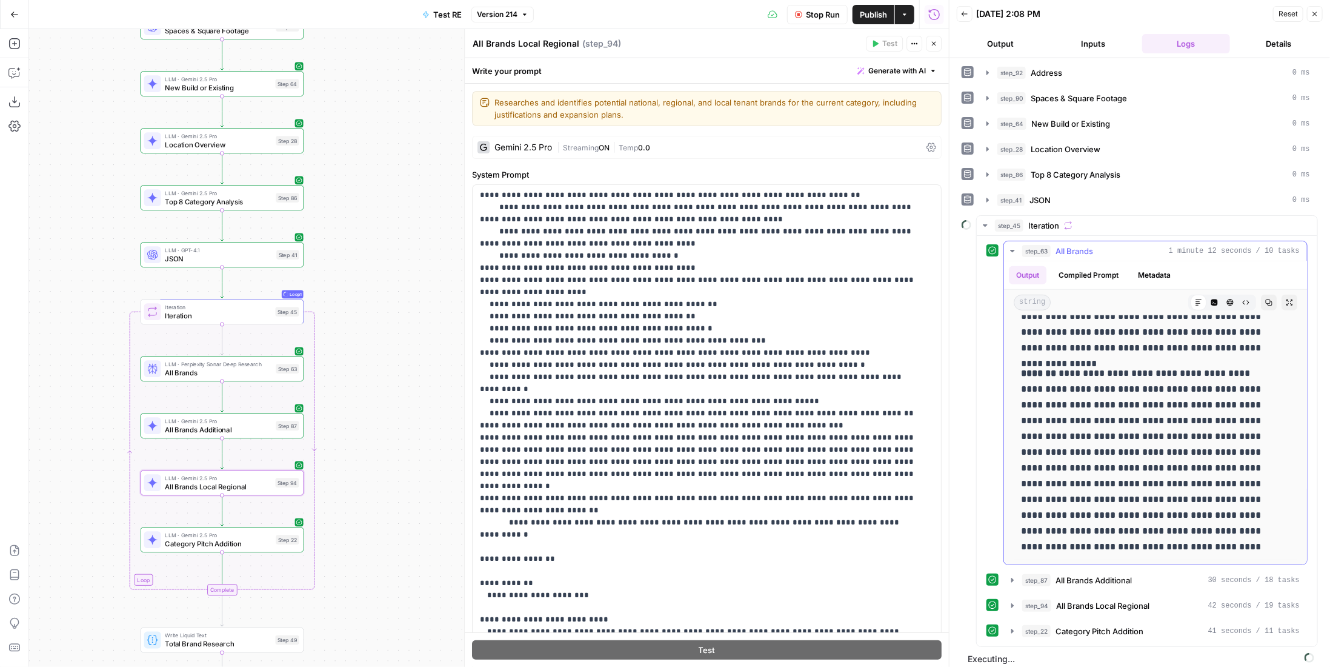
click at [1092, 246] on span "All Brands" at bounding box center [1075, 251] width 38 height 12
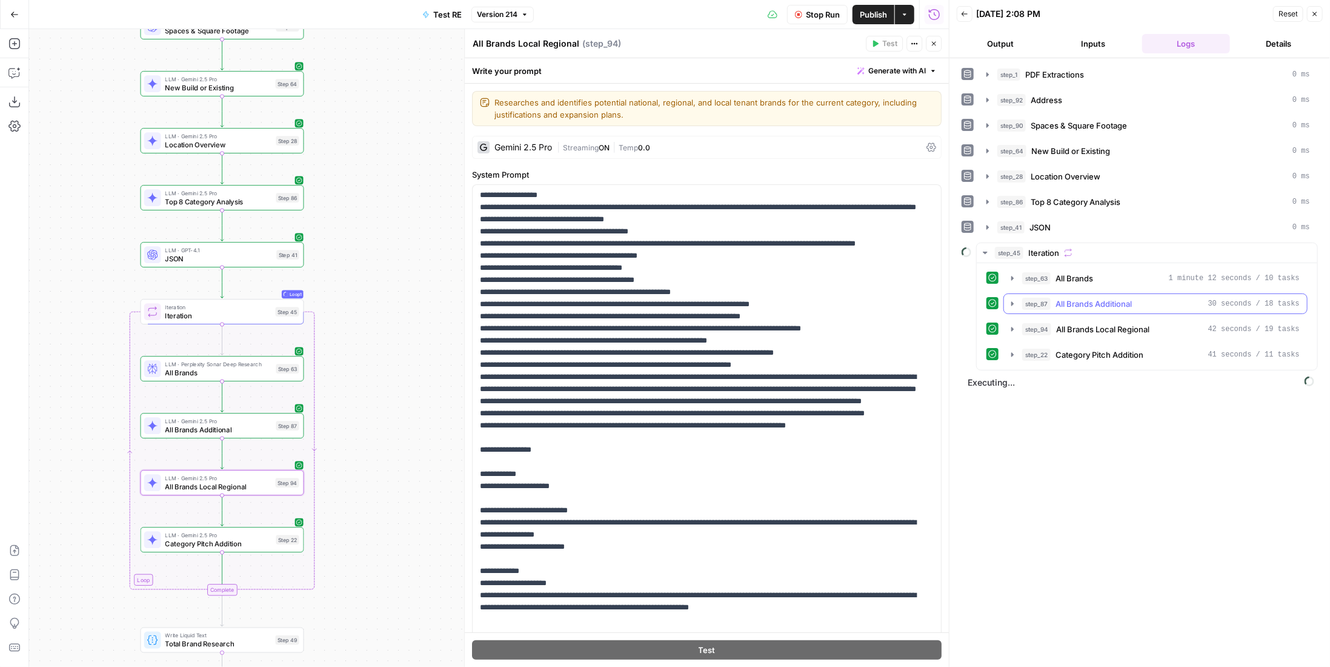
click at [1108, 298] on span "All Brands Additional" at bounding box center [1094, 304] width 76 height 12
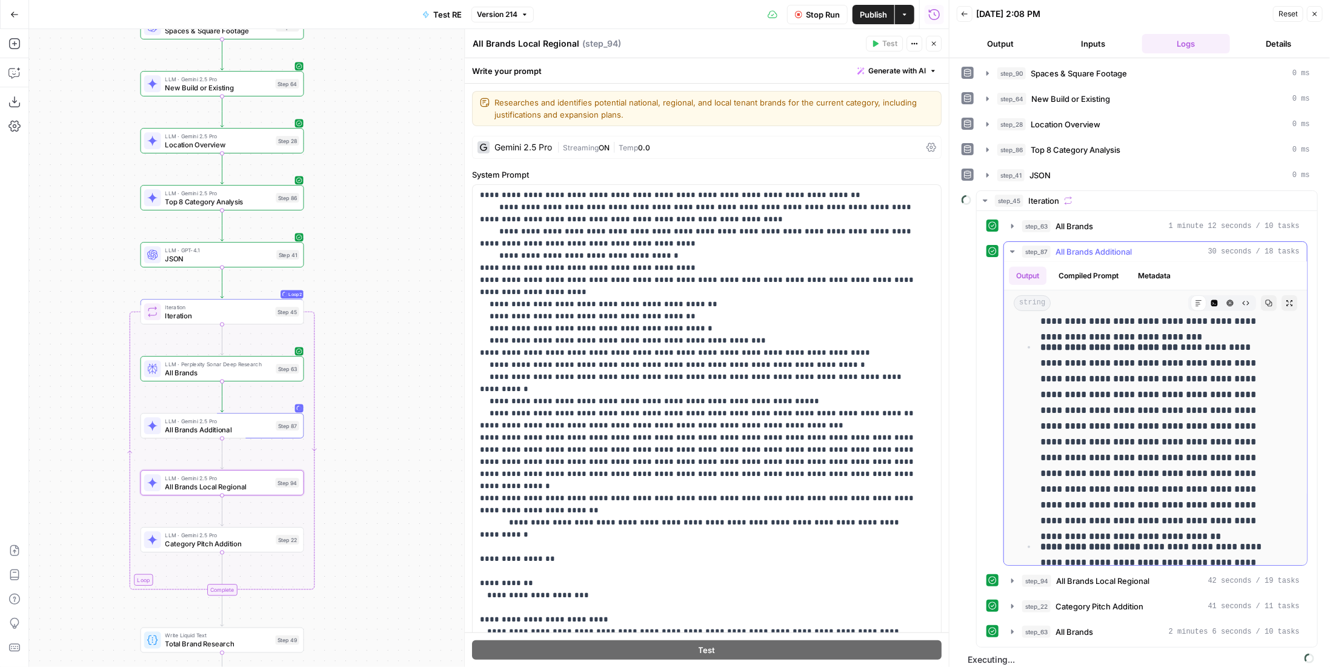
scroll to position [142, 0]
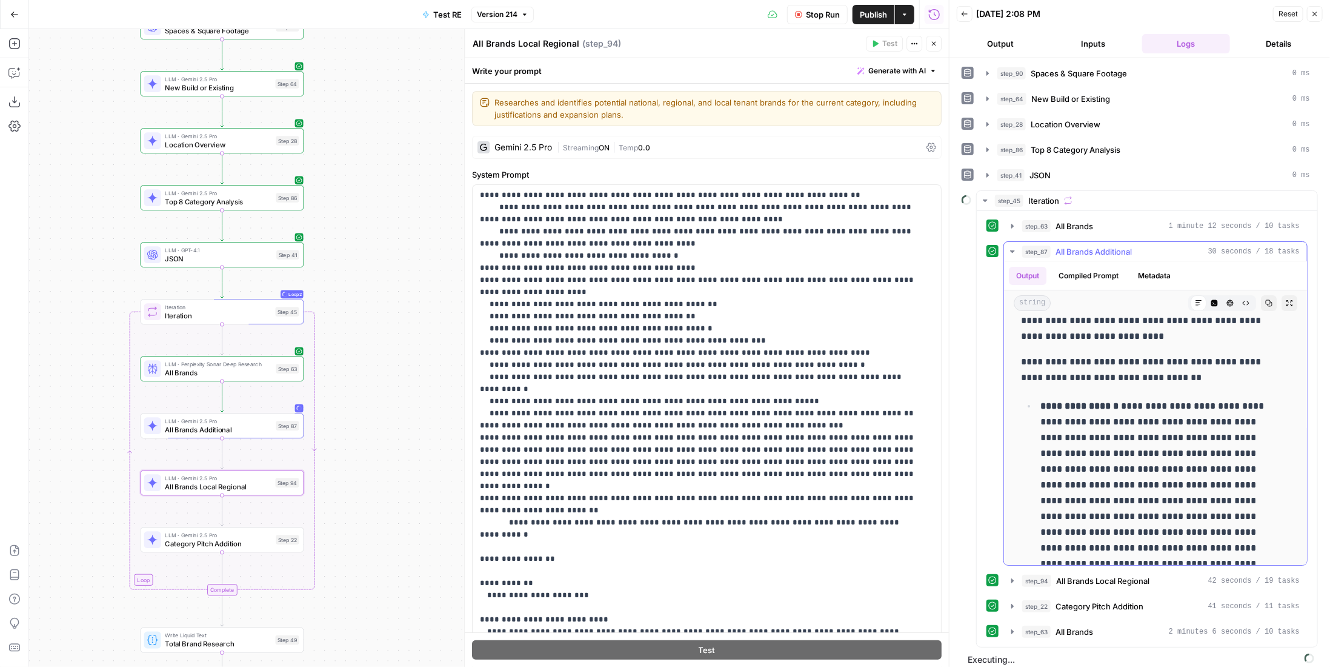
click at [1087, 245] on span "All Brands Additional" at bounding box center [1094, 251] width 76 height 12
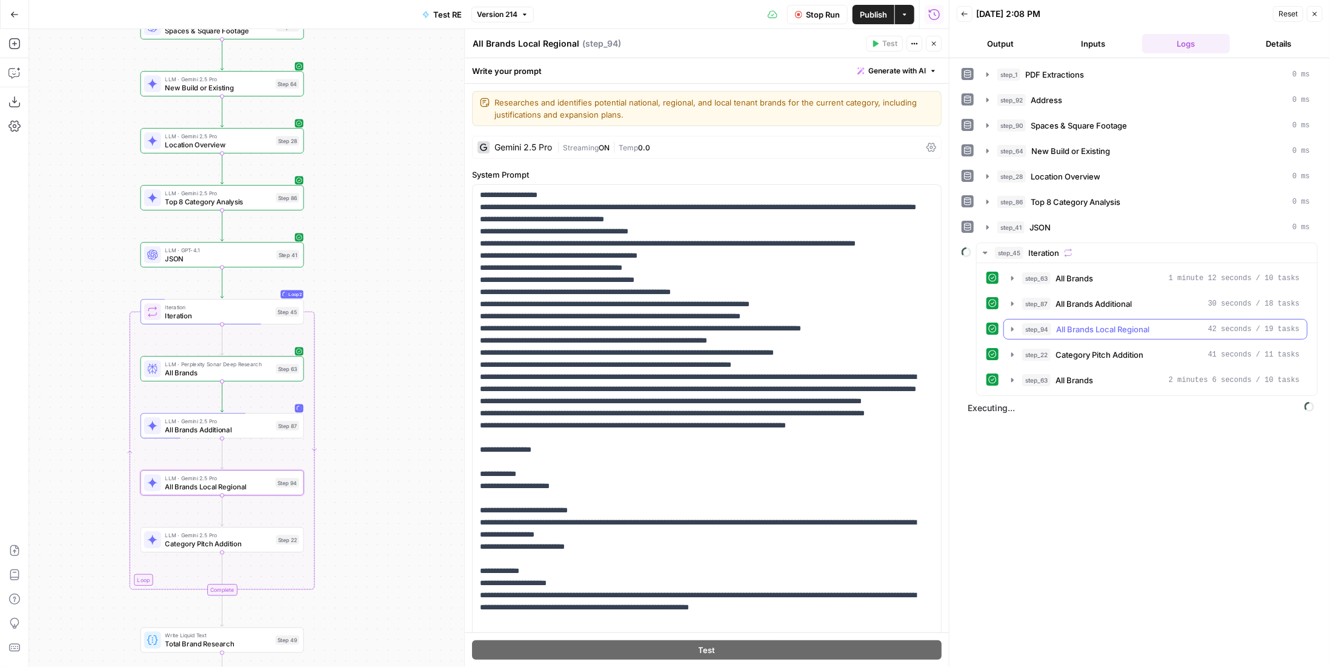
click at [1096, 323] on span "All Brands Local Regional" at bounding box center [1102, 329] width 93 height 12
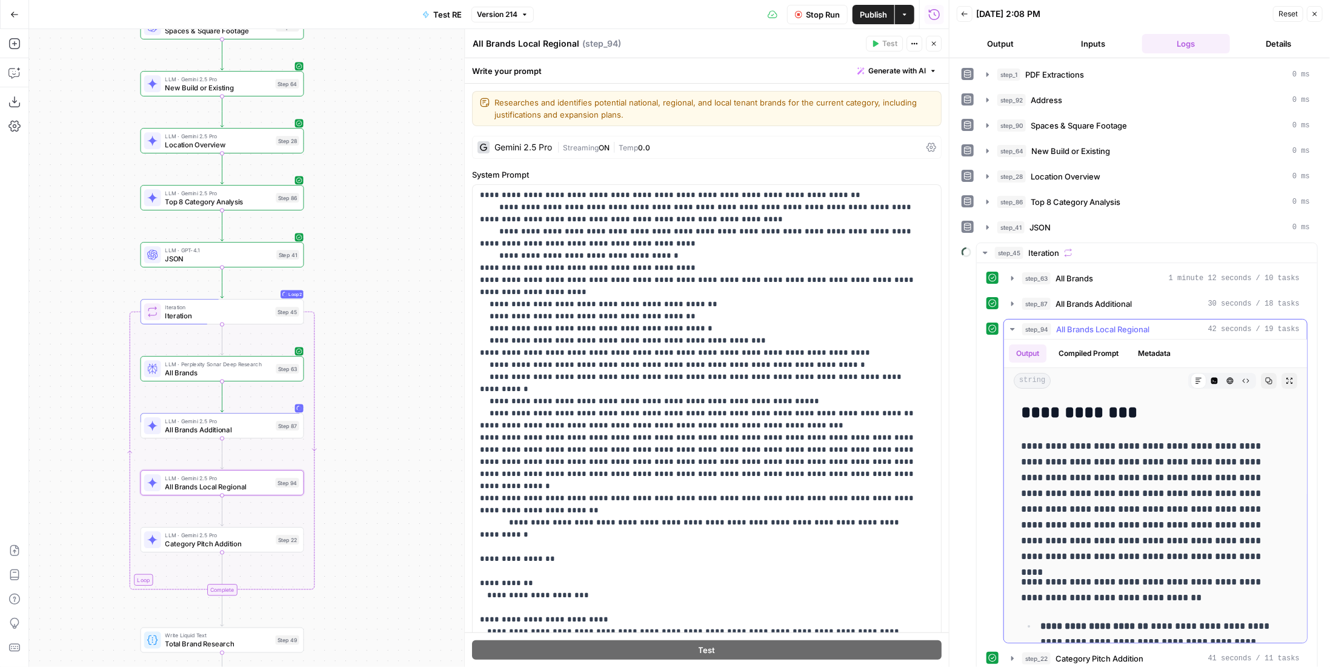
click at [1094, 324] on span "All Brands Local Regional" at bounding box center [1102, 329] width 93 height 12
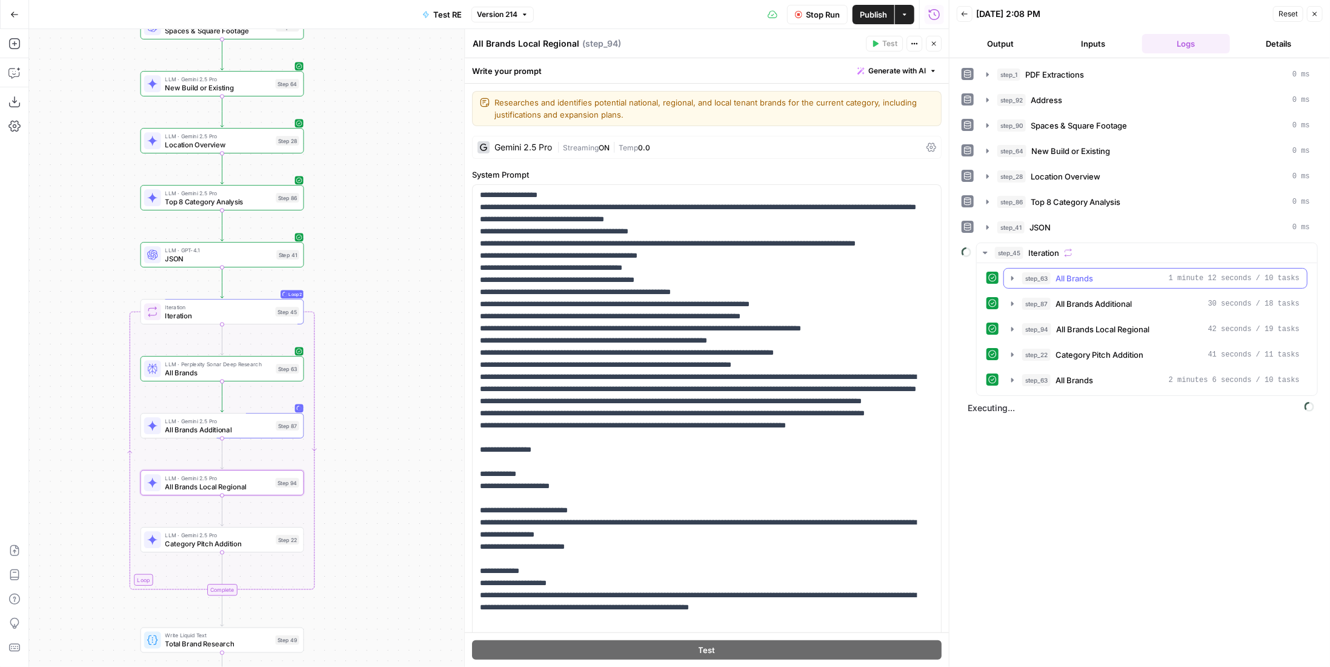
click at [1099, 278] on div "step_63 All Brands 1 minute 12 seconds / 10 tasks" at bounding box center [1161, 278] width 278 height 12
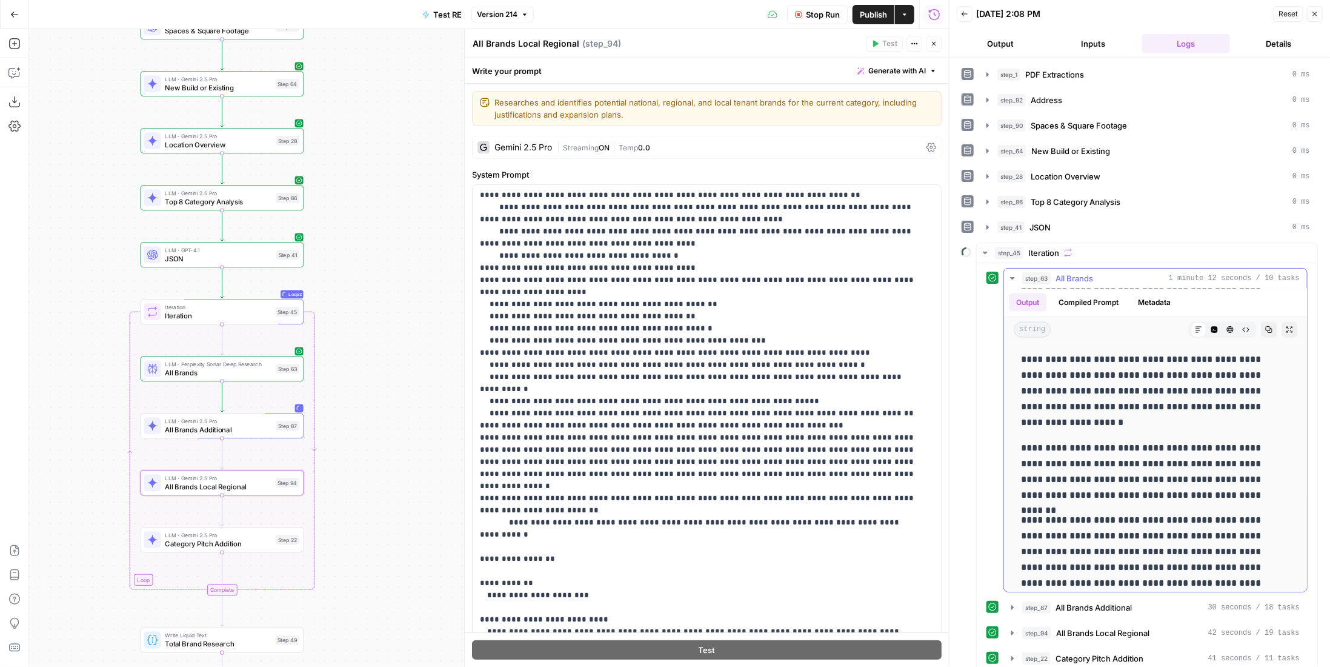
scroll to position [1636, 0]
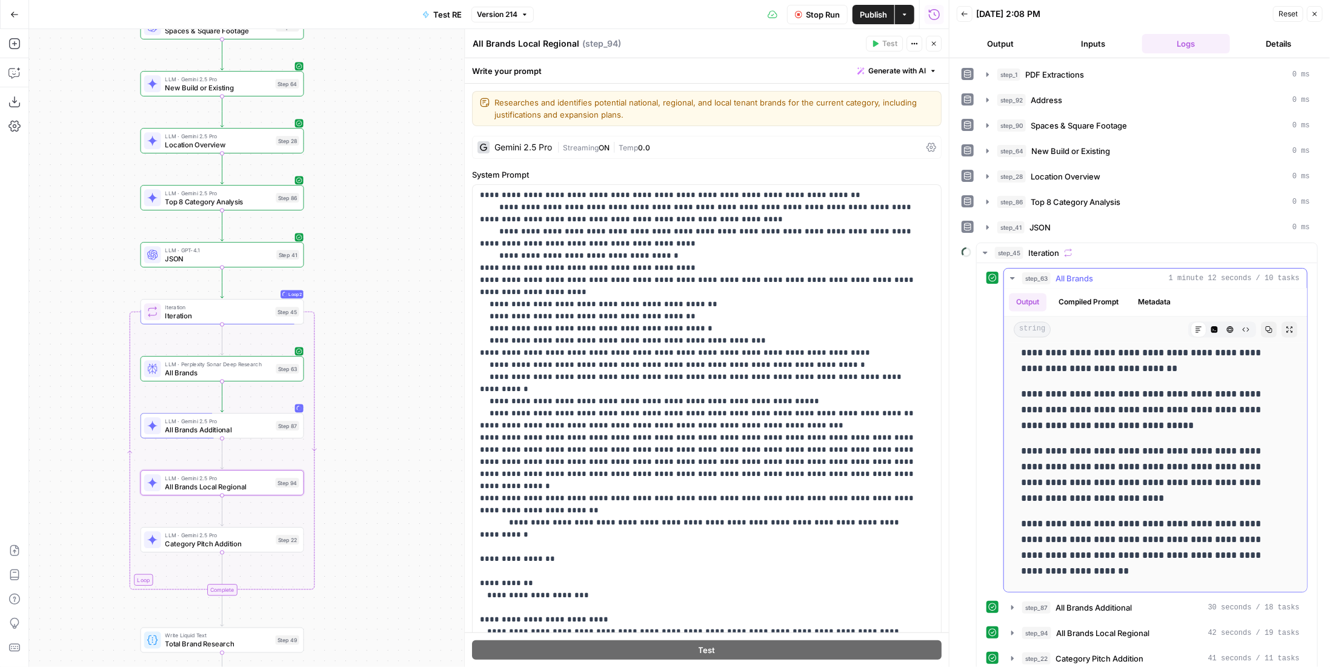
click at [1086, 276] on span "All Brands" at bounding box center [1075, 278] width 38 height 12
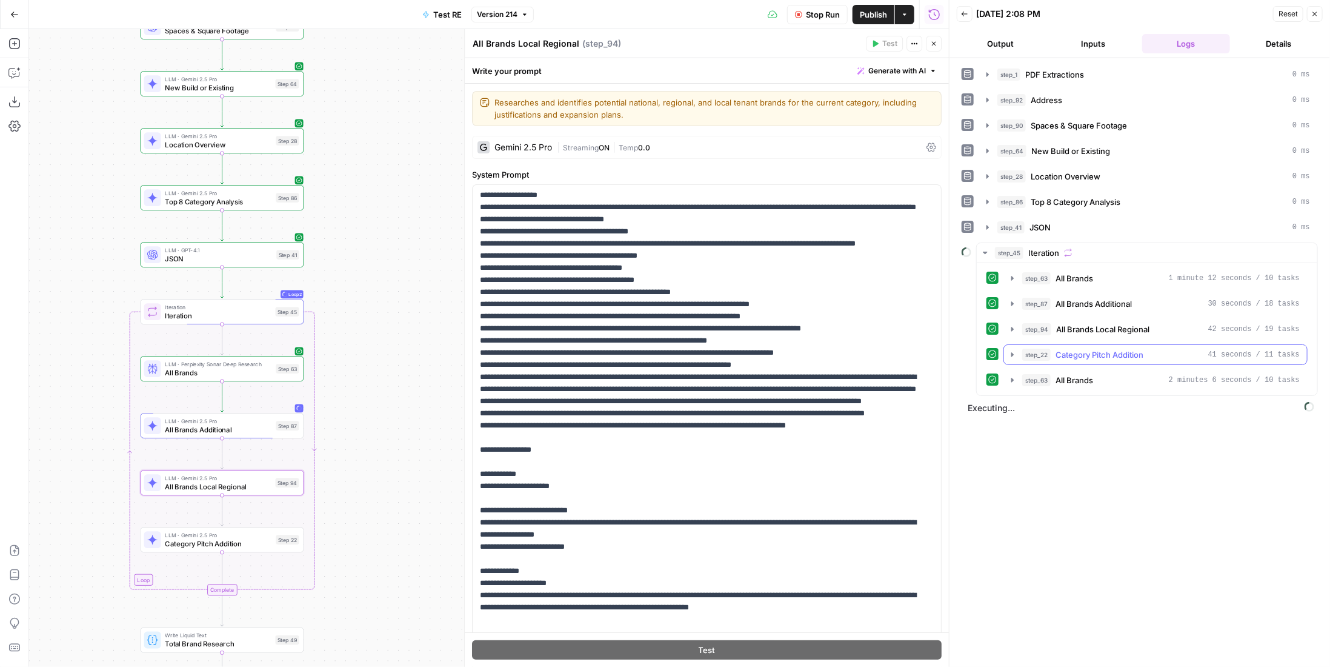
click at [1106, 348] on span "Category Pitch Addition" at bounding box center [1100, 354] width 88 height 12
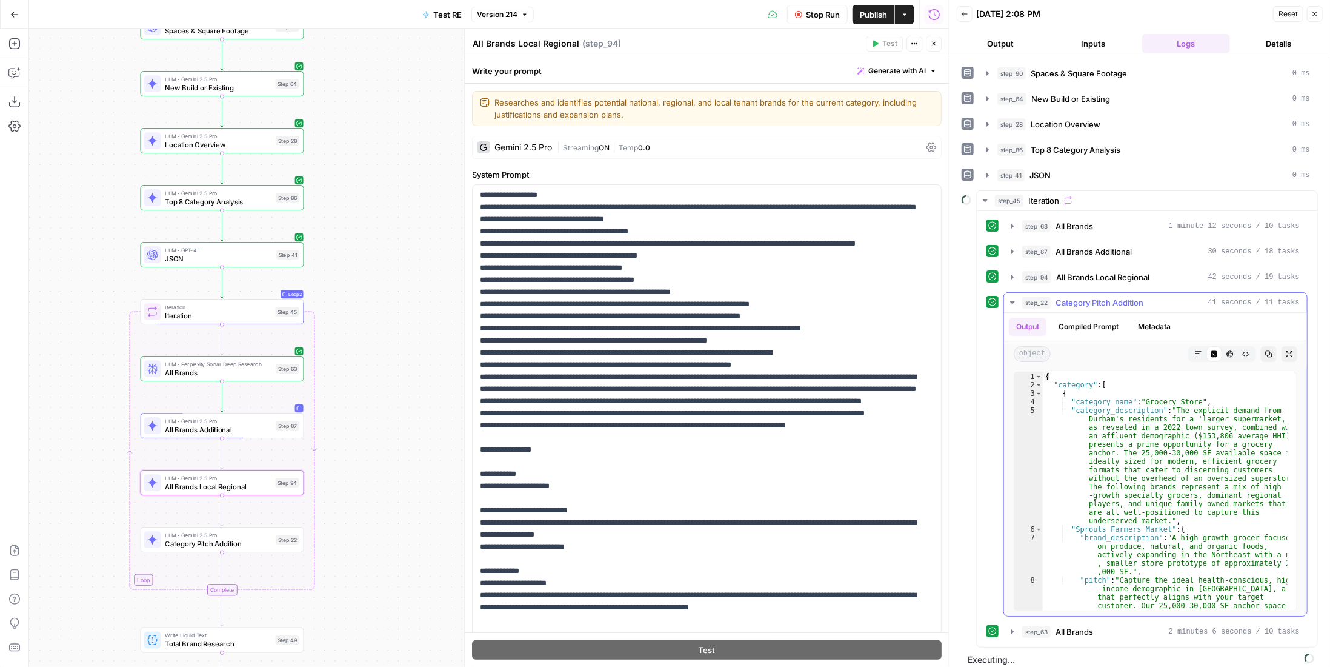
scroll to position [0, 0]
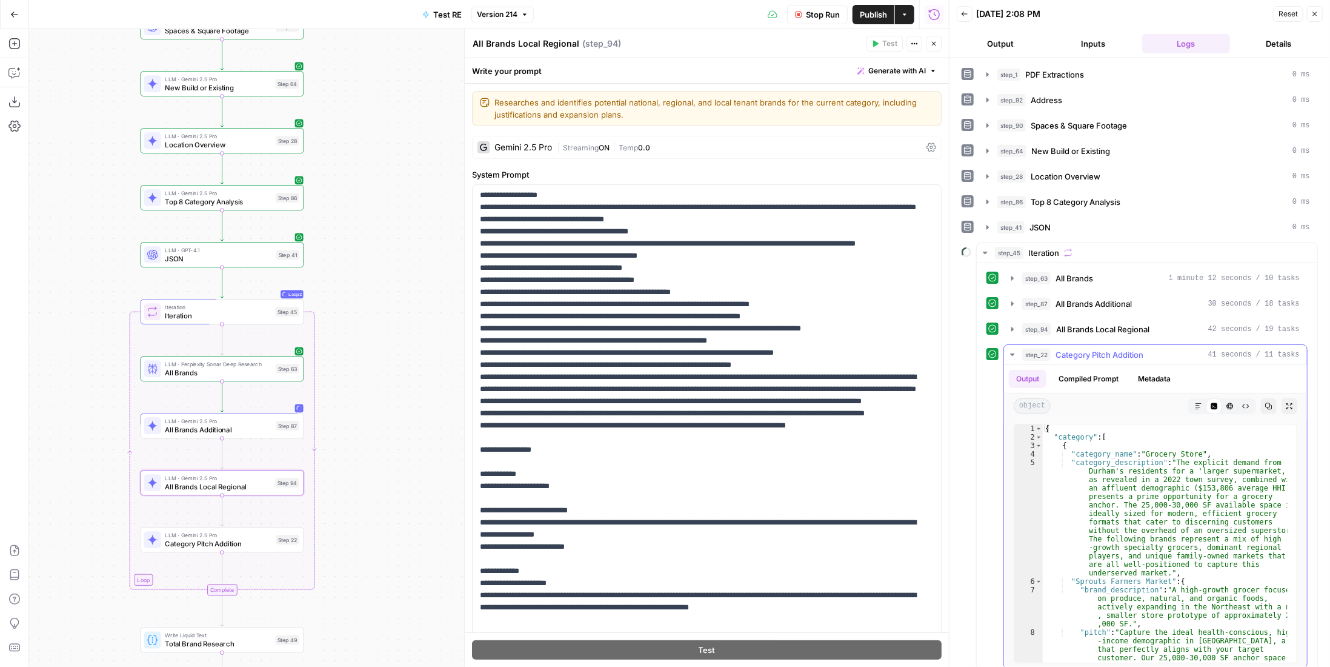
click at [1129, 350] on span "Category Pitch Addition" at bounding box center [1100, 354] width 88 height 12
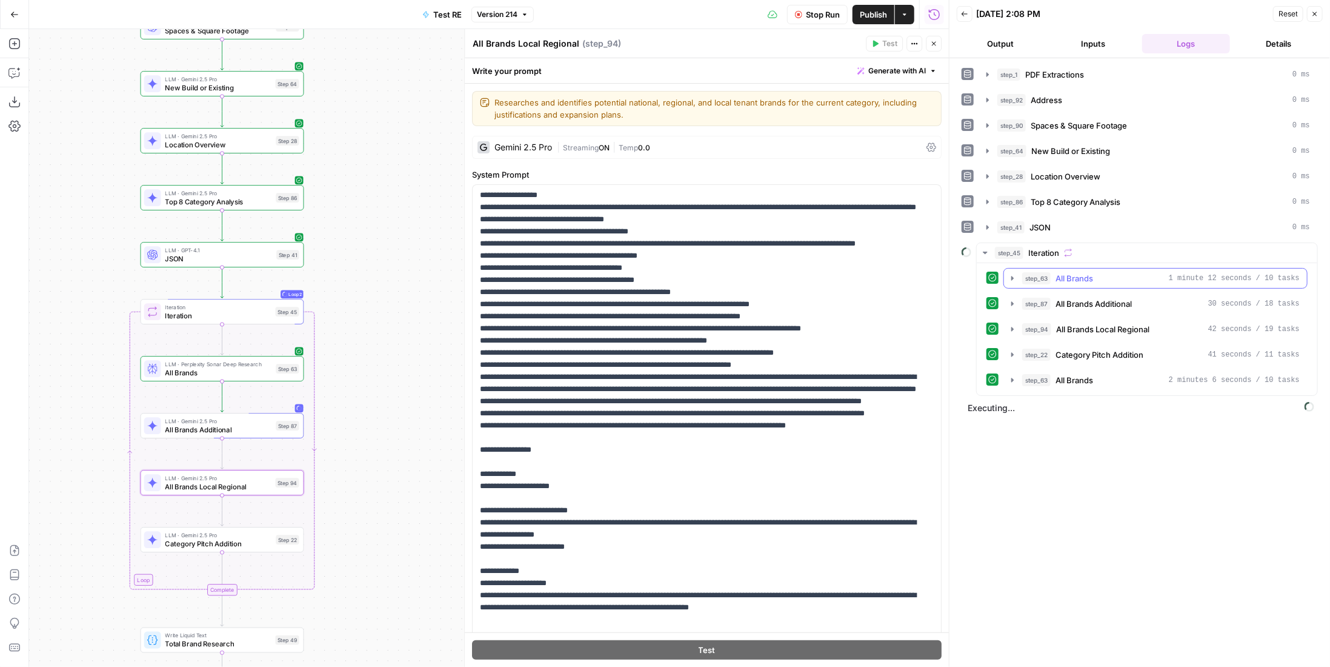
click at [1104, 276] on div "step_63 All Brands 1 minute 12 seconds / 10 tasks" at bounding box center [1161, 278] width 278 height 12
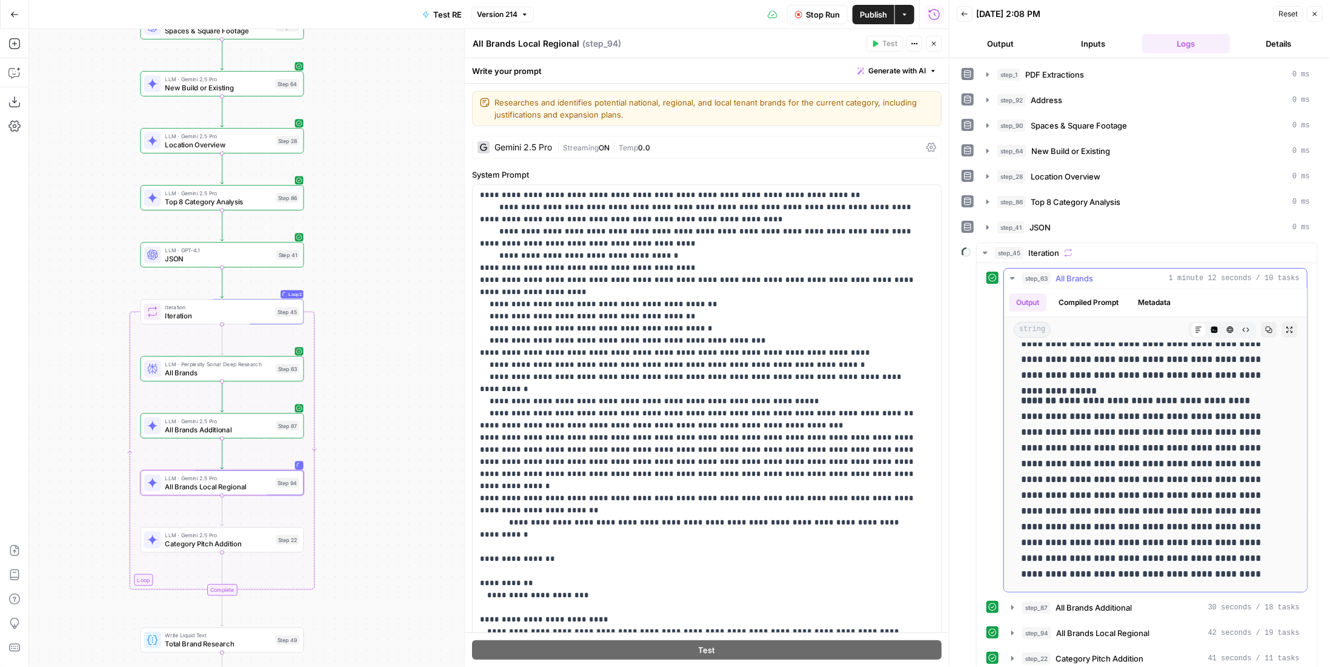
scroll to position [78, 0]
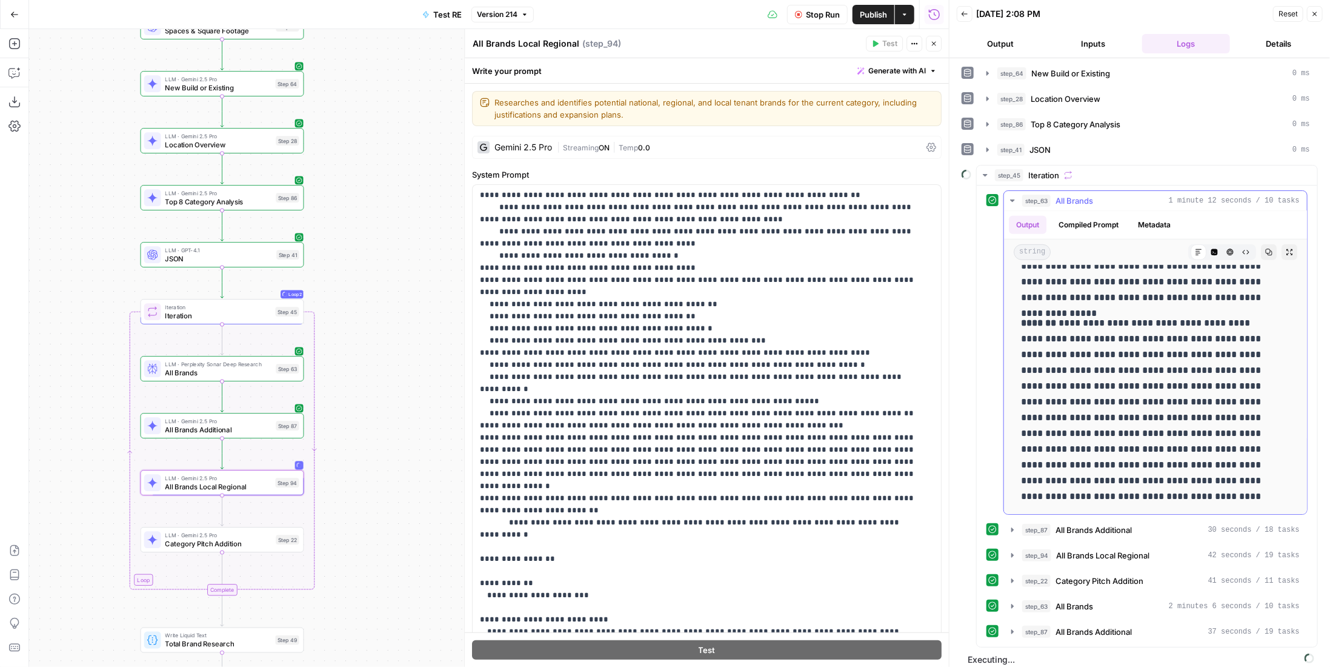
click at [1100, 198] on div "step_63 All Brands 1 minute 12 seconds / 10 tasks" at bounding box center [1161, 201] width 278 height 12
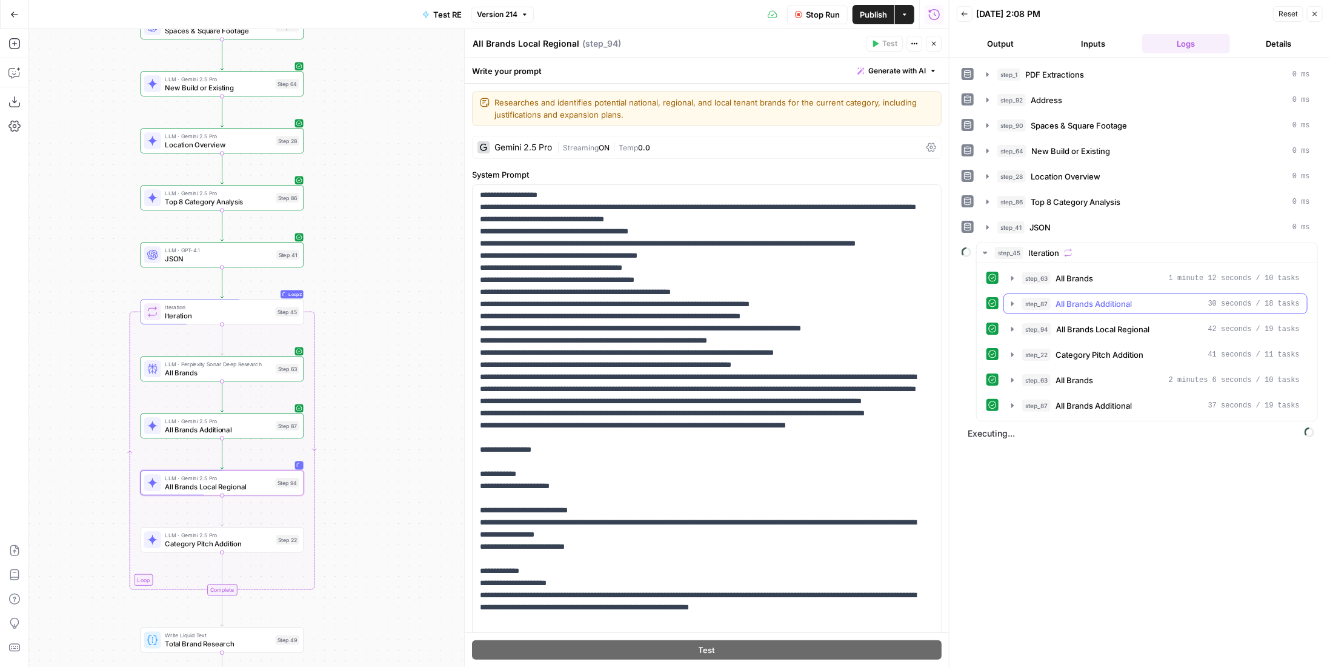
click at [1113, 301] on span "All Brands Additional" at bounding box center [1094, 304] width 76 height 12
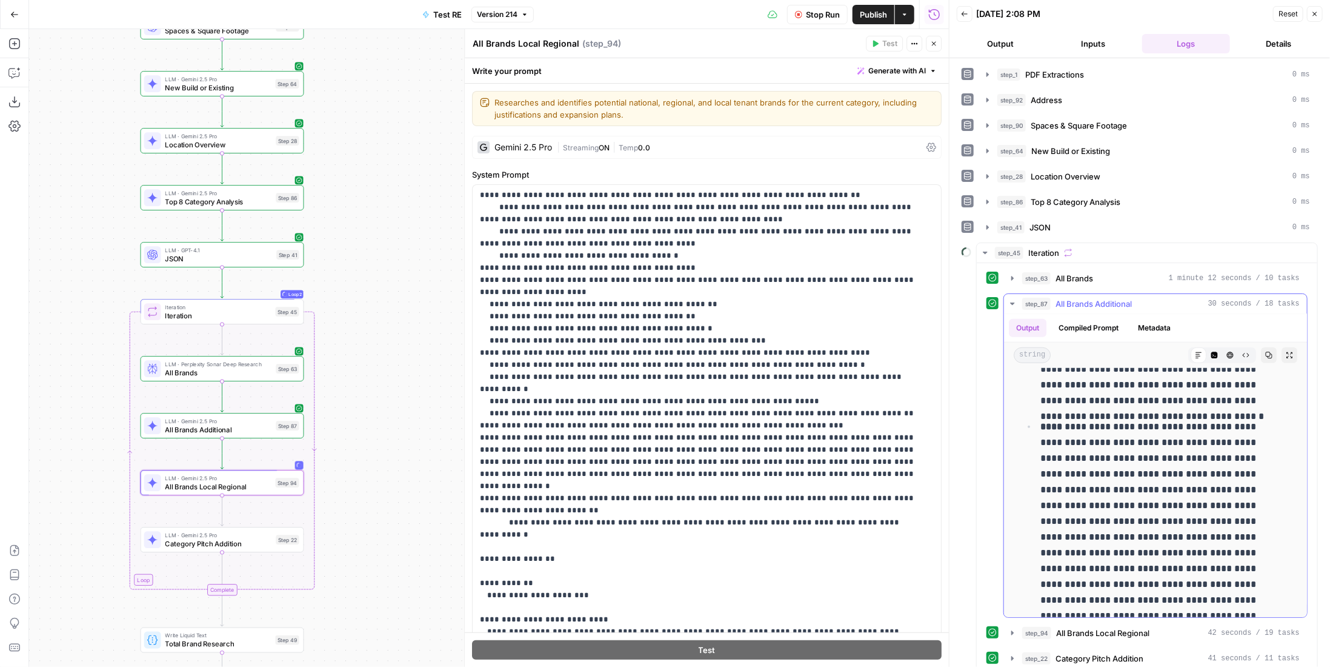
scroll to position [809, 0]
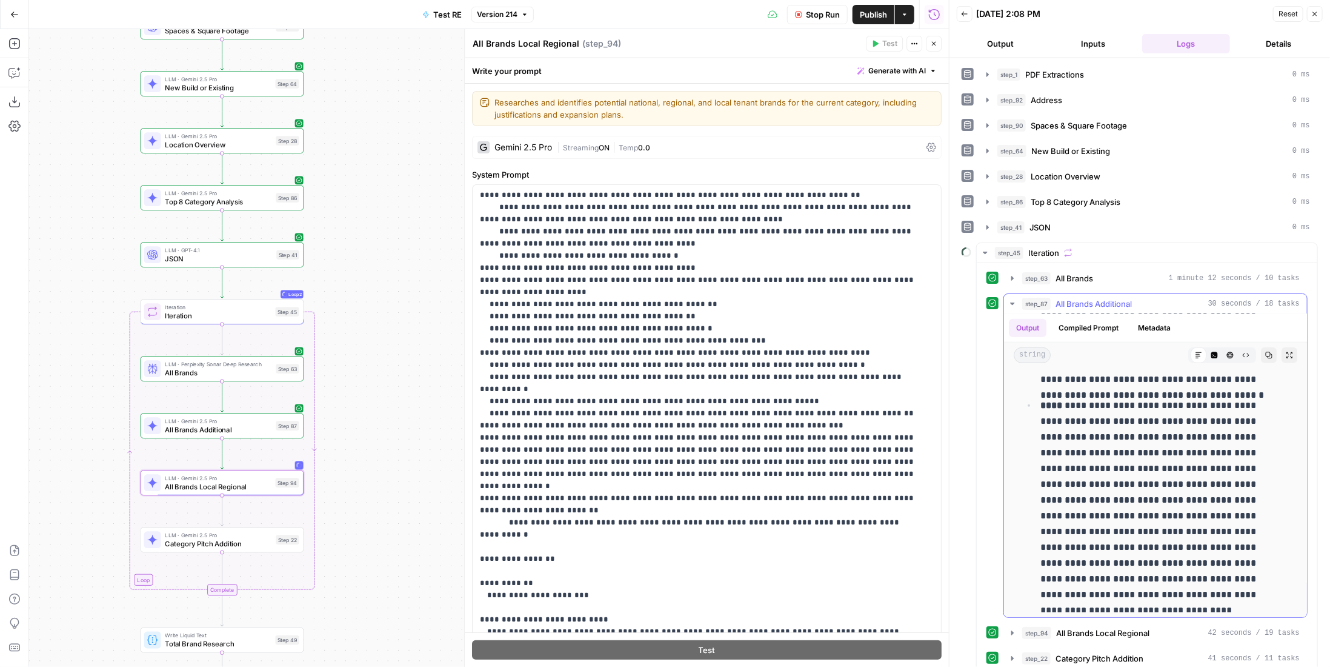
click at [1097, 298] on span "All Brands Additional" at bounding box center [1094, 304] width 76 height 12
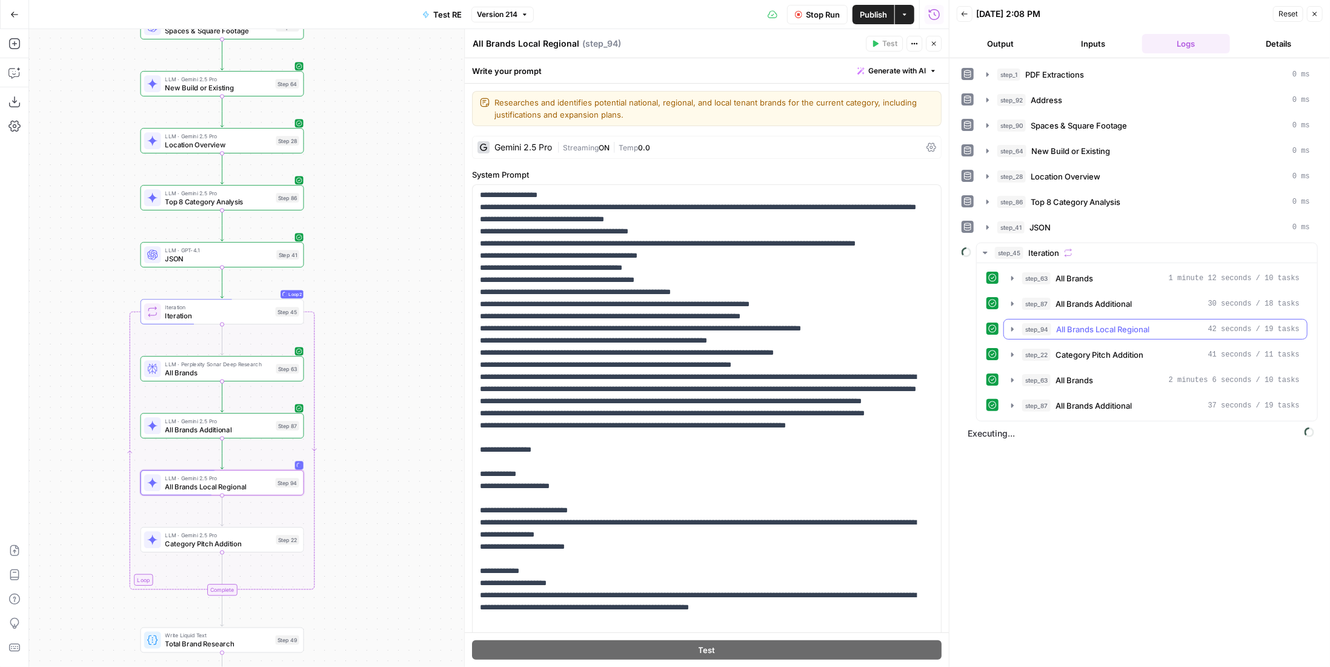
click at [1102, 323] on span "All Brands Local Regional" at bounding box center [1102, 329] width 93 height 12
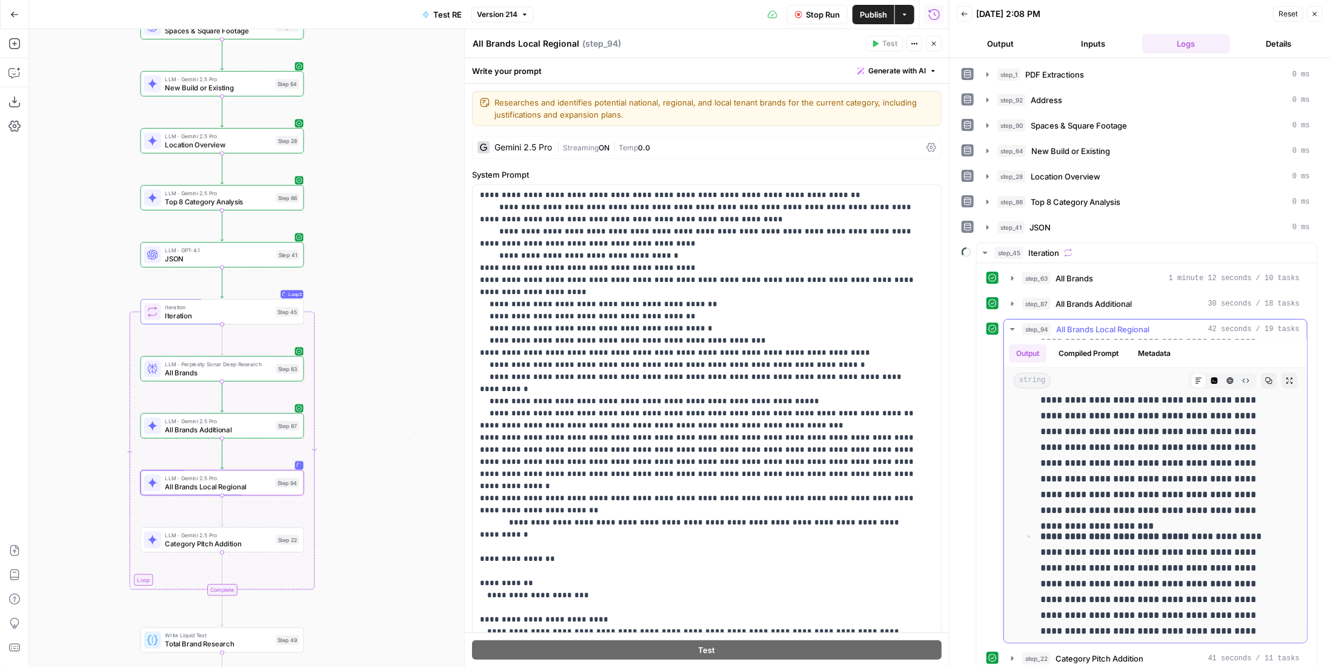
scroll to position [919, 0]
click at [1108, 327] on span "All Brands Local Regional" at bounding box center [1102, 329] width 93 height 12
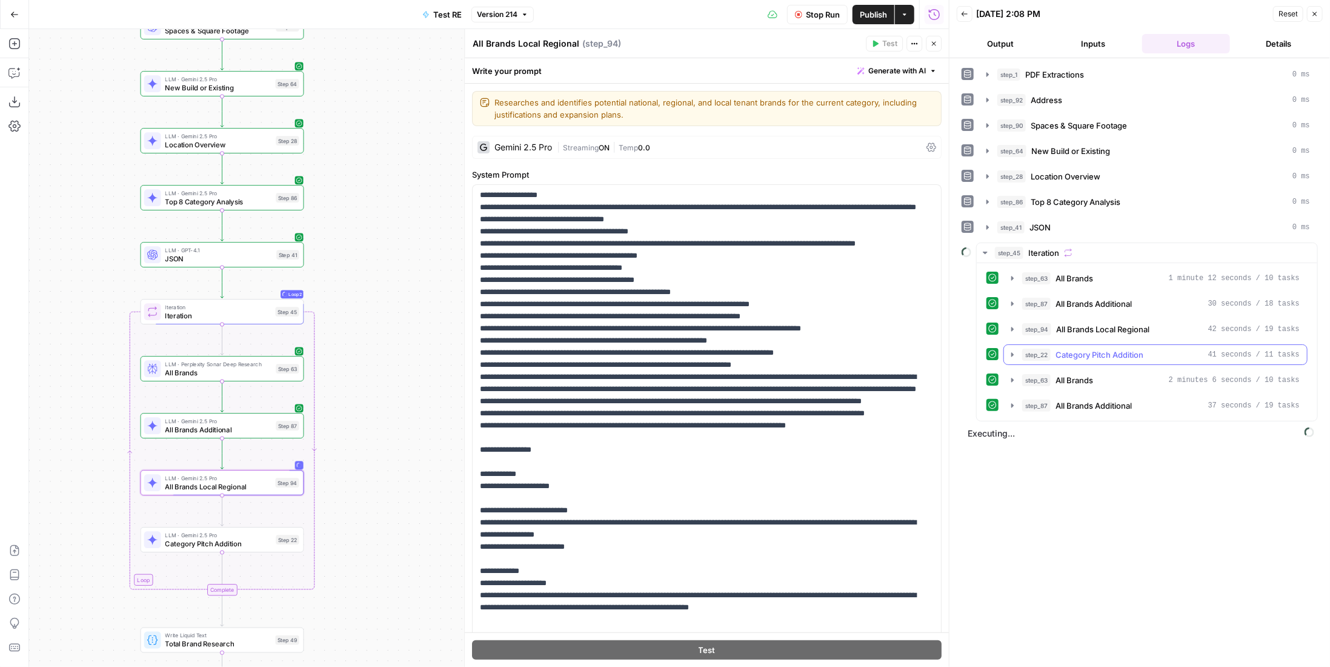
click at [1096, 352] on span "Category Pitch Addition" at bounding box center [1100, 354] width 88 height 12
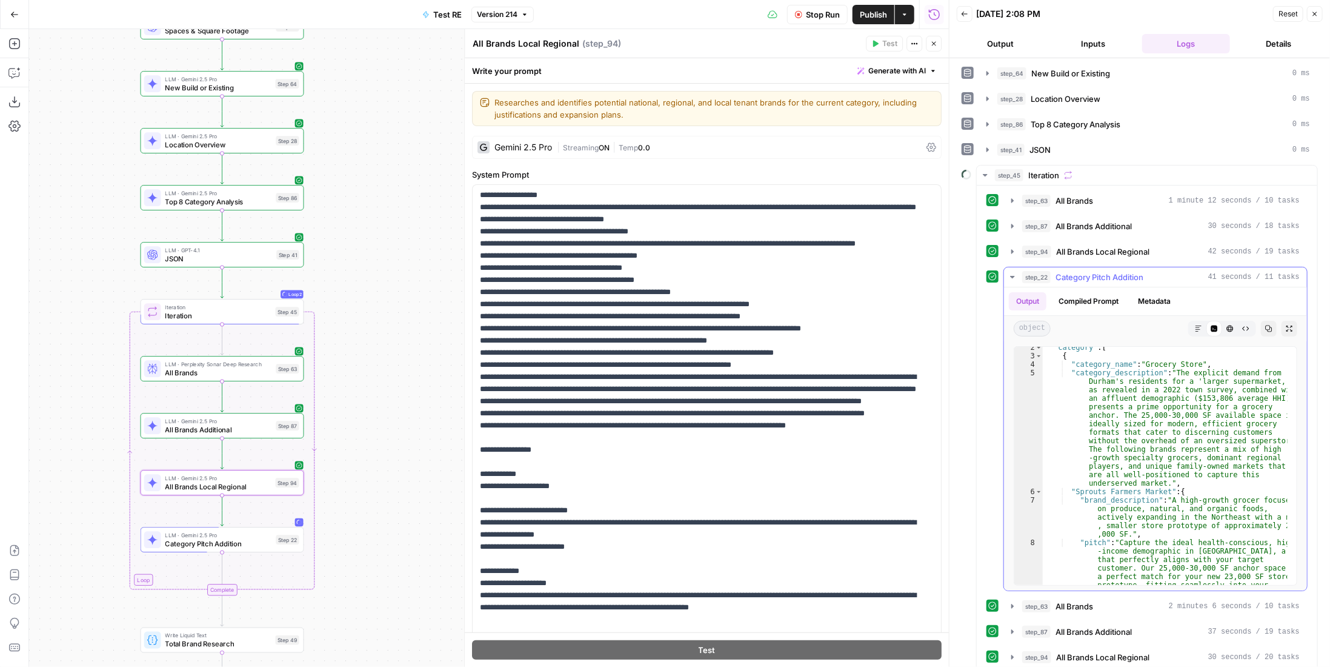
scroll to position [0, 0]
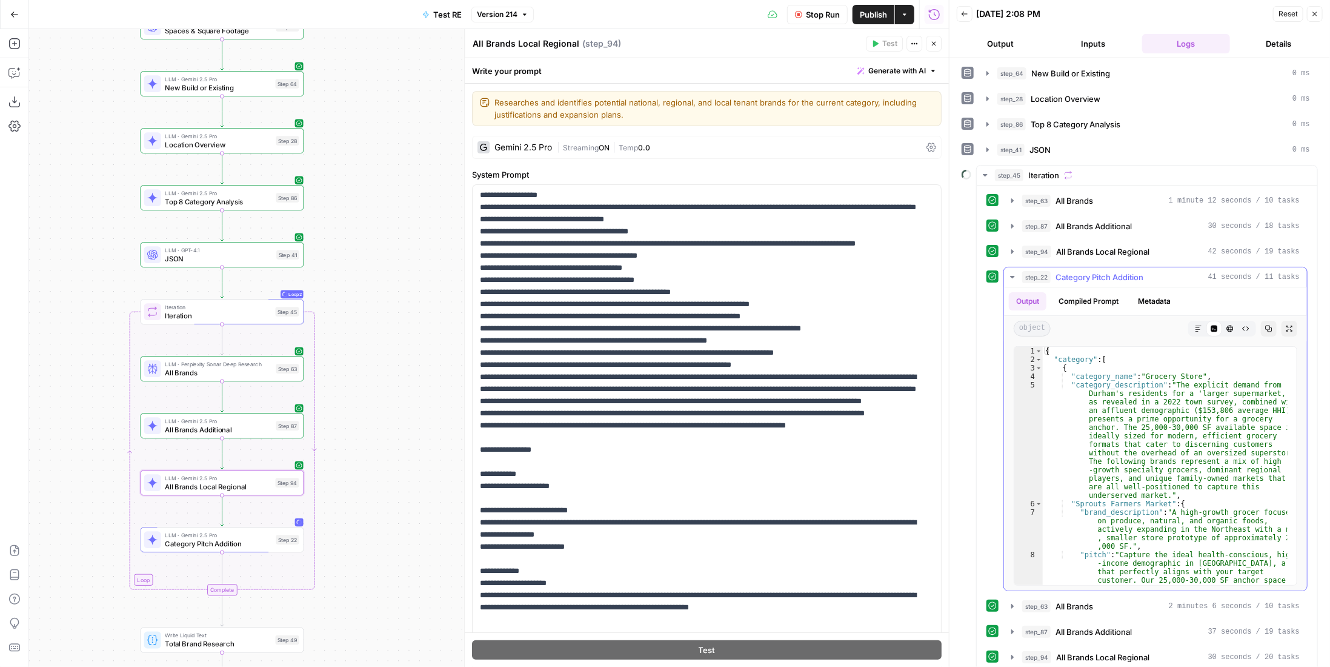
click at [1121, 277] on button "step_22 Category Pitch Addition 41 seconds / 11 tasks" at bounding box center [1155, 276] width 303 height 19
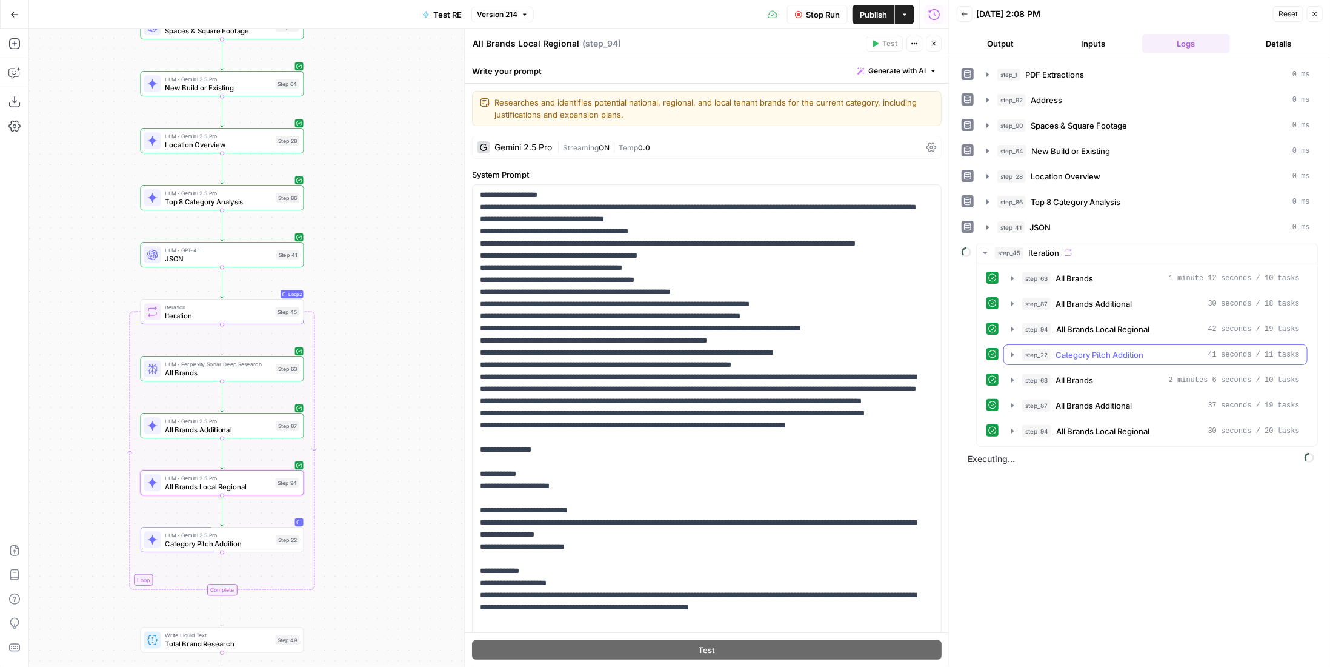
click at [1145, 348] on div "step_22 Category Pitch Addition 41 seconds / 11 tasks" at bounding box center [1161, 354] width 278 height 12
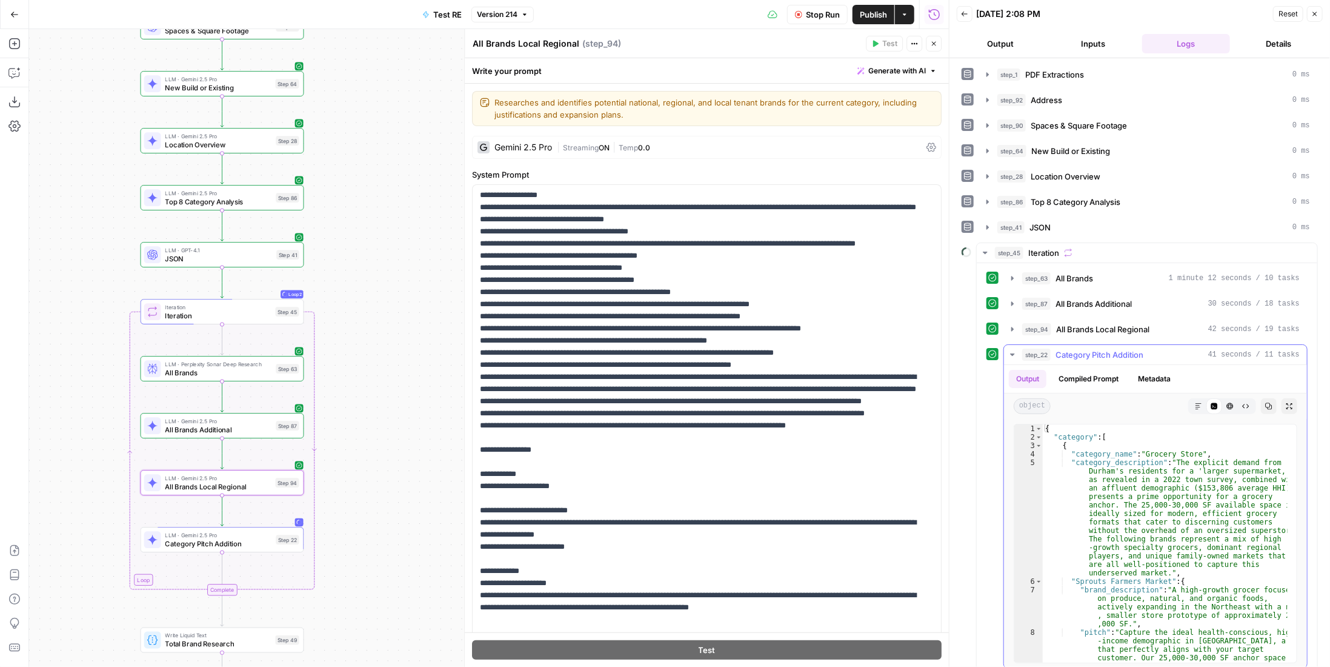
click at [1142, 348] on span "Category Pitch Addition" at bounding box center [1100, 354] width 88 height 12
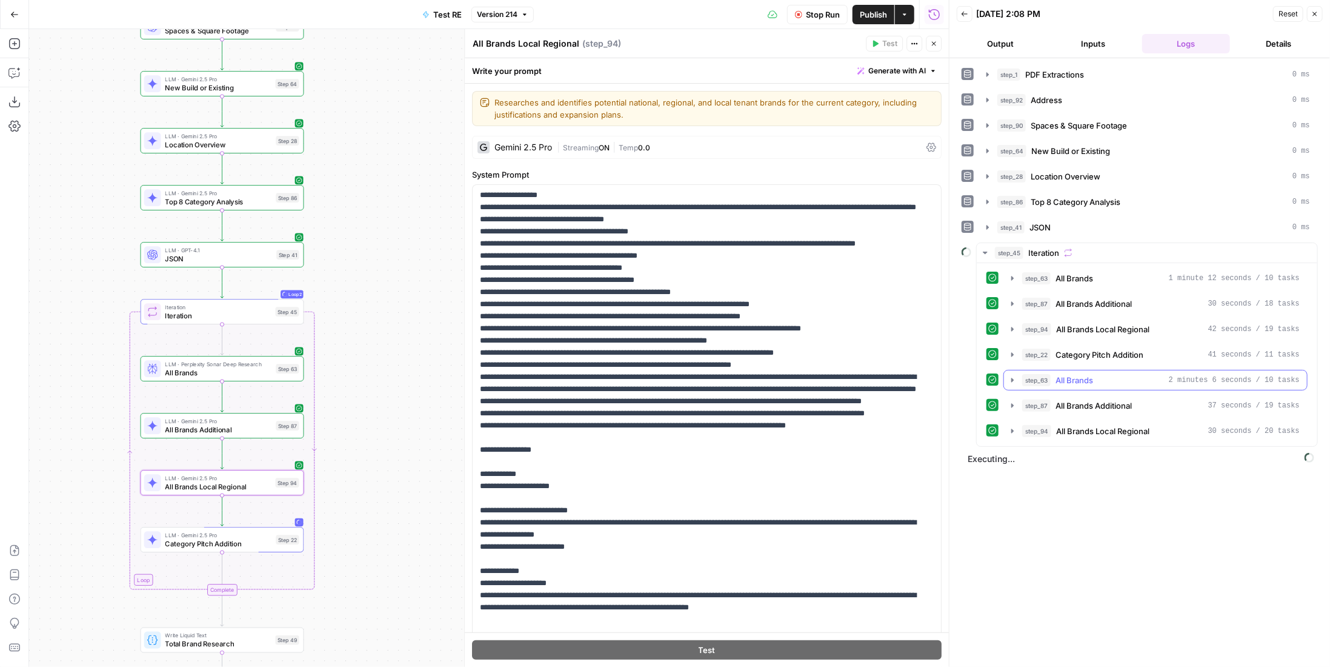
click at [1109, 370] on button "step_63 All Brands 2 minutes 6 seconds / 10 tasks" at bounding box center [1155, 379] width 303 height 19
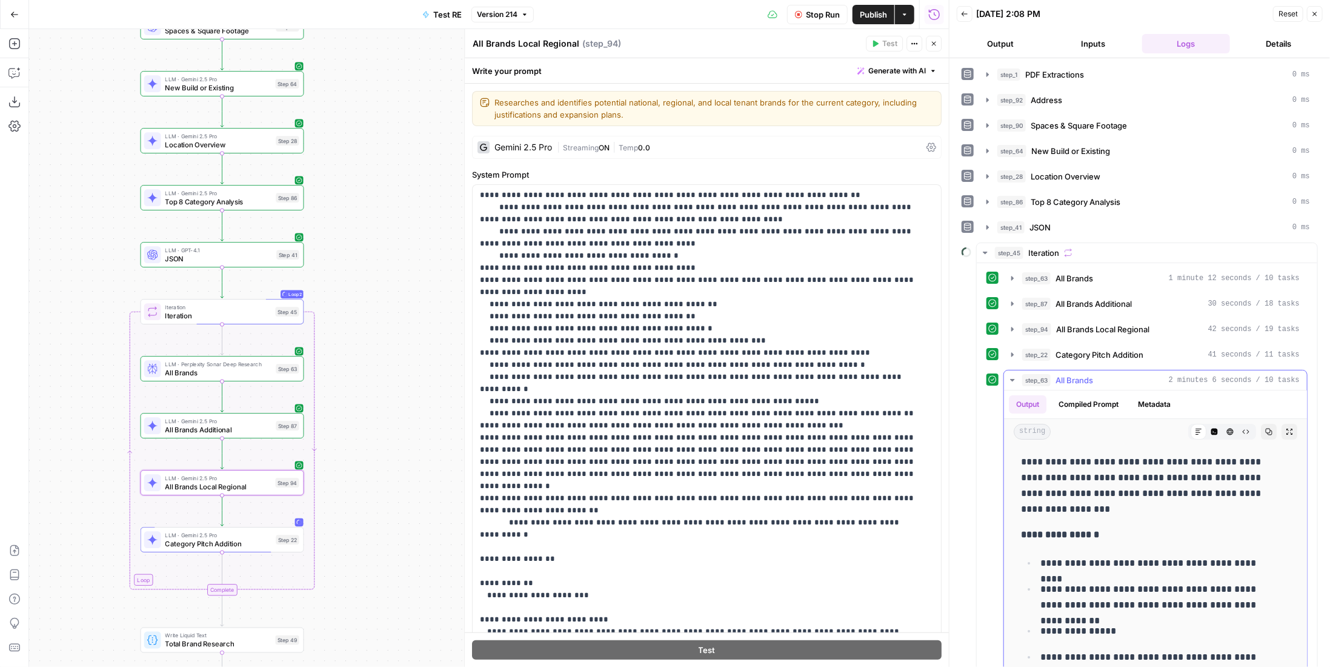
click at [1103, 374] on div "step_63 All Brands 2 minutes 6 seconds / 10 tasks" at bounding box center [1161, 380] width 278 height 12
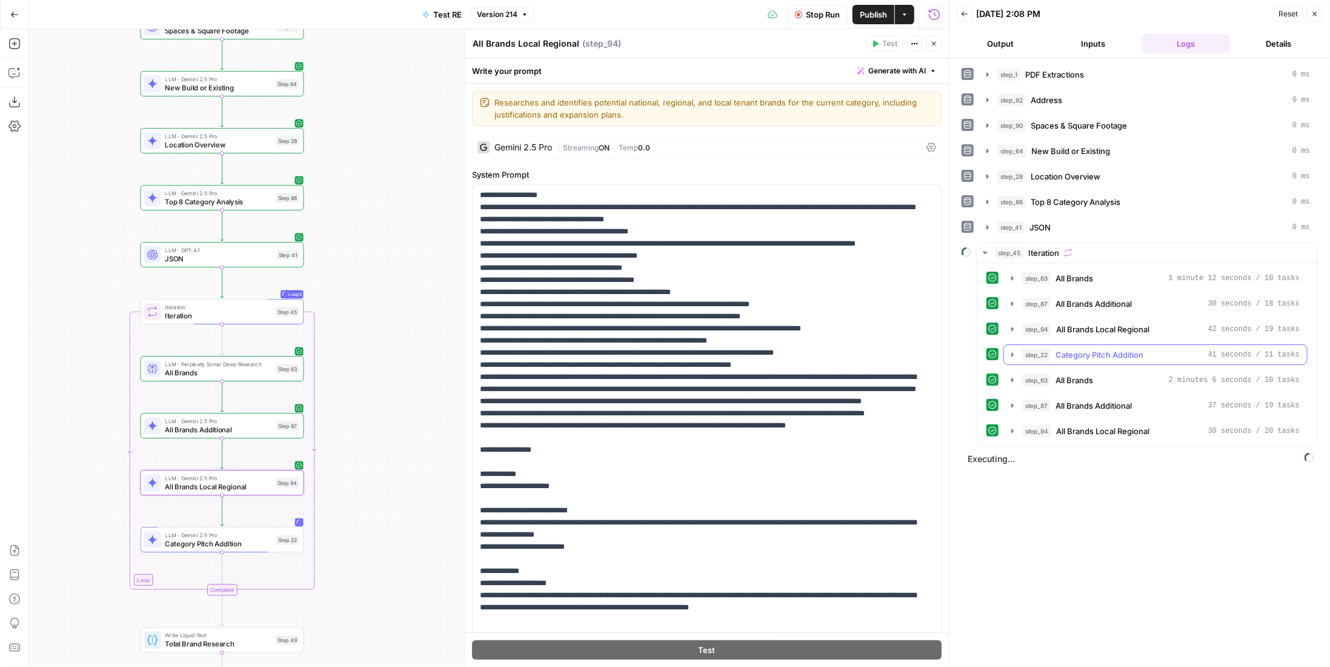
click at [1114, 348] on span "Category Pitch Addition" at bounding box center [1100, 354] width 88 height 12
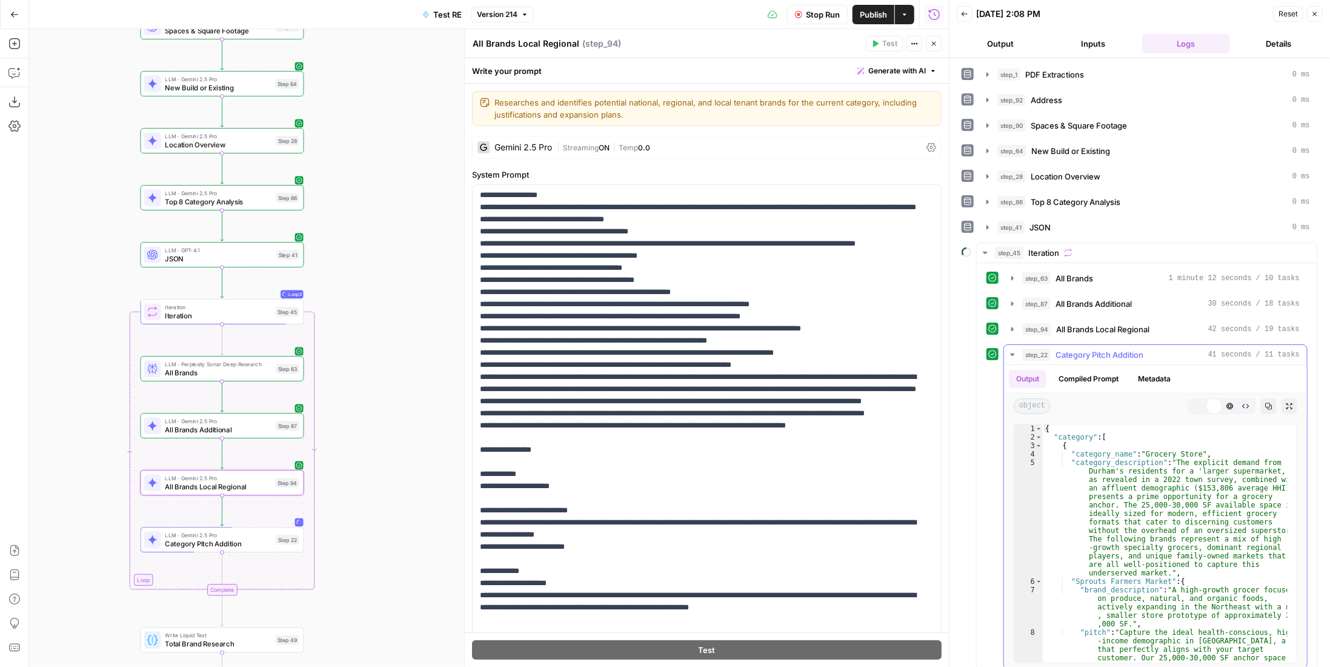
click at [1114, 348] on span "Category Pitch Addition" at bounding box center [1100, 354] width 88 height 12
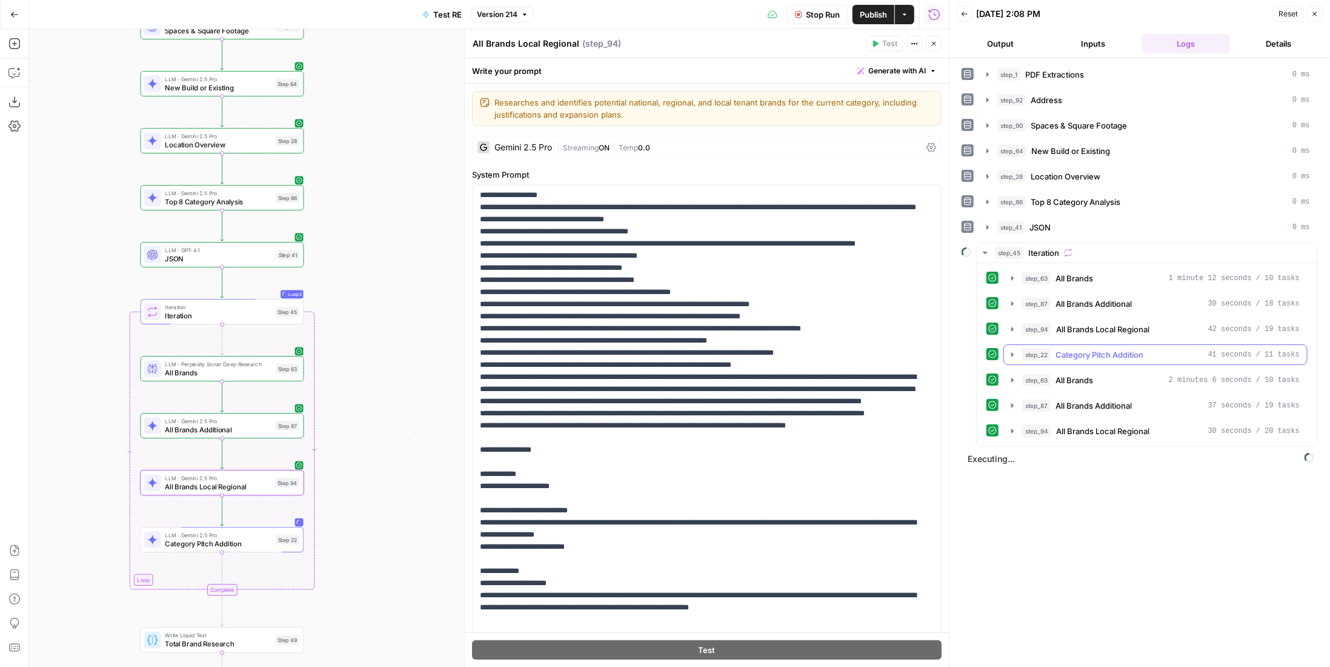
click at [1112, 376] on div "step_63 All Brands 2 minutes 6 seconds / 10 tasks" at bounding box center [1161, 380] width 278 height 12
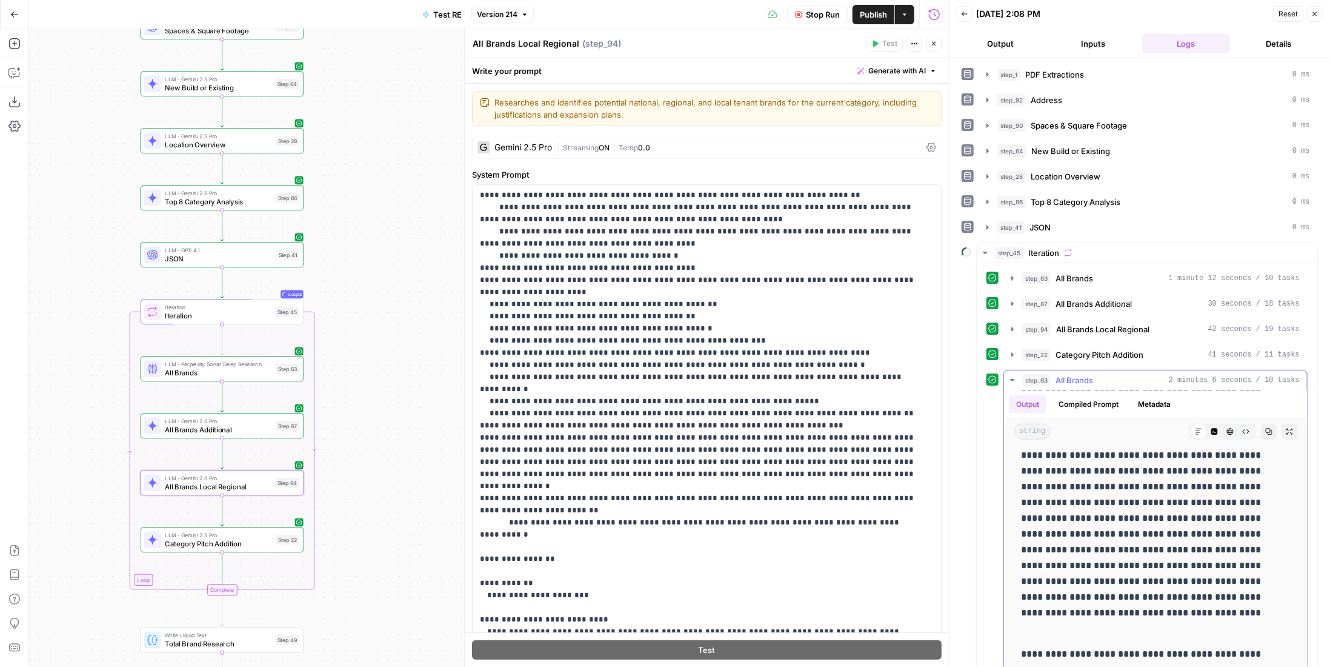
scroll to position [4059, 0]
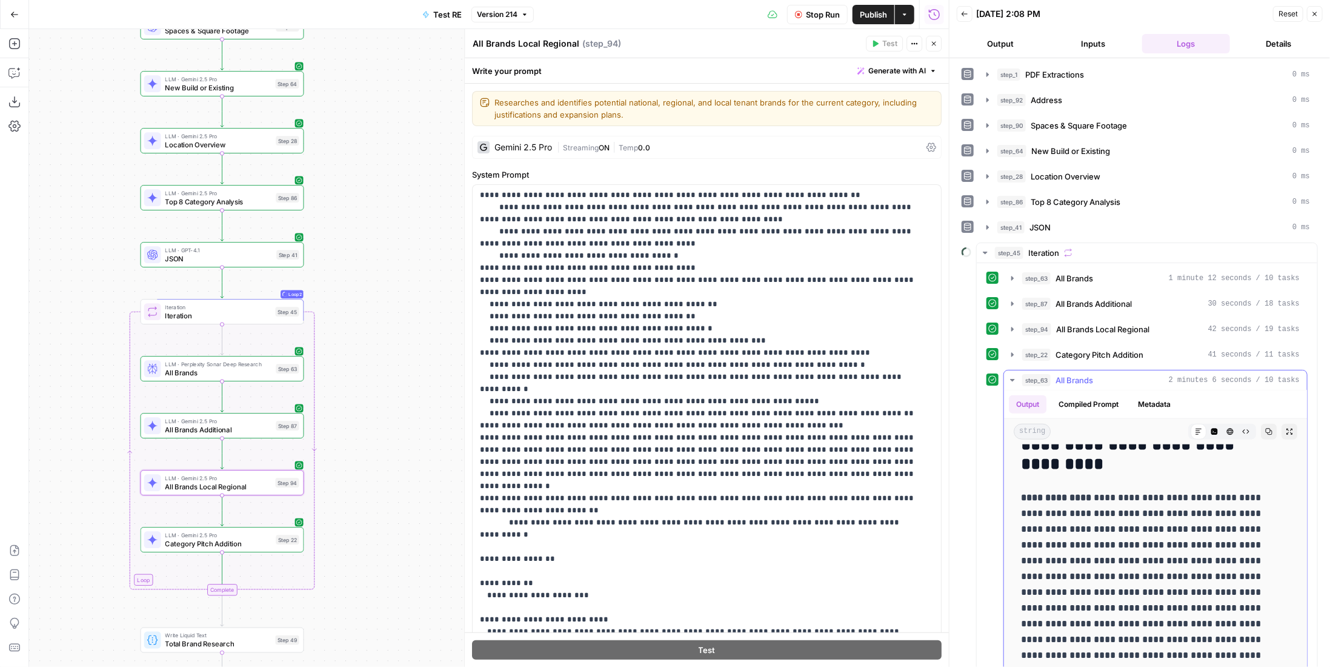
click at [1159, 378] on div "step_63 All Brands 2 minutes 6 seconds / 10 tasks" at bounding box center [1161, 380] width 278 height 12
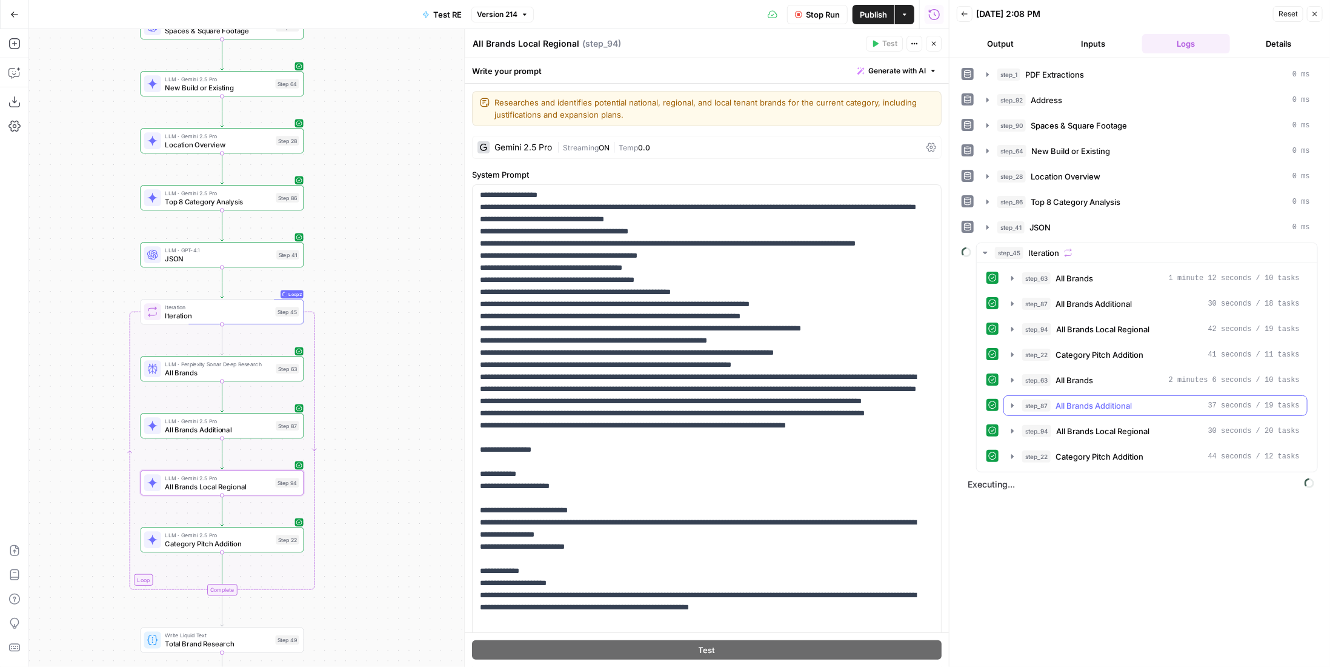
click at [1094, 405] on button "step_87 All Brands Additional 37 seconds / 19 tasks" at bounding box center [1155, 405] width 303 height 19
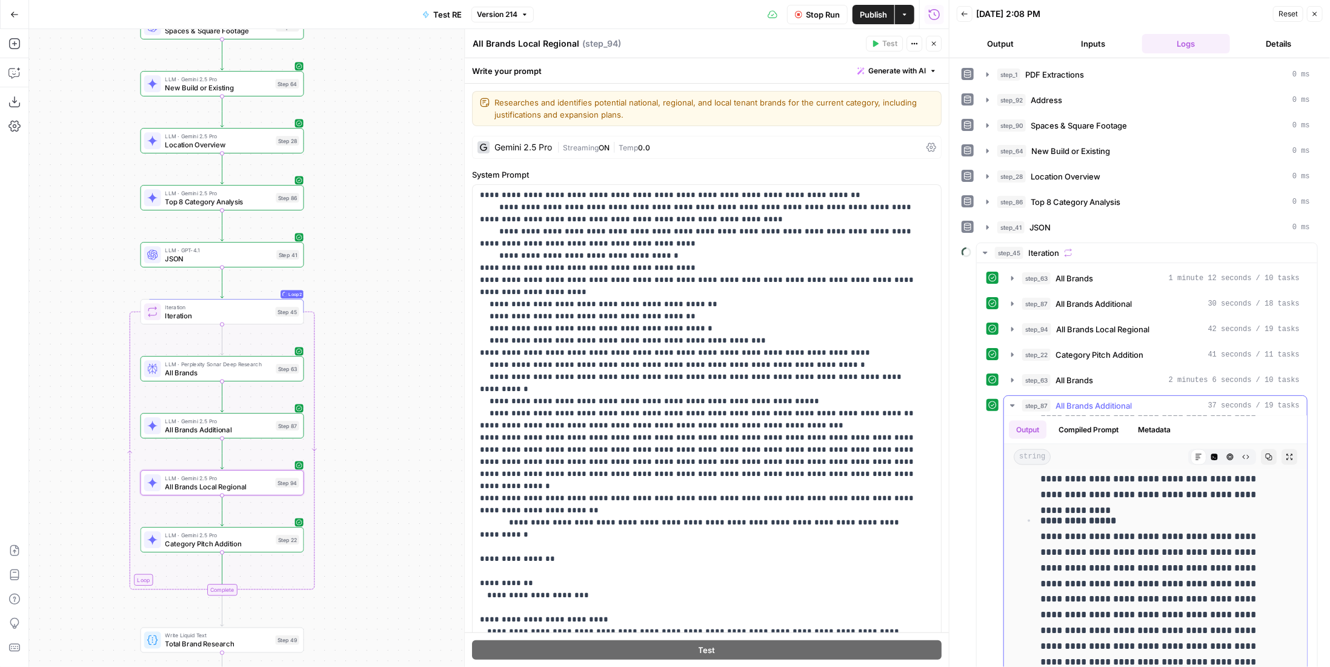
scroll to position [1441, 0]
click at [1109, 399] on span "All Brands Additional" at bounding box center [1094, 405] width 76 height 12
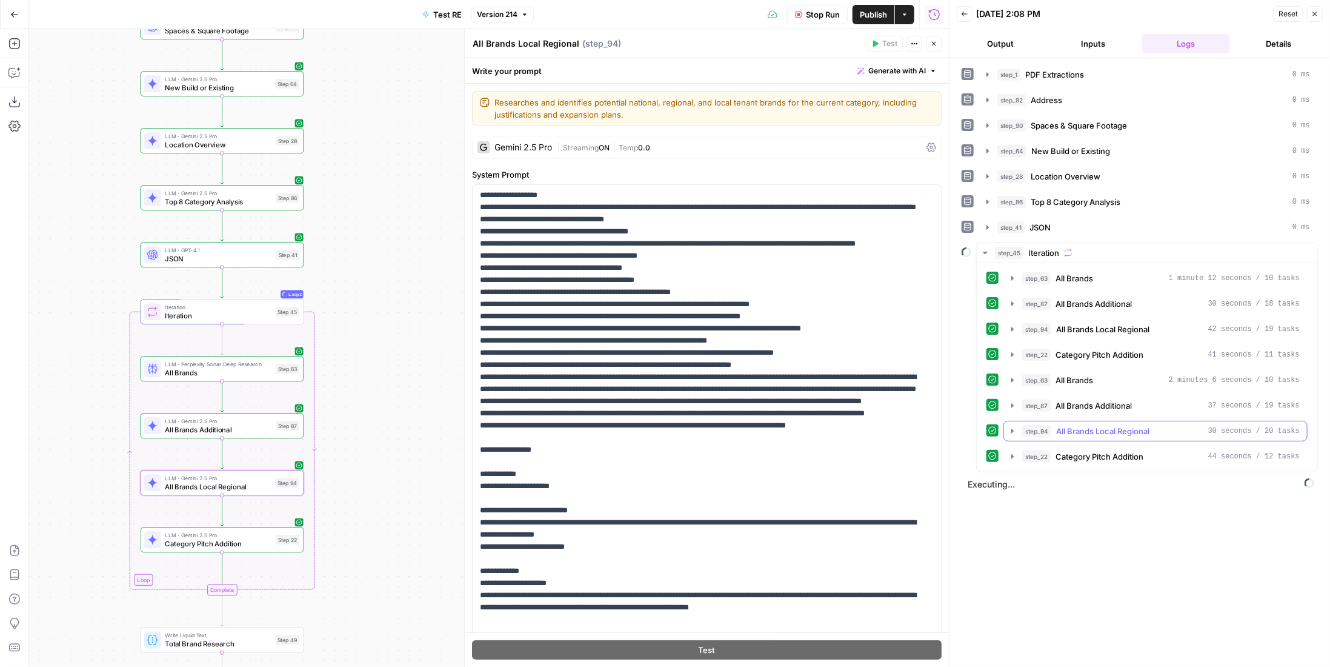
click at [1121, 427] on span "All Brands Local Regional" at bounding box center [1102, 431] width 93 height 12
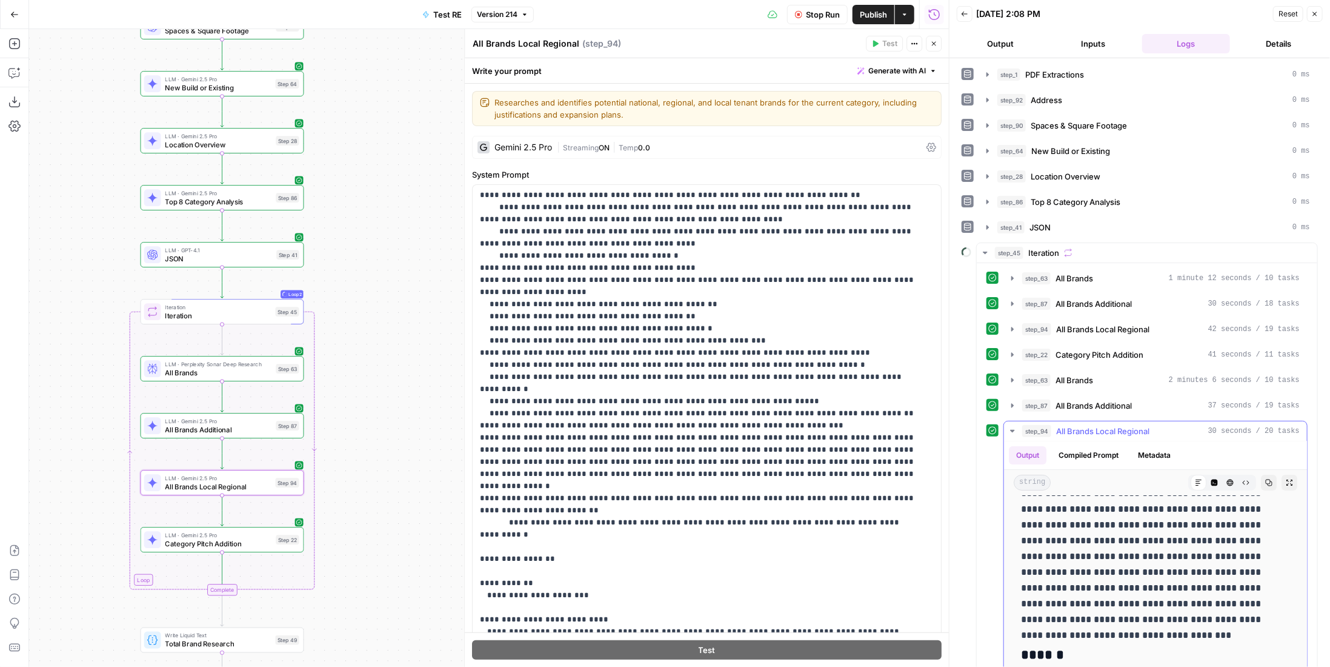
scroll to position [364, 0]
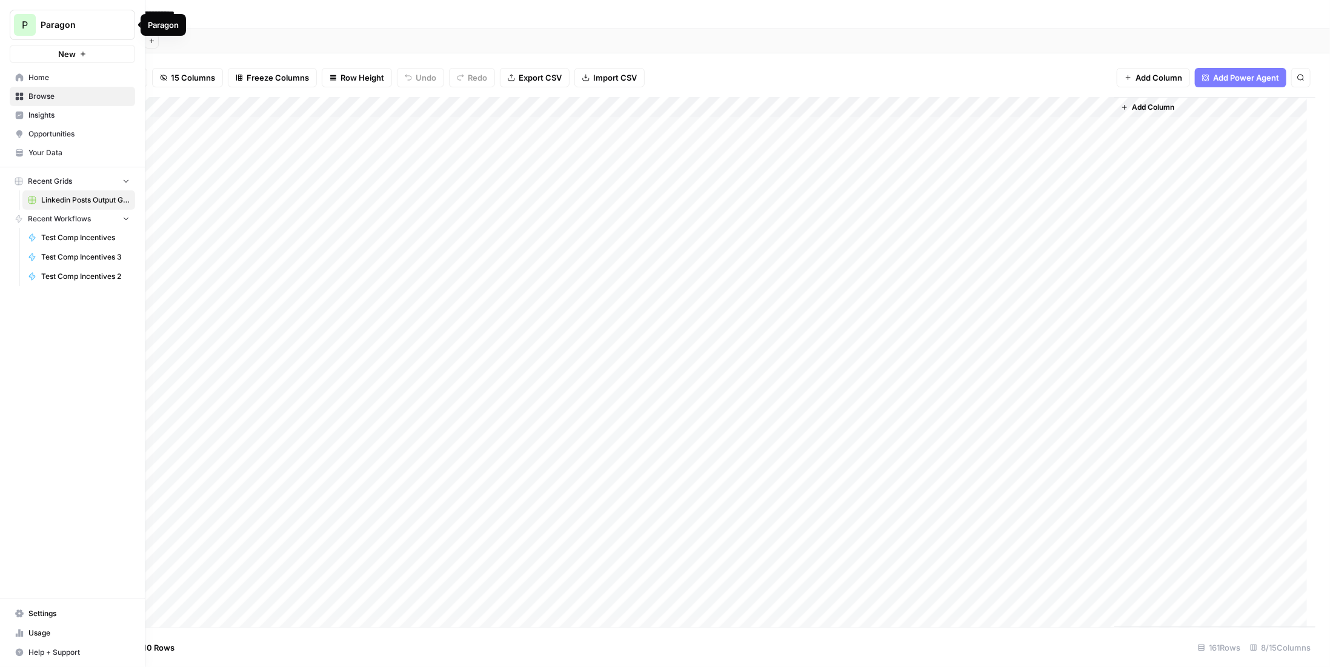
click at [42, 98] on span "Browse" at bounding box center [78, 96] width 101 height 11
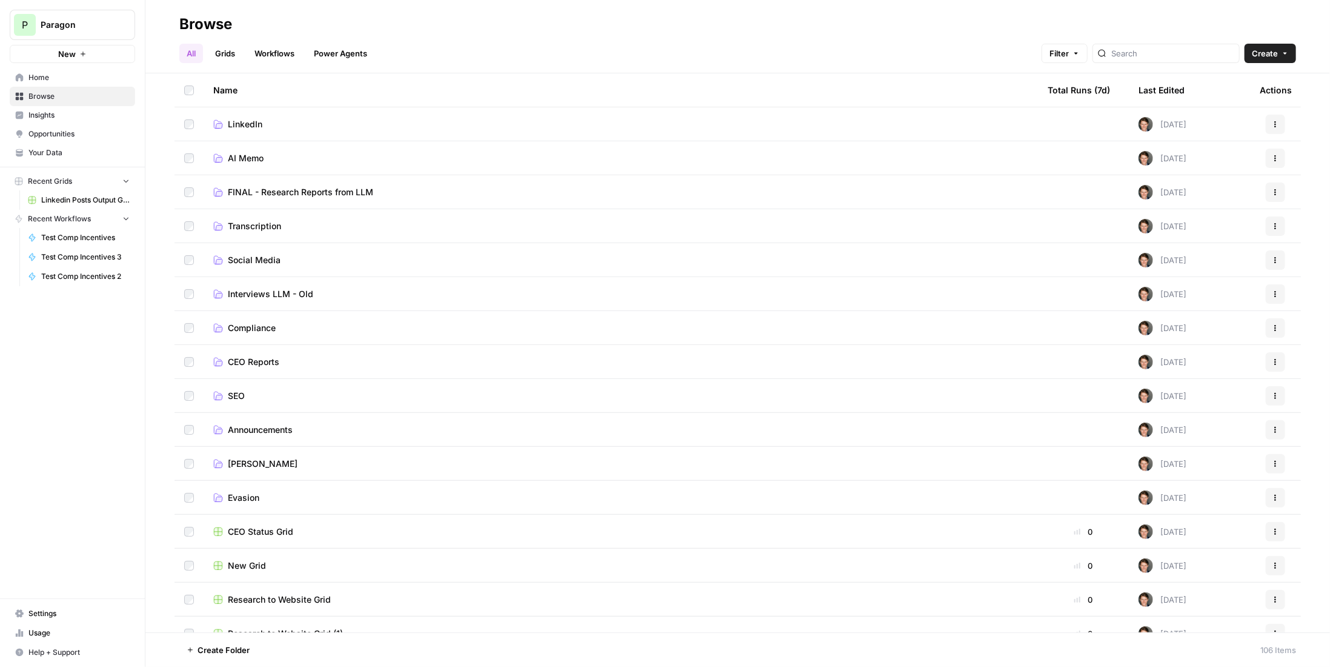
click at [302, 53] on link "Workflows" at bounding box center [274, 53] width 55 height 19
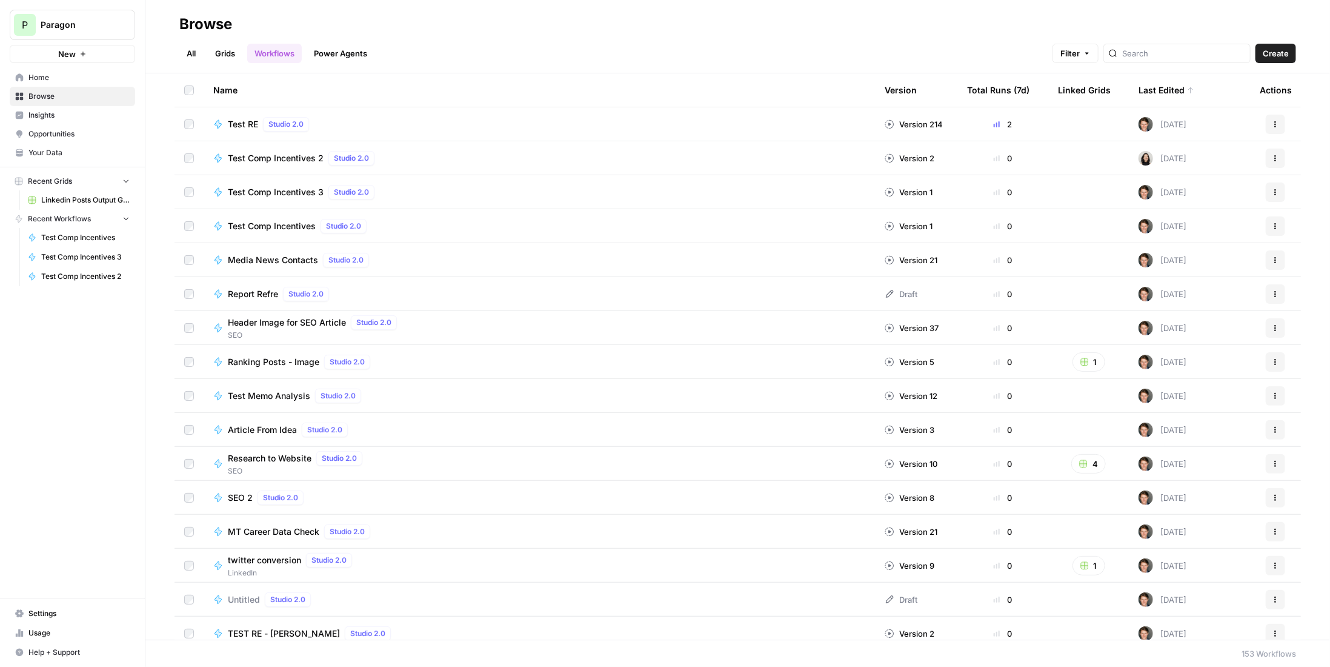
click at [192, 53] on link "All" at bounding box center [191, 53] width 24 height 19
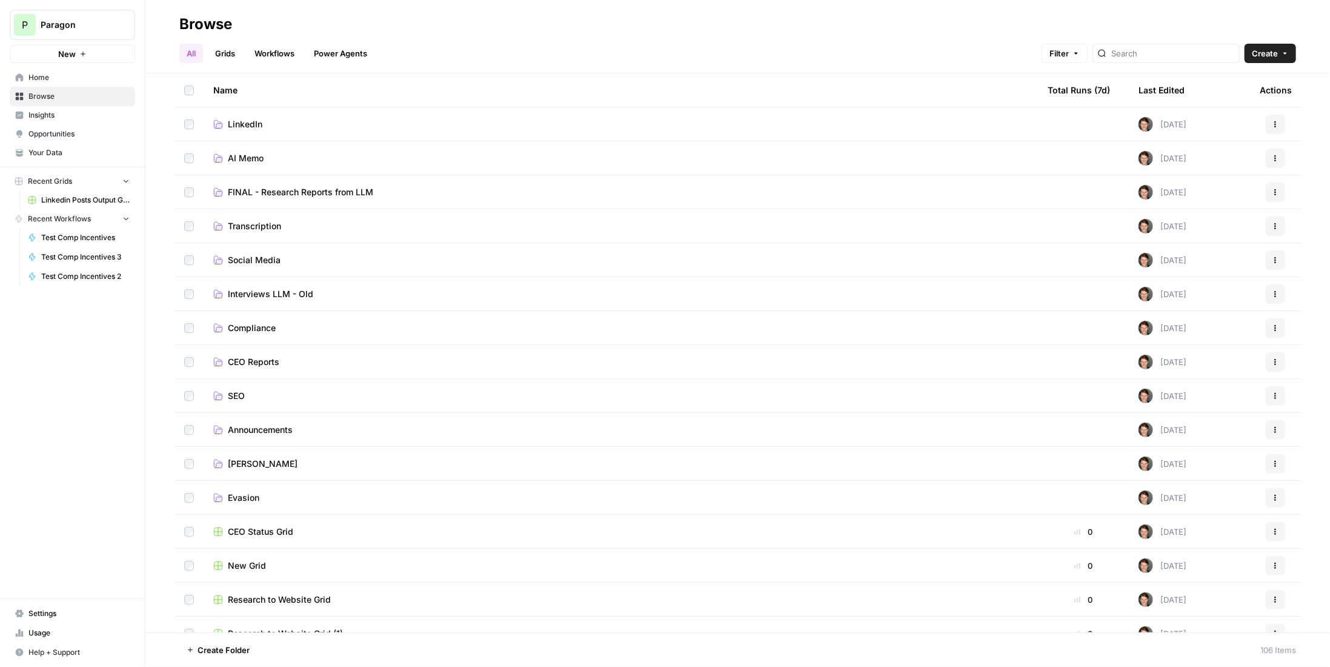
click at [256, 390] on link "SEO" at bounding box center [620, 396] width 815 height 12
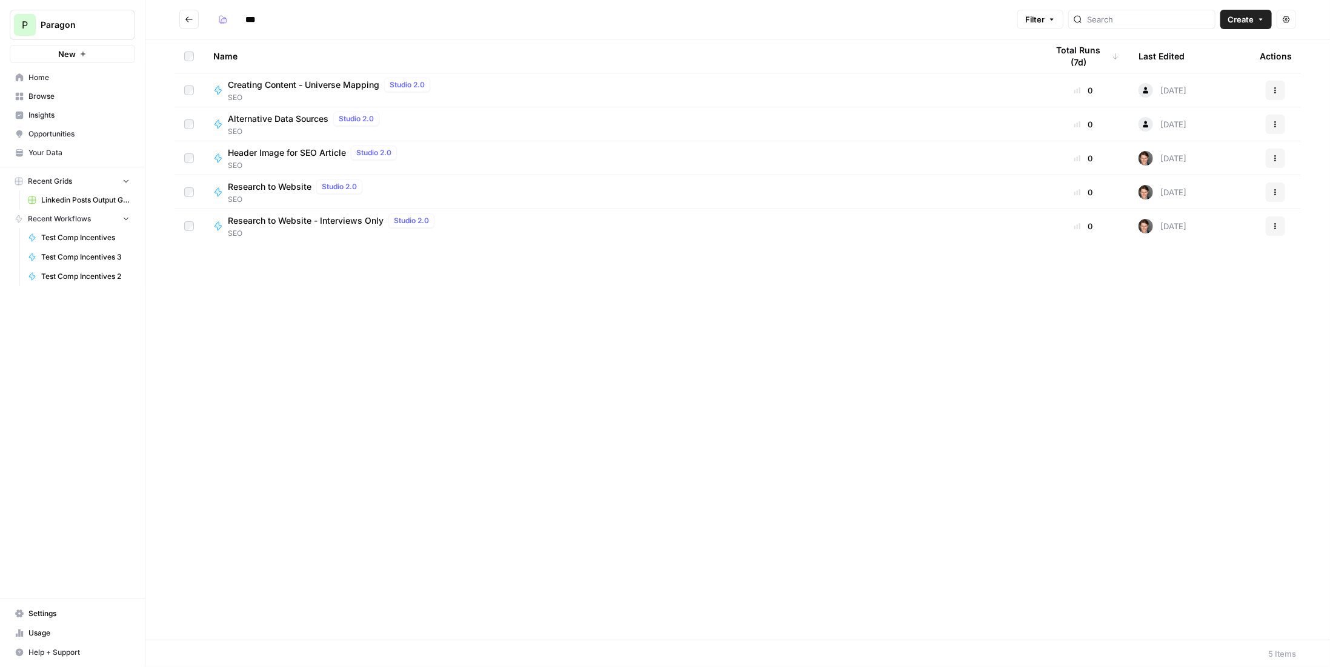
click at [286, 189] on span "Research to Website" at bounding box center [270, 187] width 84 height 12
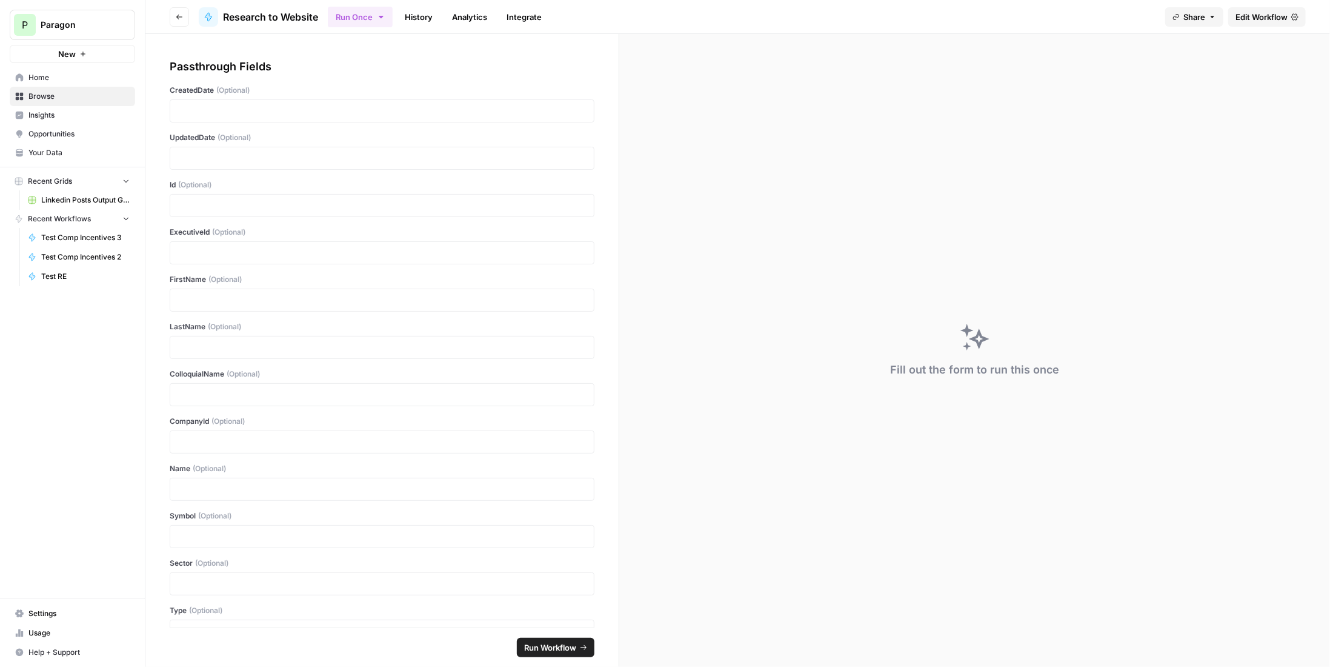
click at [187, 18] on button "Go back" at bounding box center [179, 16] width 19 height 19
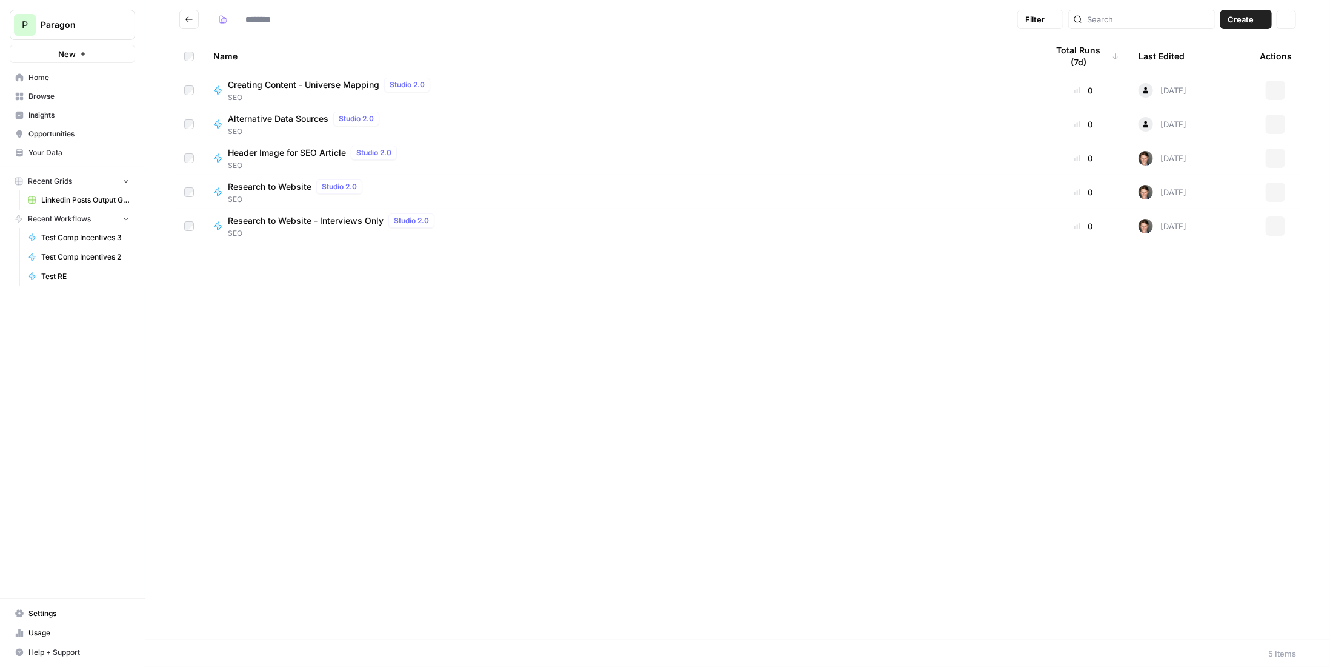
type input "***"
click at [193, 19] on icon "Go back" at bounding box center [189, 19] width 8 height 8
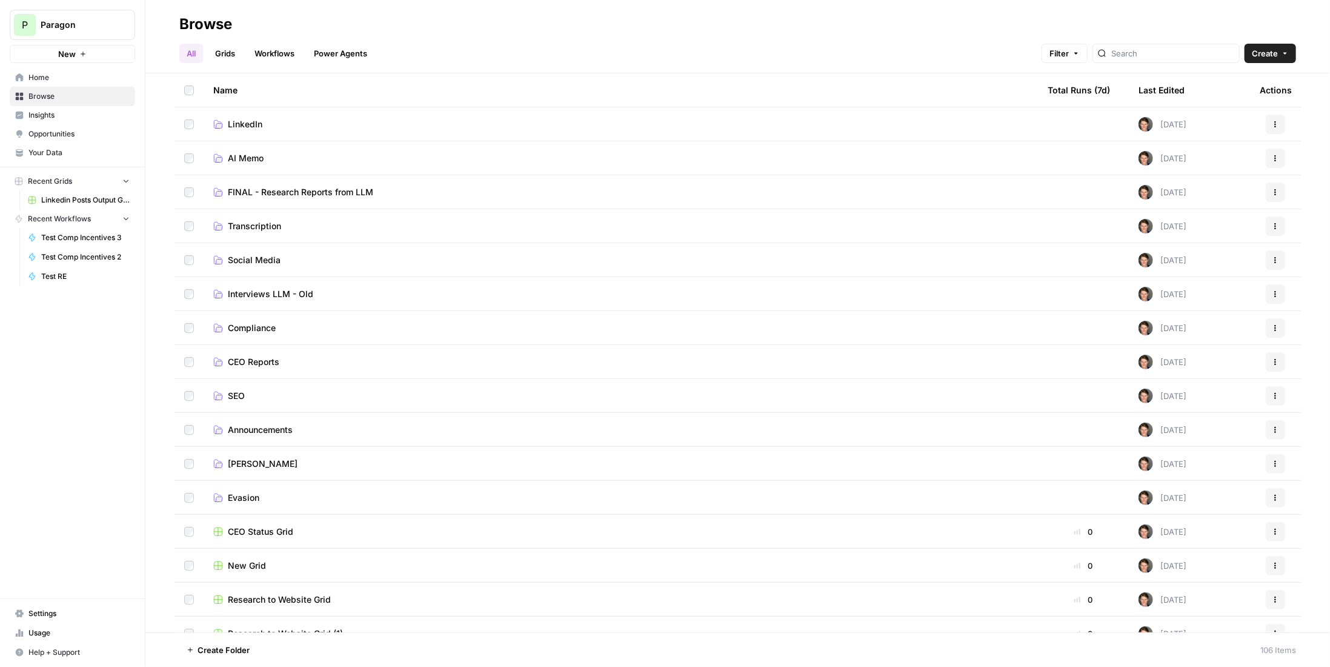
click at [287, 50] on link "Workflows" at bounding box center [274, 53] width 55 height 19
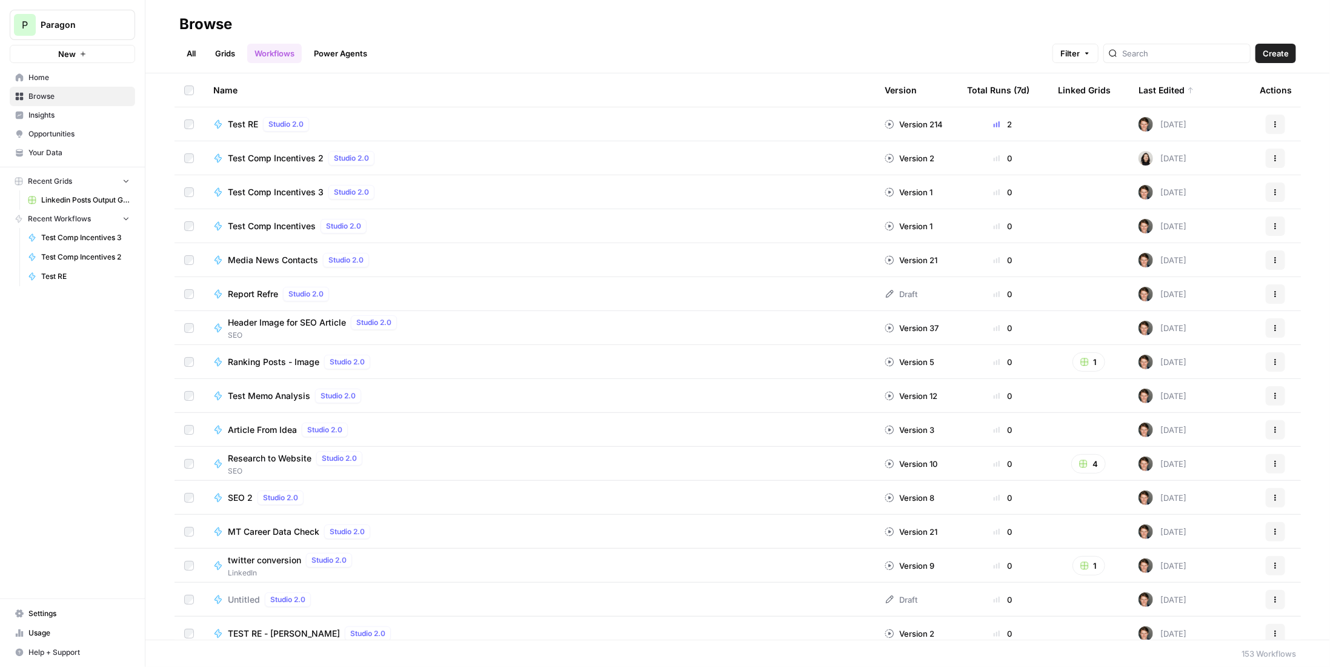
click at [237, 55] on link "Grids" at bounding box center [225, 53] width 35 height 19
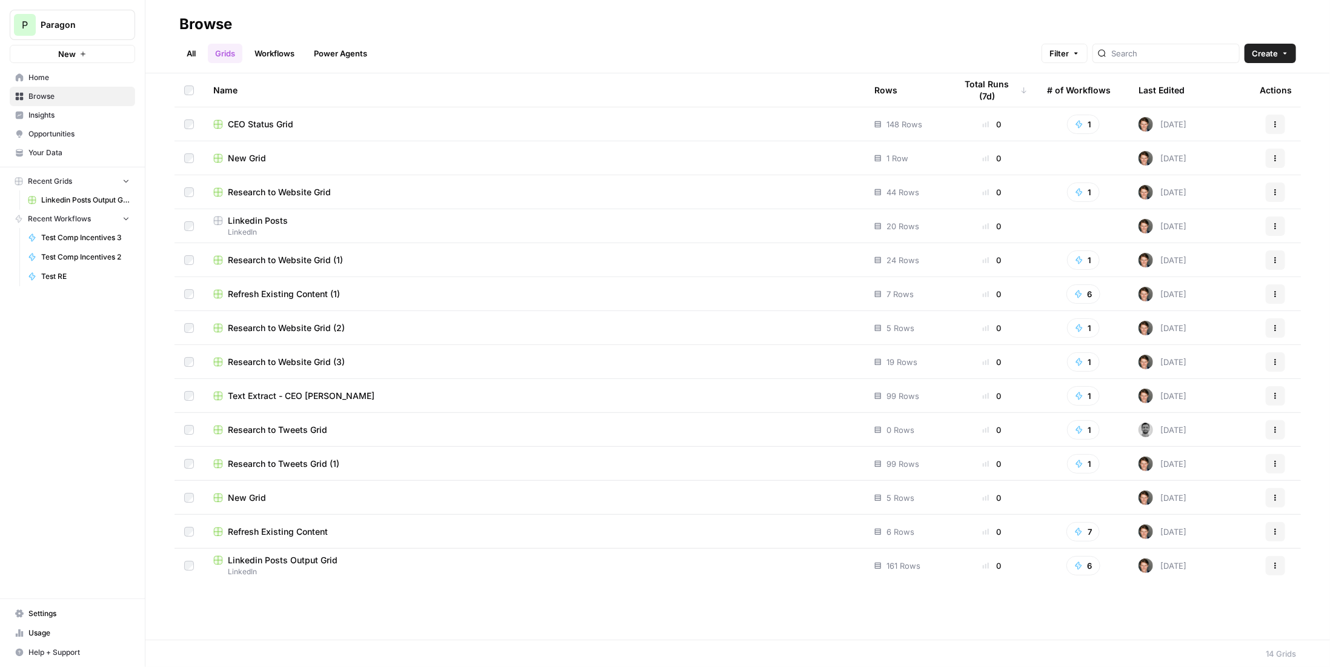
click at [323, 195] on span "Research to Website Grid" at bounding box center [279, 192] width 103 height 12
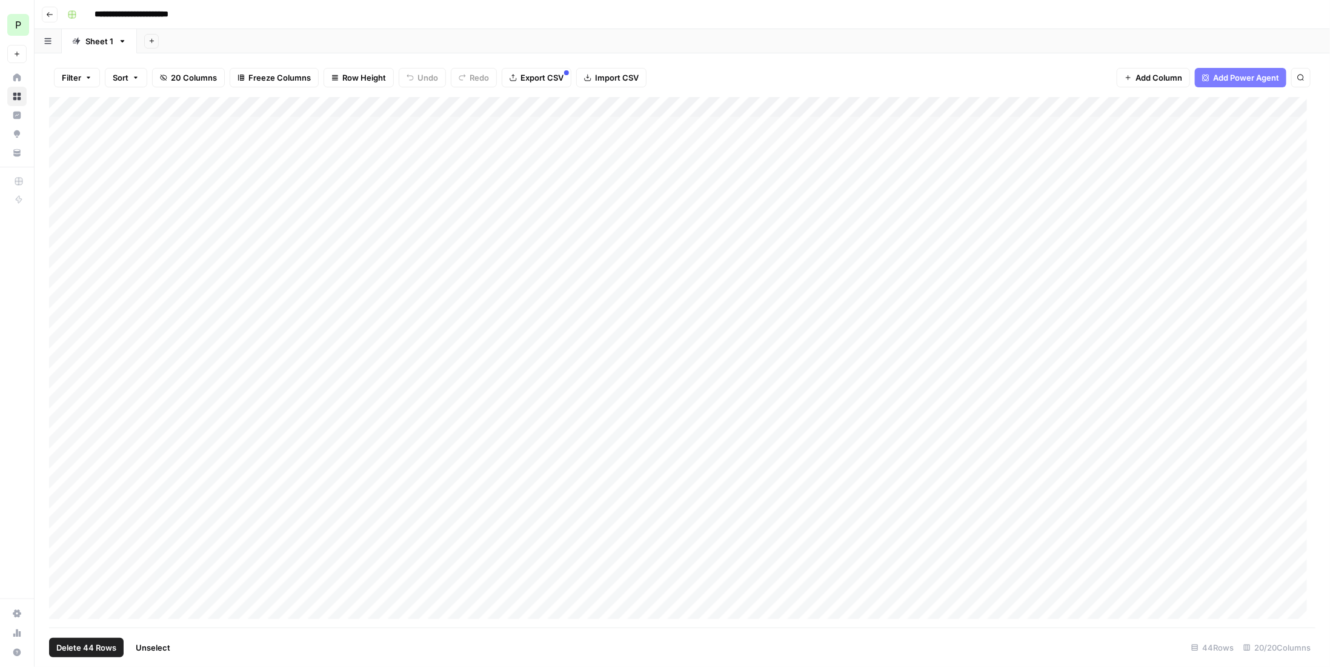
click at [68, 106] on div "Add Column" at bounding box center [682, 362] width 1267 height 530
click at [102, 647] on span "Delete 44 Rows" at bounding box center [86, 647] width 60 height 12
click at [639, 138] on button "Delete" at bounding box center [622, 140] width 41 height 22
click at [548, 81] on span "Export CSV" at bounding box center [542, 78] width 43 height 12
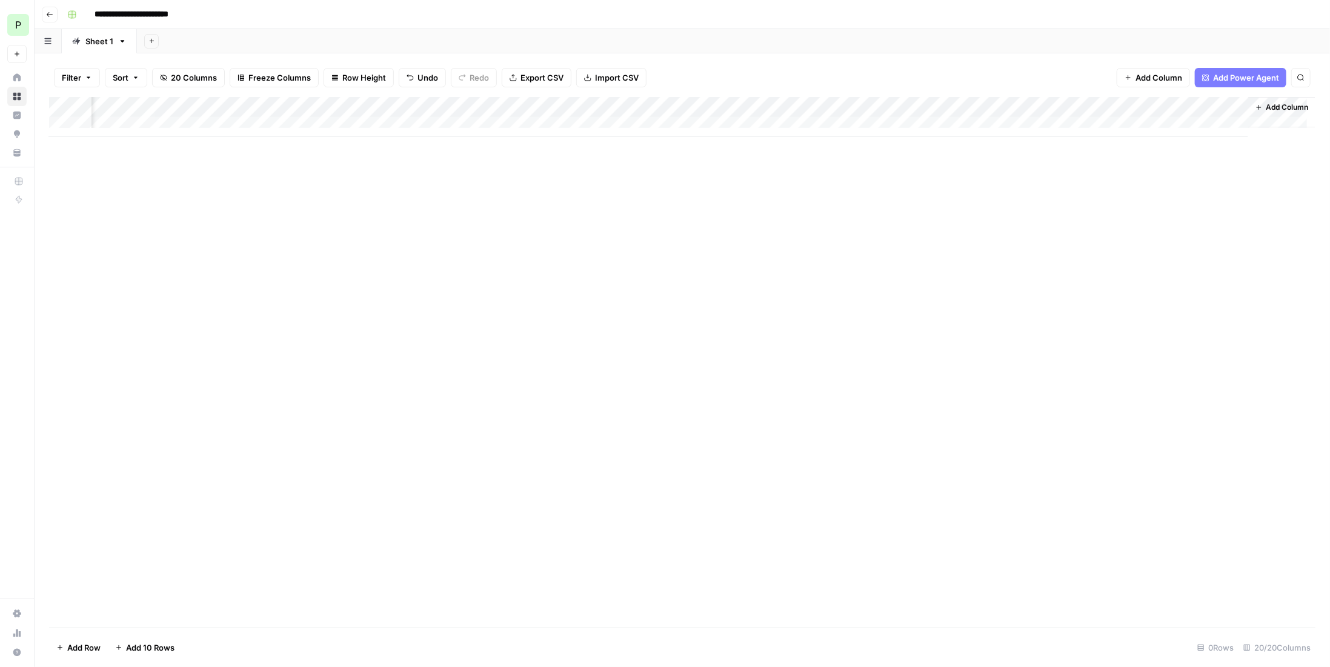
click at [524, 77] on span "Export CSV" at bounding box center [542, 78] width 43 height 12
click at [585, 76] on icon "button" at bounding box center [587, 77] width 7 height 7
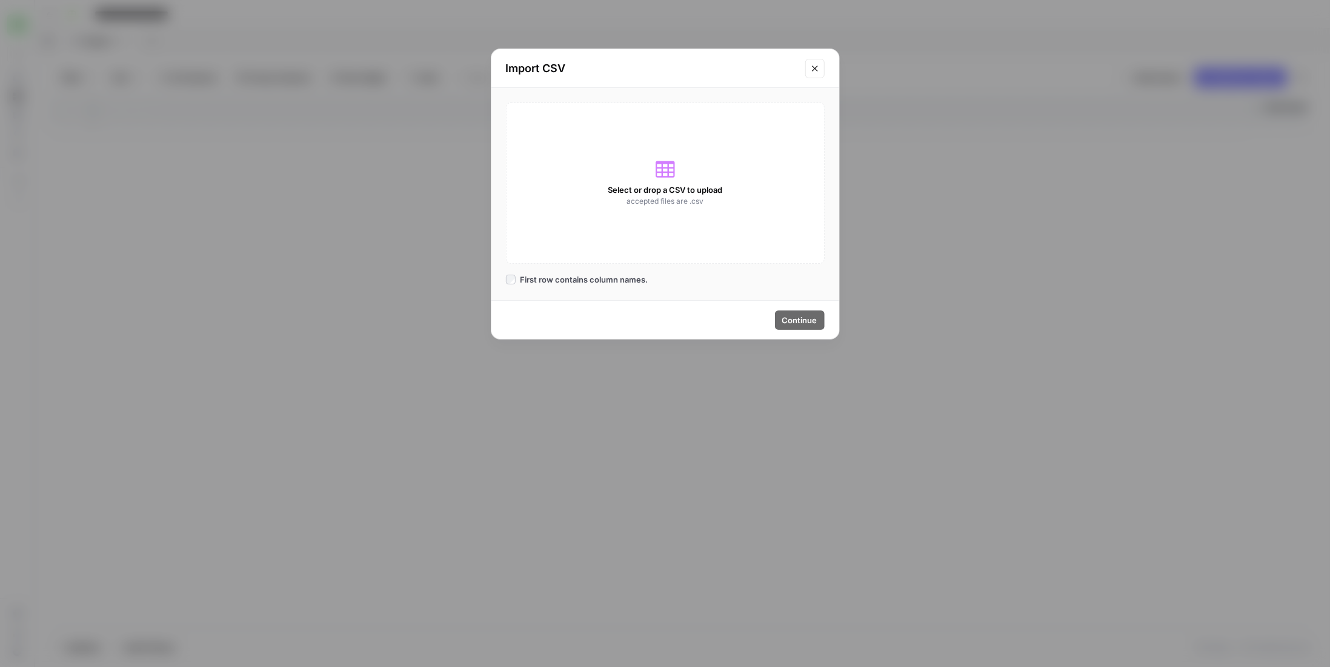
click at [718, 214] on div "Select or drop a CSV to upload accepted files are .csv" at bounding box center [665, 182] width 319 height 161
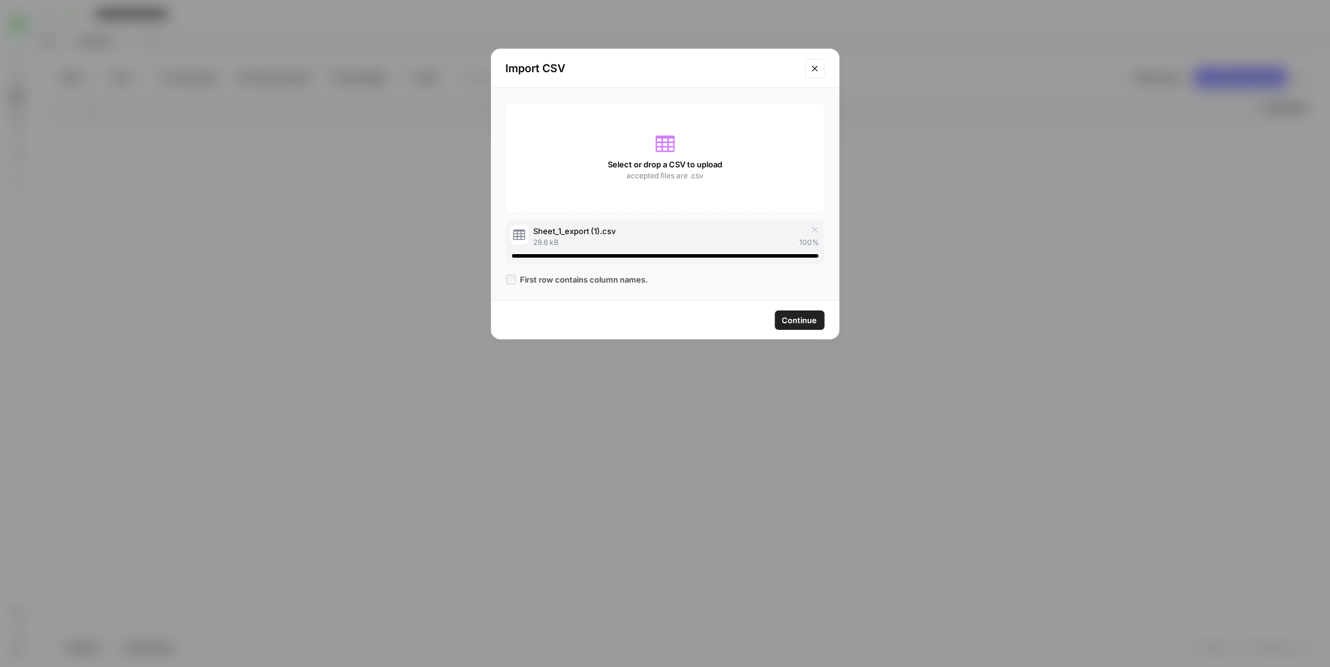
click at [798, 324] on span "Continue" at bounding box center [799, 320] width 35 height 12
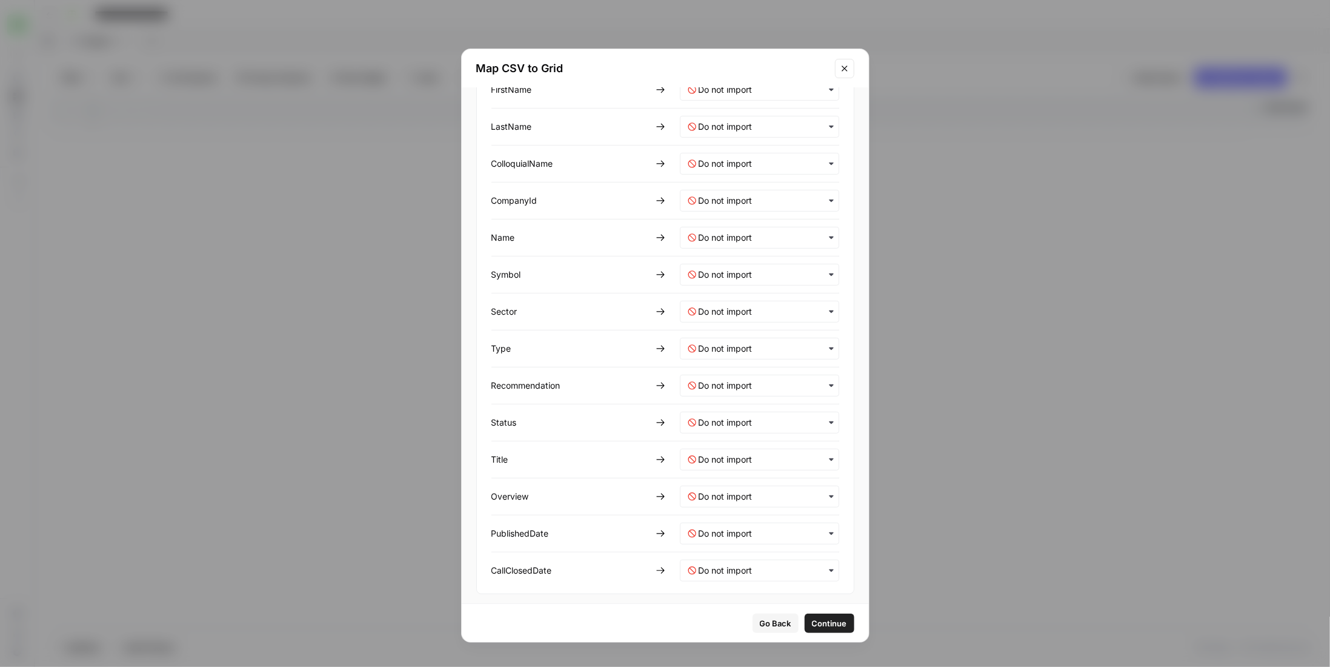
scroll to position [0, 0]
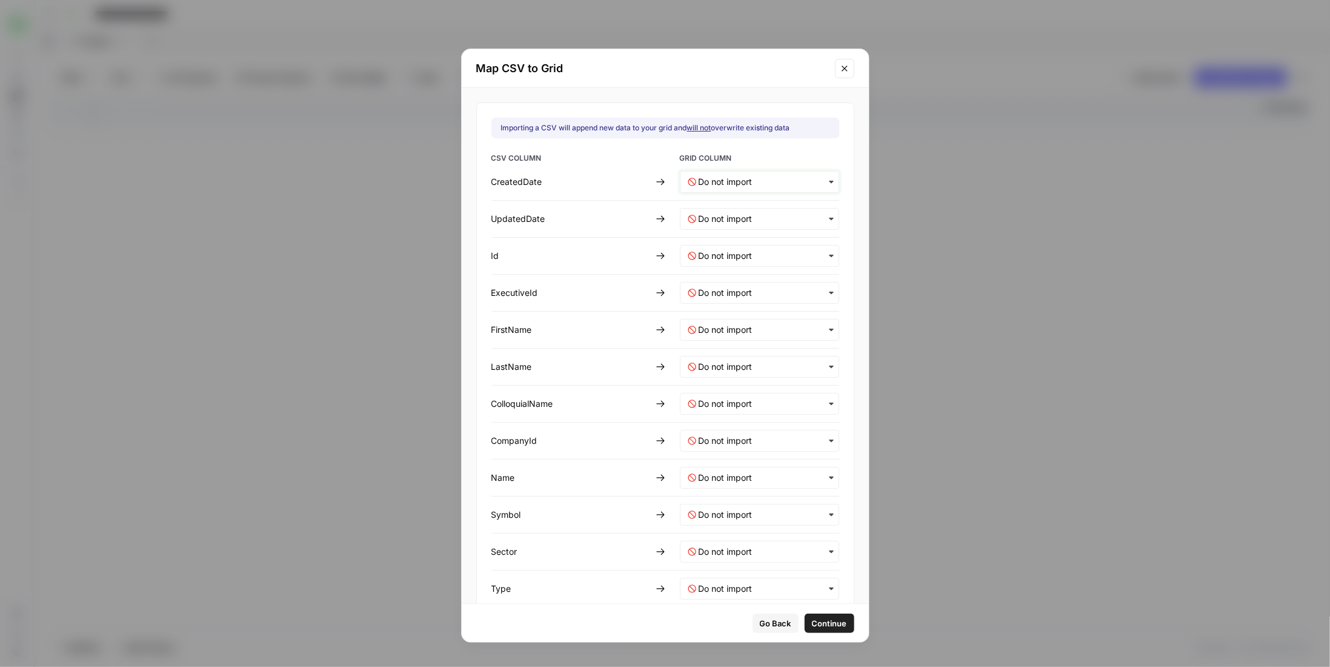
click at [755, 184] on input "text" at bounding box center [765, 182] width 133 height 12
click at [758, 208] on div "CreatedDate" at bounding box center [747, 213] width 142 height 22
click at [752, 210] on div "button" at bounding box center [759, 219] width 159 height 22
click at [743, 265] on div "UpdatedDate" at bounding box center [747, 272] width 142 height 22
click at [738, 250] on input "text" at bounding box center [765, 256] width 133 height 12
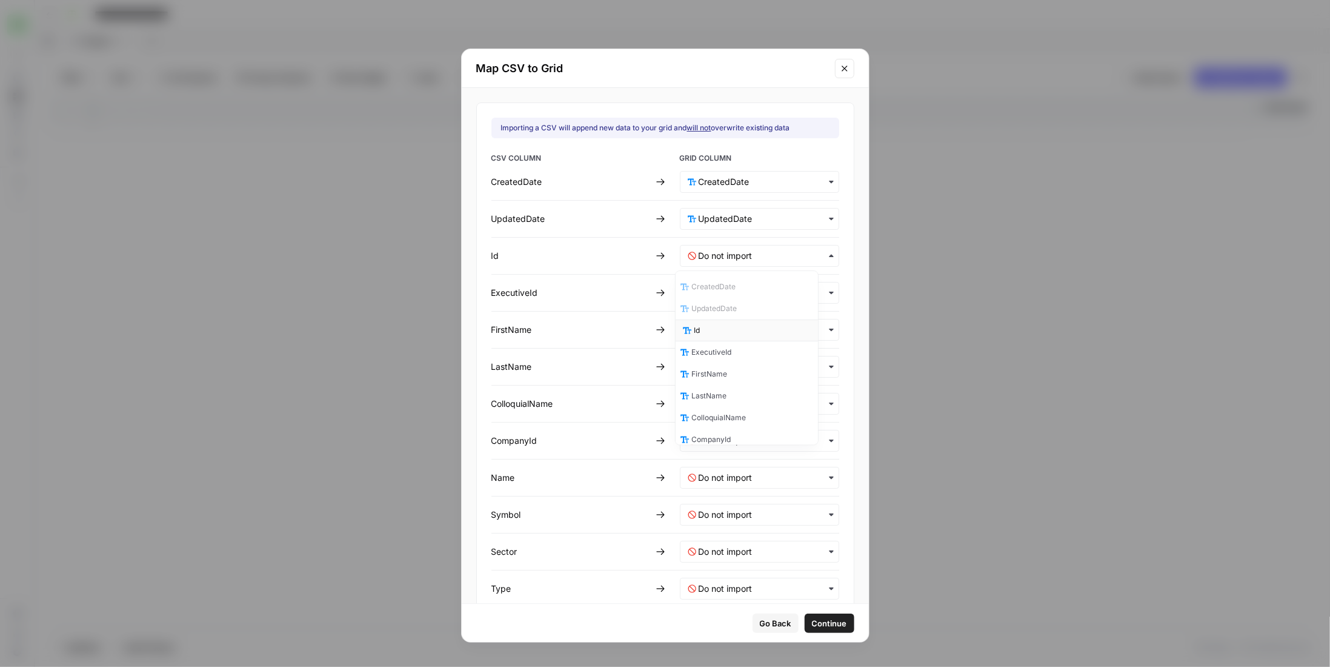
click at [741, 328] on div "Id" at bounding box center [747, 330] width 142 height 22
click at [735, 292] on input "text" at bounding box center [765, 293] width 133 height 12
click at [749, 384] on div "ExecutiveId" at bounding box center [747, 389] width 142 height 22
click at [728, 337] on div "button" at bounding box center [759, 330] width 159 height 22
click at [724, 444] on span "FirstName" at bounding box center [712, 447] width 36 height 11
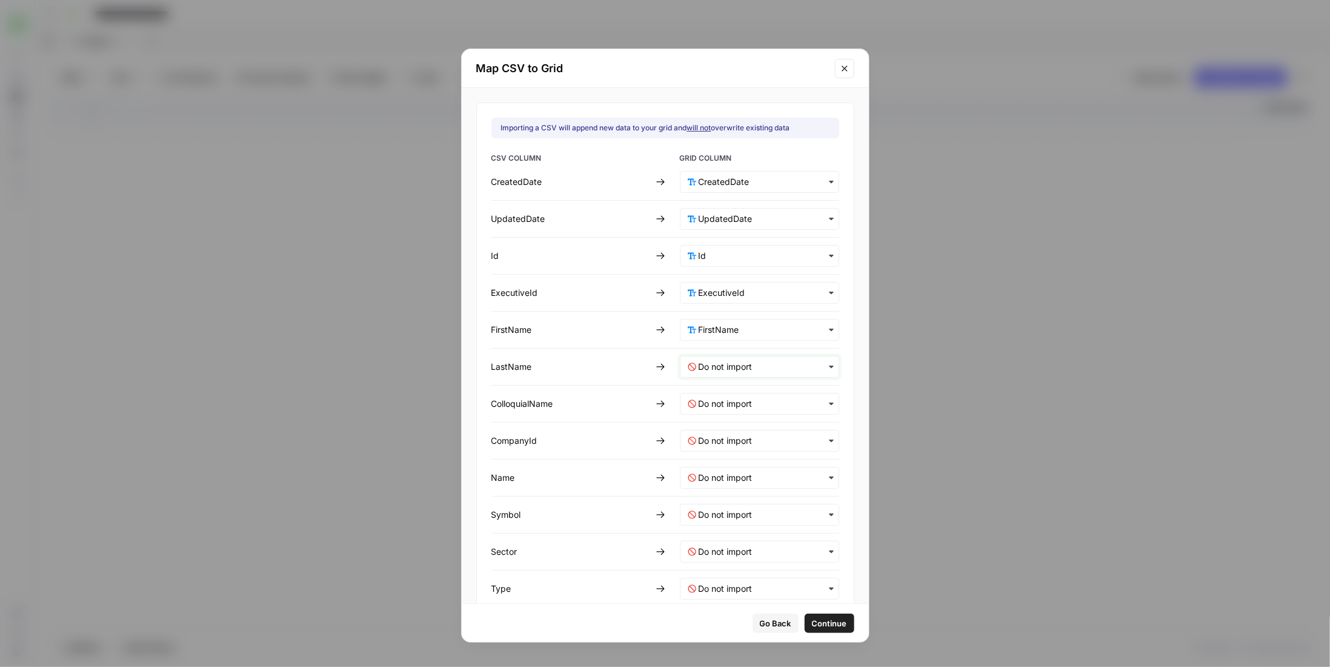
click at [709, 361] on input "text" at bounding box center [765, 367] width 133 height 12
click at [741, 503] on div "LastName" at bounding box center [747, 506] width 142 height 22
click at [702, 407] on input "text" at bounding box center [765, 404] width 133 height 12
click at [735, 559] on span "ColloquialName" at bounding box center [721, 564] width 55 height 11
click at [724, 440] on input "text" at bounding box center [765, 441] width 133 height 12
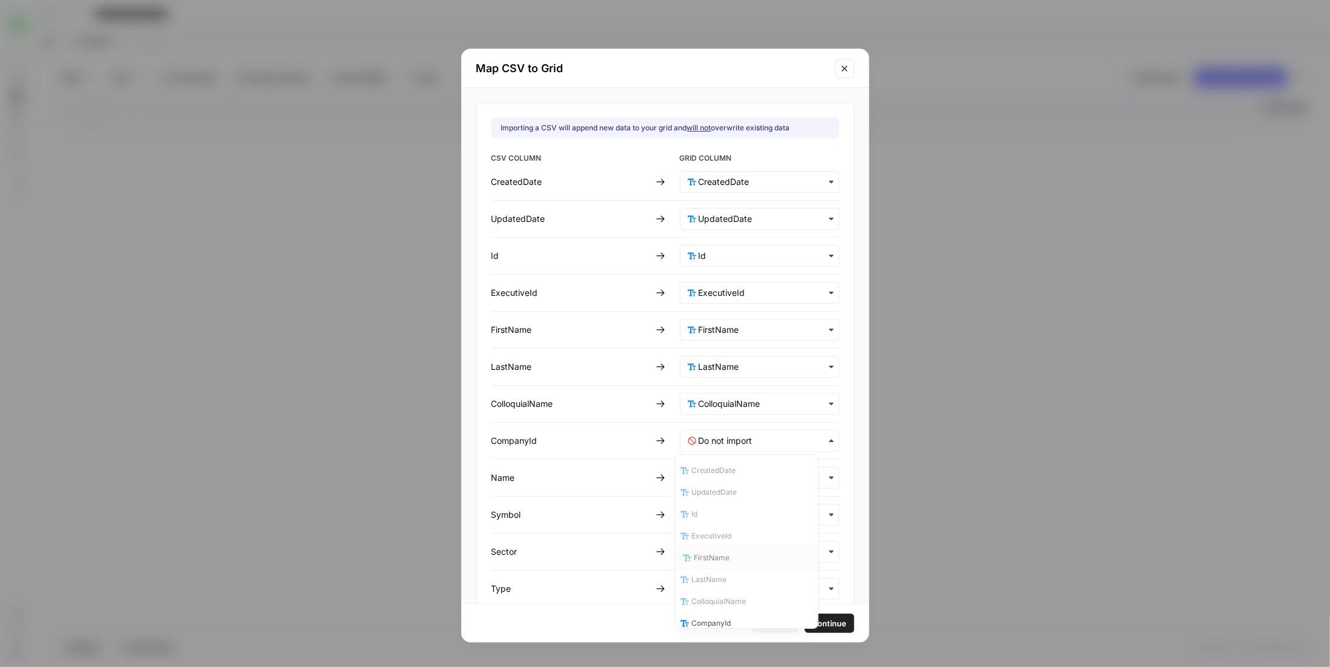
scroll to position [61, 0]
click at [736, 559] on div "CompanyId" at bounding box center [747, 563] width 142 height 22
click at [724, 474] on input "text" at bounding box center [765, 478] width 133 height 12
click at [725, 621] on div "Name" at bounding box center [747, 621] width 142 height 22
click at [736, 504] on div "button" at bounding box center [759, 515] width 159 height 22
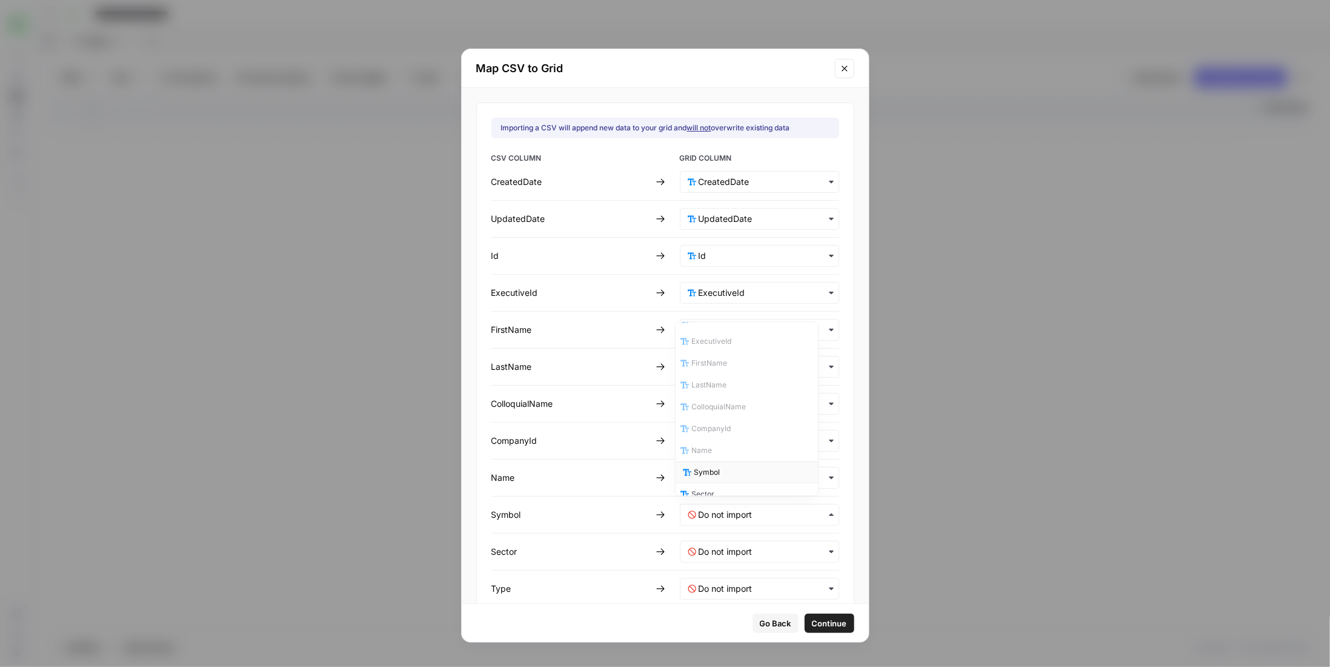
scroll to position [65, 0]
click at [732, 467] on div "Symbol" at bounding box center [747, 469] width 142 height 22
click at [735, 541] on div "button" at bounding box center [759, 552] width 159 height 22
click at [733, 466] on div "Sector" at bounding box center [747, 470] width 142 height 22
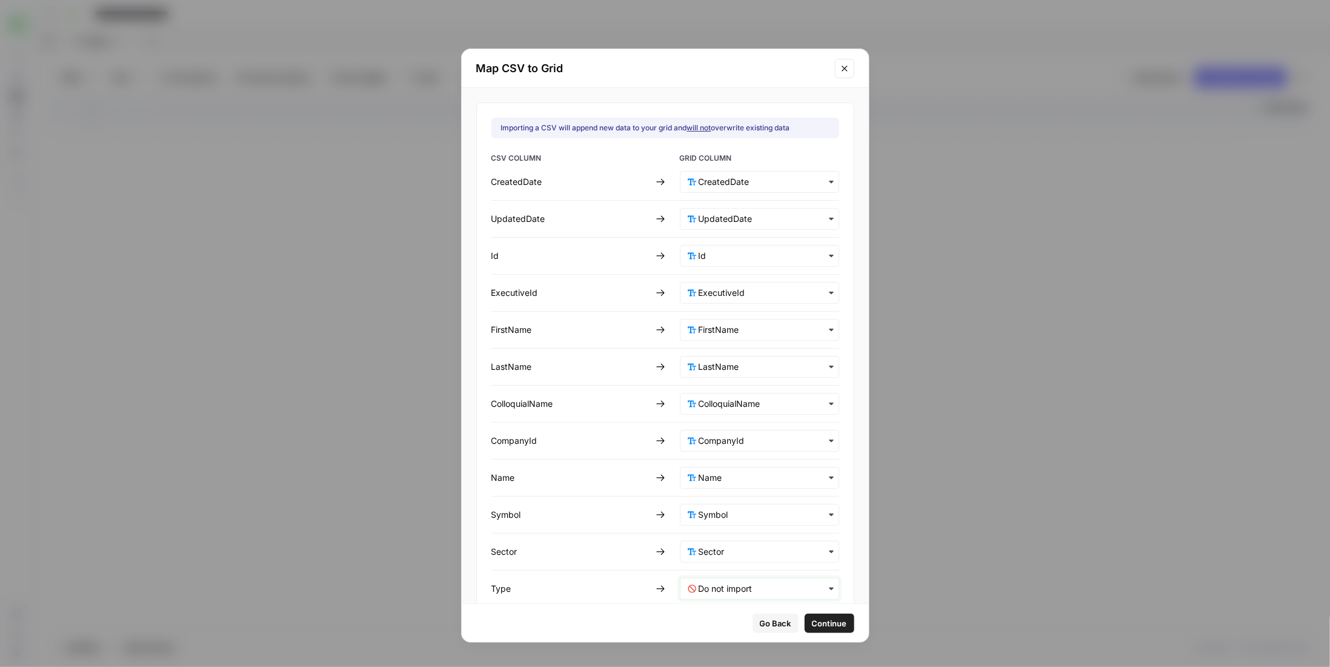
click at [755, 584] on input "text" at bounding box center [765, 588] width 133 height 12
click at [724, 468] on div "Type" at bounding box center [747, 468] width 142 height 22
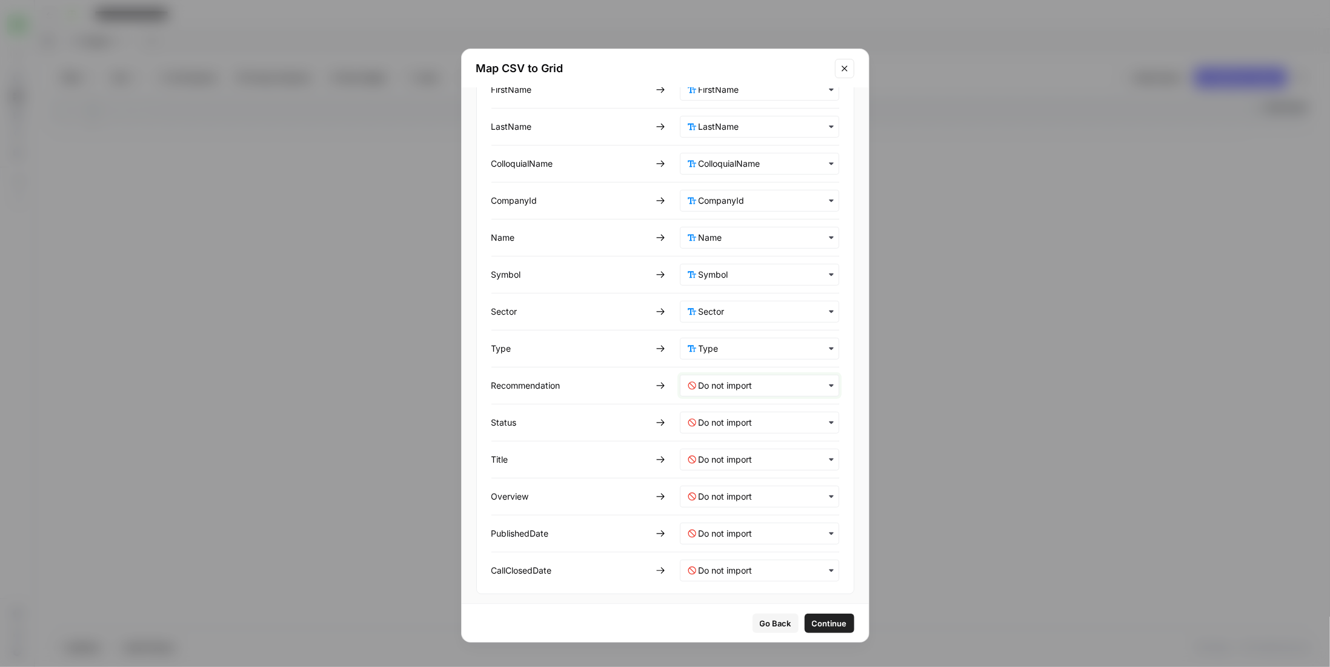
click at [780, 384] on input "text" at bounding box center [765, 385] width 133 height 12
click at [748, 493] on div "Recommendation" at bounding box center [747, 494] width 142 height 22
click at [734, 418] on input "text" at bounding box center [765, 422] width 133 height 12
click at [753, 542] on div "Status" at bounding box center [747, 553] width 142 height 22
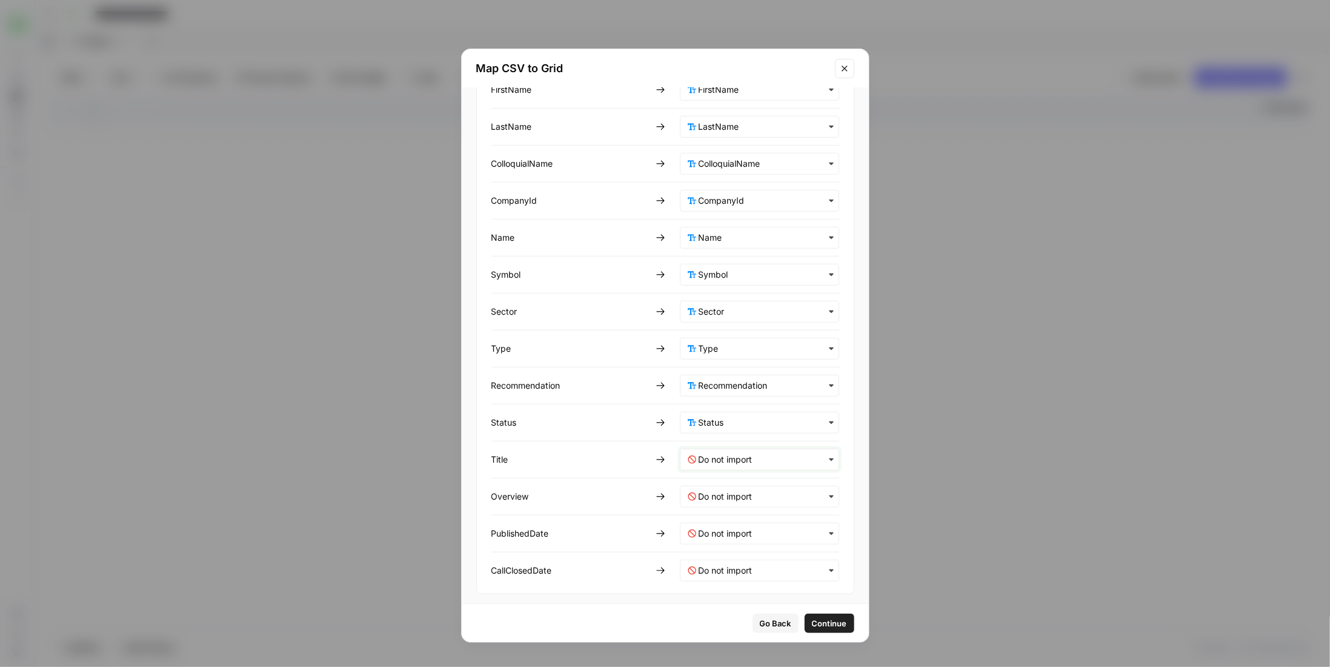
click at [739, 455] on input "text" at bounding box center [765, 459] width 133 height 12
drag, startPoint x: 735, startPoint y: 583, endPoint x: 731, endPoint y: 601, distance: 18.1
click at [731, 601] on div "CreatedDate UpdatedDate Id ExecutiveId FirstName LastName ColloquialName Compan…" at bounding box center [747, 558] width 144 height 175
click at [731, 601] on div "Title" at bounding box center [747, 611] width 142 height 22
click at [733, 490] on input "text" at bounding box center [765, 496] width 133 height 12
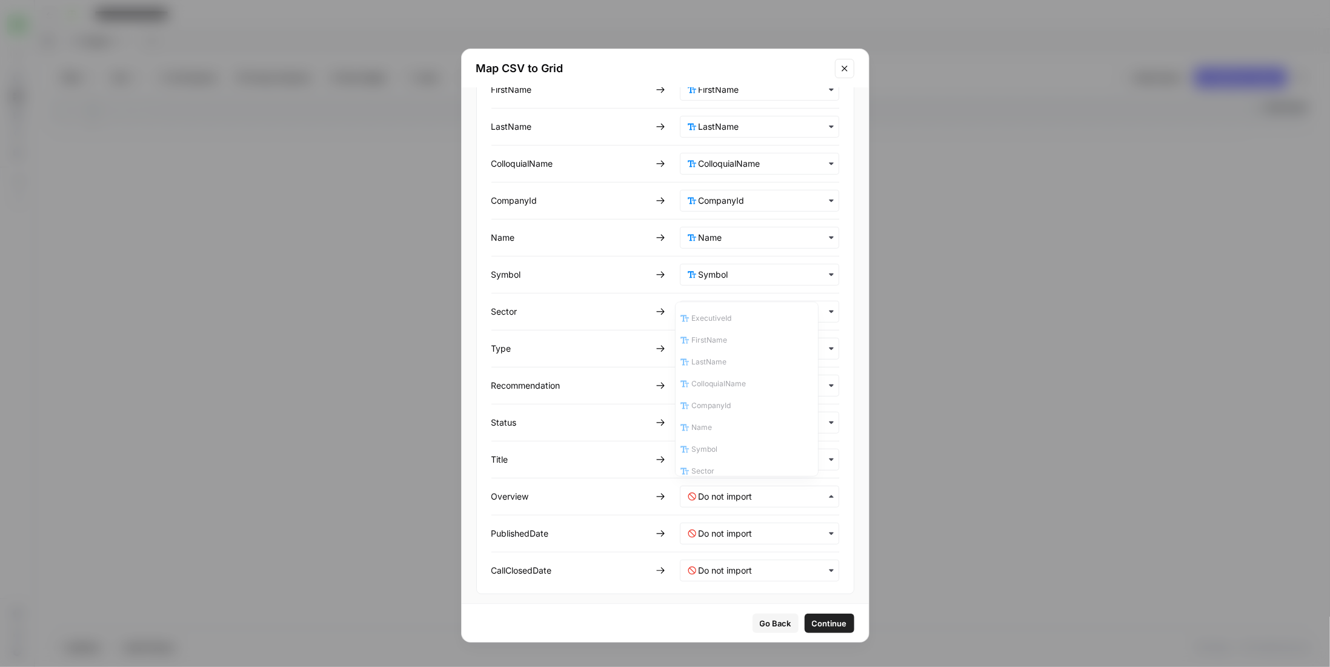
scroll to position [262, 0]
click at [744, 375] on div "Overview" at bounding box center [747, 384] width 142 height 22
click at [748, 533] on input "text" at bounding box center [765, 533] width 133 height 12
click at [738, 455] on span "PublishedDate" at bounding box center [719, 460] width 50 height 11
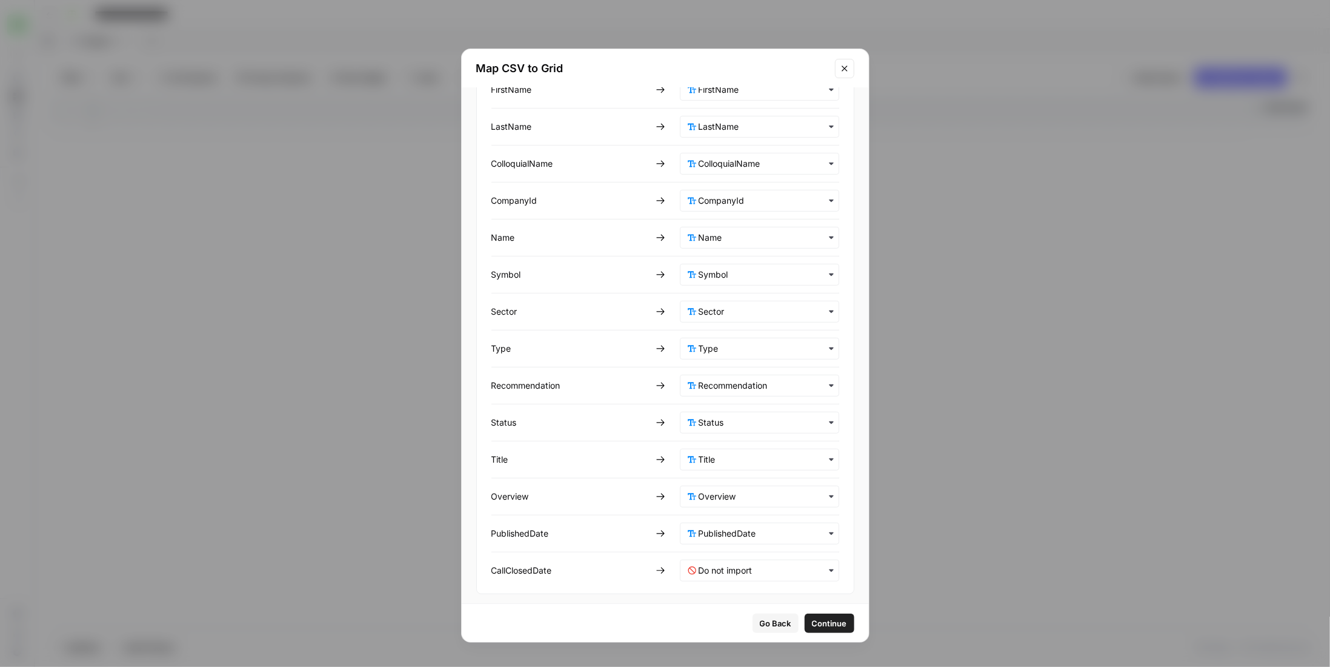
click at [738, 559] on div "button" at bounding box center [759, 570] width 159 height 22
click at [728, 539] on span "Do not import" at bounding box center [717, 544] width 47 height 11
click at [728, 564] on input "text" at bounding box center [765, 570] width 133 height 12
click at [739, 496] on span "CallClosedDate" at bounding box center [720, 500] width 53 height 11
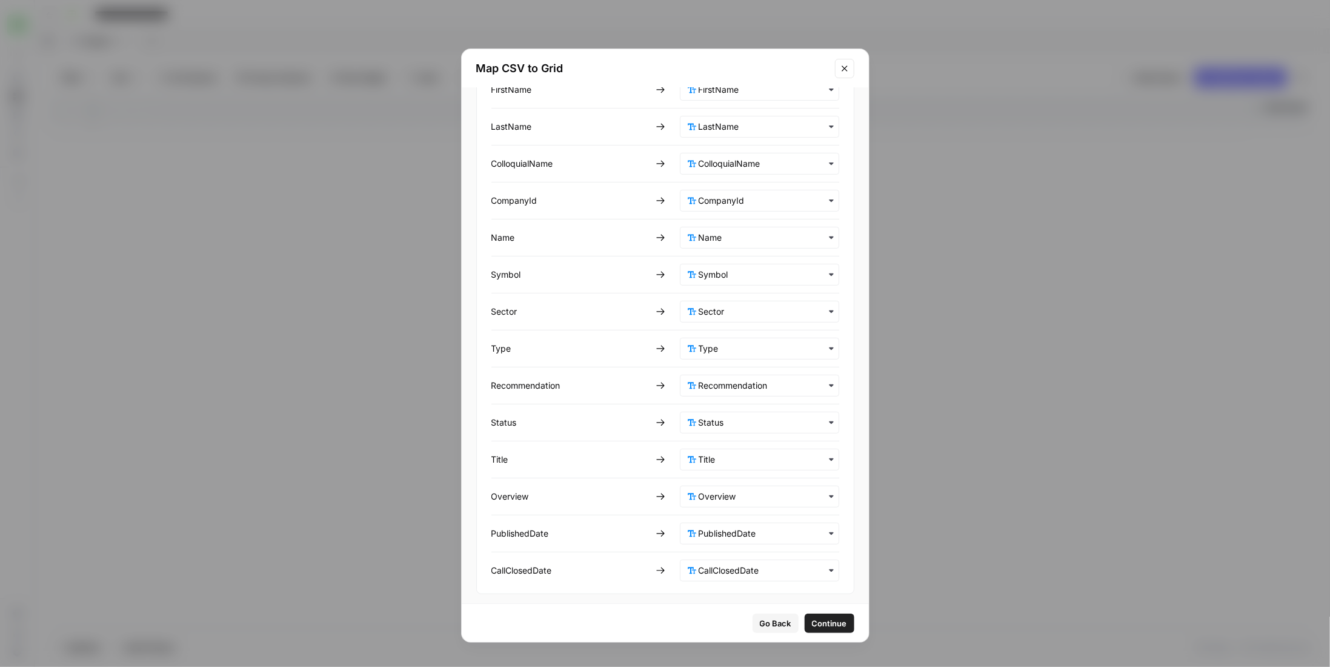
click at [812, 626] on span "Continue" at bounding box center [829, 623] width 35 height 12
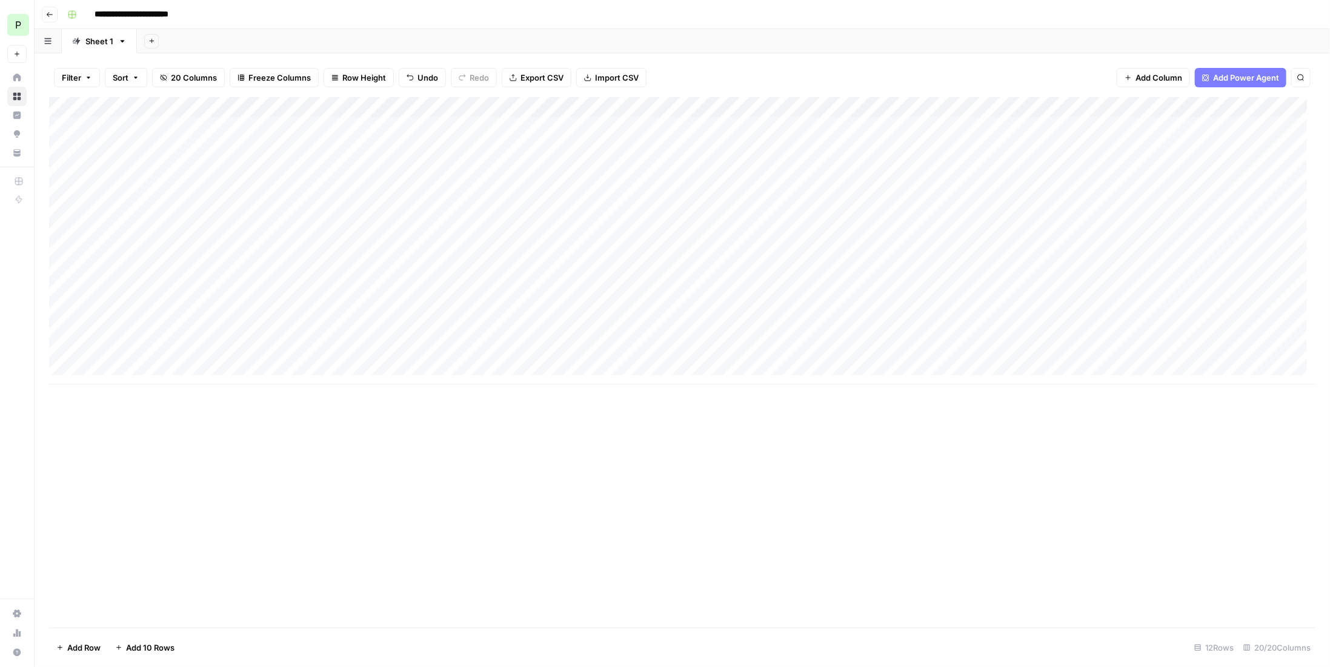
scroll to position [0, 0]
click at [73, 107] on div "Add Column" at bounding box center [682, 240] width 1267 height 287
click at [93, 643] on span "Delete 12 Rows" at bounding box center [85, 647] width 58 height 12
click at [628, 148] on button "Delete" at bounding box center [622, 140] width 41 height 22
click at [605, 81] on span "Import CSV" at bounding box center [617, 78] width 44 height 12
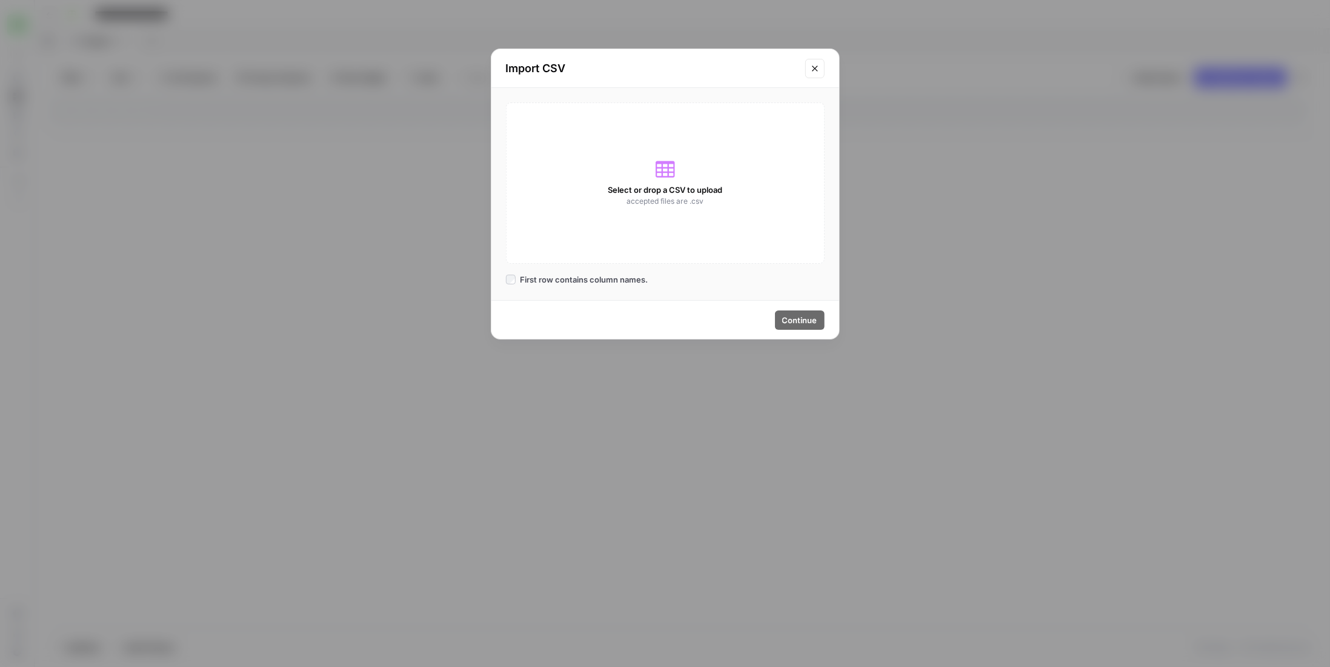
click at [625, 136] on div "Select or drop a CSV to upload accepted files are .csv" at bounding box center [665, 182] width 319 height 161
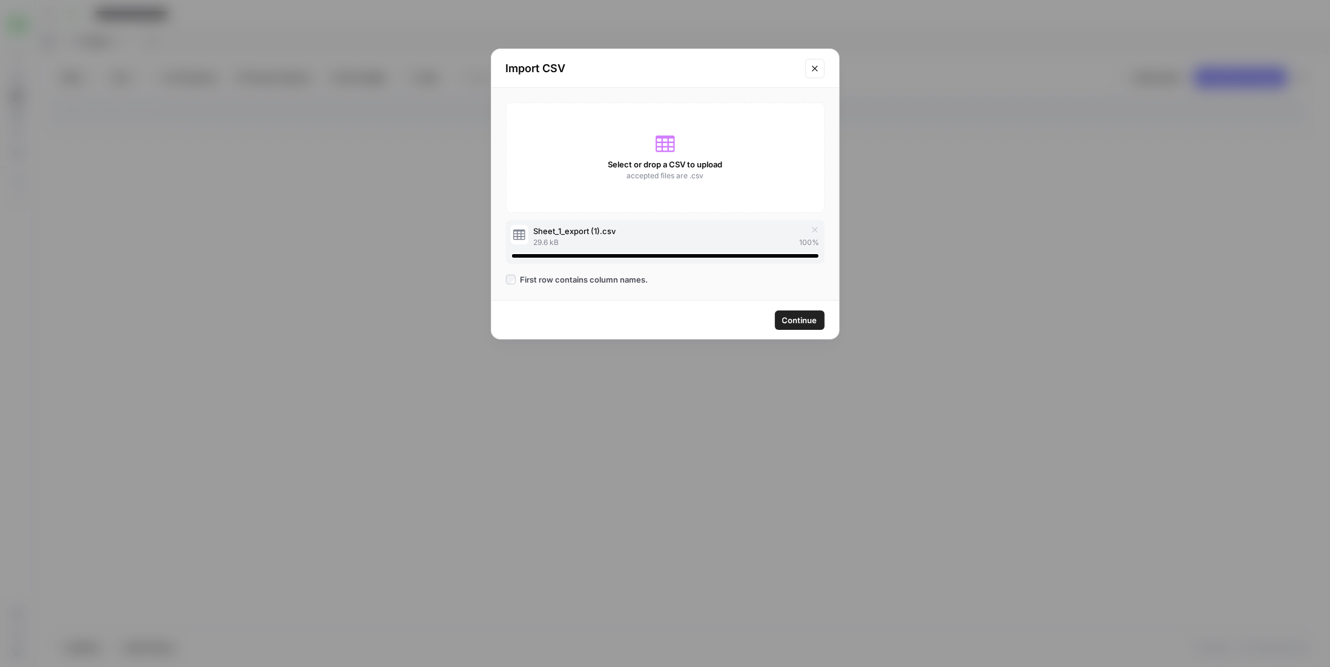
click at [794, 319] on span "Continue" at bounding box center [799, 320] width 35 height 12
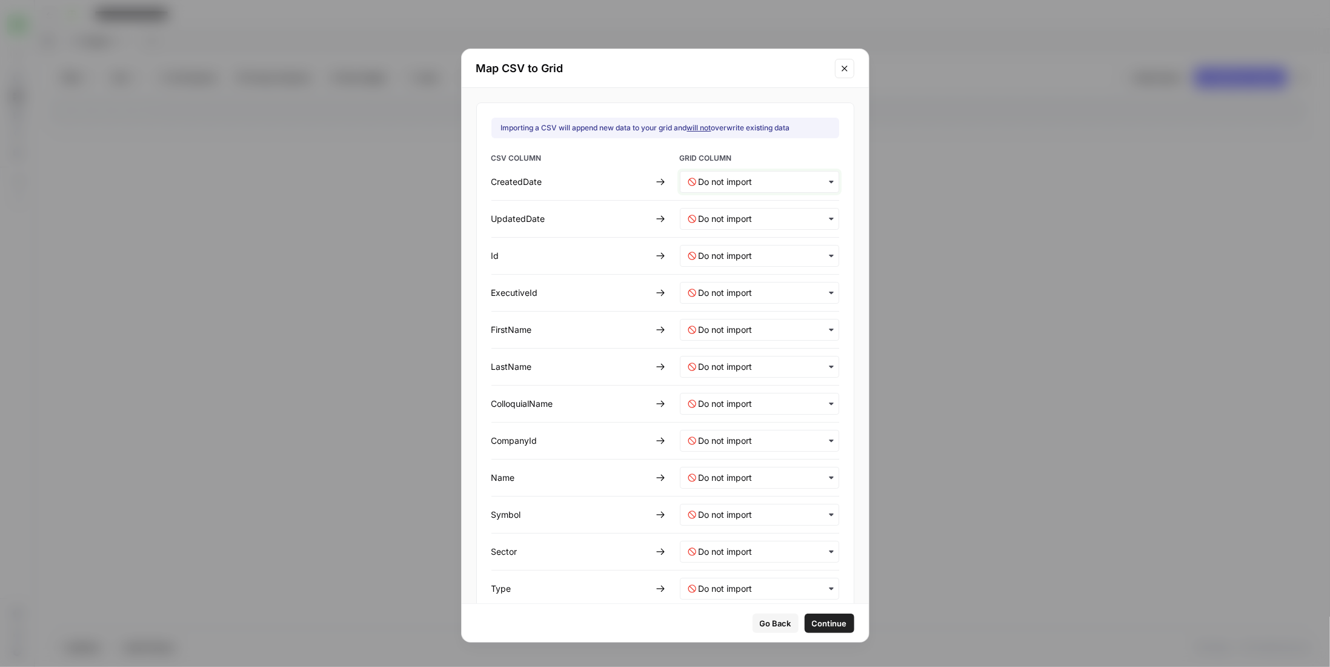
click at [781, 184] on input "text" at bounding box center [765, 182] width 133 height 12
click at [767, 212] on div "CreatedDate" at bounding box center [747, 213] width 142 height 22
click at [736, 218] on input "text" at bounding box center [765, 219] width 133 height 12
click at [741, 276] on div "UpdatedDate" at bounding box center [747, 272] width 142 height 22
click at [735, 262] on div "button" at bounding box center [759, 256] width 159 height 22
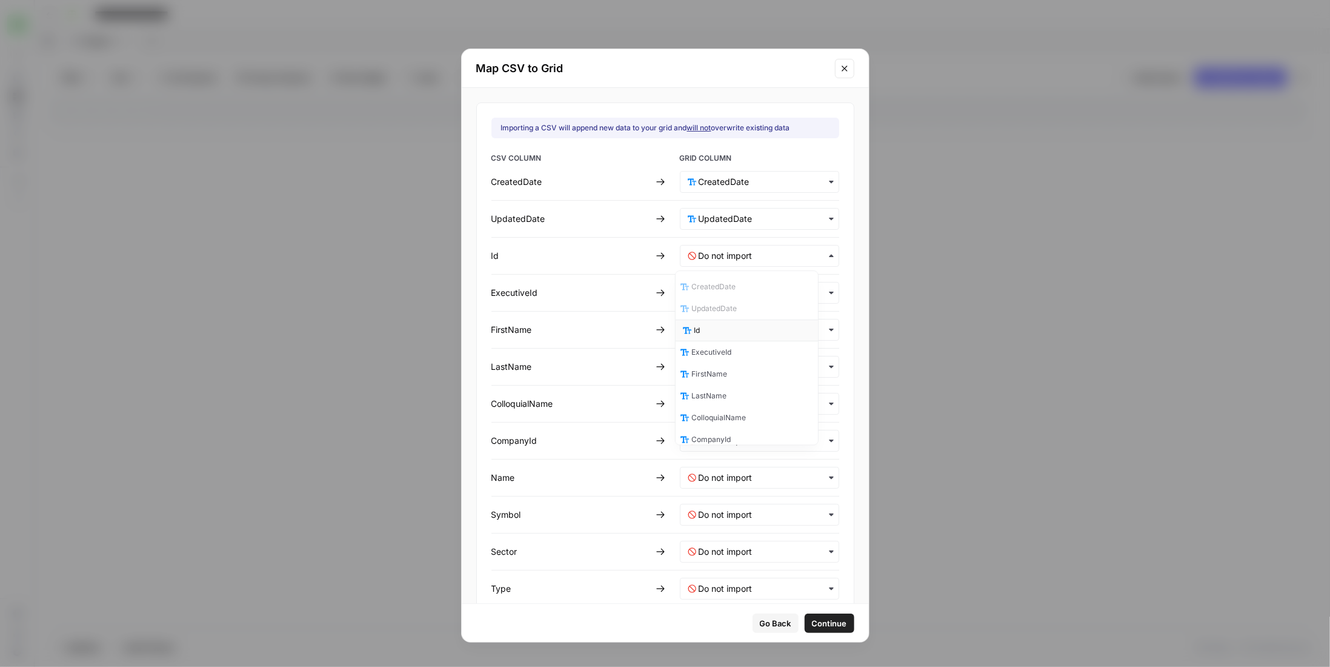
click at [748, 326] on div "Id" at bounding box center [747, 330] width 142 height 22
click at [718, 292] on input "text" at bounding box center [765, 293] width 133 height 12
click at [741, 386] on div "ExecutiveId" at bounding box center [747, 389] width 142 height 22
click at [737, 332] on input "text" at bounding box center [765, 330] width 133 height 12
click at [752, 442] on div "FirstName" at bounding box center [747, 447] width 142 height 22
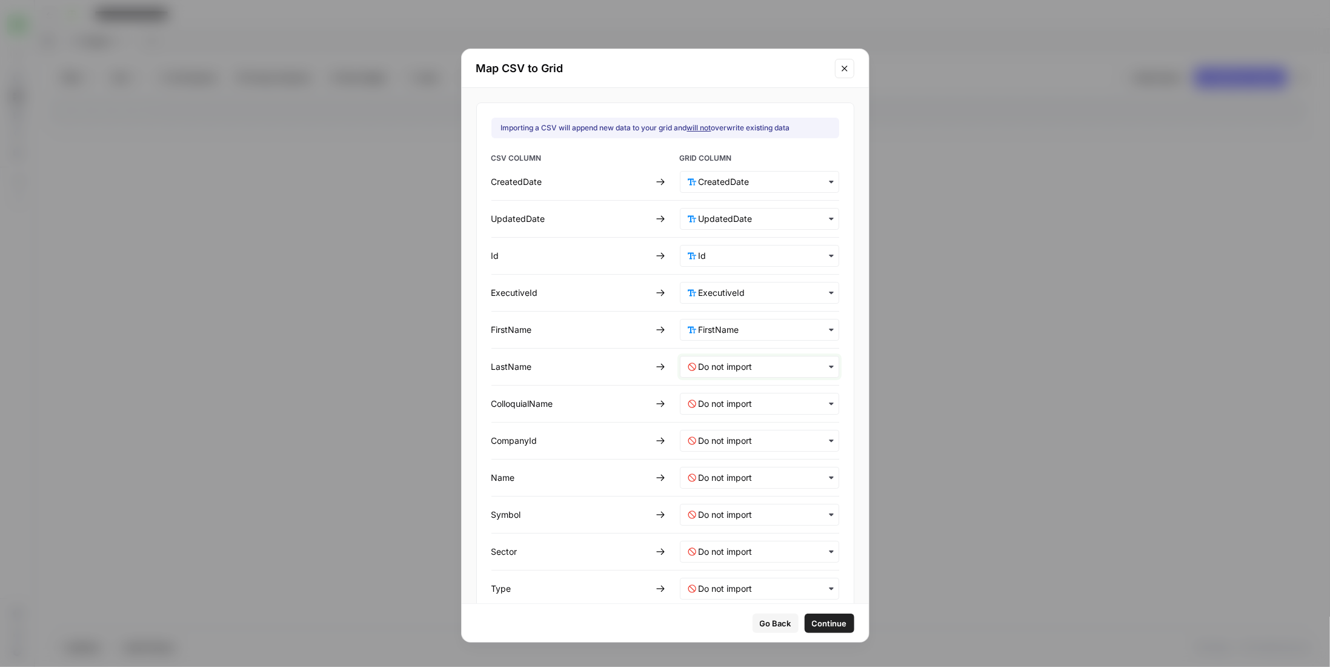
click at [747, 365] on input "text" at bounding box center [765, 367] width 133 height 12
click at [743, 500] on div "LastName" at bounding box center [747, 506] width 142 height 22
click at [733, 404] on input "text" at bounding box center [765, 404] width 133 height 12
click at [741, 501] on span "ColloquialName" at bounding box center [721, 504] width 55 height 11
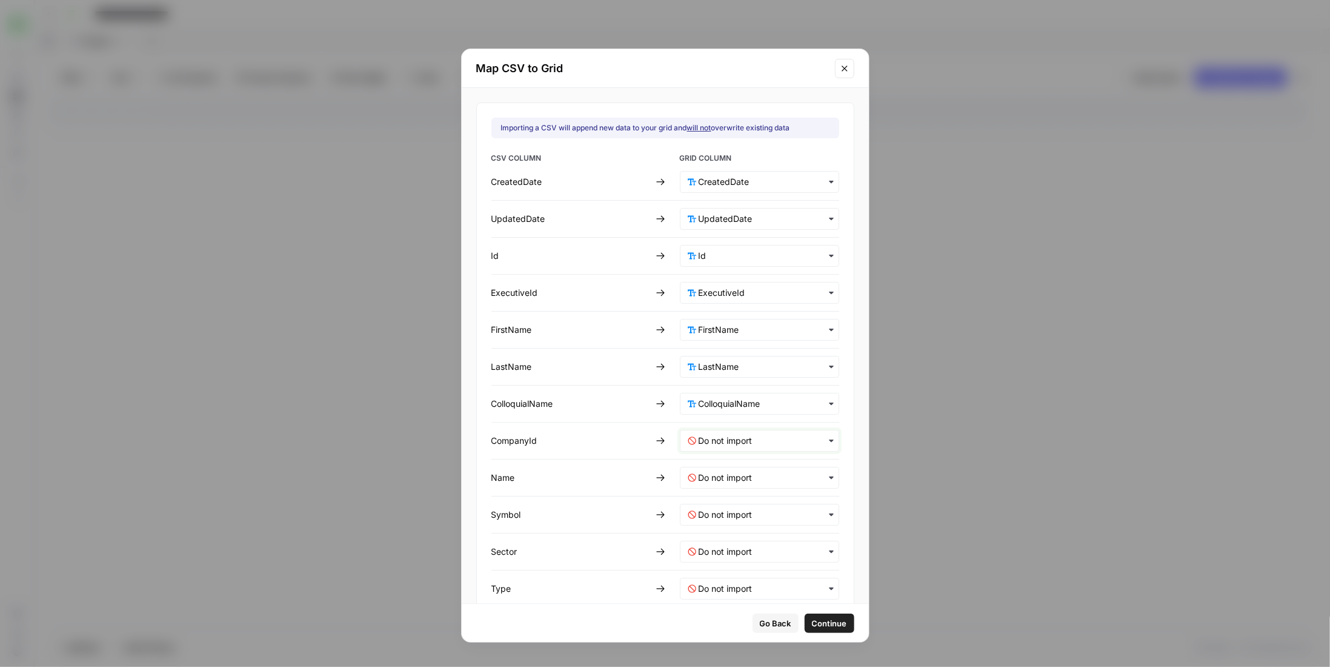
click at [745, 443] on input "text" at bounding box center [765, 441] width 133 height 12
click at [744, 563] on div "CompanyId" at bounding box center [747, 563] width 142 height 22
click at [741, 477] on input "text" at bounding box center [765, 478] width 133 height 12
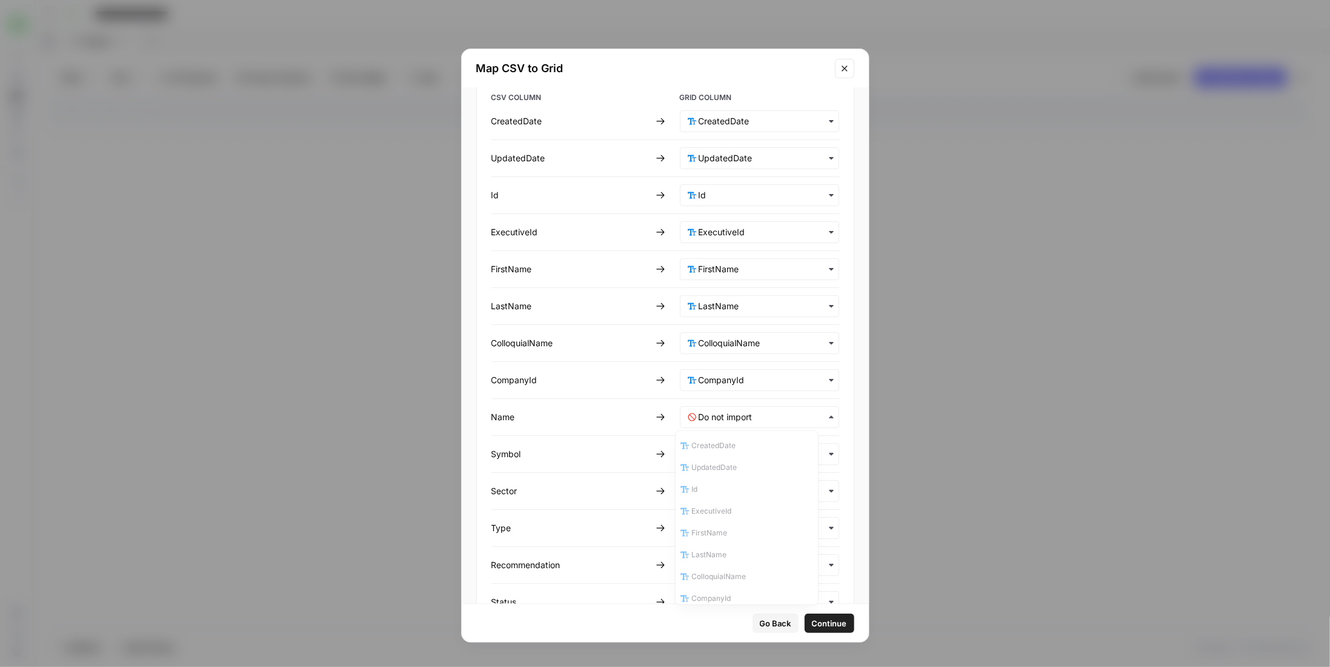
scroll to position [122, 0]
click at [732, 497] on div "Name" at bounding box center [747, 499] width 142 height 22
click at [736, 453] on input "text" at bounding box center [765, 454] width 133 height 12
click at [741, 550] on div "Symbol" at bounding box center [747, 558] width 142 height 22
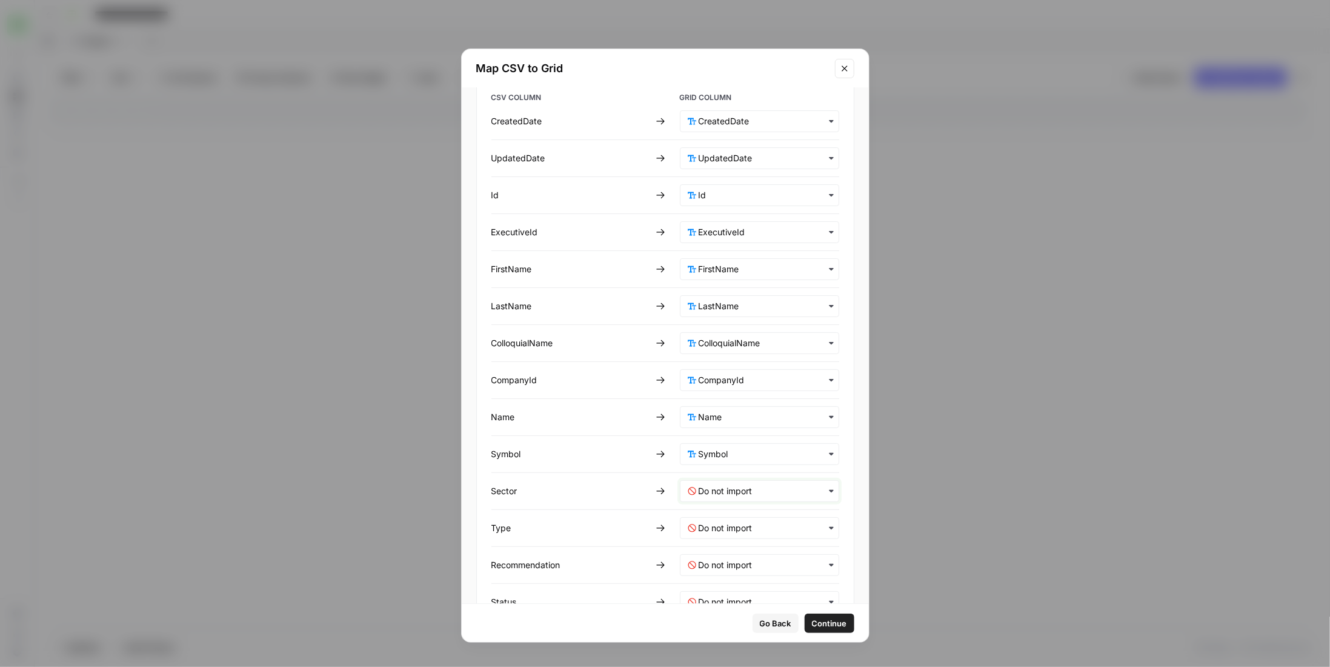
click at [742, 486] on input "text" at bounding box center [765, 491] width 133 height 12
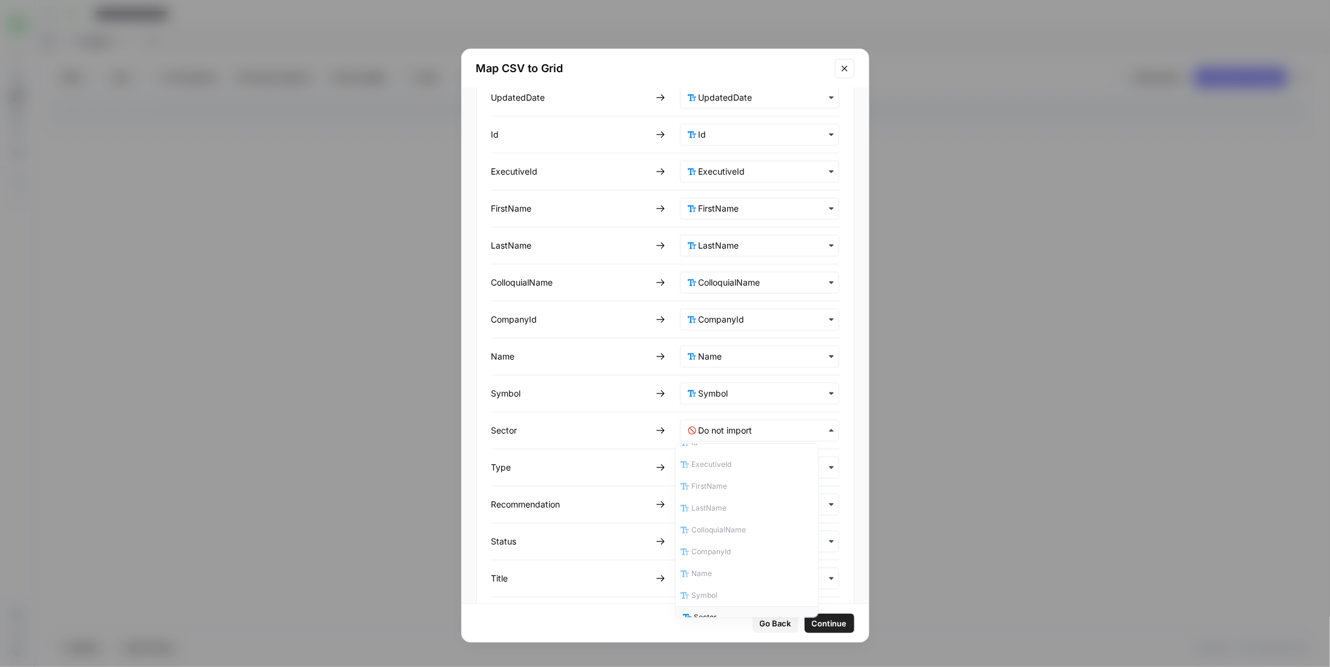
scroll to position [65, 0]
click at [735, 602] on div "Sector" at bounding box center [747, 612] width 142 height 22
click at [742, 464] on input "text" at bounding box center [765, 467] width 133 height 12
click at [741, 549] on div "Type" at bounding box center [747, 554] width 142 height 22
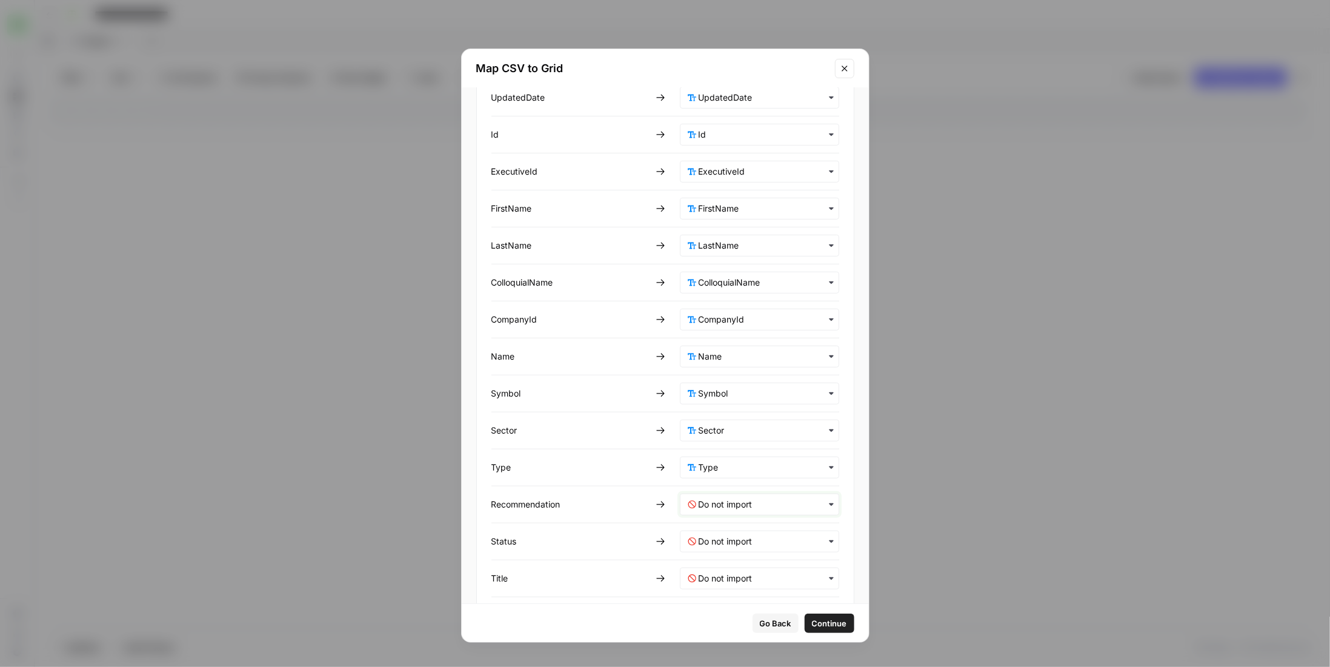
click at [733, 498] on input "text" at bounding box center [765, 504] width 133 height 12
click at [750, 401] on span "Recommendation" at bounding box center [724, 405] width 61 height 11
drag, startPoint x: 747, startPoint y: 535, endPoint x: 744, endPoint y: 525, distance: 10.2
click at [747, 535] on input "text" at bounding box center [765, 541] width 133 height 12
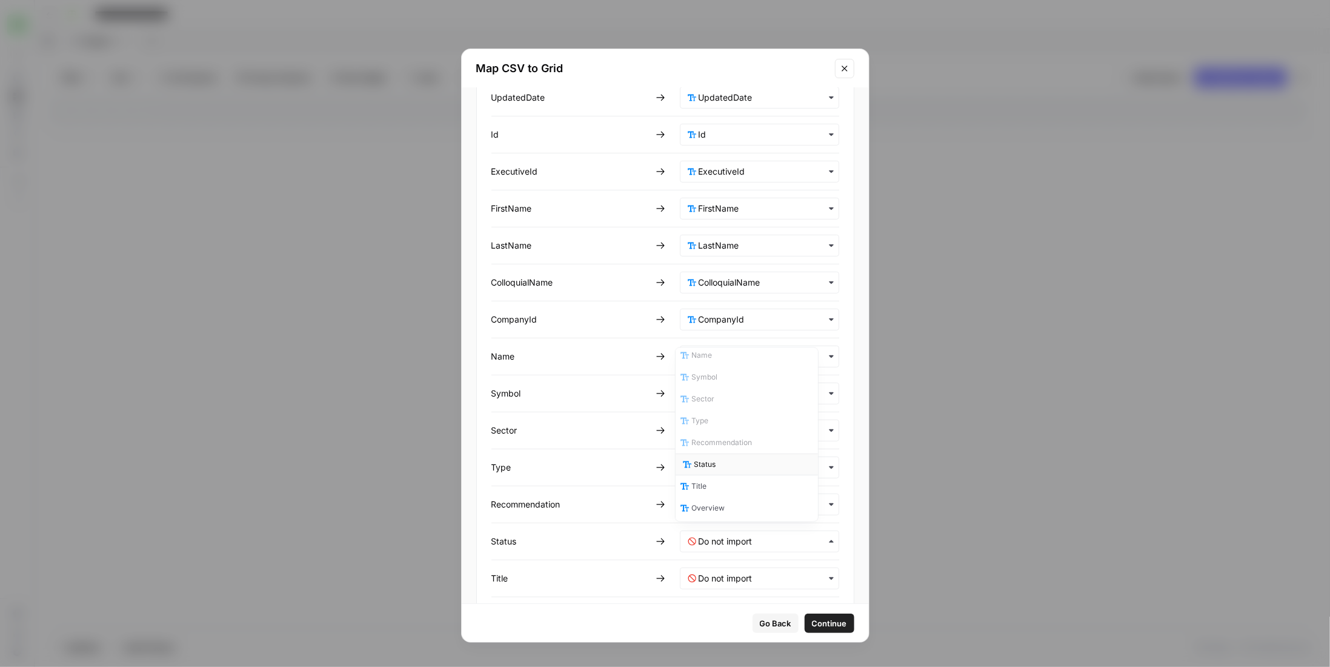
click at [753, 458] on div "Status" at bounding box center [747, 464] width 142 height 22
click at [739, 575] on input "text" at bounding box center [765, 578] width 133 height 12
click at [728, 454] on div "Title" at bounding box center [747, 462] width 142 height 22
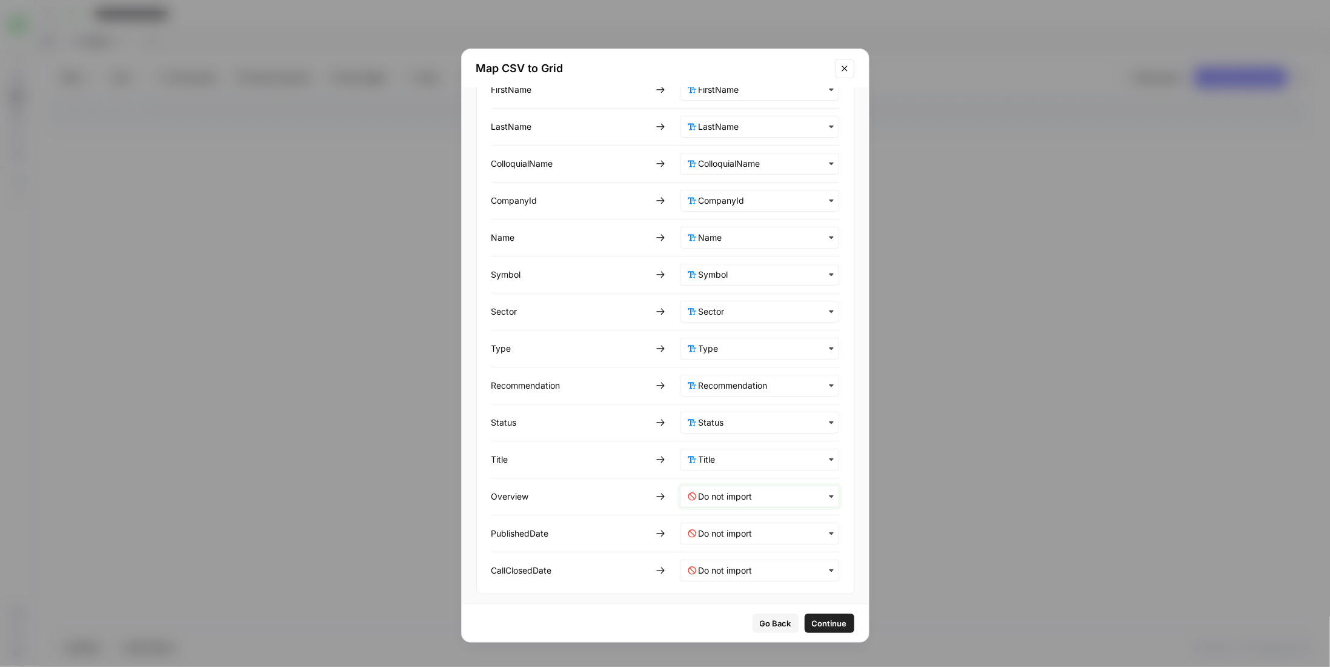
click at [725, 490] on input "text" at bounding box center [765, 496] width 133 height 12
click at [733, 391] on div "Overview" at bounding box center [747, 402] width 142 height 22
click at [737, 541] on div "CSV COLUMN GRID COLUMN CreatedDate UpdatedDate Id ExecutiveId FirstName LastNam…" at bounding box center [666, 247] width 348 height 668
click at [741, 529] on input "text" at bounding box center [765, 533] width 133 height 12
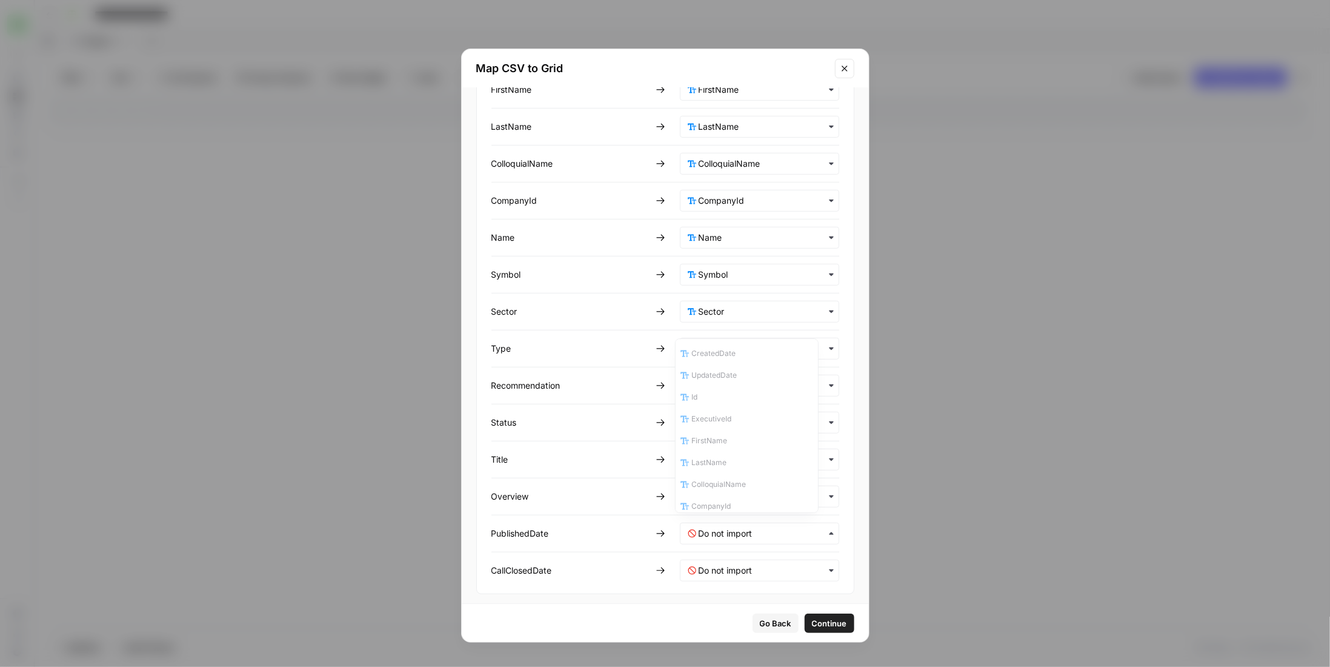
scroll to position [262, 0]
click at [744, 437] on div "PublishedDate" at bounding box center [747, 442] width 142 height 22
click at [756, 564] on input "text" at bounding box center [765, 570] width 133 height 12
click at [741, 513] on span "CallClosedDate" at bounding box center [720, 518] width 53 height 11
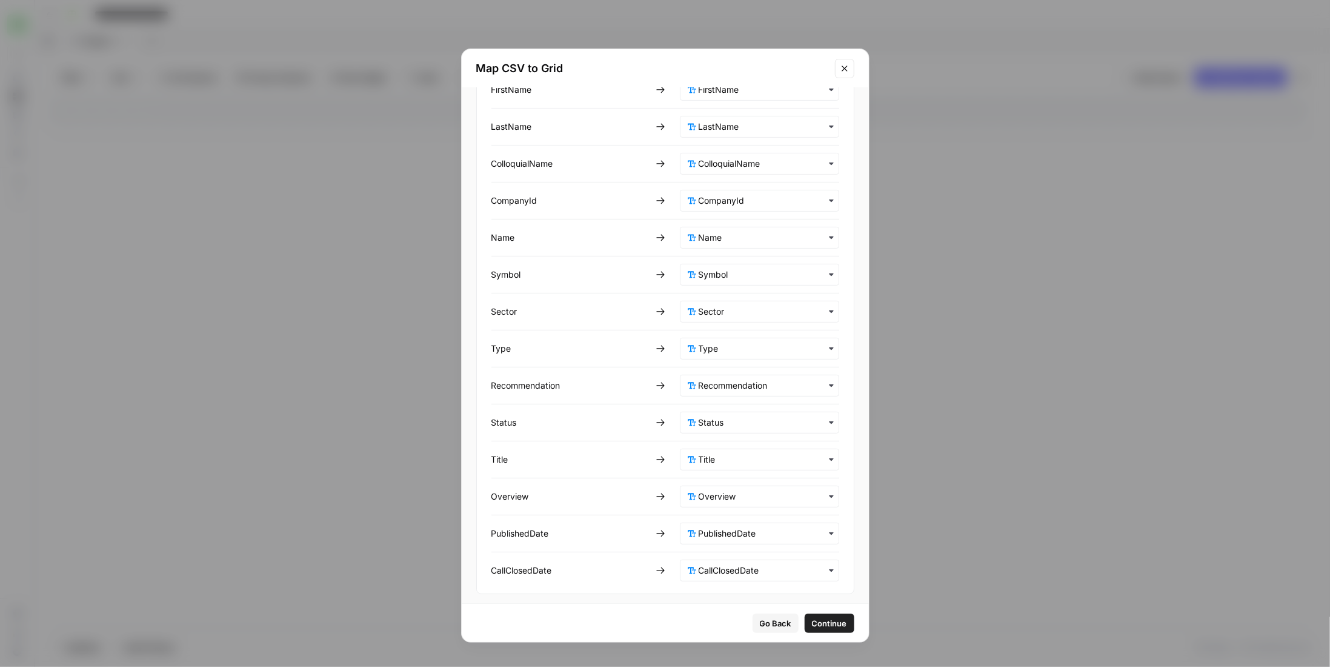
click at [816, 615] on button "Continue" at bounding box center [830, 622] width 50 height 19
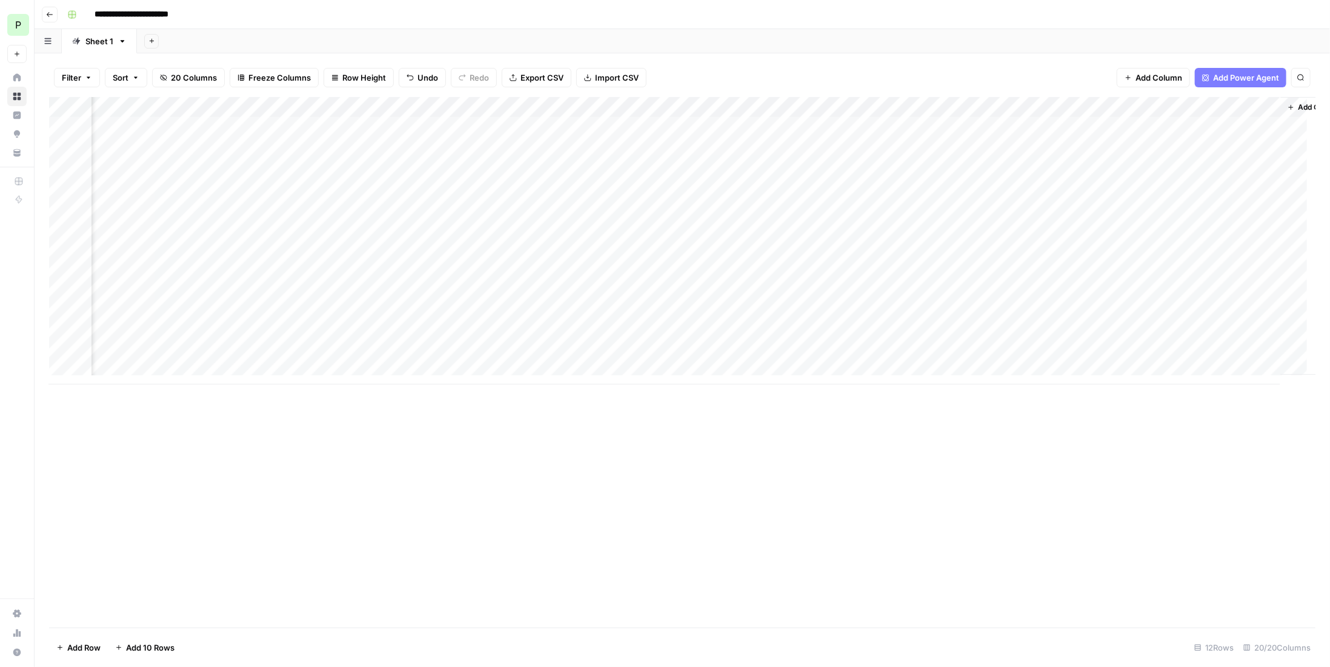
scroll to position [0, 1001]
click at [1155, 103] on div "Add Column" at bounding box center [682, 240] width 1267 height 287
click at [1233, 134] on span "All Rows" at bounding box center [1196, 135] width 76 height 12
click at [533, 81] on span "Export CSV" at bounding box center [542, 78] width 43 height 12
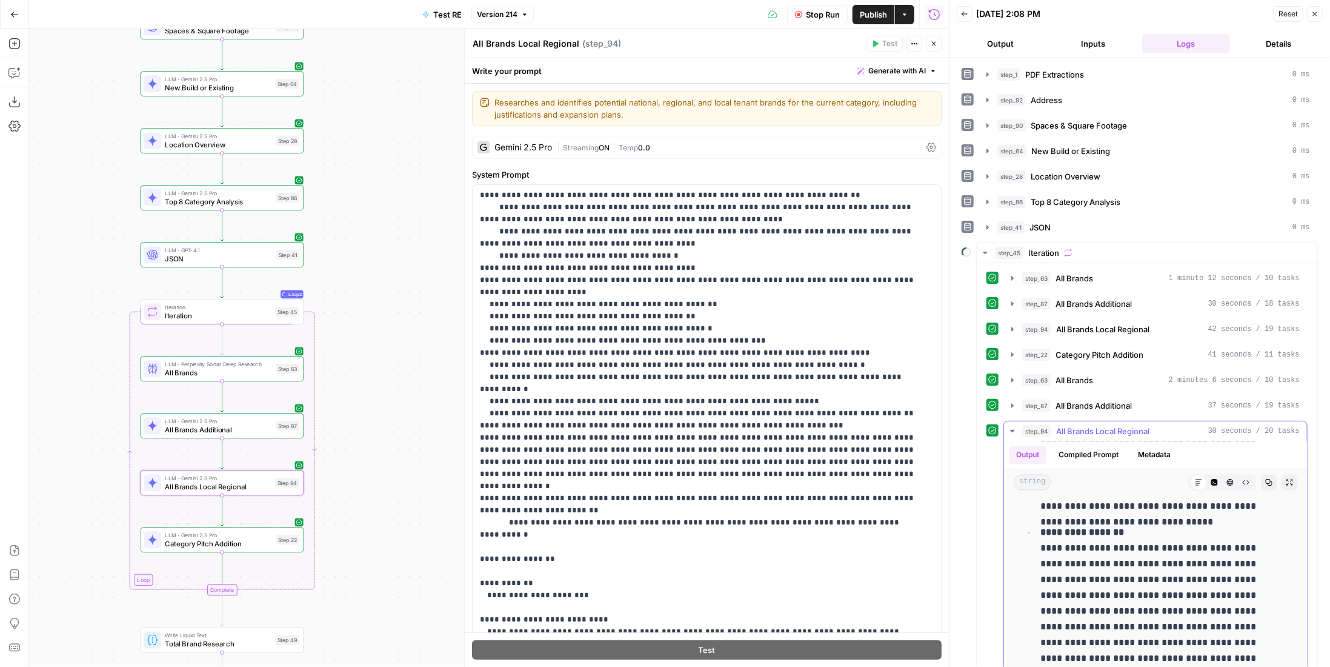
scroll to position [127, 0]
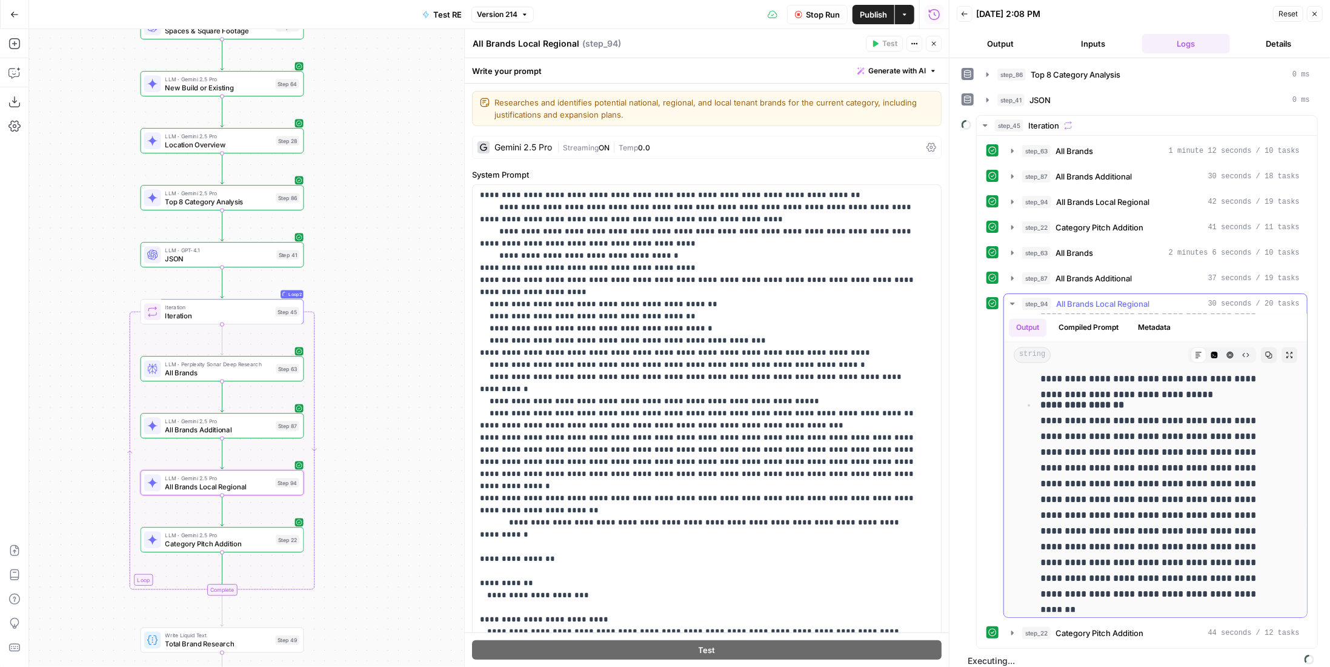
click at [1103, 298] on span "All Brands Local Regional" at bounding box center [1102, 304] width 93 height 12
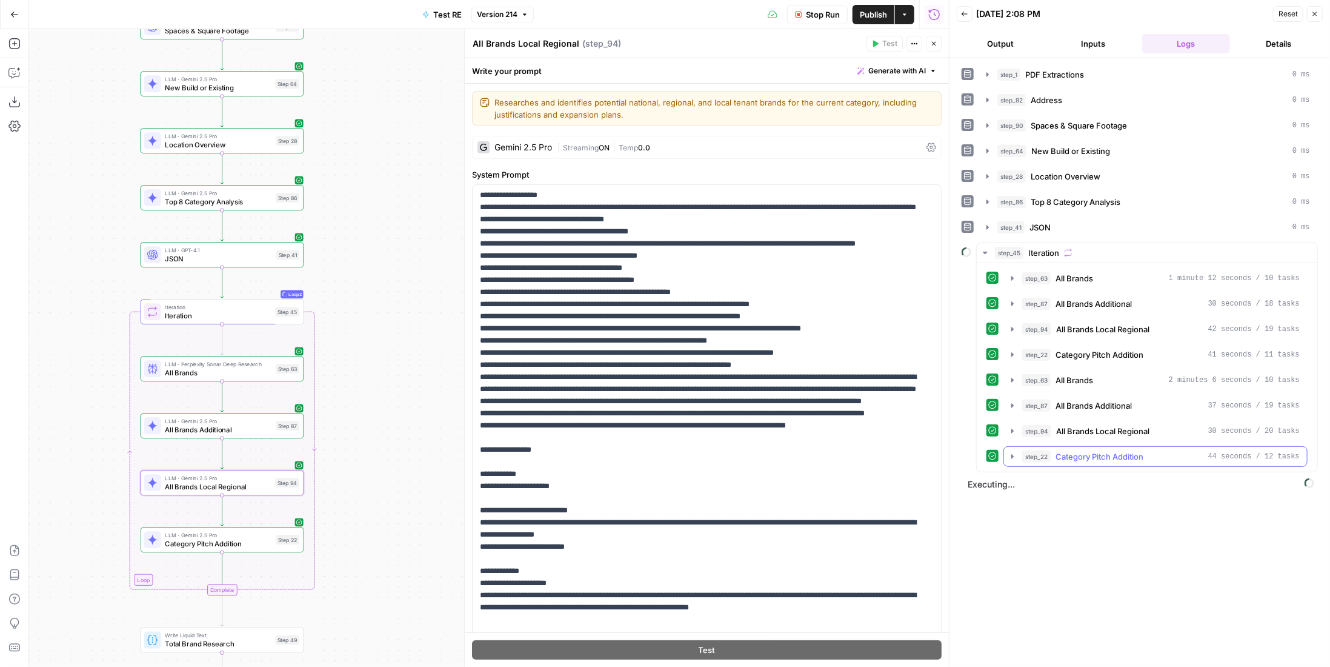
click at [1097, 450] on span "Category Pitch Addition" at bounding box center [1100, 456] width 88 height 12
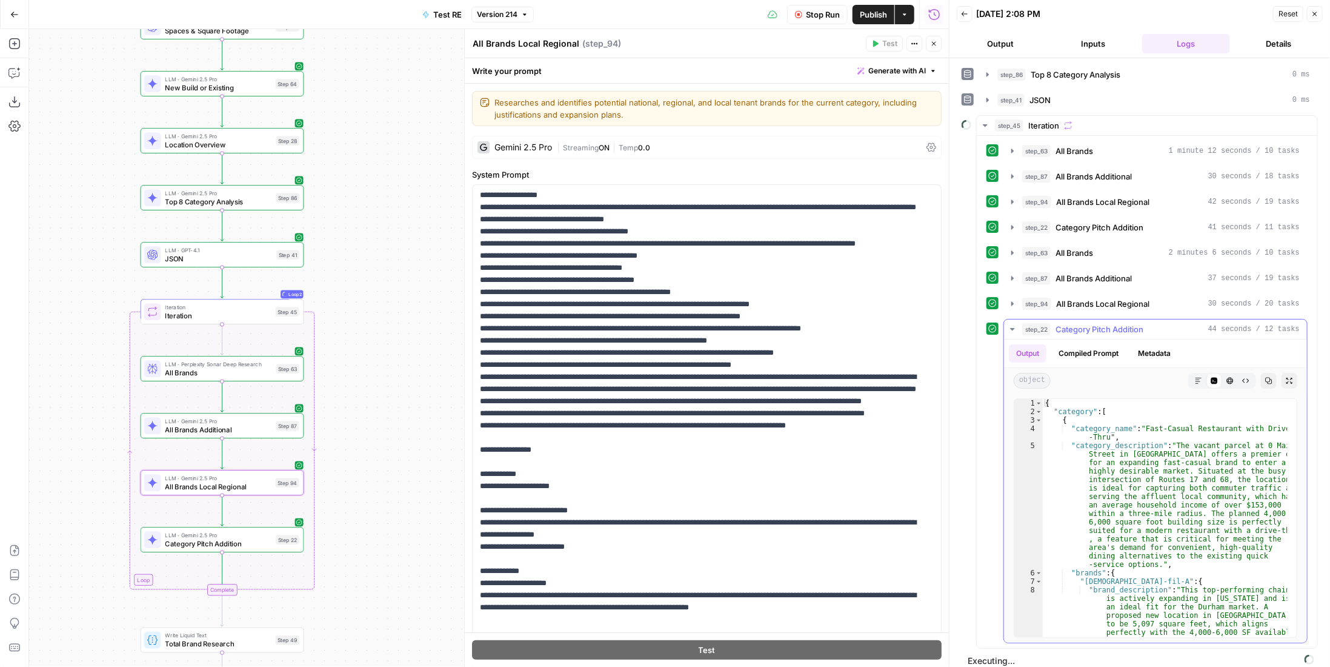
drag, startPoint x: 1139, startPoint y: 325, endPoint x: 1129, endPoint y: 278, distance: 48.5
click at [1138, 325] on span "Category Pitch Addition" at bounding box center [1100, 329] width 88 height 12
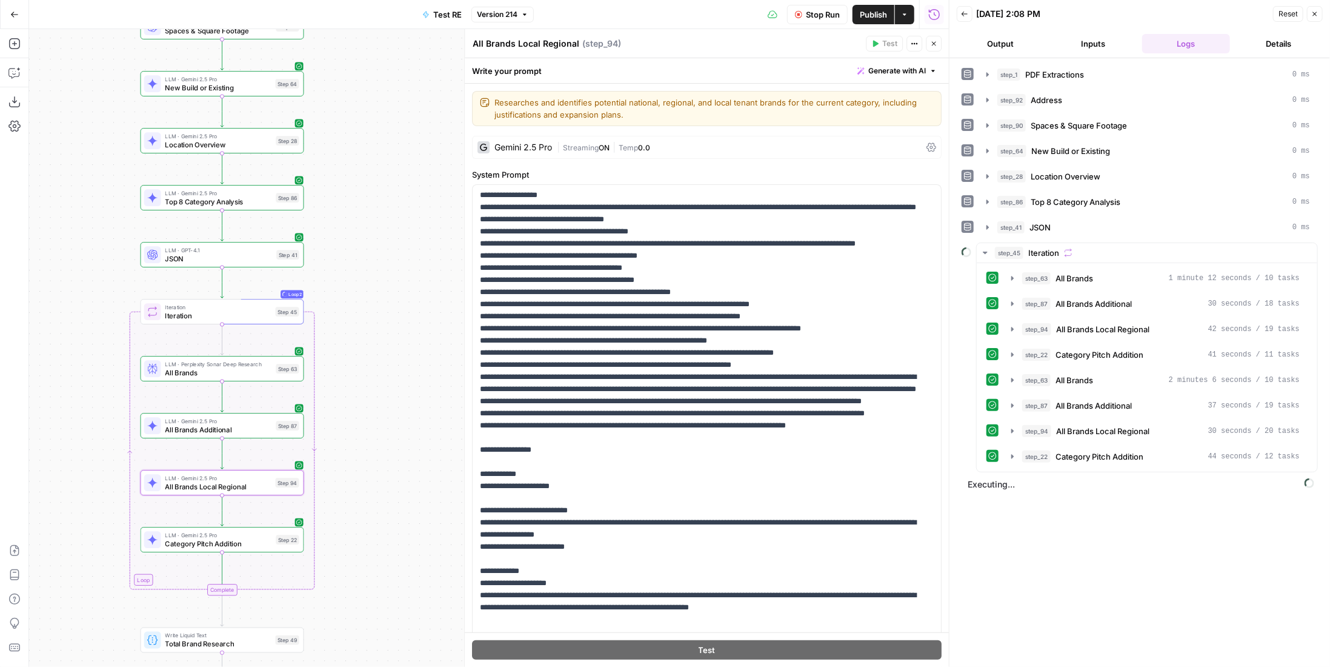
click at [805, 14] on button "Stop Run" at bounding box center [817, 14] width 61 height 19
click at [277, 542] on div "Step 22" at bounding box center [287, 540] width 23 height 10
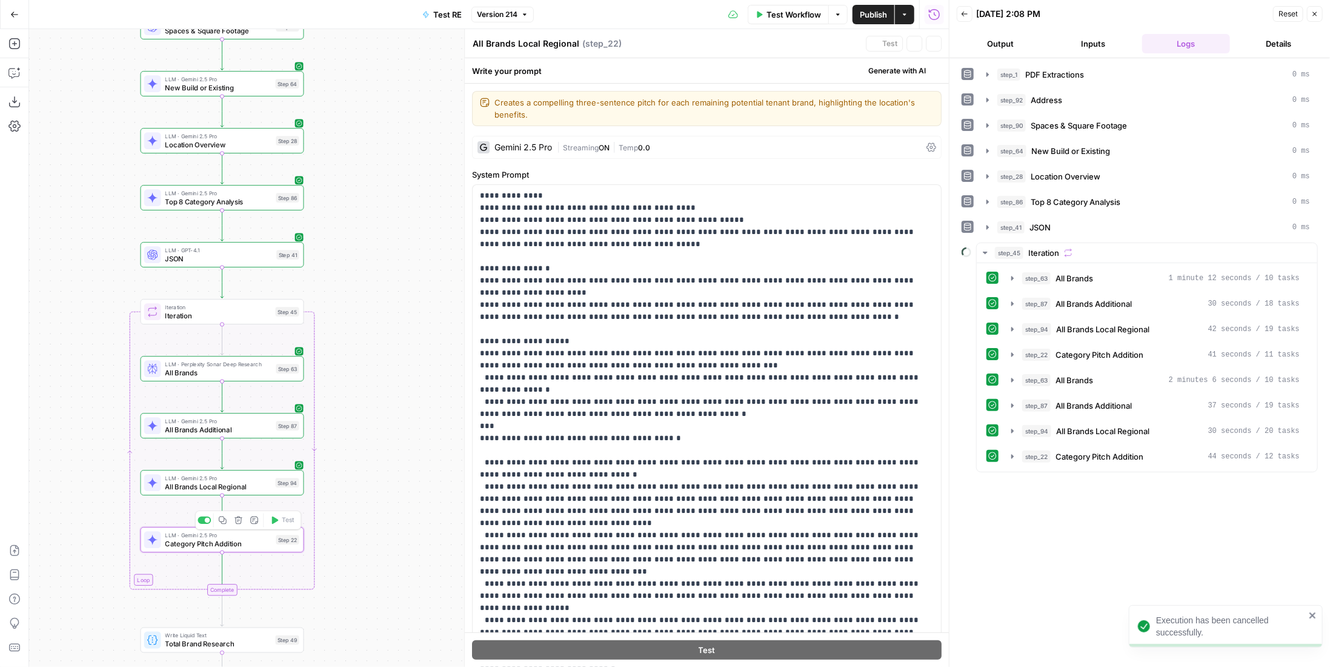
type textarea "Category Pitch Addition"
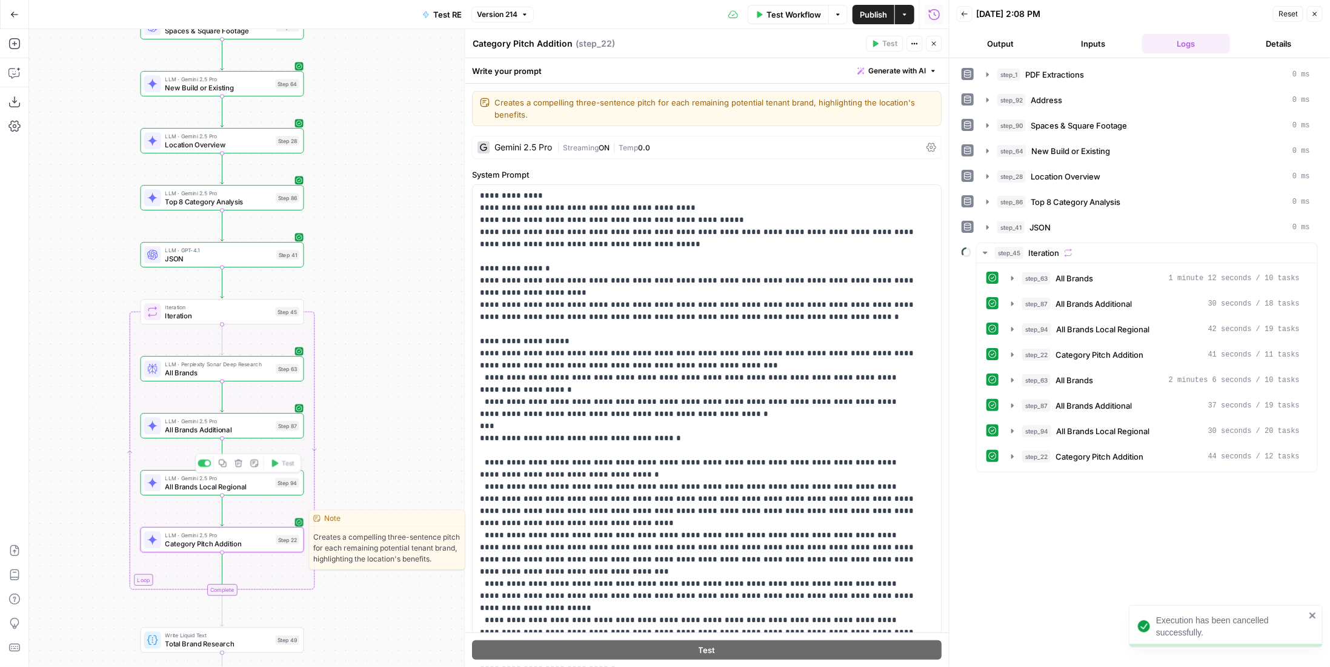
click at [268, 482] on span "All Brands Local Regional" at bounding box center [218, 486] width 106 height 10
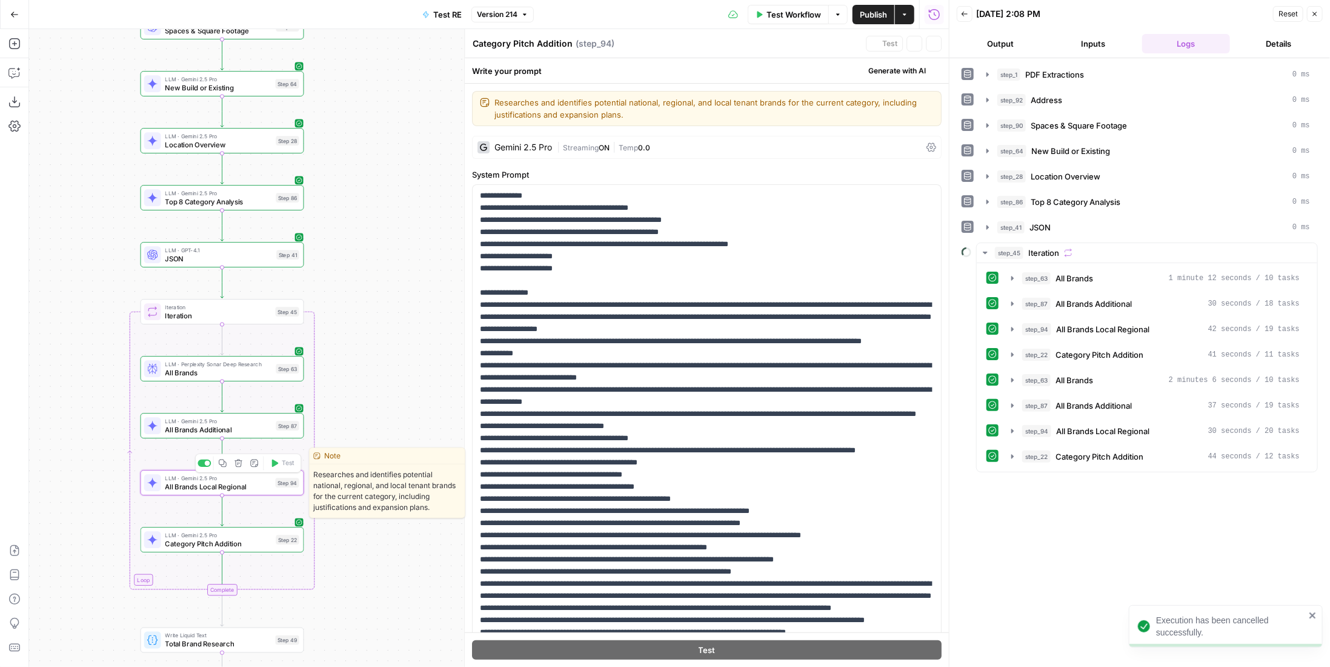
type textarea "All Brands Local Regional"
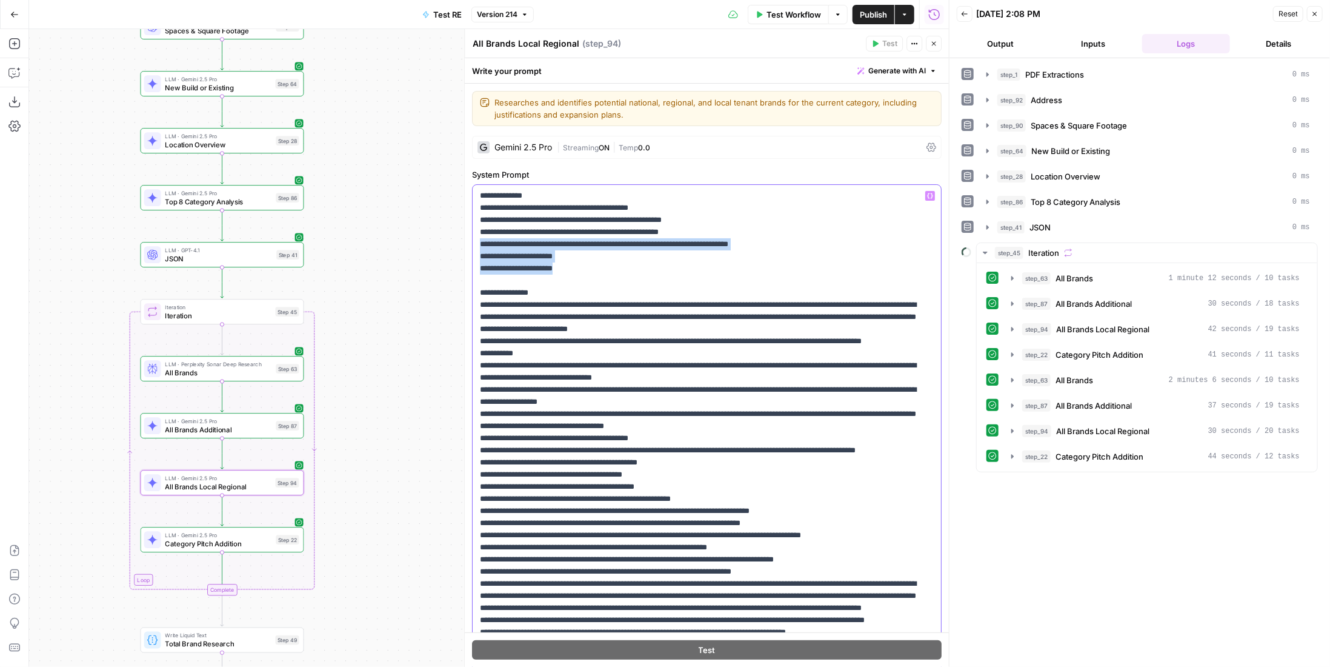
drag, startPoint x: 559, startPoint y: 261, endPoint x: 473, endPoint y: 244, distance: 87.7
click at [473, 244] on div "**********" at bounding box center [707, 432] width 468 height 494
click at [213, 485] on span "All Brands Local Regional" at bounding box center [218, 486] width 106 height 10
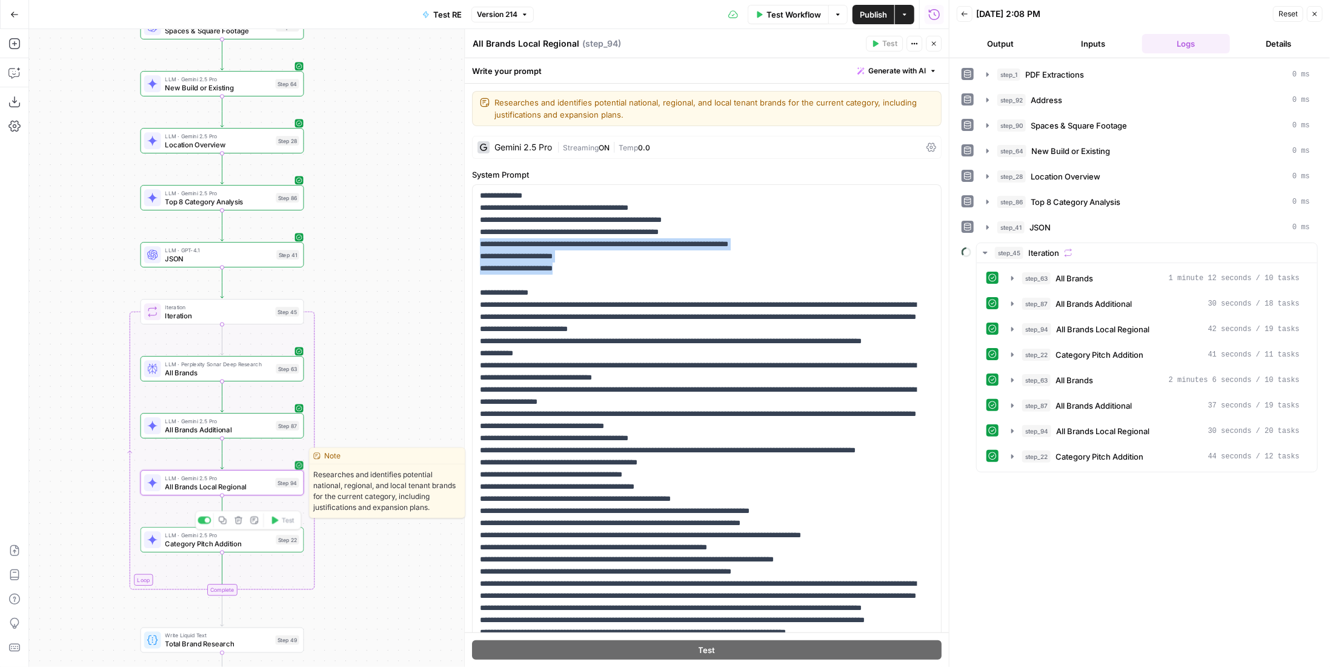
drag, startPoint x: 212, startPoint y: 542, endPoint x: 298, endPoint y: 472, distance: 111.6
click at [212, 542] on span "Category Pitch Addition" at bounding box center [218, 543] width 107 height 10
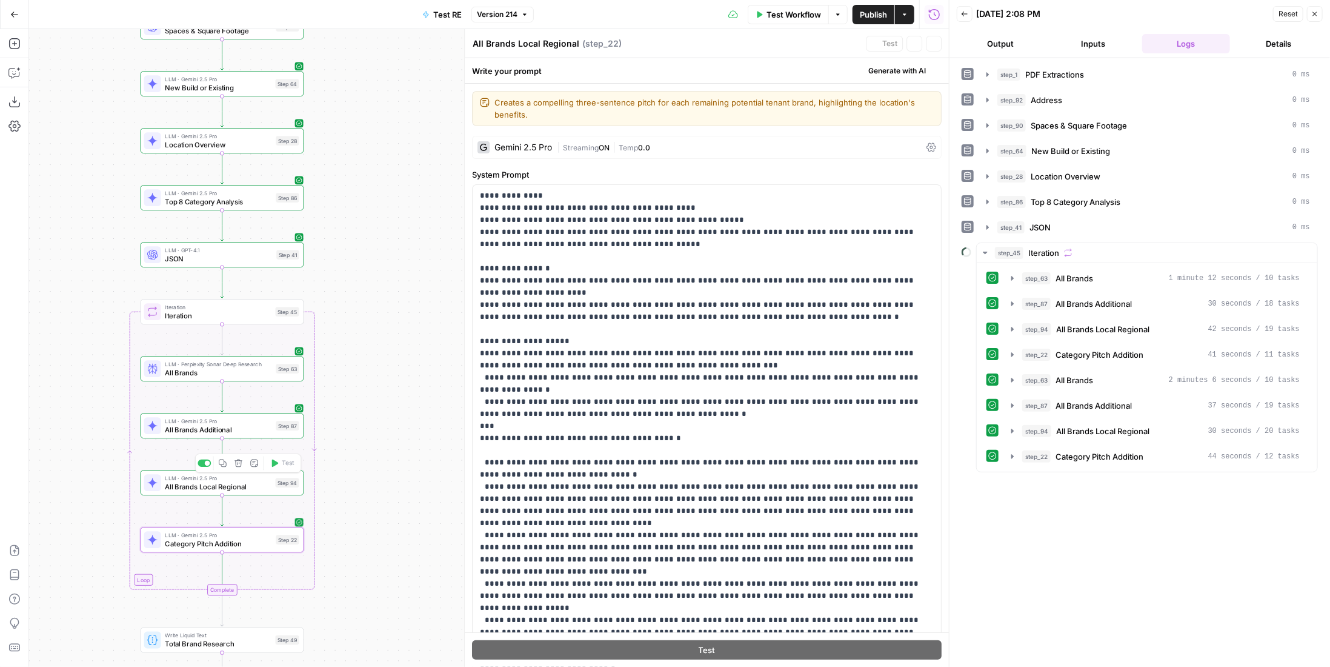
type textarea "Category Pitch Addition"
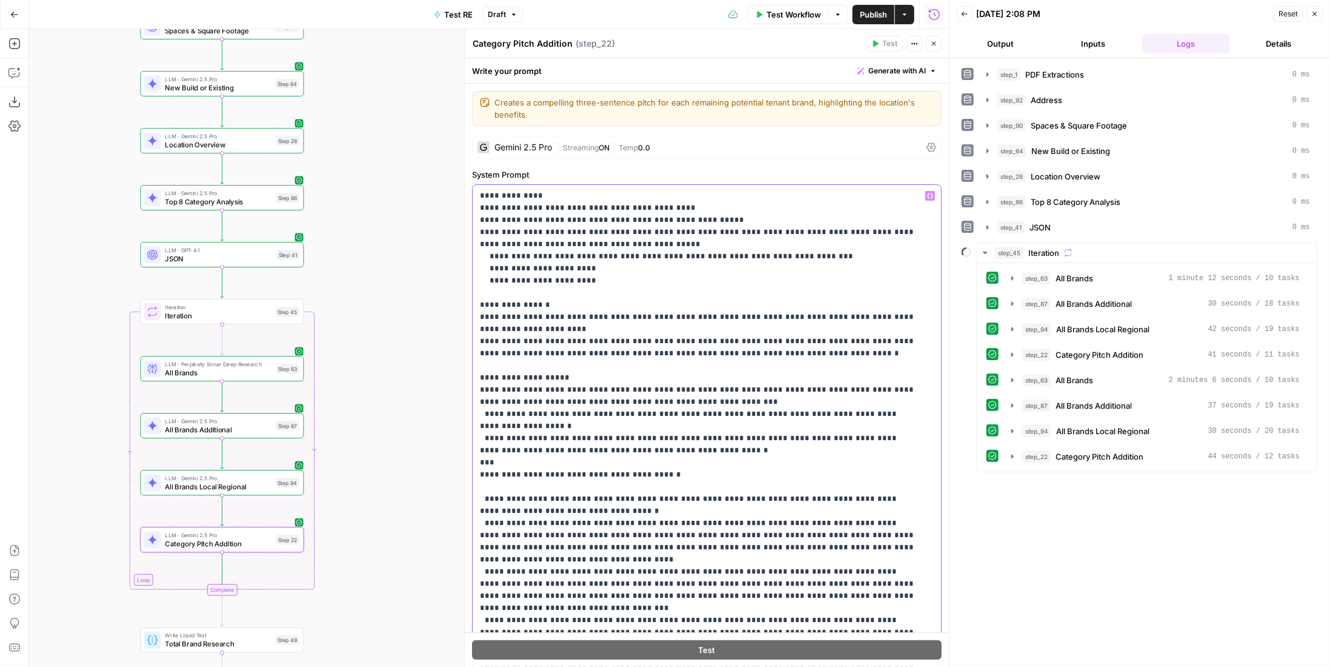
drag, startPoint x: 647, startPoint y: 230, endPoint x: 575, endPoint y: 233, distance: 71.6
drag, startPoint x: 805, startPoint y: 255, endPoint x: 471, endPoint y: 257, distance: 333.9
click at [471, 257] on div "**********" at bounding box center [707, 510] width 484 height 853
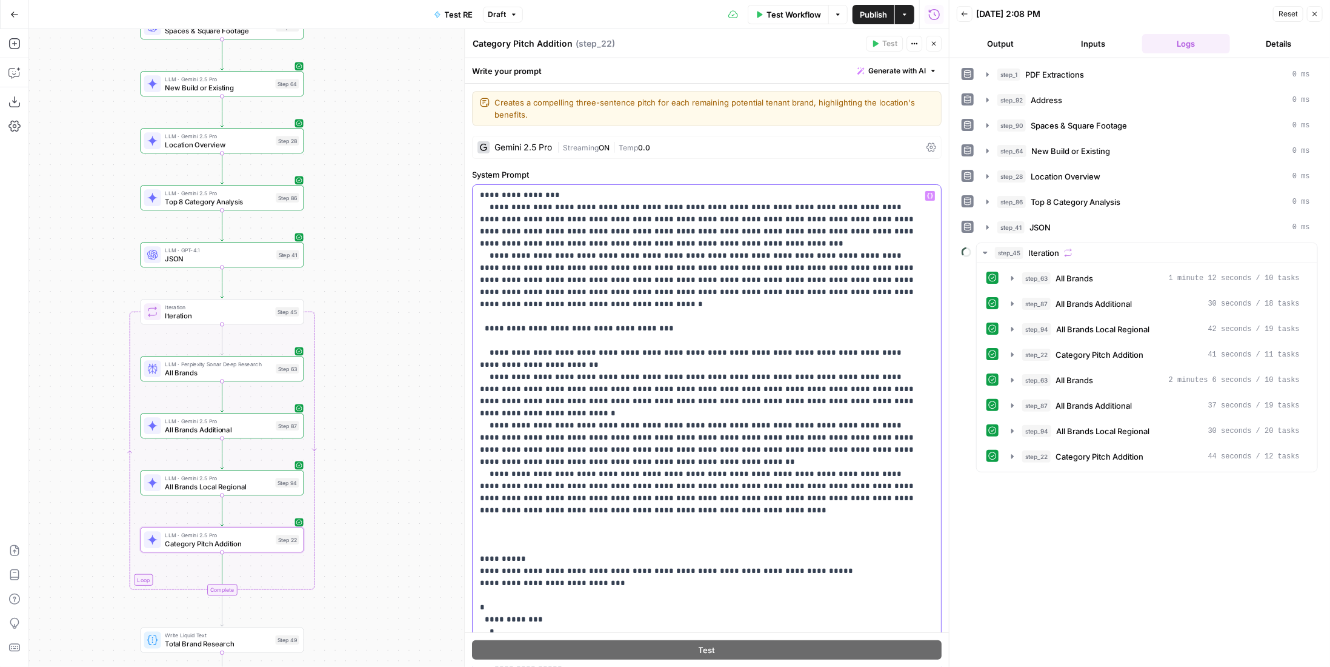
scroll to position [301, 0]
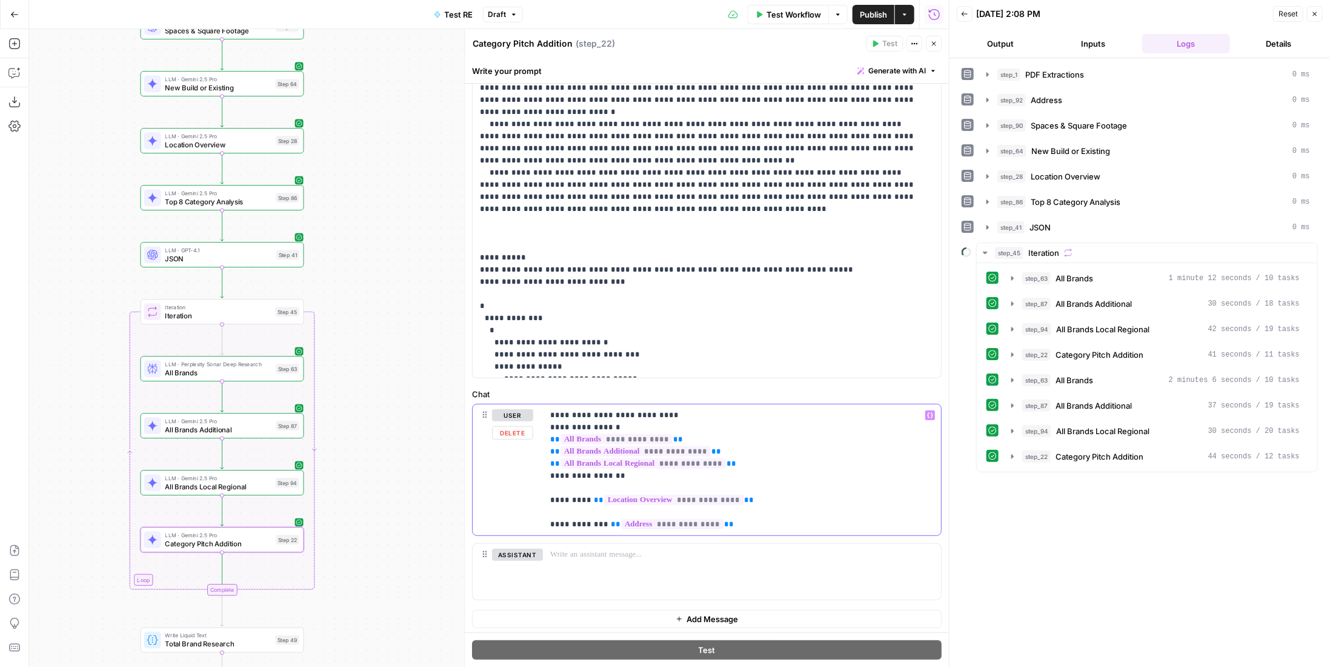
drag, startPoint x: 708, startPoint y: 484, endPoint x: 544, endPoint y: 430, distance: 172.9
click at [544, 430] on div "**********" at bounding box center [742, 469] width 398 height 131
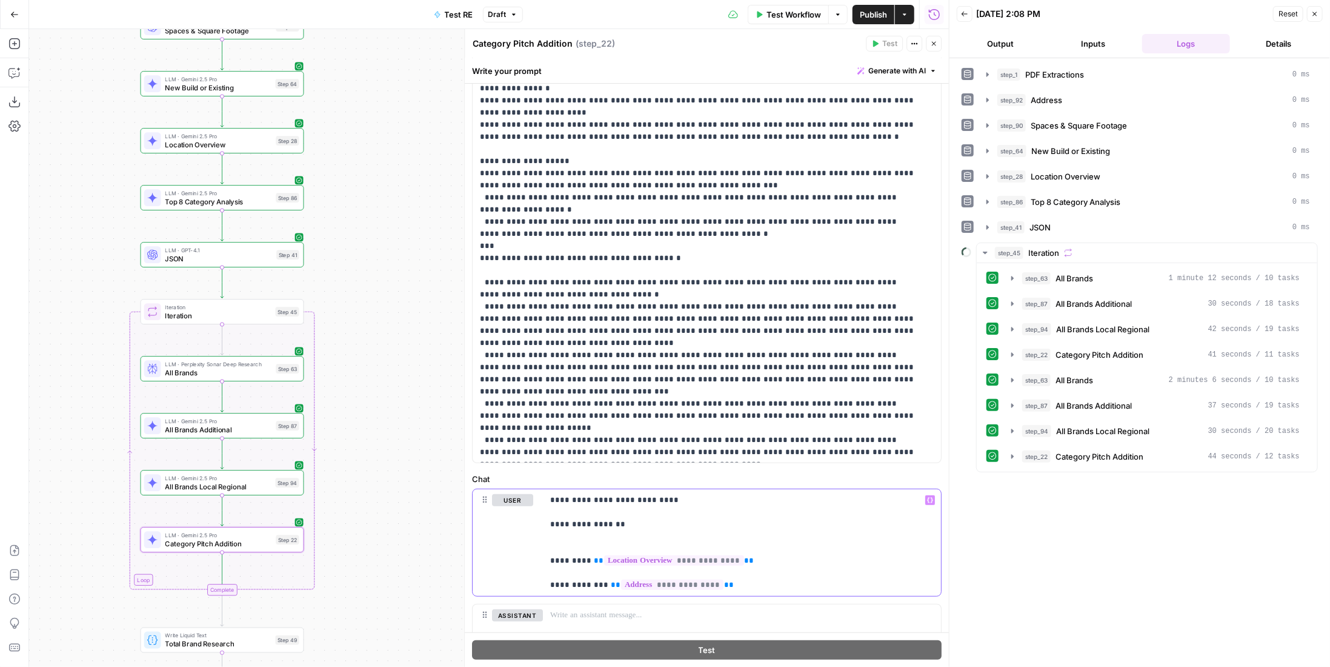
scroll to position [0, 0]
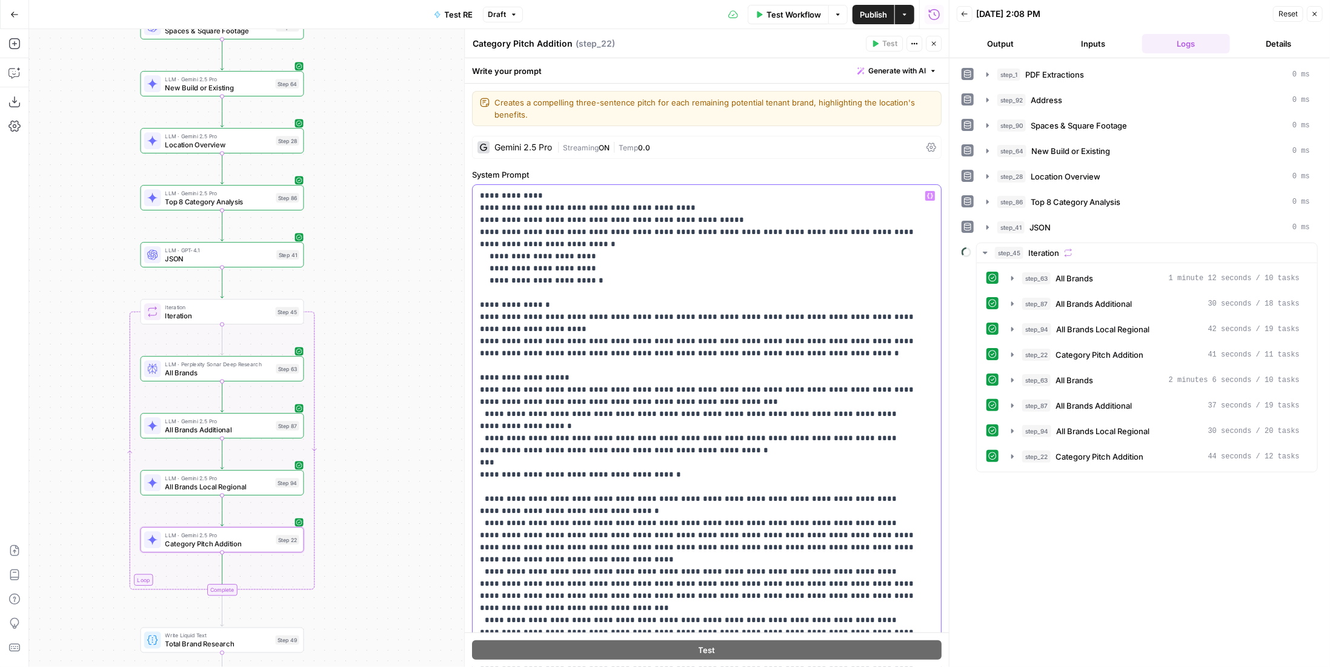
drag, startPoint x: 597, startPoint y: 278, endPoint x: 470, endPoint y: 258, distance: 128.8
click at [470, 258] on div "**********" at bounding box center [706, 348] width 485 height 638
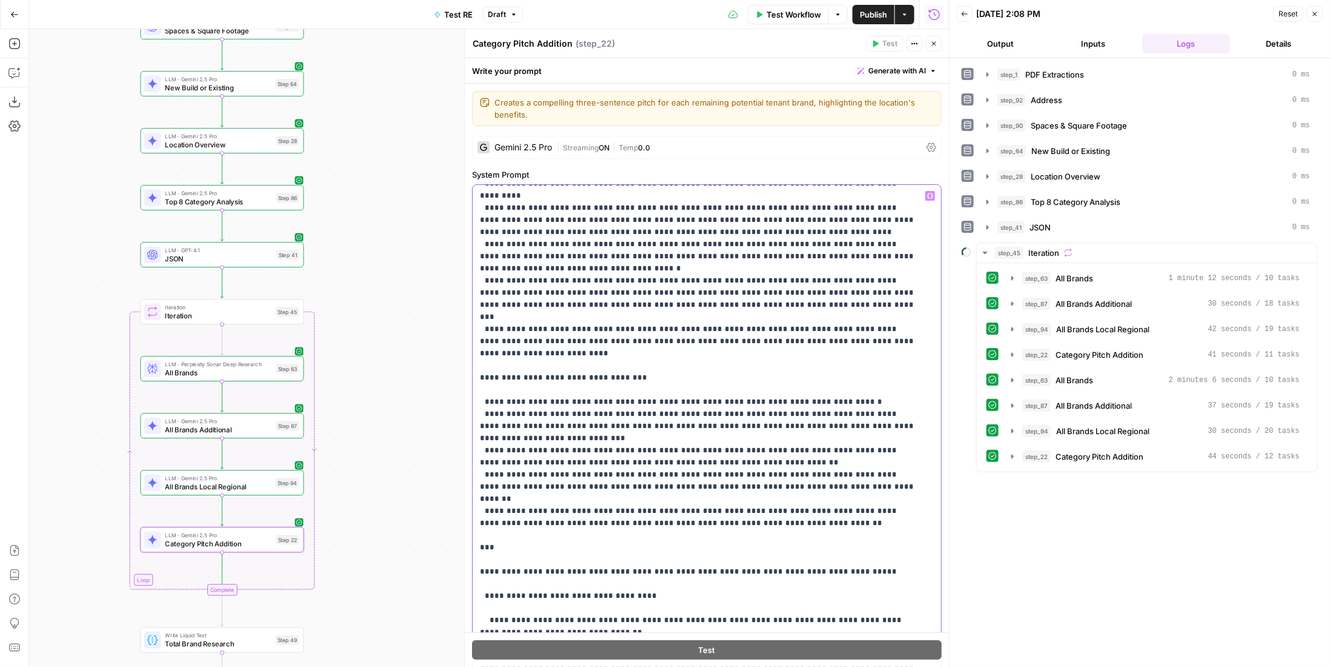
scroll to position [277, 0]
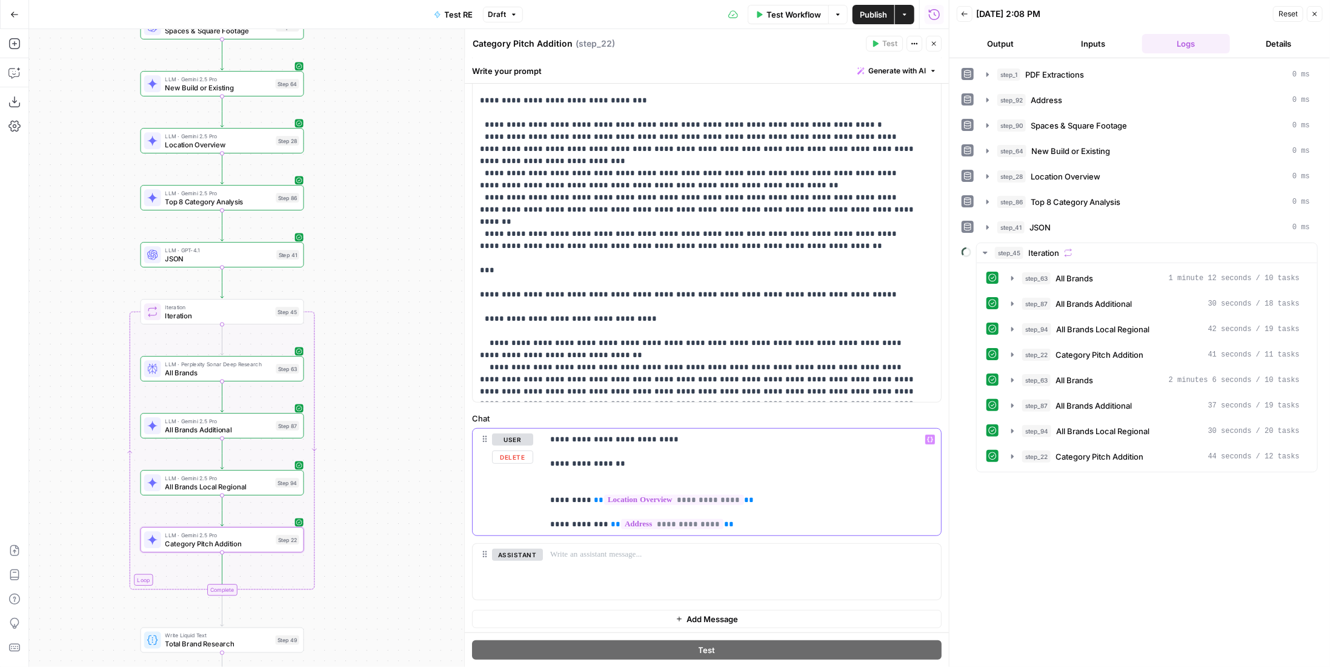
drag, startPoint x: 638, startPoint y: 457, endPoint x: 515, endPoint y: 456, distance: 122.4
click at [515, 456] on div "**********" at bounding box center [707, 481] width 468 height 107
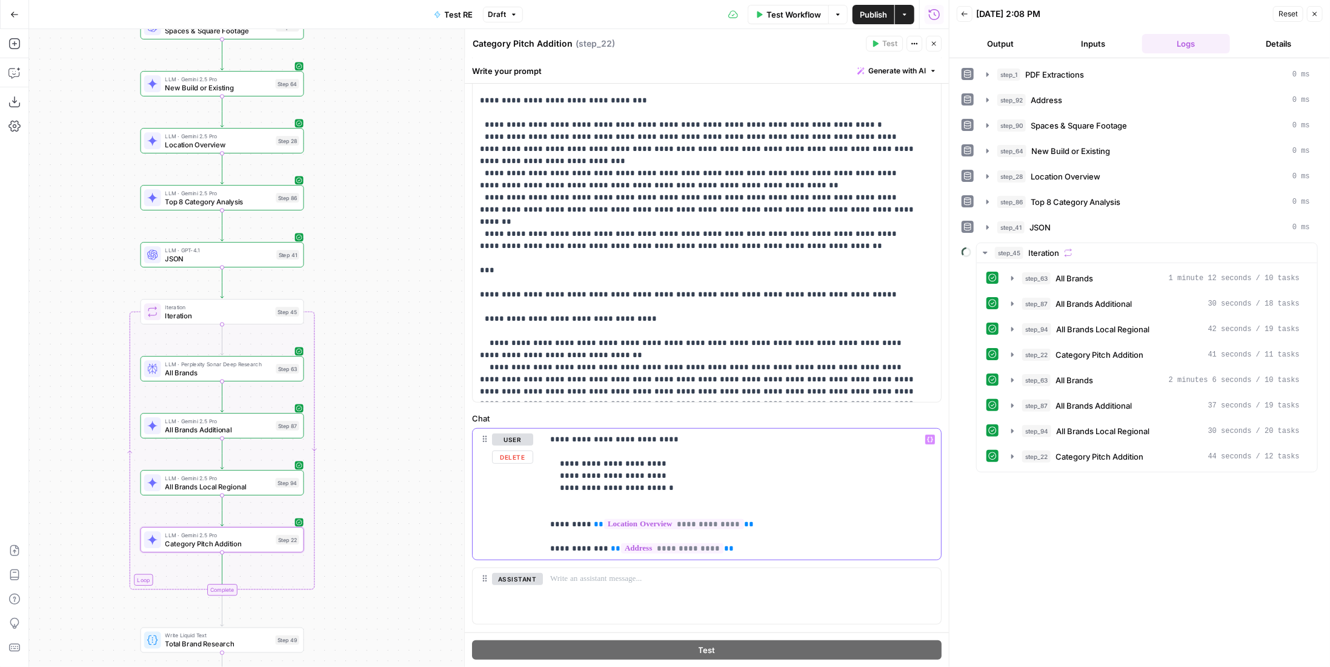
drag, startPoint x: 565, startPoint y: 463, endPoint x: 527, endPoint y: 461, distance: 38.2
click at [527, 461] on div "**********" at bounding box center [707, 493] width 468 height 131
click at [641, 460] on p "**********" at bounding box center [737, 493] width 375 height 121
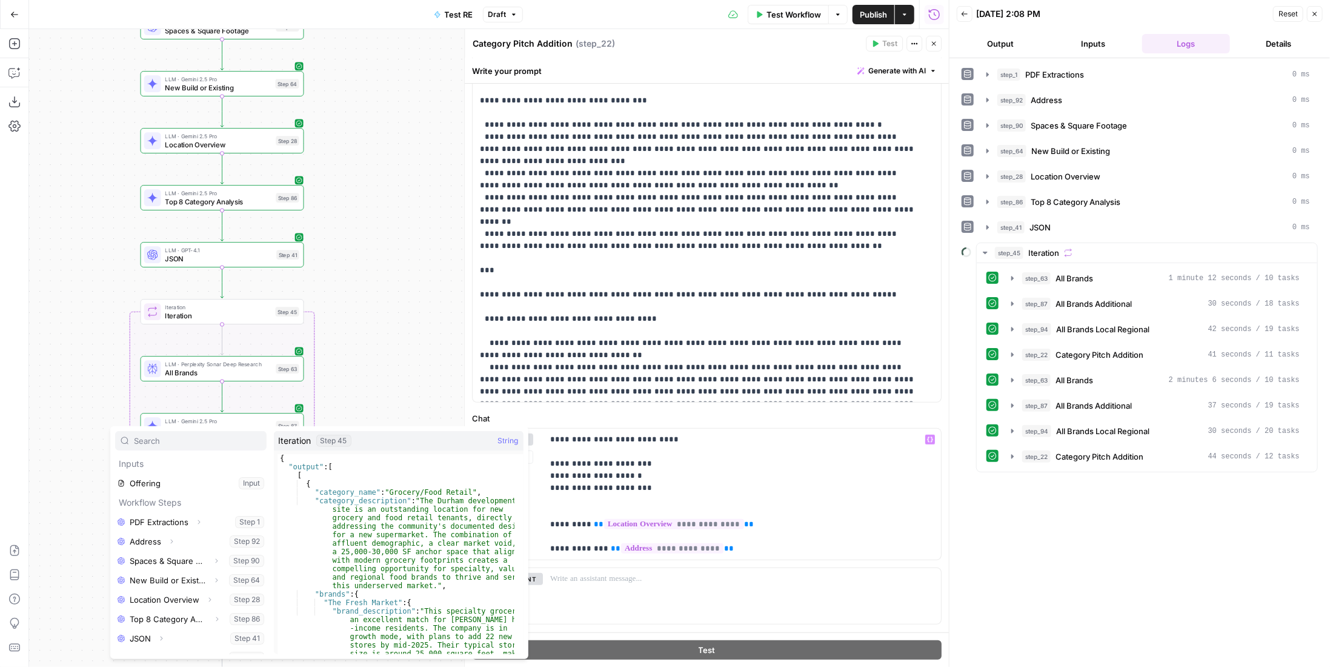
scroll to position [71, 0]
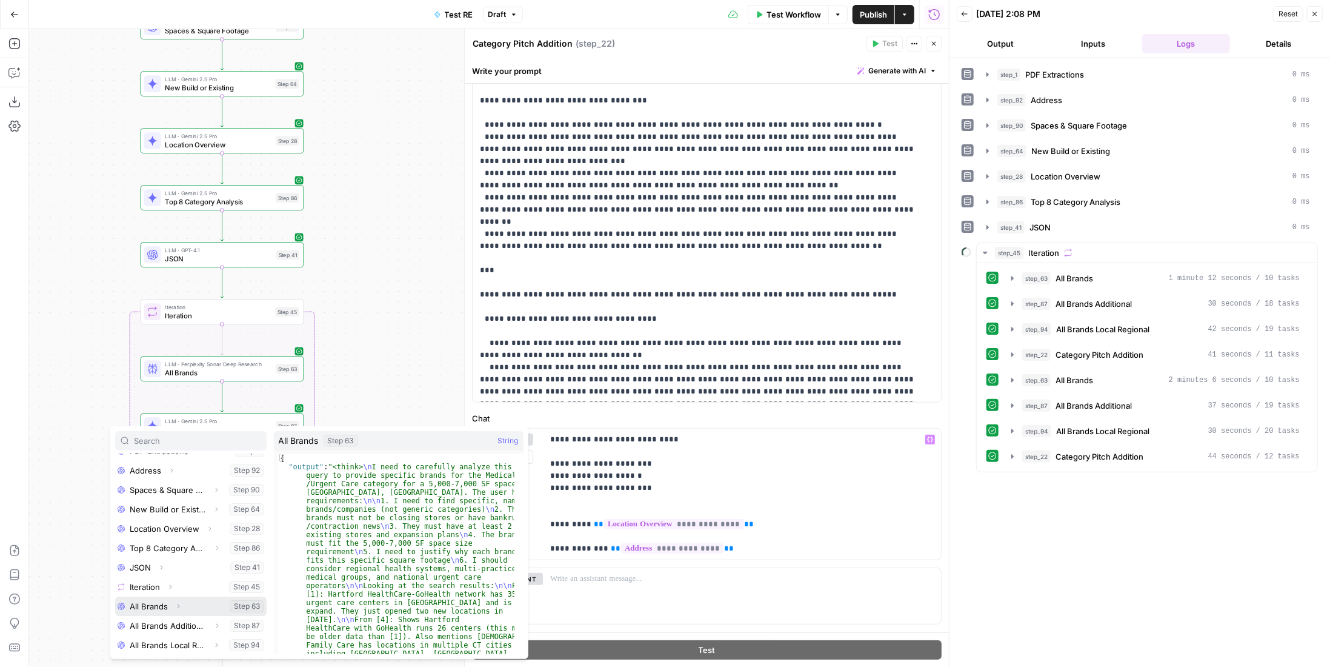
click at [156, 605] on button "Select variable All Brands" at bounding box center [191, 605] width 152 height 19
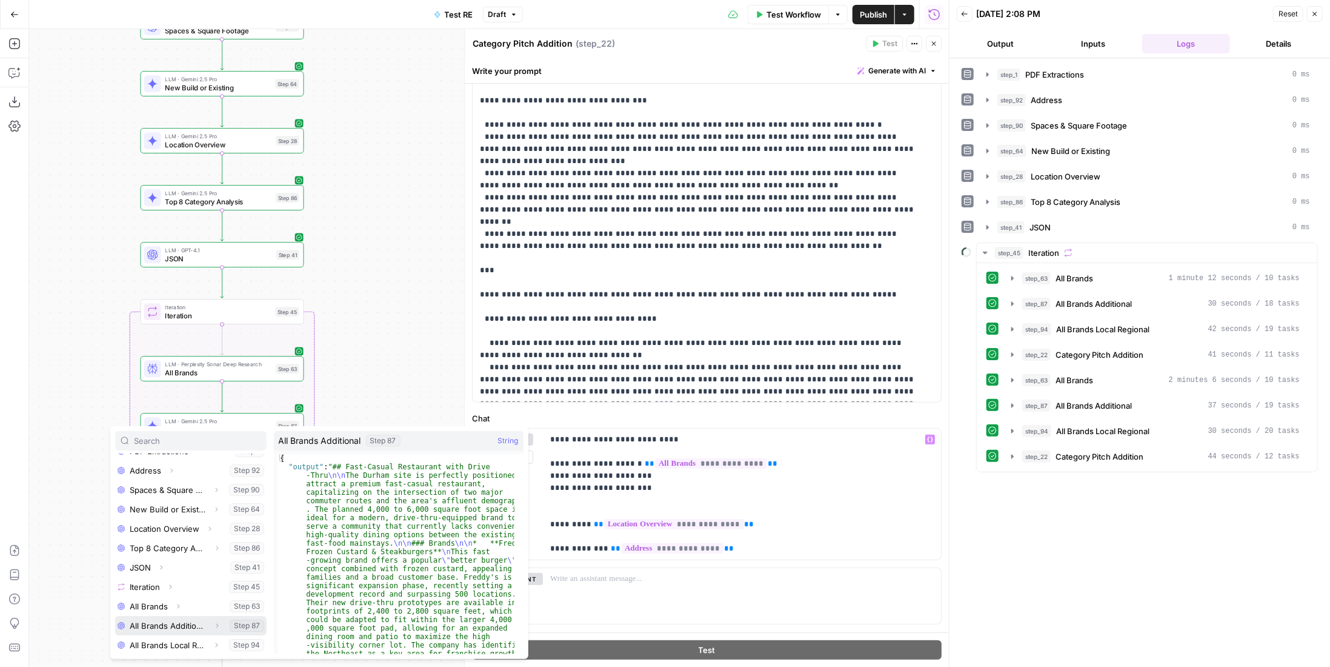
click at [154, 629] on button "Select variable All Brands Additional" at bounding box center [191, 625] width 152 height 19
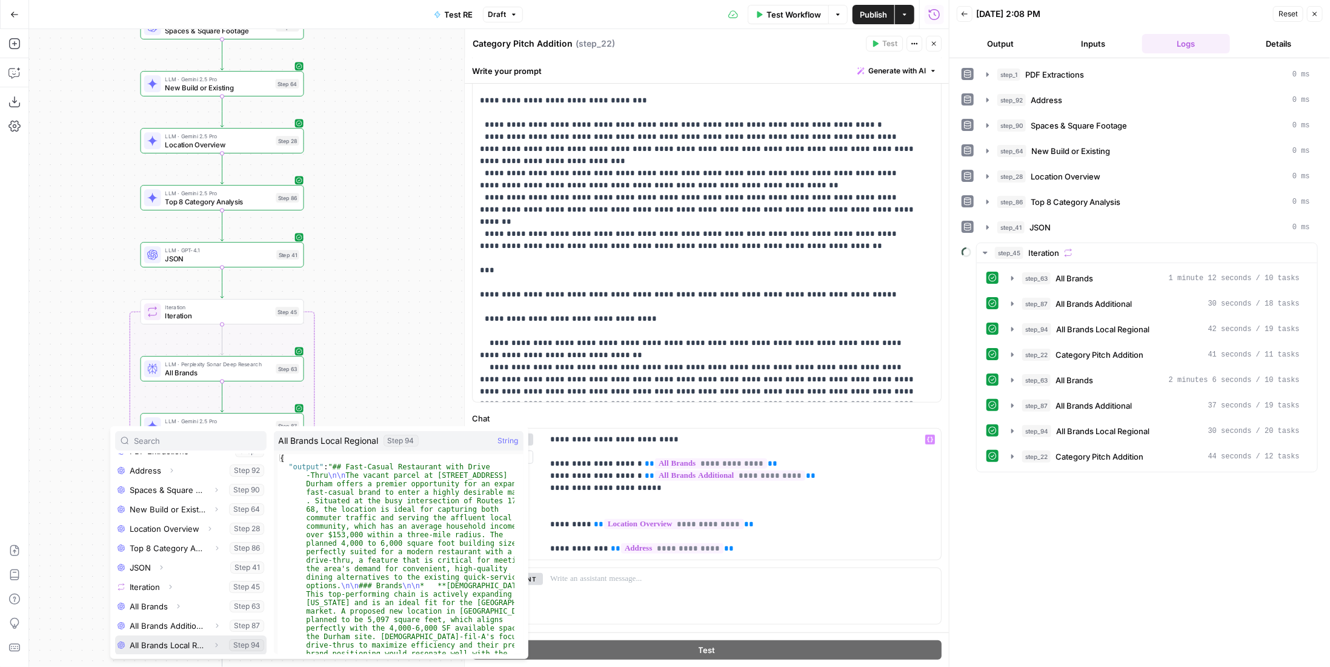
click at [164, 644] on button "Select variable All Brands Local Regional" at bounding box center [191, 644] width 152 height 19
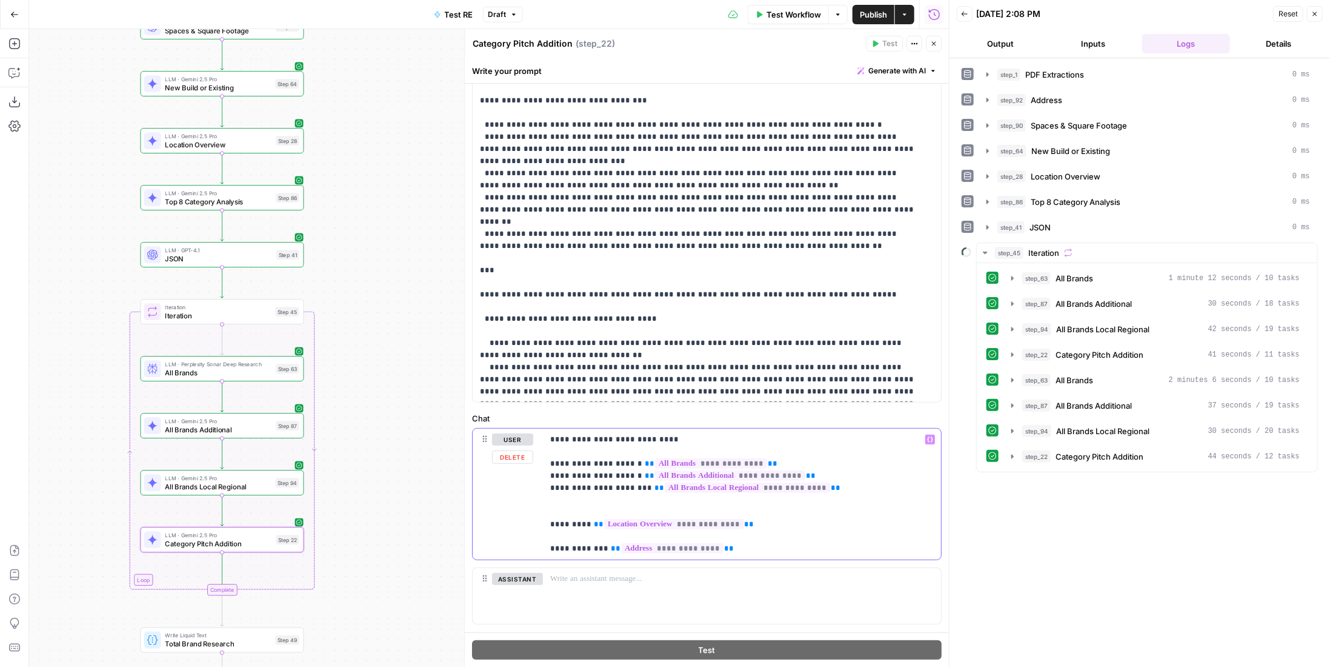
click at [595, 490] on p "**********" at bounding box center [737, 493] width 375 height 121
click at [595, 497] on p "**********" at bounding box center [737, 493] width 375 height 121
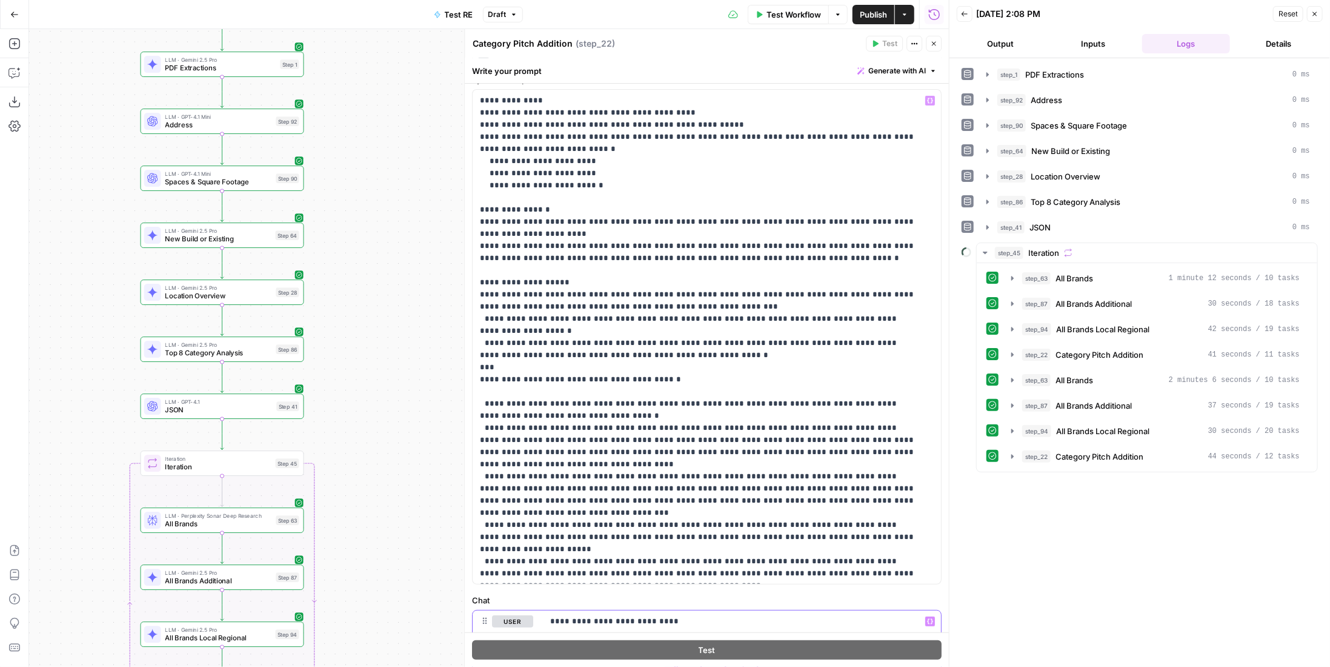
scroll to position [0, 0]
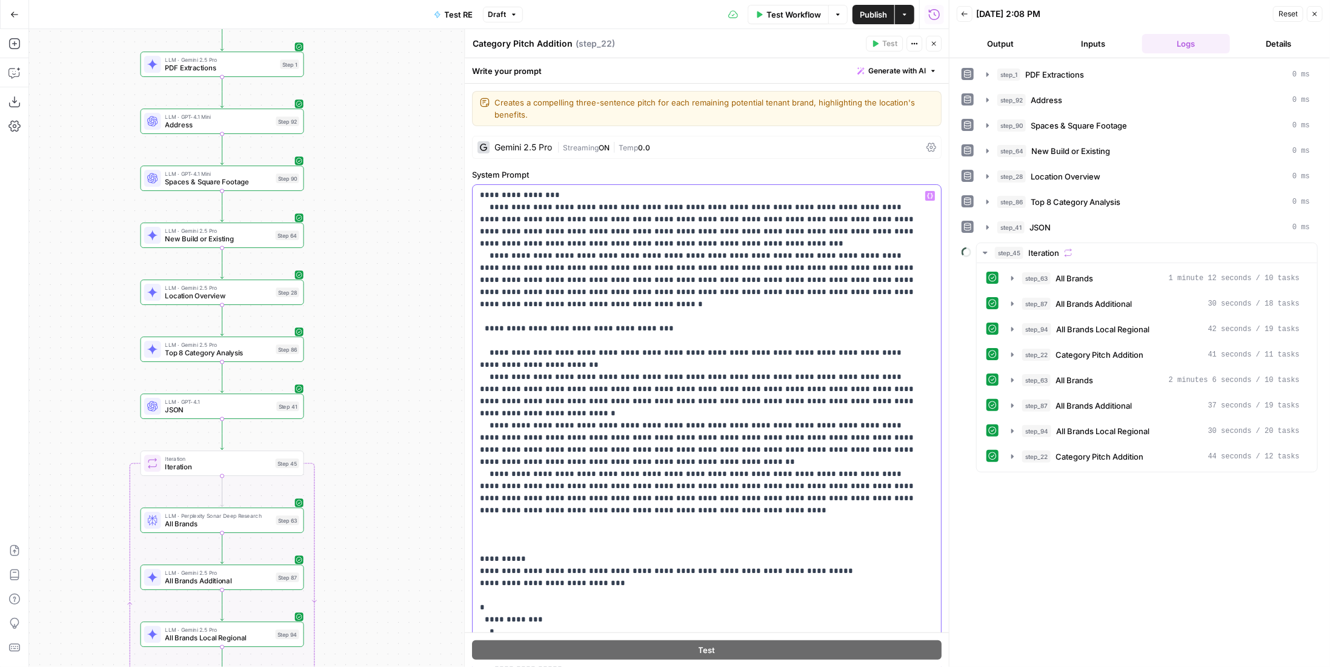
scroll to position [242, 0]
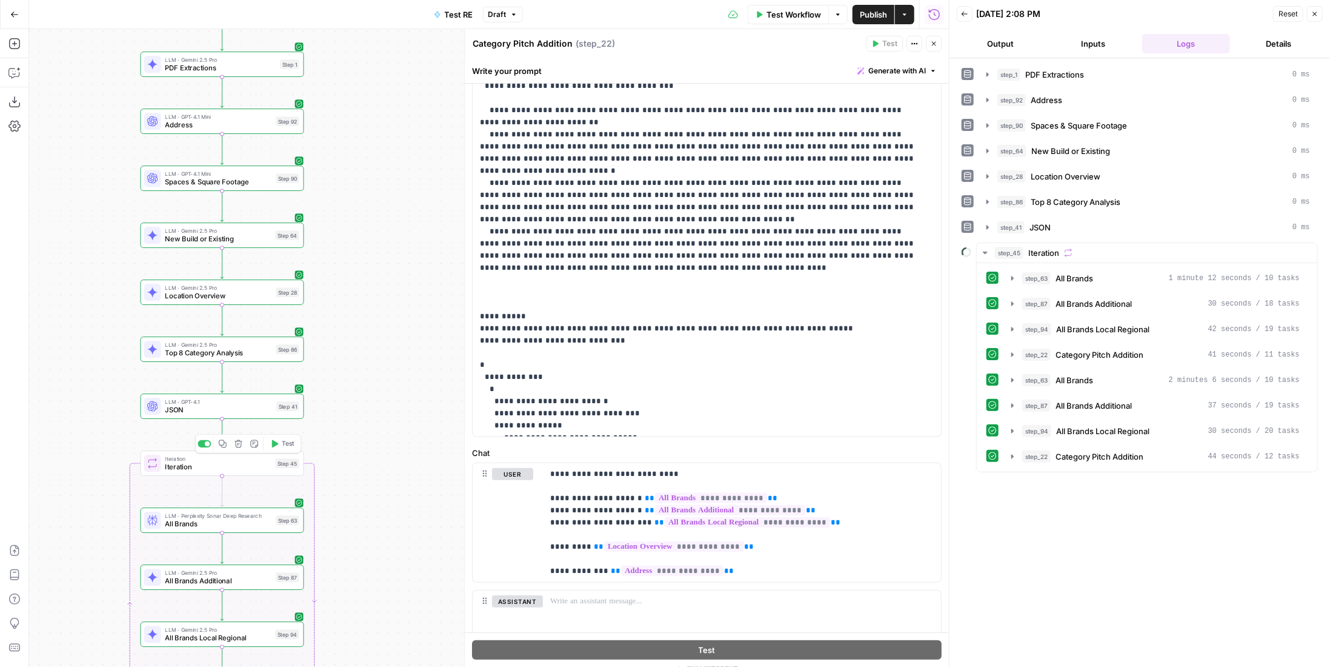
click at [278, 441] on icon "button" at bounding box center [274, 443] width 8 height 8
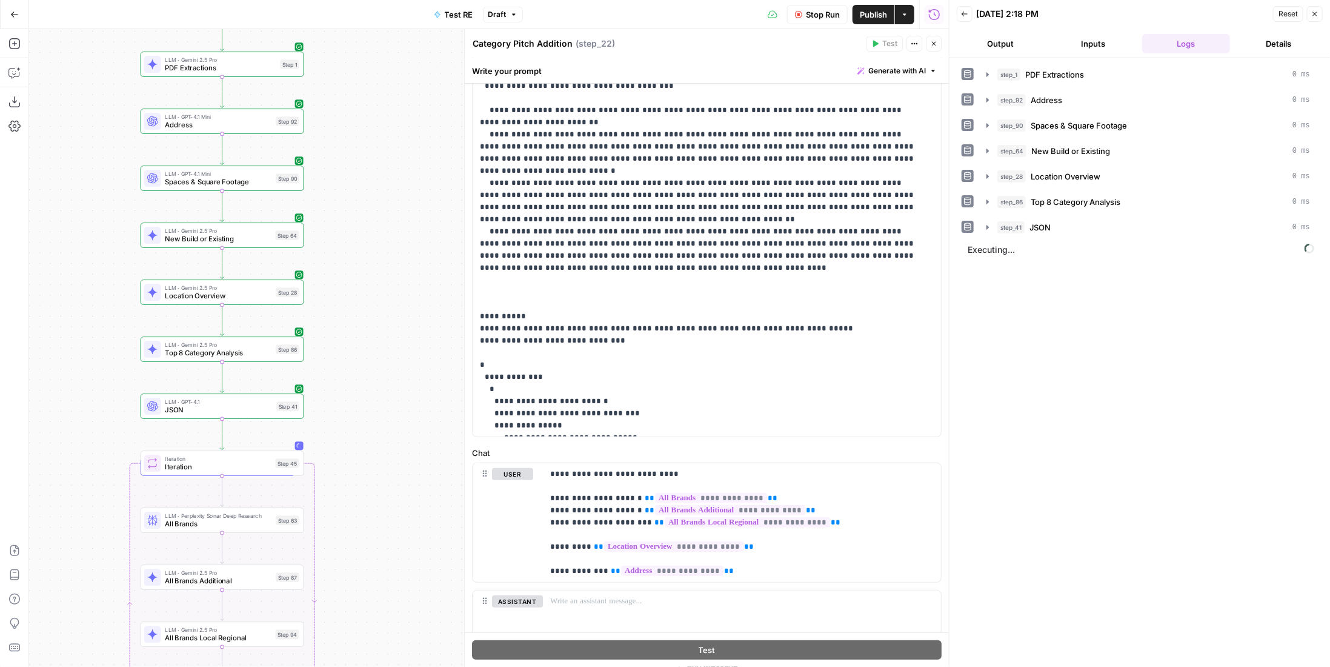
click at [884, 24] on div "Cancel the current test to test again." at bounding box center [886, 20] width 139 height 12
click at [870, 11] on span "Publish" at bounding box center [873, 14] width 27 height 12
click at [1067, 248] on icon "button" at bounding box center [1068, 252] width 8 height 8
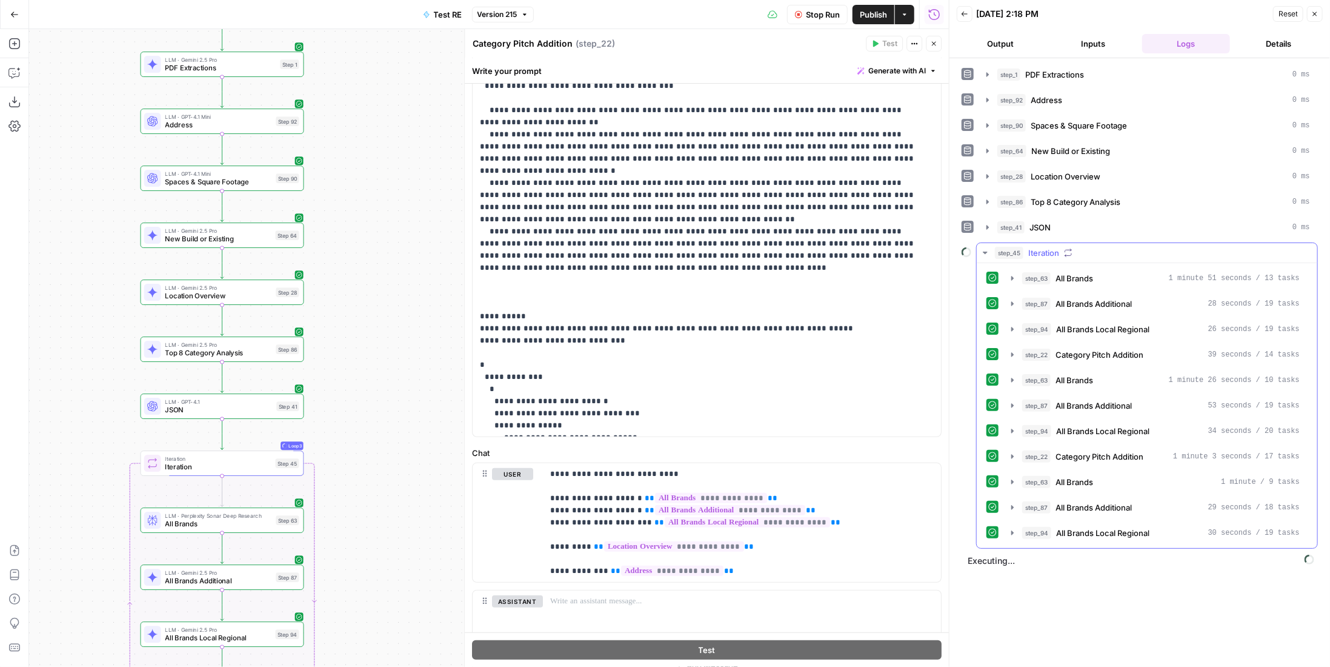
click at [1066, 248] on icon "button" at bounding box center [1068, 252] width 8 height 8
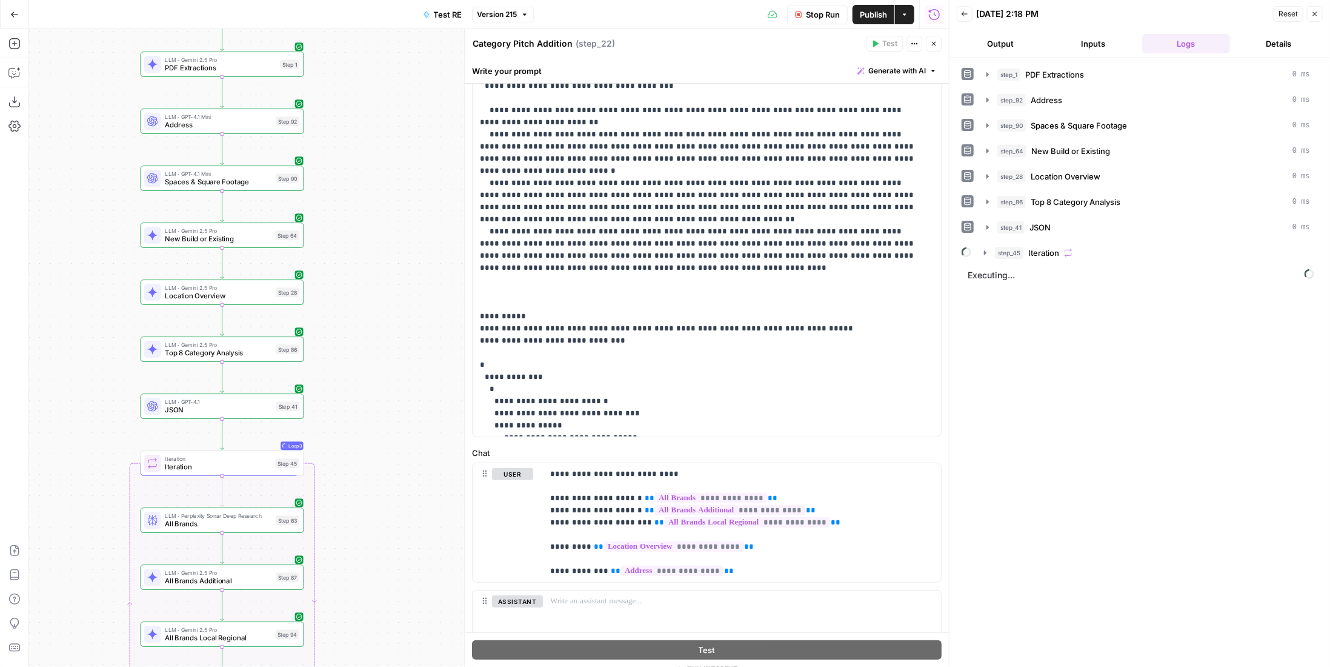
click at [1074, 251] on div "step_45 Iteration" at bounding box center [1152, 253] width 315 height 12
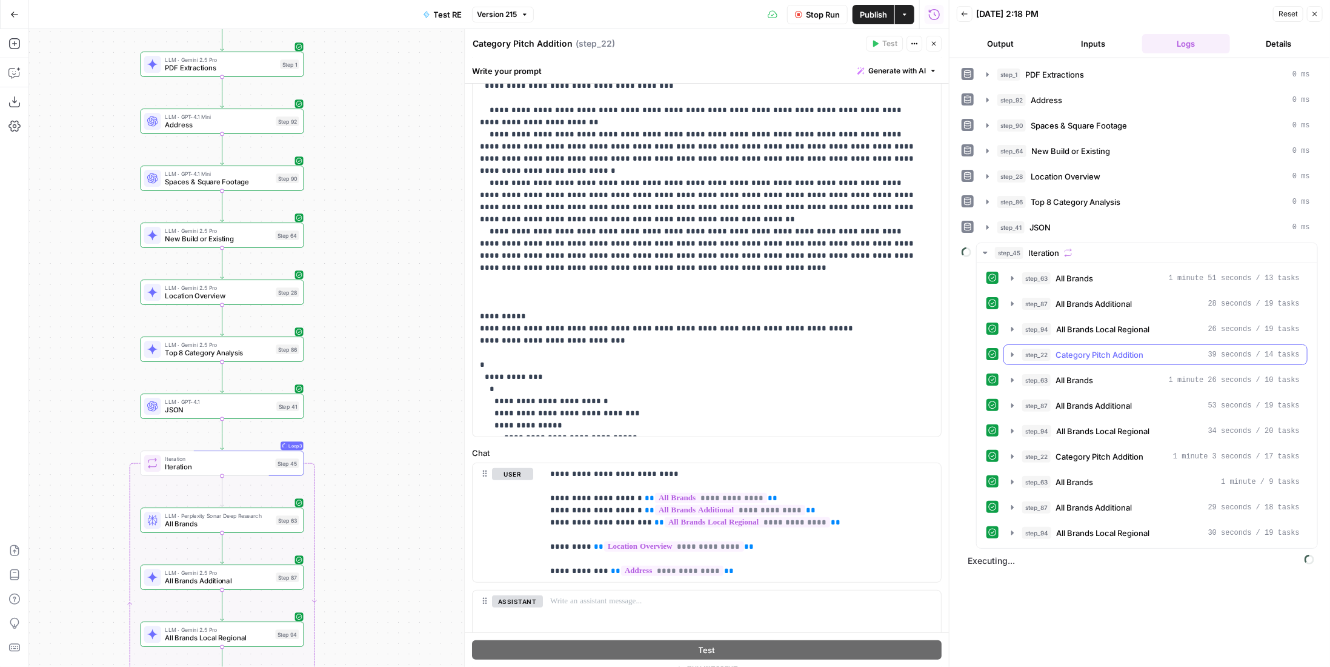
click at [1147, 348] on div "step_22 Category Pitch Addition 39 seconds / 14 tasks" at bounding box center [1161, 354] width 278 height 12
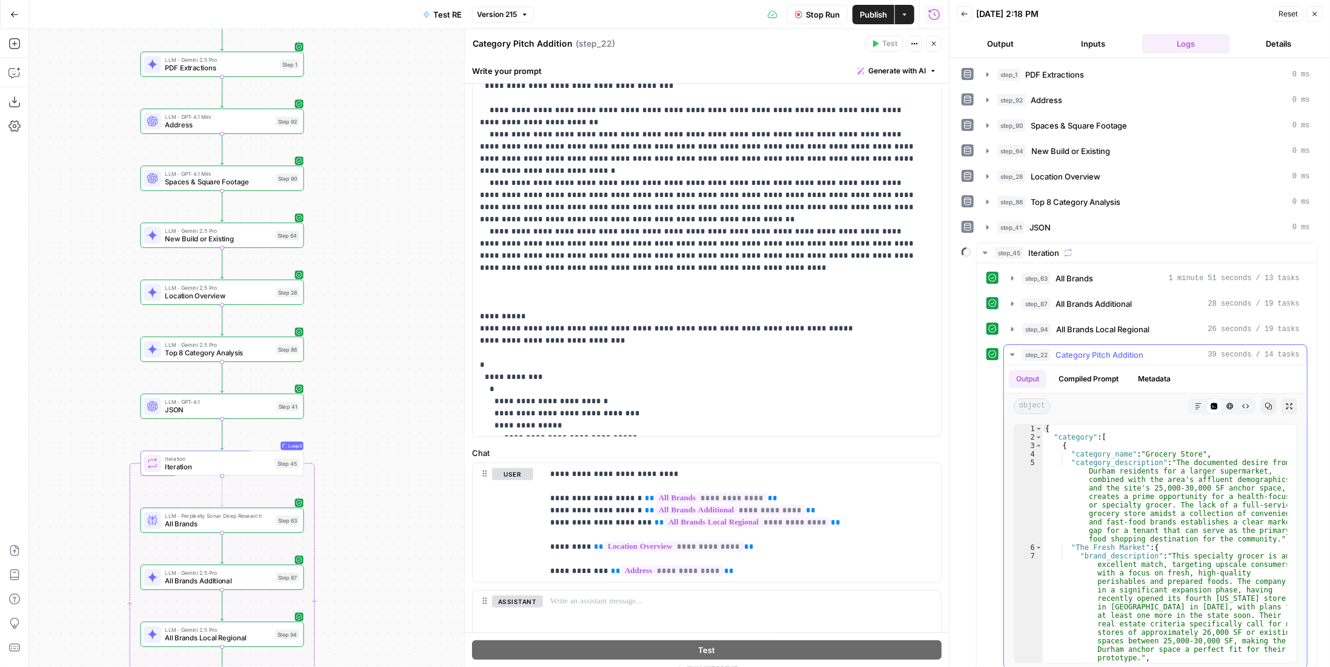
scroll to position [0, 0]
click at [1116, 348] on span "Category Pitch Addition" at bounding box center [1100, 354] width 88 height 12
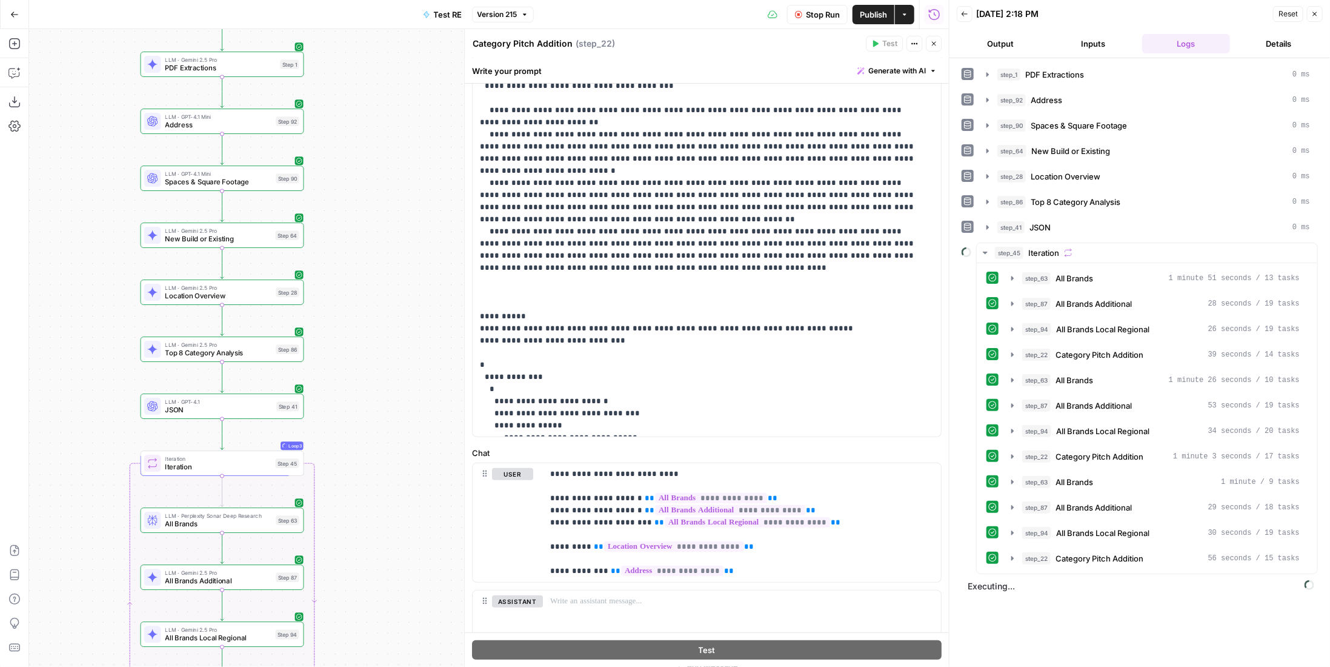
click at [816, 15] on span "Stop Run" at bounding box center [823, 14] width 34 height 12
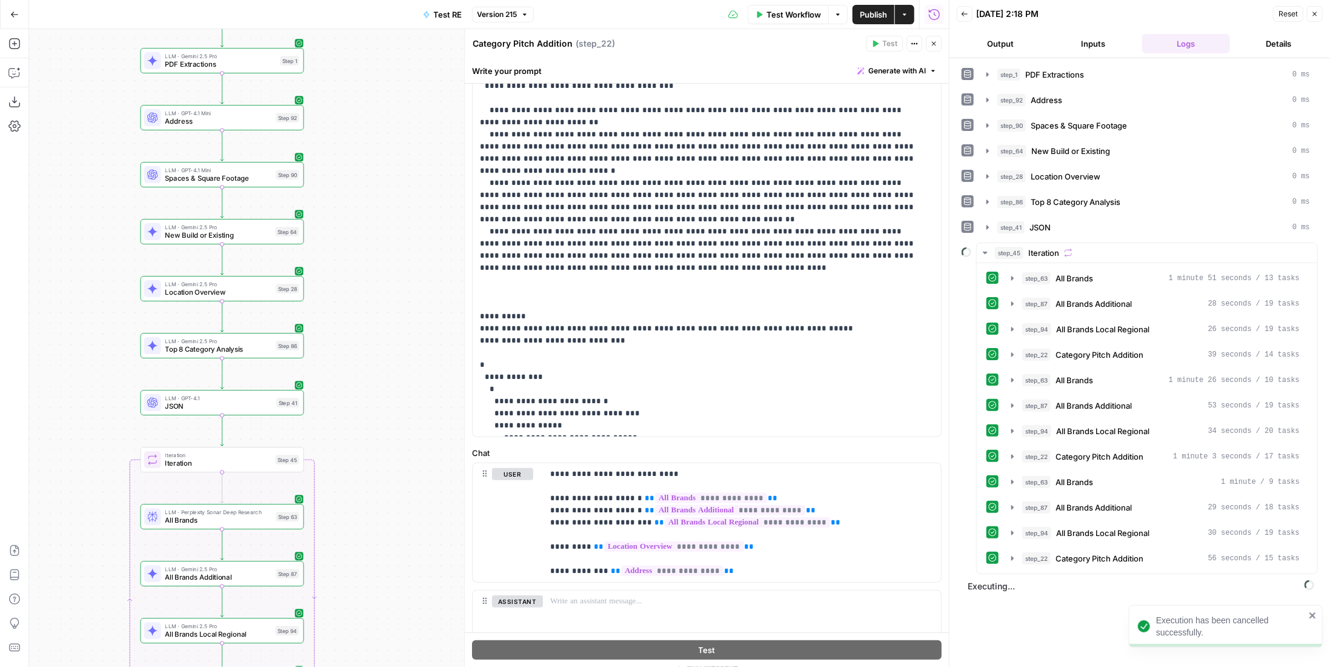
drag, startPoint x: 353, startPoint y: 508, endPoint x: 371, endPoint y: 293, distance: 215.3
click at [378, 289] on div "Workflow Set Inputs Inputs LLM · Gemini 2.5 Pro PDF Extractions Step 1 LLM · GP…" at bounding box center [489, 348] width 920 height 638
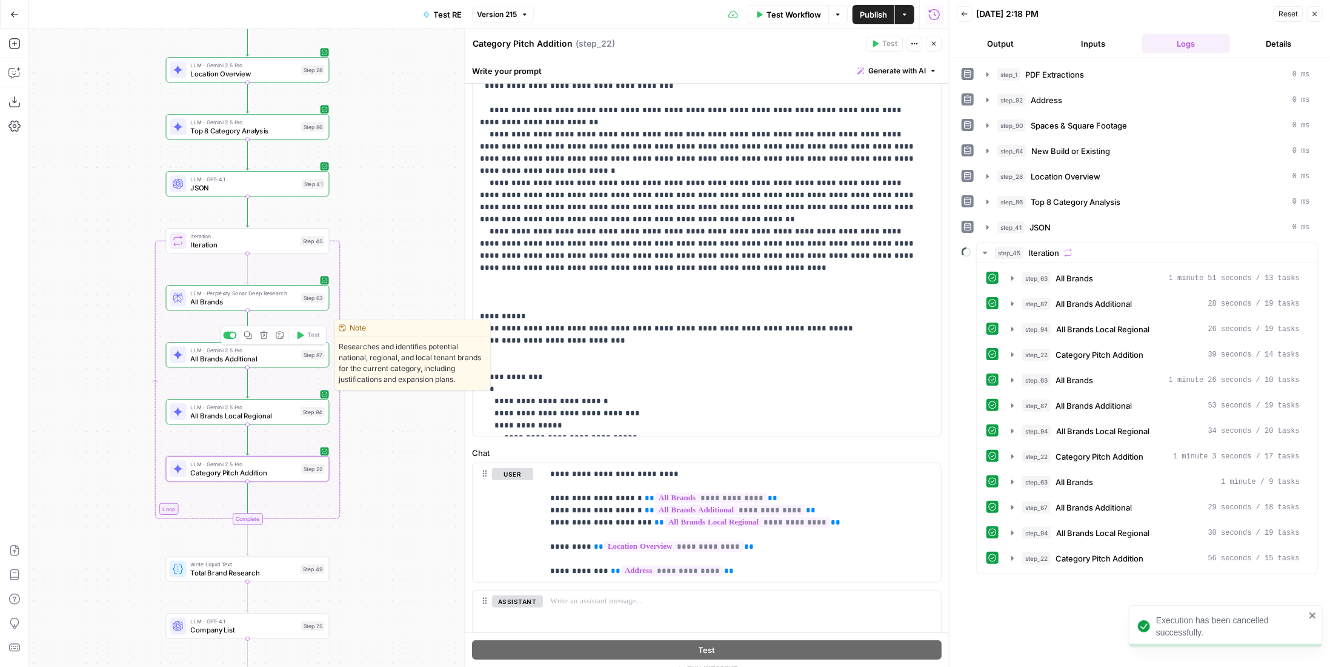
click at [256, 355] on span "All Brands Additional" at bounding box center [244, 358] width 107 height 10
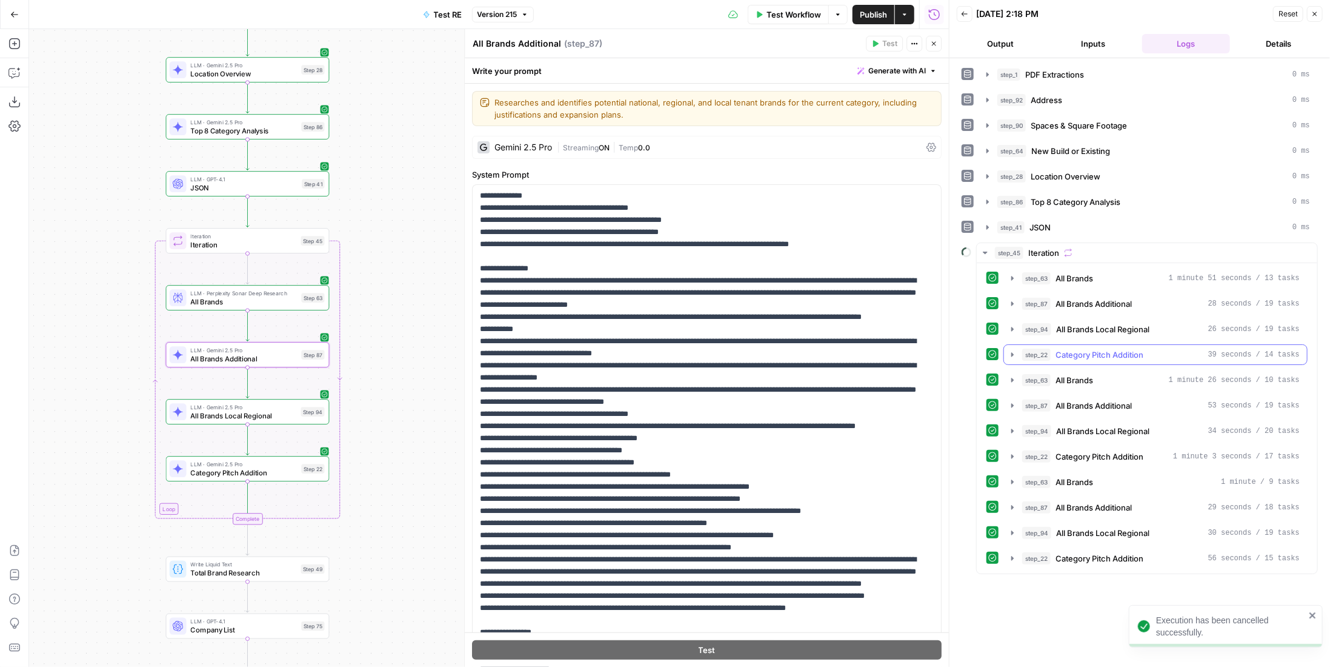
click at [1150, 348] on div "step_22 Category Pitch Addition 39 seconds / 14 tasks" at bounding box center [1161, 354] width 278 height 12
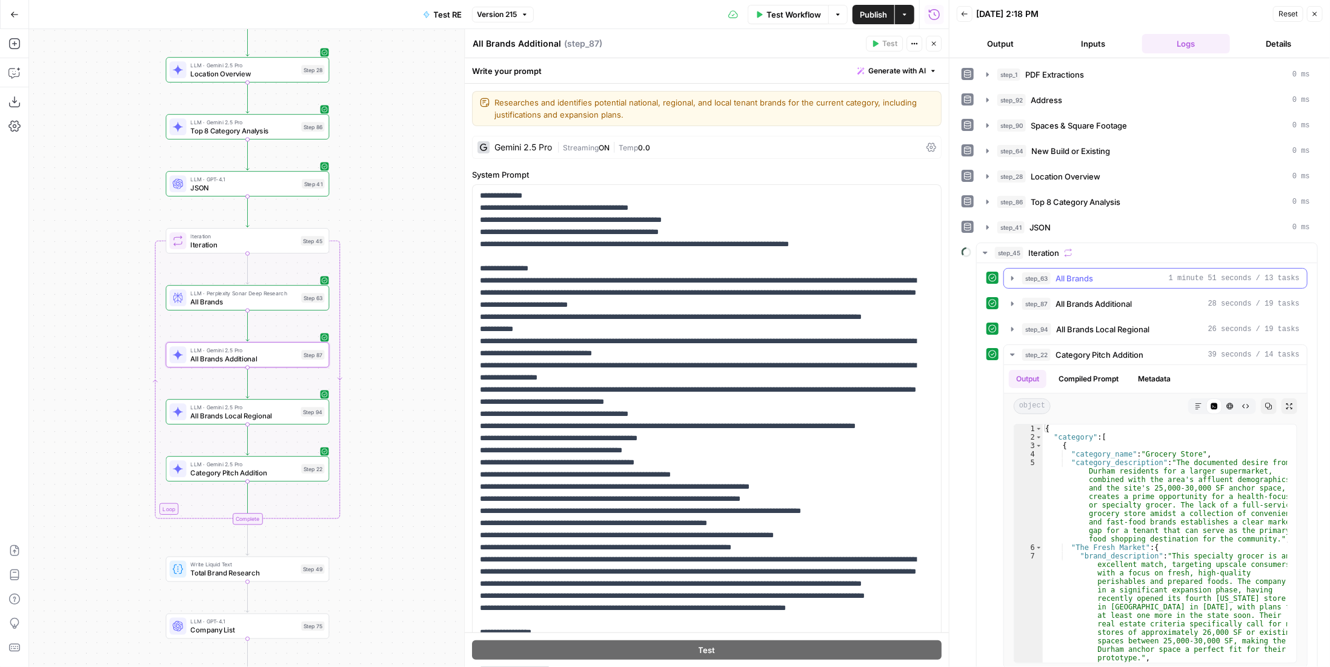
click at [1141, 272] on div "step_63 All Brands 1 minute 51 seconds / 13 tasks" at bounding box center [1161, 278] width 278 height 12
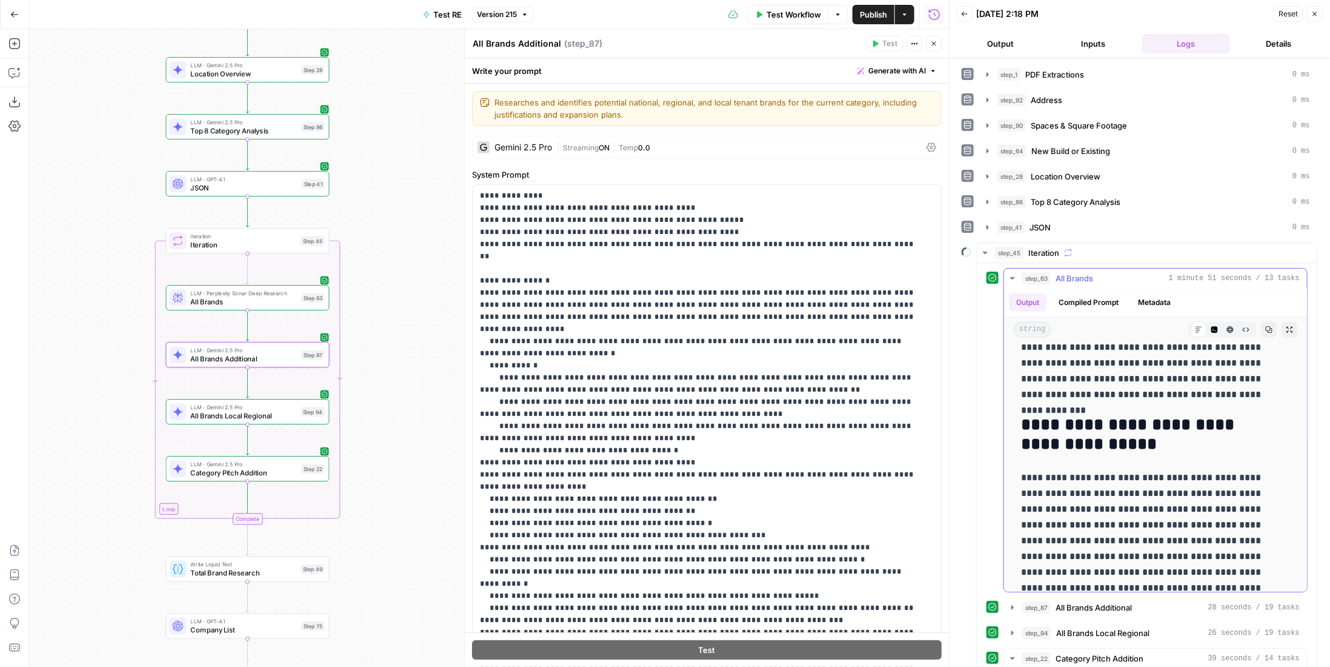
scroll to position [7697, 0]
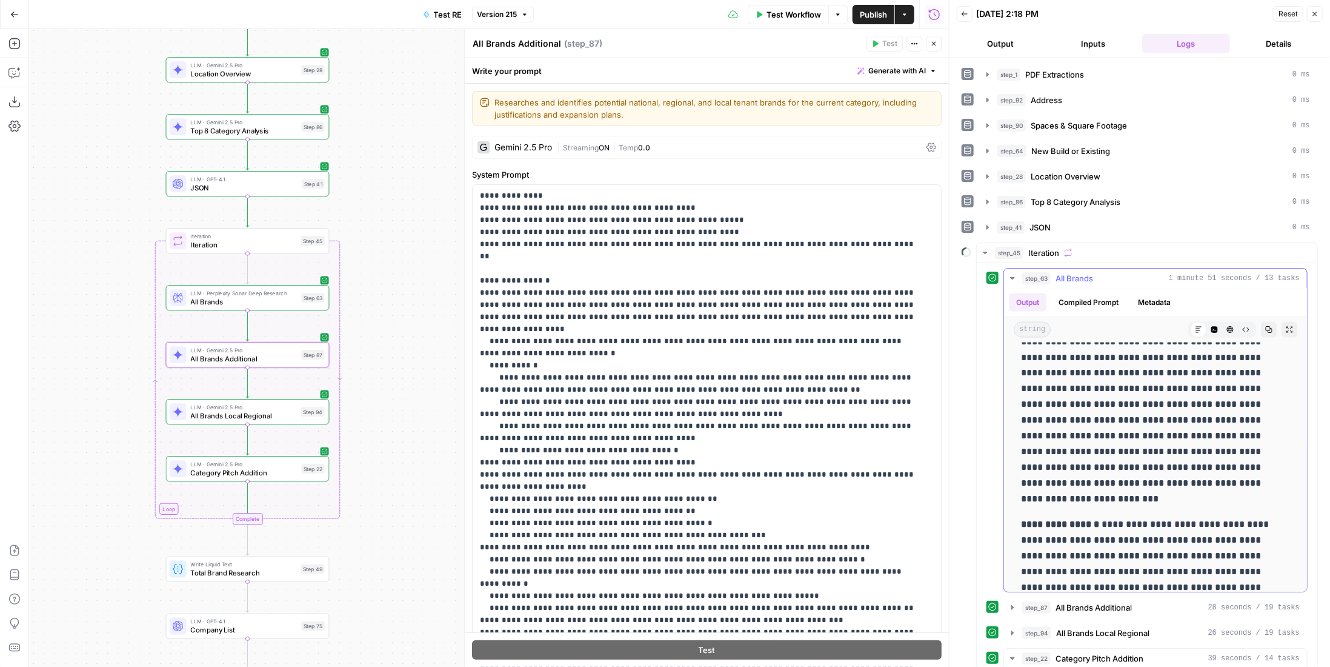
click at [1127, 279] on button "step_63 All Brands 1 minute 51 seconds / 13 tasks" at bounding box center [1155, 277] width 303 height 19
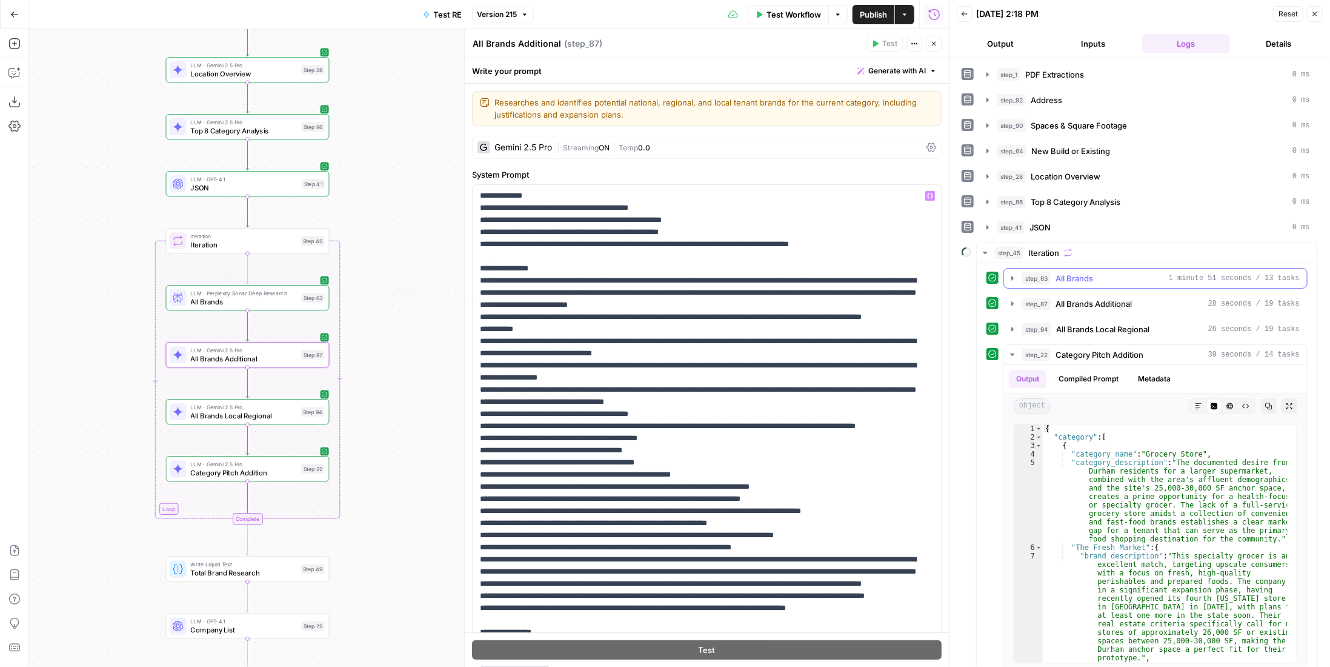
click at [288, 296] on span "All Brands" at bounding box center [244, 301] width 107 height 10
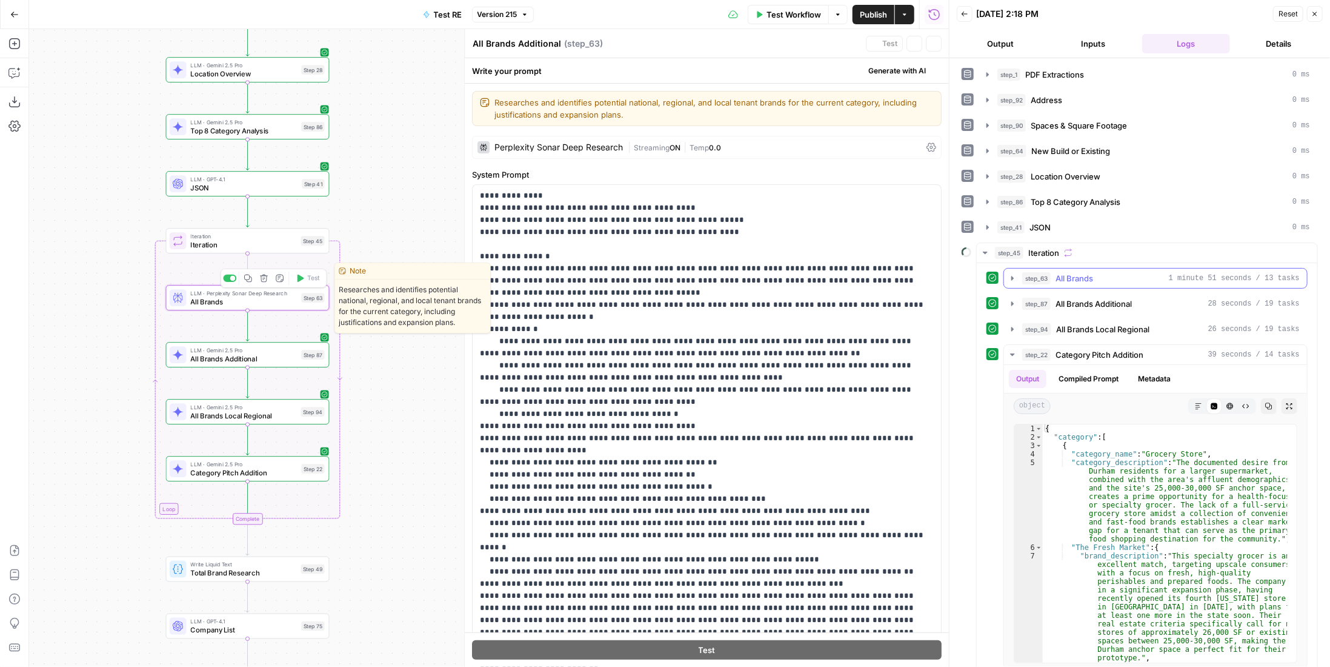
type textarea "All Brands"
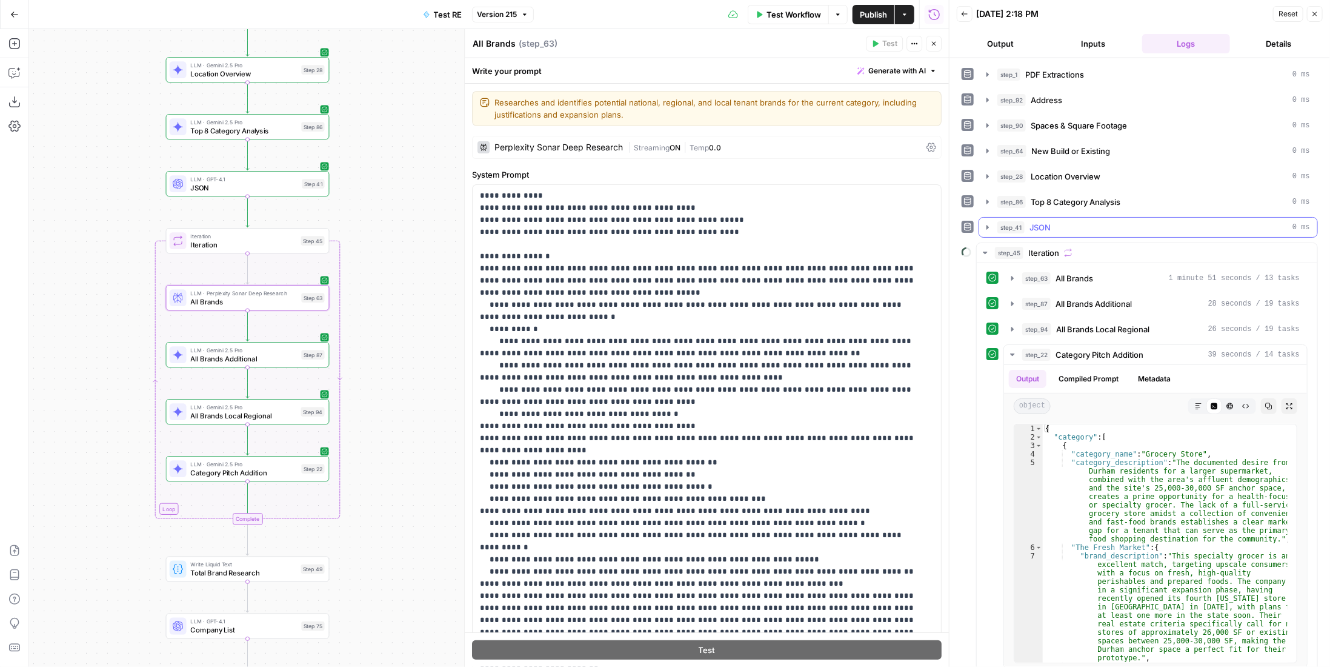
click at [1079, 225] on div "step_41 JSON 0 ms" at bounding box center [1154, 227] width 313 height 12
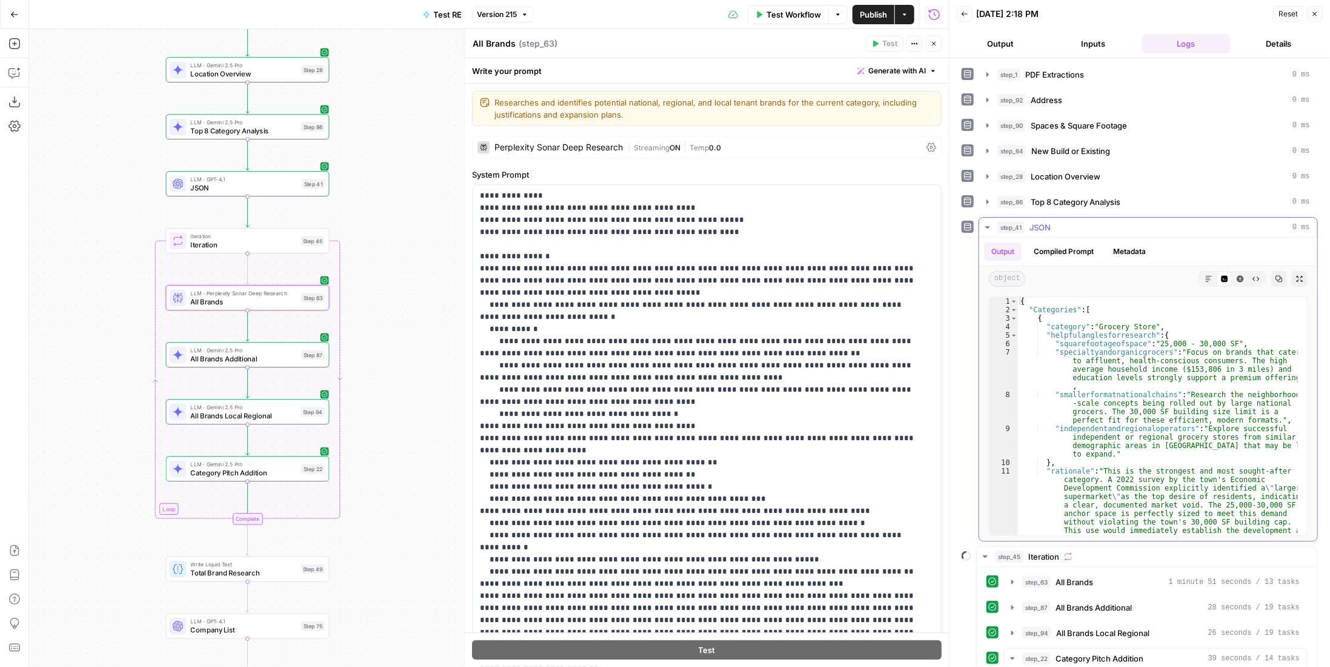
click at [1079, 224] on div "step_41 JSON 0 ms" at bounding box center [1154, 227] width 313 height 12
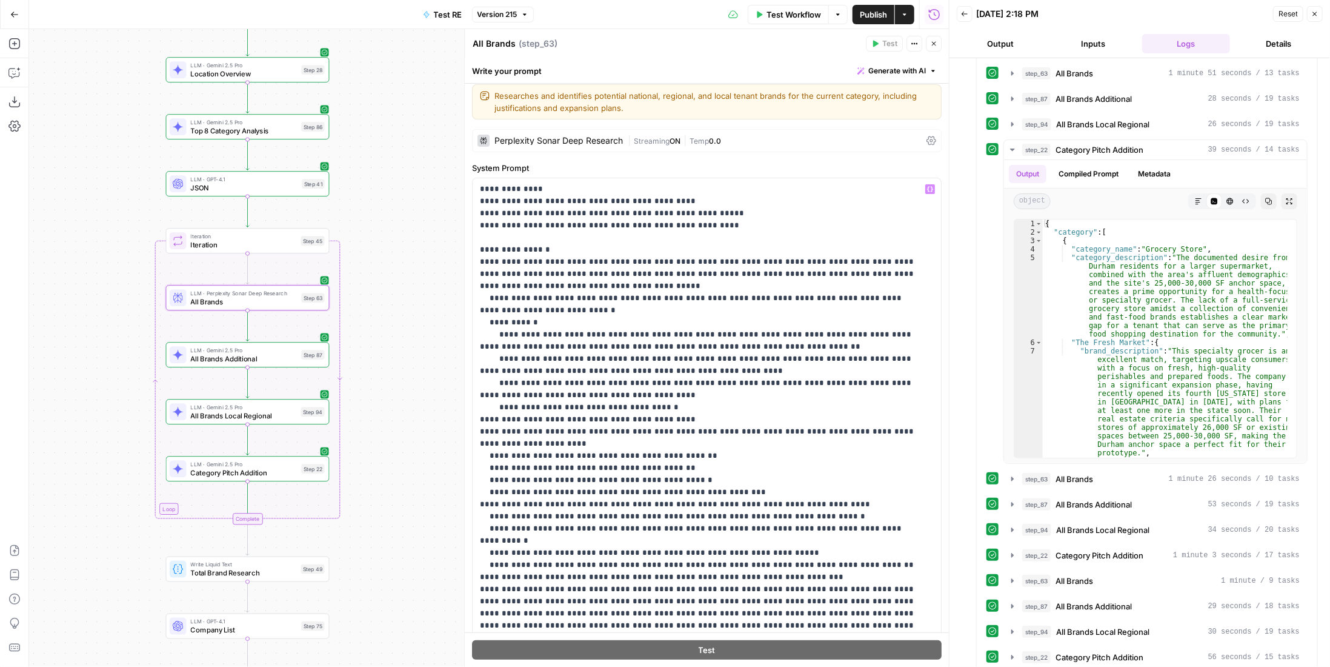
scroll to position [61, 0]
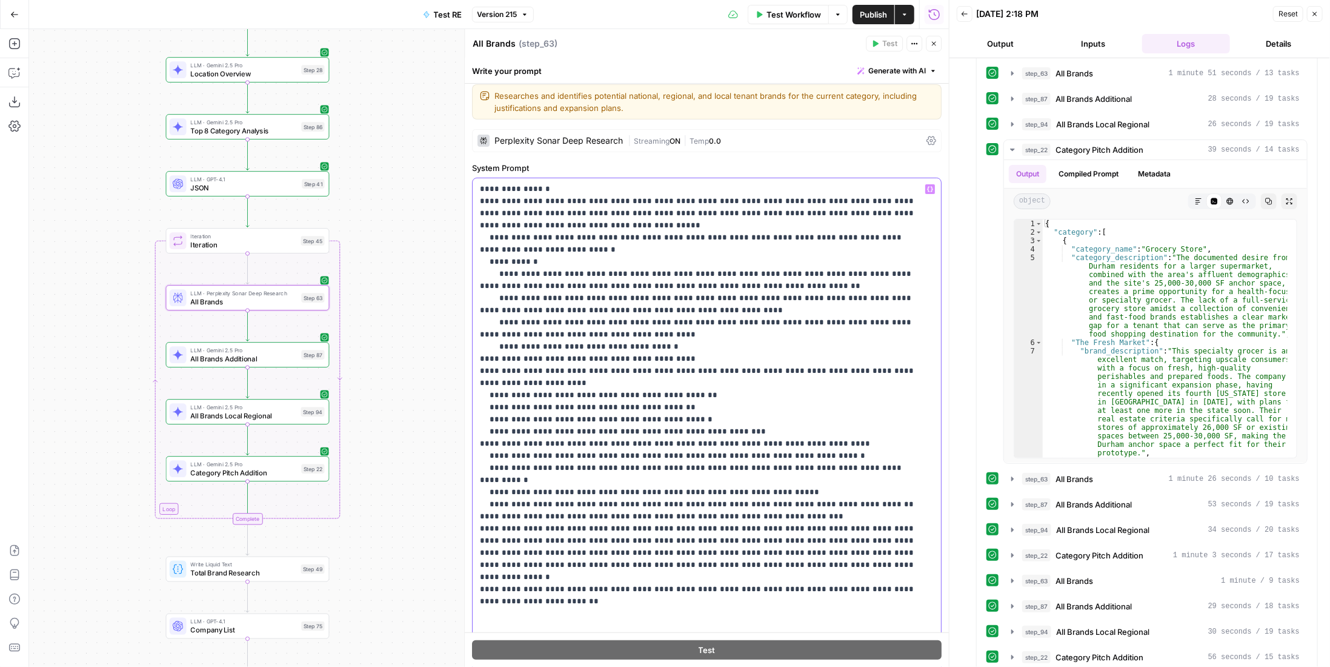
drag, startPoint x: 546, startPoint y: 562, endPoint x: 574, endPoint y: 559, distance: 28.0
click at [574, 559] on p "**********" at bounding box center [698, 455] width 437 height 667
drag, startPoint x: 612, startPoint y: 570, endPoint x: 464, endPoint y: 563, distance: 148.1
click at [464, 563] on div "**********" at bounding box center [706, 348] width 485 height 638
click at [628, 578] on p "**********" at bounding box center [698, 455] width 437 height 667
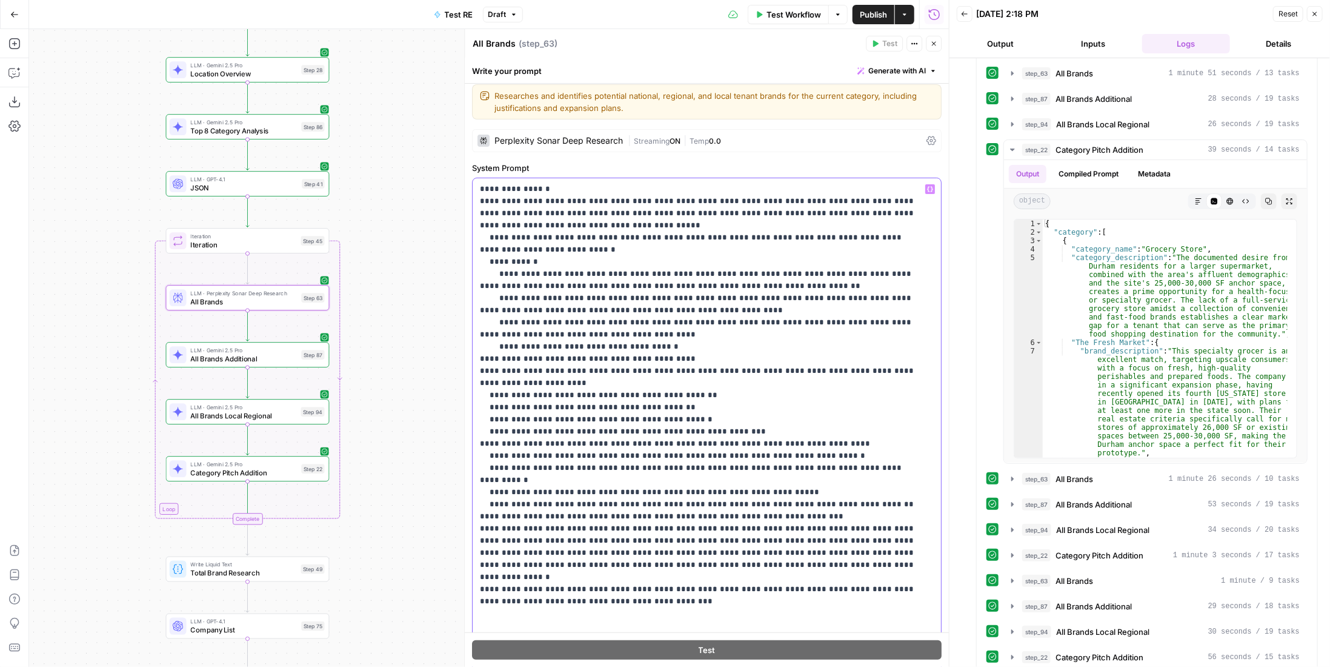
drag, startPoint x: 602, startPoint y: 574, endPoint x: 567, endPoint y: 578, distance: 34.8
click at [567, 578] on p "**********" at bounding box center [698, 455] width 437 height 667
drag, startPoint x: 575, startPoint y: 579, endPoint x: 473, endPoint y: 561, distance: 103.4
click at [473, 561] on div "**********" at bounding box center [703, 425] width 460 height 494
copy p "**********"
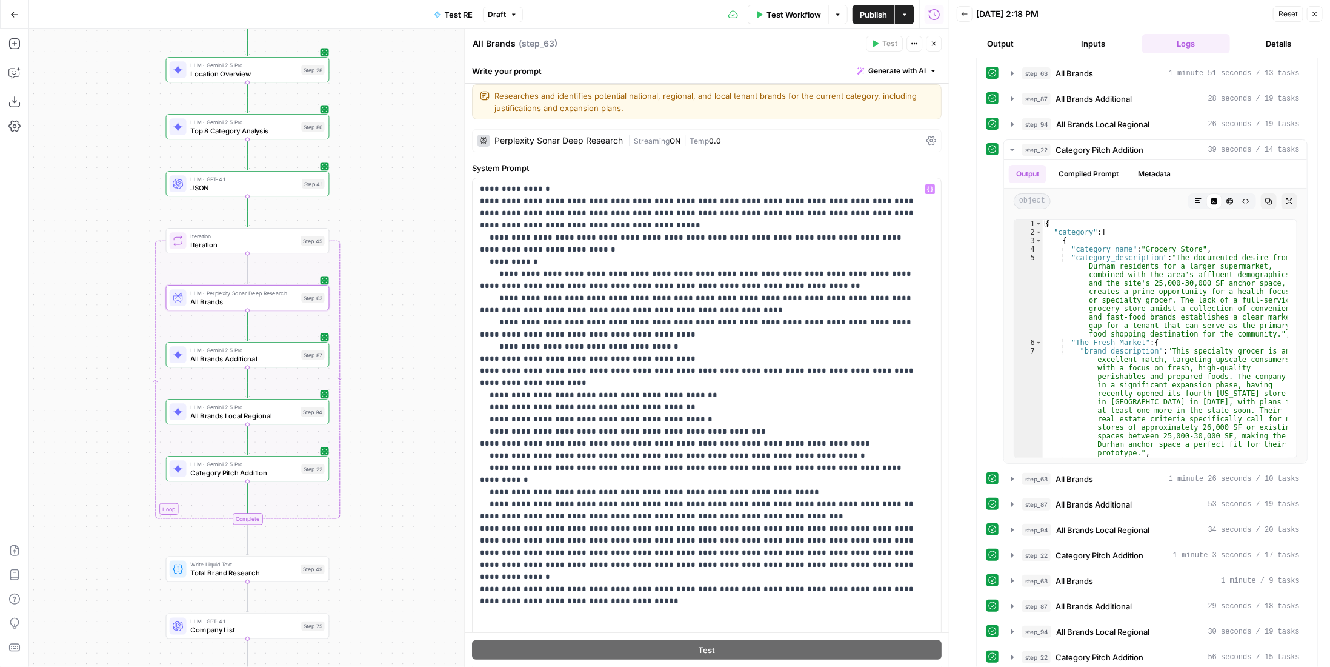
click at [273, 358] on span "All Brands Additional" at bounding box center [244, 358] width 107 height 10
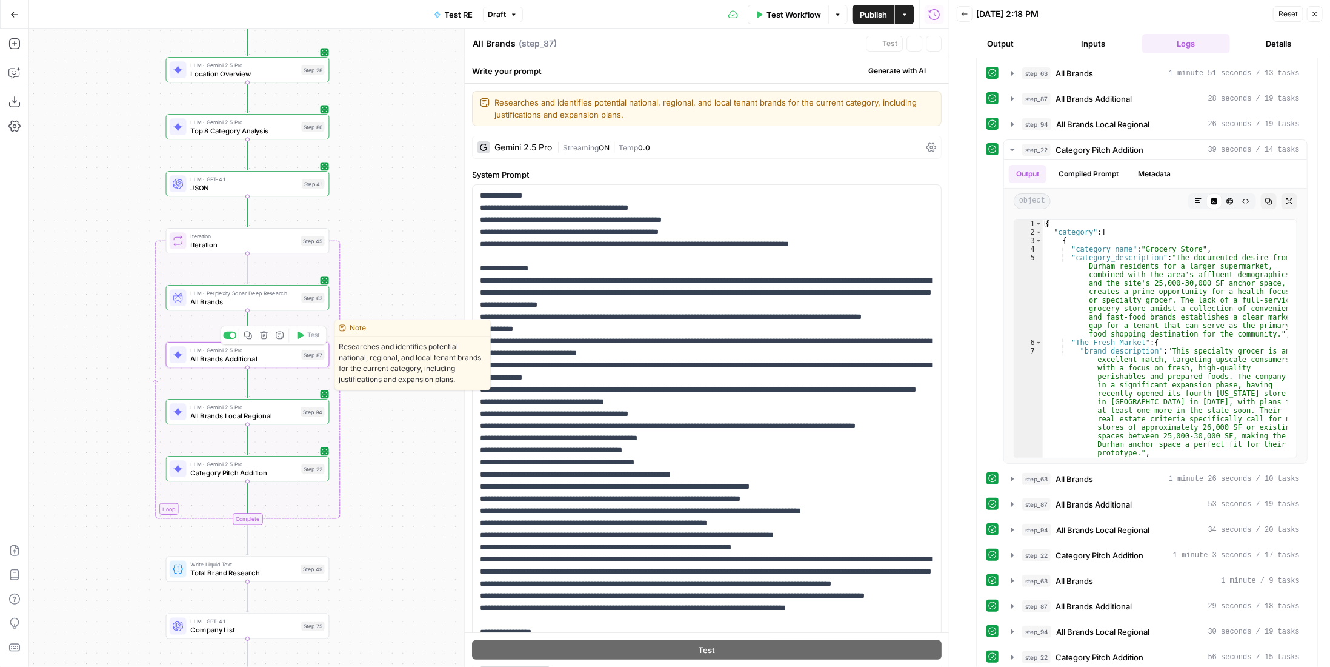
type textarea "All Brands Additional"
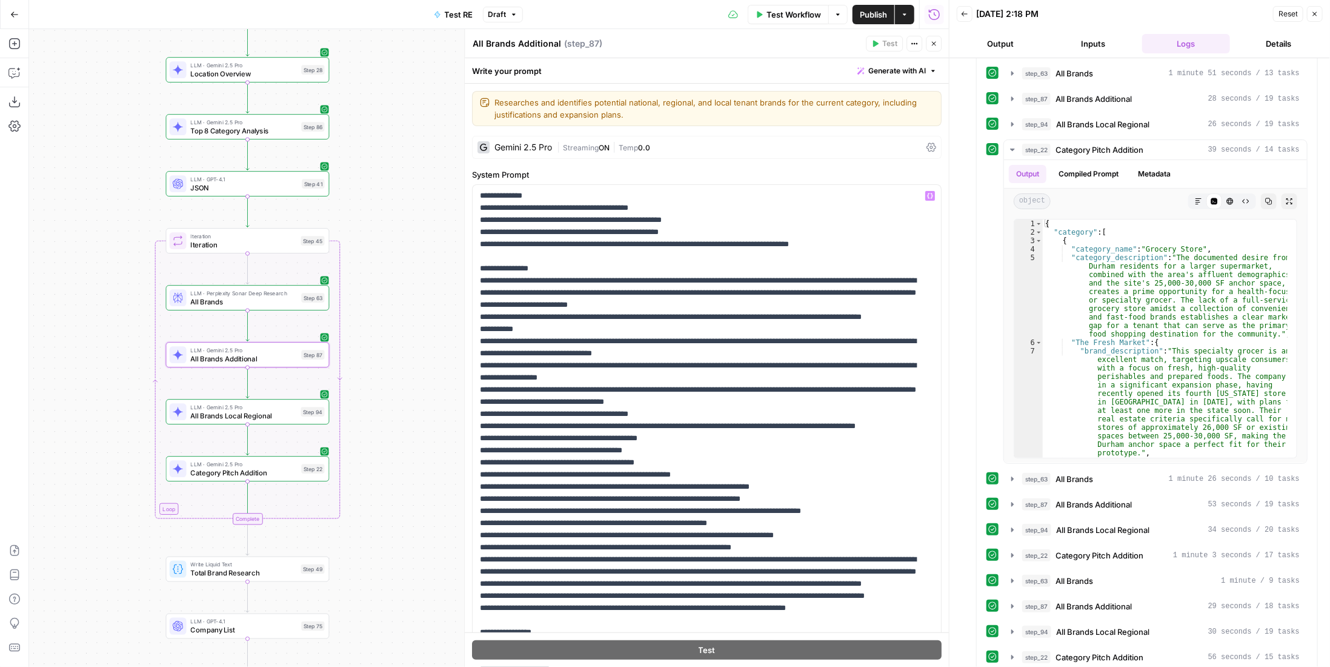
scroll to position [182, 0]
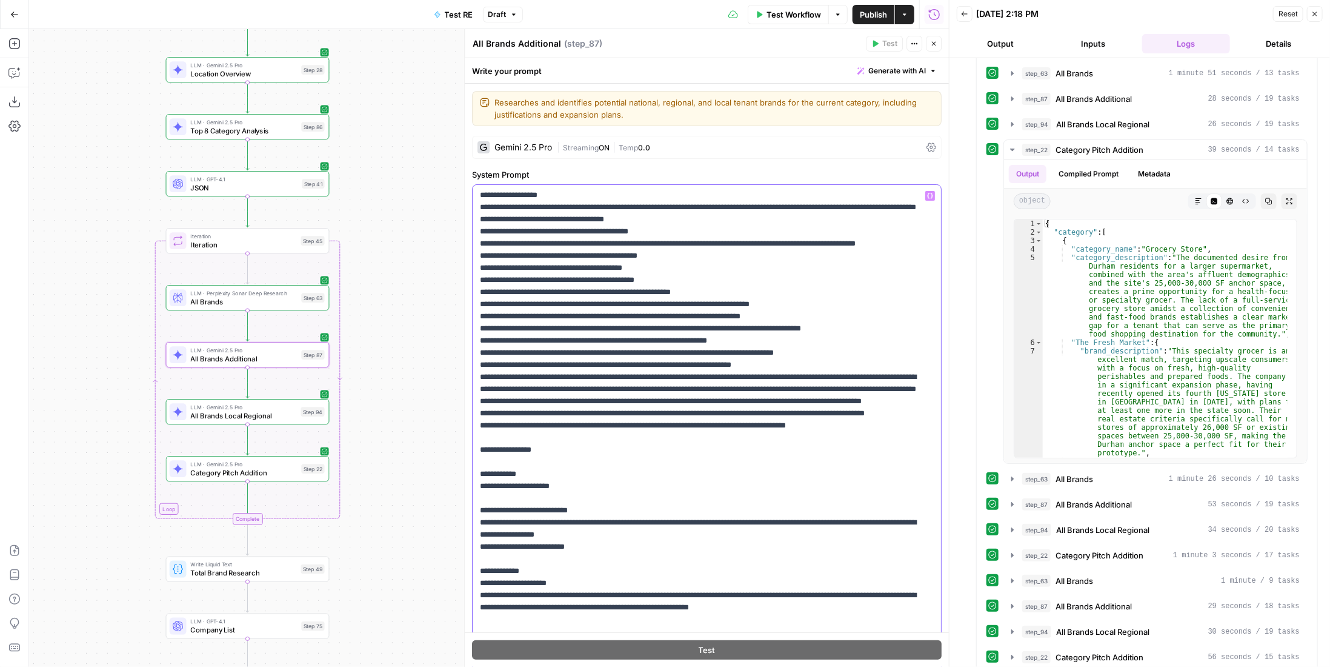
drag, startPoint x: 550, startPoint y: 470, endPoint x: 473, endPoint y: 462, distance: 77.4
click at [473, 462] on div "**********" at bounding box center [703, 432] width 460 height 494
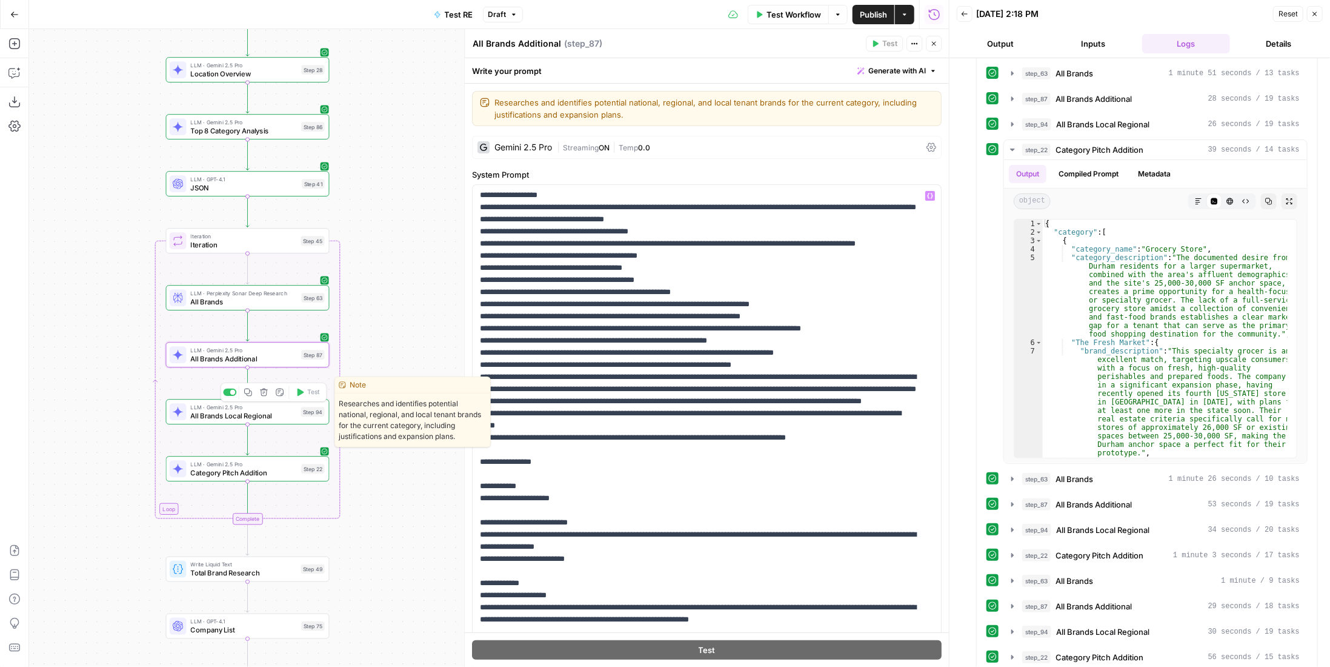
click at [262, 412] on span "All Brands Local Regional" at bounding box center [244, 415] width 106 height 10
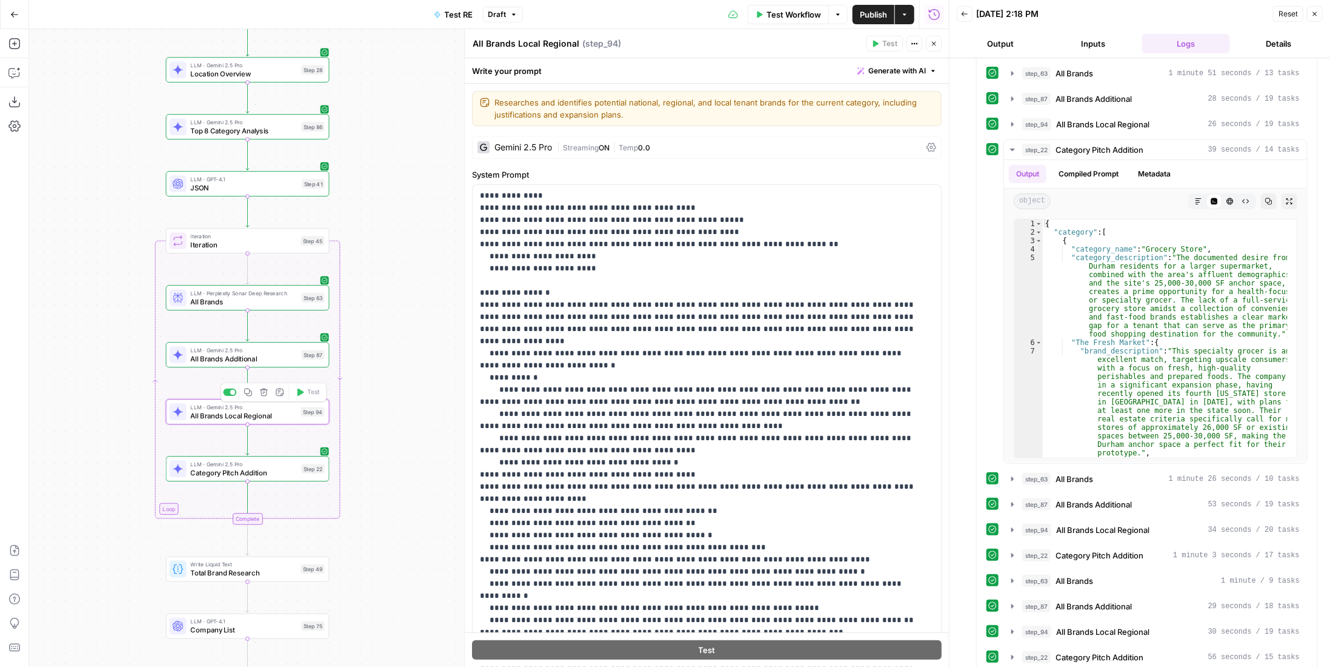
scroll to position [207, 0]
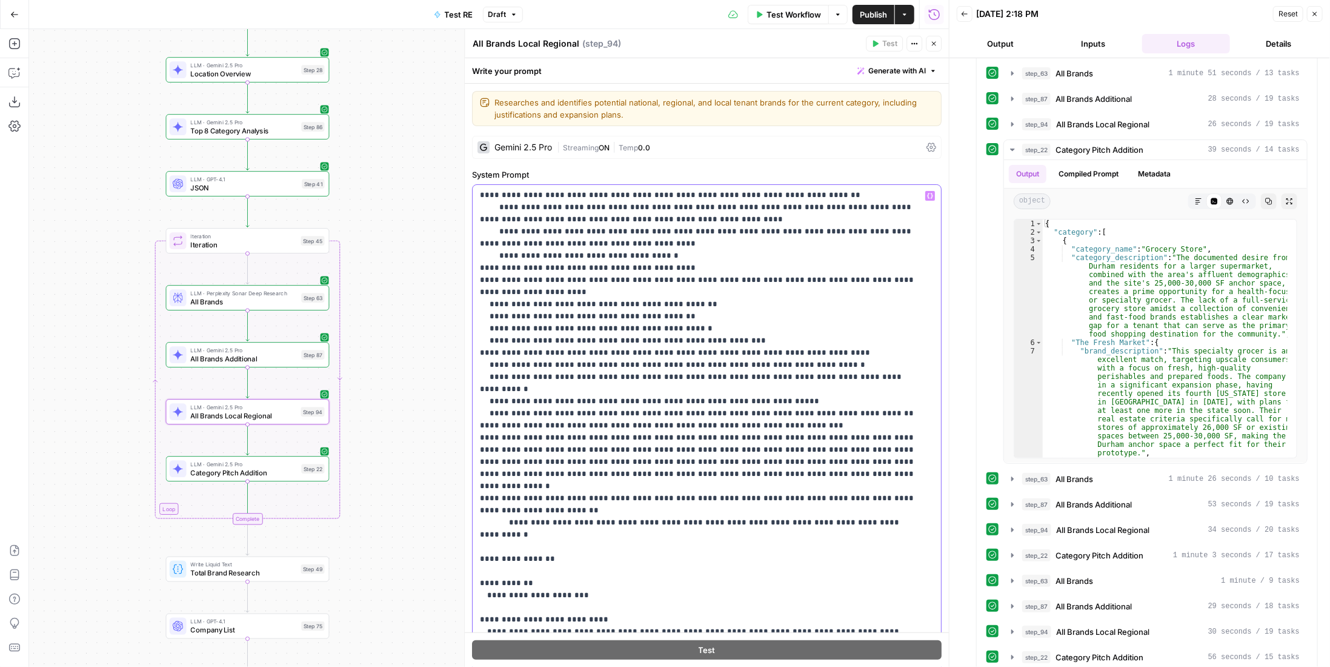
drag, startPoint x: 485, startPoint y: 465, endPoint x: 475, endPoint y: 464, distance: 9.7
click at [475, 464] on div "**********" at bounding box center [703, 432] width 460 height 494
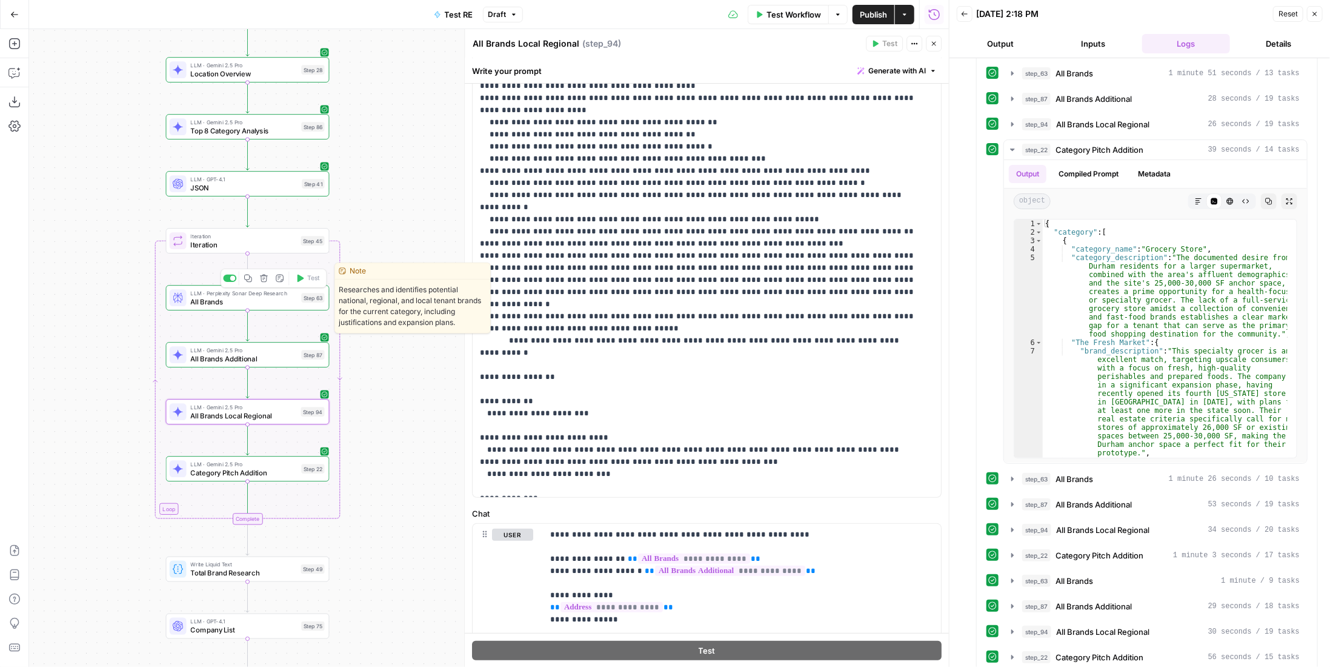
click at [305, 302] on div "LLM · Perplexity Sonar Deep Research All Brands Step 63 Copy step Delete step E…" at bounding box center [247, 297] width 155 height 18
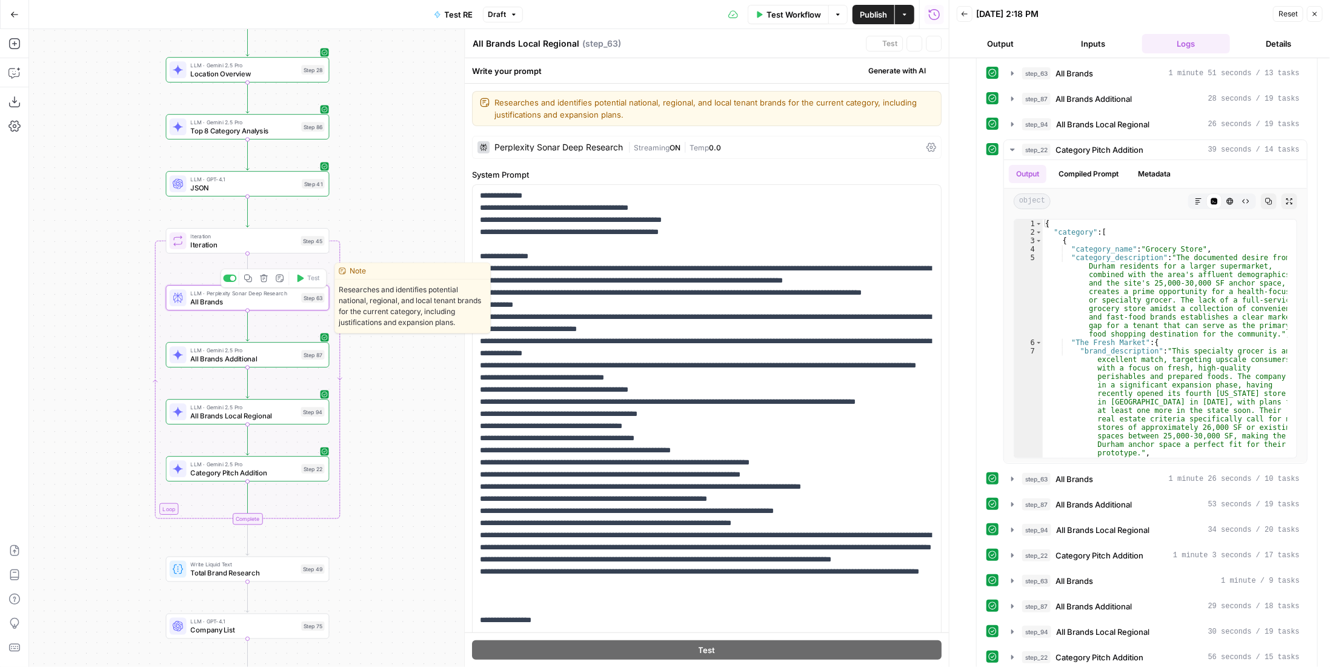
type textarea "All Brands"
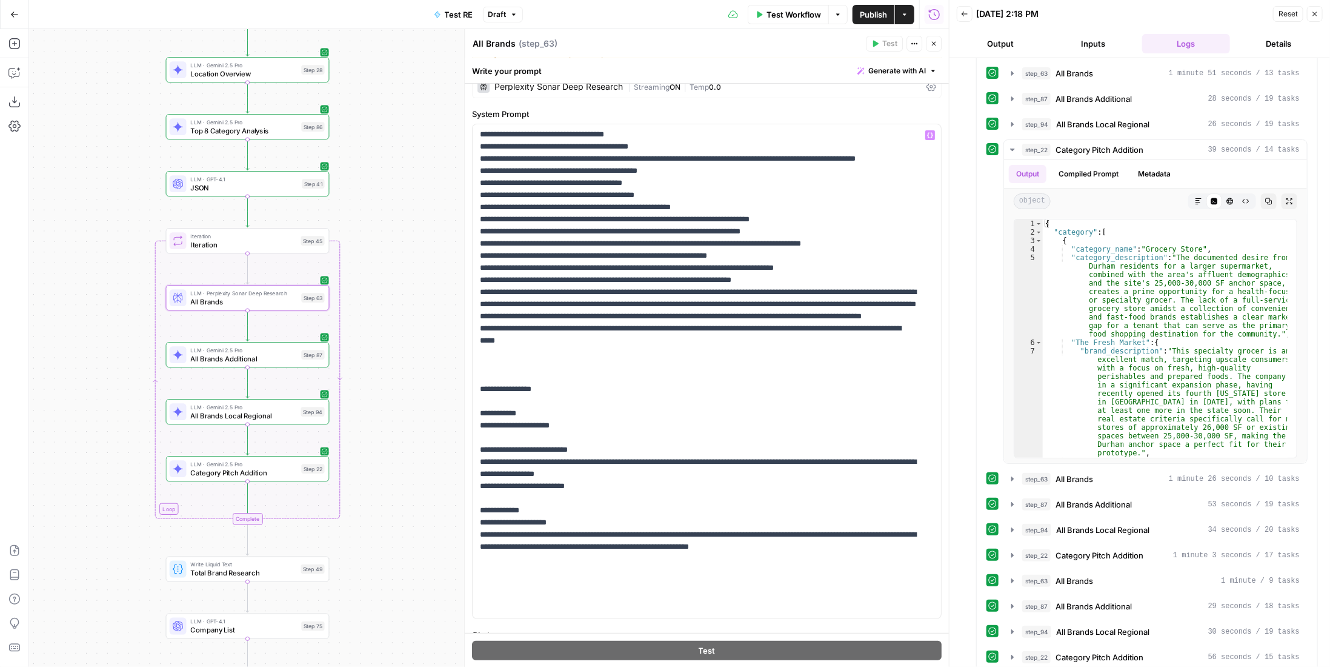
scroll to position [121, 0]
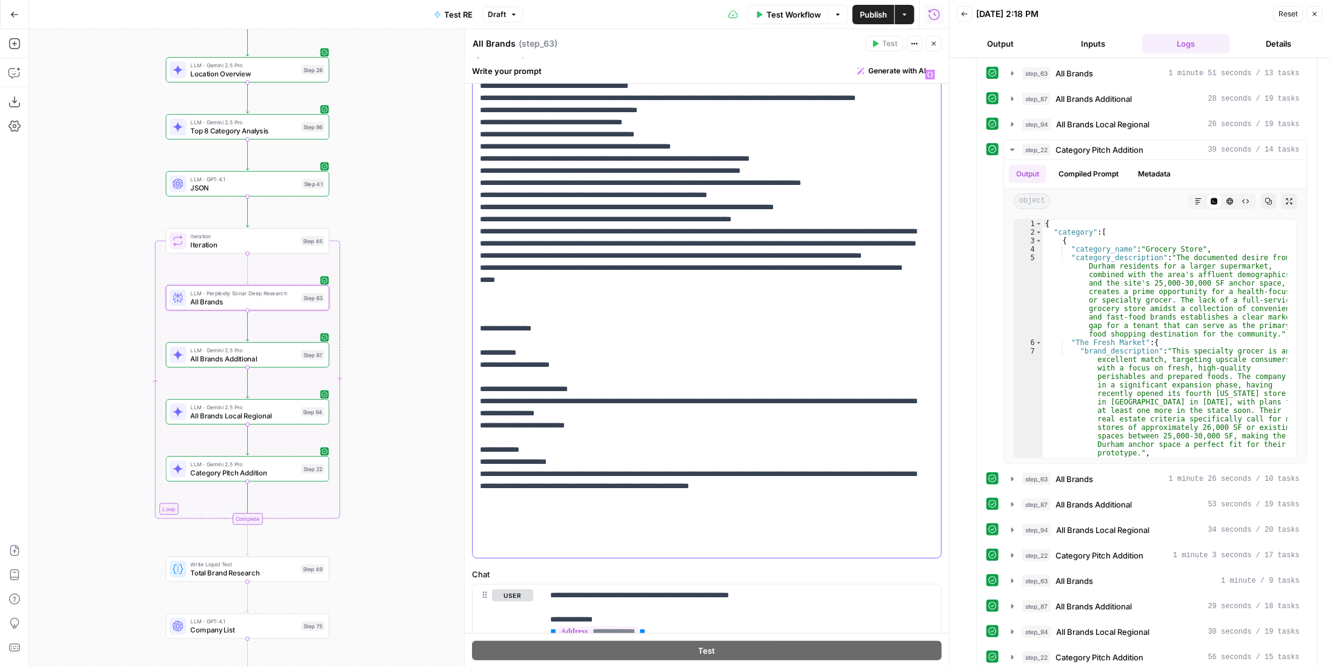
drag, startPoint x: 525, startPoint y: 507, endPoint x: 498, endPoint y: 510, distance: 27.4
click at [498, 510] on p "**********" at bounding box center [698, 219] width 437 height 667
drag, startPoint x: 575, startPoint y: 507, endPoint x: 488, endPoint y: 510, distance: 86.7
click at [488, 510] on p "**********" at bounding box center [698, 219] width 437 height 667
click at [279, 353] on span "All Brands Additional" at bounding box center [244, 358] width 107 height 10
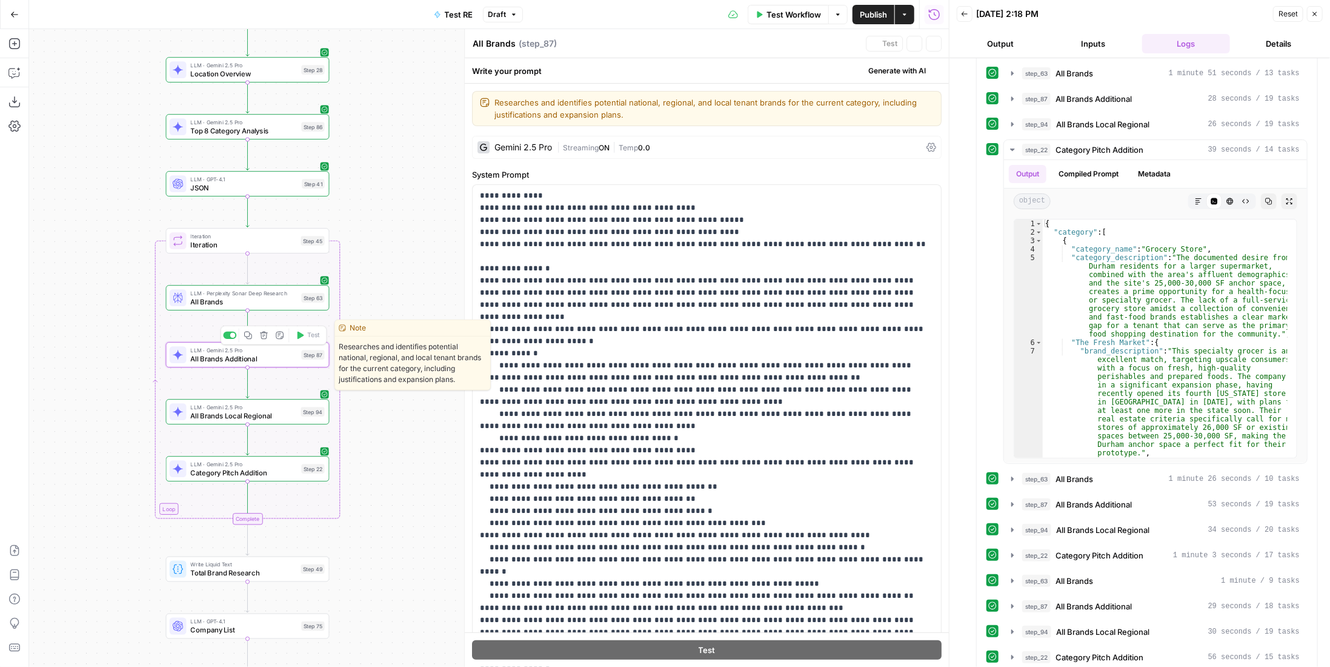
type textarea "All Brands Additional"
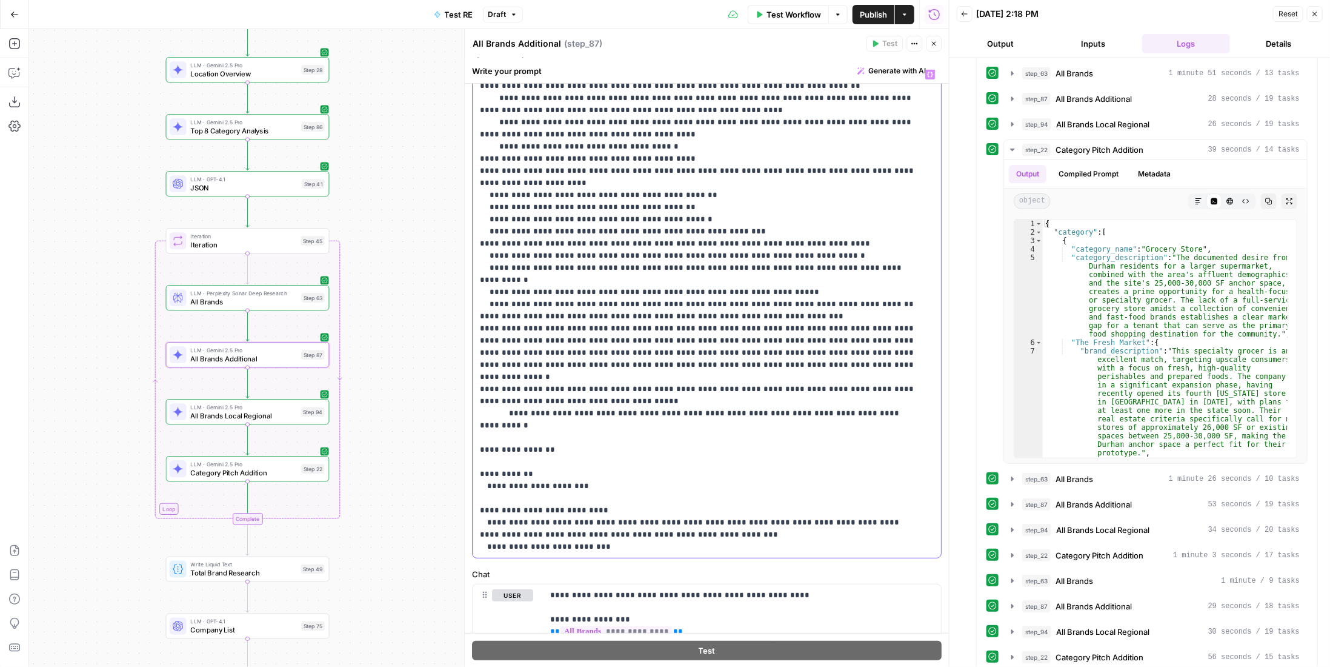
drag, startPoint x: 541, startPoint y: 508, endPoint x: 488, endPoint y: 511, distance: 52.8
click at [488, 511] on p "**********" at bounding box center [698, 219] width 437 height 667
click at [302, 415] on div "Step 94" at bounding box center [313, 412] width 24 height 10
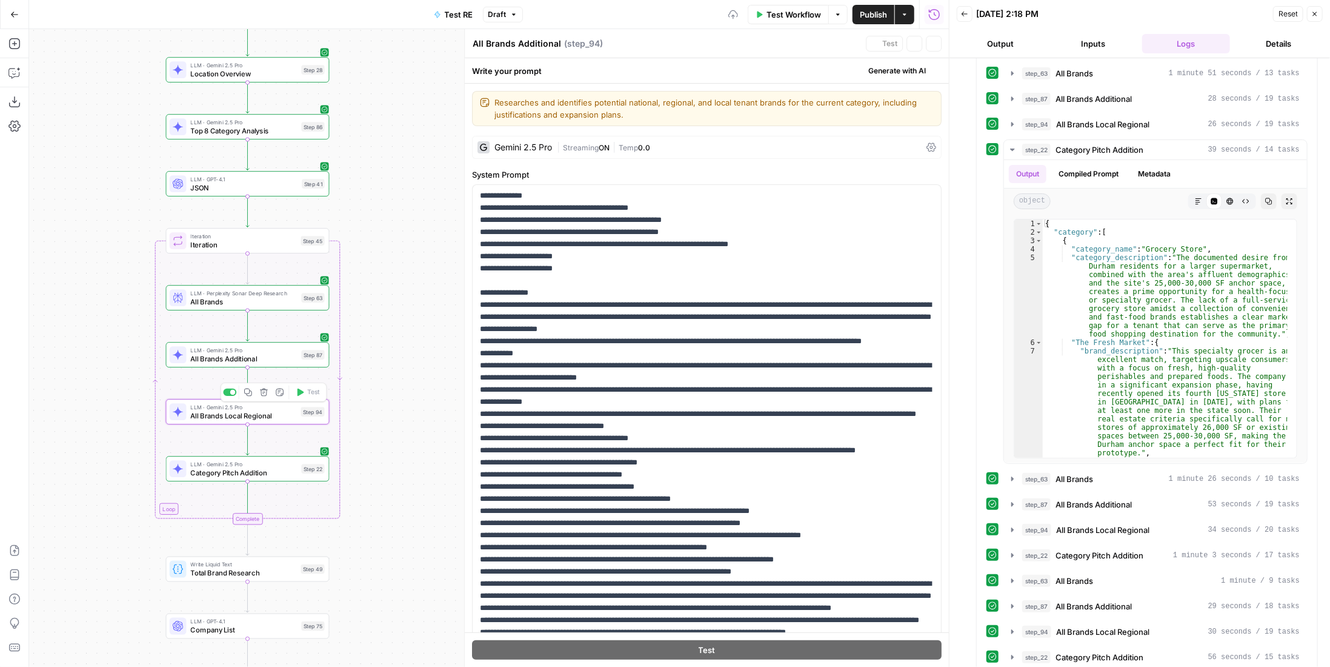
type textarea "All Brands Local Regional"
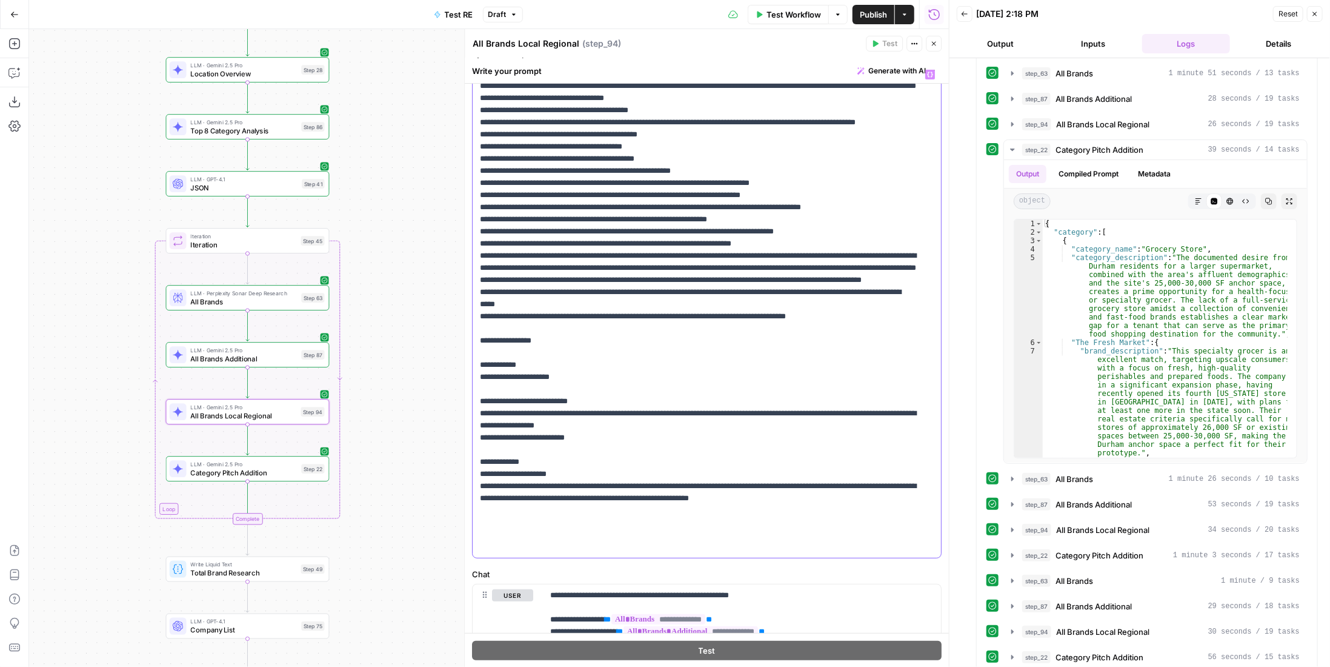
drag, startPoint x: 538, startPoint y: 508, endPoint x: 490, endPoint y: 512, distance: 48.0
click at [490, 512] on p "**********" at bounding box center [698, 207] width 437 height 691
click at [298, 218] on icon "button" at bounding box center [301, 221] width 7 height 7
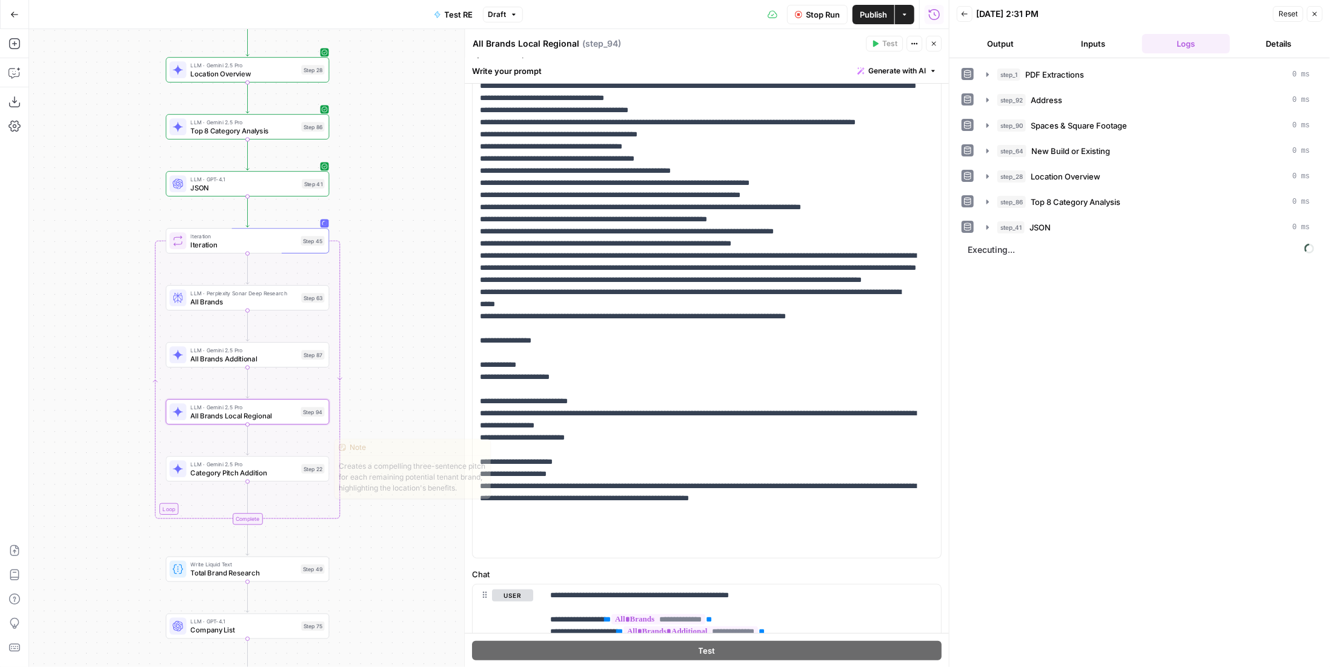
click at [299, 464] on div "LLM · Gemini 2.5 Pro Category Pitch Addition Step 22 Copy step Delete step Edit…" at bounding box center [247, 468] width 155 height 18
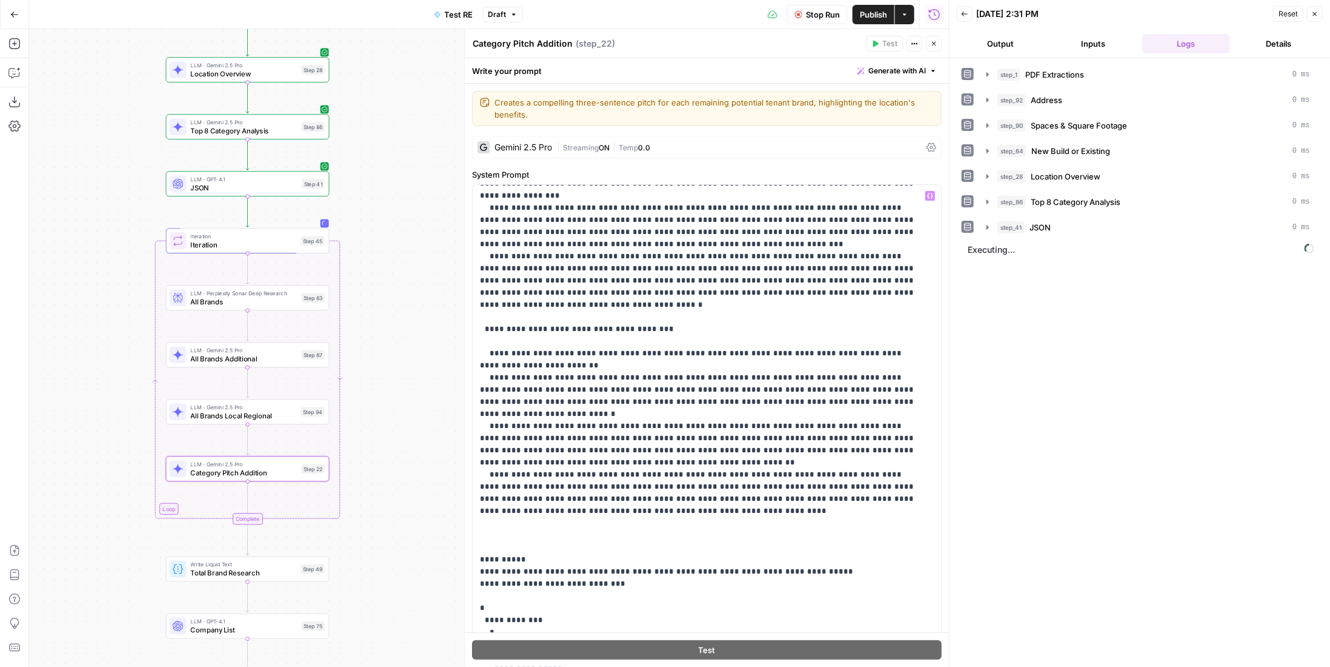
scroll to position [1516, 0]
click at [813, 13] on span "Stop Run" at bounding box center [823, 14] width 34 height 12
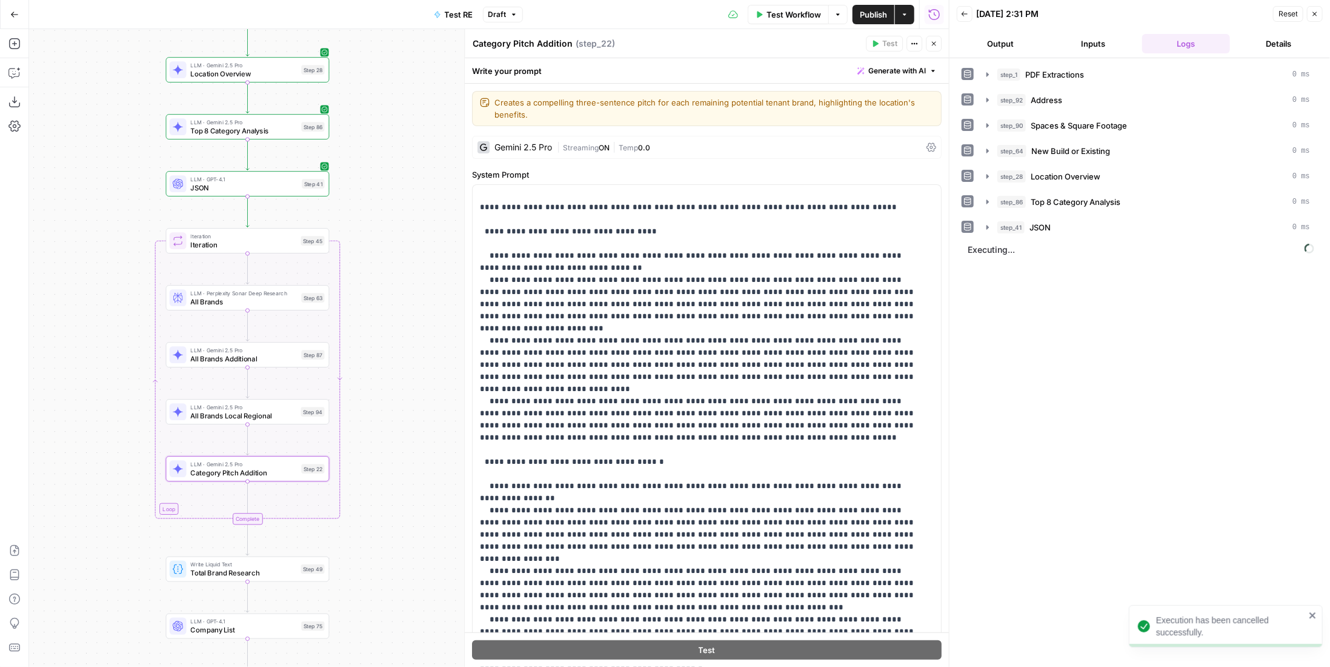
scroll to position [0, 0]
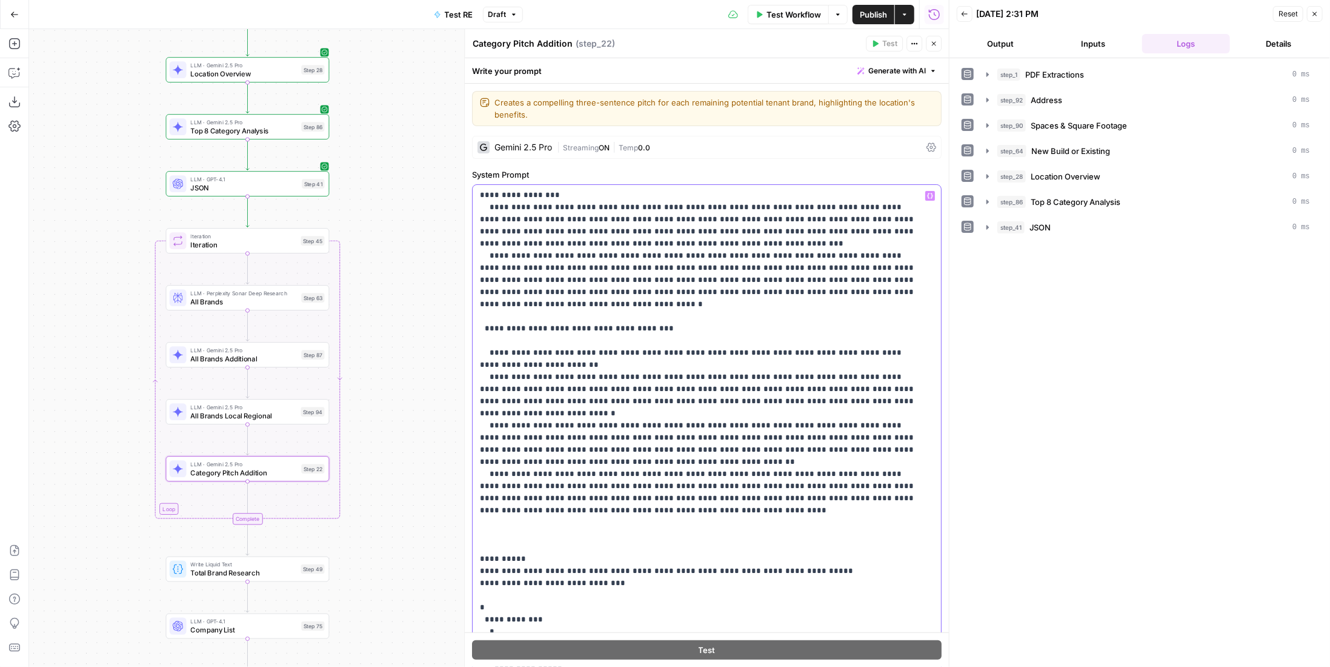
scroll to position [1455, 0]
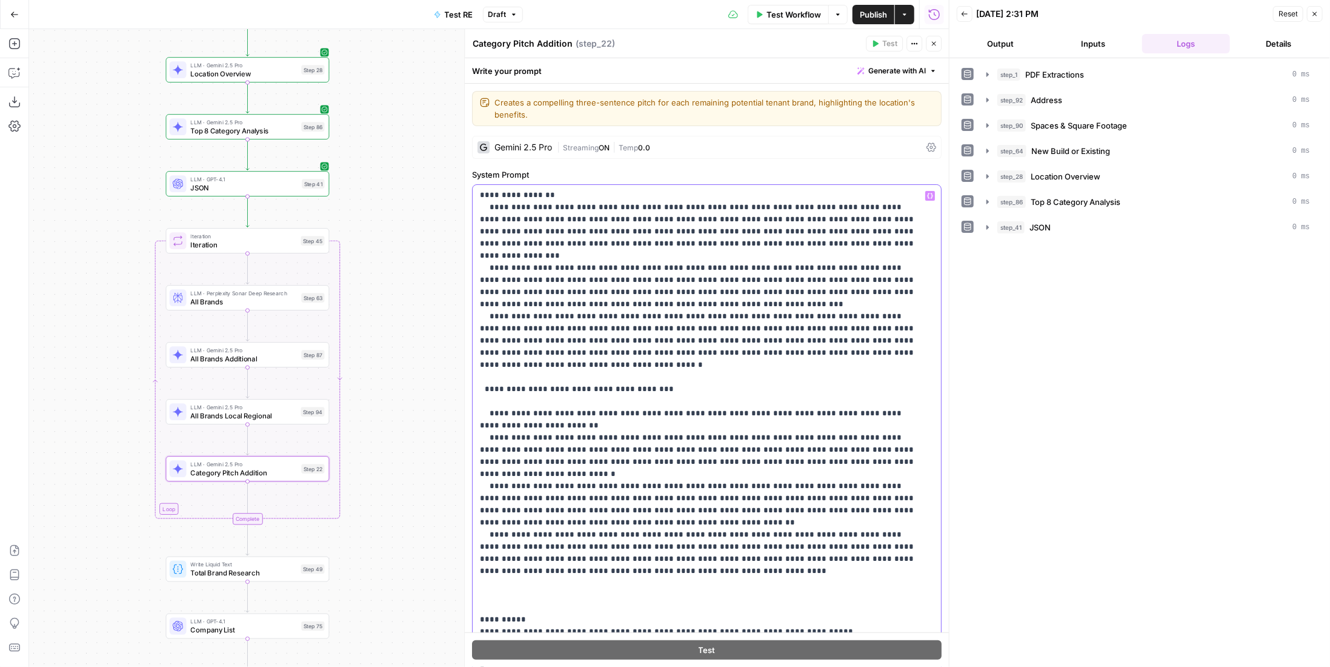
drag, startPoint x: 539, startPoint y: 450, endPoint x: 487, endPoint y: 450, distance: 52.1
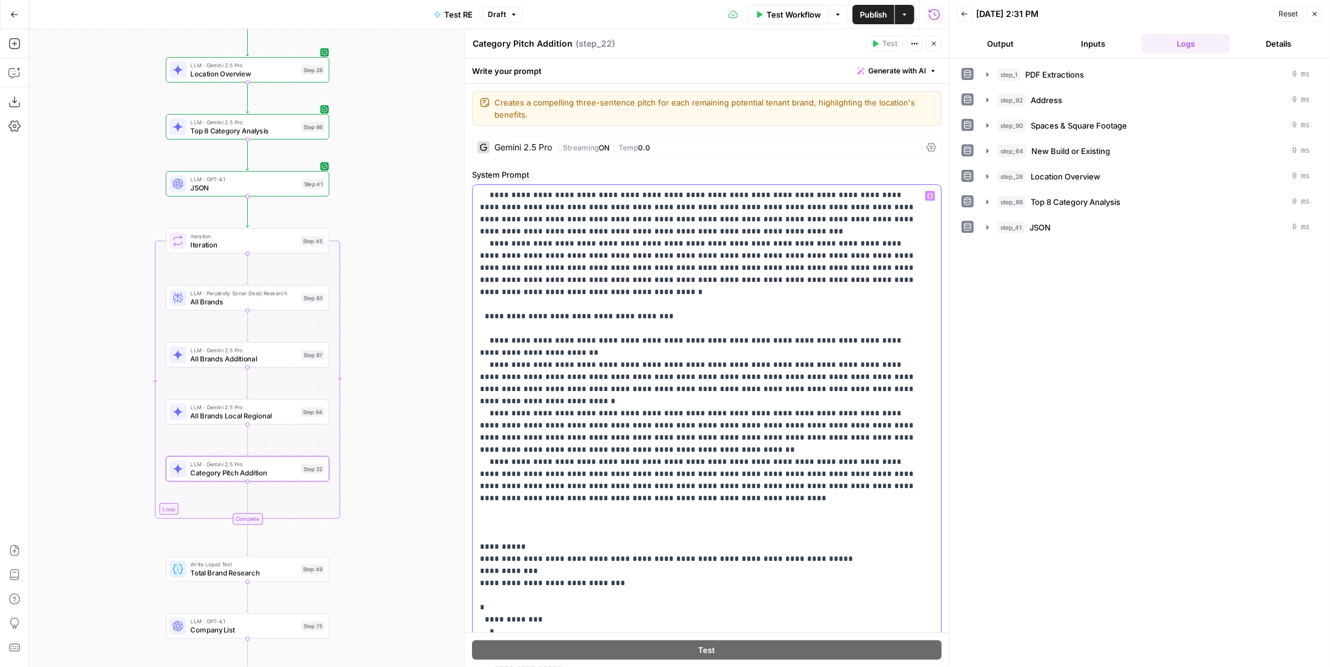
scroll to position [61, 0]
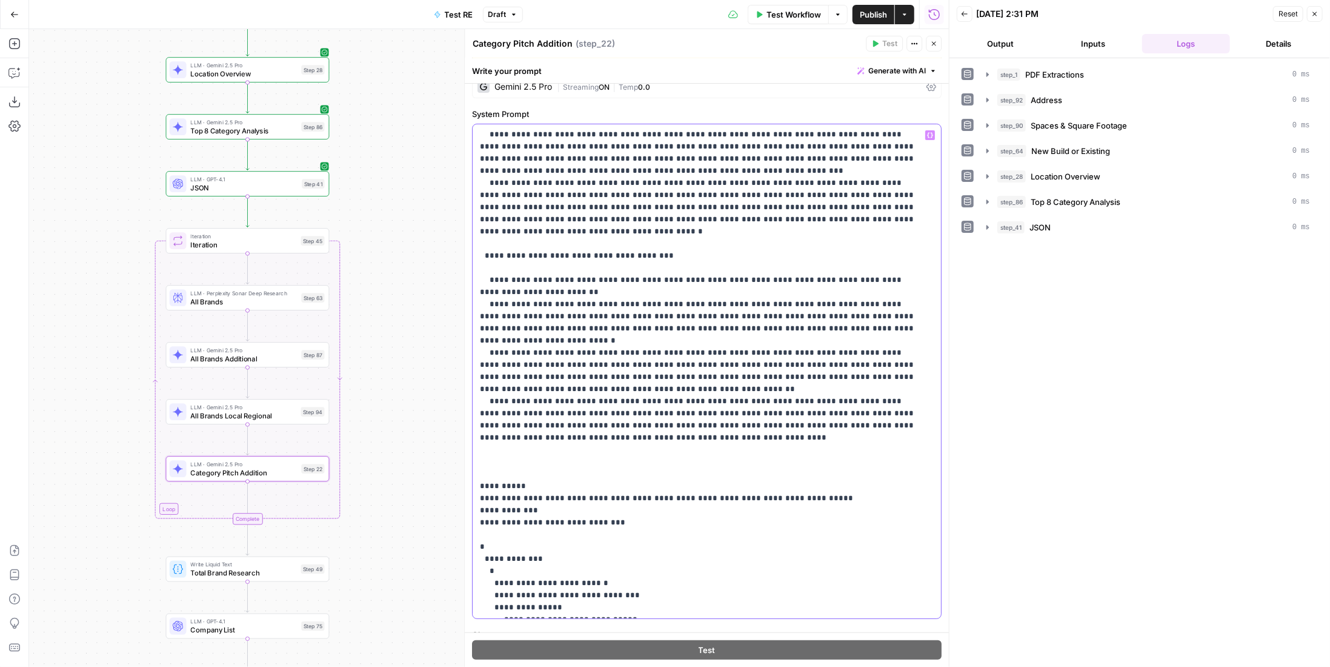
drag, startPoint x: 602, startPoint y: 314, endPoint x: 478, endPoint y: 312, distance: 124.3
click at [478, 312] on div "**********" at bounding box center [703, 371] width 460 height 494
drag, startPoint x: 563, startPoint y: 313, endPoint x: 510, endPoint y: 312, distance: 52.7
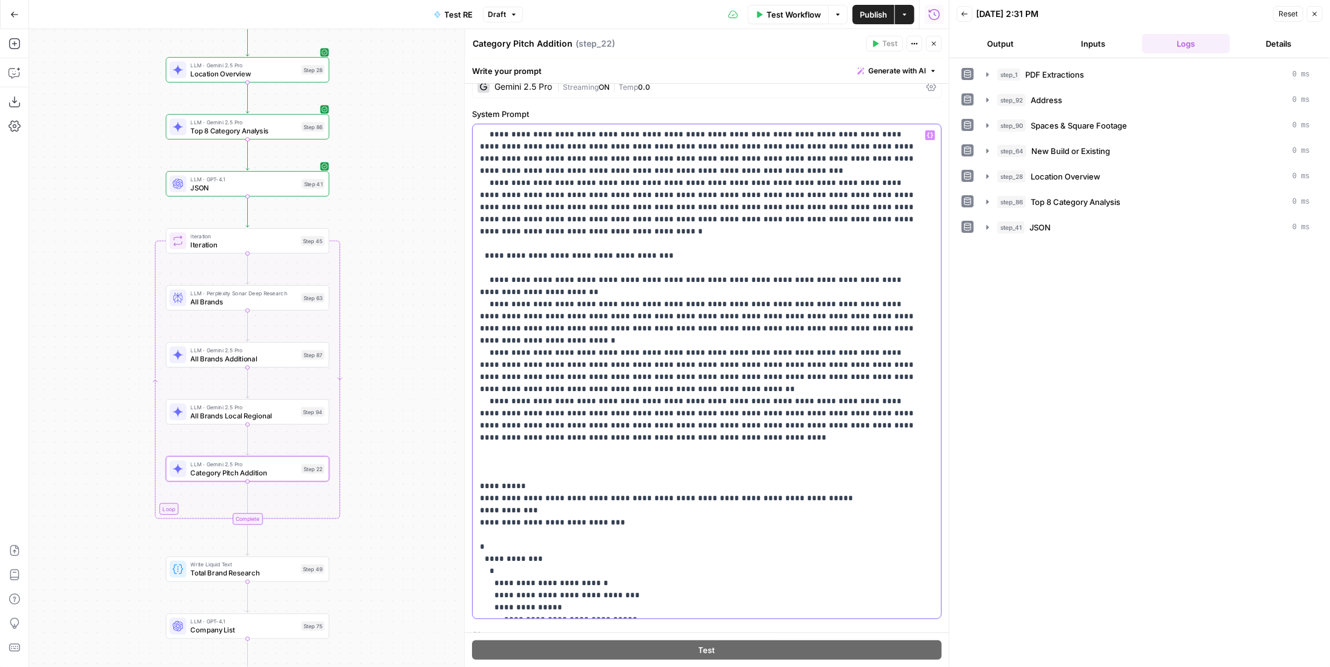
drag, startPoint x: 549, startPoint y: 314, endPoint x: 478, endPoint y: 320, distance: 71.8
click at [478, 320] on div "**********" at bounding box center [703, 371] width 460 height 494
drag, startPoint x: 530, startPoint y: 317, endPoint x: 545, endPoint y: 315, distance: 15.9
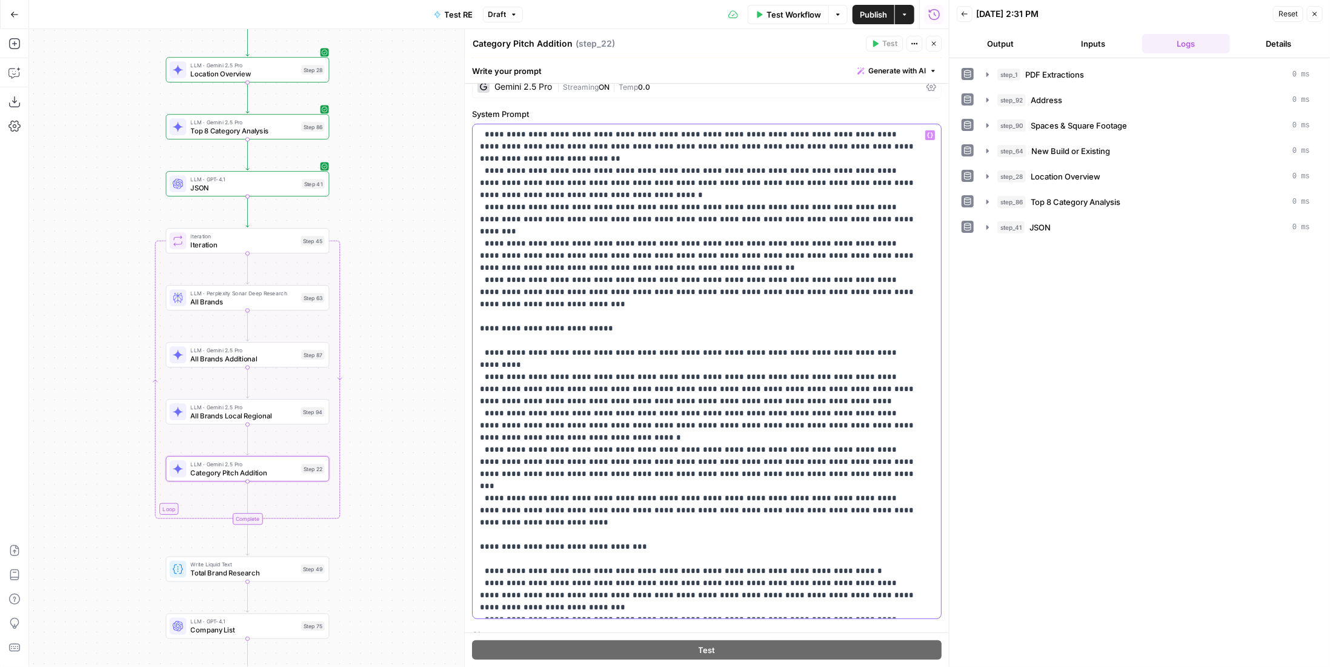
scroll to position [0, 0]
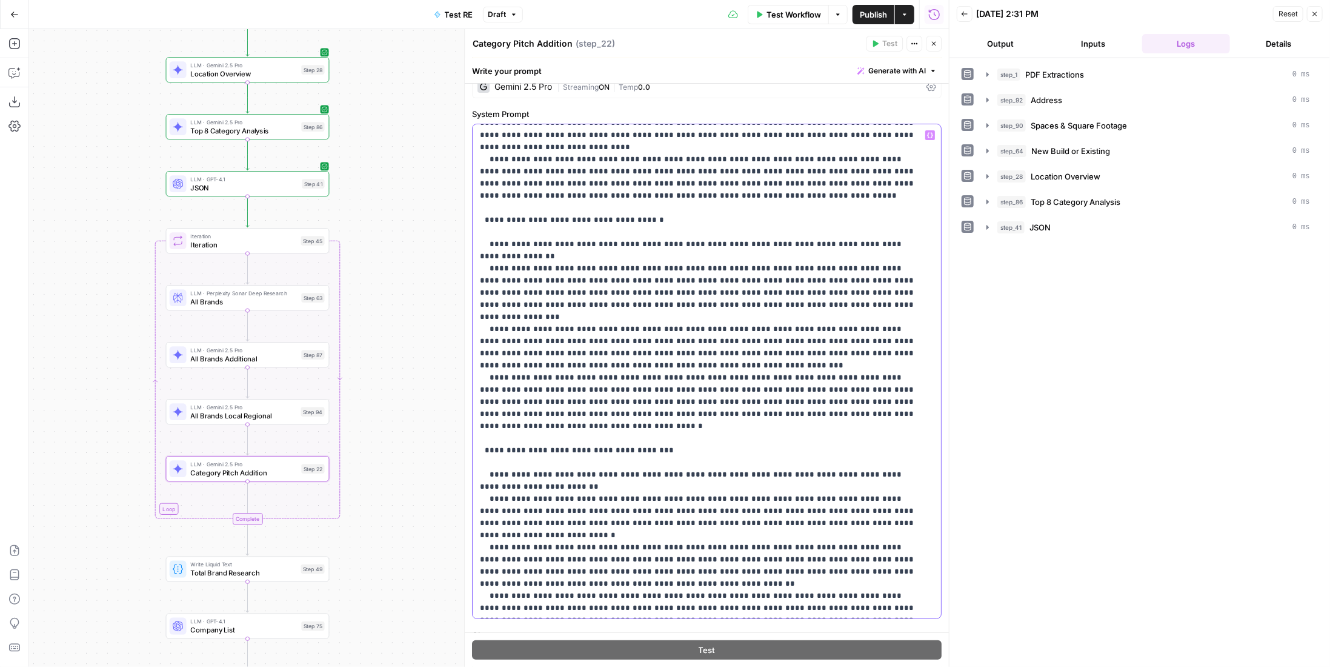
scroll to position [1528, 0]
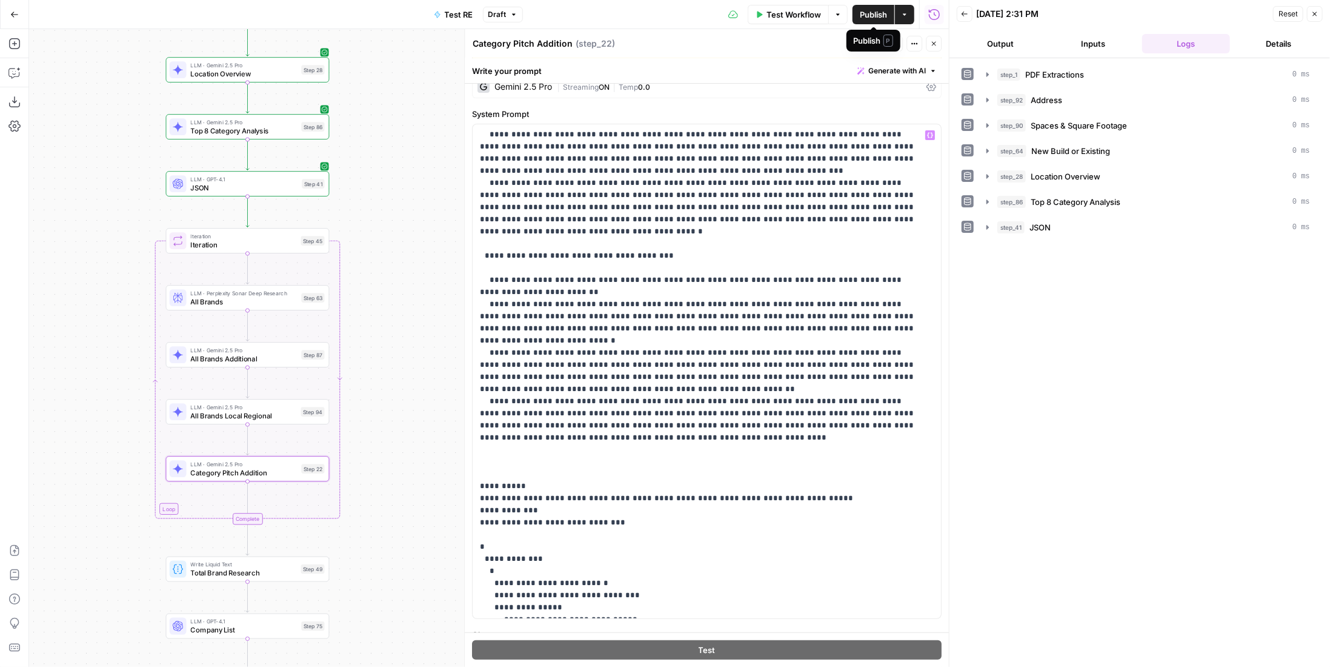
click at [862, 10] on span "Publish" at bounding box center [873, 14] width 27 height 12
click at [313, 222] on span "Test" at bounding box center [313, 221] width 13 height 10
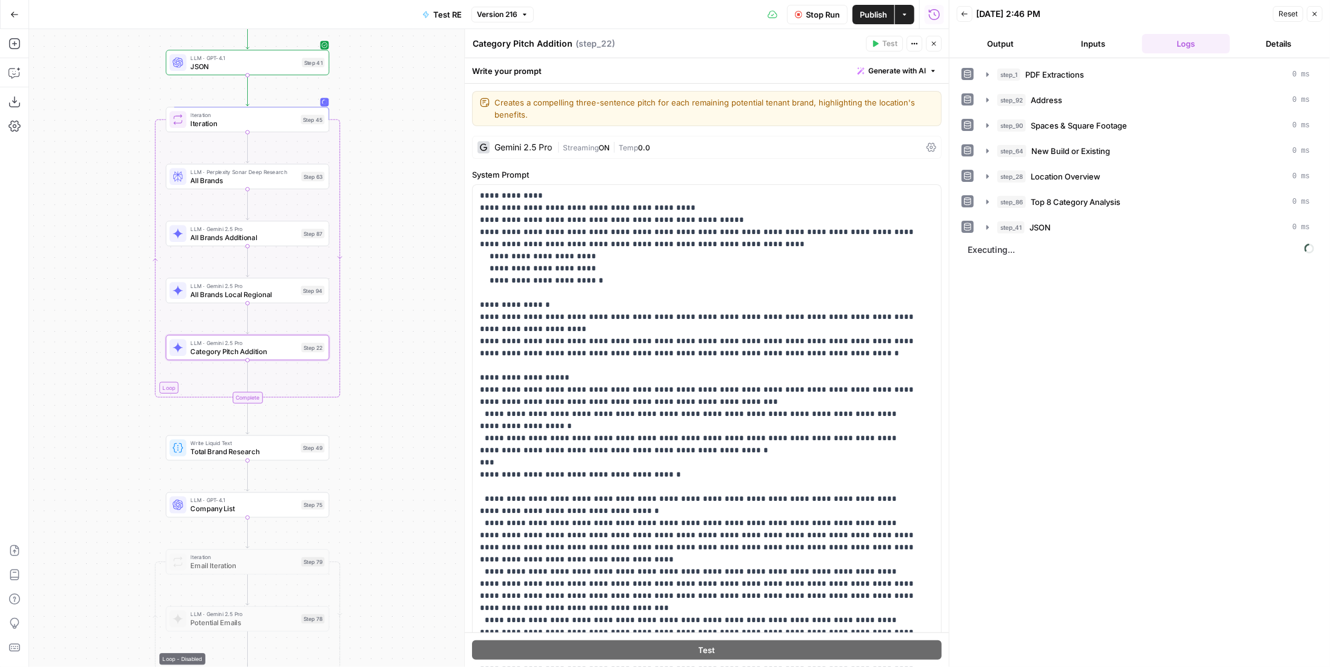
scroll to position [1528, 0]
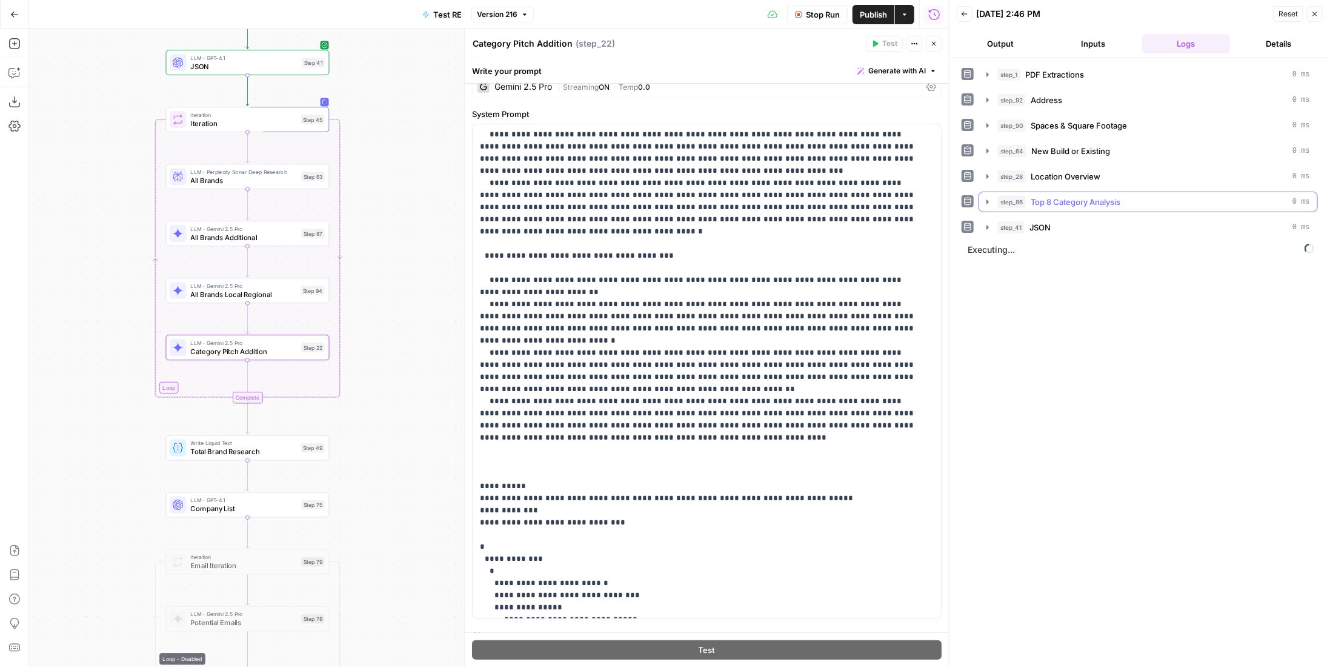
click at [1121, 221] on div "step_41 JSON 0 ms" at bounding box center [1154, 227] width 313 height 12
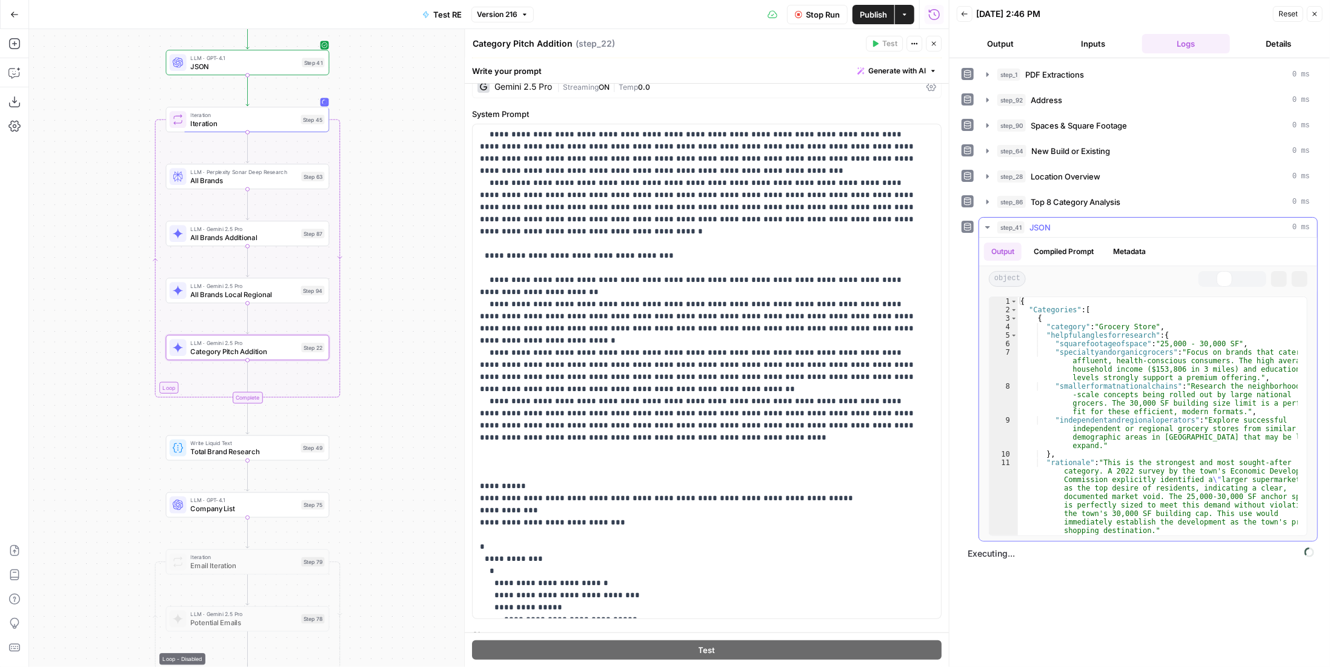
click at [1116, 221] on div "step_41 JSON 0 ms" at bounding box center [1154, 227] width 313 height 12
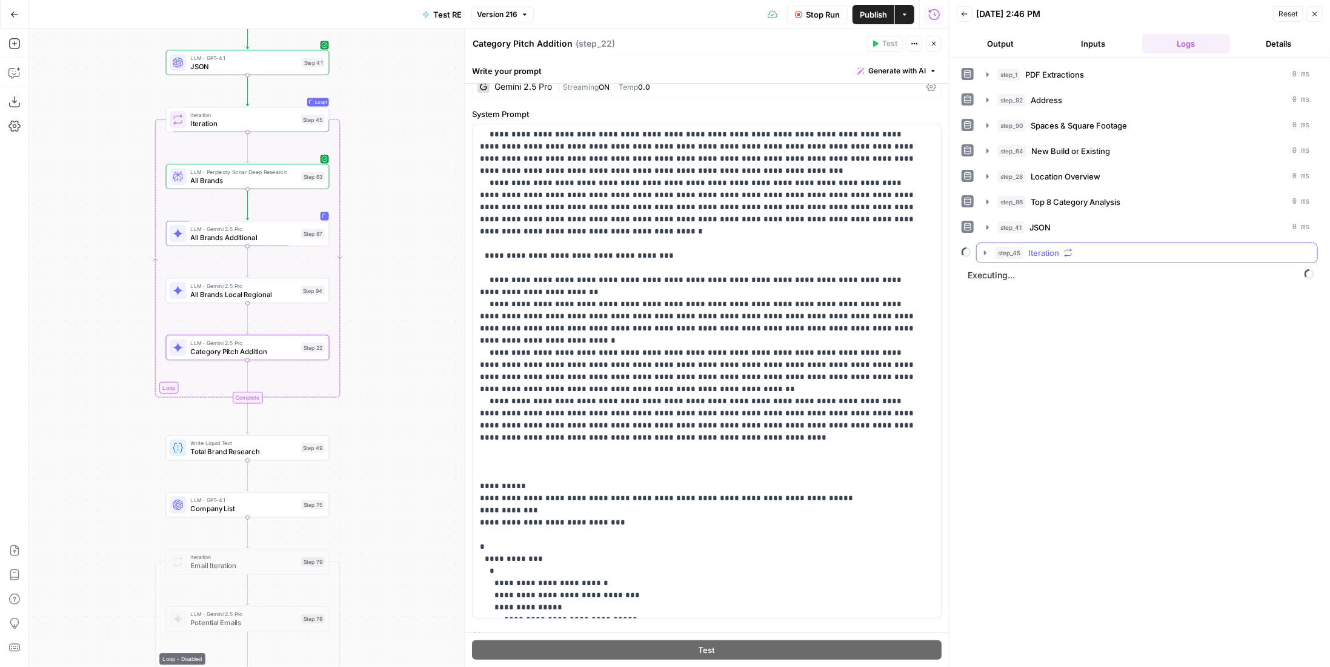
click at [1063, 243] on button "step_45 Iteration" at bounding box center [1147, 252] width 341 height 19
click at [1095, 268] on button "step_63 All Brands 56 seconds / 9 tasks" at bounding box center [1155, 277] width 303 height 19
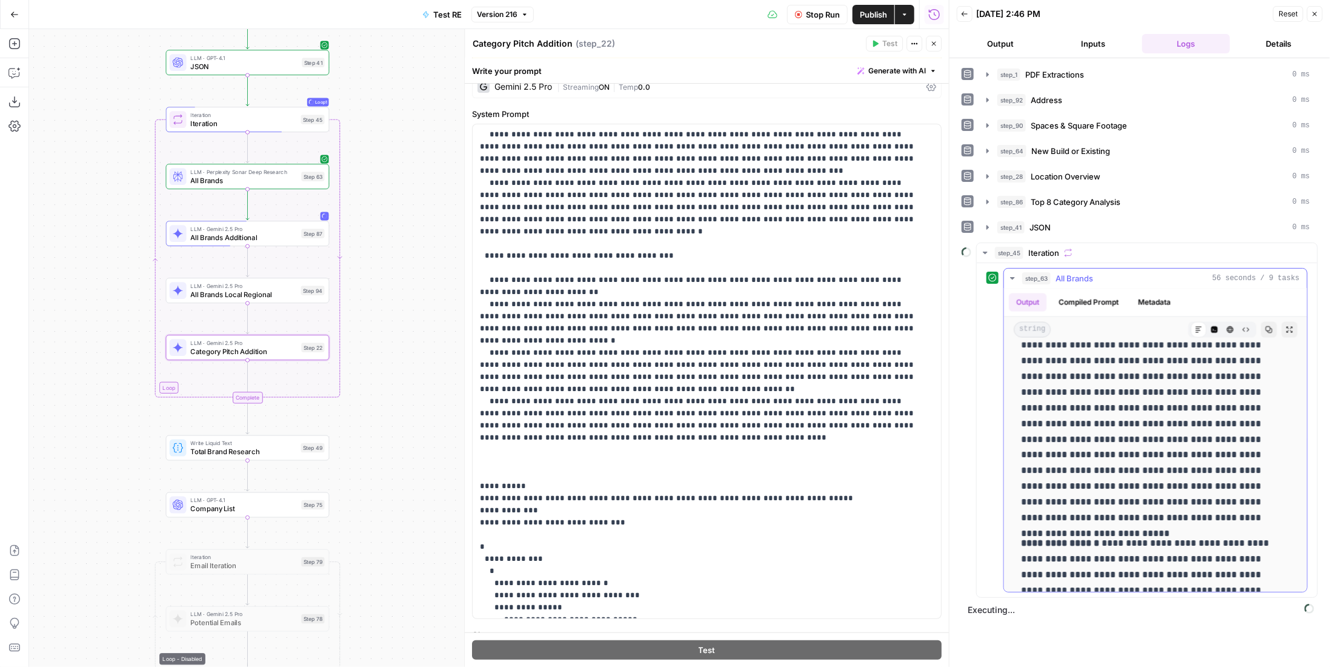
scroll to position [1209, 0]
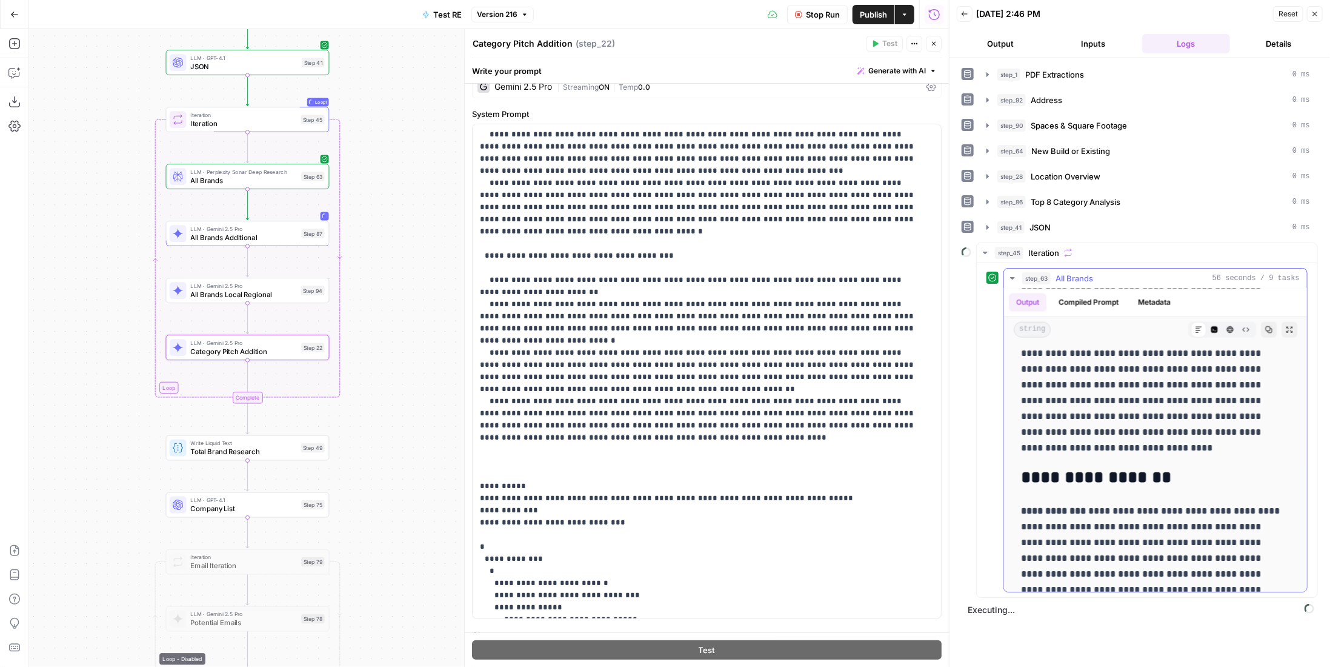
click at [1094, 272] on div "step_63 All Brands 56 seconds / 9 tasks" at bounding box center [1161, 278] width 278 height 12
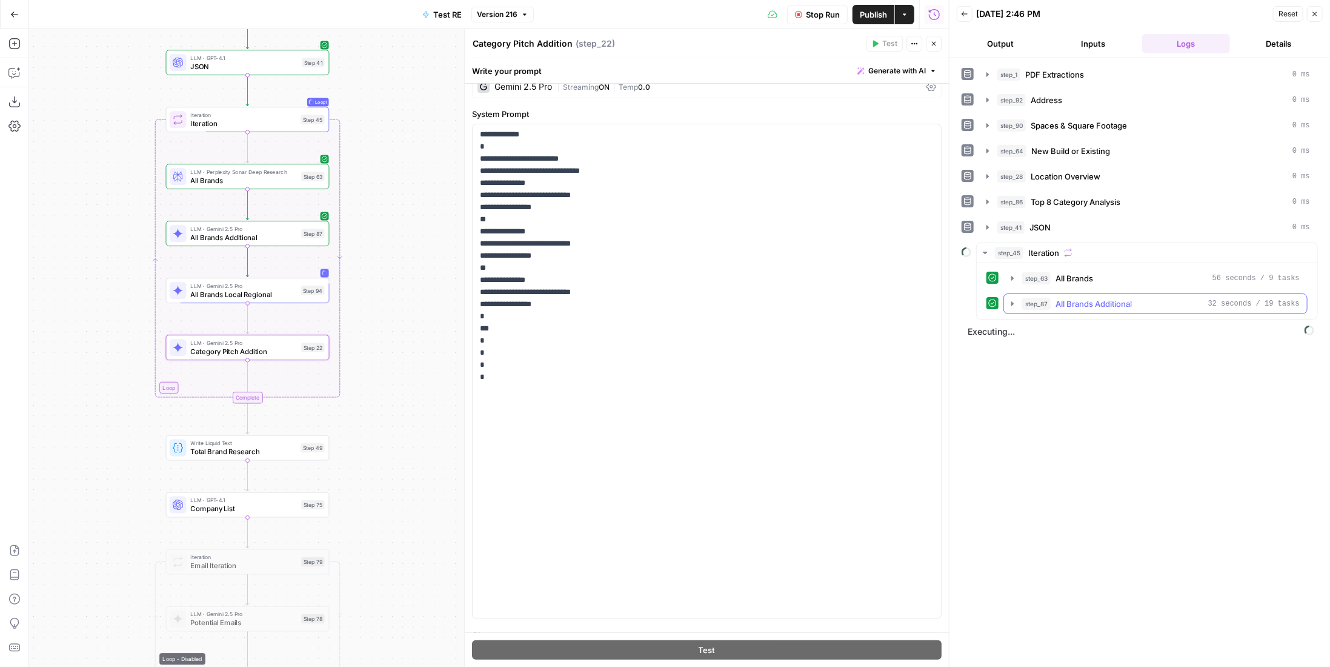
click at [1102, 298] on span "All Brands Additional" at bounding box center [1094, 304] width 76 height 12
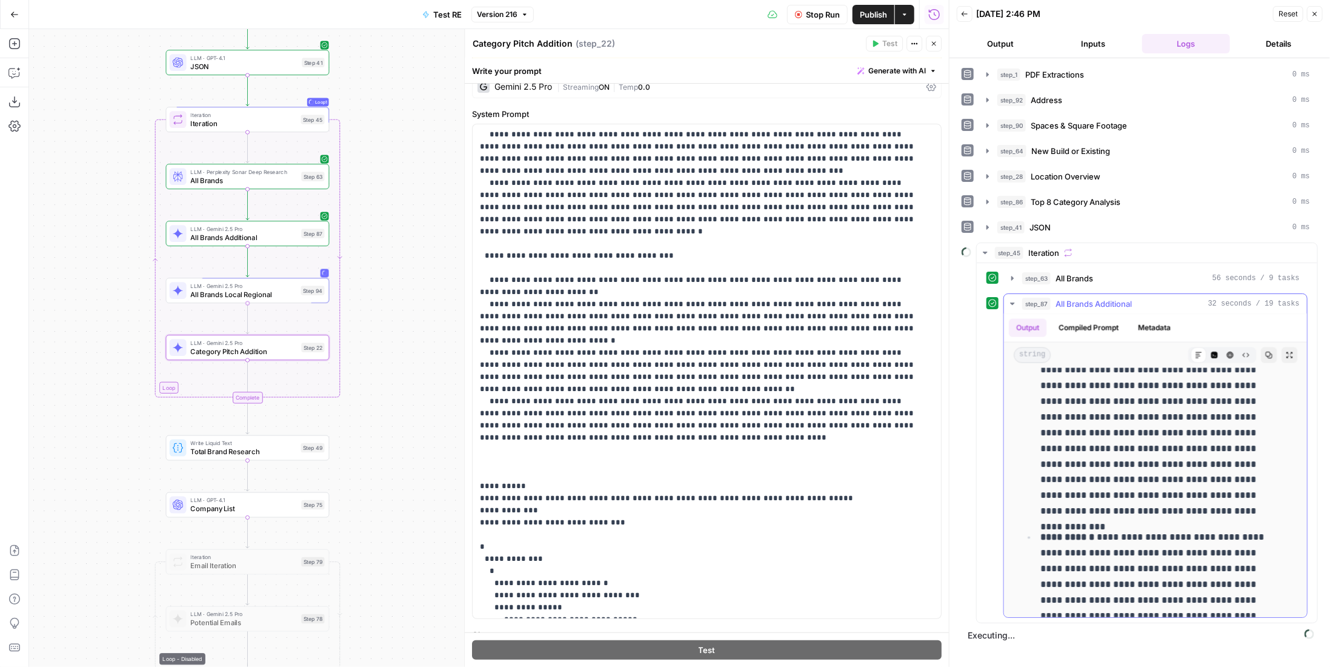
scroll to position [1542, 0]
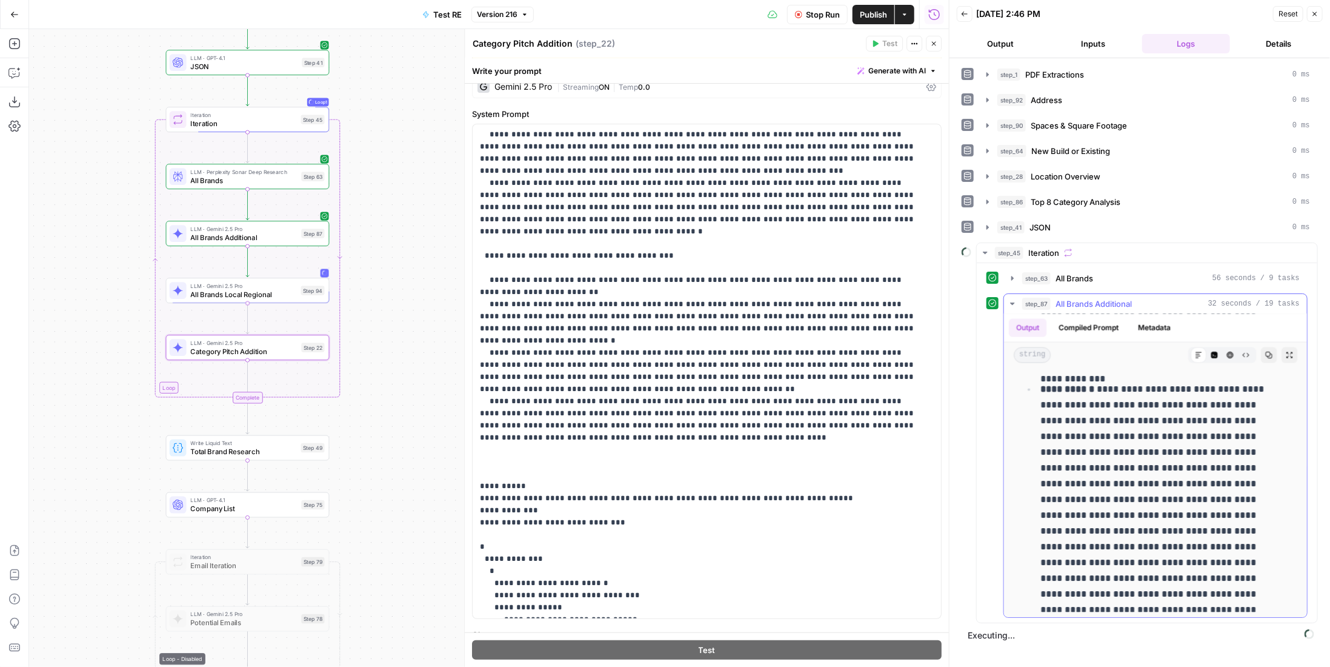
click at [1155, 299] on div "step_87 All Brands Additional 32 seconds / 19 tasks" at bounding box center [1161, 304] width 278 height 12
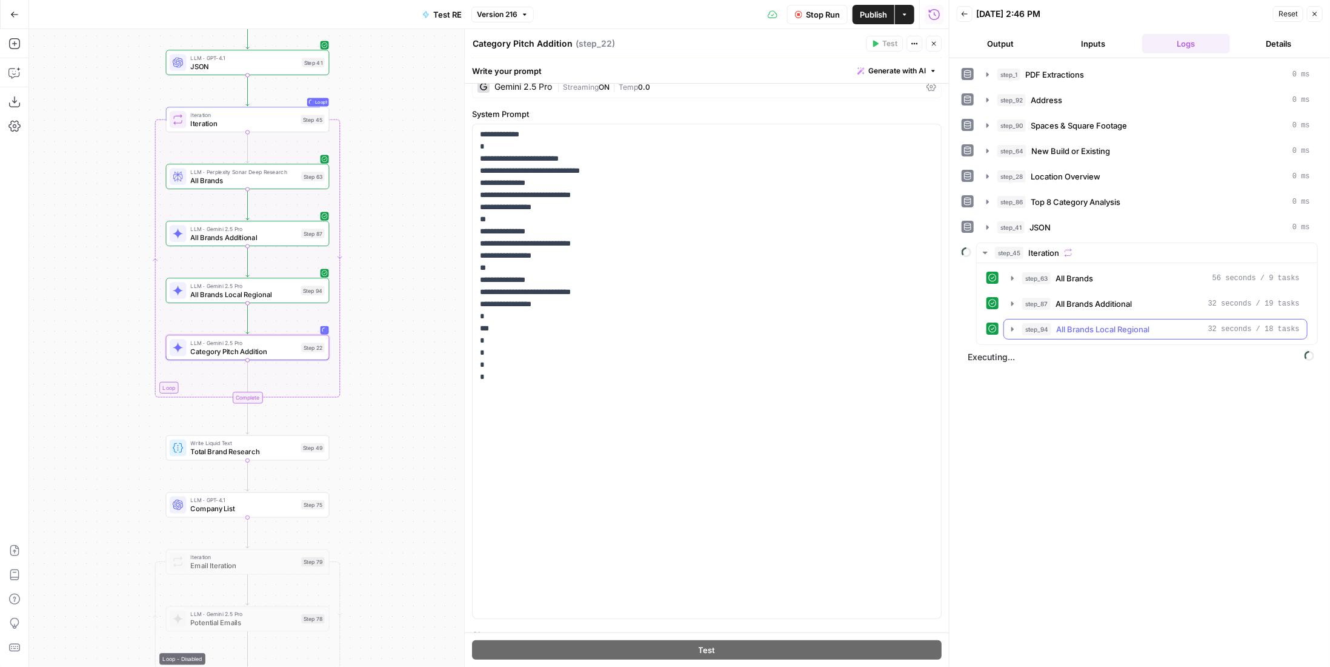
click at [1127, 331] on button "step_94 All Brands Local Regional 32 seconds / 18 tasks" at bounding box center [1155, 328] width 303 height 19
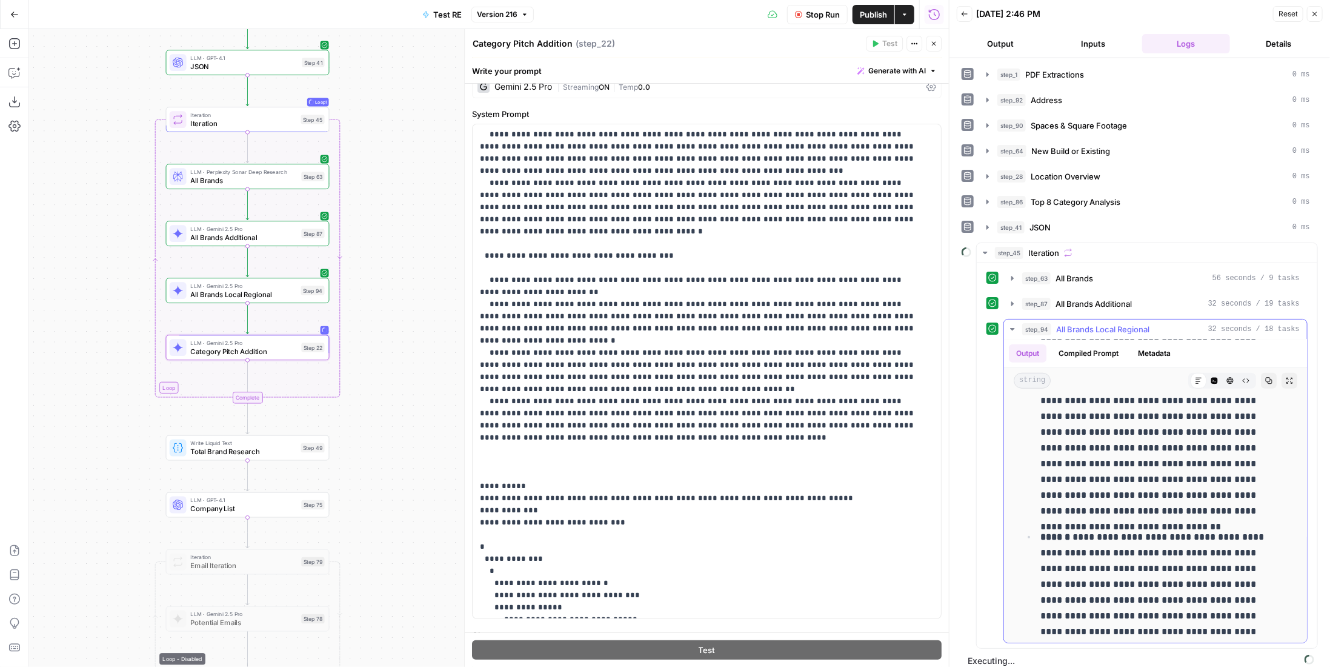
scroll to position [833, 0]
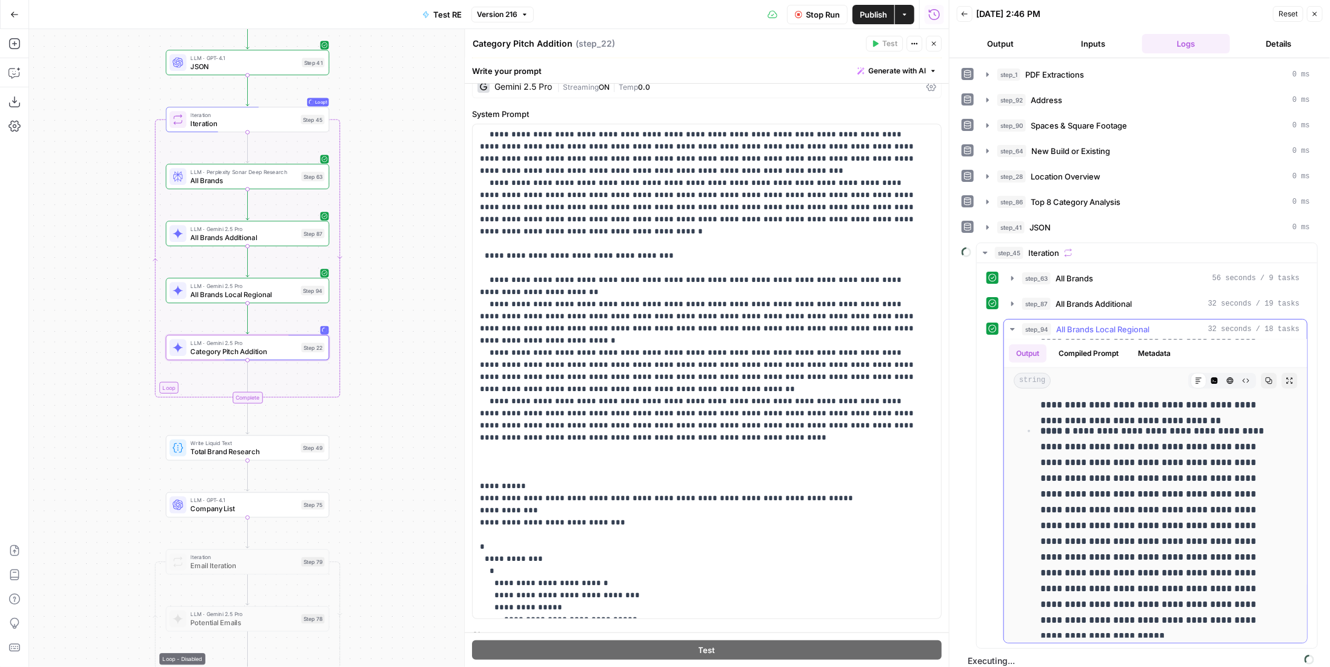
click at [1075, 323] on span "All Brands Local Regional" at bounding box center [1102, 329] width 93 height 12
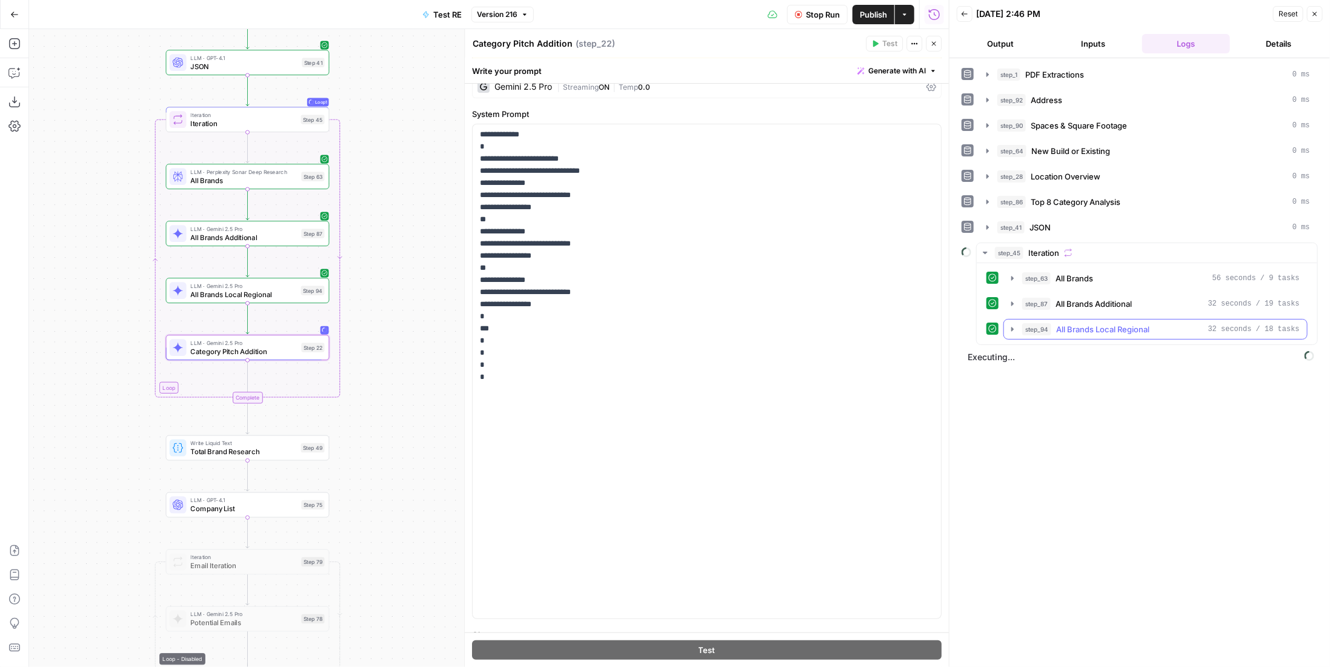
click at [1160, 328] on div "step_94 All Brands Local Regional 32 seconds / 18 tasks" at bounding box center [1161, 329] width 278 height 12
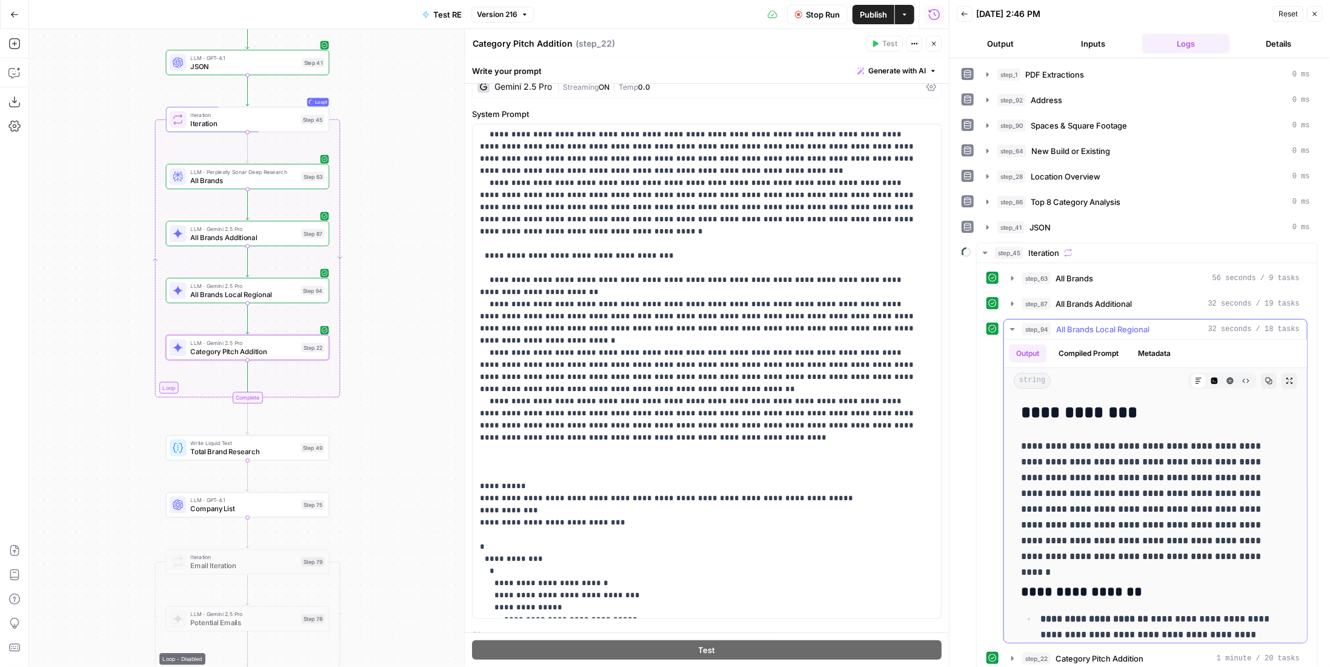
click at [1153, 323] on div "step_94 All Brands Local Regional 32 seconds / 18 tasks" at bounding box center [1161, 329] width 278 height 12
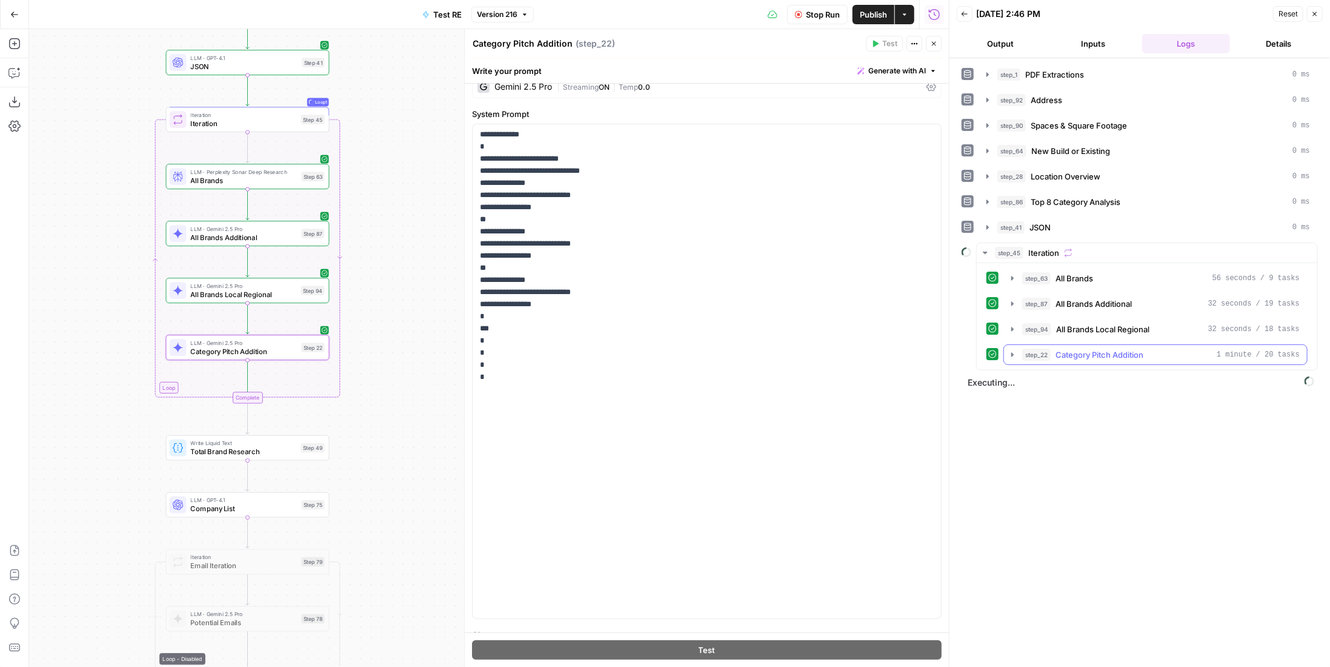
click at [1124, 348] on span "Category Pitch Addition" at bounding box center [1100, 354] width 88 height 12
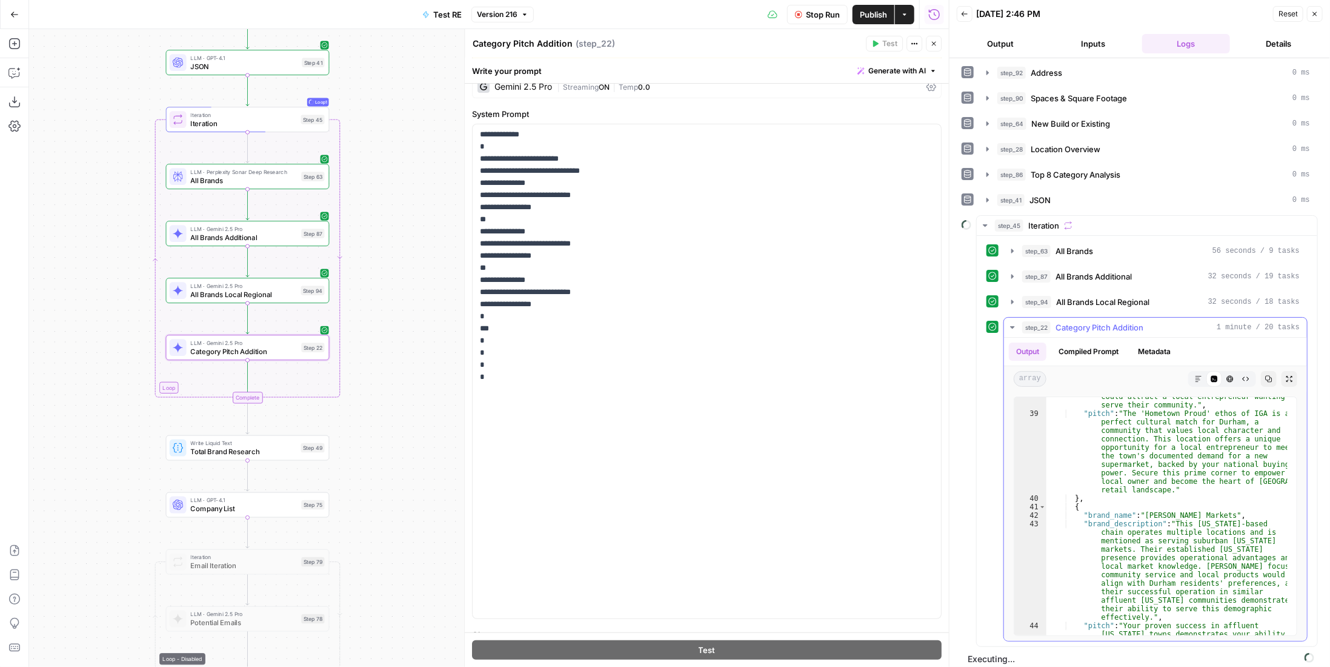
scroll to position [0, 0]
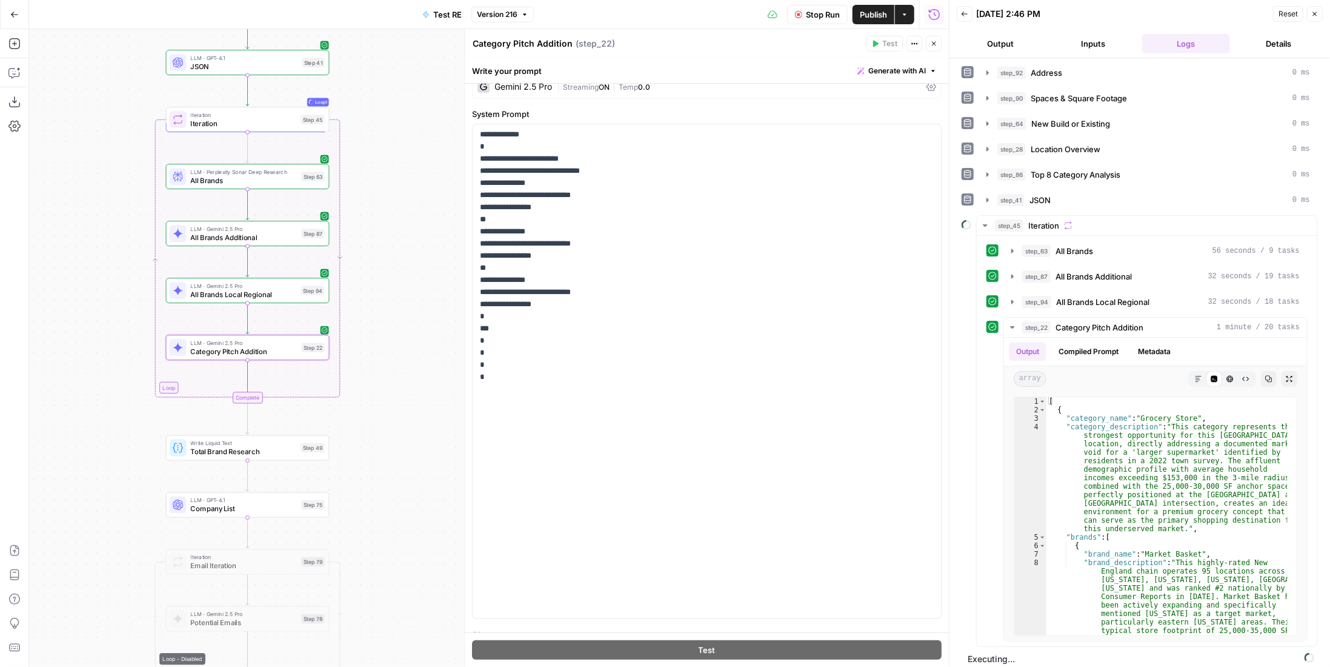
click at [878, 8] on span "Publish" at bounding box center [873, 14] width 27 height 12
click at [1136, 321] on span "Category Pitch Addition" at bounding box center [1100, 327] width 88 height 12
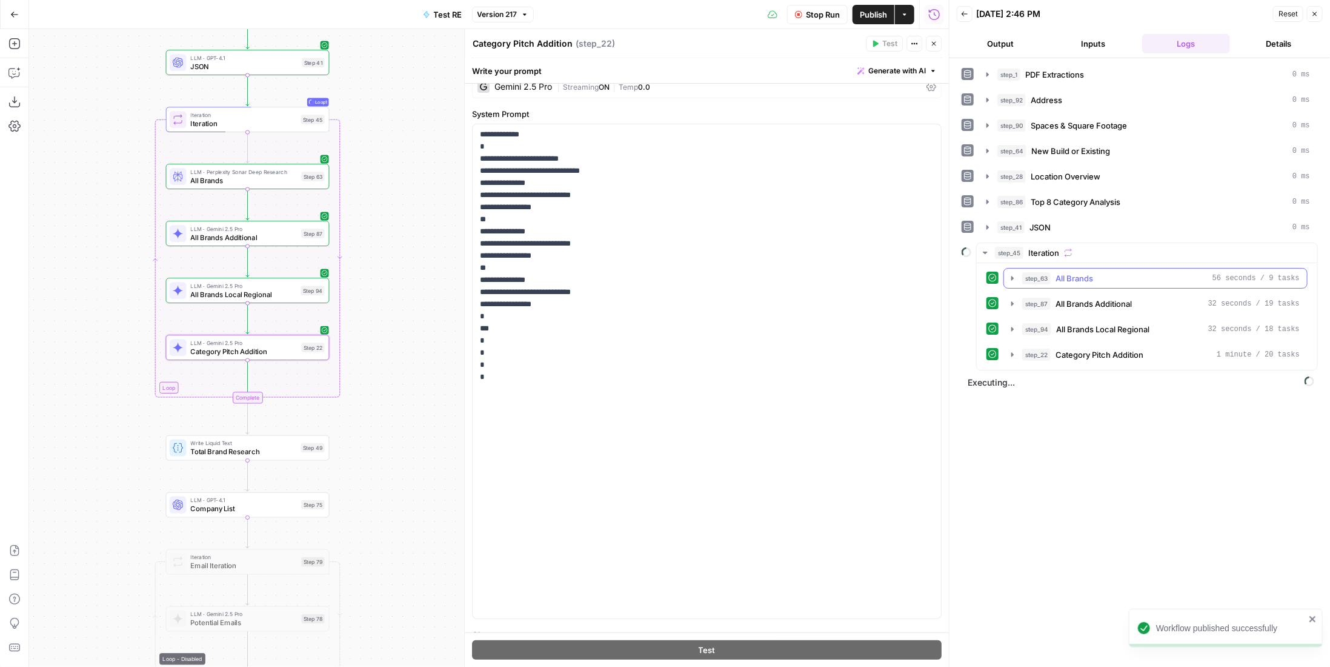
click at [1118, 272] on div "step_63 All Brands 56 seconds / 9 tasks" at bounding box center [1161, 278] width 278 height 12
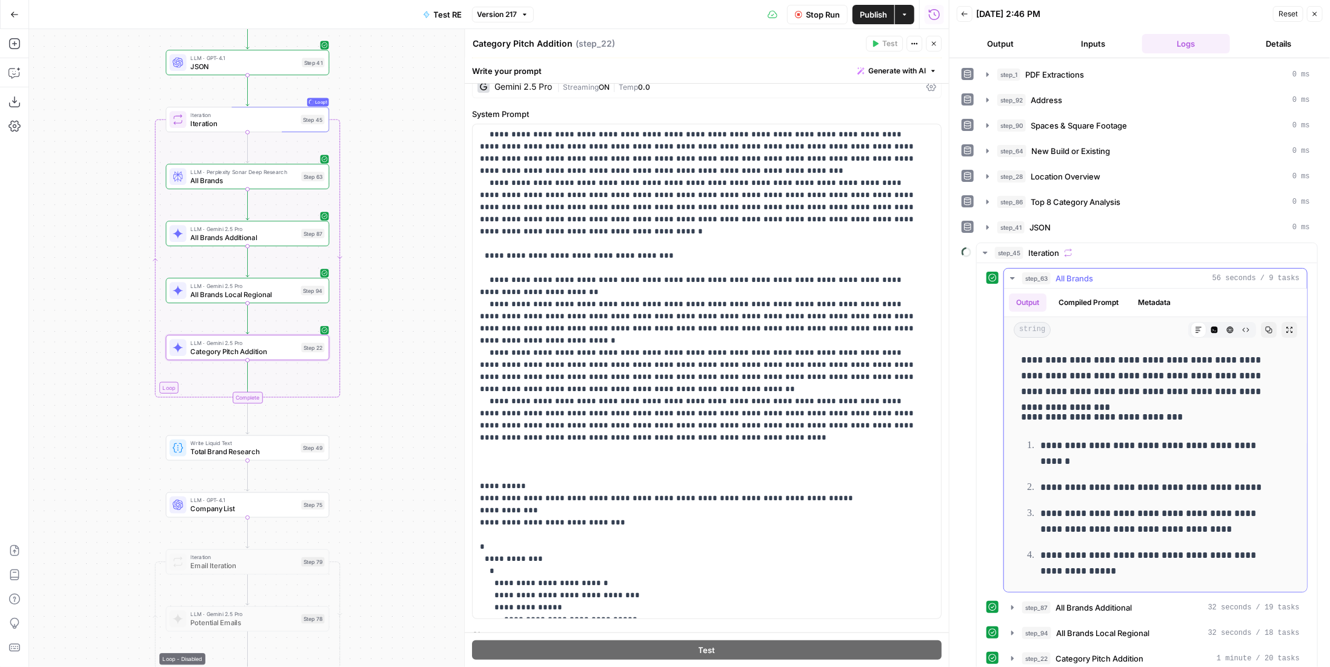
click at [1116, 272] on div "step_63 All Brands 56 seconds / 9 tasks" at bounding box center [1161, 278] width 278 height 12
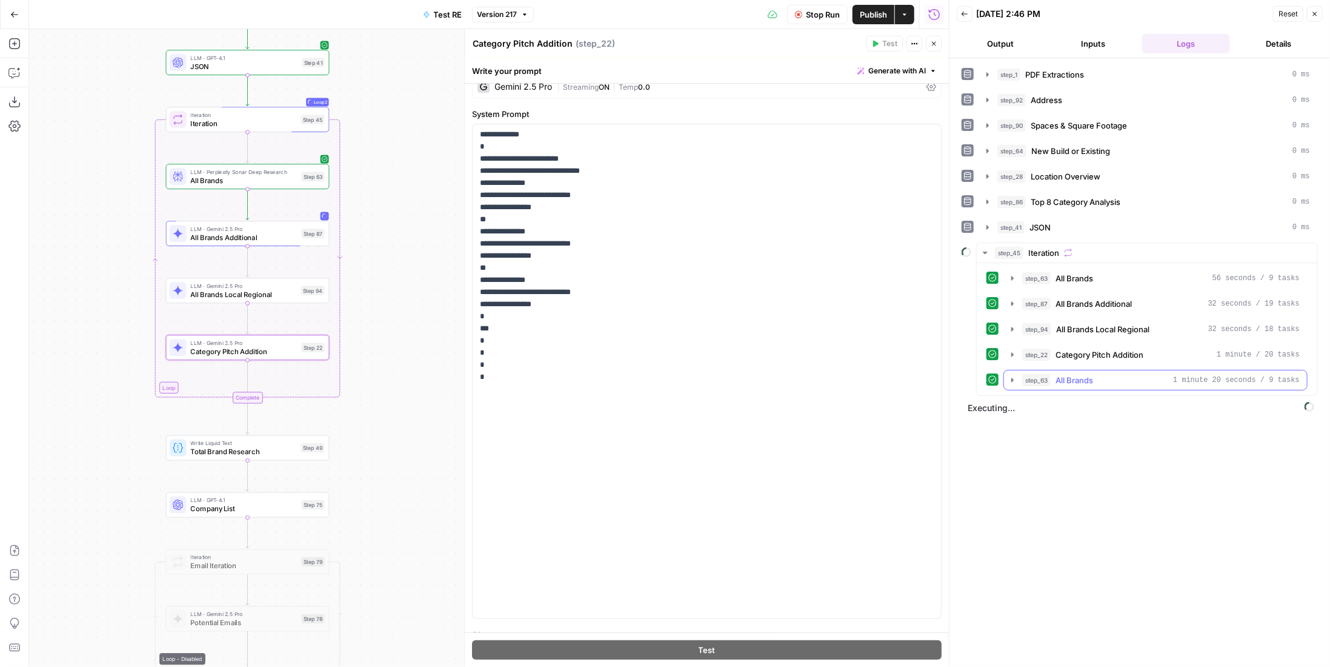
click at [1137, 376] on div "step_63 All Brands 1 minute 20 seconds / 9 tasks" at bounding box center [1161, 380] width 278 height 12
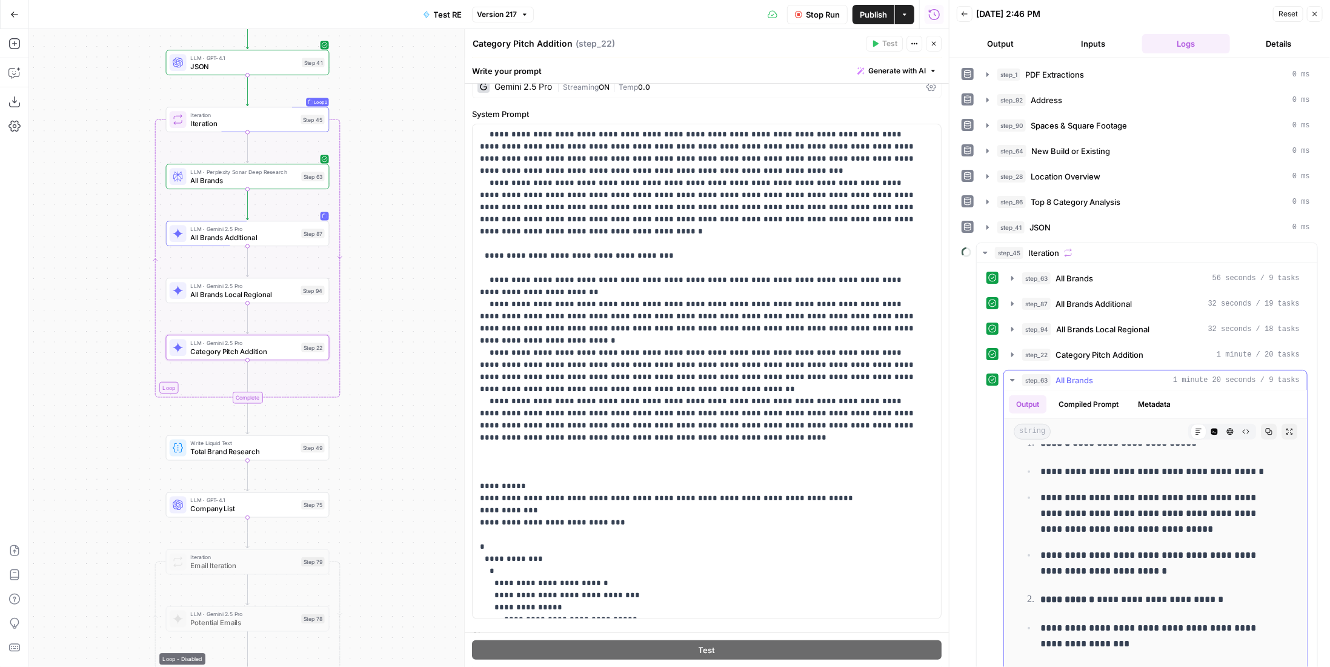
scroll to position [545, 0]
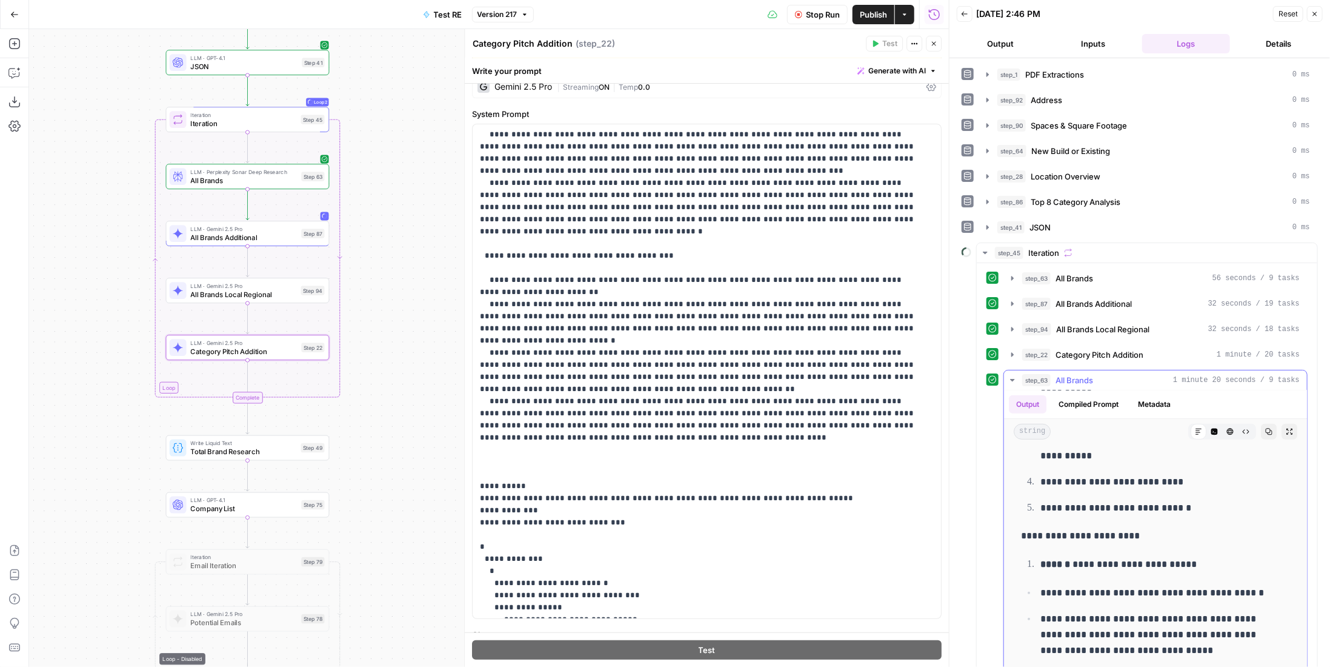
click at [1082, 375] on span "All Brands" at bounding box center [1075, 380] width 38 height 12
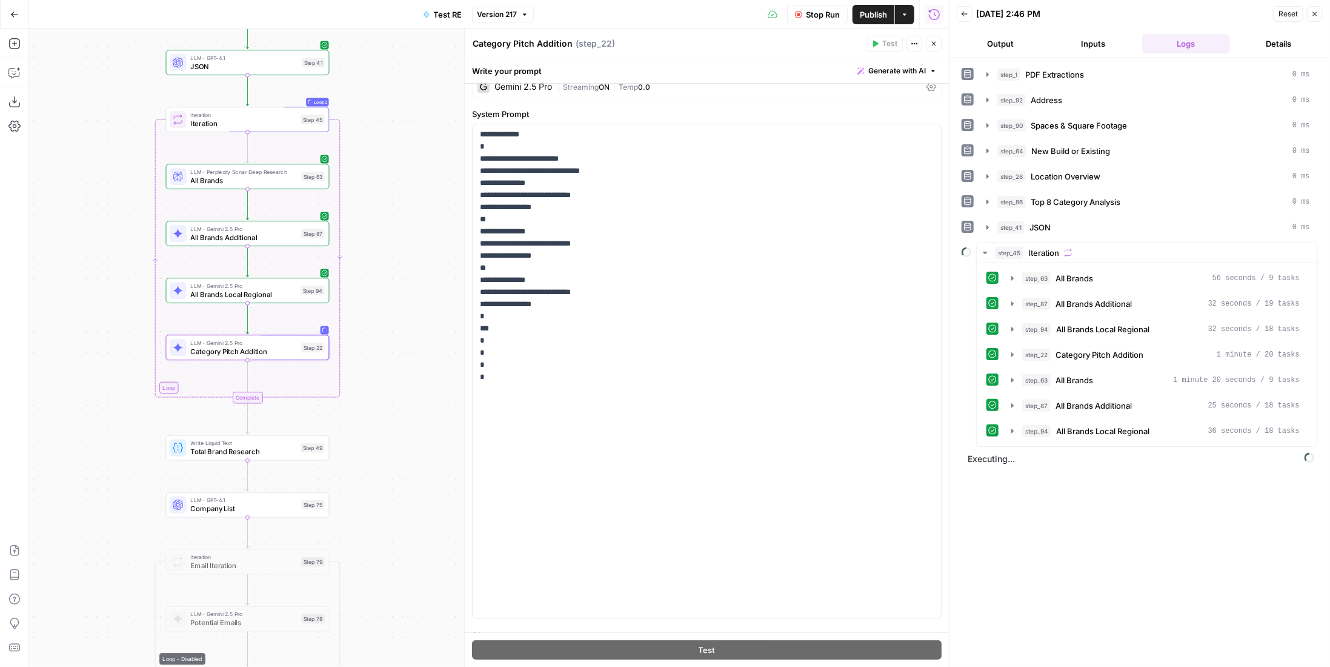
click at [806, 9] on span "Stop Run" at bounding box center [823, 14] width 34 height 12
click at [802, 7] on button "Test Workflow" at bounding box center [788, 14] width 81 height 19
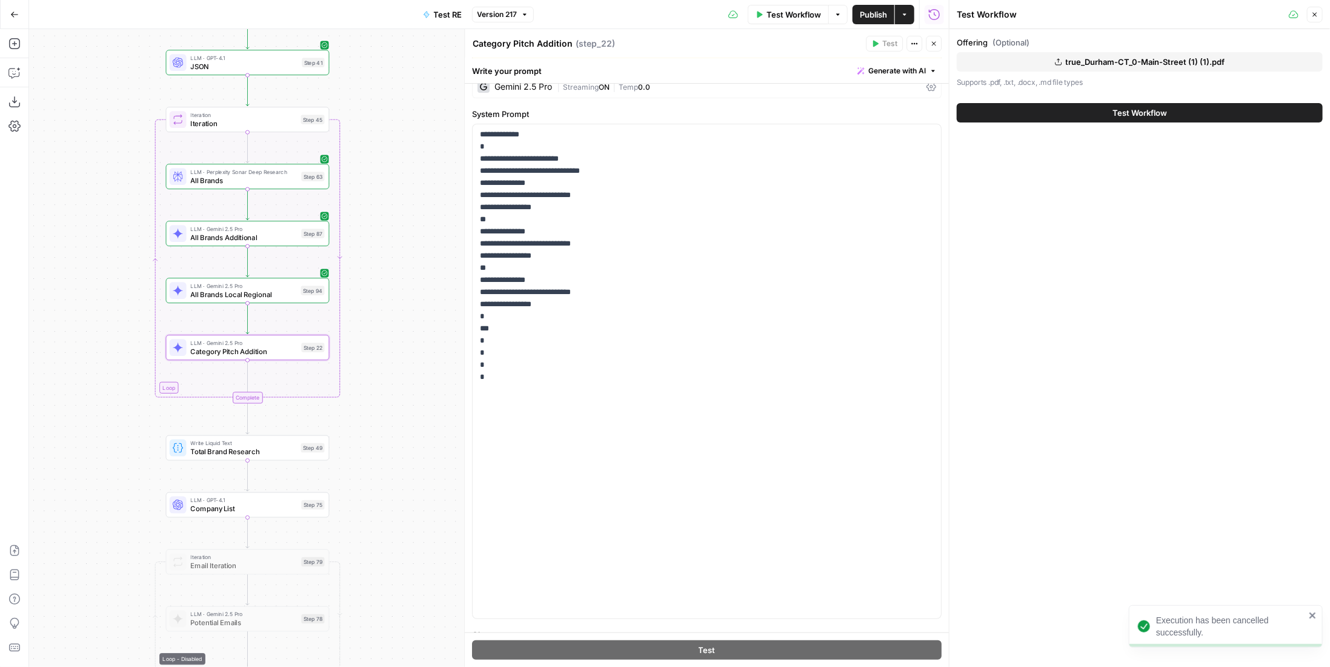
click at [1100, 62] on span "true_Durham-CT_0-Main-Street (1) (1).pdf" at bounding box center [1145, 62] width 159 height 12
click at [1125, 110] on span "Test Workflow" at bounding box center [1140, 113] width 55 height 12
click at [878, 13] on span "Publish" at bounding box center [873, 14] width 27 height 12
click at [1160, 112] on span "Test Workflow" at bounding box center [1140, 113] width 55 height 12
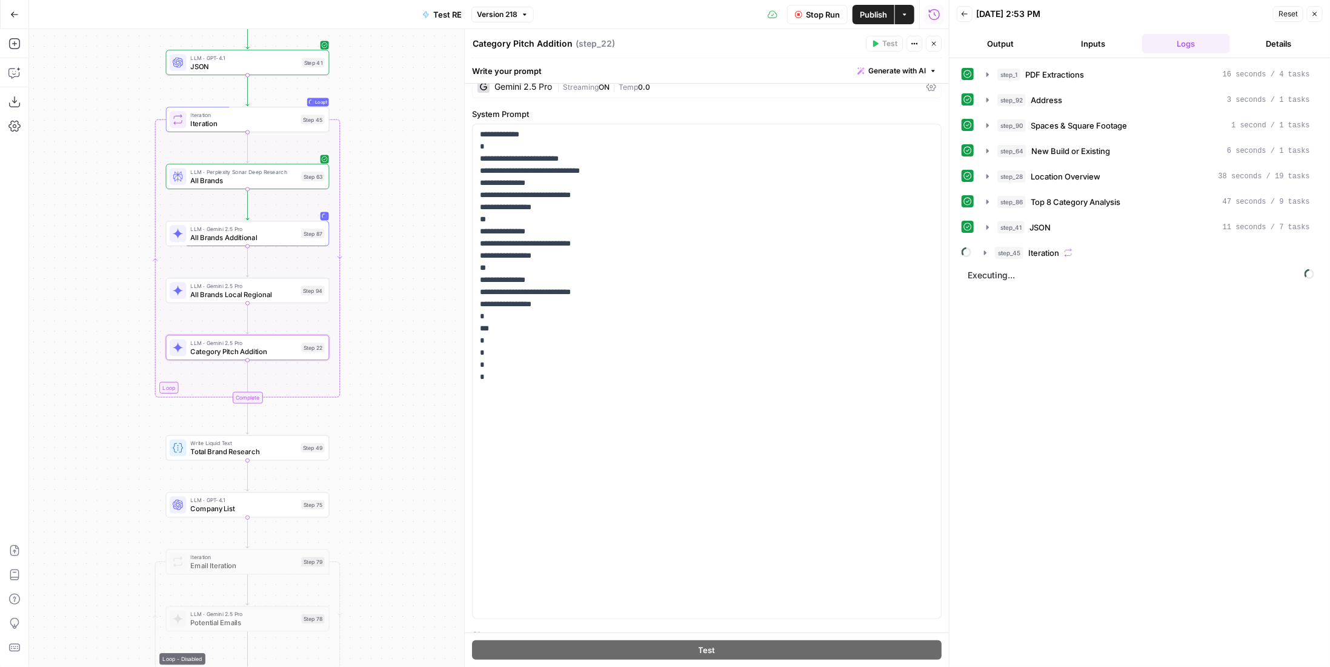
click at [1200, 253] on div "step_45 Iteration" at bounding box center [1152, 253] width 315 height 12
click at [1149, 275] on div "step_63 All Brands 1 minute 2 seconds / 8 tasks" at bounding box center [1161, 278] width 278 height 12
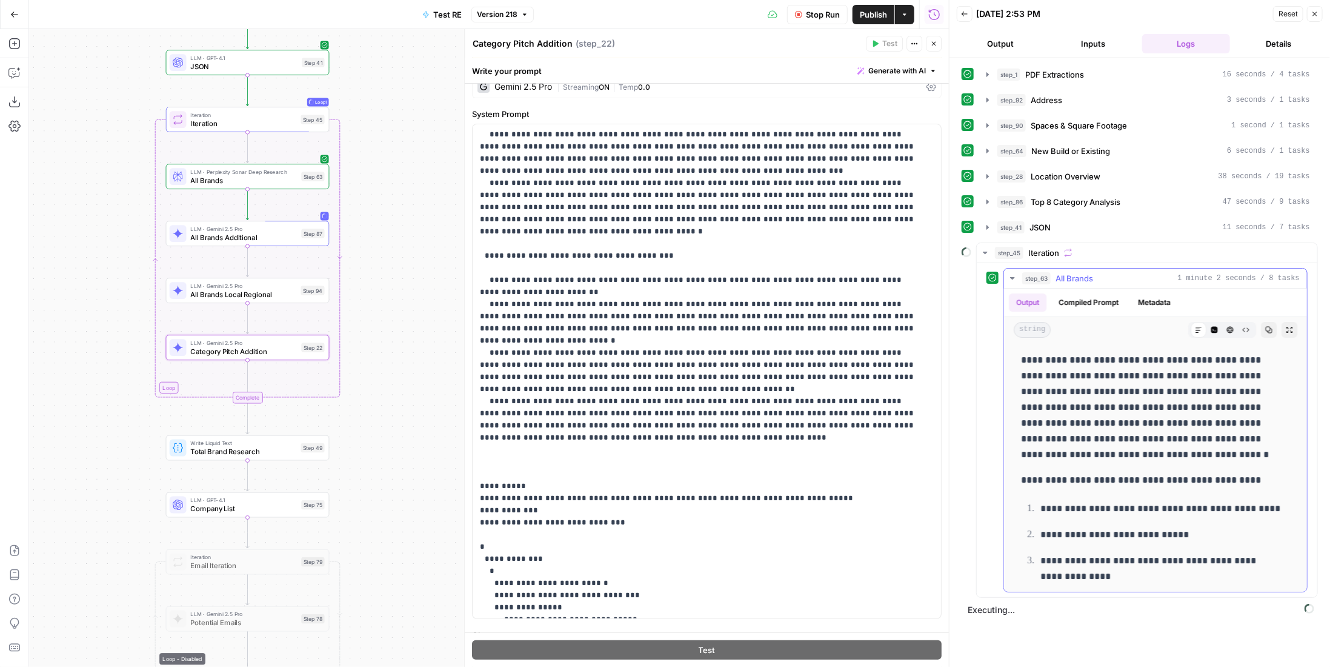
click at [1149, 275] on div "step_63 All Brands 1 minute 2 seconds / 8 tasks" at bounding box center [1161, 278] width 278 height 12
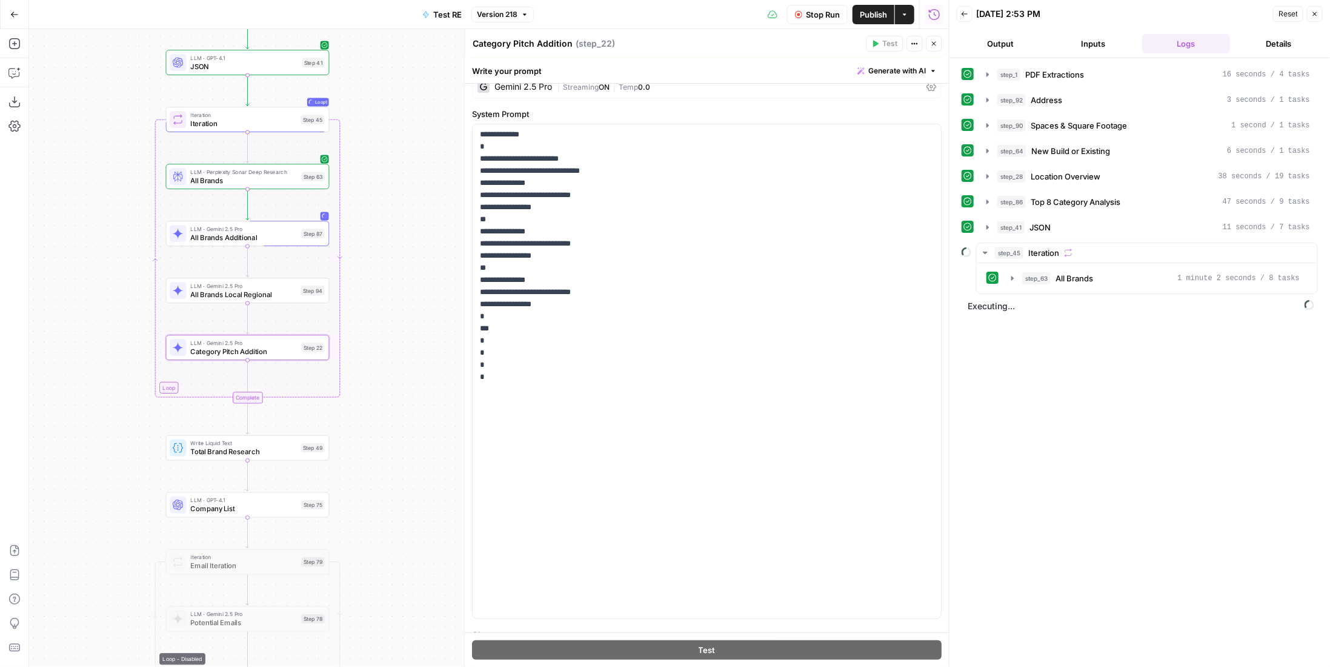
click at [883, 16] on span "Publish" at bounding box center [873, 14] width 27 height 12
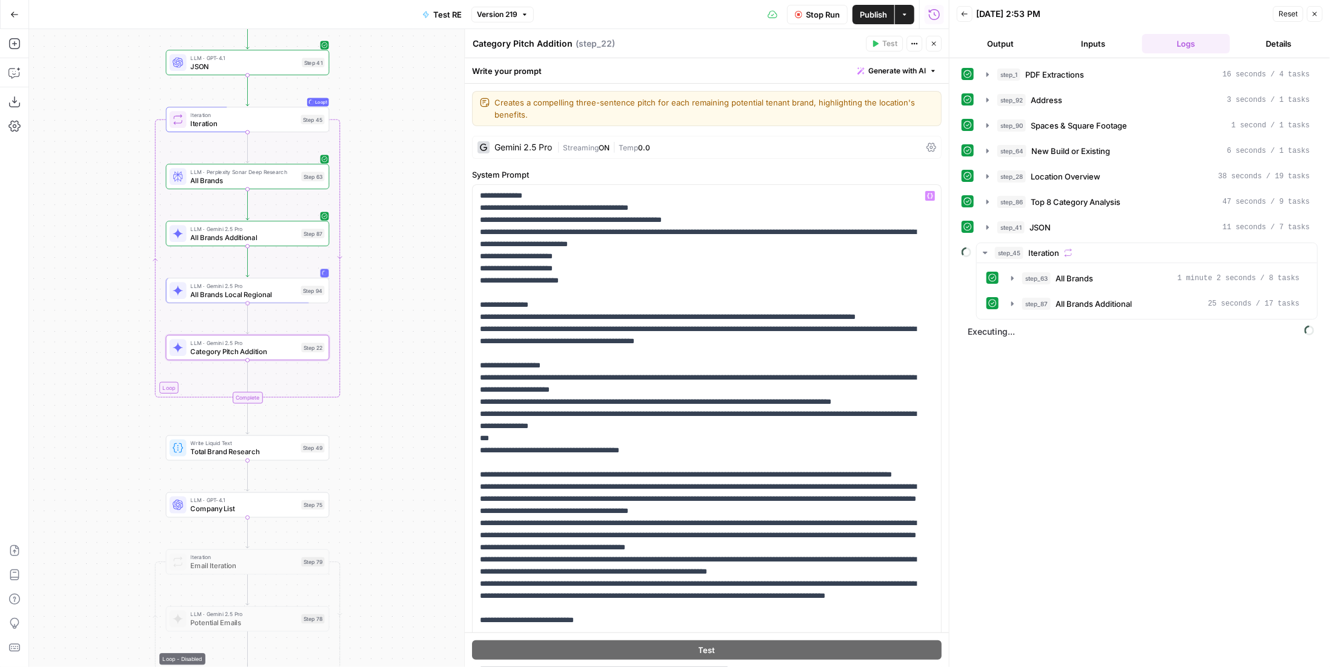
scroll to position [1528, 0]
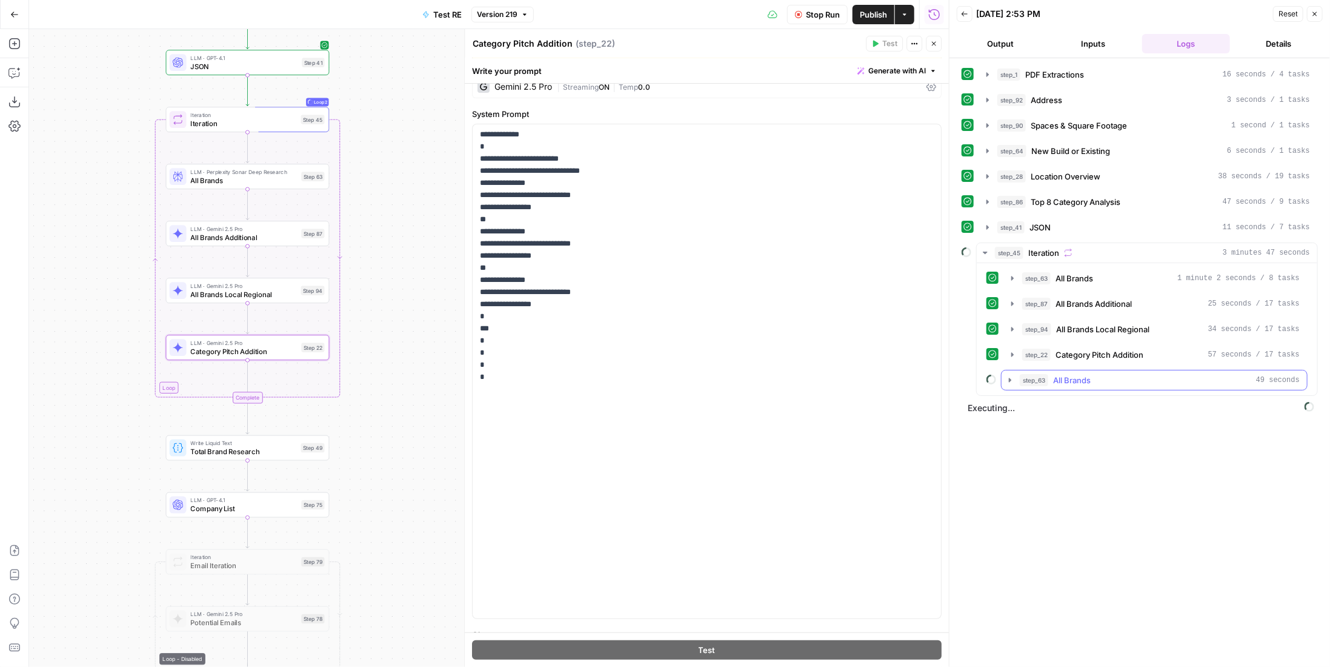
click at [1121, 375] on div "step_63 All Brands 49 seconds" at bounding box center [1160, 380] width 280 height 12
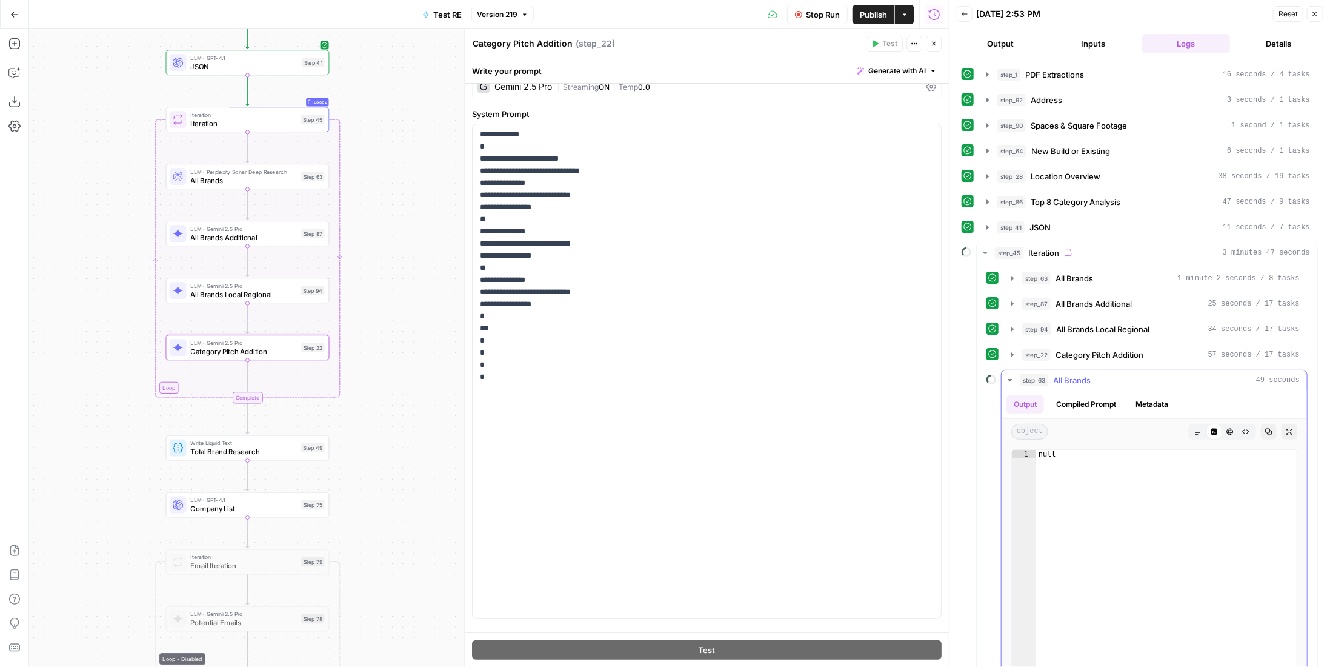
click at [1118, 375] on div "step_63 All Brands 49 seconds" at bounding box center [1160, 380] width 280 height 12
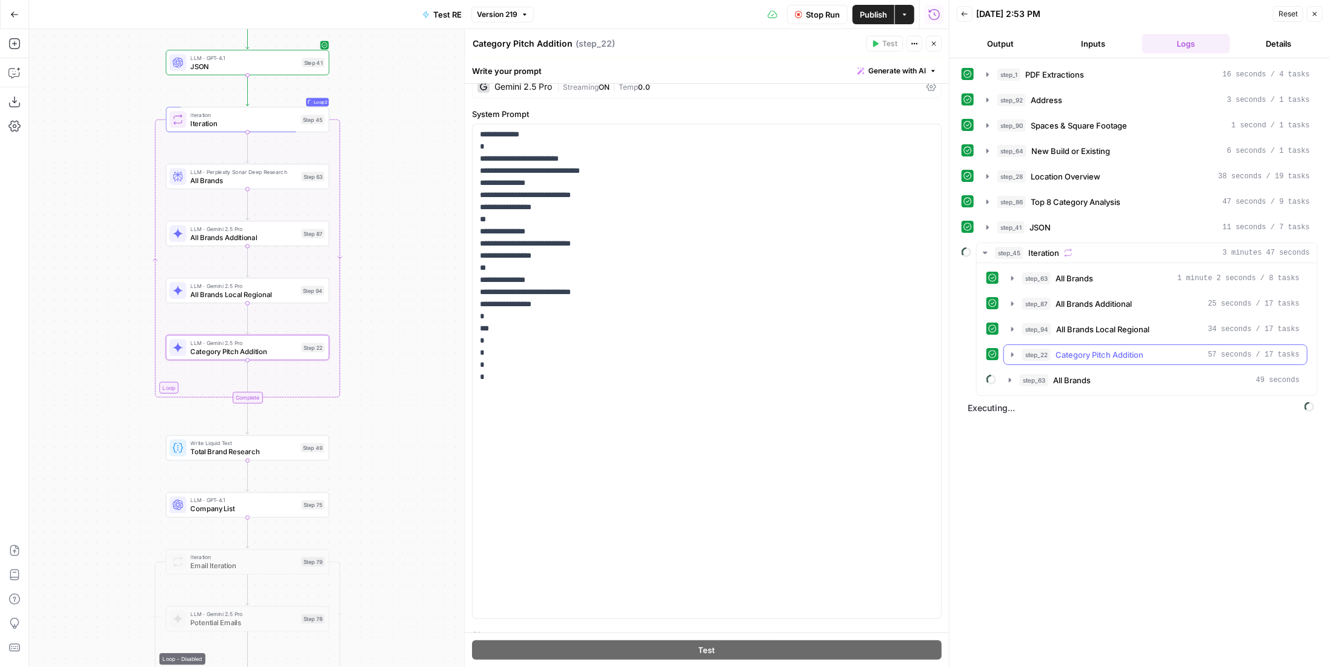
click at [1131, 348] on span "Category Pitch Addition" at bounding box center [1100, 354] width 88 height 12
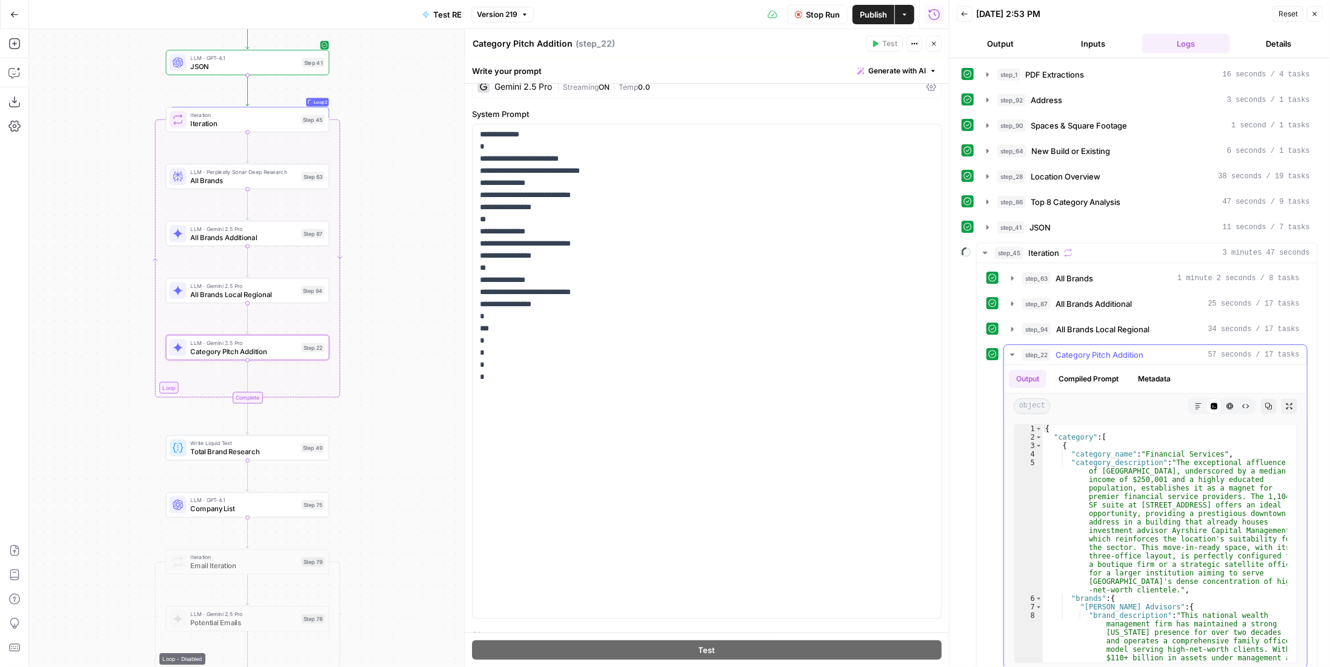
click at [1131, 348] on span "Category Pitch Addition" at bounding box center [1100, 354] width 88 height 12
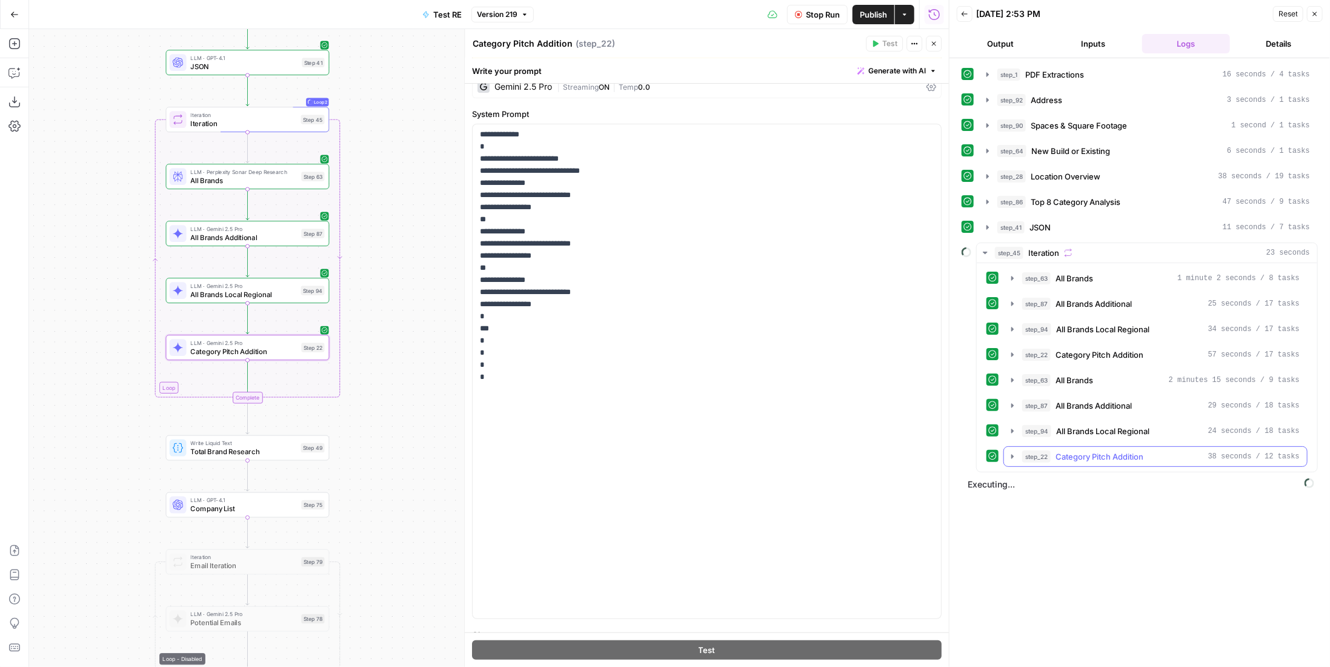
click at [1142, 450] on span "Category Pitch Addition" at bounding box center [1100, 456] width 88 height 12
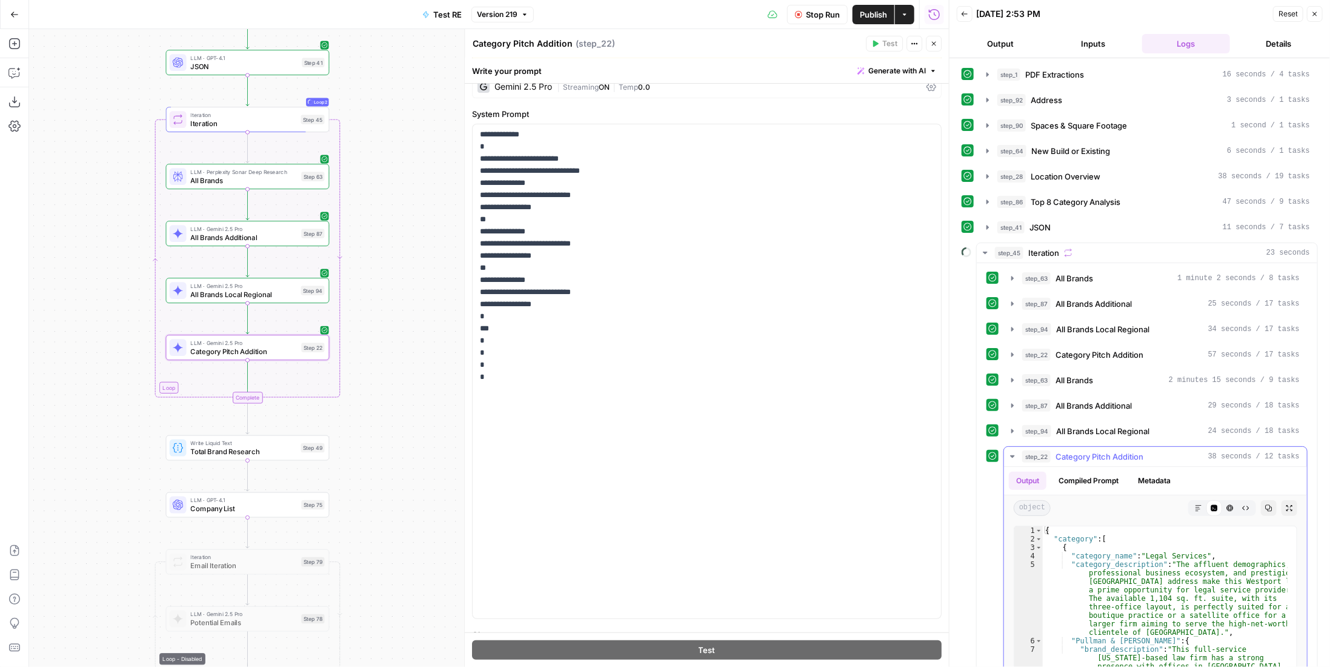
click at [1149, 450] on div "step_22 Category Pitch Addition 38 seconds / 12 tasks" at bounding box center [1161, 456] width 278 height 12
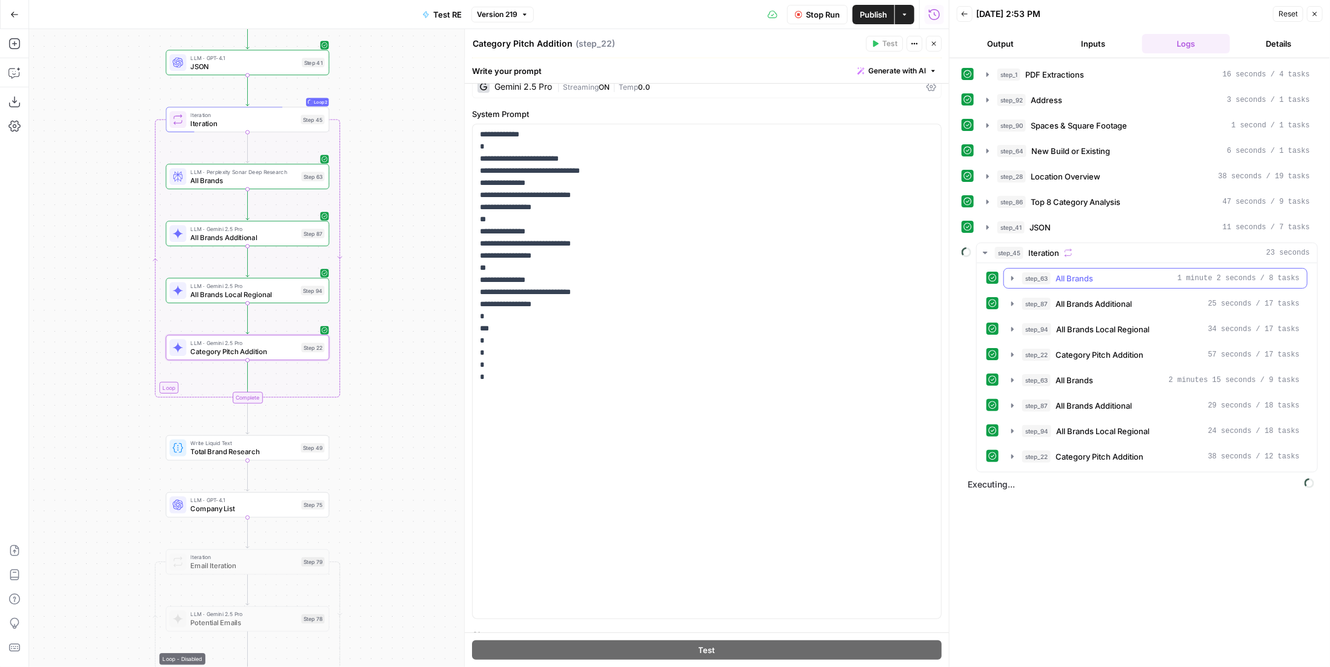
click at [1097, 279] on button "step_63 All Brands 1 minute 2 seconds / 8 tasks" at bounding box center [1155, 277] width 303 height 19
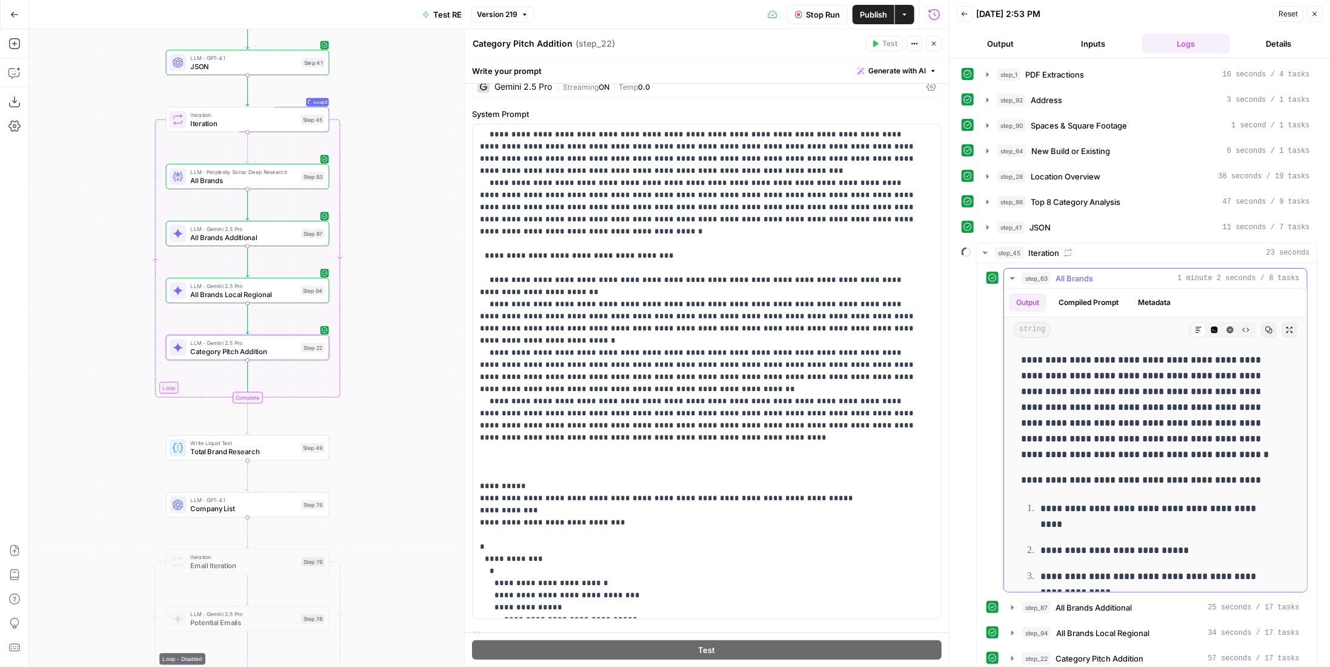
click at [1101, 272] on div "step_63 All Brands 1 minute 2 seconds / 8 tasks" at bounding box center [1161, 278] width 278 height 12
click at [1113, 601] on span "All Brands Additional" at bounding box center [1094, 607] width 76 height 12
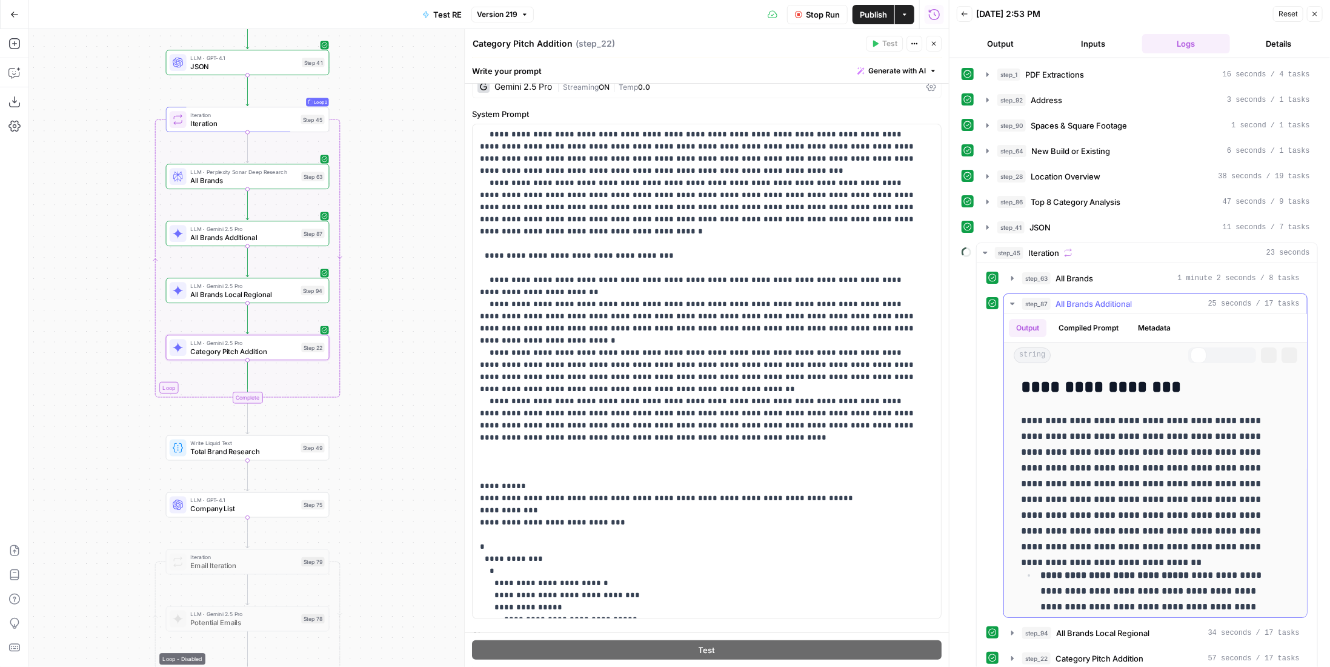
click at [1113, 298] on span "All Brands Additional" at bounding box center [1094, 304] width 76 height 12
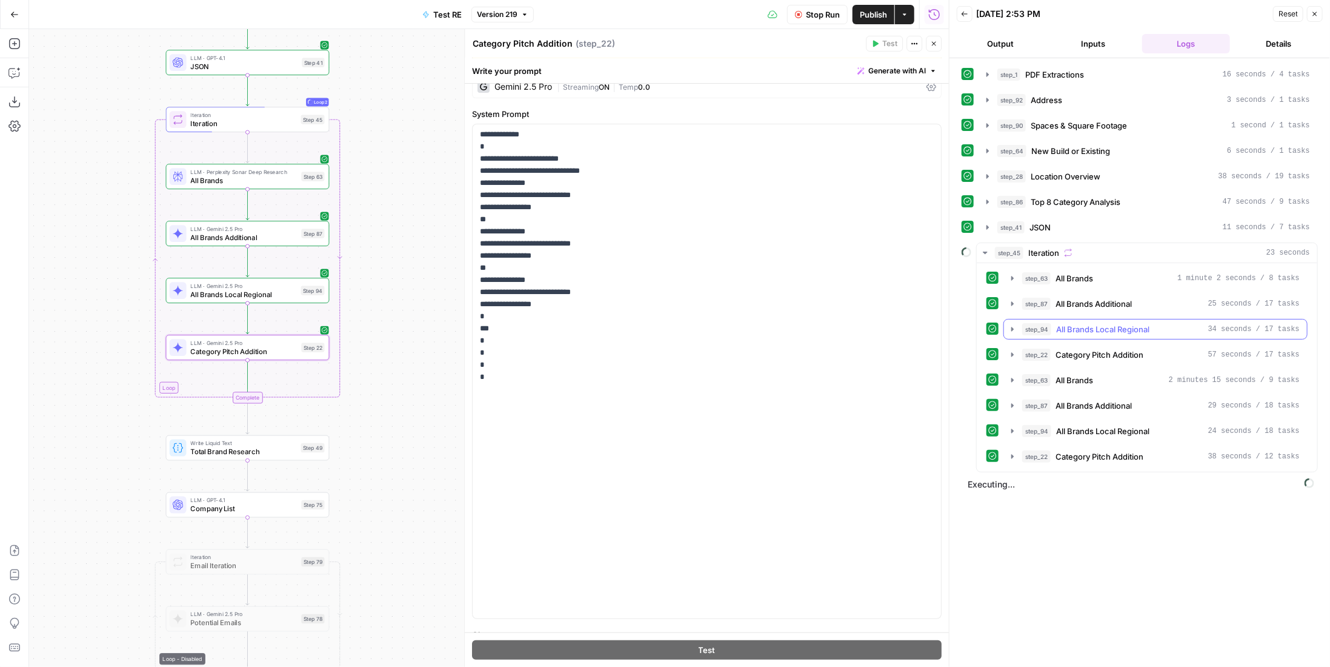
drag, startPoint x: 1116, startPoint y: 313, endPoint x: 1118, endPoint y: 321, distance: 7.5
click at [1116, 319] on button "step_94 All Brands Local Regional 34 seconds / 17 tasks" at bounding box center [1155, 328] width 303 height 19
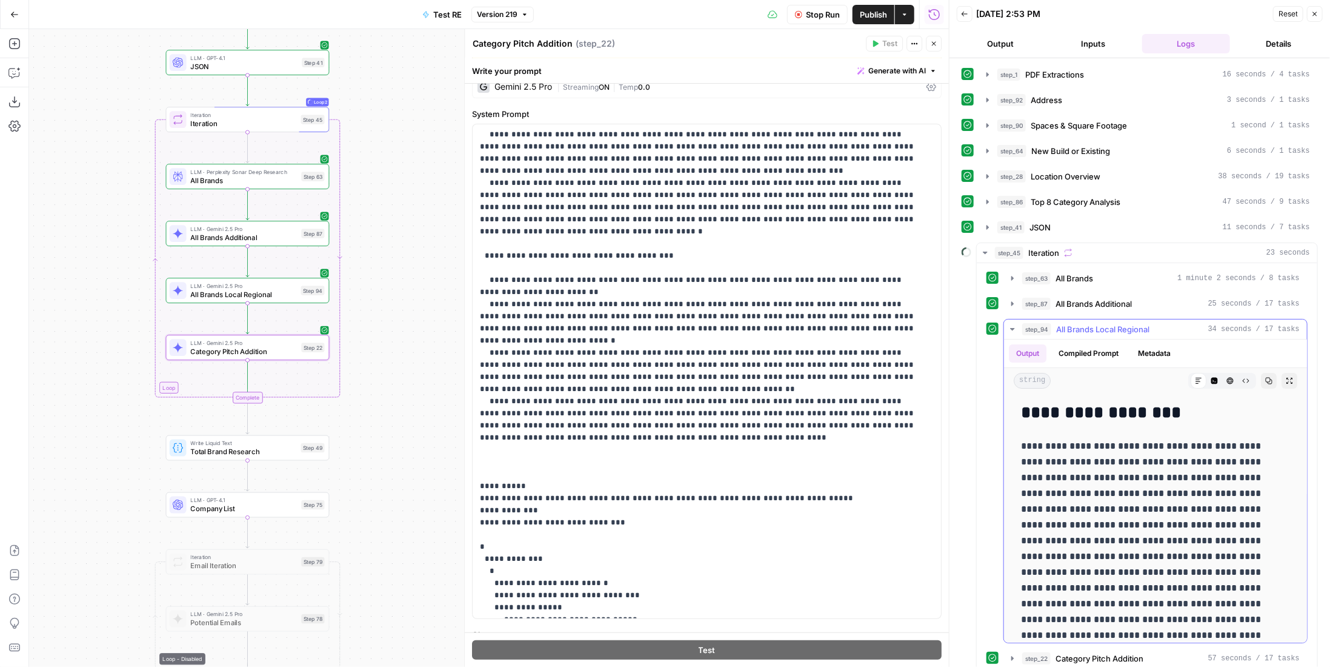
click at [1119, 323] on span "All Brands Local Regional" at bounding box center [1102, 329] width 93 height 12
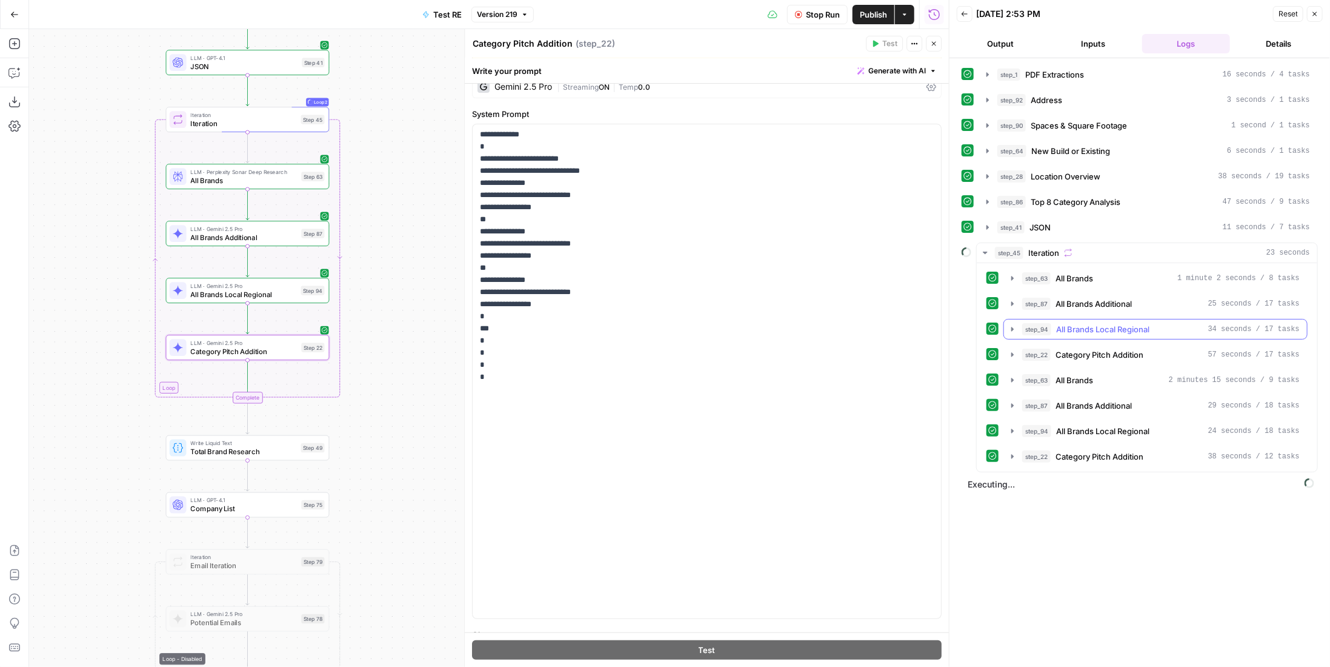
click at [1119, 323] on span "All Brands Local Regional" at bounding box center [1102, 329] width 93 height 12
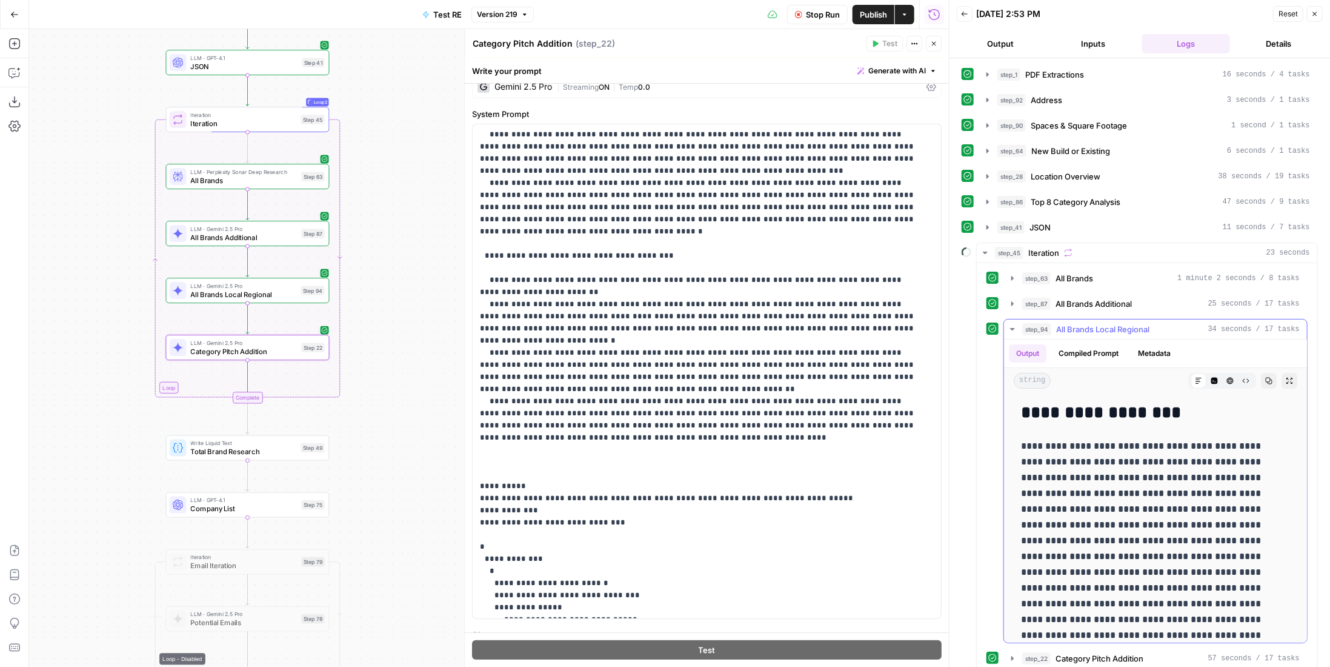
click at [1119, 323] on span "All Brands Local Regional" at bounding box center [1102, 329] width 93 height 12
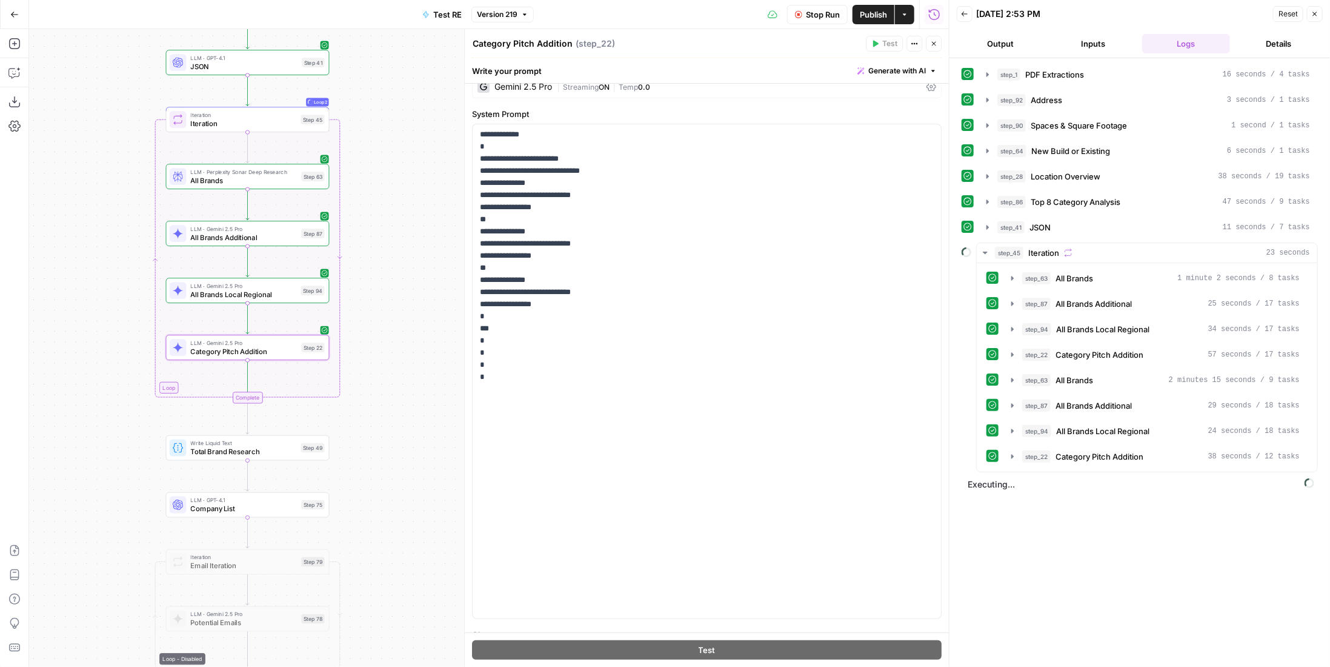
click at [1079, 42] on button "Inputs" at bounding box center [1094, 43] width 88 height 19
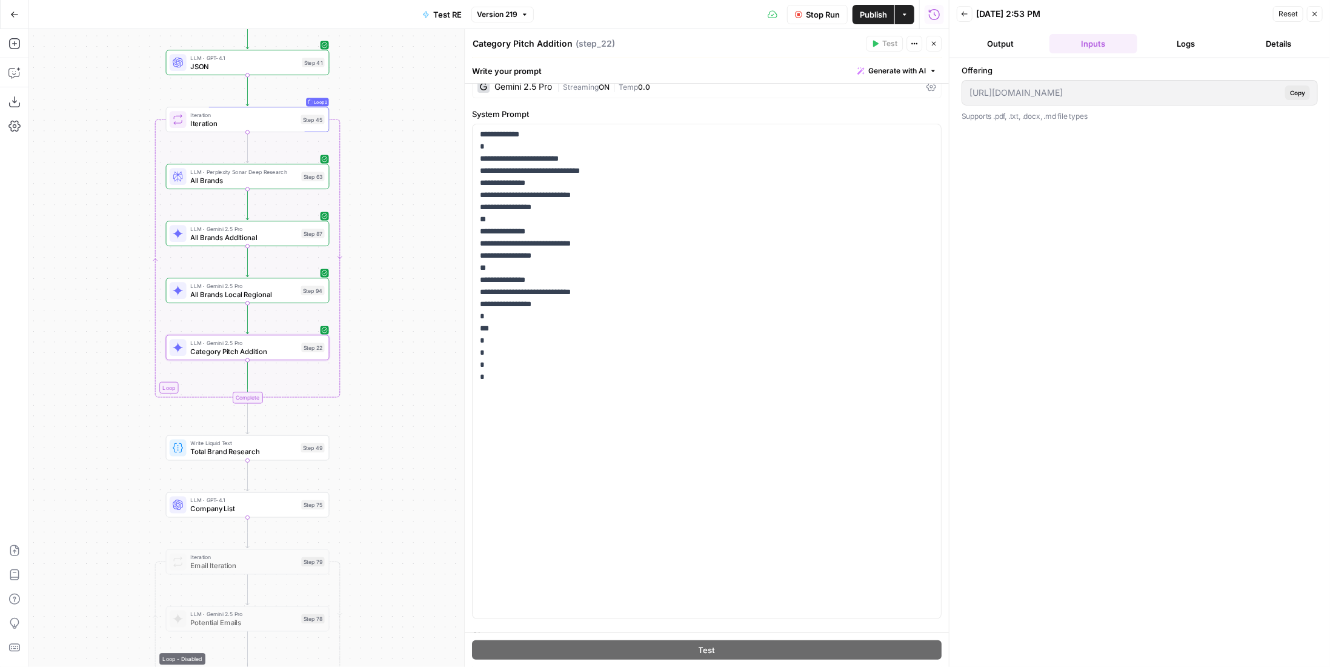
click at [1026, 47] on button "Output" at bounding box center [1001, 43] width 88 height 19
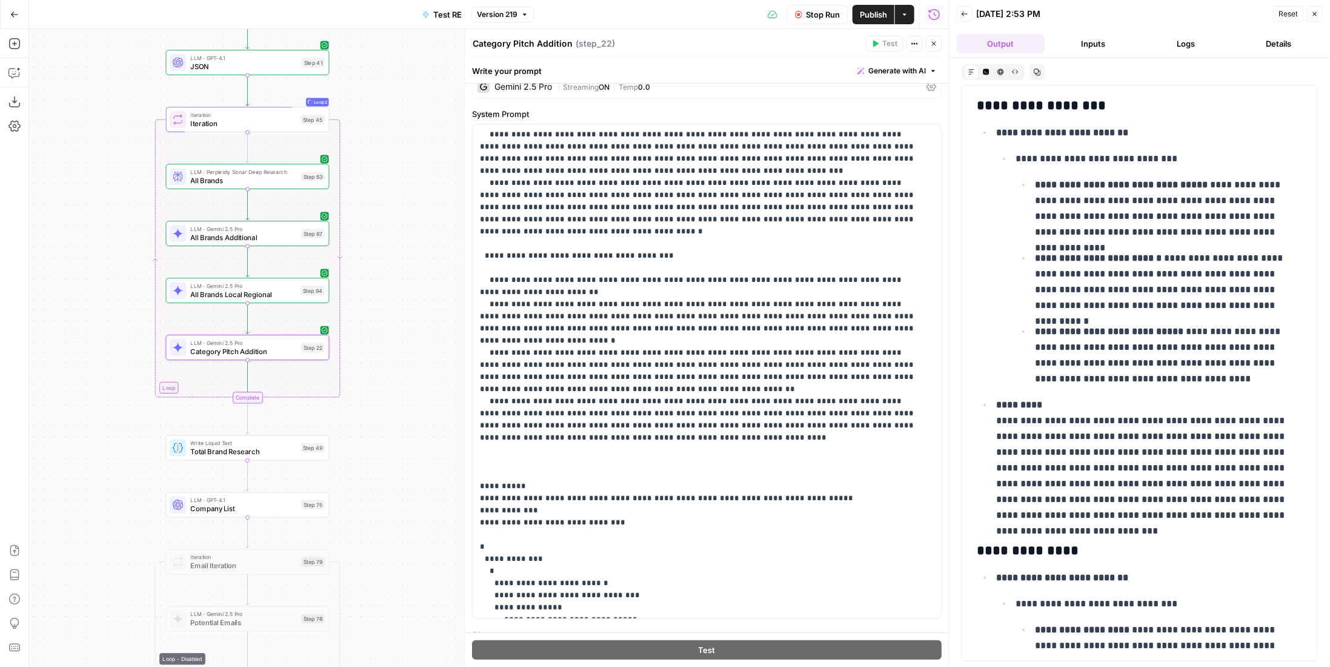
click at [1179, 43] on button "Logs" at bounding box center [1186, 43] width 88 height 19
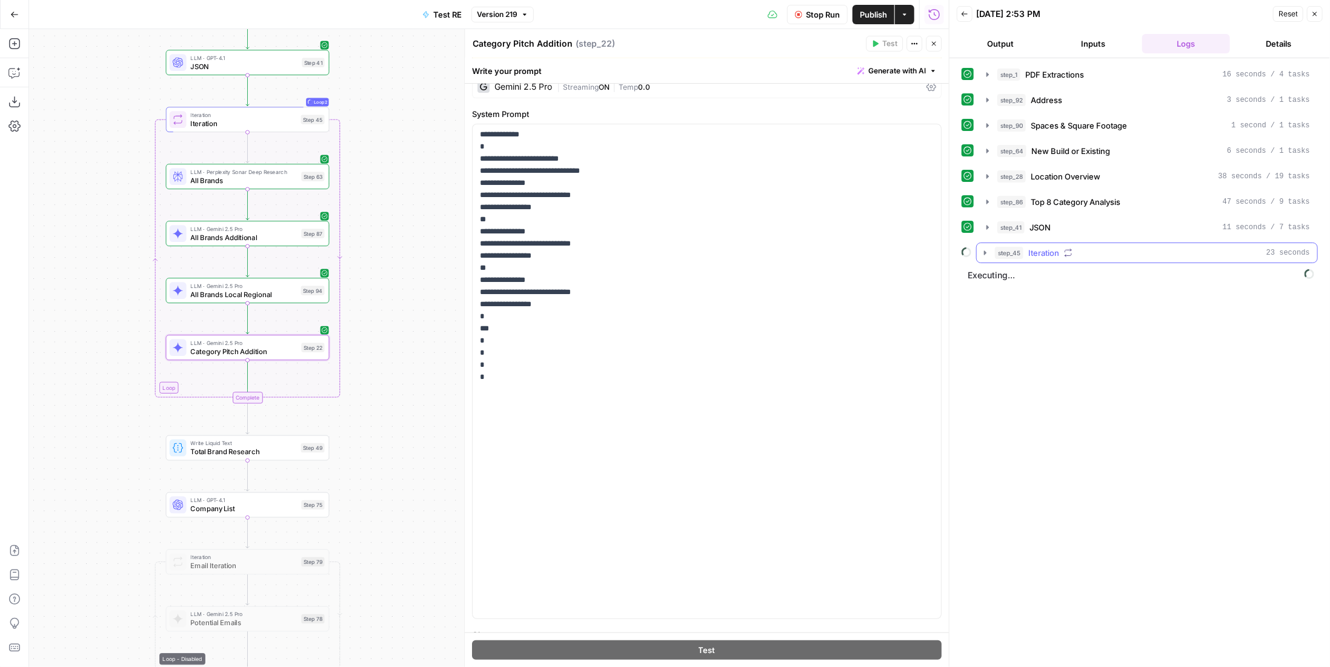
click at [1176, 250] on div "step_45 Iteration 23 seconds" at bounding box center [1152, 253] width 315 height 12
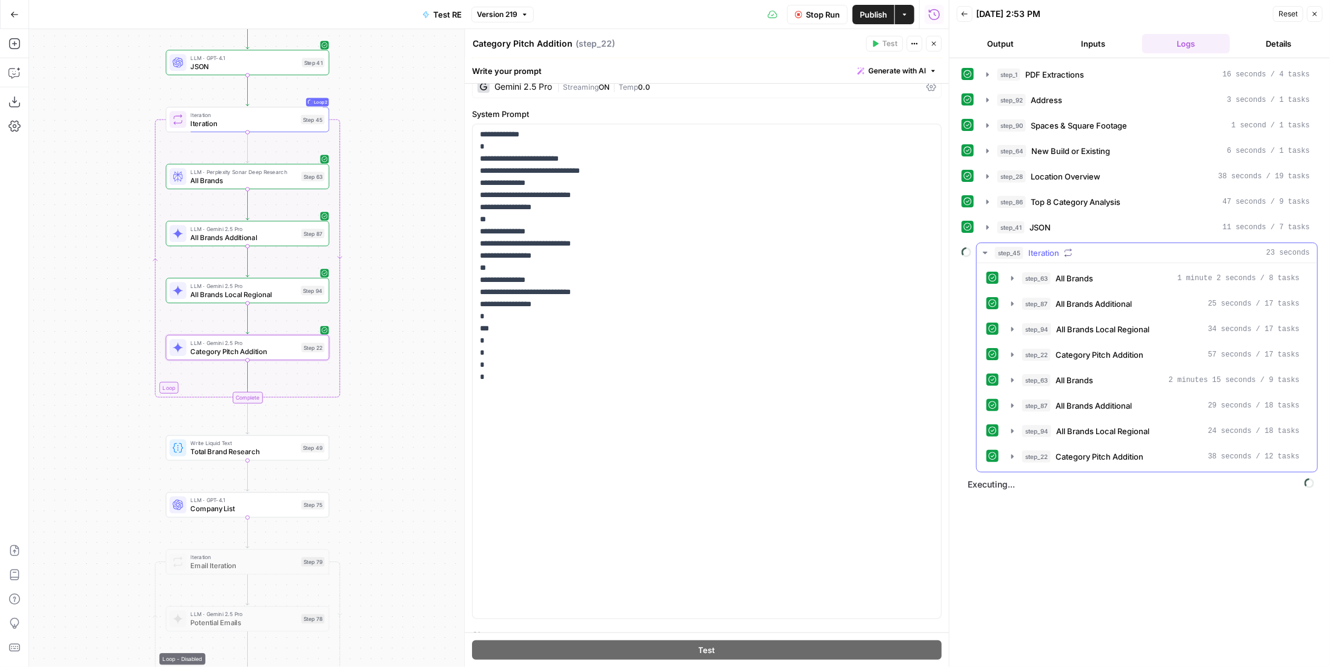
click at [1176, 250] on div "step_45 Iteration 23 seconds" at bounding box center [1152, 253] width 315 height 12
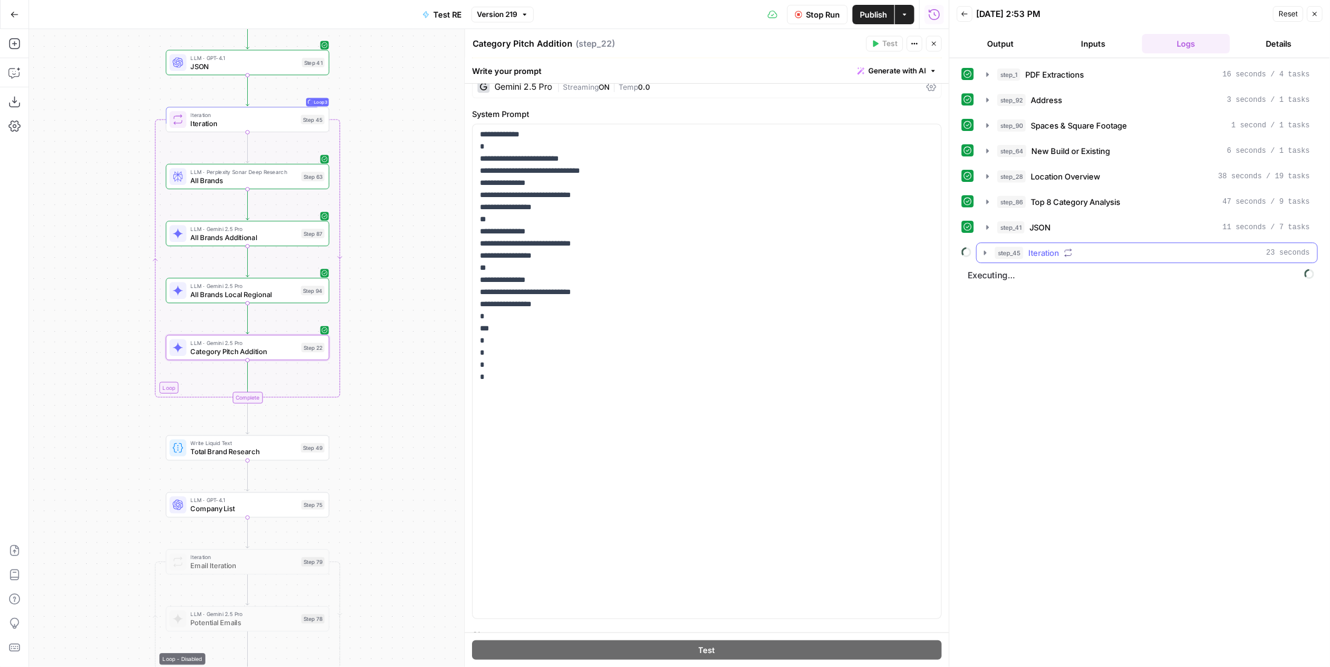
click at [1253, 247] on div "step_45 Iteration 23 seconds" at bounding box center [1152, 253] width 315 height 12
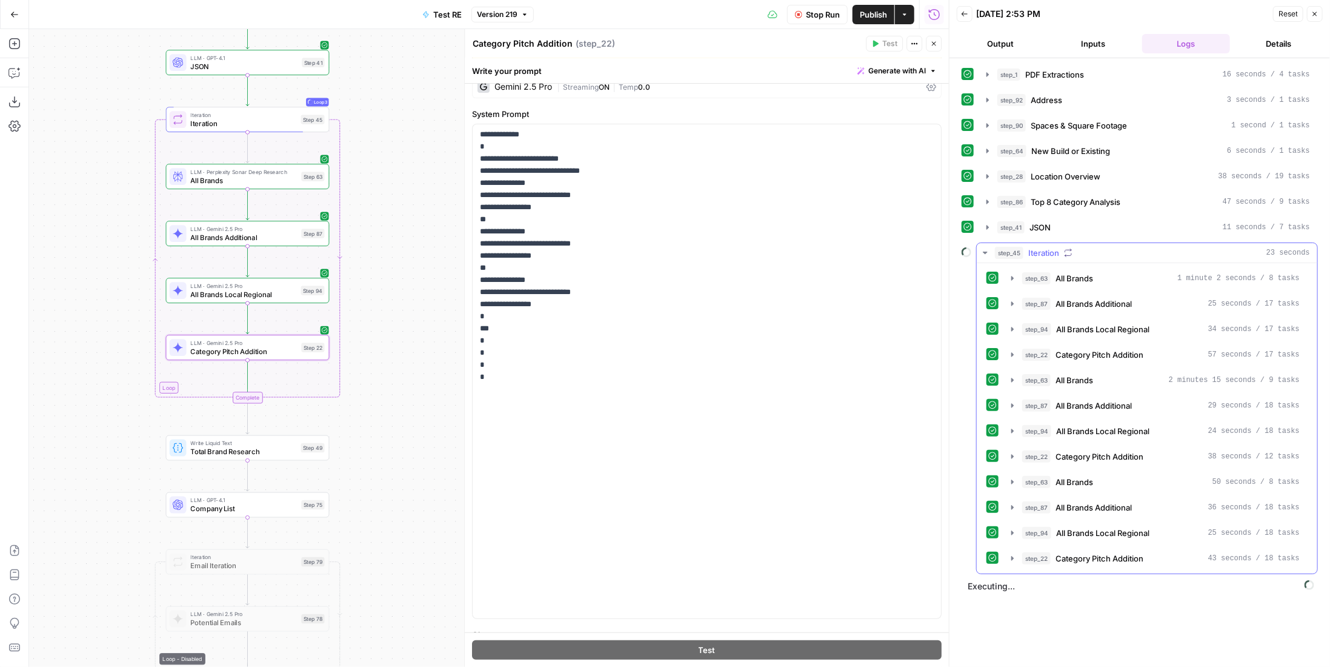
click at [1253, 247] on div "step_45 Iteration 23 seconds" at bounding box center [1152, 253] width 315 height 12
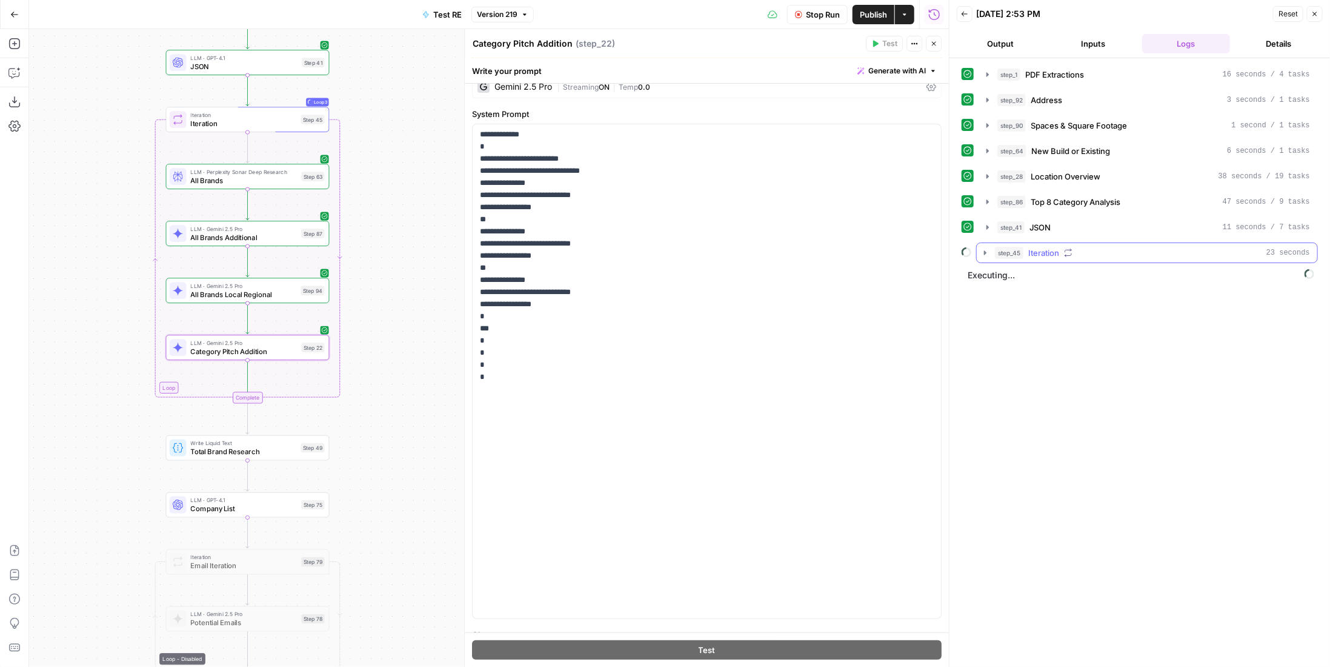
click at [1062, 251] on div "step_45 Iteration 23 seconds" at bounding box center [1152, 253] width 315 height 12
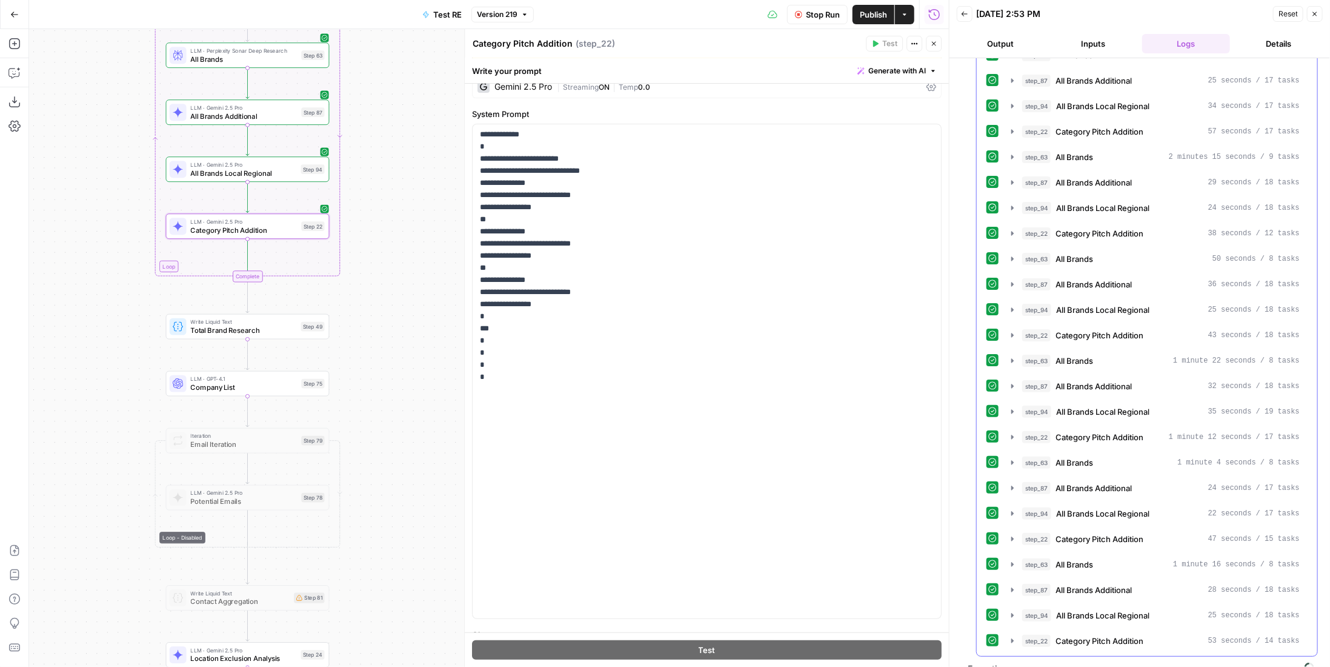
scroll to position [41, 0]
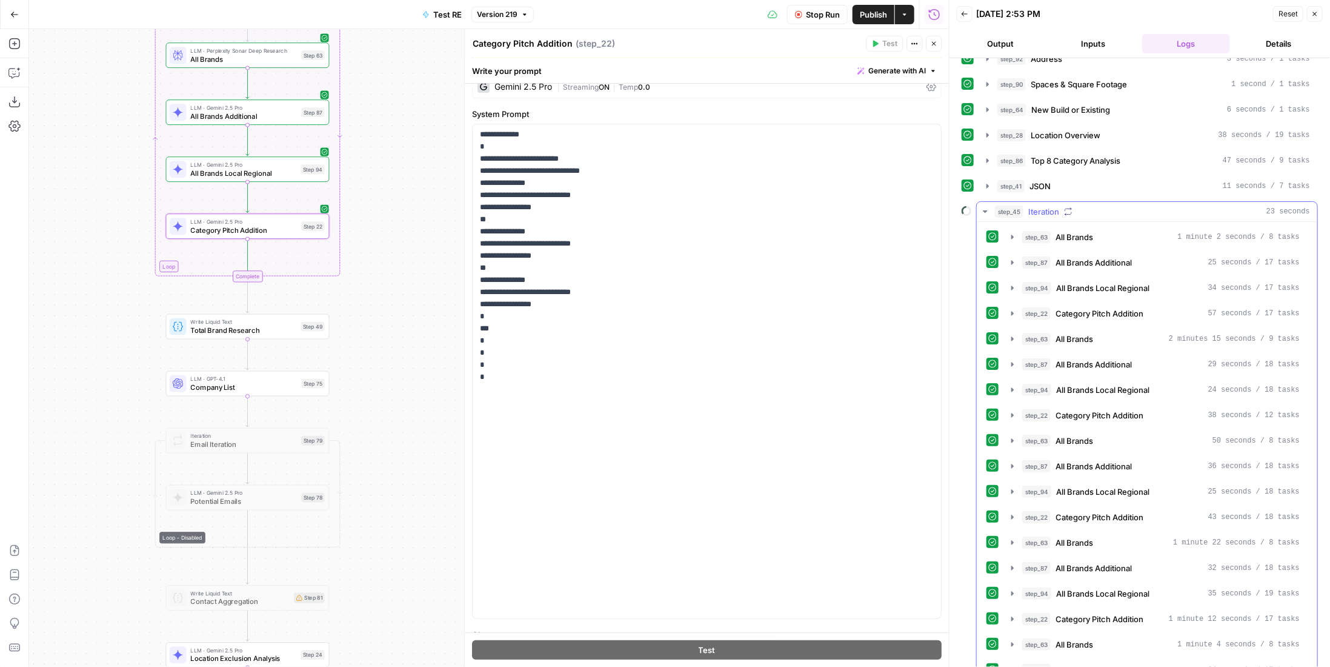
click at [1057, 209] on span "Iteration" at bounding box center [1044, 211] width 31 height 12
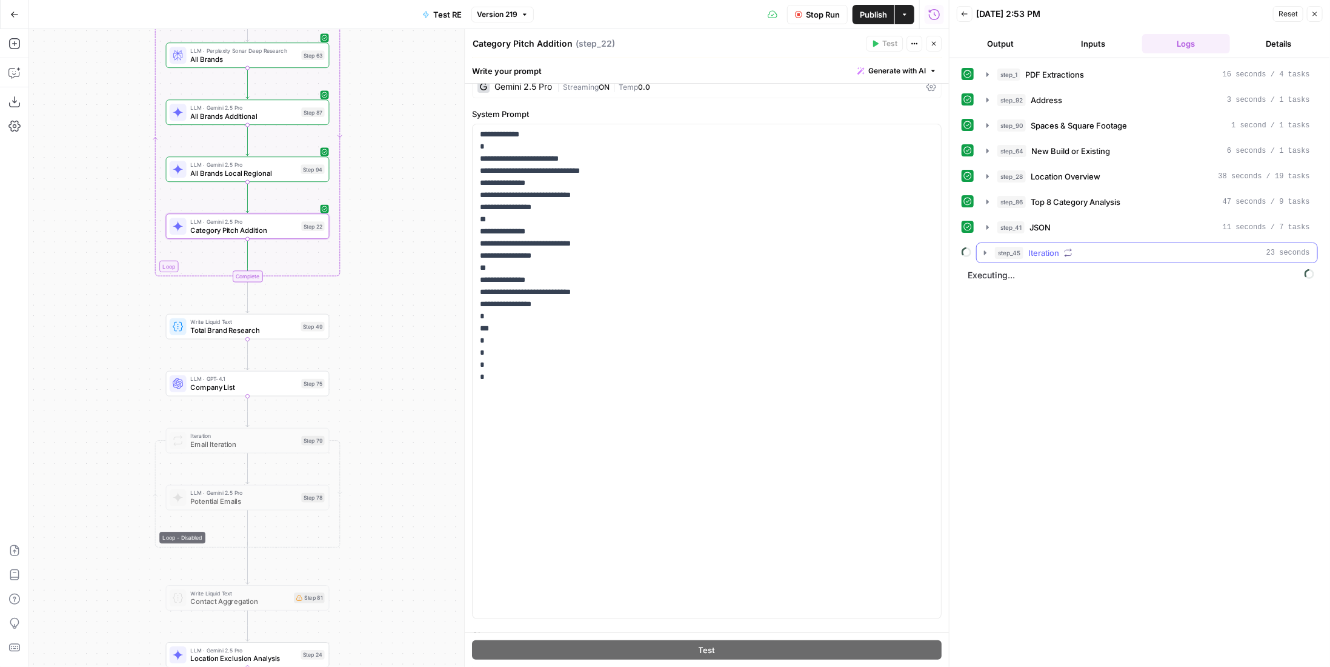
click at [1055, 252] on span "Iteration" at bounding box center [1044, 253] width 31 height 12
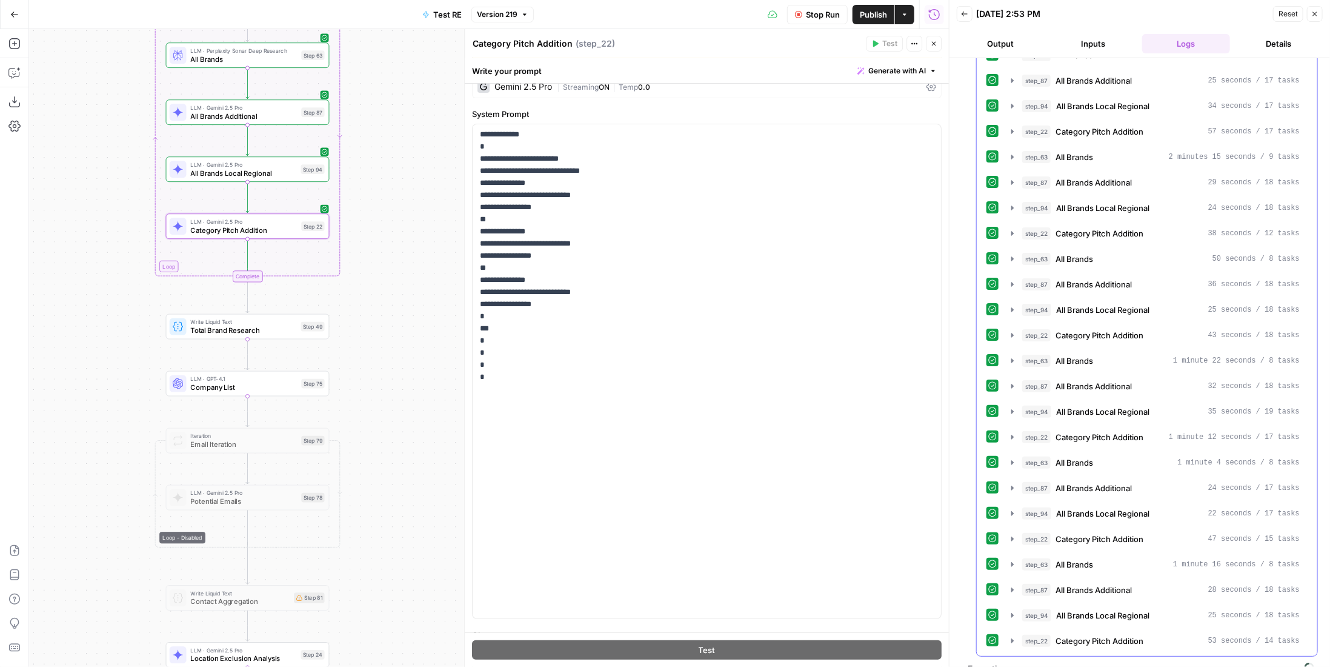
scroll to position [41, 0]
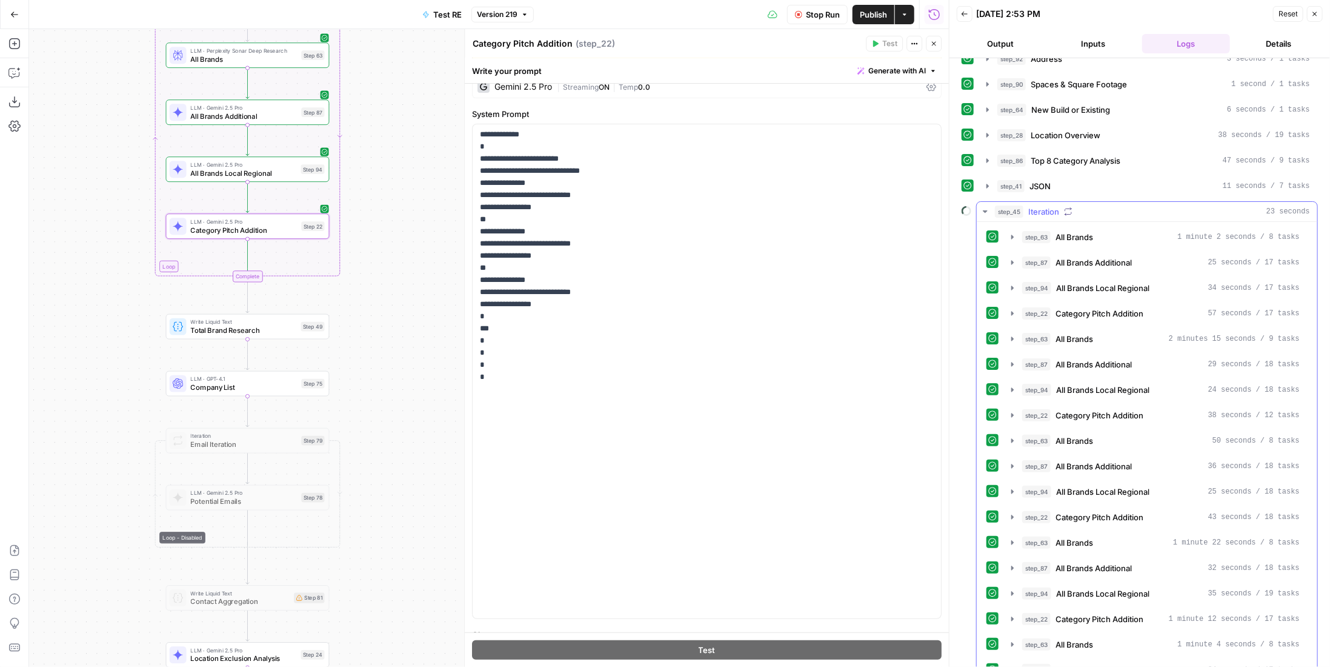
click at [1040, 205] on span "Iteration" at bounding box center [1044, 211] width 31 height 12
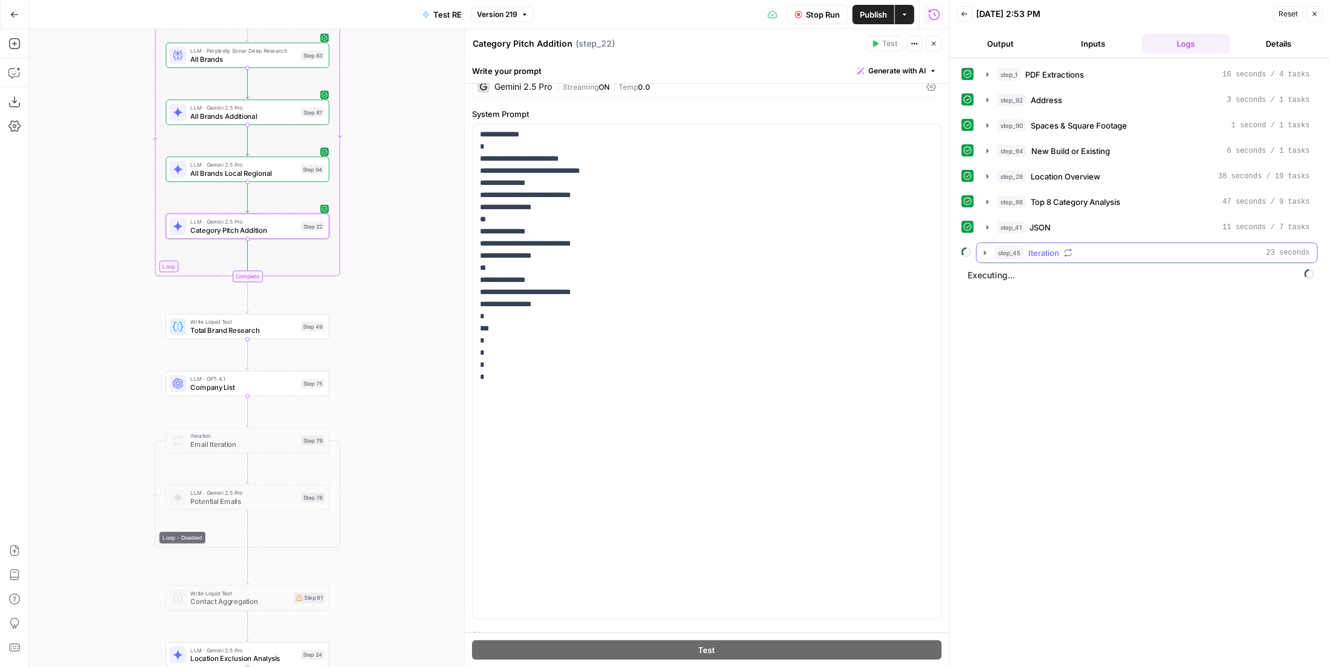
click at [1058, 247] on span "Iteration" at bounding box center [1044, 253] width 31 height 12
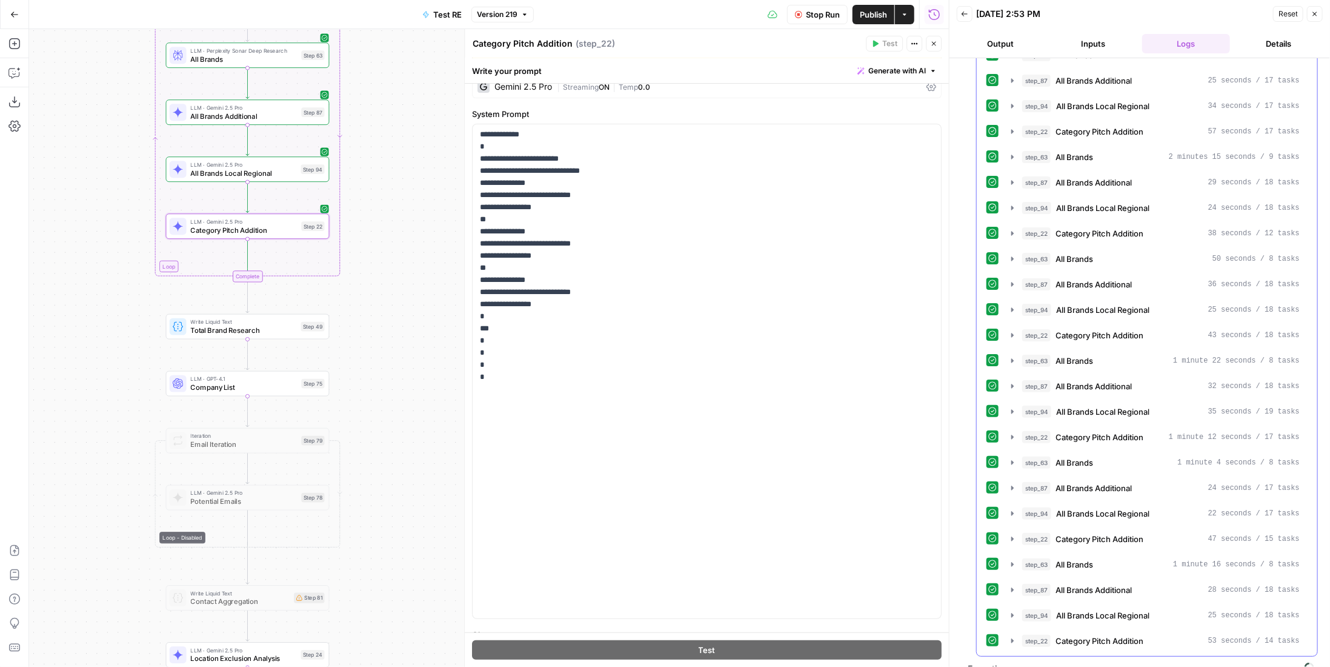
scroll to position [41, 0]
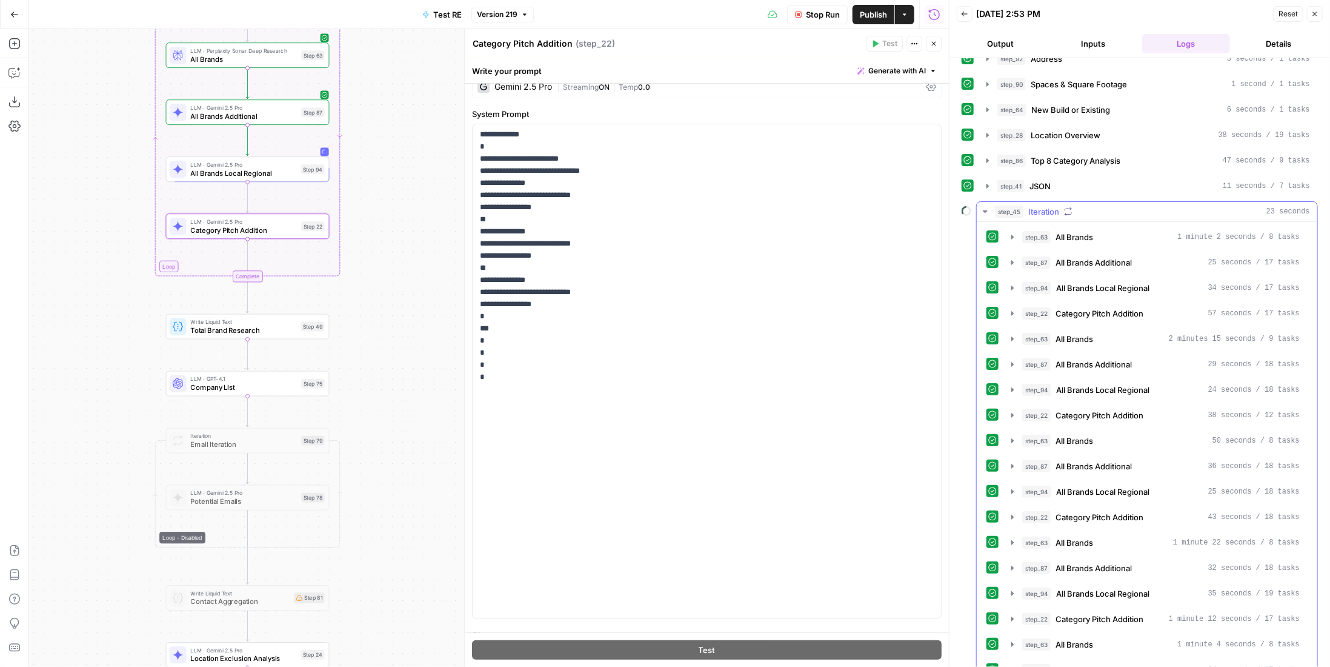
click at [1112, 208] on div "step_45 Iteration 23 seconds" at bounding box center [1152, 211] width 315 height 12
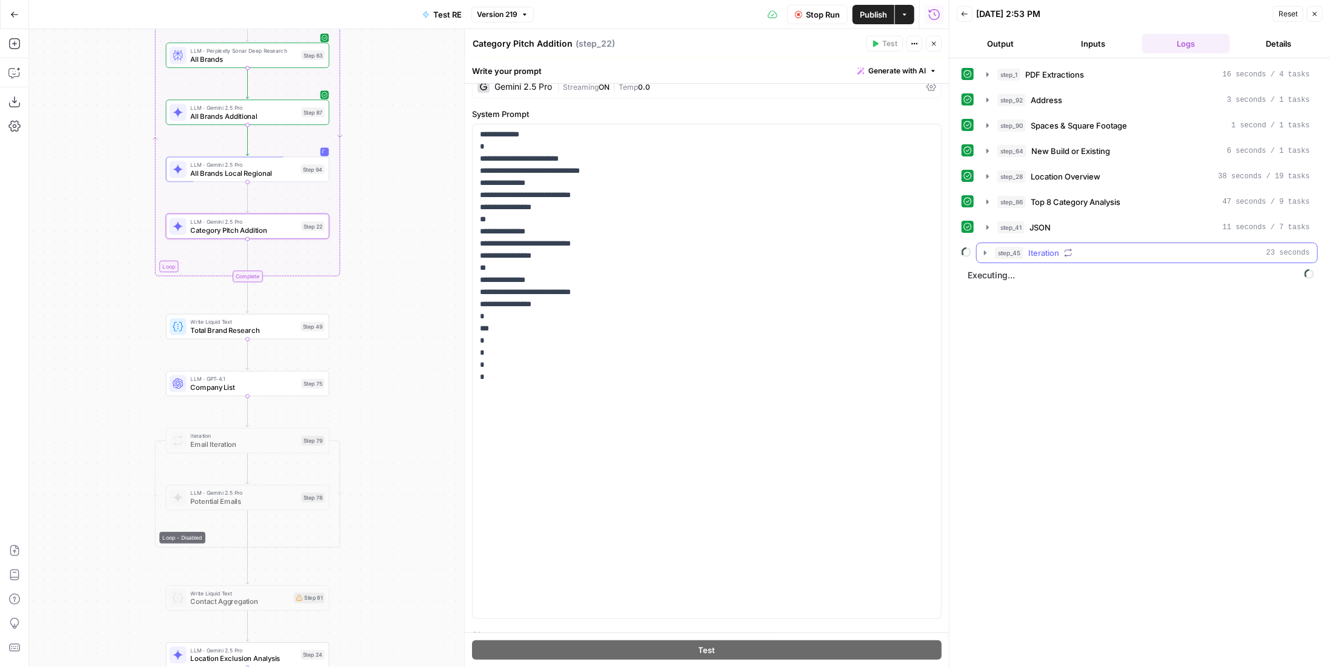
click at [1083, 252] on div "step_45 Iteration 23 seconds" at bounding box center [1152, 253] width 315 height 12
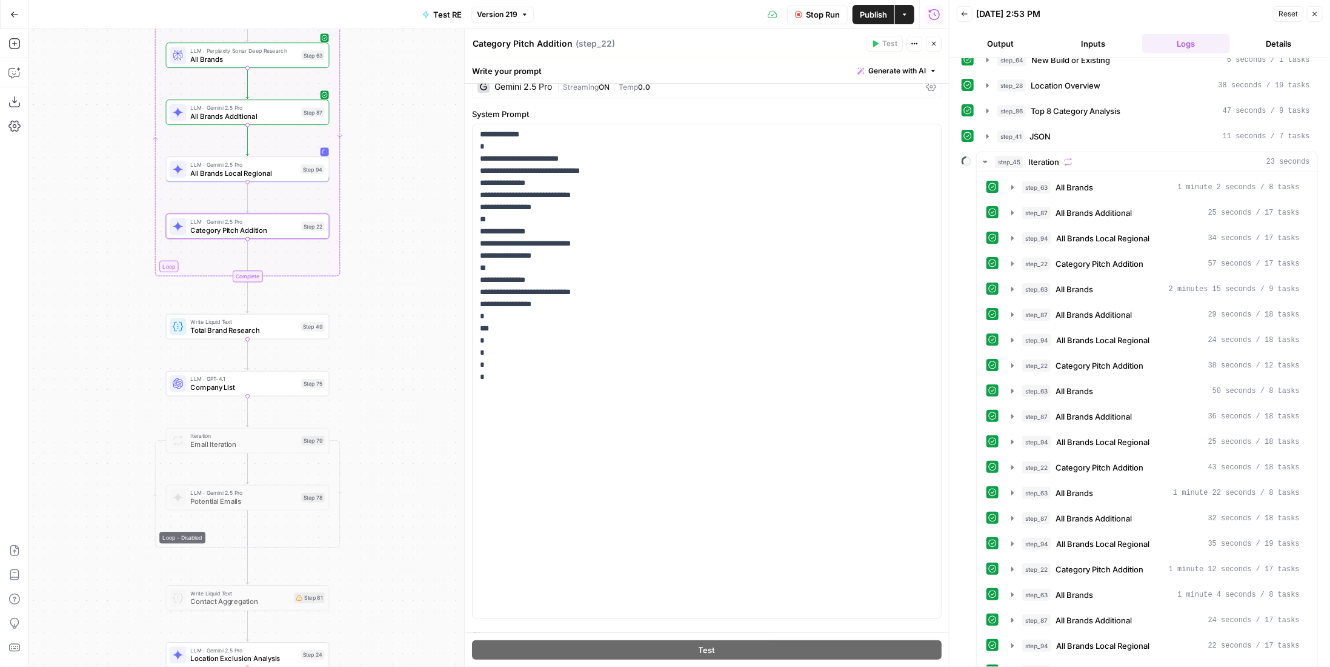
scroll to position [30, 0]
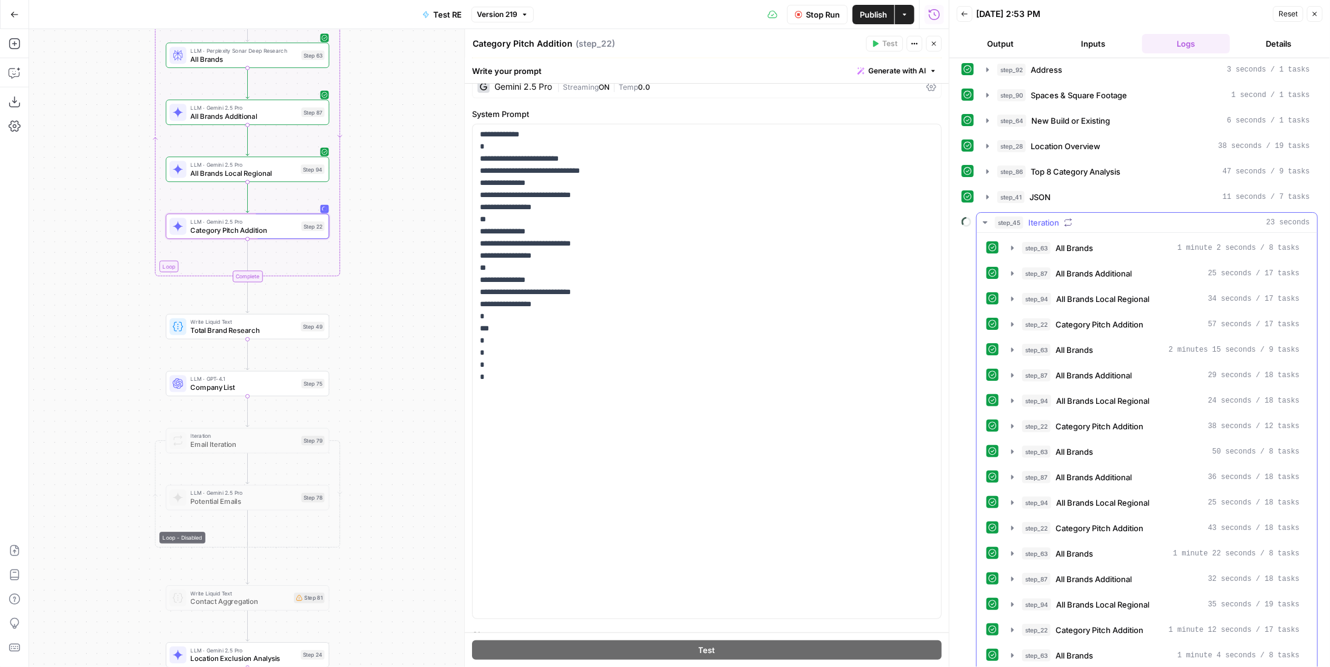
click at [1121, 216] on div "step_45 Iteration 23 seconds" at bounding box center [1152, 222] width 315 height 12
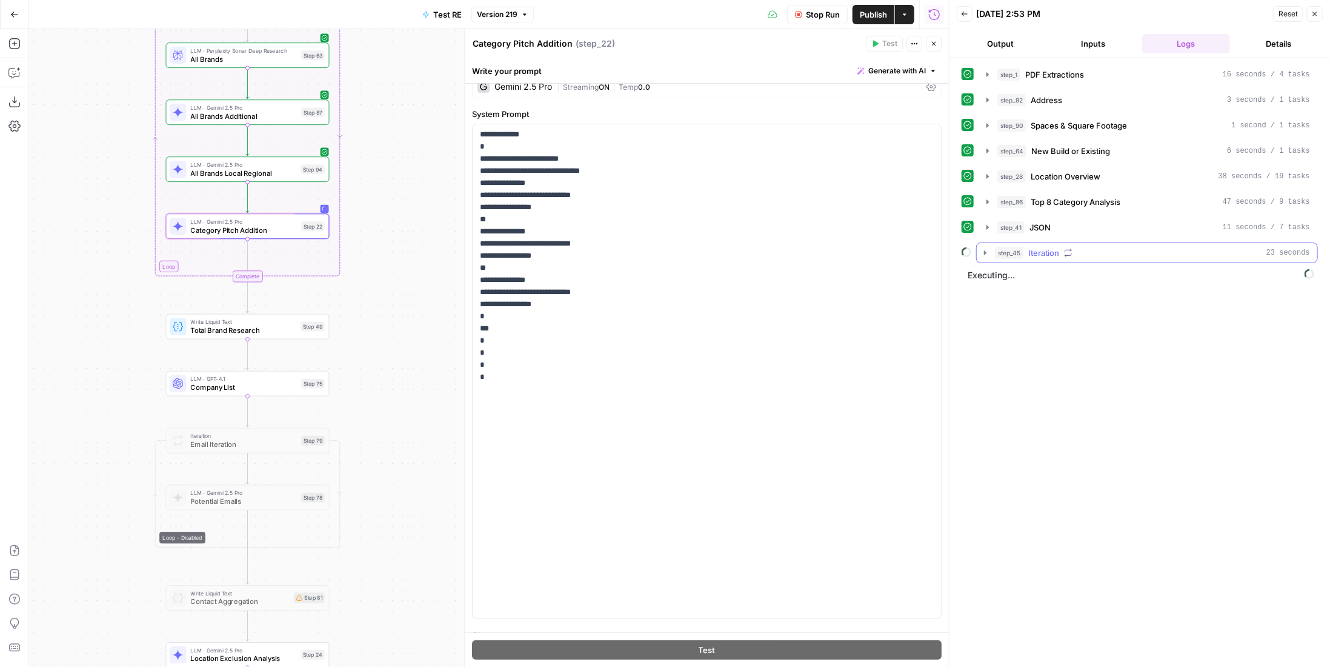
scroll to position [0, 0]
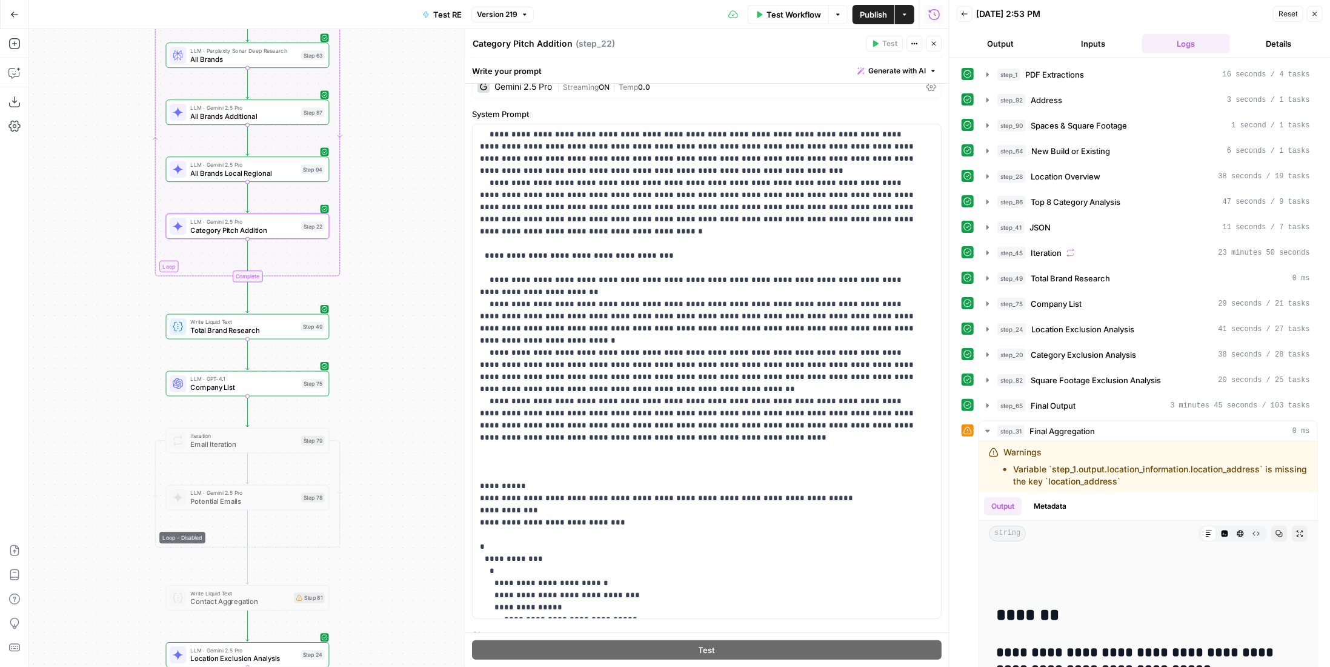
click at [1293, 45] on button "Details" at bounding box center [1279, 43] width 88 height 19
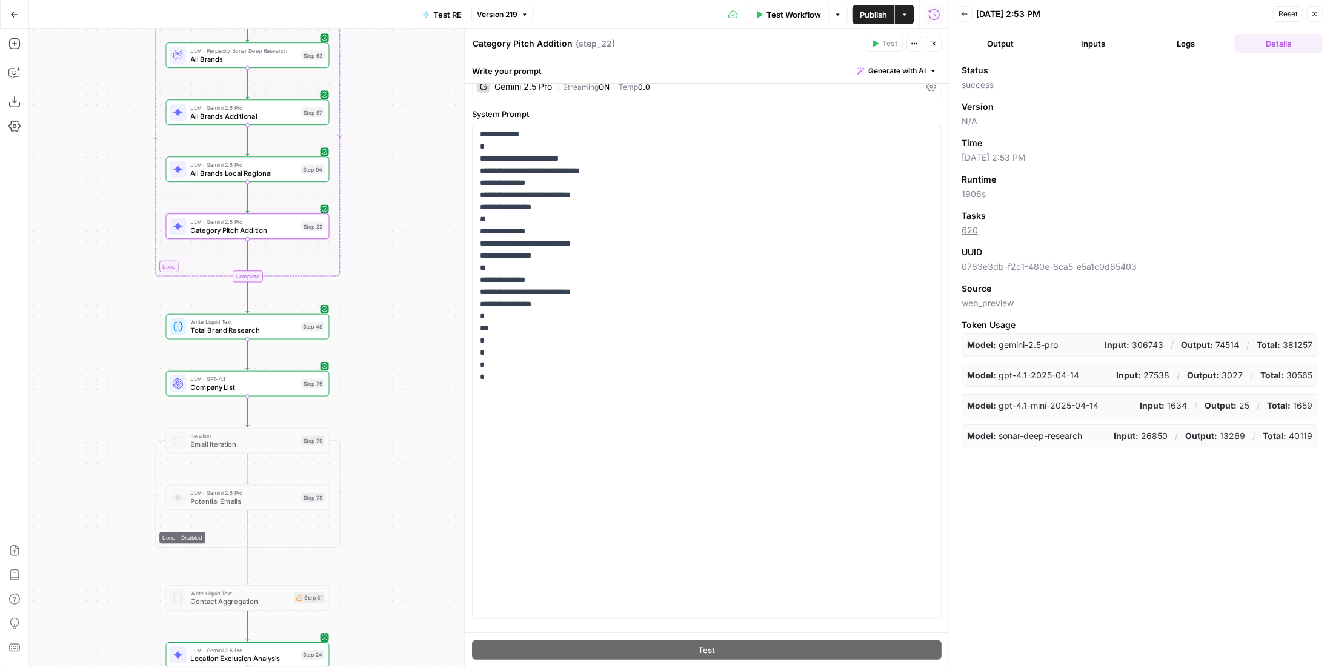
click at [21, 12] on button "Go Back" at bounding box center [15, 15] width 22 height 22
